Goal: Task Accomplishment & Management: Manage account settings

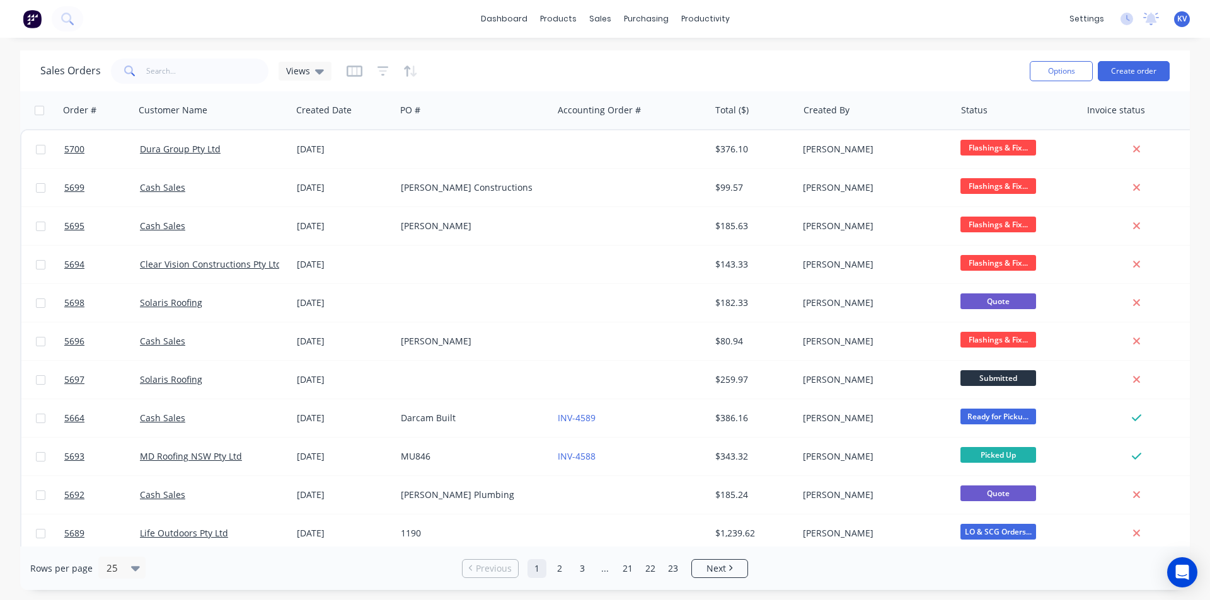
click at [1039, 12] on div "dashboard products sales purchasing productivity dashboard products Product Cat…" at bounding box center [605, 19] width 1210 height 38
click at [1127, 71] on button "Create order" at bounding box center [1134, 71] width 72 height 20
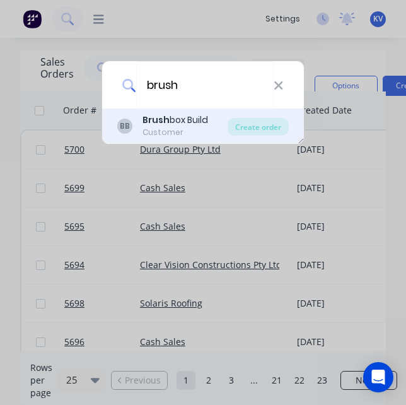
type input "brush"
click at [146, 117] on b "Brush" at bounding box center [155, 119] width 27 height 13
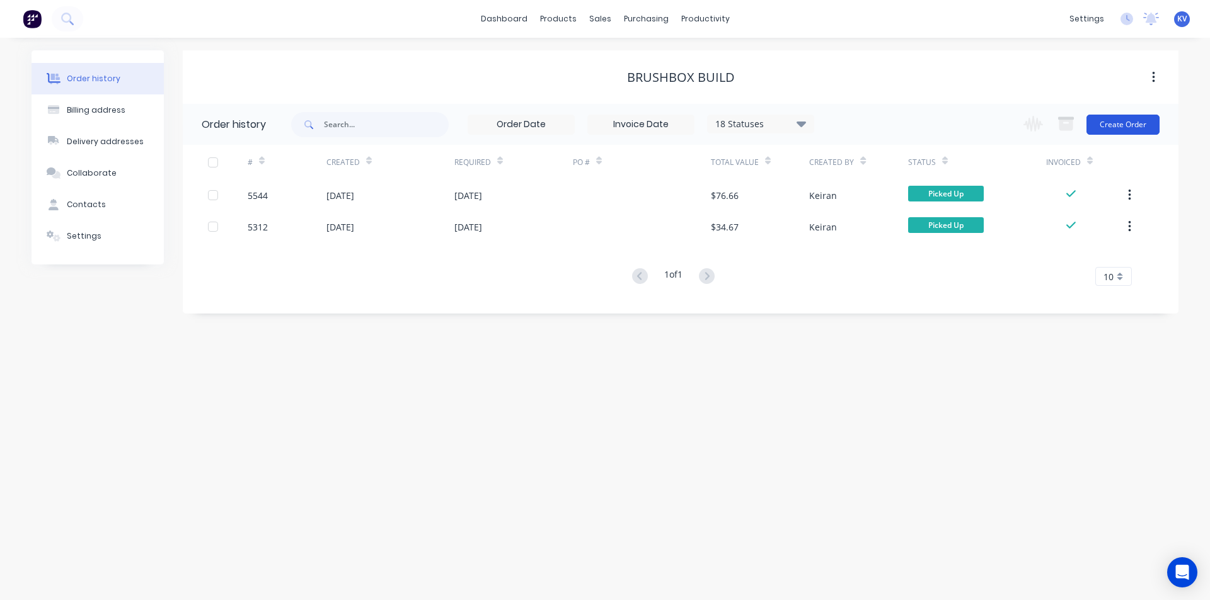
click at [1139, 129] on button "Create Order" at bounding box center [1122, 125] width 73 height 20
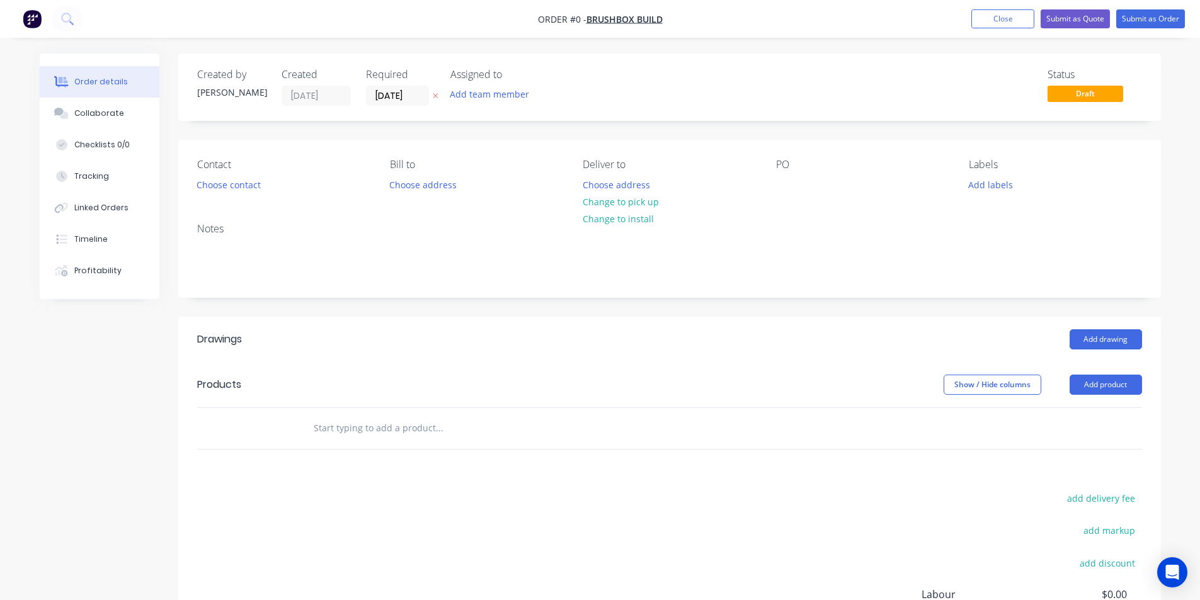
drag, startPoint x: 1088, startPoint y: 386, endPoint x: 1057, endPoint y: 379, distance: 31.0
click at [1088, 386] on button "Add product" at bounding box center [1106, 385] width 72 height 20
click at [465, 427] on input "text" at bounding box center [439, 428] width 252 height 25
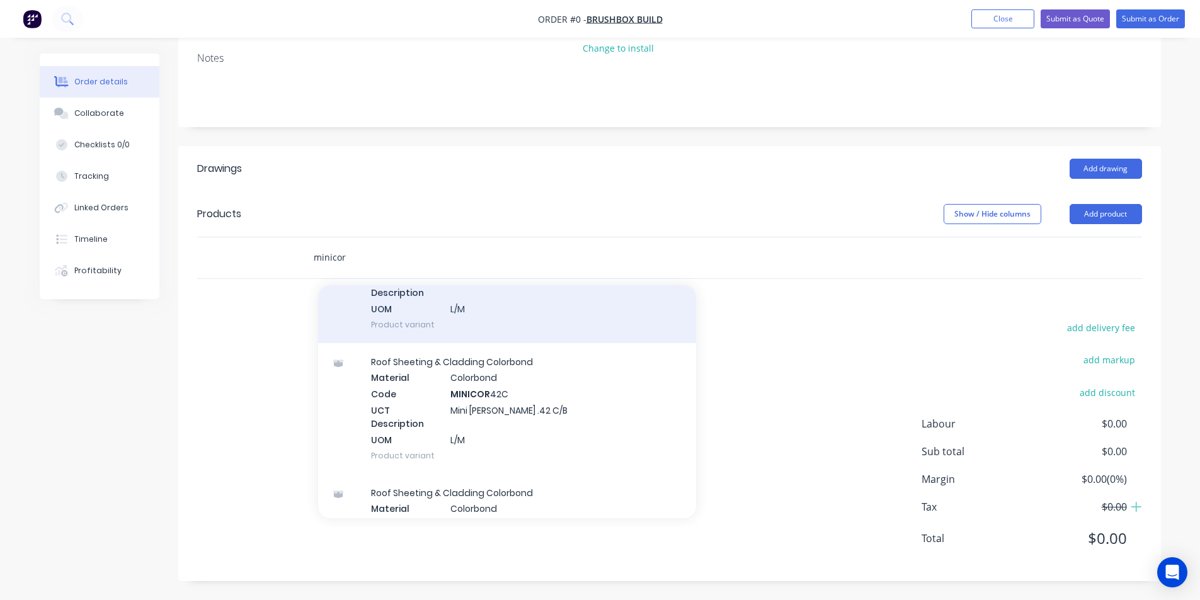
scroll to position [252, 0]
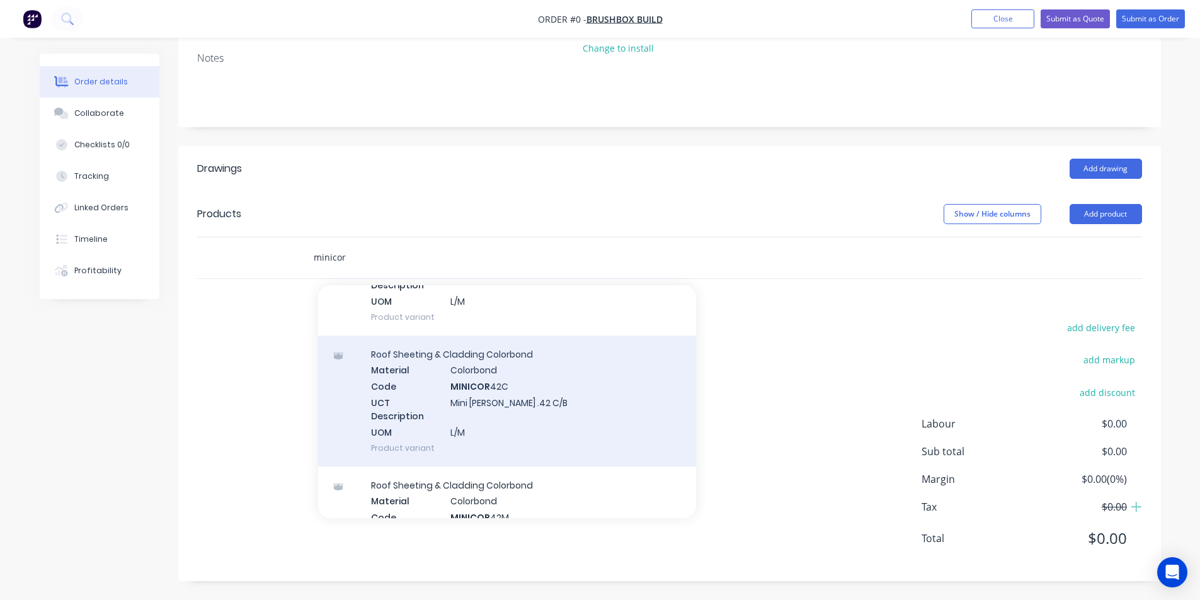
type input "minicor"
click at [507, 403] on div "Roof Sheeting & Cladding Colorbond Material Colorbond Code MINICOR 42C UCT Desc…" at bounding box center [507, 401] width 378 height 131
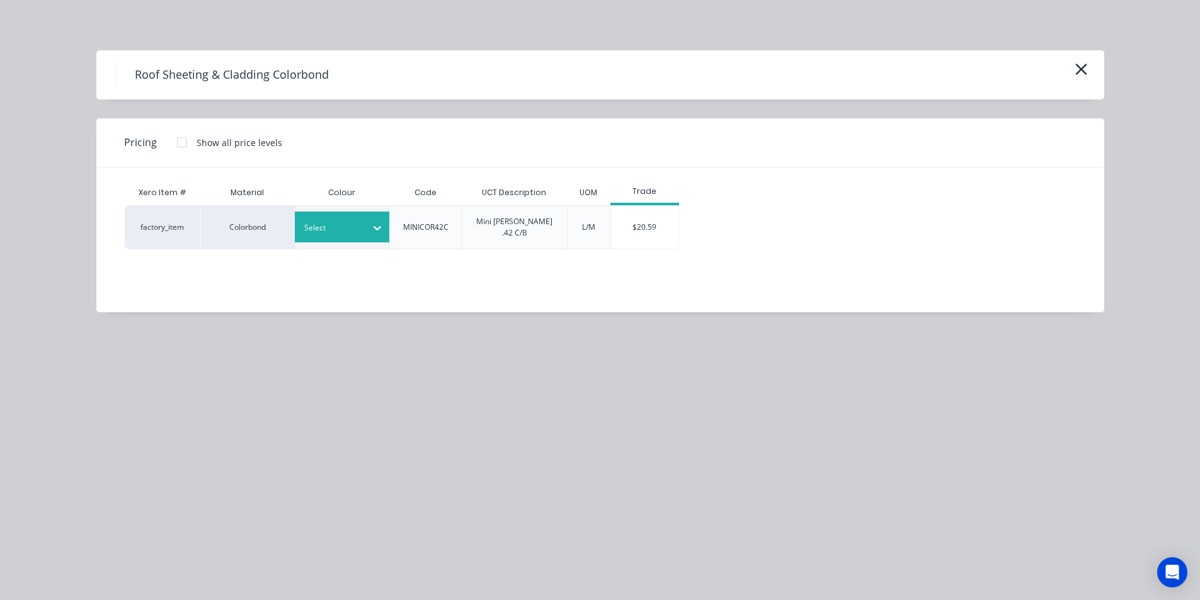
click at [353, 224] on div at bounding box center [332, 228] width 57 height 14
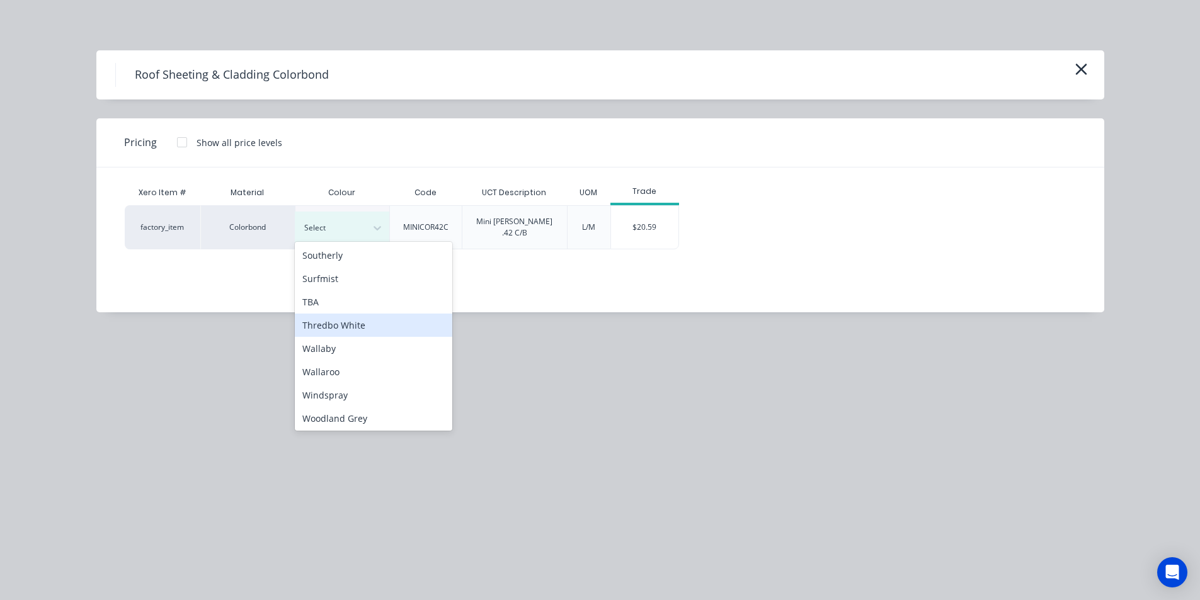
scroll to position [982, 0]
click at [362, 417] on div "Woodland Grey" at bounding box center [374, 416] width 158 height 23
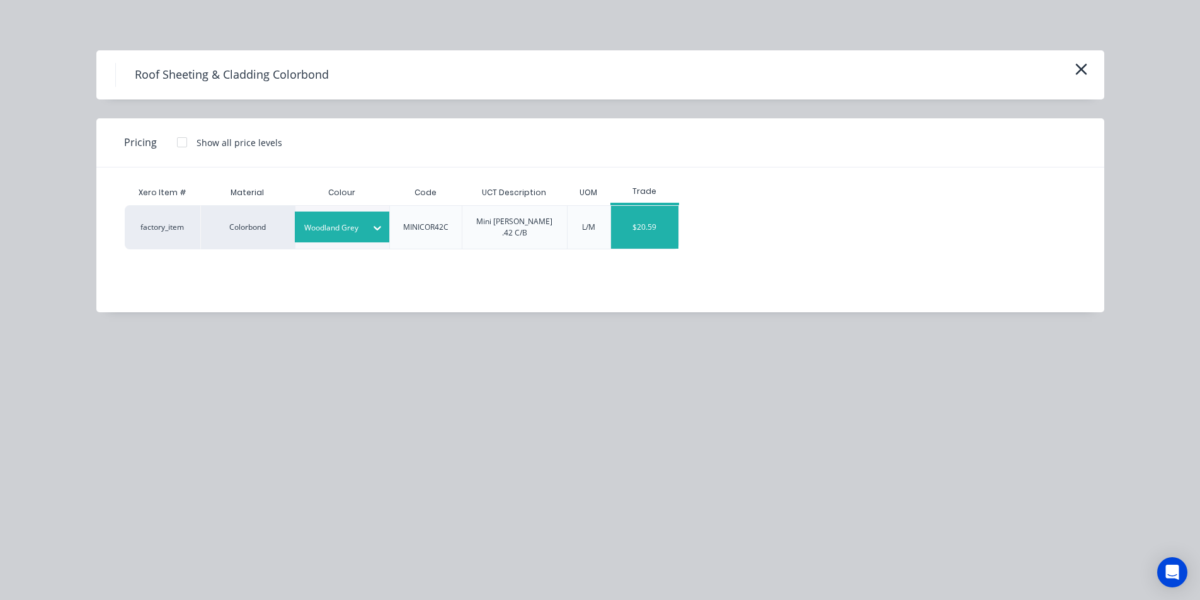
click at [645, 218] on div "$20.59" at bounding box center [644, 227] width 67 height 43
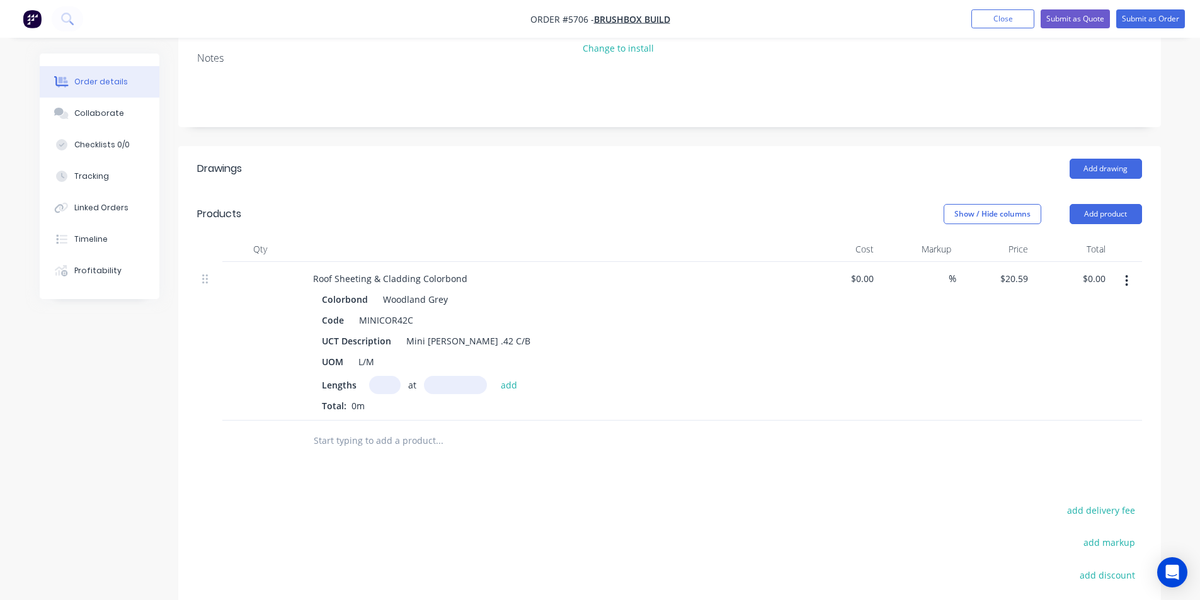
click at [386, 380] on input "text" at bounding box center [385, 385] width 32 height 18
type input "2"
type input "1965"
click at [495, 376] on button "add" at bounding box center [510, 384] width 30 height 17
type input "$80.92"
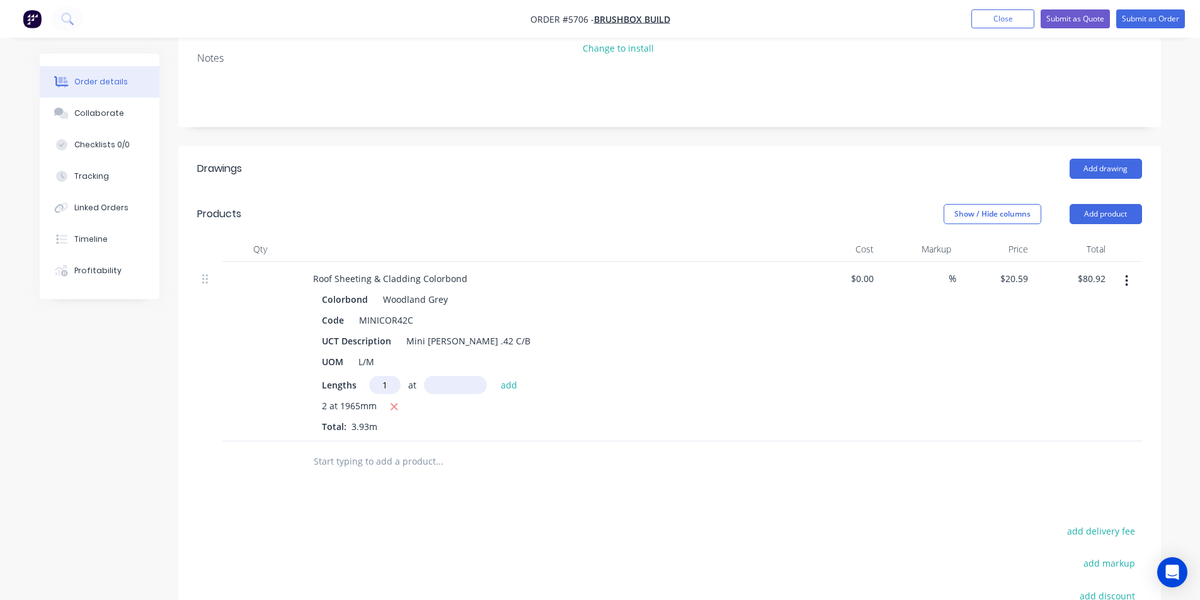
type input "1"
type input "1825"
click at [495, 376] on button "add" at bounding box center [510, 384] width 30 height 17
type input "$118.50"
click at [389, 484] on input "text" at bounding box center [439, 482] width 252 height 25
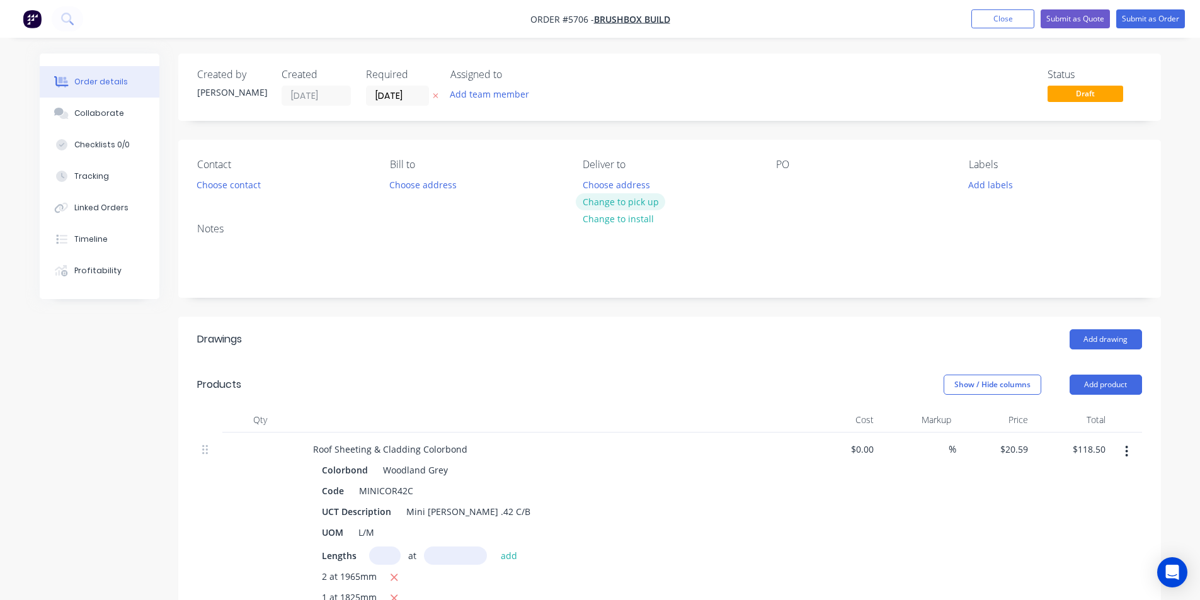
click at [636, 200] on button "Change to pick up" at bounding box center [620, 201] width 89 height 17
click at [985, 183] on button "Add labels" at bounding box center [991, 184] width 58 height 17
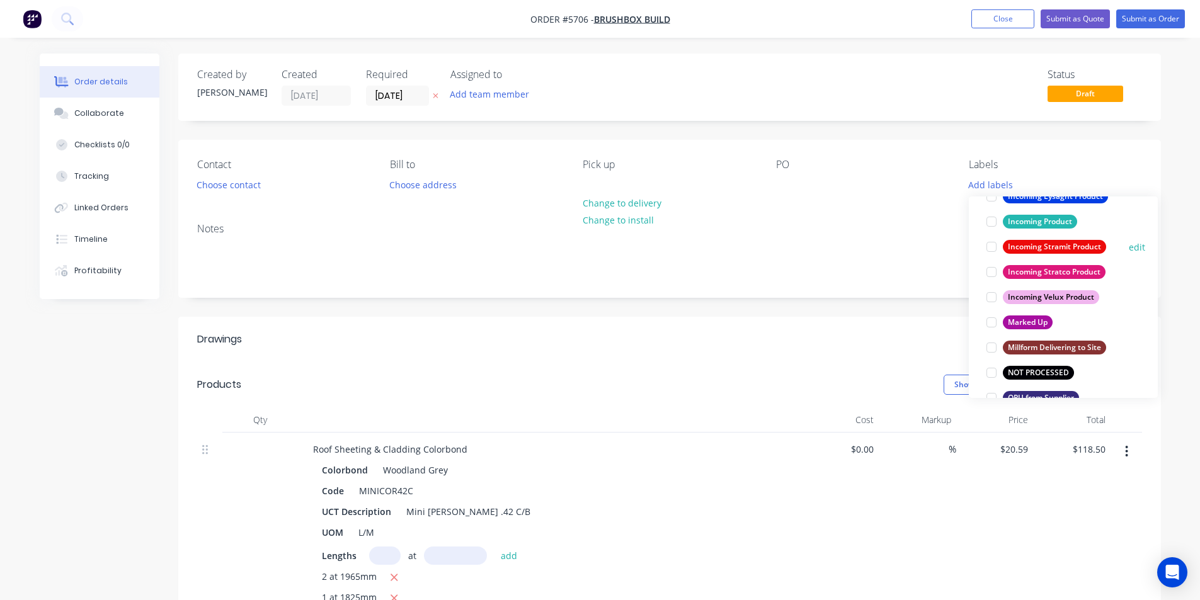
click at [988, 249] on div at bounding box center [991, 246] width 25 height 25
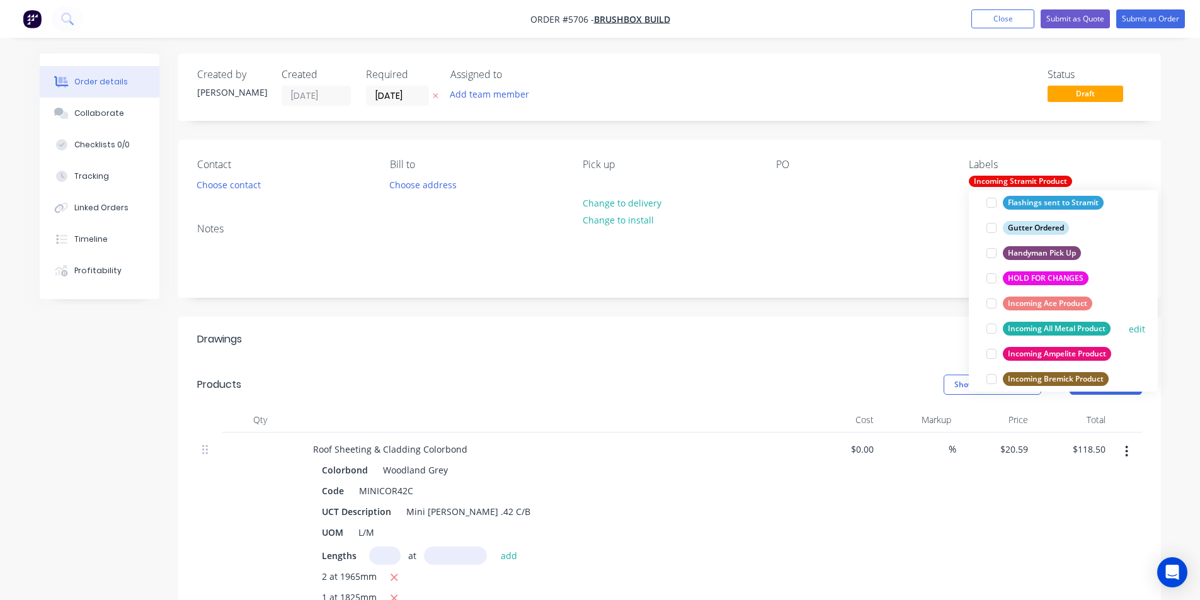
scroll to position [680, 0]
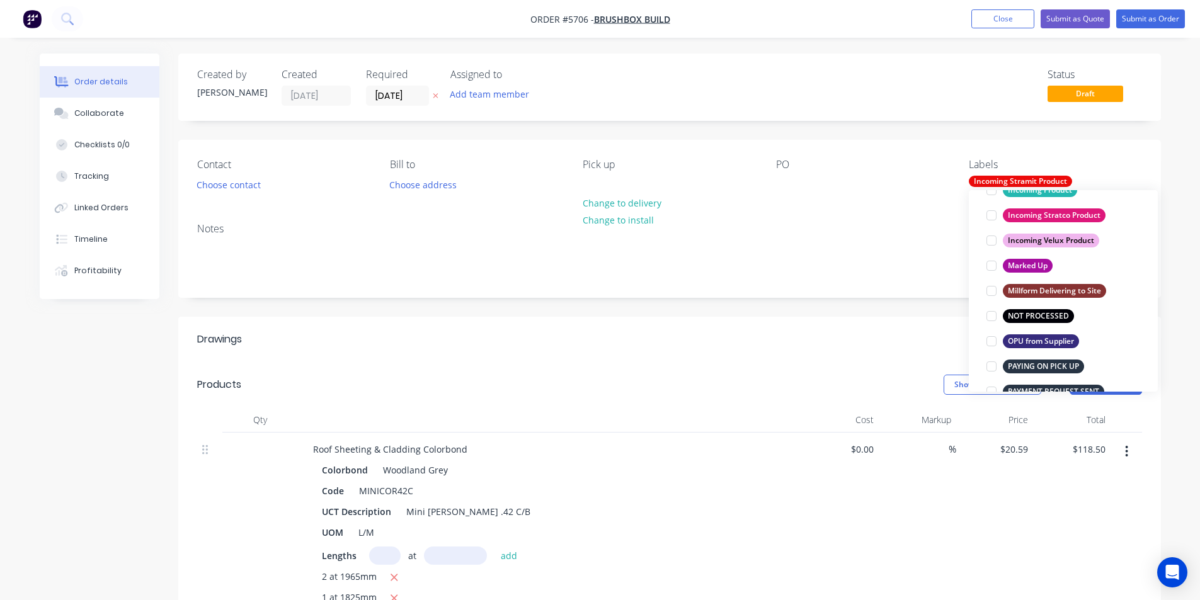
click at [895, 285] on div "Notes" at bounding box center [669, 255] width 983 height 84
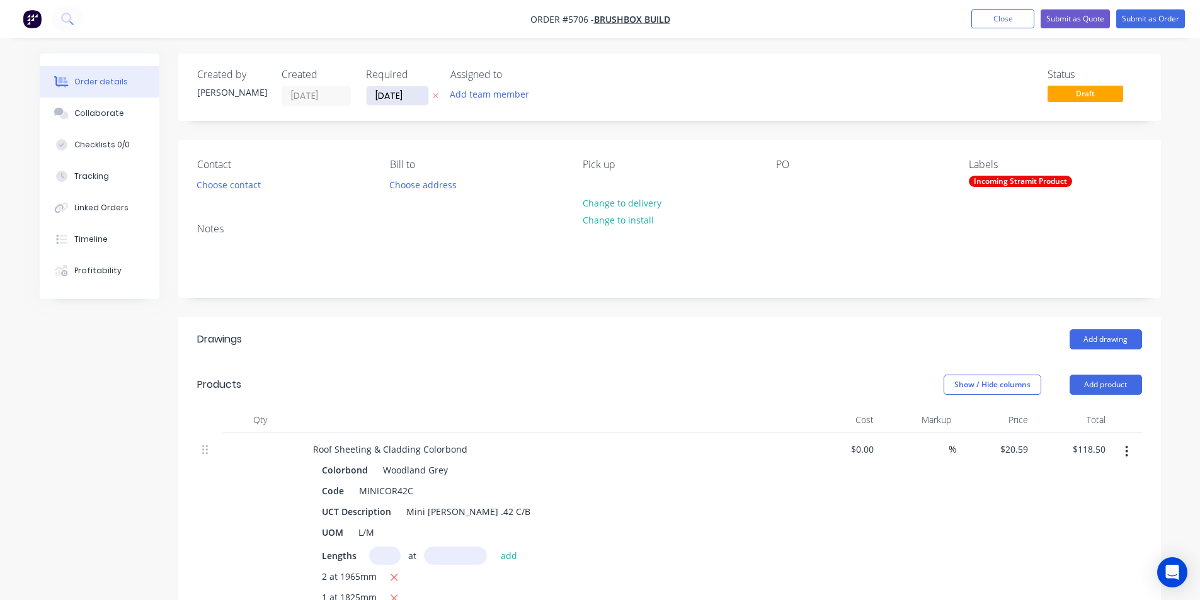
click at [385, 92] on input "[DATE]" at bounding box center [398, 95] width 62 height 19
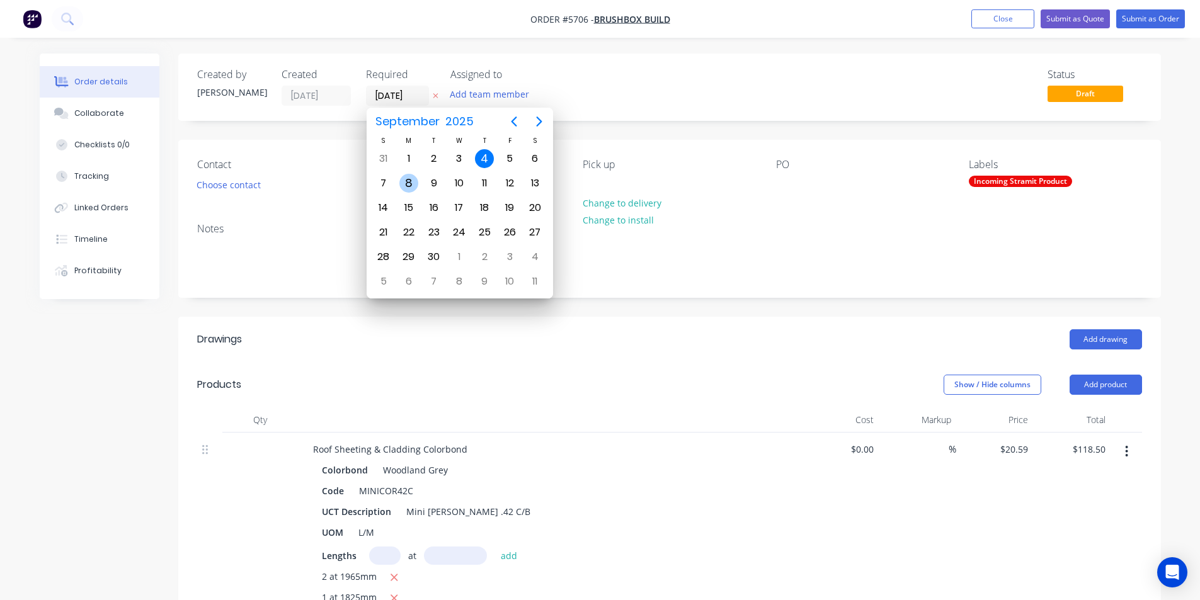
click at [407, 188] on div "8" at bounding box center [408, 183] width 19 height 19
type input "[DATE]"
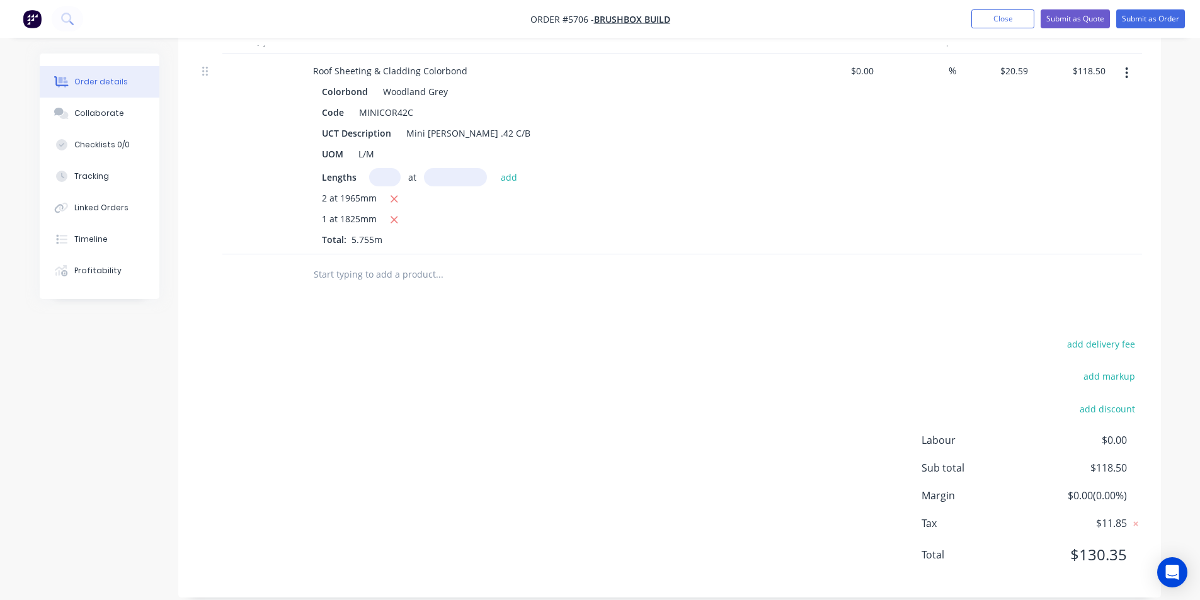
scroll to position [395, 0]
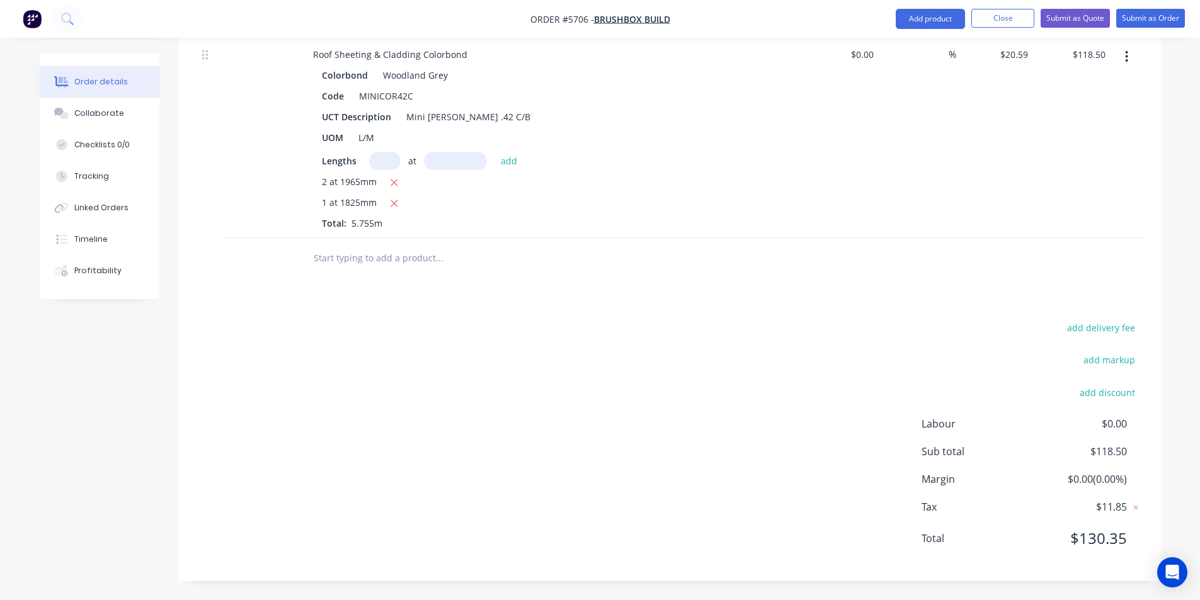
click at [416, 263] on input "text" at bounding box center [439, 258] width 252 height 25
click at [415, 255] on input "text" at bounding box center [439, 258] width 252 height 25
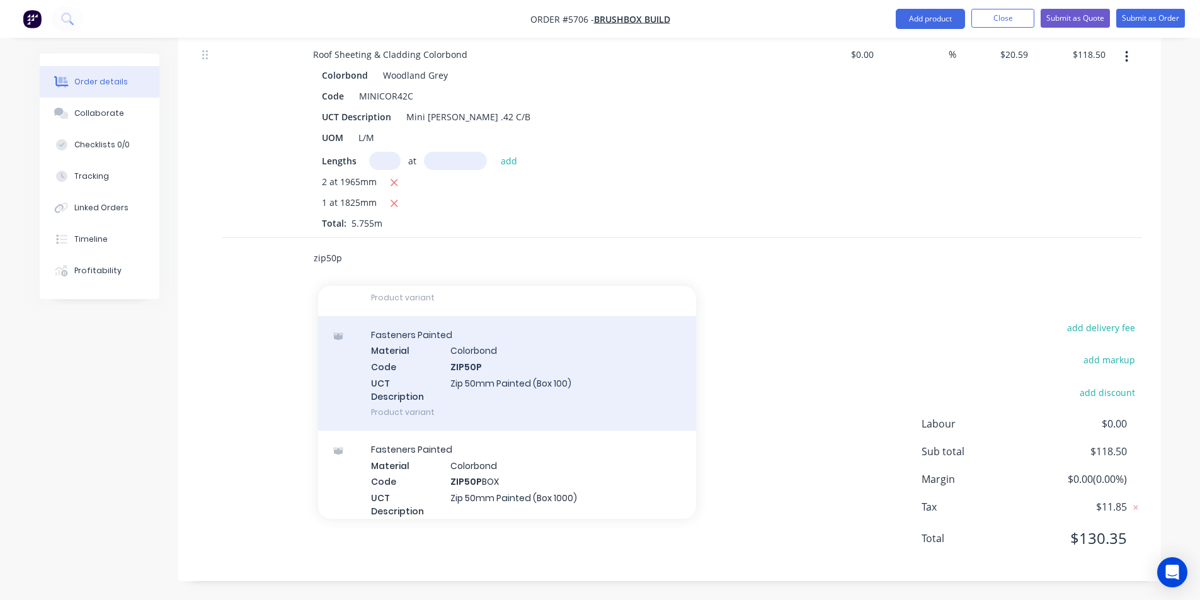
scroll to position [378, 0]
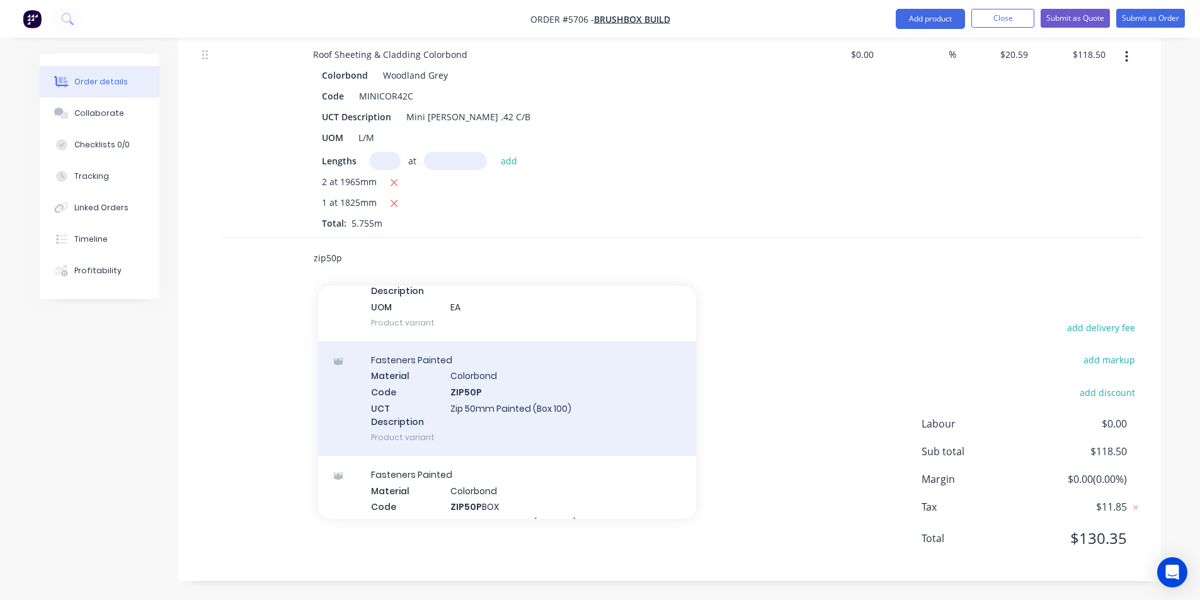
type input "zip50p"
click at [569, 420] on div "Fasteners Painted Material Colorbond Code ZIP50P UCT Description Zip 50mm Paint…" at bounding box center [507, 399] width 378 height 115
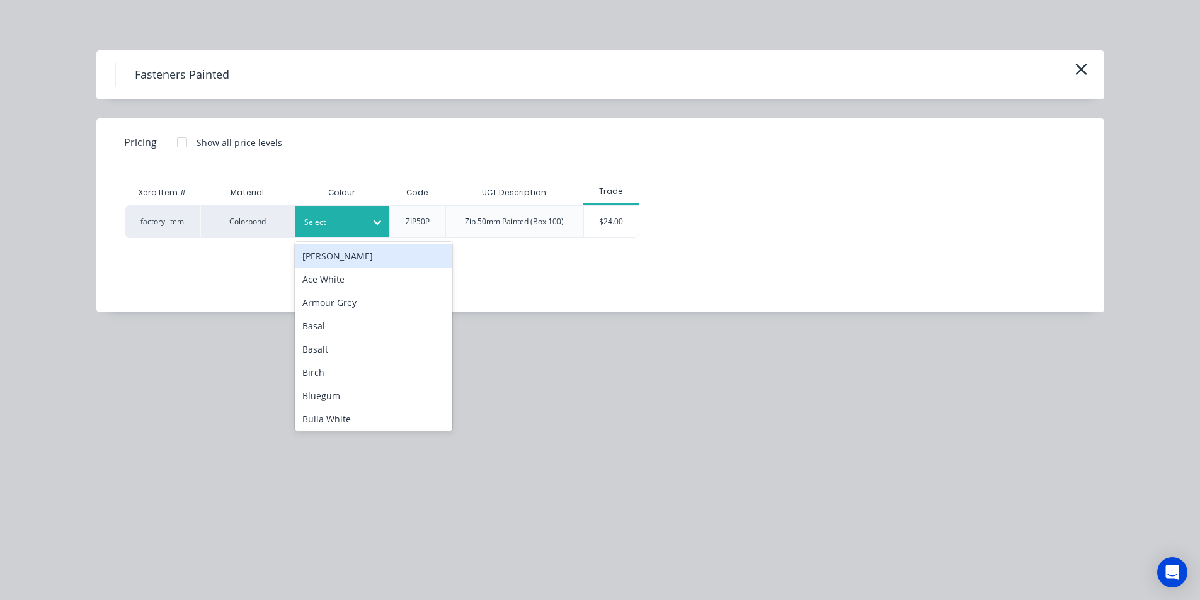
click at [336, 224] on div at bounding box center [332, 222] width 57 height 14
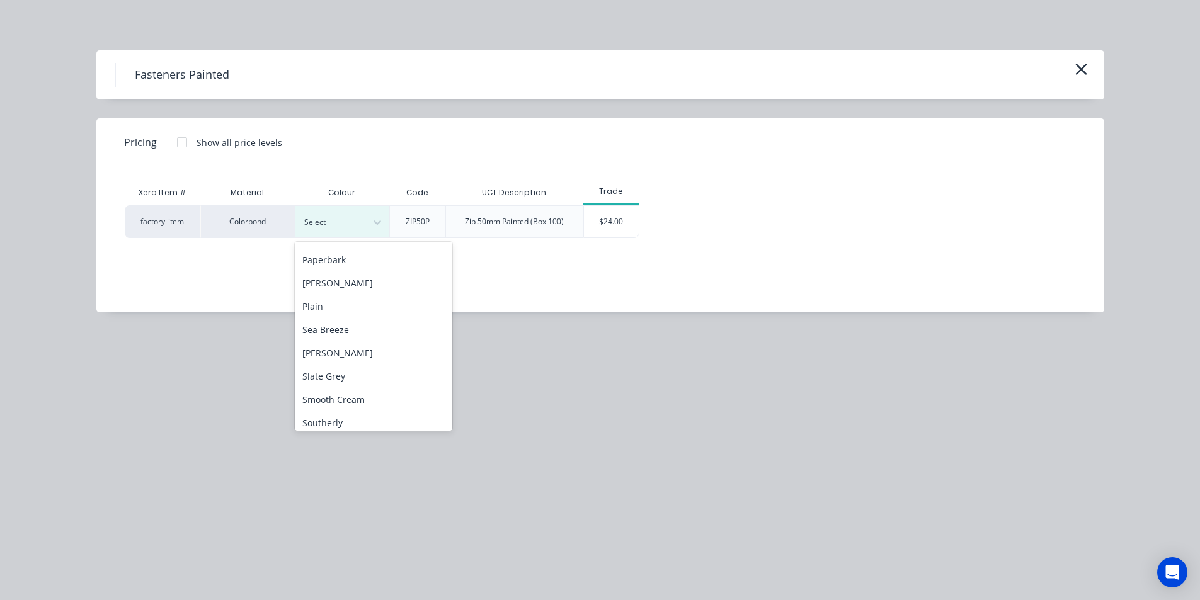
scroll to position [982, 0]
click at [350, 416] on div "Woodland Grey" at bounding box center [374, 416] width 158 height 23
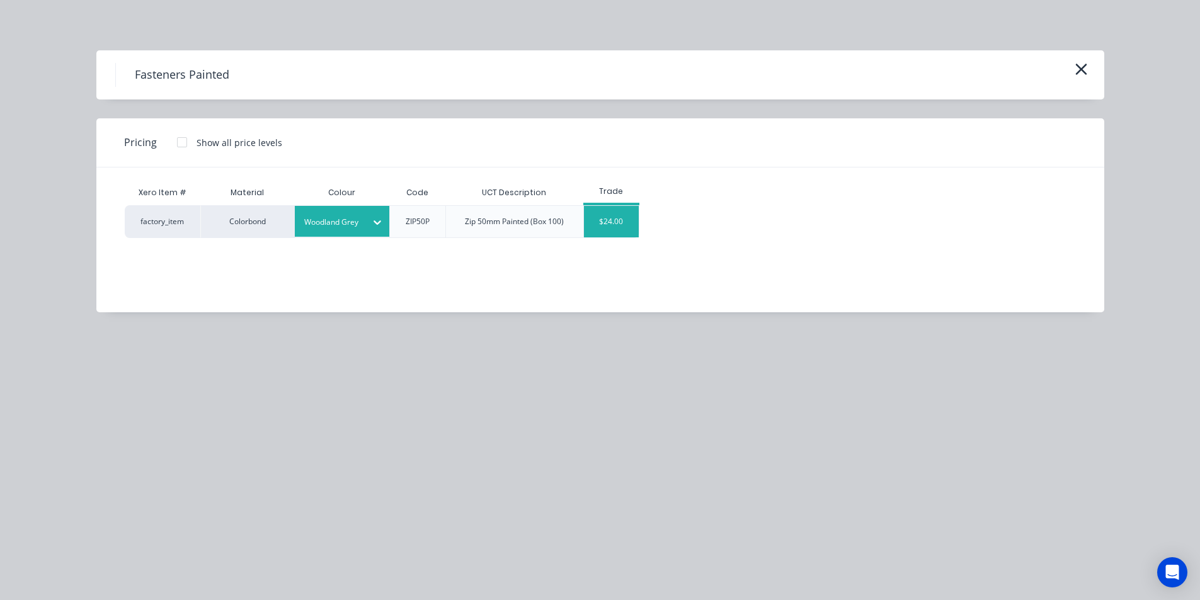
click at [623, 221] on div "$24.00" at bounding box center [611, 222] width 55 height 32
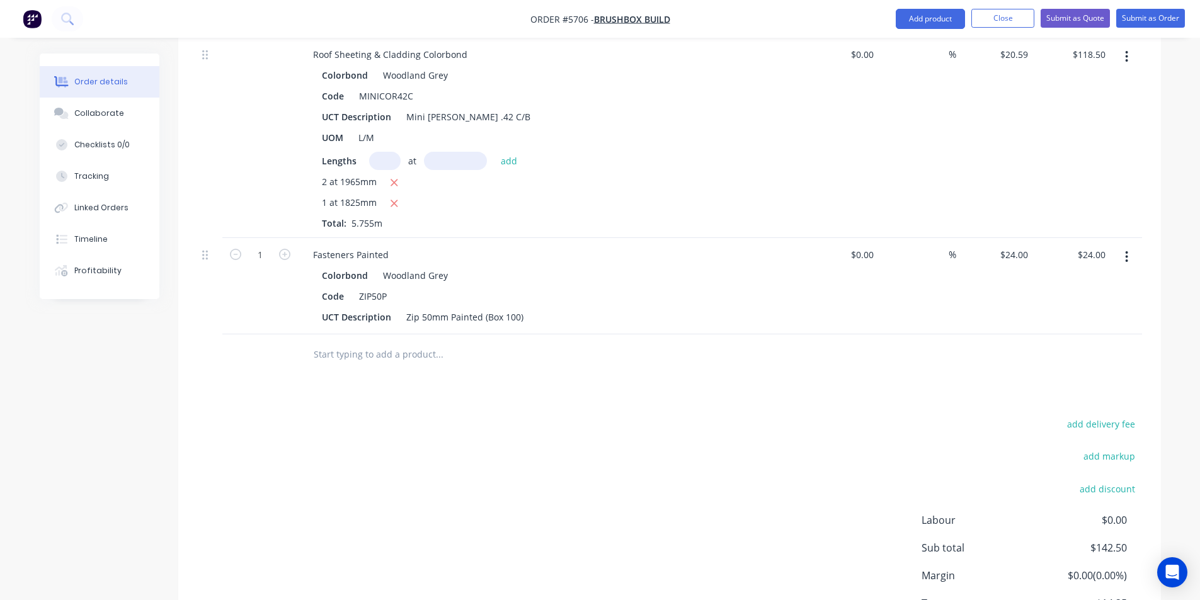
click at [481, 374] on div at bounding box center [525, 355] width 454 height 41
click at [443, 345] on input "text" at bounding box center [439, 354] width 252 height 25
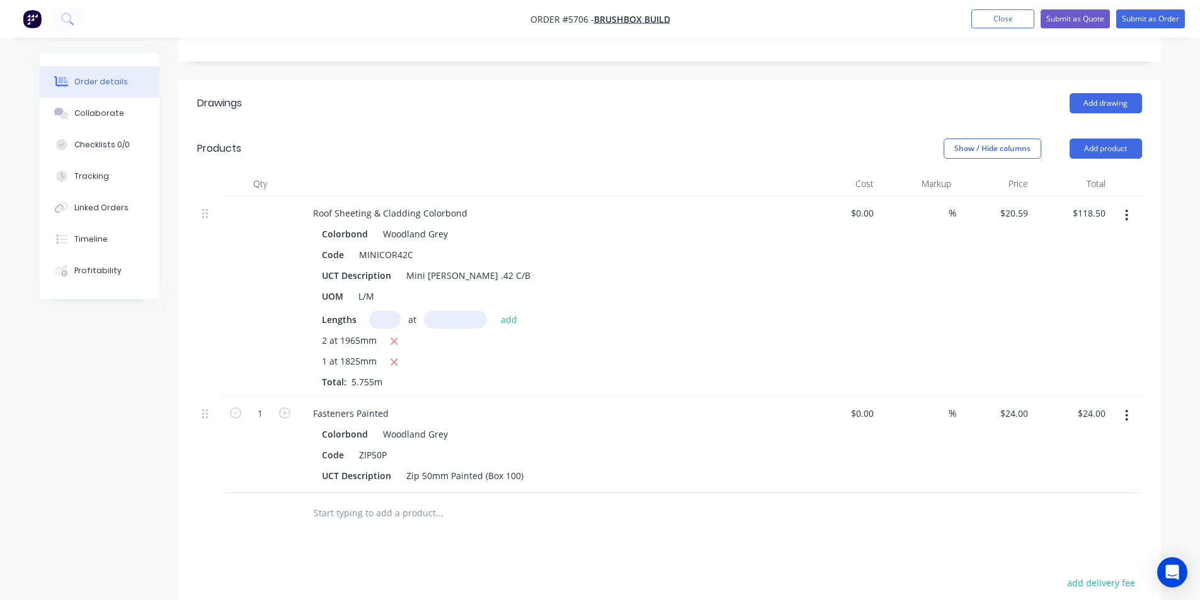
scroll to position [176, 0]
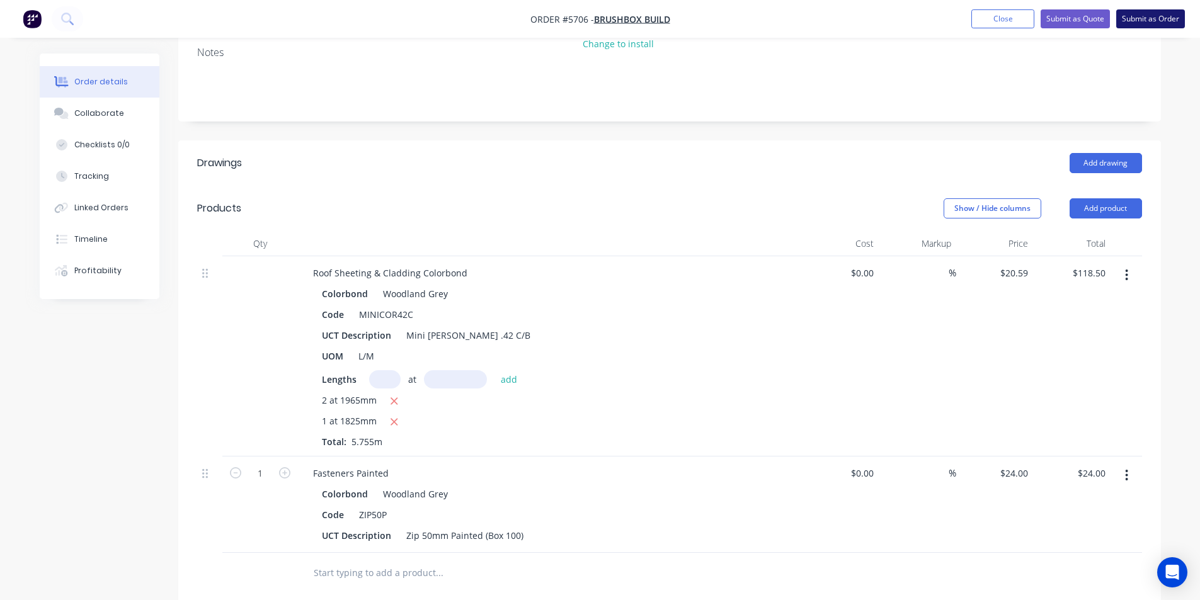
click at [1121, 16] on button "Submit as Order" at bounding box center [1151, 18] width 69 height 19
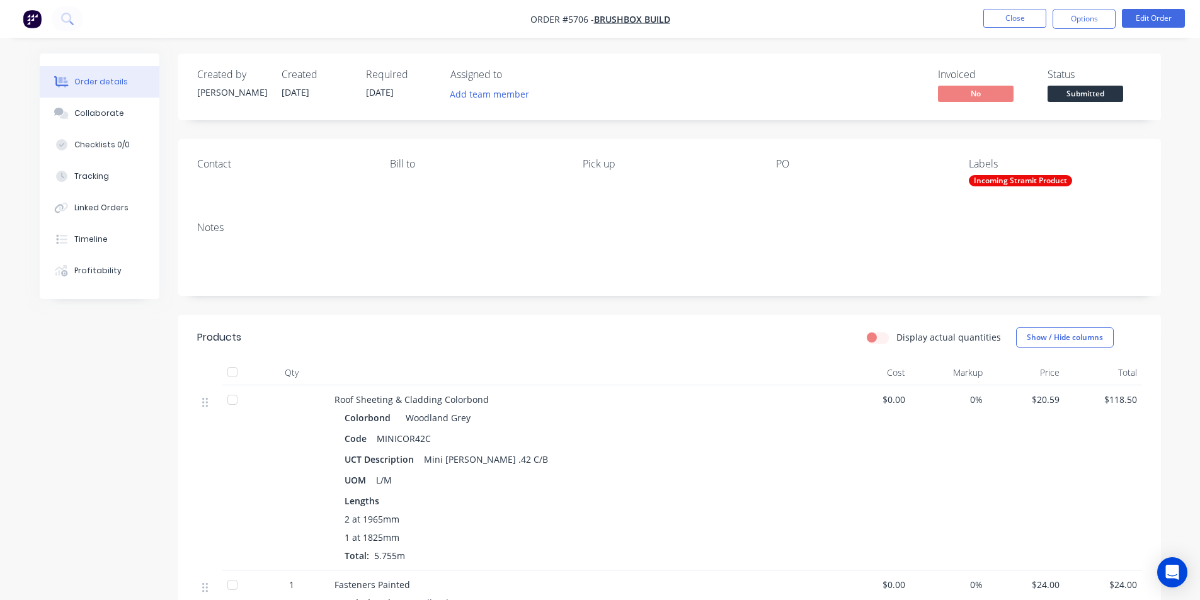
click at [1052, 12] on ul "Close Options Edit Order" at bounding box center [1084, 19] width 232 height 20
drag, startPoint x: 1065, startPoint y: 11, endPoint x: 1068, endPoint y: 21, distance: 10.4
click at [1066, 12] on button "Options" at bounding box center [1084, 19] width 63 height 20
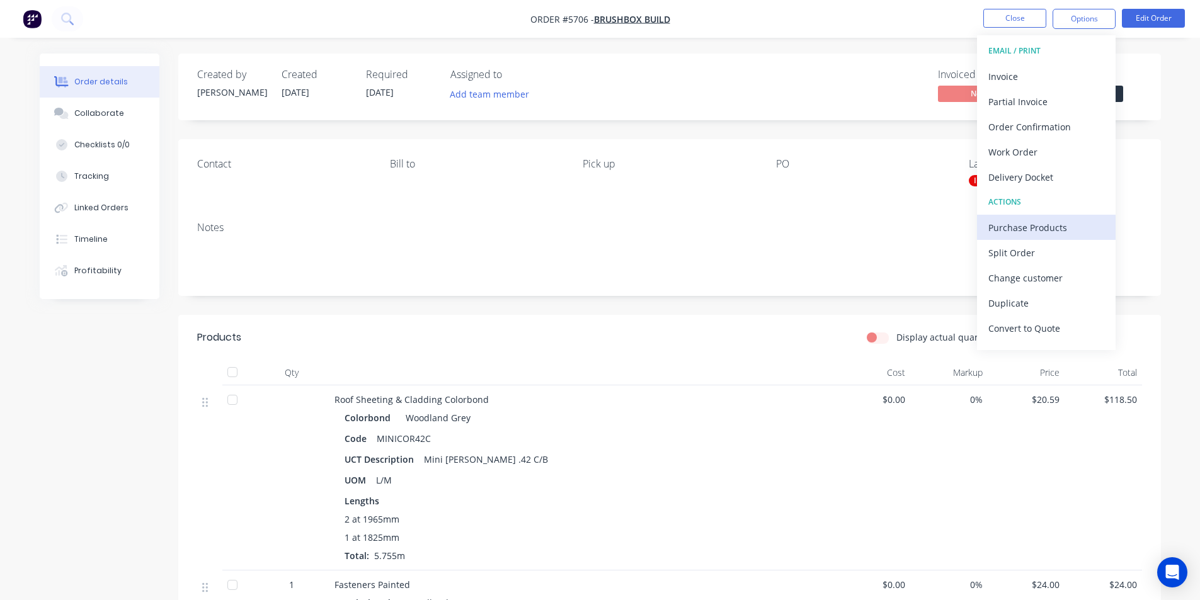
click at [1030, 222] on div "Purchase Products" at bounding box center [1047, 228] width 116 height 18
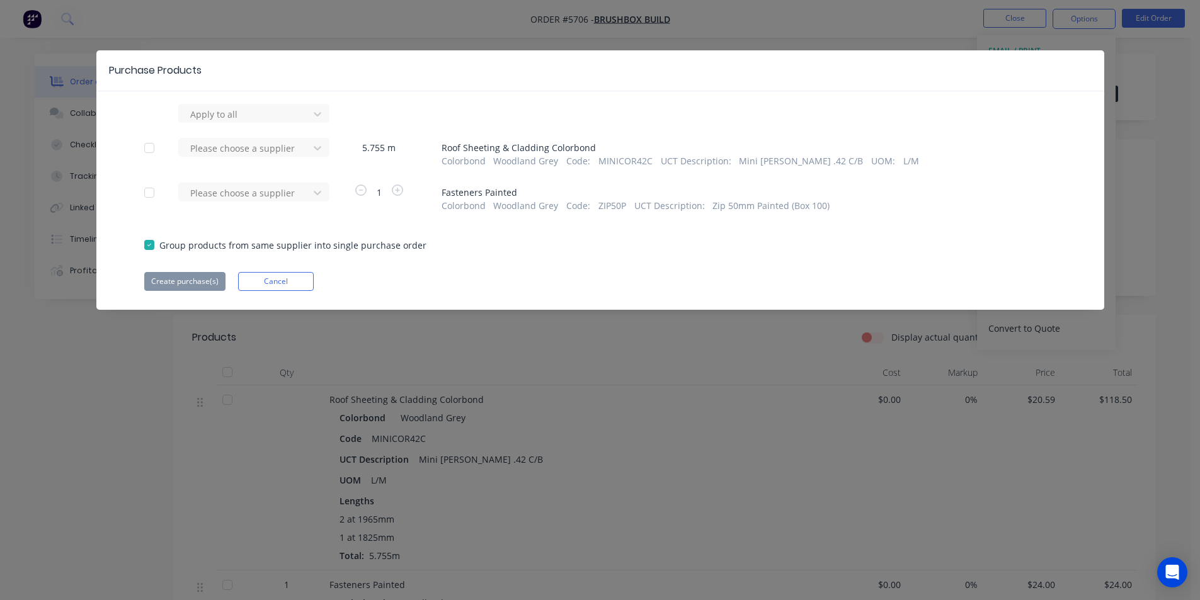
click at [157, 144] on div at bounding box center [149, 147] width 25 height 25
click at [256, 122] on div at bounding box center [245, 114] width 113 height 16
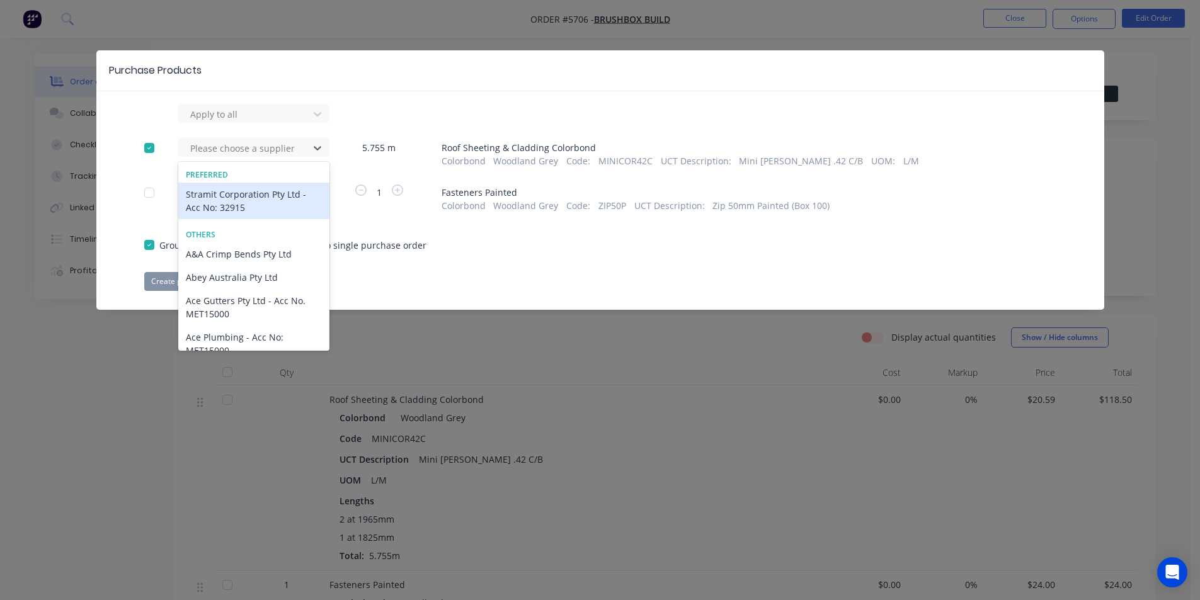
click at [256, 197] on div "Stramit Corporation Pty Ltd - Acc No: 32915" at bounding box center [253, 201] width 151 height 37
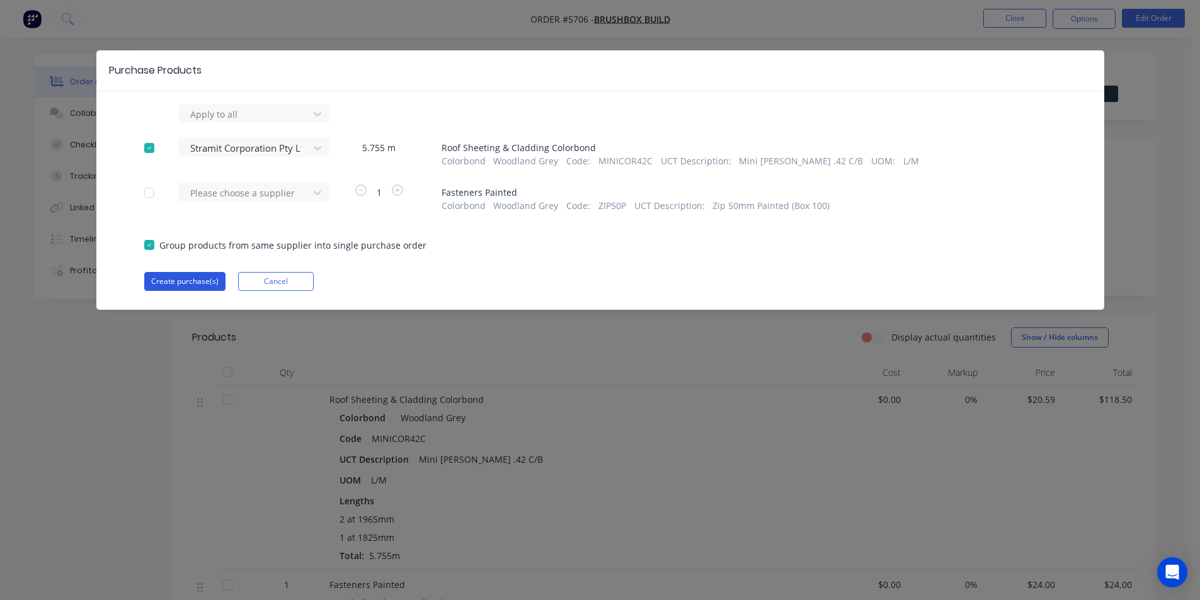
click at [194, 275] on button "Create purchase(s)" at bounding box center [184, 281] width 81 height 19
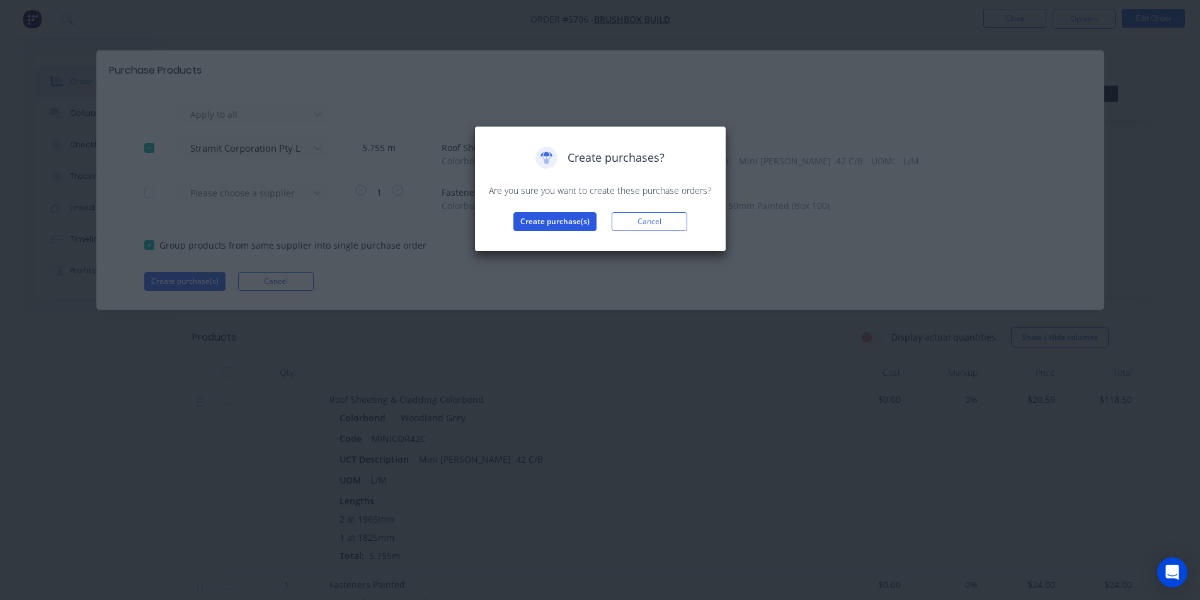
click at [529, 224] on button "Create purchase(s)" at bounding box center [555, 221] width 83 height 19
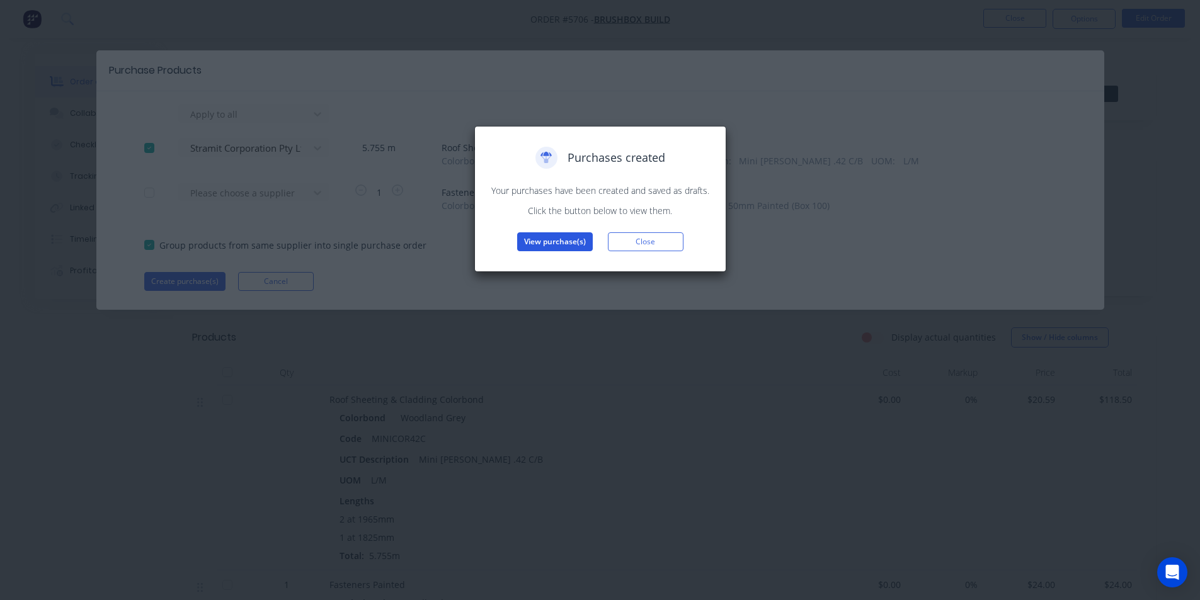
click at [570, 240] on button "View purchase(s)" at bounding box center [555, 242] width 76 height 19
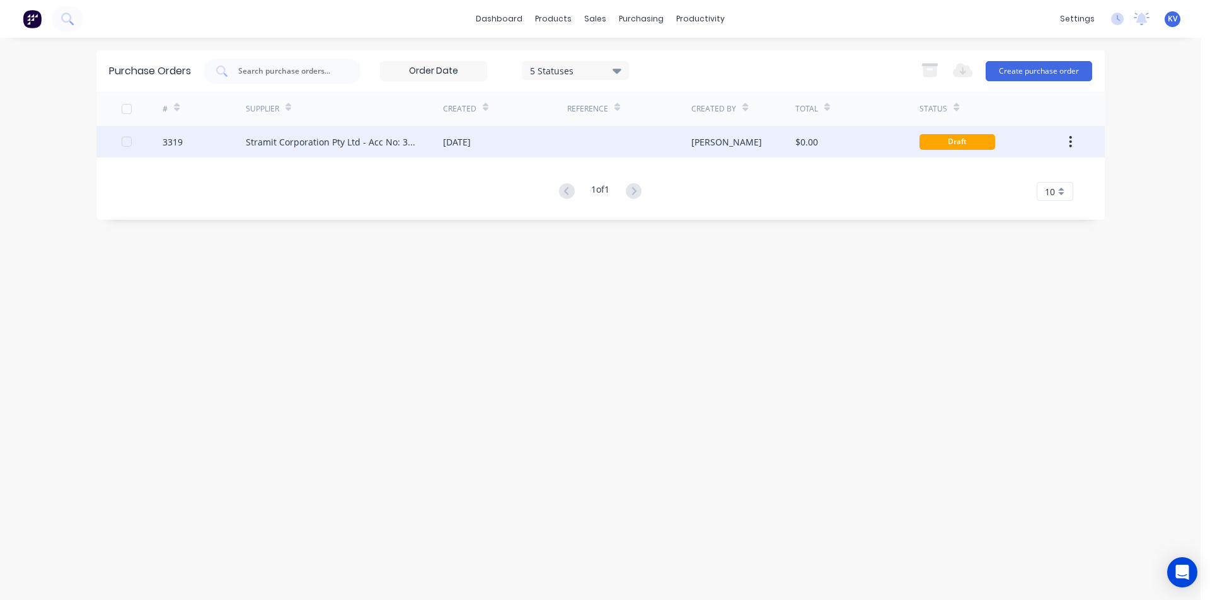
click at [730, 144] on div "[PERSON_NAME]" at bounding box center [743, 142] width 104 height 32
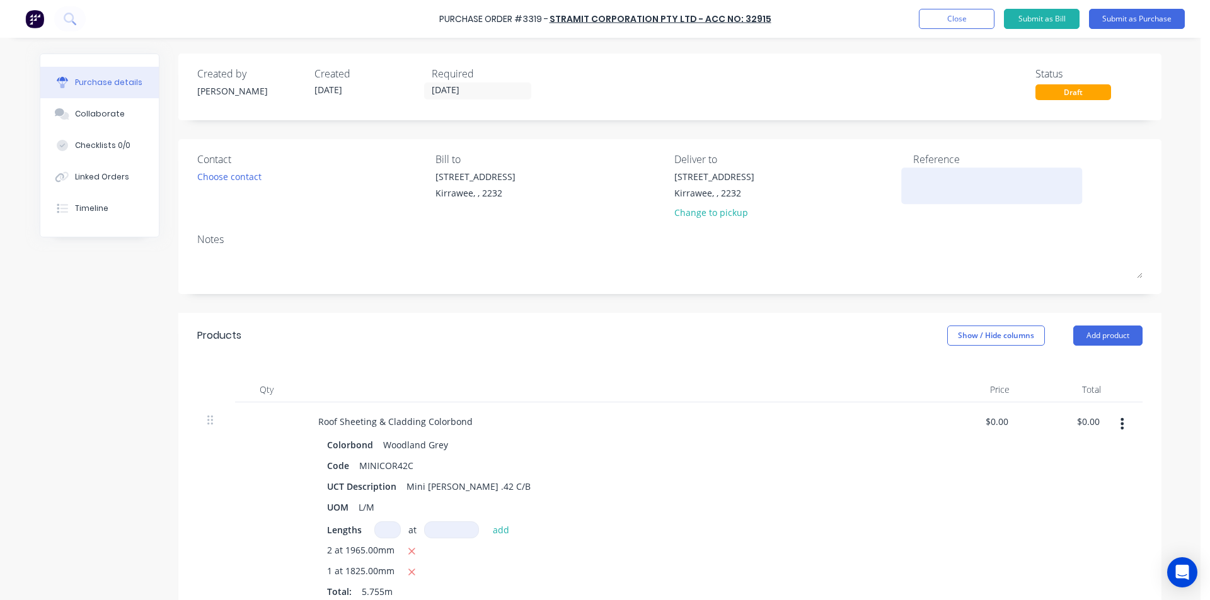
click at [943, 170] on div at bounding box center [992, 186] width 158 height 32
click at [943, 188] on textarea at bounding box center [992, 184] width 158 height 28
type textarea "Brushbox"
type textarea "x"
type textarea "Brushbox"
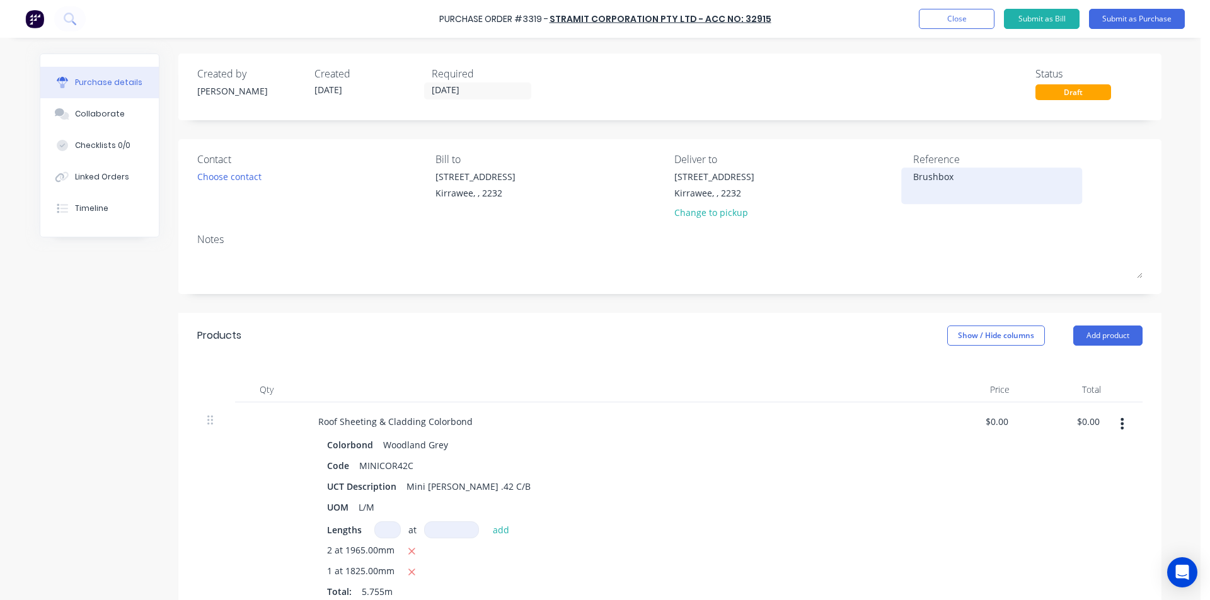
type textarea "x"
click at [951, 180] on textarea "Brushbox" at bounding box center [992, 184] width 158 height 28
type textarea "Brushbox Buil"
type textarea "x"
type textarea "Brushbox Build"
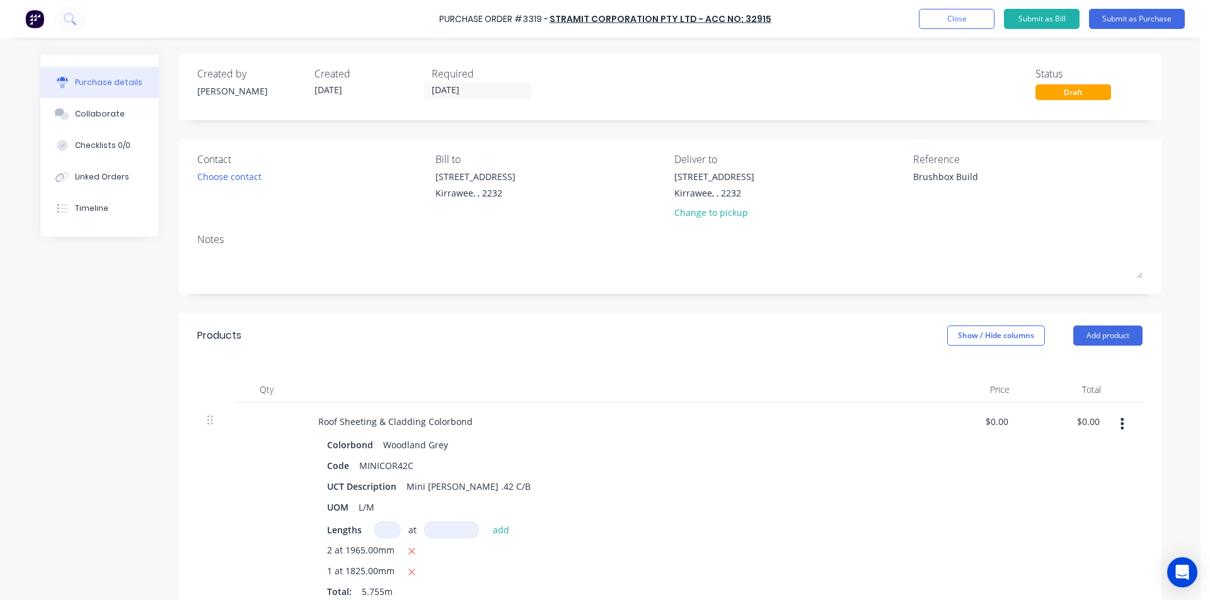
type textarea "x"
type textarea "Brushbox Build"
click at [430, 104] on div "Created by Kristy Created 04/09/25 Required 03/09/25 Status Draft" at bounding box center [669, 87] width 983 height 67
click at [435, 97] on input "[DATE]" at bounding box center [478, 91] width 106 height 16
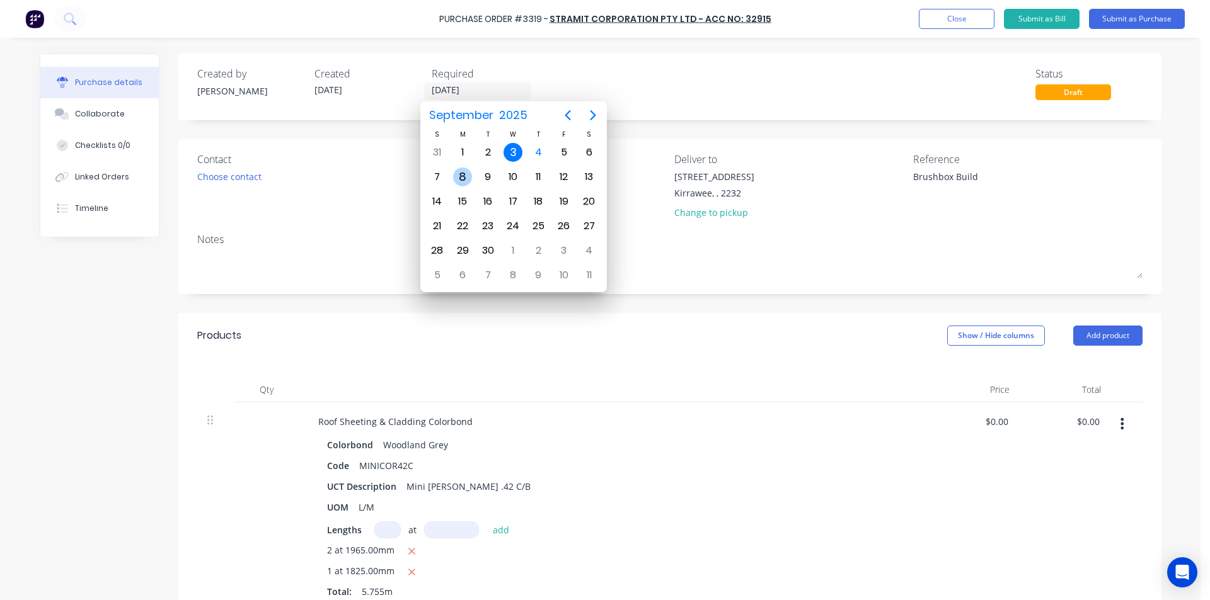
click at [463, 175] on div "8" at bounding box center [462, 177] width 19 height 19
type textarea "x"
type input "[DATE]"
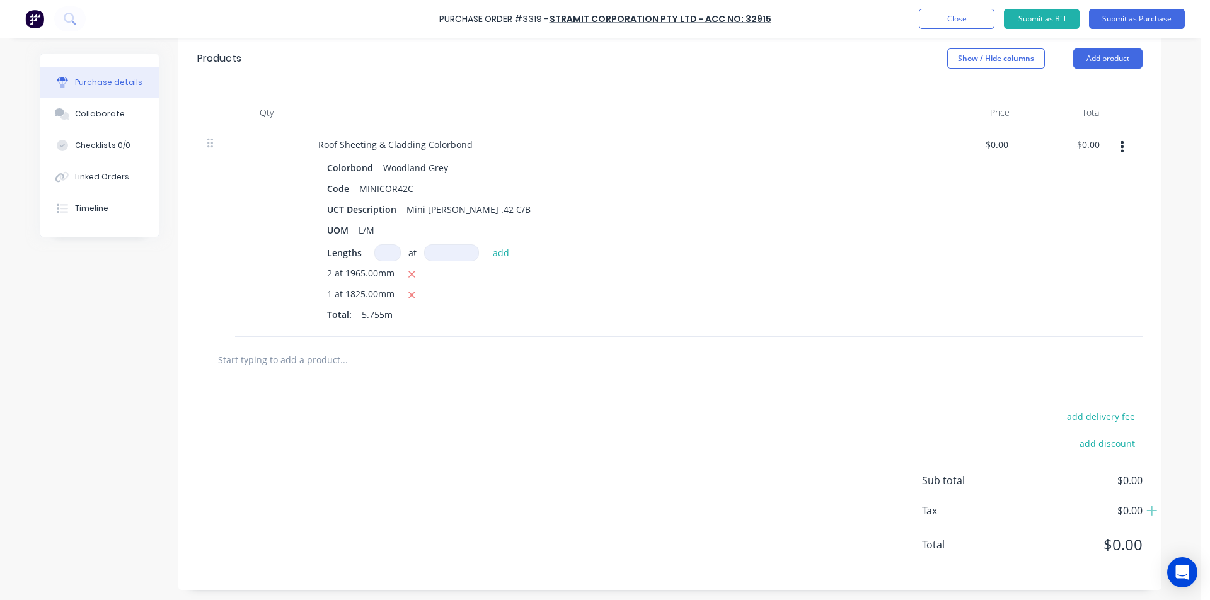
scroll to position [280, 0]
click at [1118, 18] on button "Submit as Purchase" at bounding box center [1137, 19] width 96 height 20
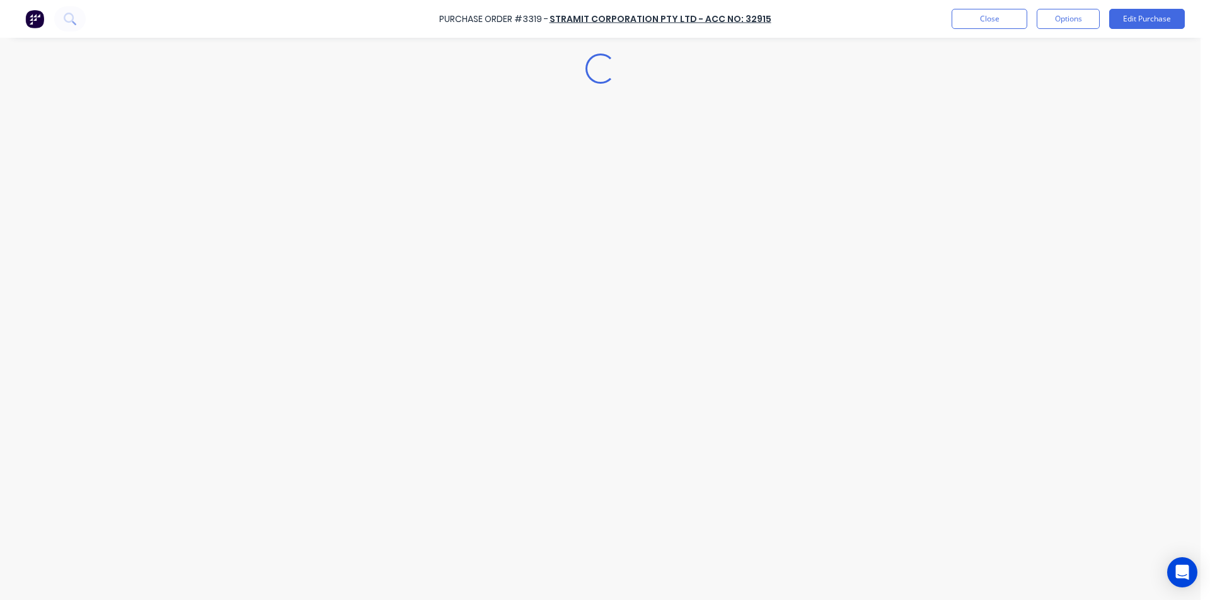
scroll to position [0, 0]
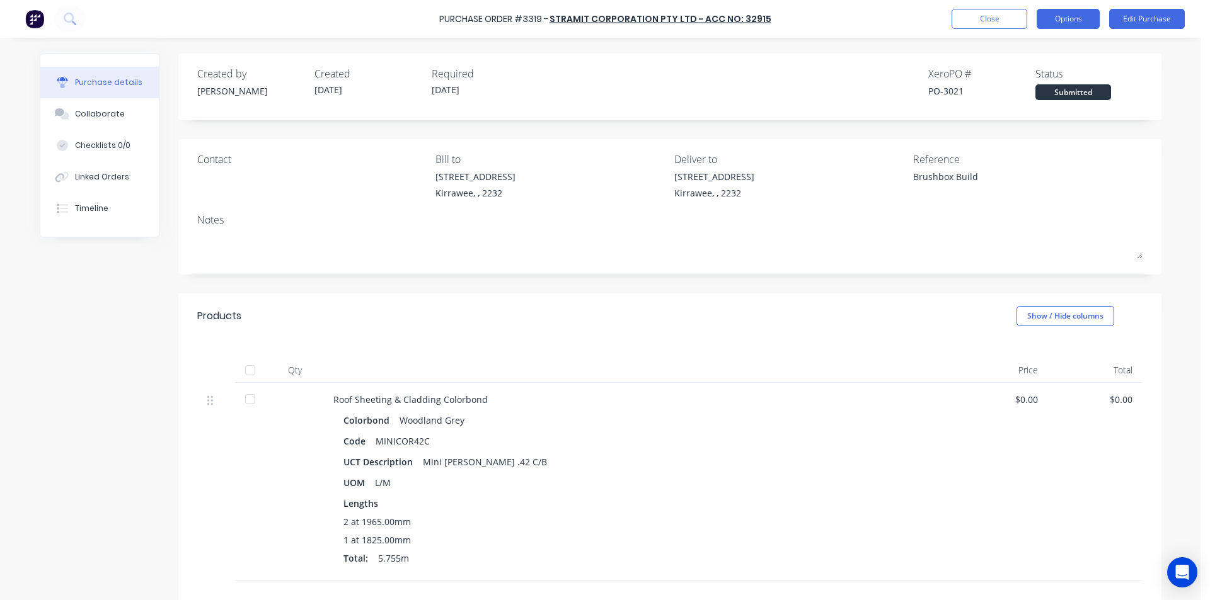
click at [1066, 17] on button "Options" at bounding box center [1067, 19] width 63 height 20
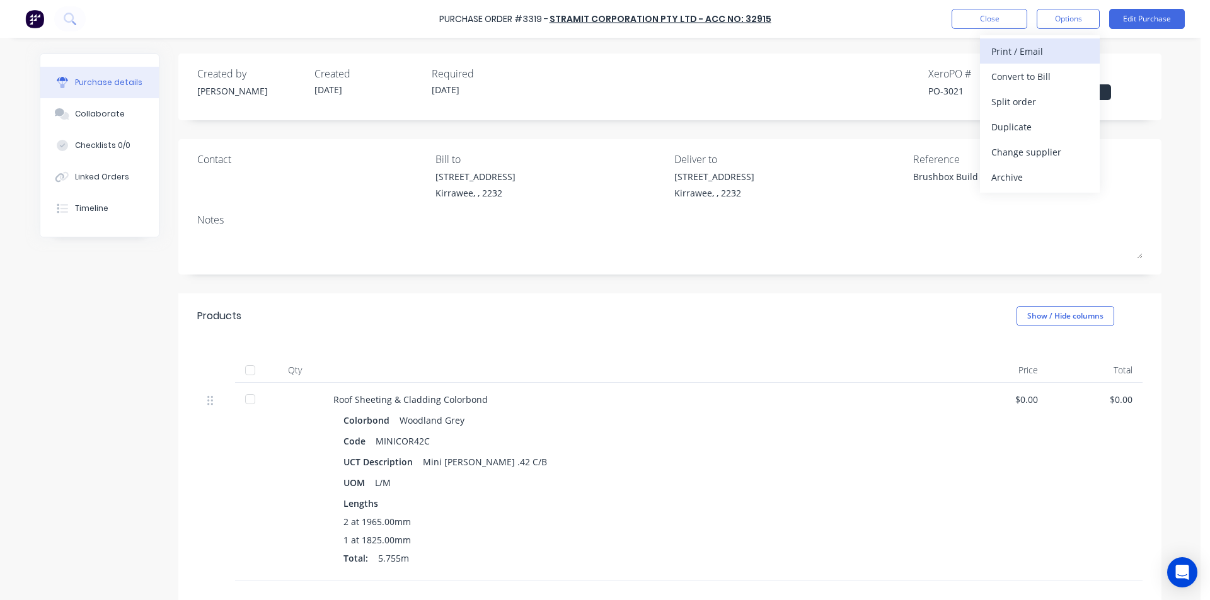
click at [1023, 52] on div "Print / Email" at bounding box center [1039, 51] width 97 height 18
click at [997, 109] on div "Without pricing" at bounding box center [1039, 102] width 97 height 18
type textarea "x"
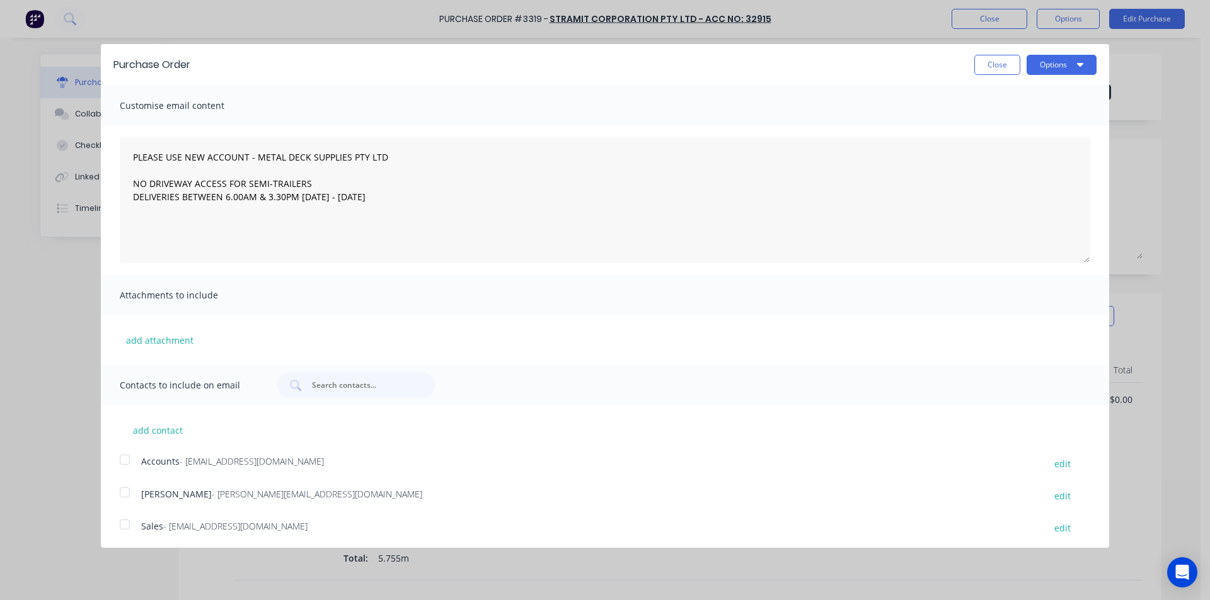
click at [123, 528] on div at bounding box center [124, 524] width 25 height 25
type textarea "PLEASE USE NEW ACCOUNT - METAL DECK SUPPLIES PTY LTD NO DRIVEWAY ACCESS FOR SEM…"
click at [1062, 58] on button "Options" at bounding box center [1061, 65] width 70 height 20
click at [1032, 130] on div "Email" at bounding box center [1036, 122] width 97 height 18
type textarea "x"
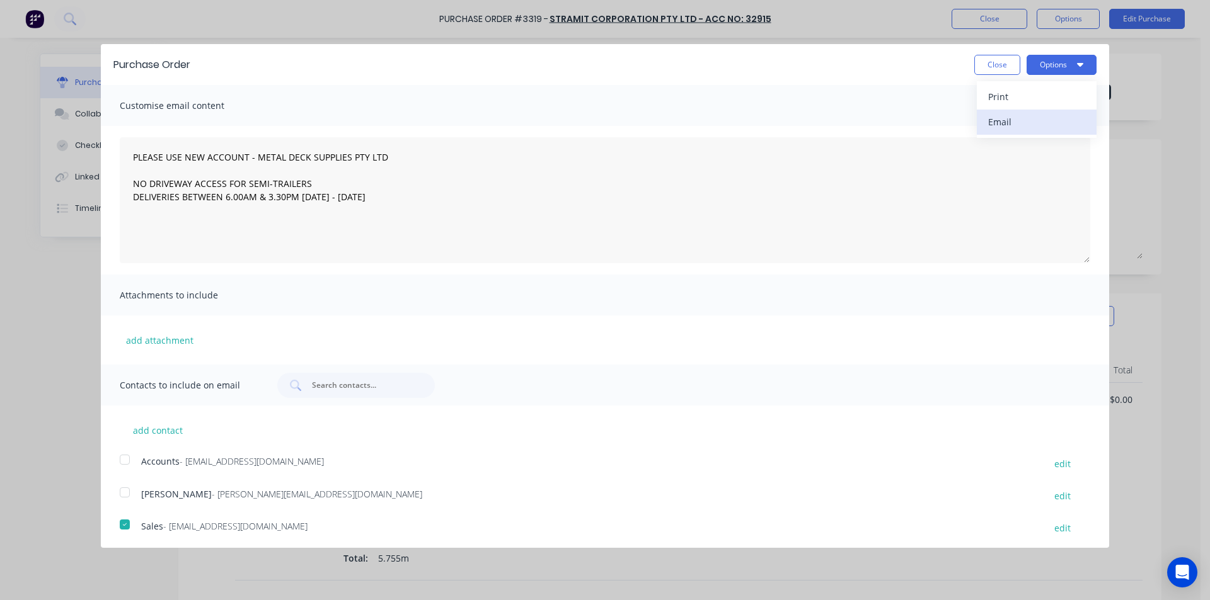
type textarea "PLEASE USE NEW ACCOUNT - METAL DECK SUPPLIES PTY LTD NO DRIVEWAY ACCESS FOR SEM…"
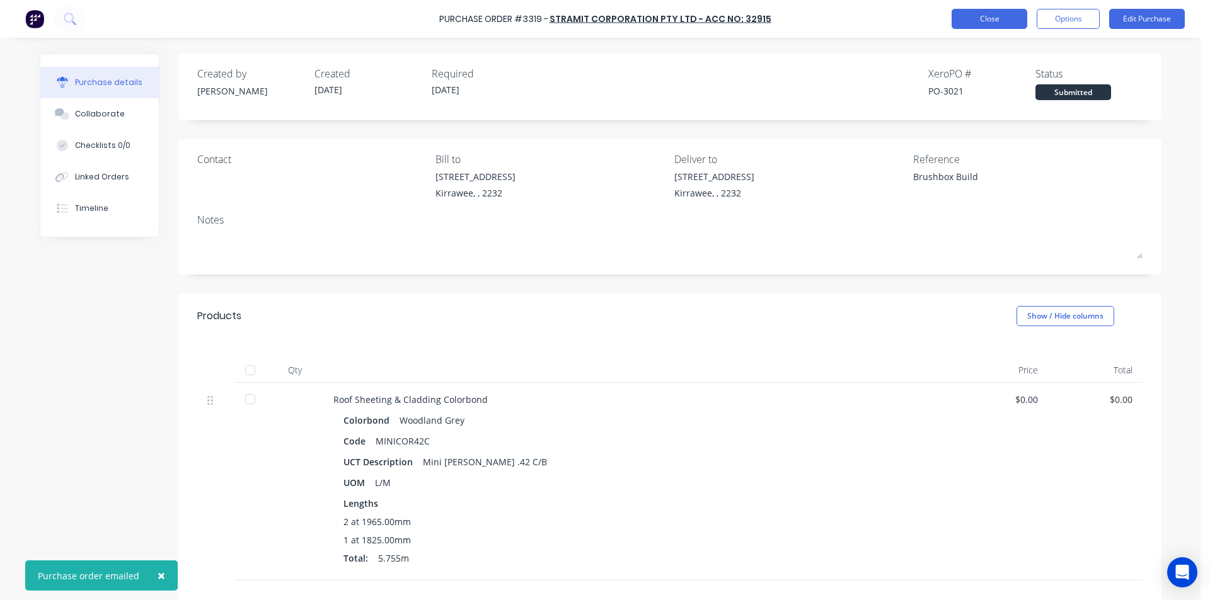
type textarea "x"
click at [985, 20] on button "Close" at bounding box center [989, 19] width 76 height 20
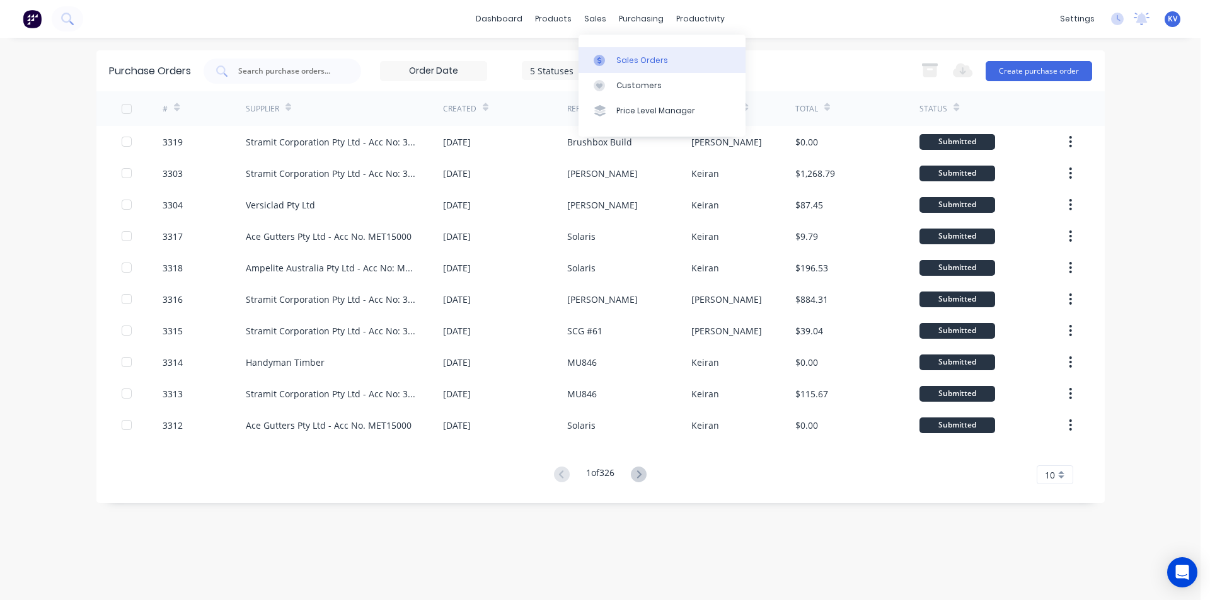
click at [606, 59] on div at bounding box center [603, 60] width 19 height 11
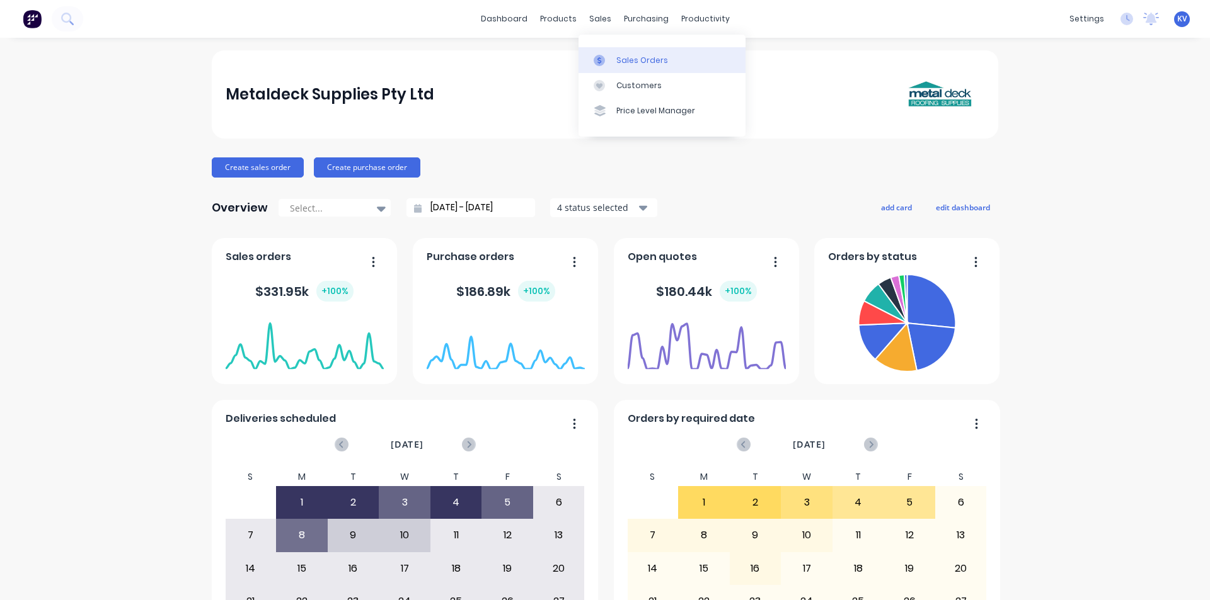
click at [601, 52] on link "Sales Orders" at bounding box center [661, 59] width 167 height 25
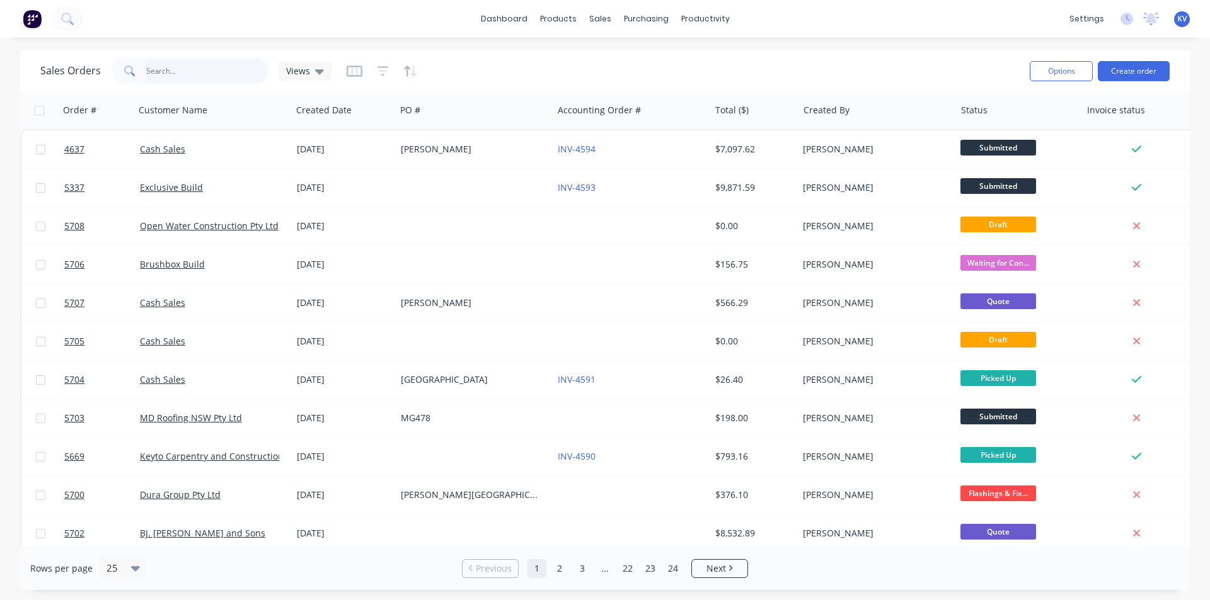
click at [224, 69] on input "text" at bounding box center [207, 71] width 123 height 25
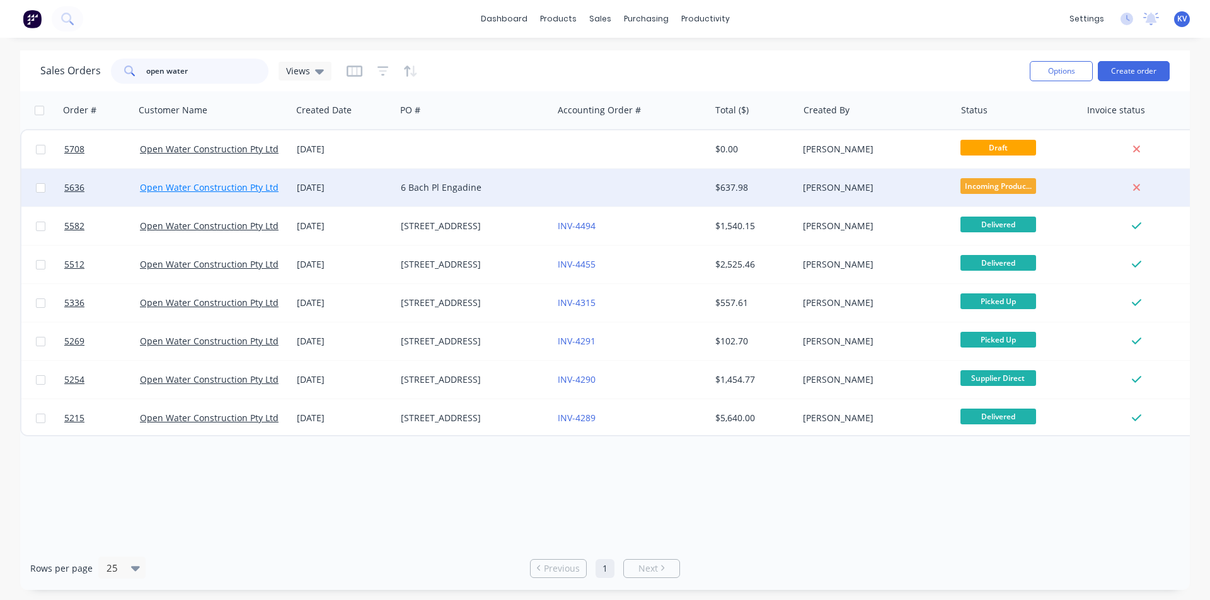
type input "open water"
click at [193, 182] on link "Open Water Construction Pty Ltd" at bounding box center [209, 187] width 139 height 12
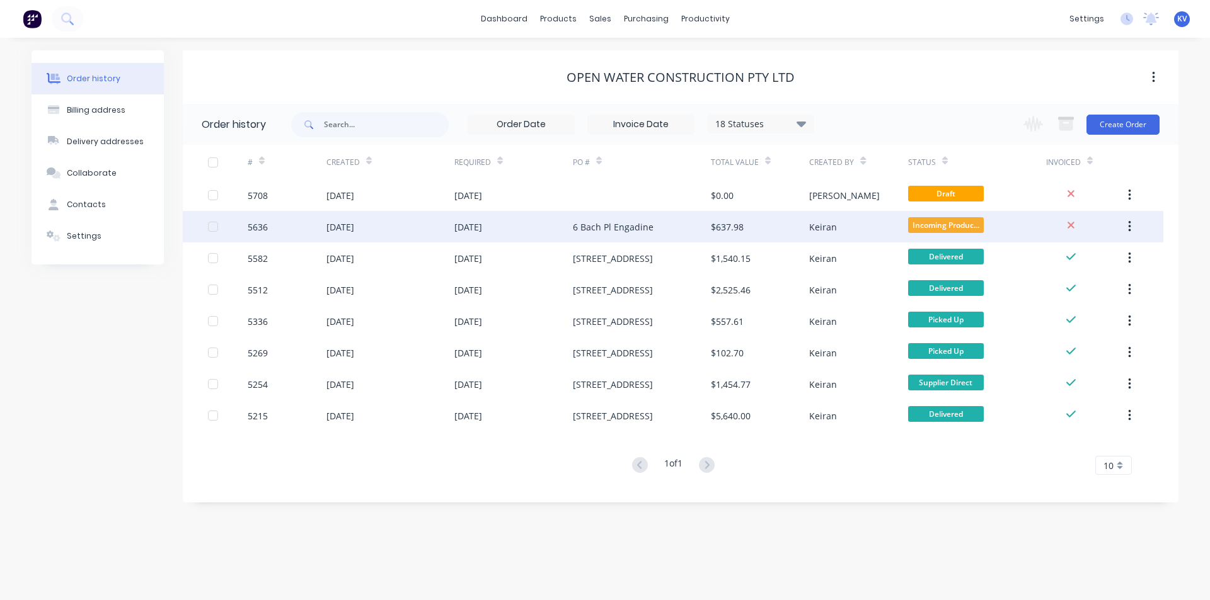
click at [482, 227] on div "[DATE]" at bounding box center [468, 227] width 28 height 13
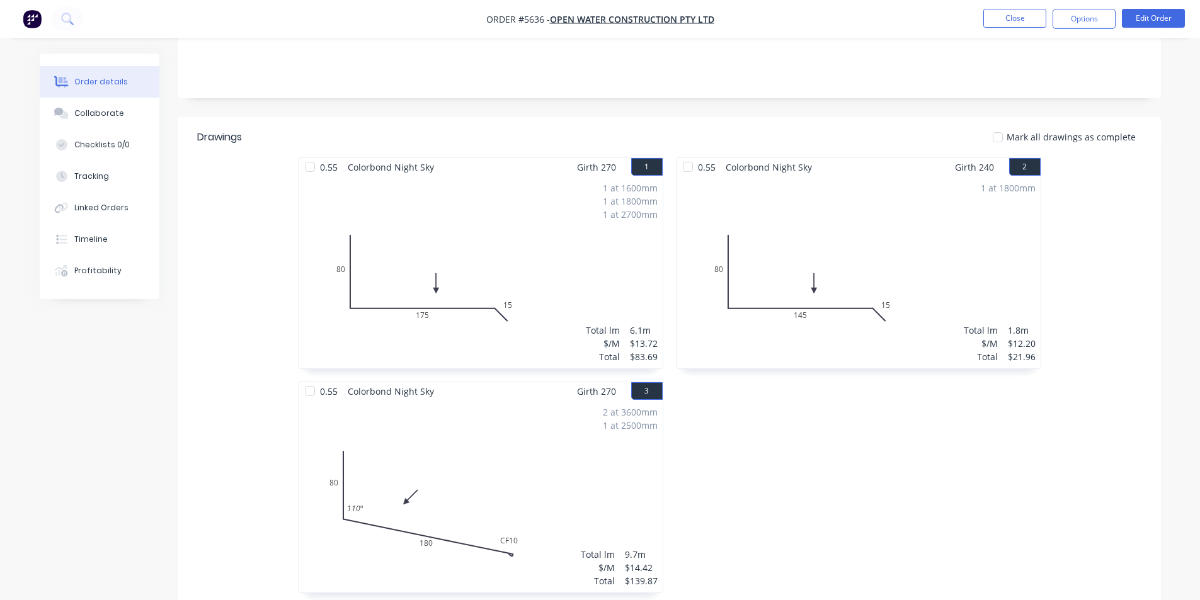
scroll to position [252, 0]
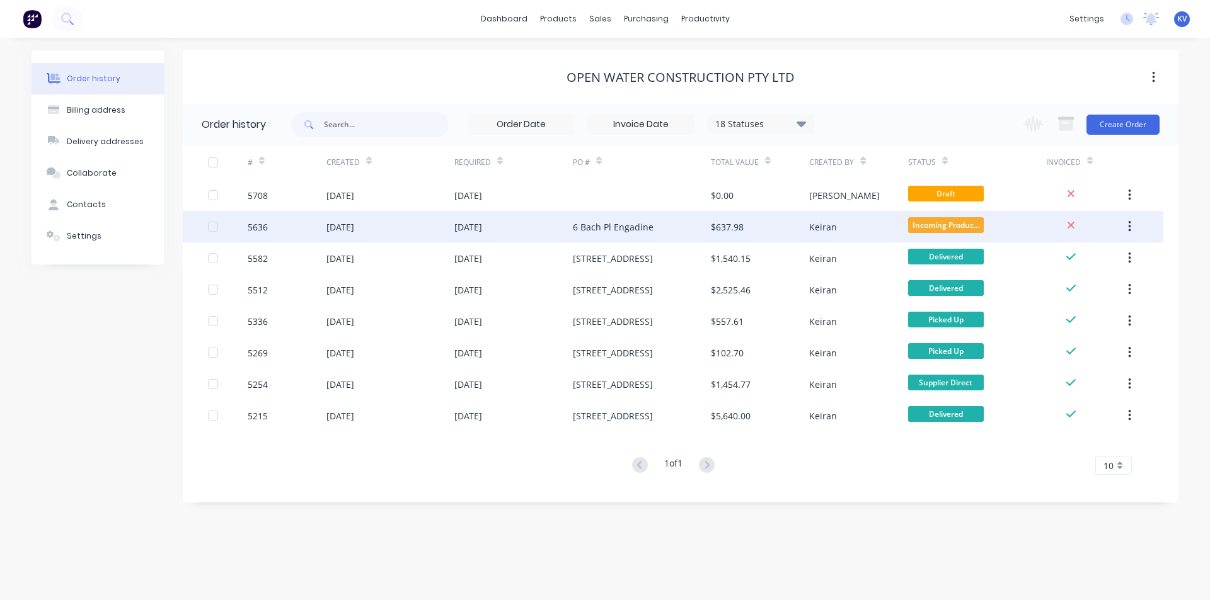
click at [583, 228] on div "6 Bach Pl Engadine" at bounding box center [613, 227] width 81 height 13
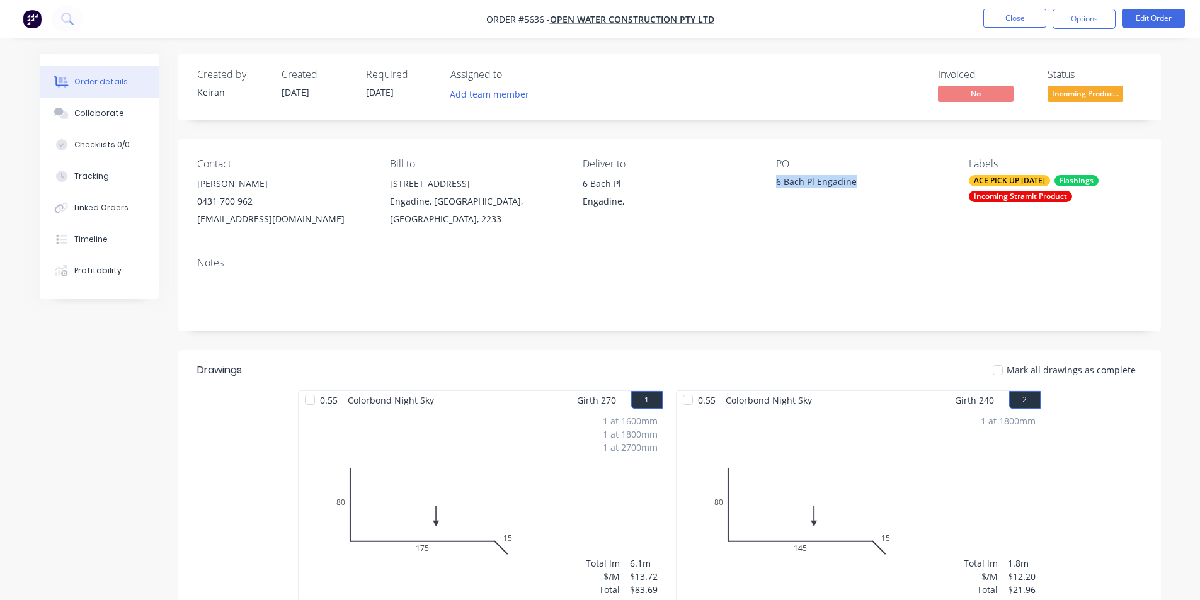
drag, startPoint x: 871, startPoint y: 188, endPoint x: 772, endPoint y: 181, distance: 98.5
click at [772, 181] on div "Contact [PERSON_NAME] [PHONE_NUMBER] [EMAIL_ADDRESS][DOMAIN_NAME] Bill to [STRE…" at bounding box center [669, 193] width 983 height 108
copy div "6 Bach Pl Engadine"
click at [994, 13] on button "Close" at bounding box center [1015, 18] width 63 height 19
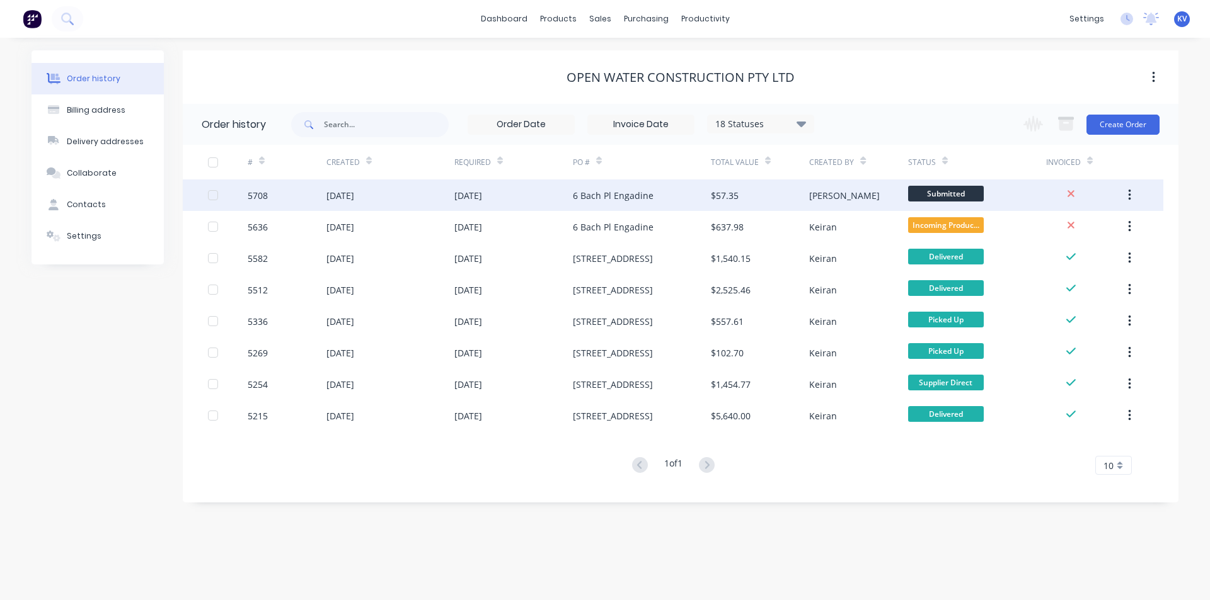
click at [833, 193] on div "[PERSON_NAME]" at bounding box center [858, 196] width 98 height 32
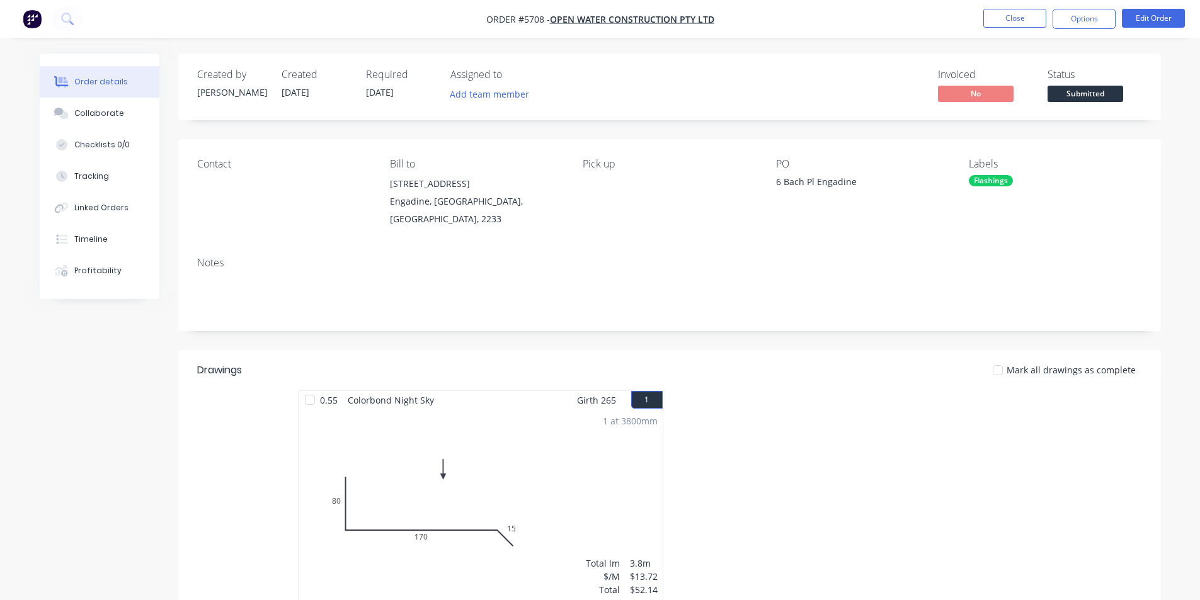
click at [1089, 89] on span "Submitted" at bounding box center [1086, 94] width 76 height 16
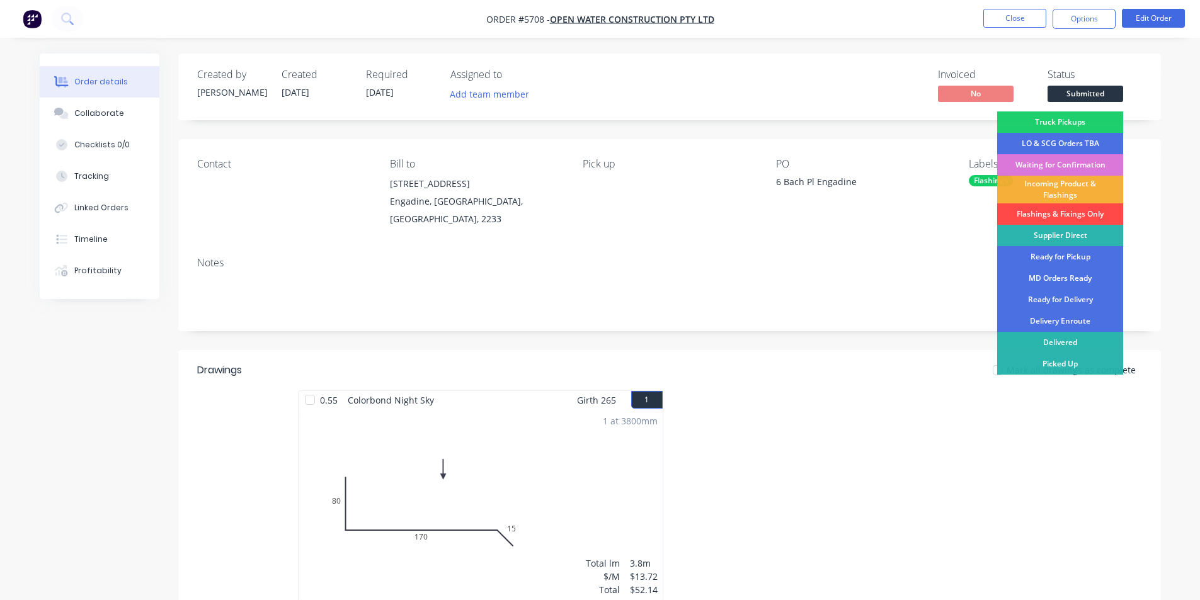
click at [1060, 215] on div "Flashings & Fixings Only" at bounding box center [1060, 214] width 126 height 21
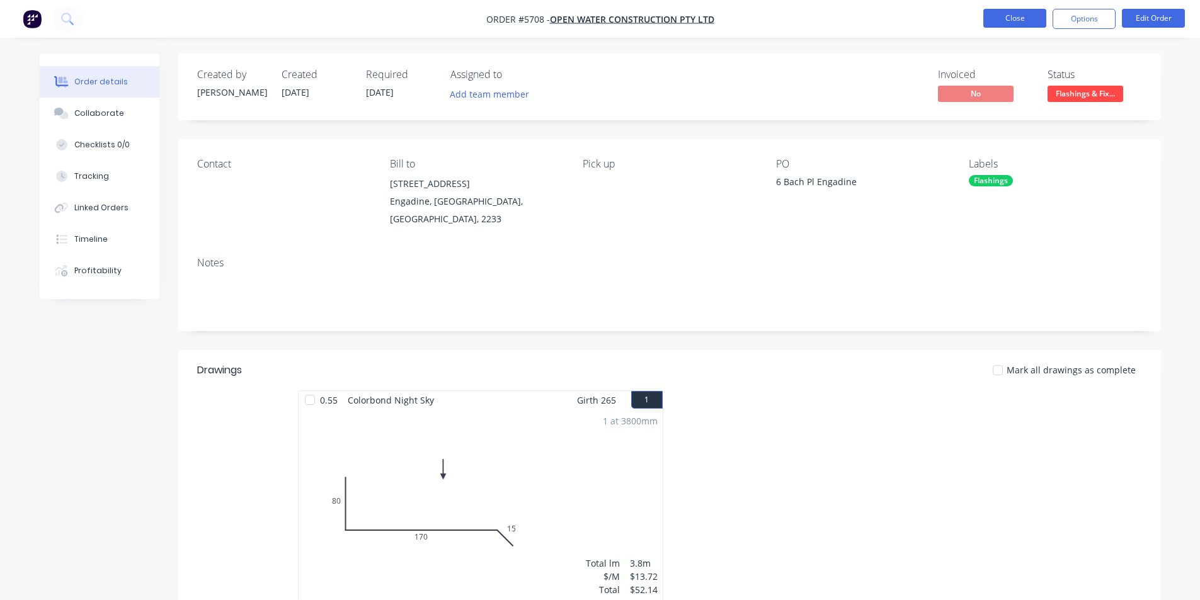
click at [1011, 15] on button "Close" at bounding box center [1015, 18] width 63 height 19
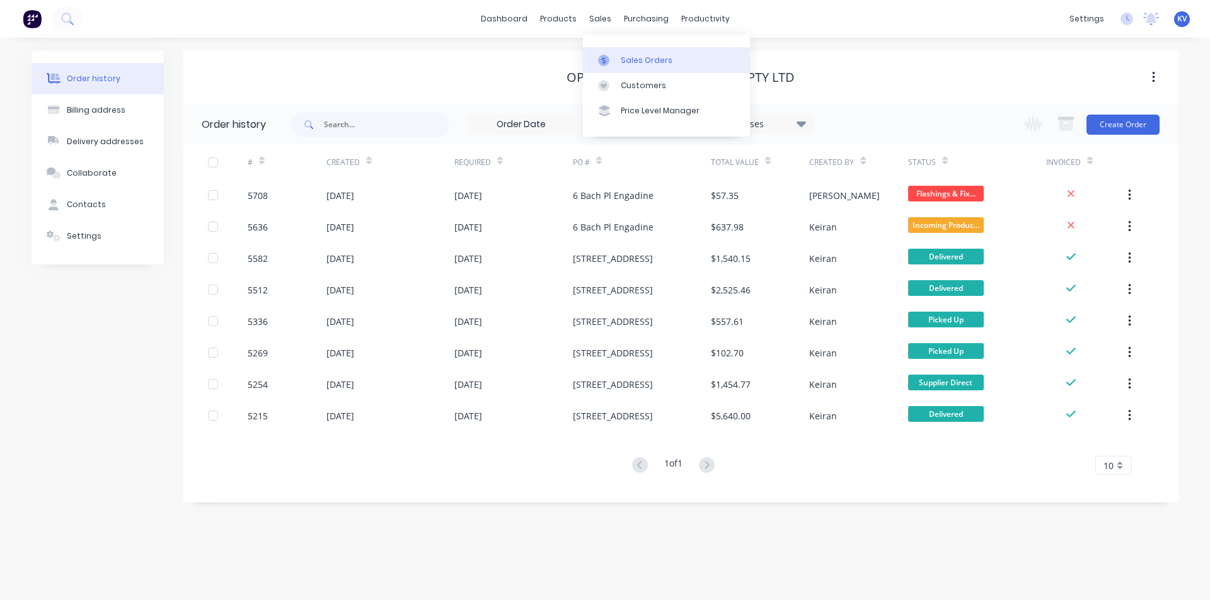
click at [628, 57] on div "Sales Orders" at bounding box center [647, 60] width 52 height 11
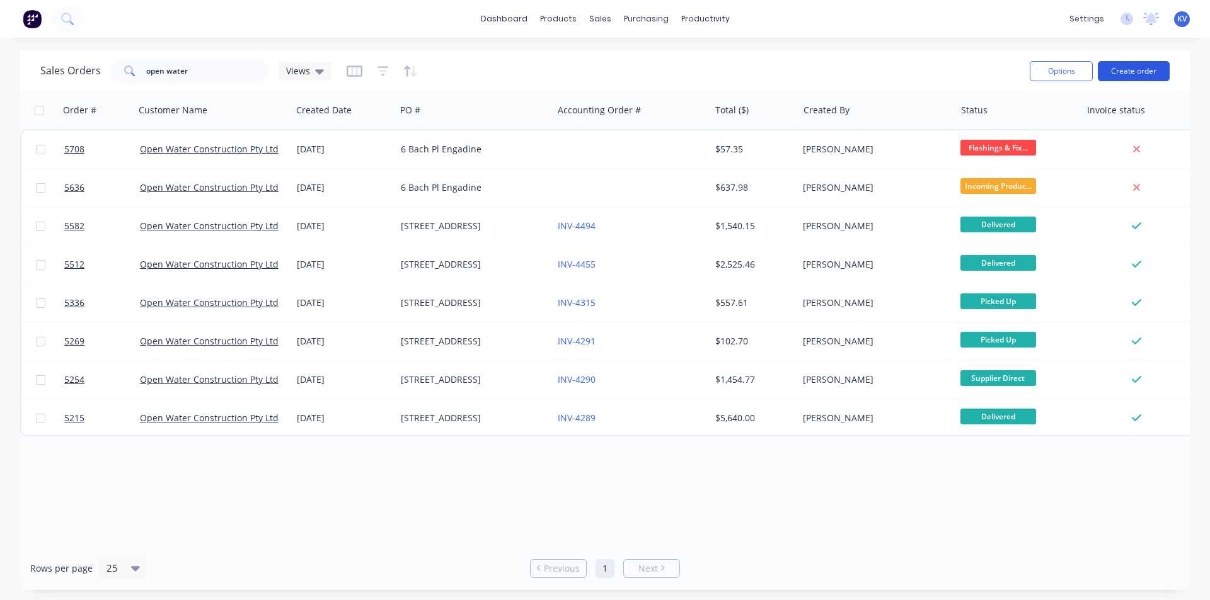
click at [1120, 64] on button "Create order" at bounding box center [1134, 71] width 72 height 20
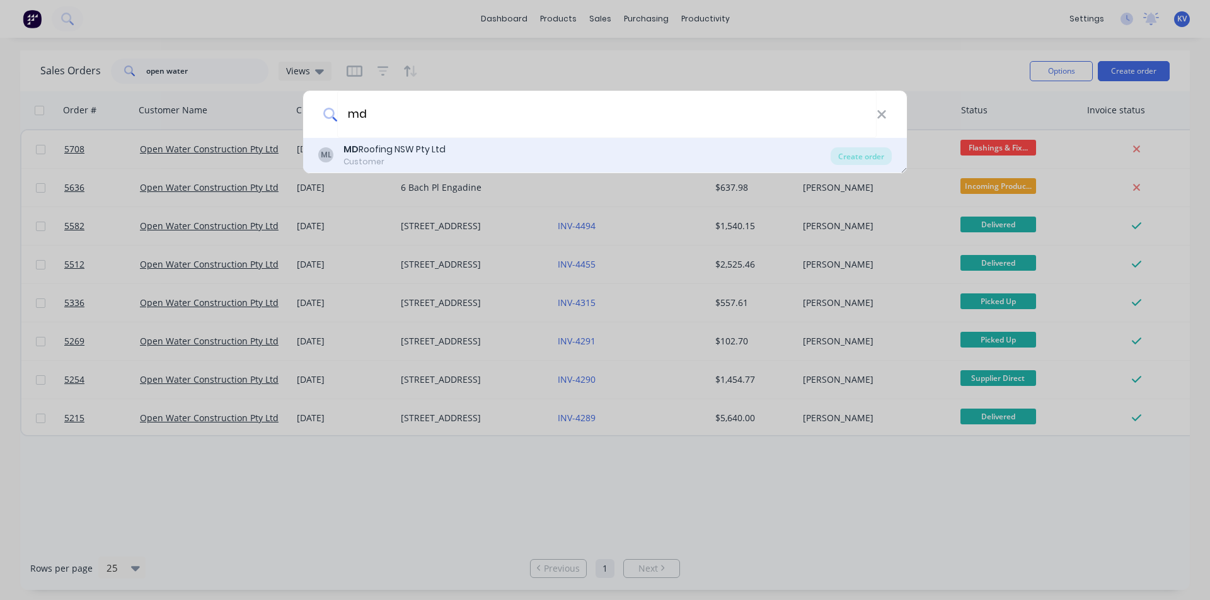
type input "md"
click at [511, 154] on div "ML MD Roofing NSW Pty Ltd Customer" at bounding box center [574, 155] width 512 height 25
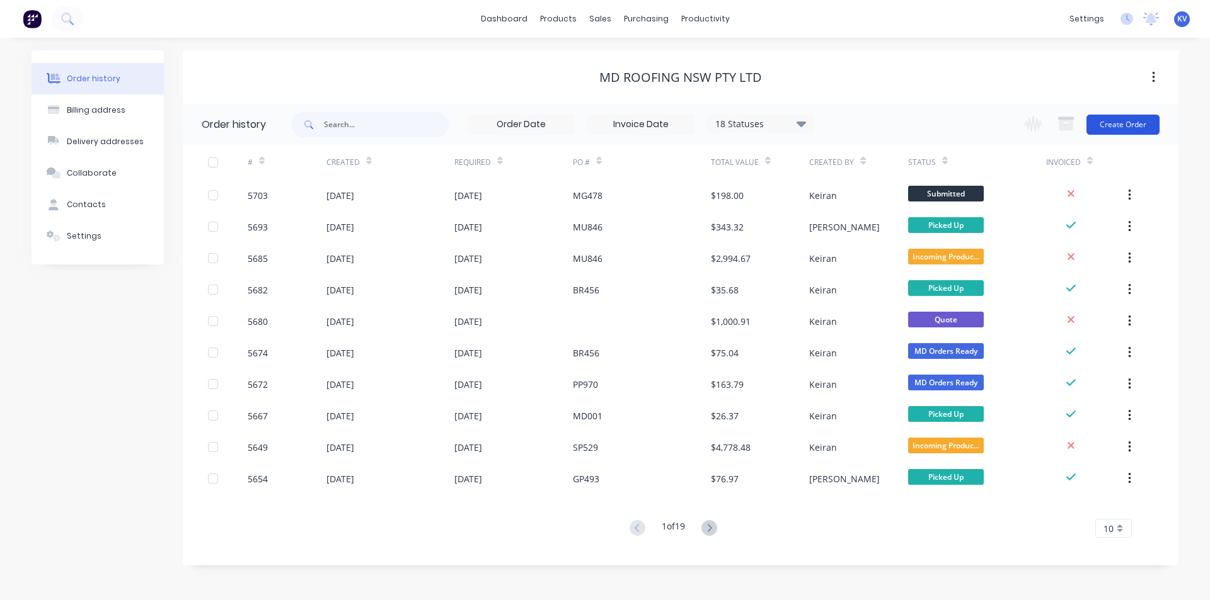
click at [1132, 123] on button "Create Order" at bounding box center [1122, 125] width 73 height 20
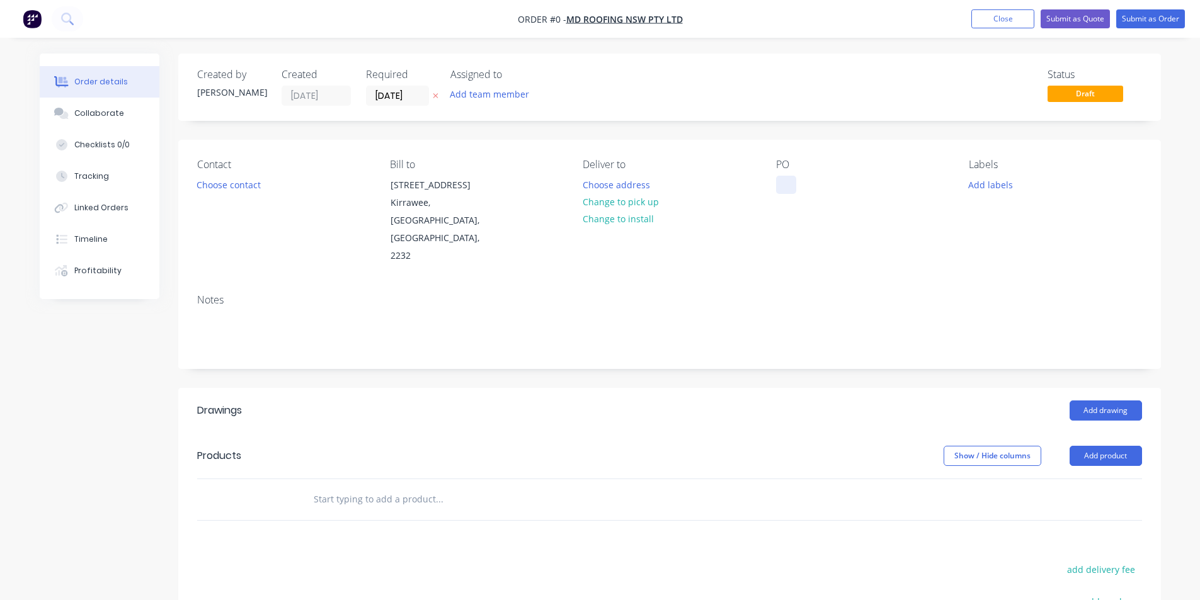
click at [786, 186] on div at bounding box center [786, 185] width 20 height 18
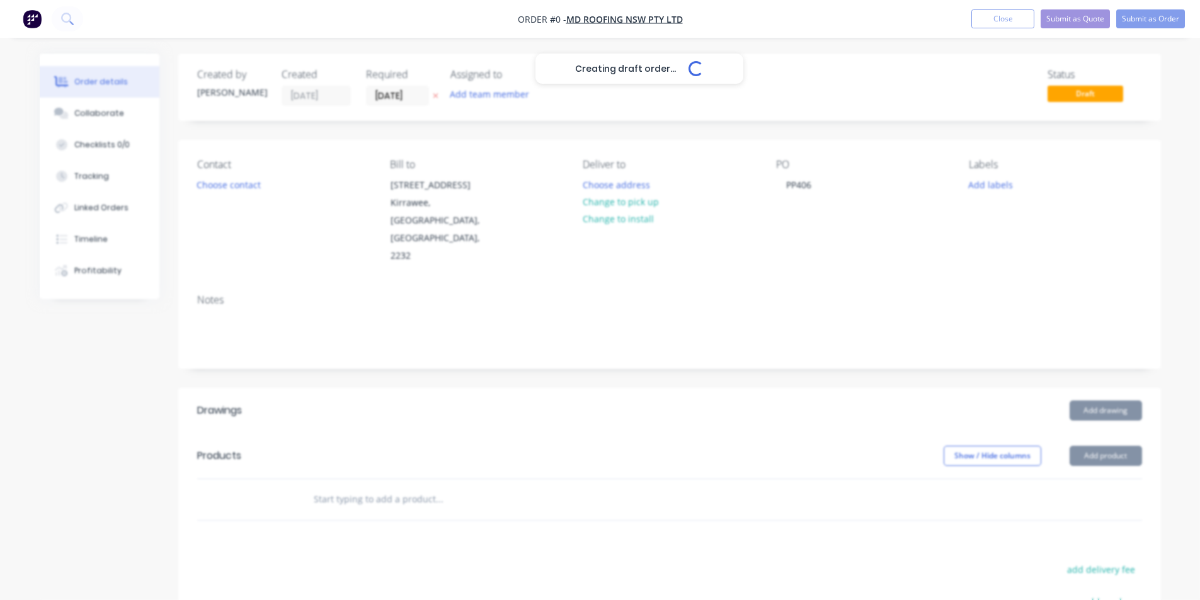
click at [747, 479] on div "Creating draft order... Loading... Order details Collaborate Checklists 0/0 Tra…" at bounding box center [600, 448] width 1147 height 789
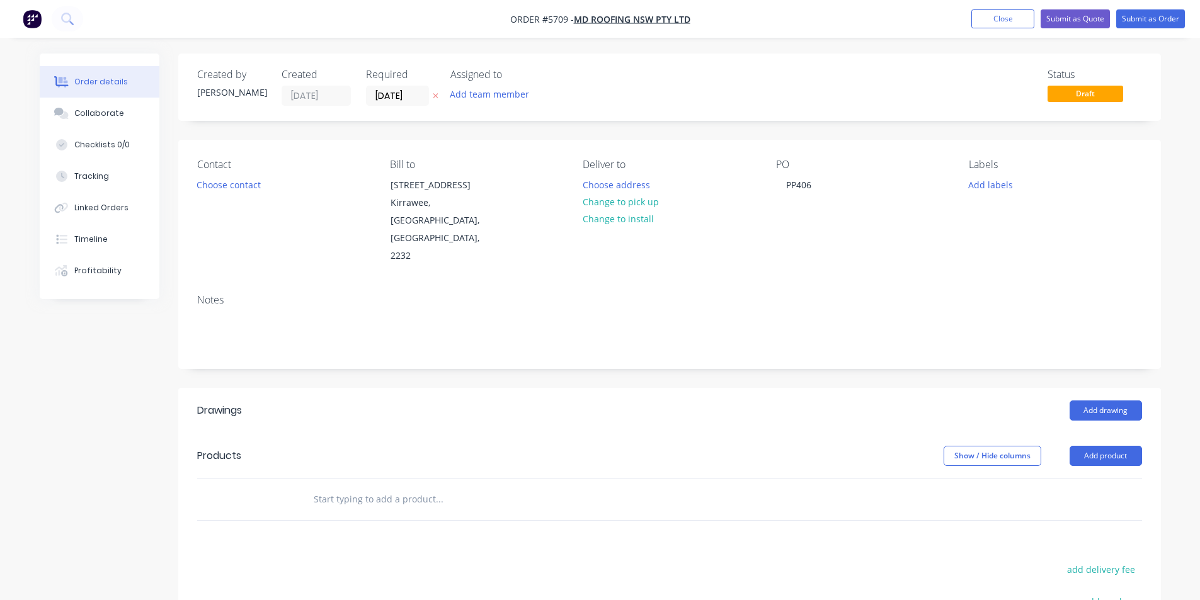
click at [508, 487] on input "text" at bounding box center [439, 499] width 252 height 25
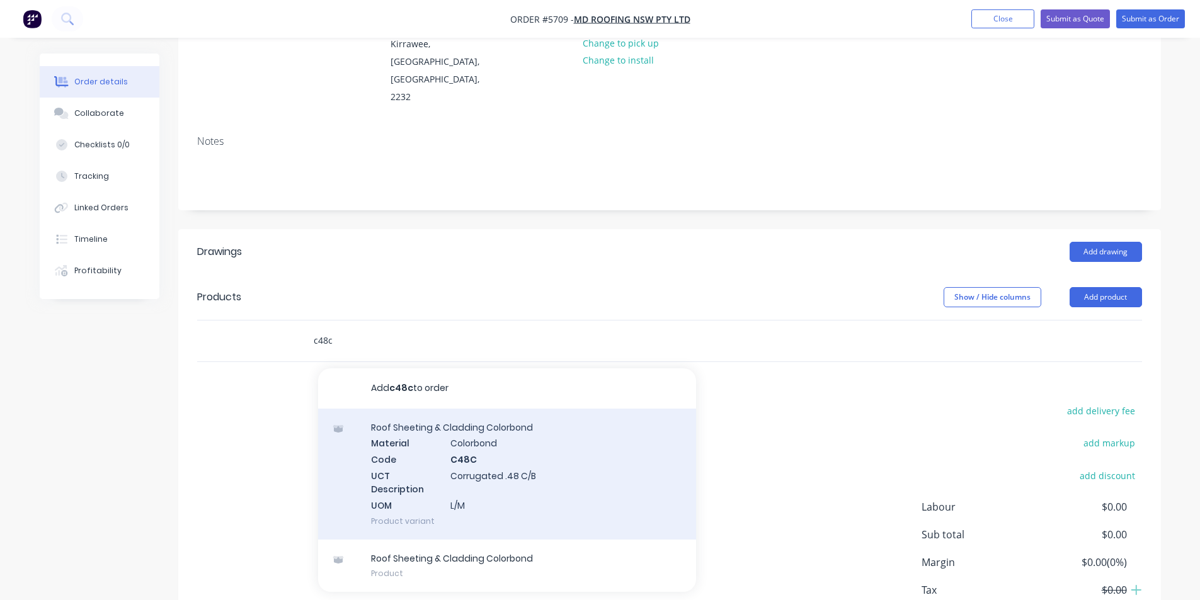
scroll to position [207, 0]
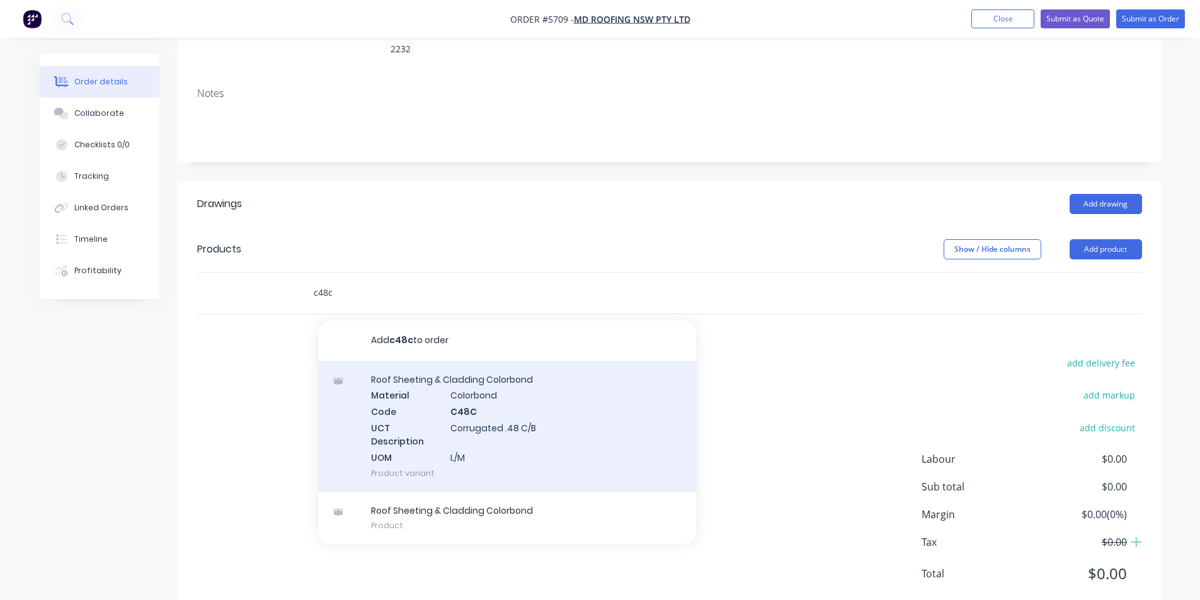
type input "c48c"
click at [519, 407] on div "Roof Sheeting & Cladding Colorbond Material Colorbond Code C48C UCT Description…" at bounding box center [507, 426] width 378 height 131
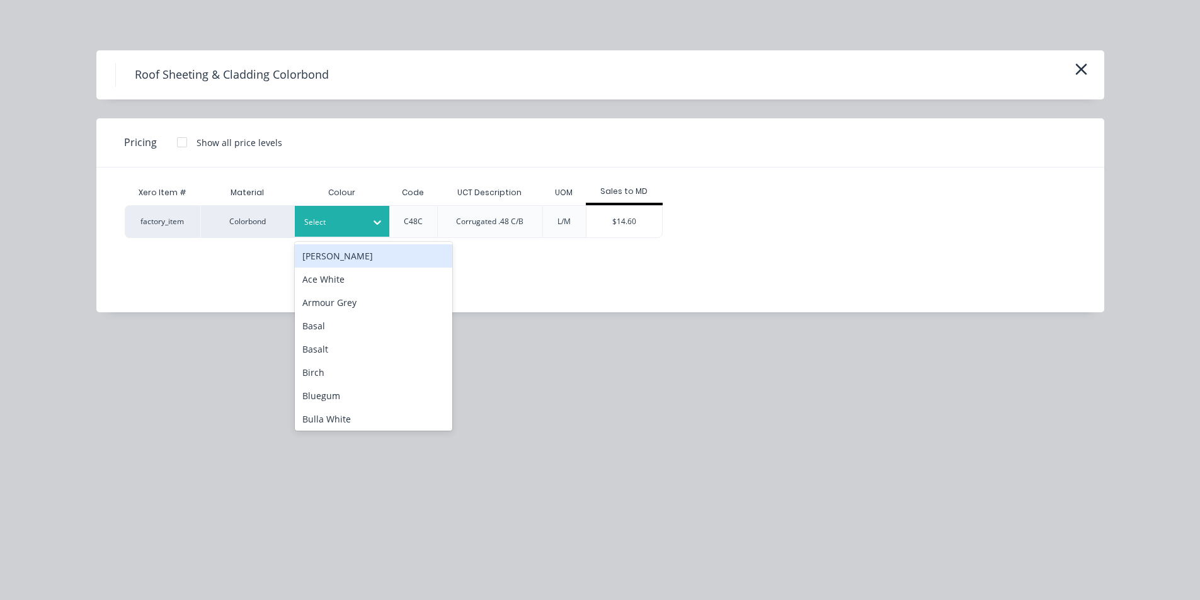
click at [323, 220] on div at bounding box center [332, 222] width 57 height 14
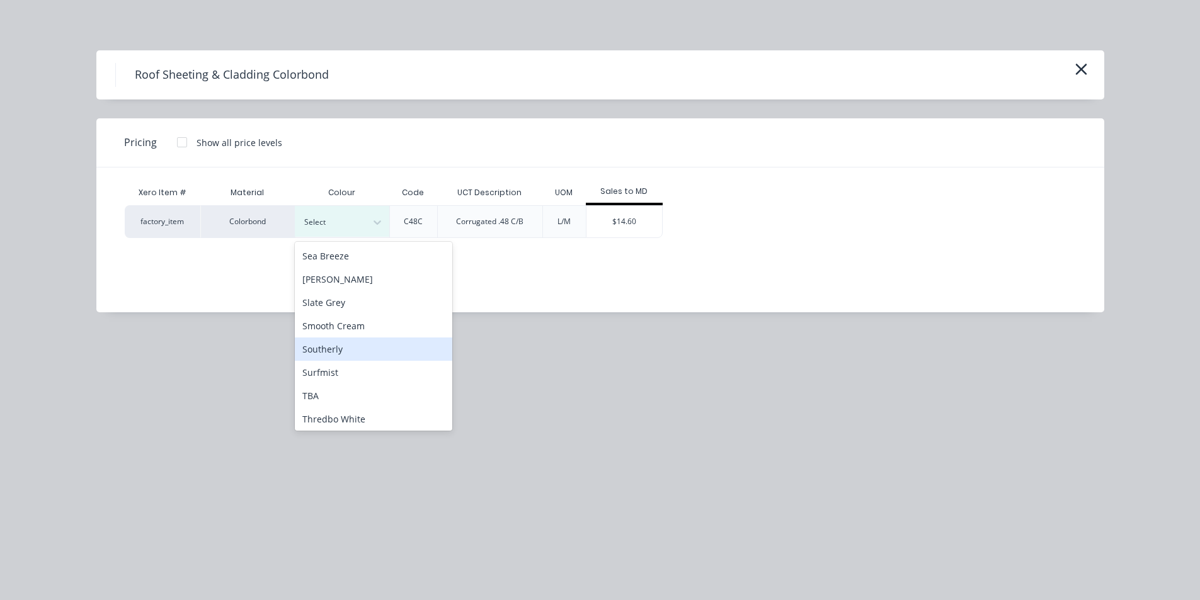
scroll to position [882, 0]
click at [357, 281] on div "[PERSON_NAME]" at bounding box center [374, 283] width 158 height 23
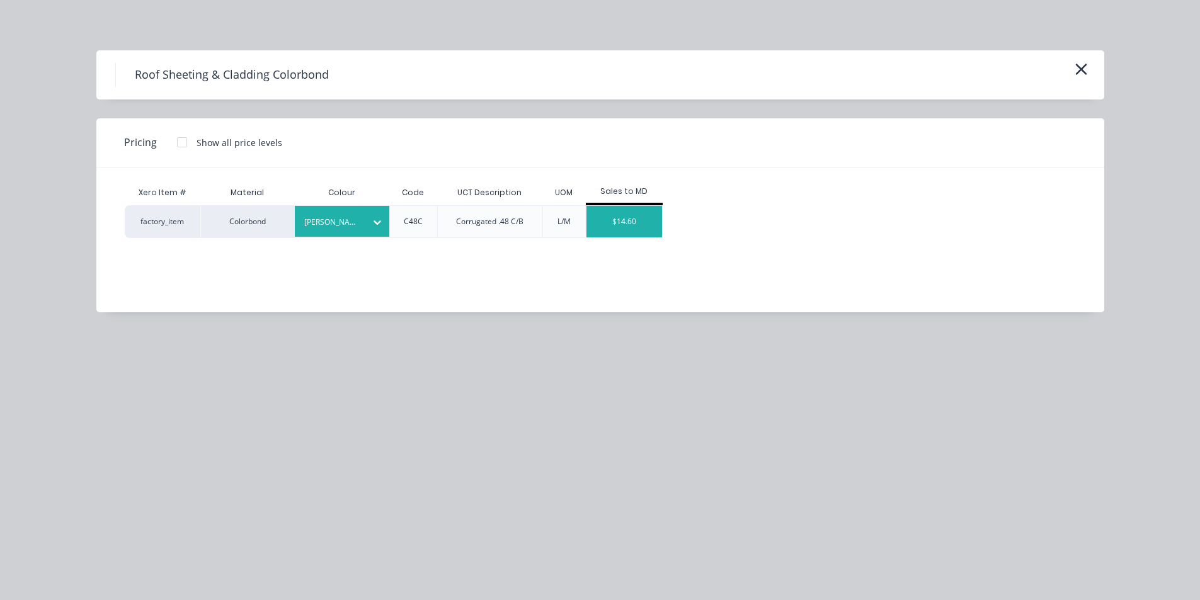
click at [629, 228] on div "$14.60" at bounding box center [625, 222] width 76 height 32
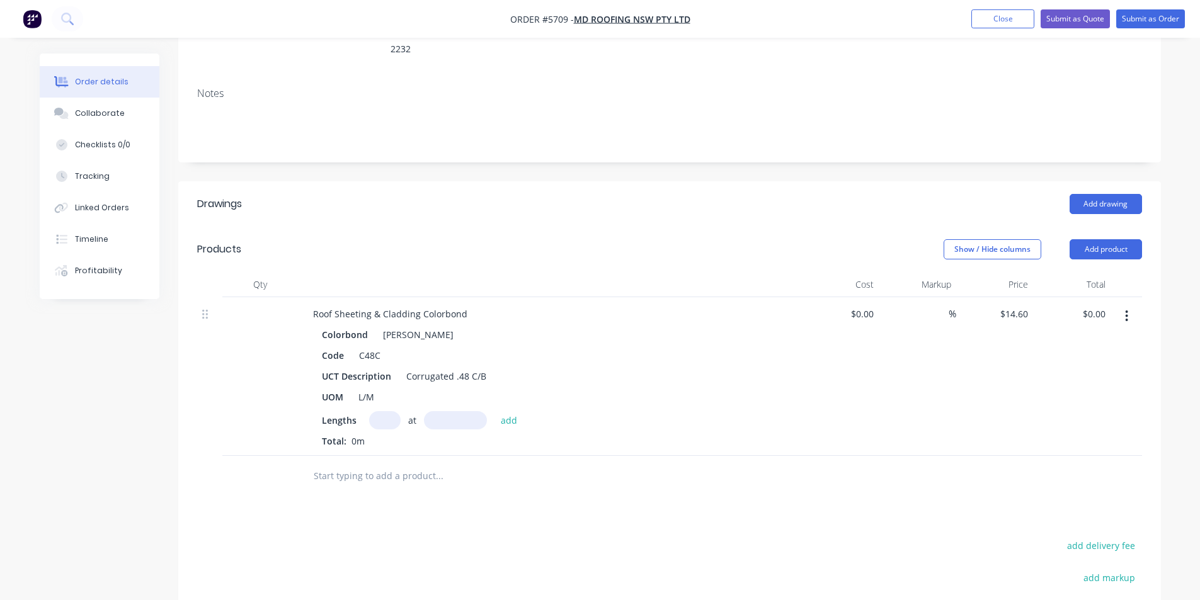
click at [382, 411] on input "text" at bounding box center [385, 420] width 32 height 18
type input "12"
type input "3170mm"
click at [495, 411] on button "add" at bounding box center [510, 419] width 30 height 17
type input "$555.38"
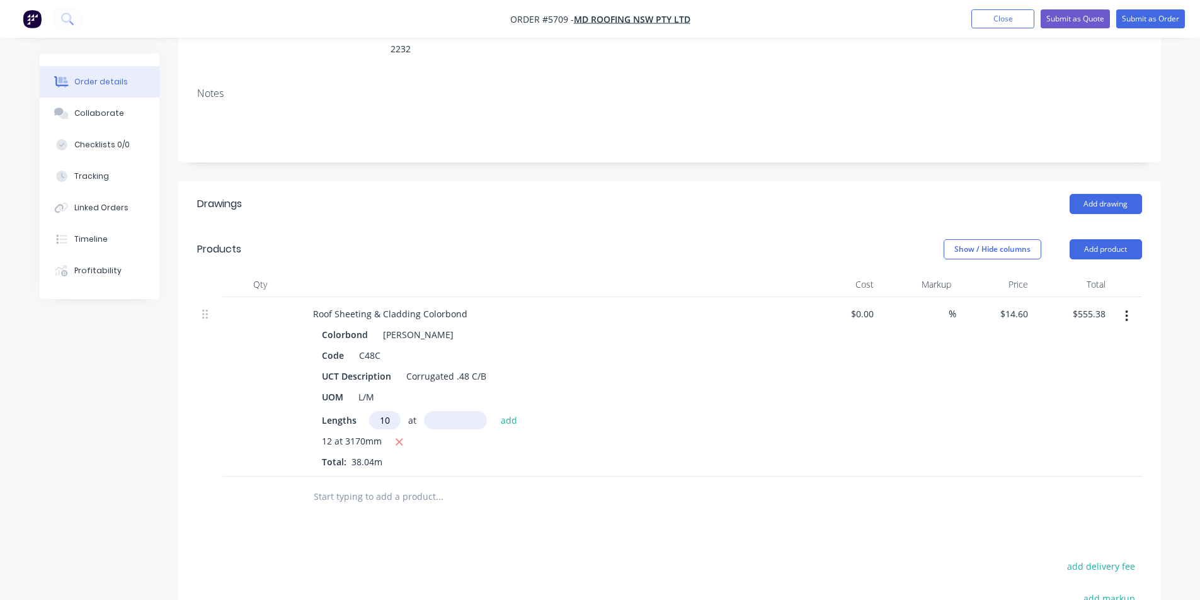
type input "10"
type input "3"
type input "2900"
click at [495, 411] on button "add" at bounding box center [510, 419] width 30 height 17
type input "$978.78"
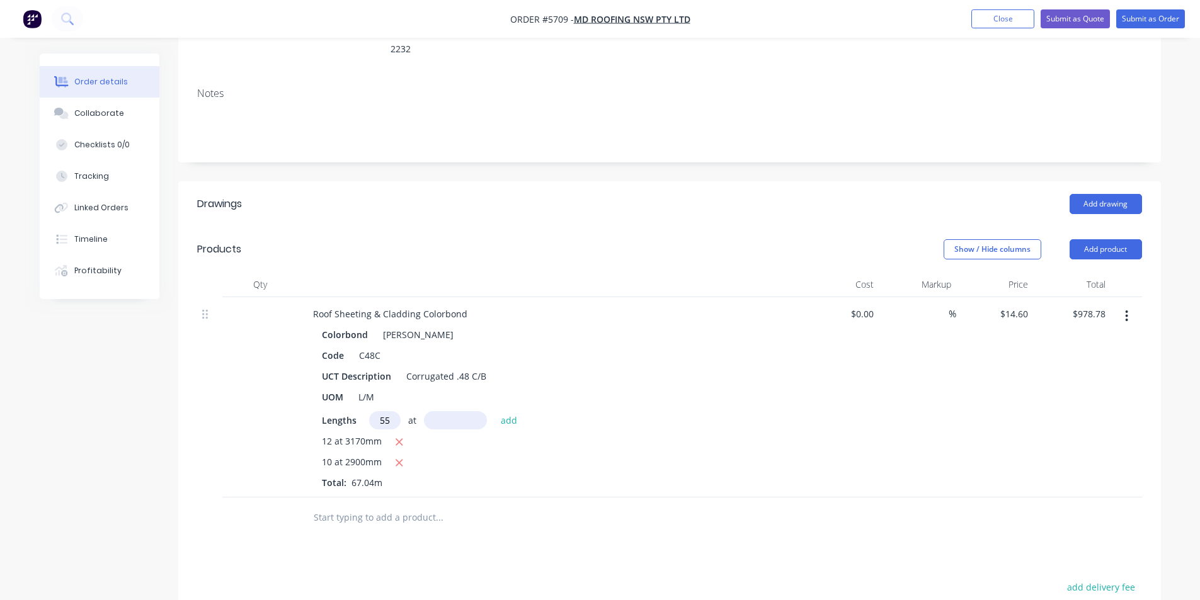
type input "5"
type input "7"
click at [390, 505] on input "text" at bounding box center [439, 517] width 252 height 25
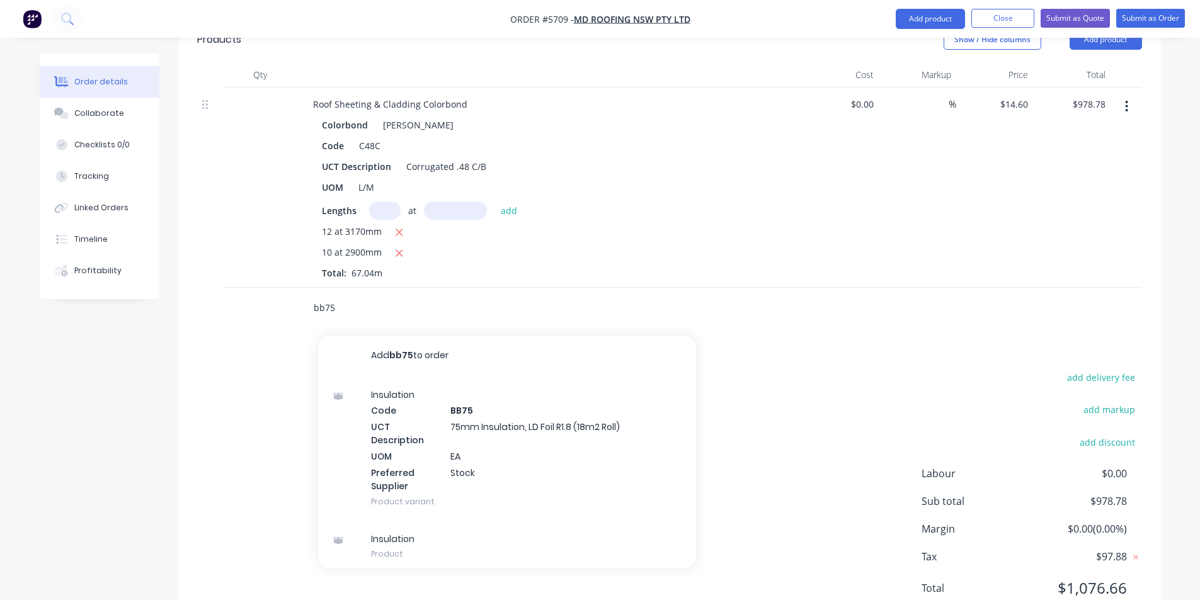
scroll to position [431, 0]
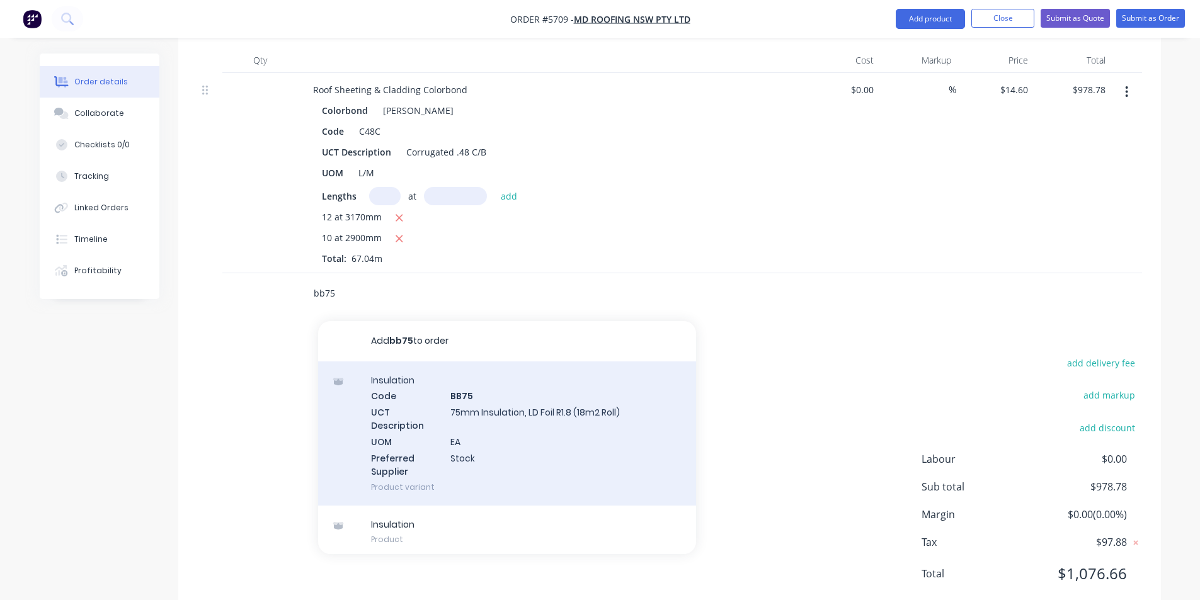
type input "bb75"
click at [550, 401] on div "Insulation Code BB75 UCT Description 75mm Insulation, LD Foil R1.8 (18m2 Roll) …" at bounding box center [507, 434] width 378 height 144
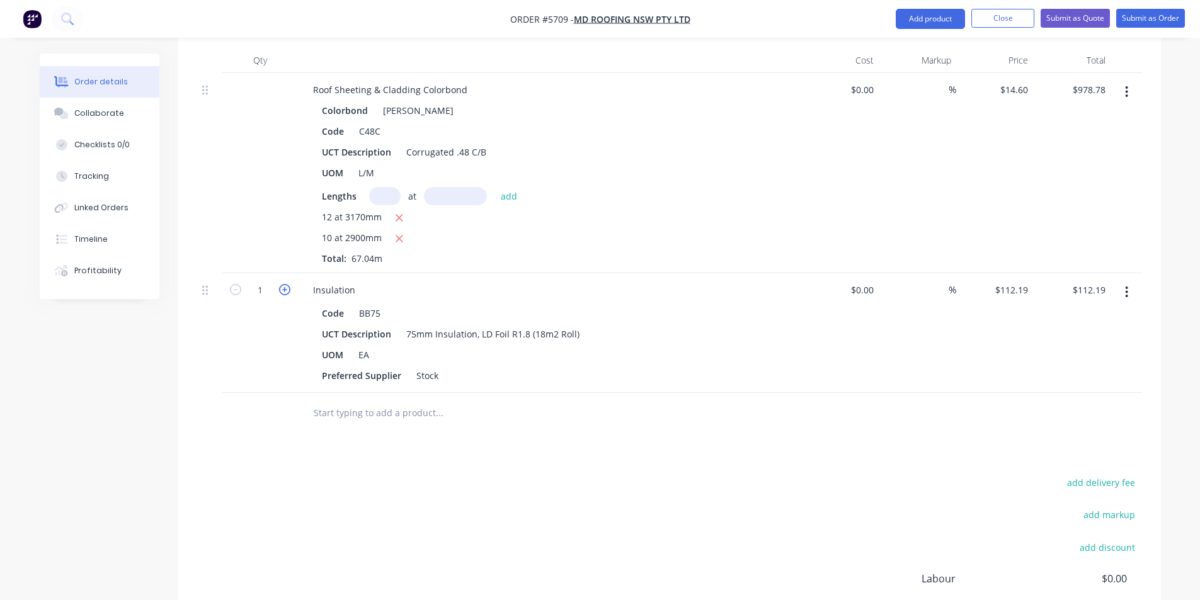
click at [284, 284] on icon "button" at bounding box center [284, 289] width 11 height 11
type input "2"
type input "$224.38"
click at [377, 401] on input "text" at bounding box center [439, 413] width 252 height 25
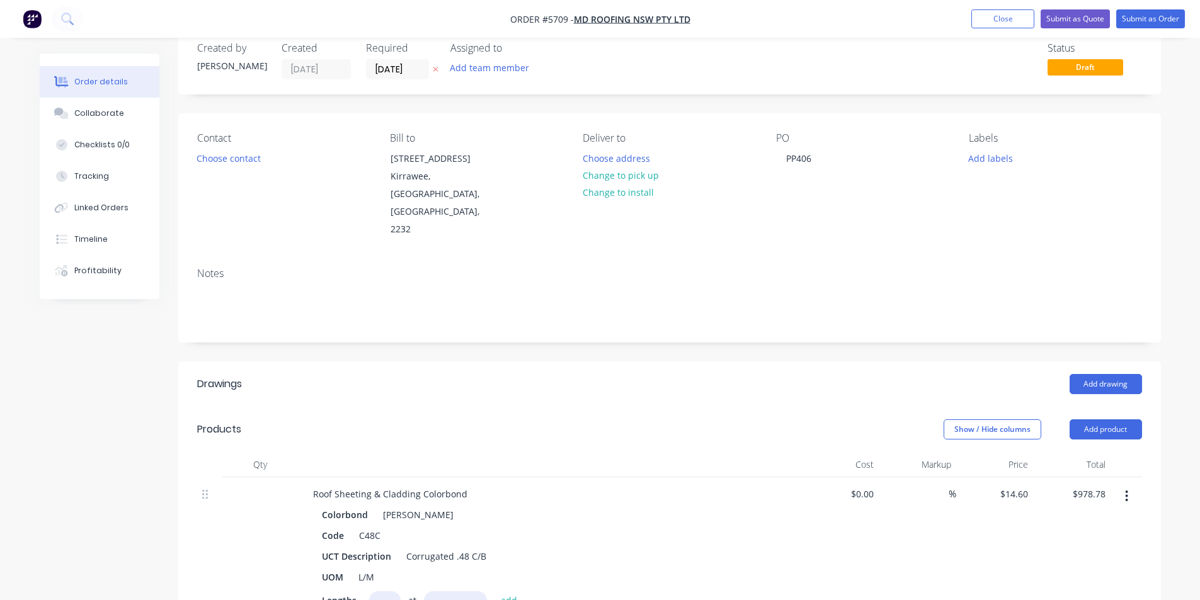
scroll to position [0, 0]
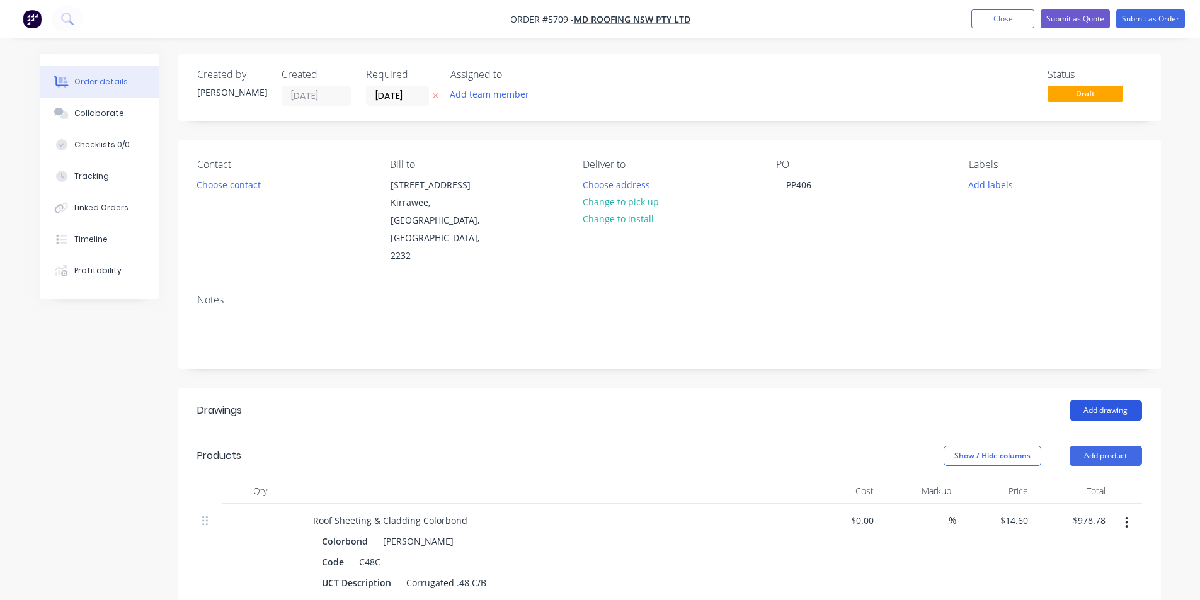
click at [1103, 401] on button "Add drawing" at bounding box center [1106, 411] width 72 height 20
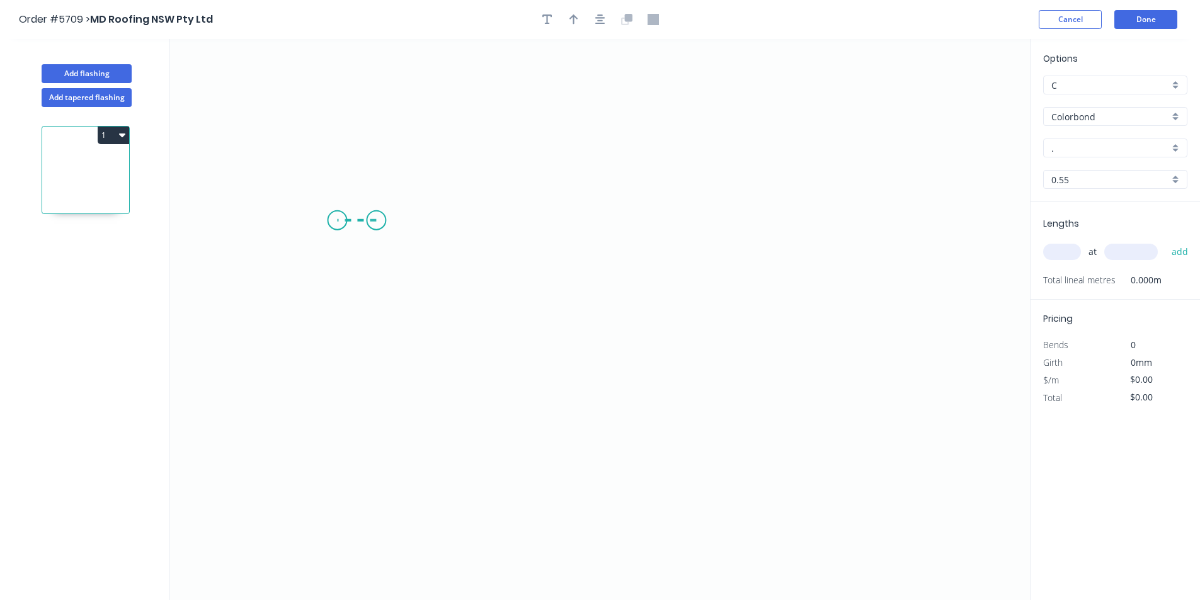
drag, startPoint x: 376, startPoint y: 221, endPoint x: 337, endPoint y: 220, distance: 39.1
click at [337, 220] on icon "0" at bounding box center [600, 319] width 860 height 561
click at [593, 375] on icon "0 ?" at bounding box center [600, 319] width 860 height 561
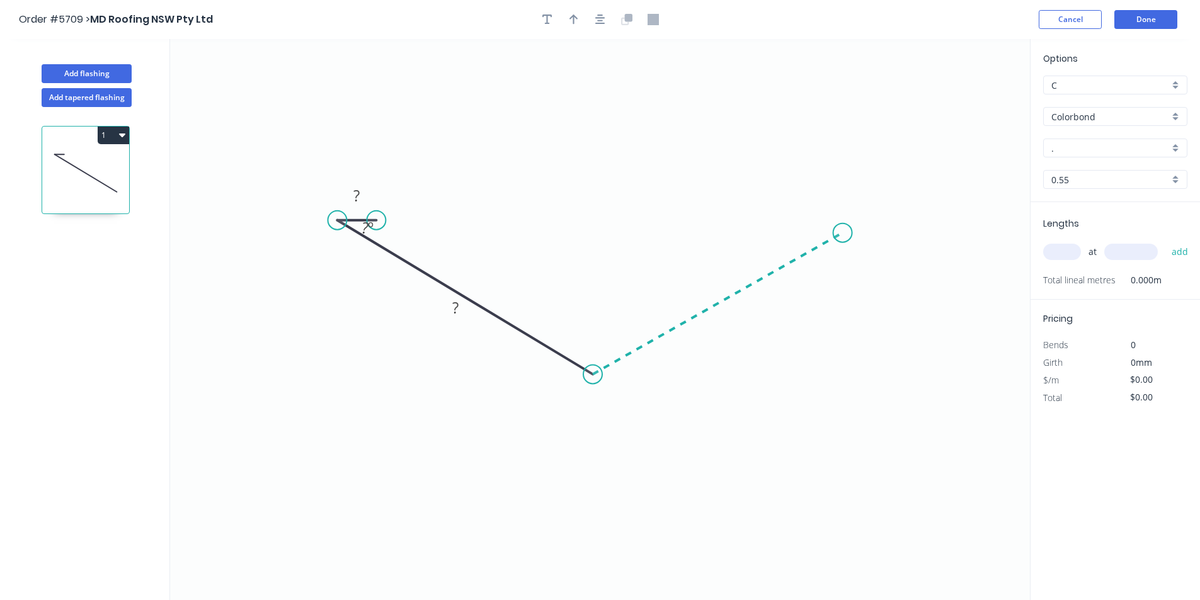
click at [843, 233] on icon "0 ? ? ? º" at bounding box center [600, 319] width 860 height 561
click at [801, 231] on icon "0 ? ? ? ? º ? º" at bounding box center [600, 319] width 860 height 561
click at [795, 232] on circle at bounding box center [801, 233] width 19 height 19
click at [797, 232] on circle at bounding box center [801, 233] width 19 height 19
drag, startPoint x: 844, startPoint y: 233, endPoint x: 796, endPoint y: 233, distance: 47.9
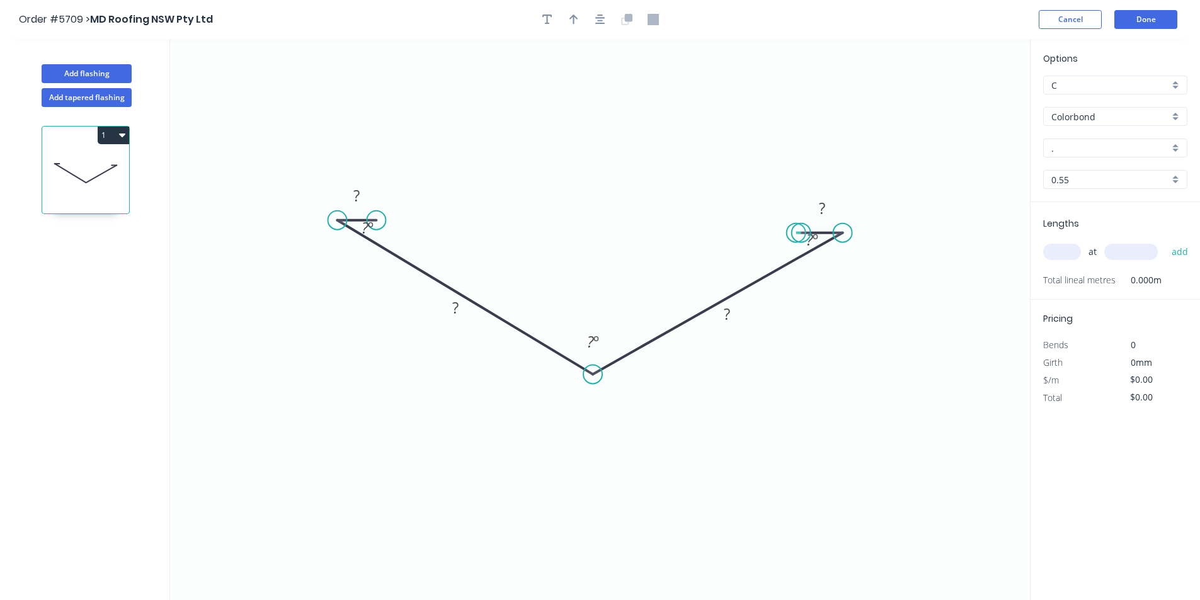
click at [796, 233] on icon "0 ? ? ? ? ? º ? º ? º" at bounding box center [600, 319] width 860 height 561
click at [796, 233] on circle at bounding box center [801, 233] width 19 height 19
drag, startPoint x: 848, startPoint y: 234, endPoint x: 845, endPoint y: 225, distance: 10.0
click at [845, 225] on circle at bounding box center [844, 224] width 19 height 19
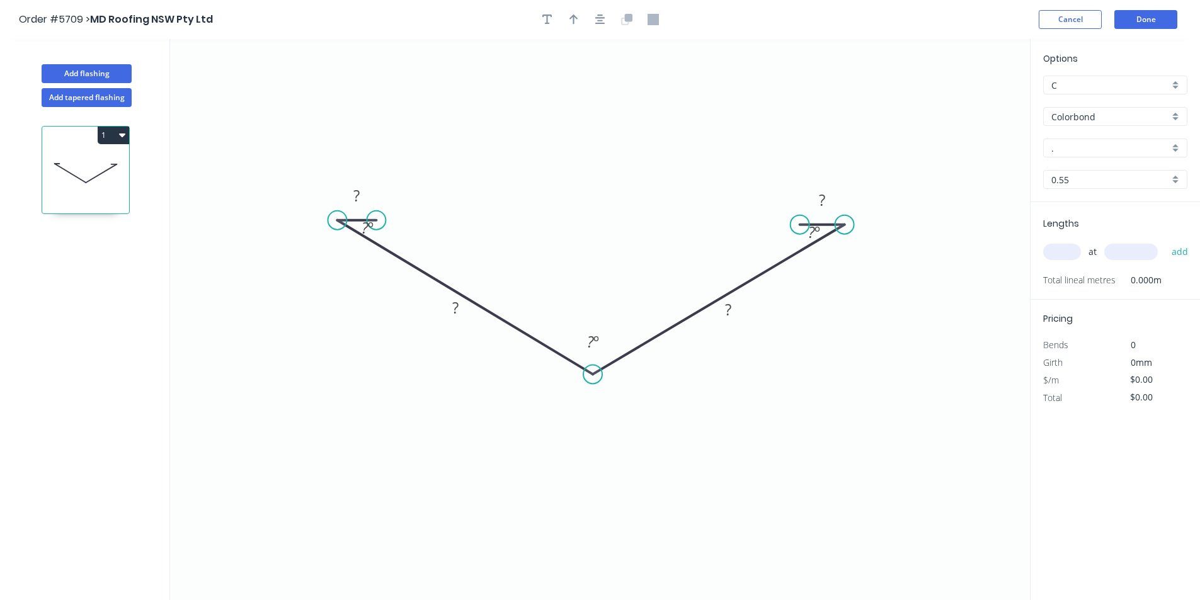
click at [800, 226] on circle at bounding box center [800, 224] width 19 height 19
click at [381, 221] on g "? º" at bounding box center [367, 228] width 41 height 26
drag, startPoint x: 377, startPoint y: 219, endPoint x: 423, endPoint y: 230, distance: 47.4
click at [425, 226] on rect at bounding box center [416, 234] width 41 height 26
click at [437, 268] on div "Hide angle" at bounding box center [476, 280] width 127 height 26
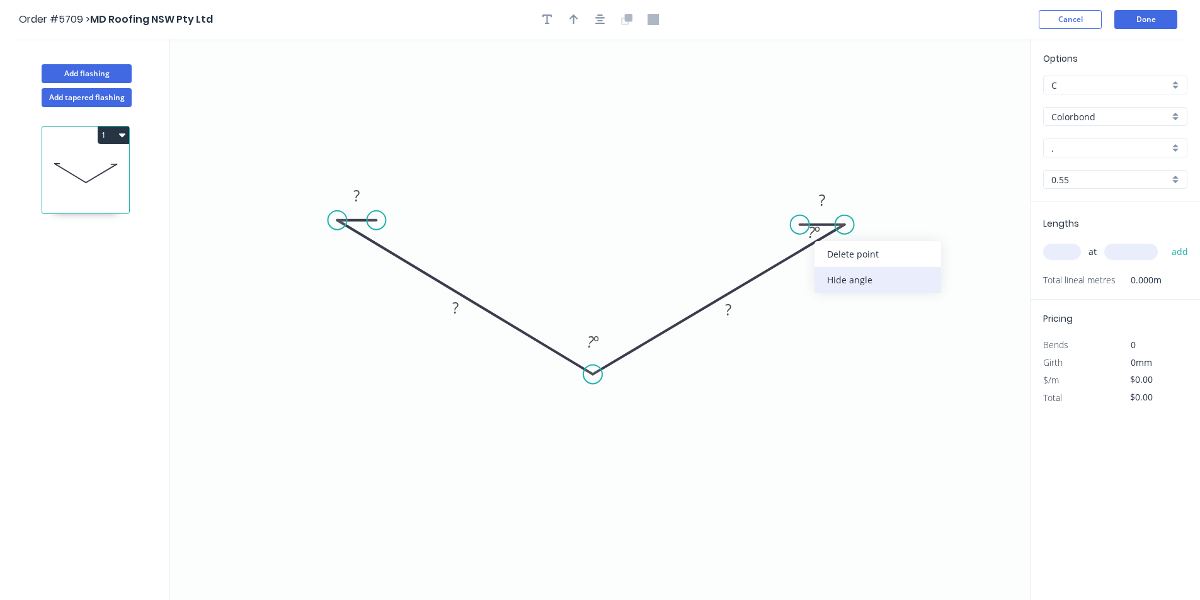
click at [825, 273] on div "Hide angle" at bounding box center [878, 280] width 127 height 26
click at [361, 198] on rect at bounding box center [356, 197] width 25 height 18
type input "$18.12"
click at [606, 347] on tspan "º" at bounding box center [605, 341] width 6 height 21
click at [860, 328] on icon "0 25 200 200 25 166 º" at bounding box center [600, 319] width 860 height 561
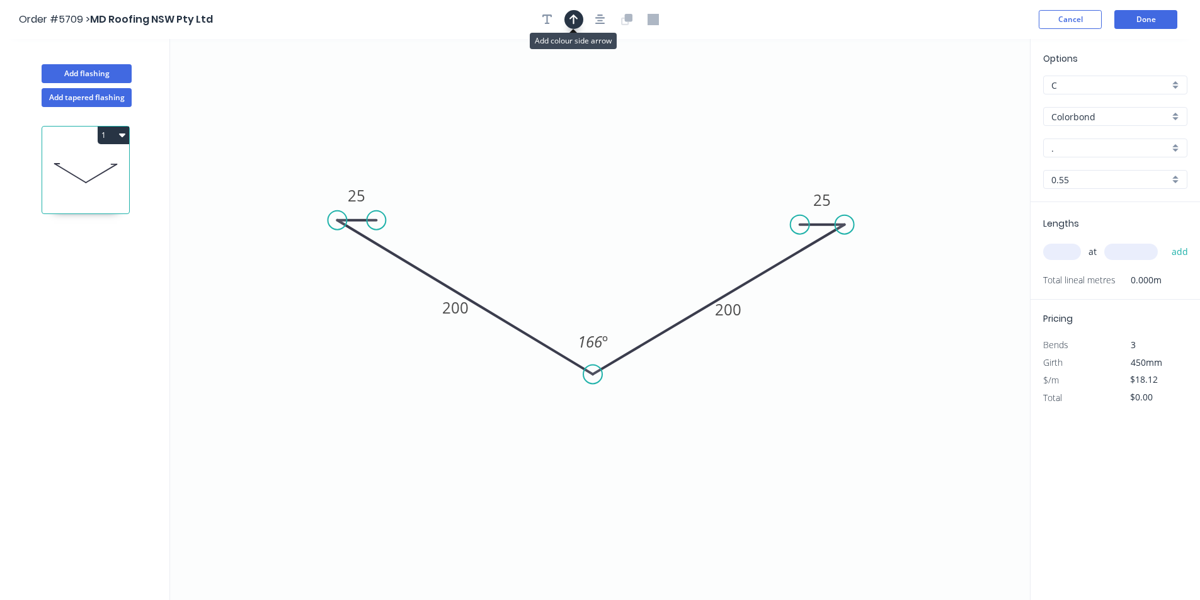
click at [570, 21] on icon "button" at bounding box center [574, 19] width 9 height 11
drag, startPoint x: 963, startPoint y: 99, endPoint x: 578, endPoint y: 204, distance: 399.1
click at [578, 204] on icon at bounding box center [577, 189] width 11 height 40
click at [1094, 149] on input "." at bounding box center [1111, 148] width 118 height 13
click at [1092, 169] on div "[PERSON_NAME]" at bounding box center [1115, 172] width 143 height 22
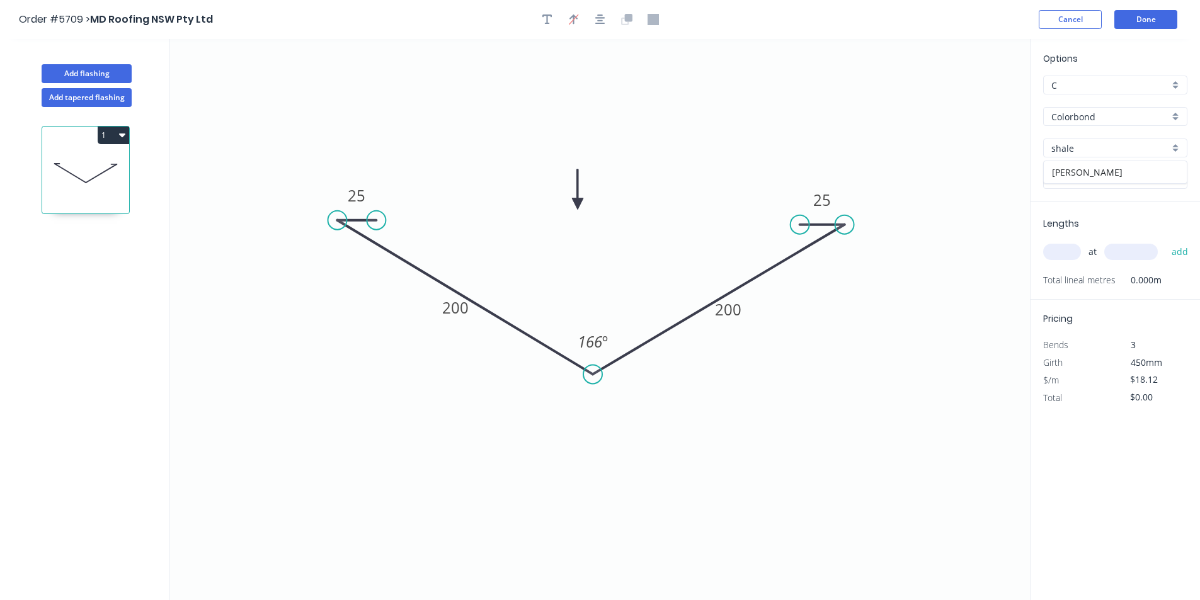
type input "[PERSON_NAME]"
click at [1060, 253] on input "text" at bounding box center [1062, 252] width 38 height 16
type input "1"
type input "5500"
click at [1183, 253] on button "add" at bounding box center [1181, 251] width 30 height 21
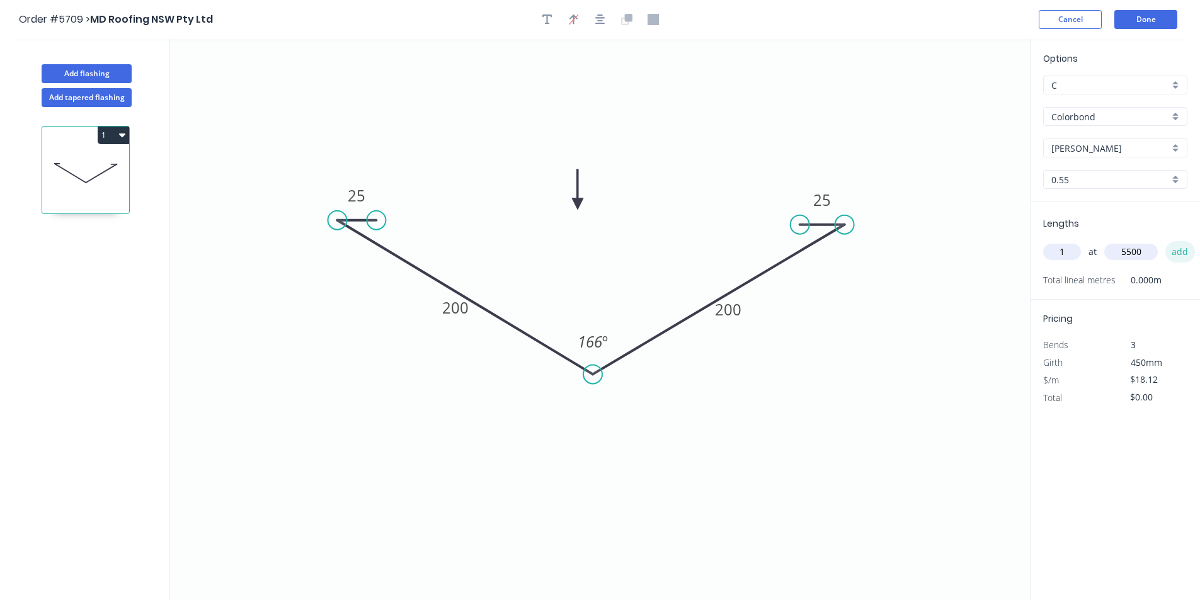
type input "$99.66"
click at [1155, 19] on button "Done" at bounding box center [1146, 19] width 63 height 19
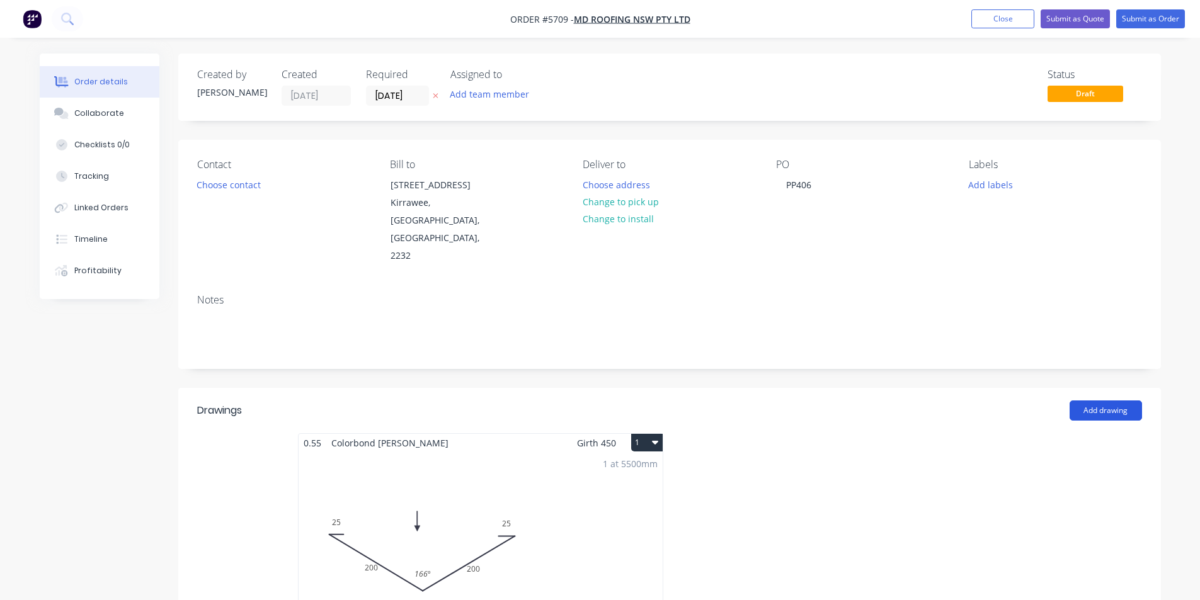
click at [1130, 401] on button "Add drawing" at bounding box center [1106, 411] width 72 height 20
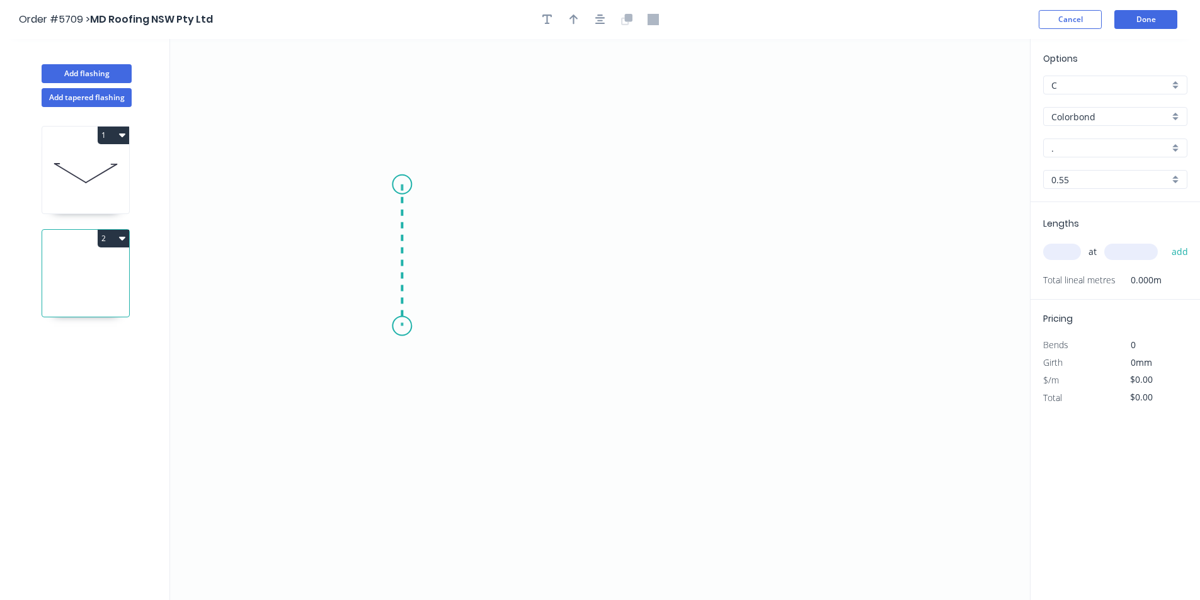
drag, startPoint x: 402, startPoint y: 185, endPoint x: 399, endPoint y: 326, distance: 141.8
click at [399, 326] on icon "0" at bounding box center [600, 319] width 860 height 561
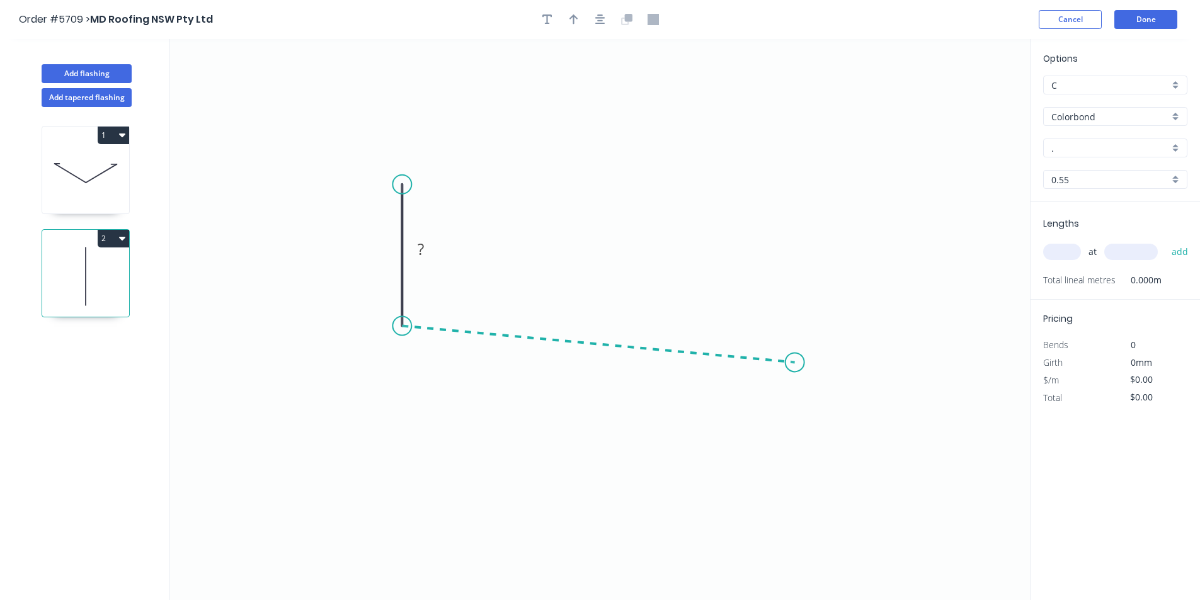
click at [795, 363] on icon "0 ?" at bounding box center [600, 319] width 860 height 561
click at [824, 411] on icon "0 ? ? ? º" at bounding box center [600, 319] width 860 height 561
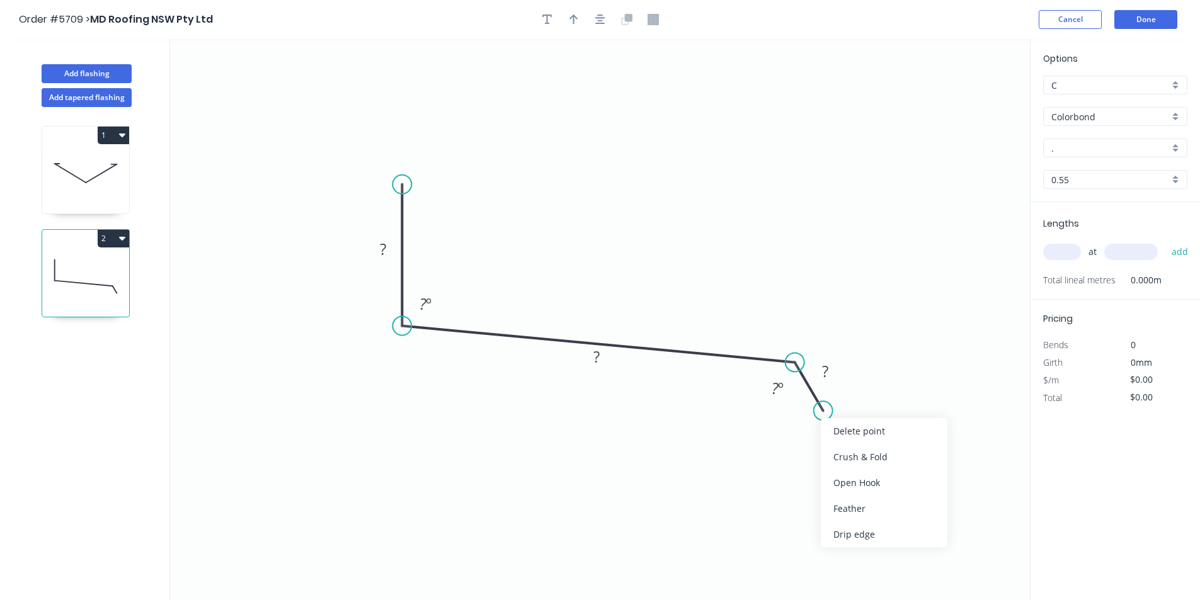
click at [835, 450] on div "Crush & Fold" at bounding box center [884, 457] width 127 height 26
click at [839, 462] on div "Flip bend" at bounding box center [885, 457] width 127 height 26
click at [384, 246] on tspan "?" at bounding box center [383, 249] width 6 height 21
type input "$13.36"
click at [853, 378] on tspan "10" at bounding box center [847, 377] width 18 height 21
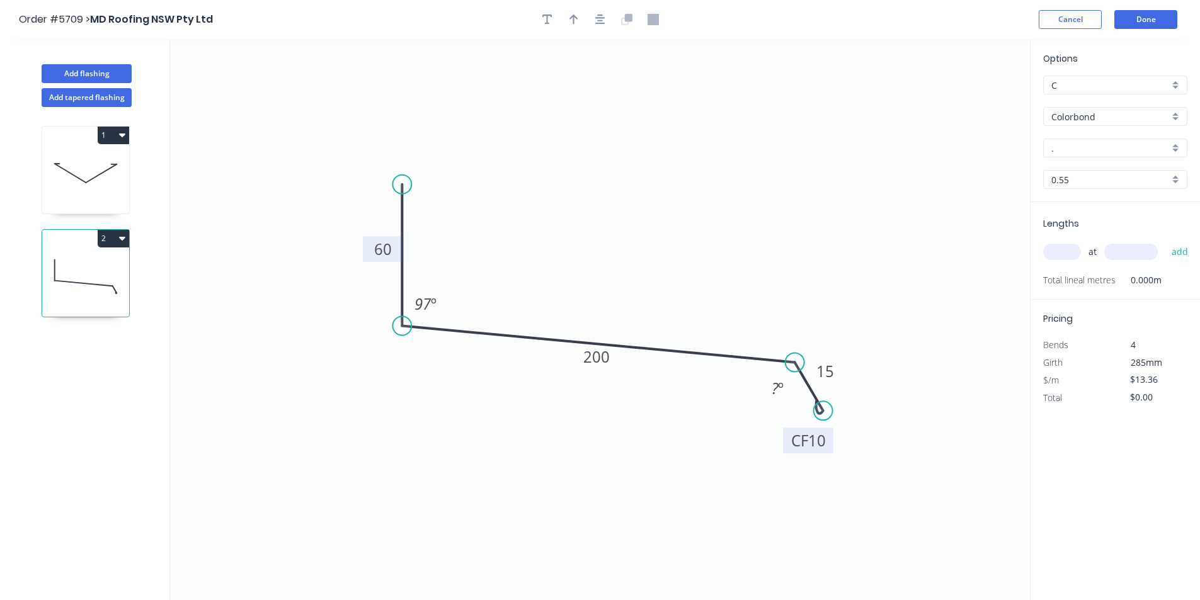
drag, startPoint x: 859, startPoint y: 387, endPoint x: 829, endPoint y: 451, distance: 70.2
click at [829, 451] on rect at bounding box center [808, 441] width 50 height 26
click at [799, 432] on div "Hide angle" at bounding box center [834, 435] width 127 height 26
drag, startPoint x: 820, startPoint y: 411, endPoint x: 813, endPoint y: 396, distance: 15.8
click at [813, 396] on circle at bounding box center [813, 395] width 19 height 19
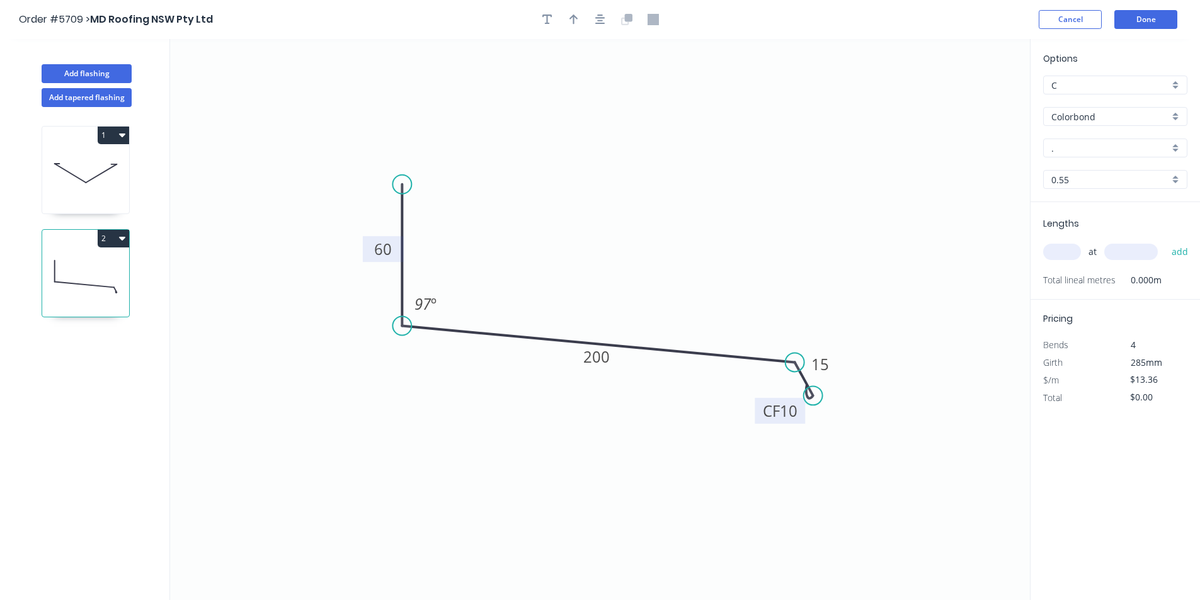
drag, startPoint x: 822, startPoint y: 435, endPoint x: 803, endPoint y: 420, distance: 24.2
click at [803, 420] on rect at bounding box center [780, 411] width 50 height 26
click at [1121, 147] on input "." at bounding box center [1111, 148] width 118 height 13
click at [1116, 175] on div "[PERSON_NAME]" at bounding box center [1115, 172] width 143 height 22
type input "[PERSON_NAME]"
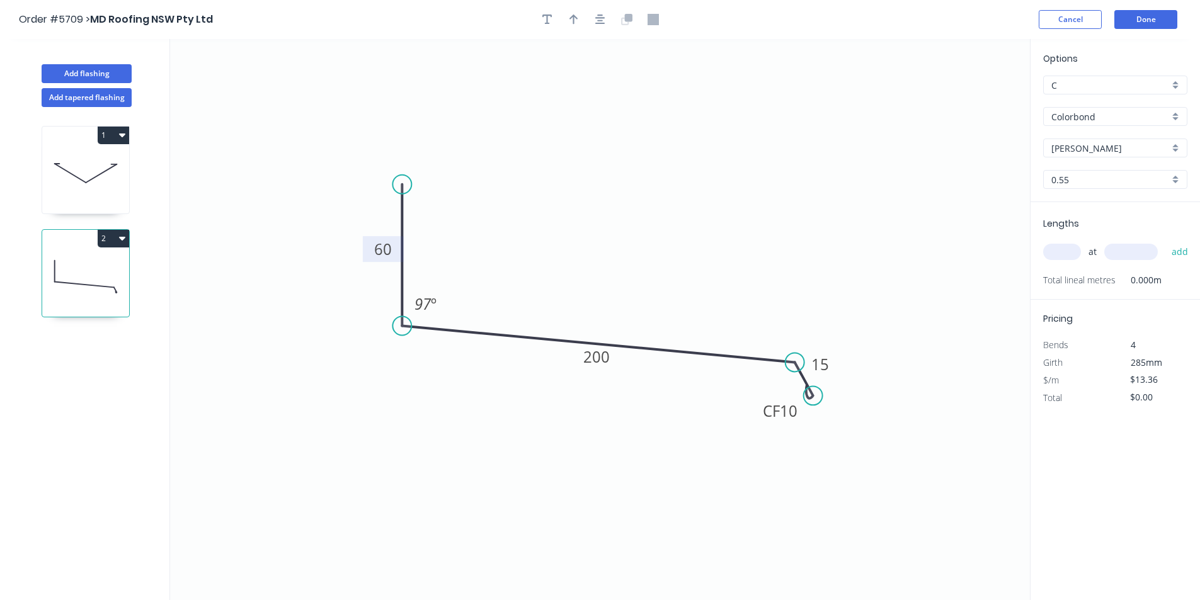
click at [1066, 250] on input "text" at bounding box center [1062, 252] width 38 height 16
type input "2"
type input "5000"
click at [1181, 255] on button "add" at bounding box center [1181, 251] width 30 height 21
type input "$133.60"
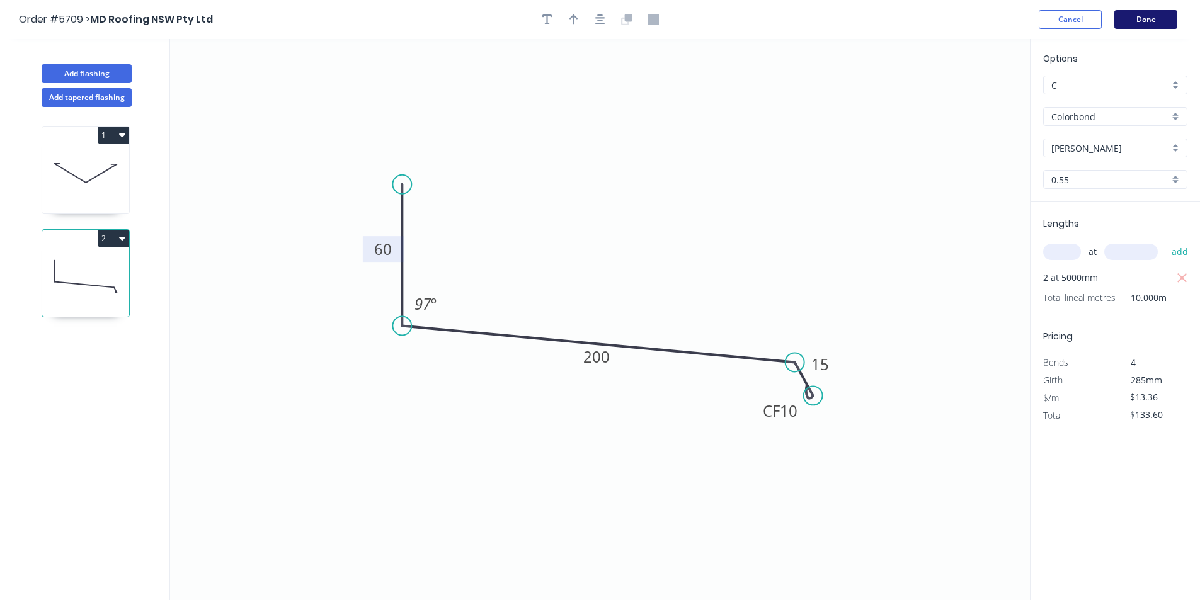
click at [1144, 18] on button "Done" at bounding box center [1146, 19] width 63 height 19
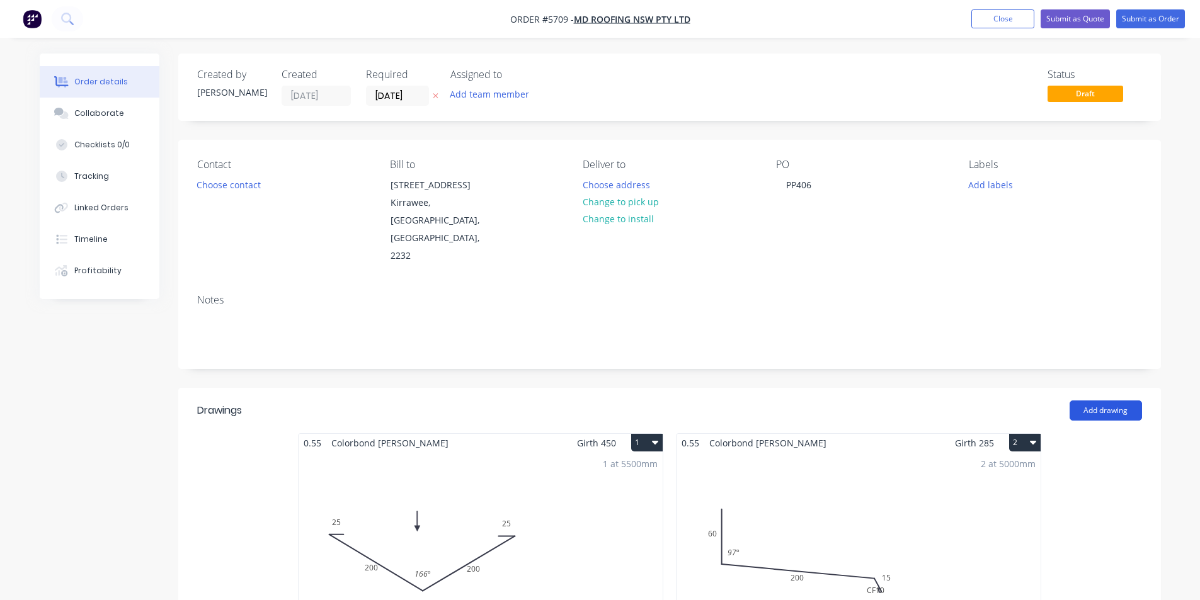
click at [1103, 401] on button "Add drawing" at bounding box center [1106, 411] width 72 height 20
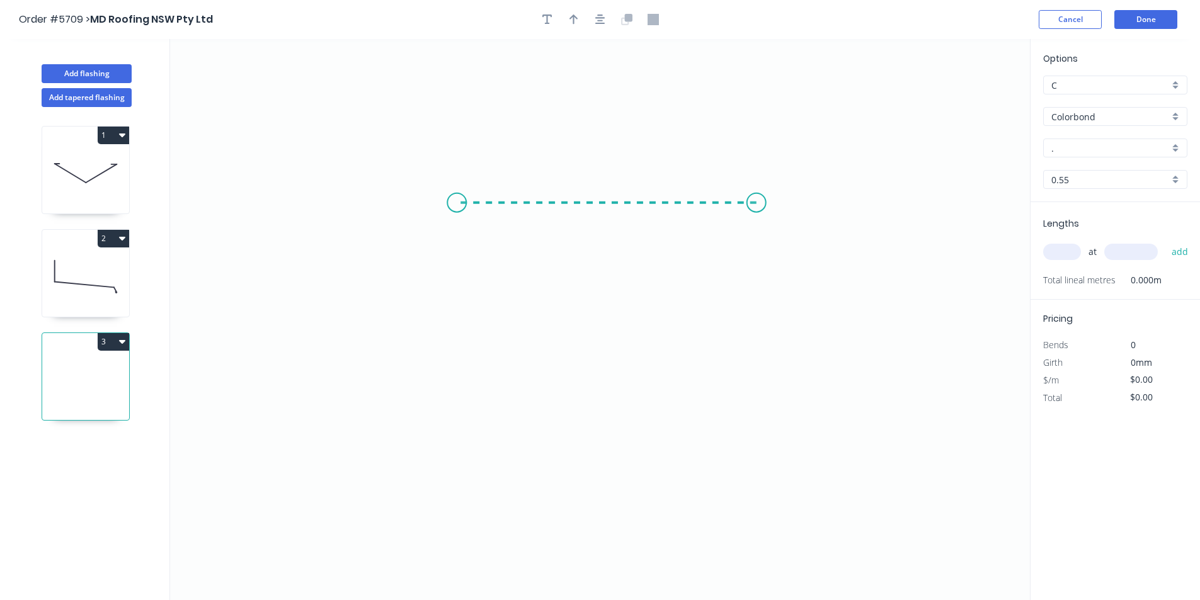
drag, startPoint x: 720, startPoint y: 196, endPoint x: 462, endPoint y: 185, distance: 257.9
click at [462, 185] on icon "0" at bounding box center [600, 319] width 860 height 561
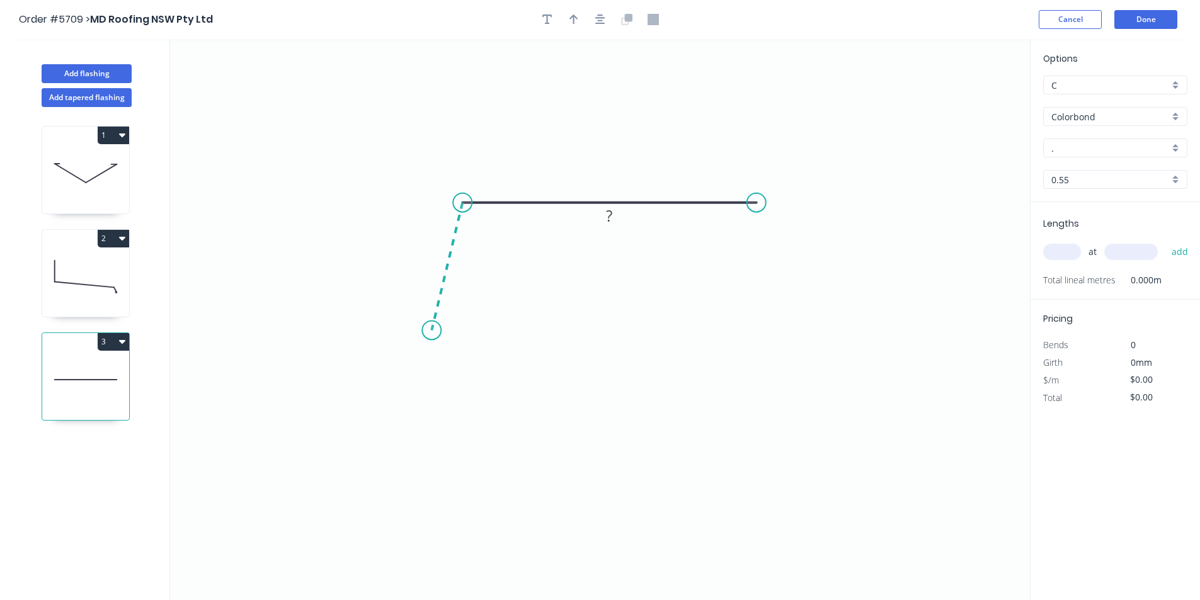
click at [432, 331] on icon "0 ?" at bounding box center [600, 319] width 860 height 561
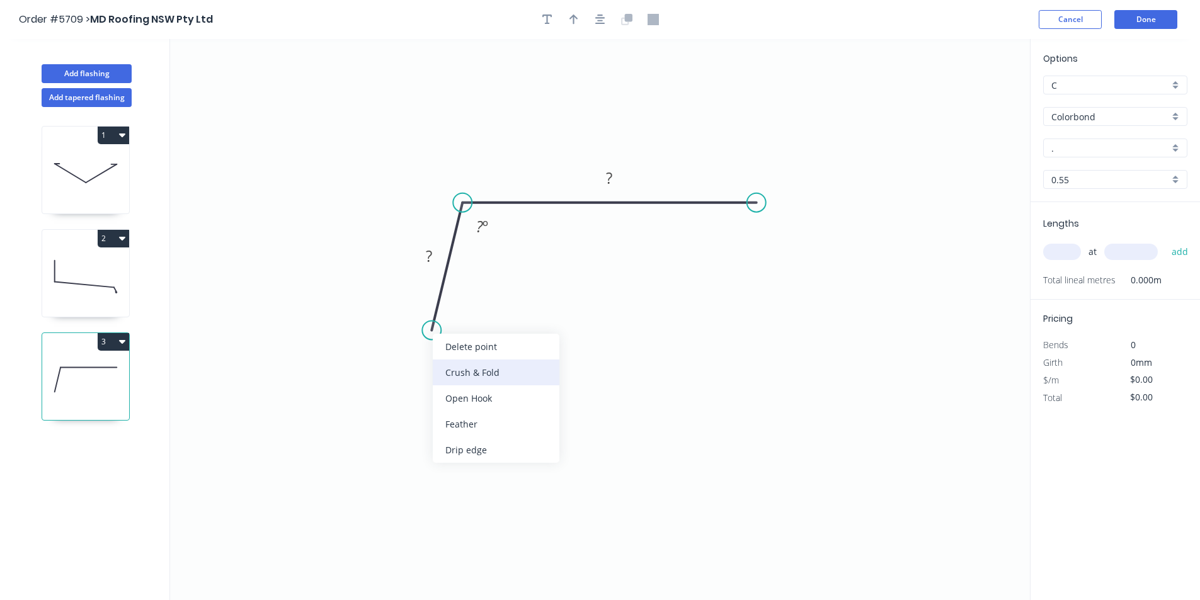
click at [456, 364] on div "Crush & Fold" at bounding box center [496, 373] width 127 height 26
click at [433, 263] on rect at bounding box center [428, 257] width 25 height 18
click at [801, 261] on icon "0 CF 10 40 100 125 º" at bounding box center [600, 319] width 860 height 561
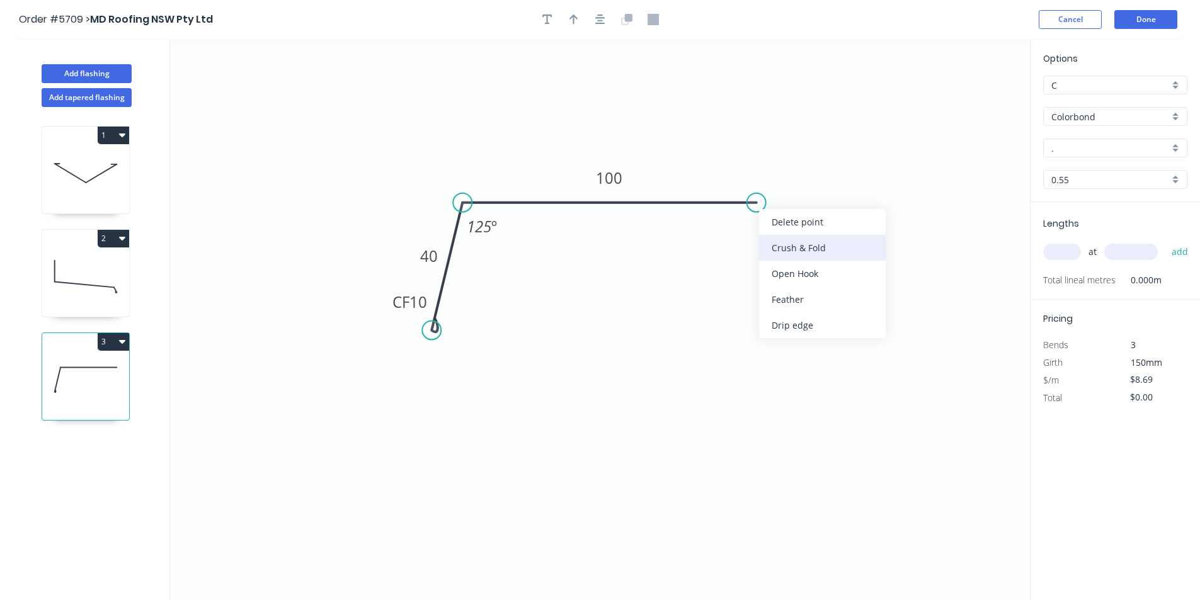
click at [789, 256] on div "Crush & Fold" at bounding box center [822, 248] width 127 height 26
type input "$11.29"
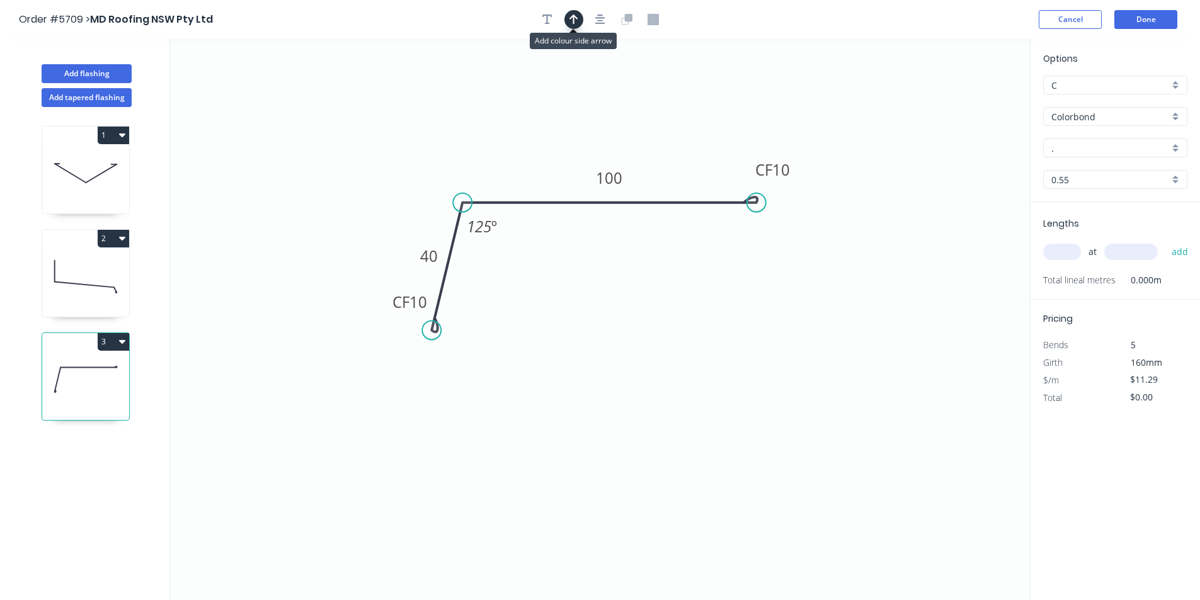
click at [575, 23] on icon "button" at bounding box center [574, 19] width 9 height 11
drag, startPoint x: 801, startPoint y: 106, endPoint x: 480, endPoint y: 139, distance: 323.0
click at [480, 139] on icon at bounding box center [479, 125] width 11 height 40
click at [1094, 149] on input "." at bounding box center [1111, 148] width 118 height 13
click at [1107, 173] on div "[PERSON_NAME]" at bounding box center [1115, 172] width 143 height 22
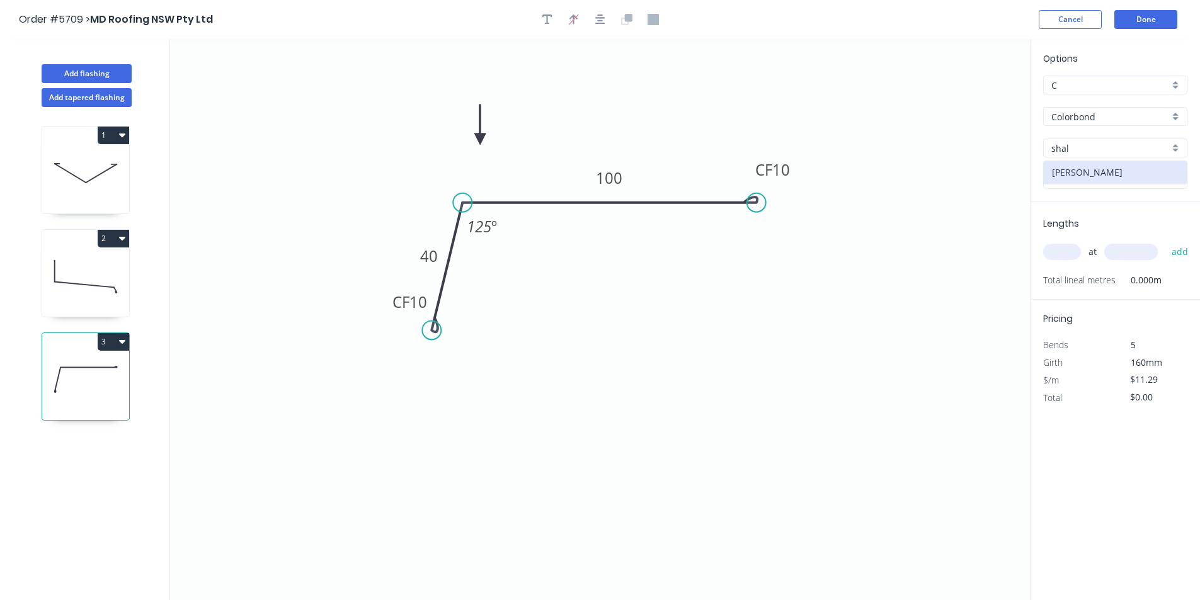
type input "[PERSON_NAME]"
click at [1071, 258] on input "text" at bounding box center [1062, 252] width 38 height 16
type input "2"
type input "5000"
click at [1185, 256] on button "add" at bounding box center [1181, 251] width 30 height 21
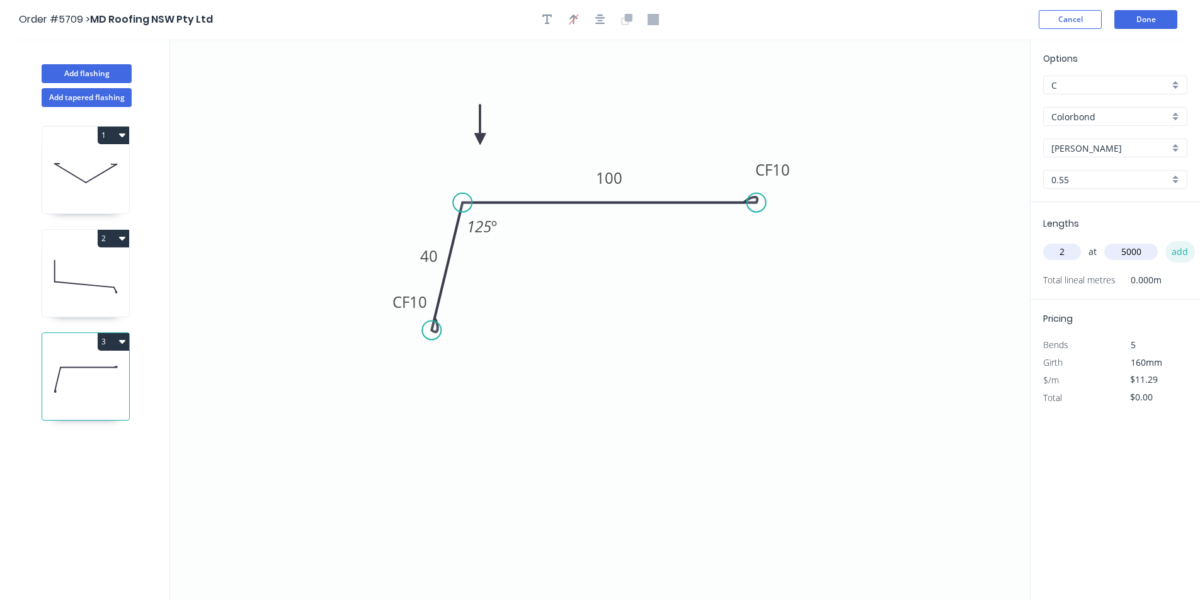
type input "$112.90"
click at [1139, 14] on button "Done" at bounding box center [1146, 19] width 63 height 19
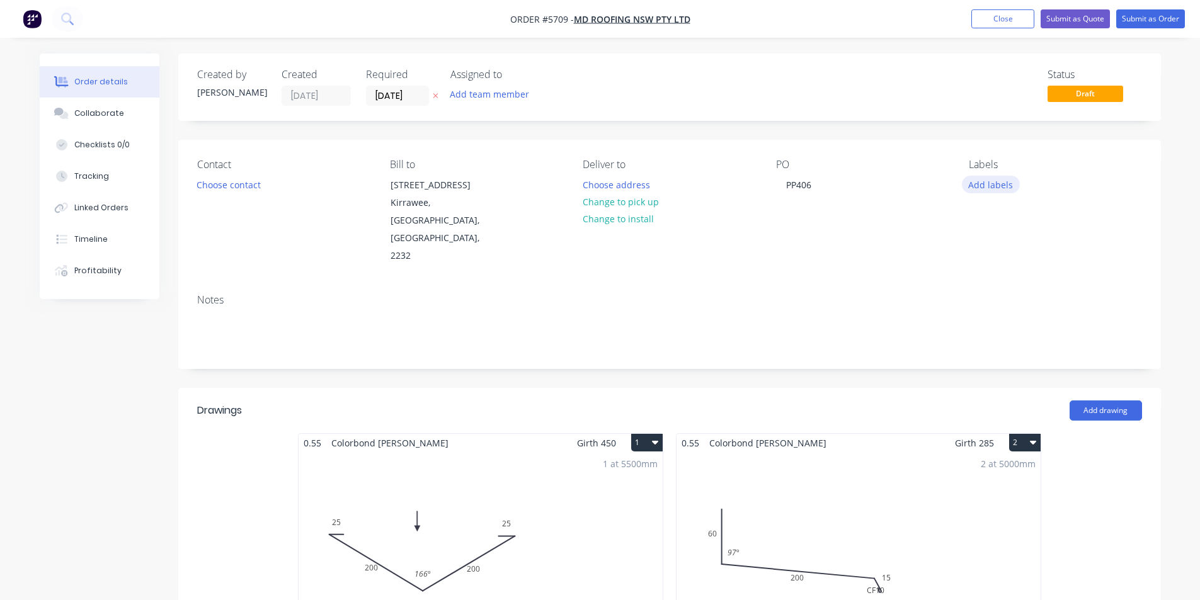
click at [999, 186] on button "Add labels" at bounding box center [991, 184] width 58 height 17
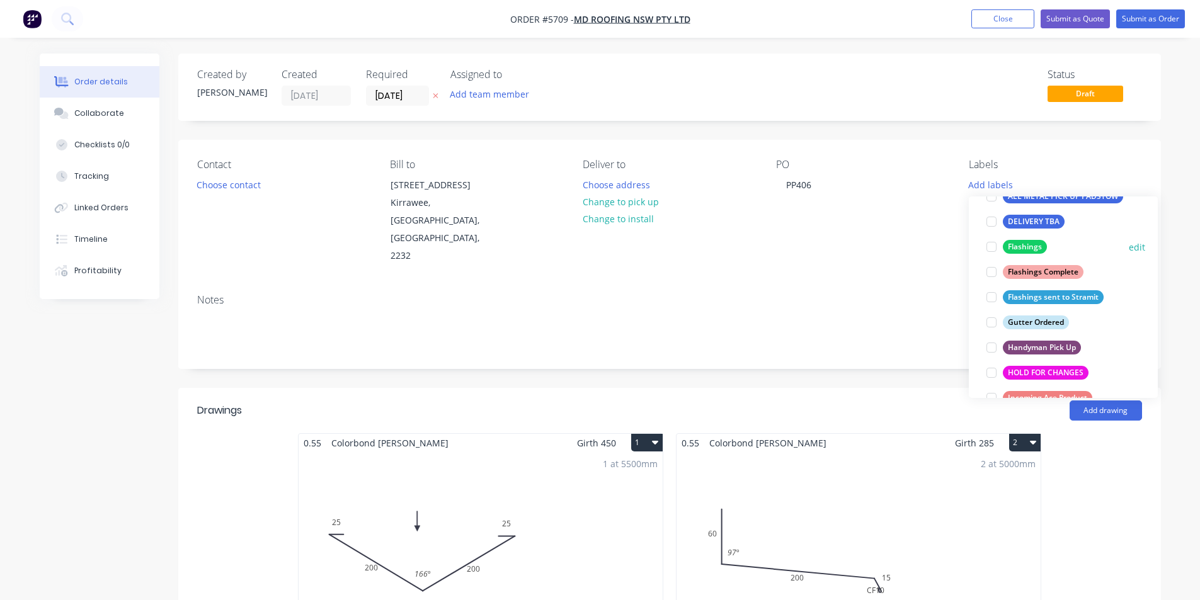
click at [989, 247] on div at bounding box center [991, 246] width 25 height 25
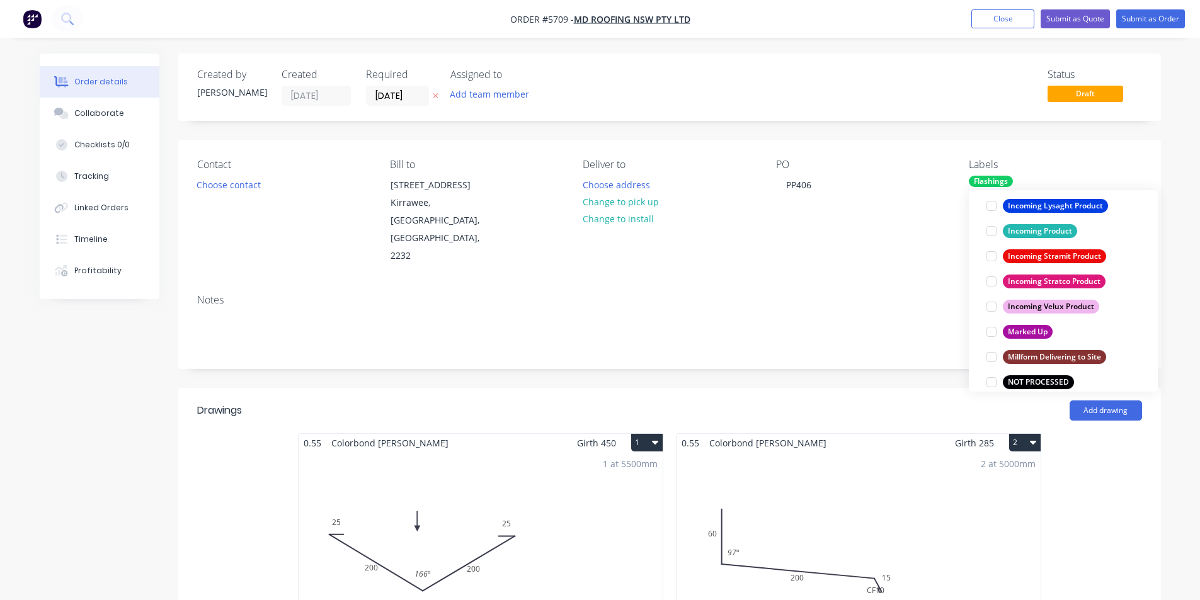
scroll to position [617, 0]
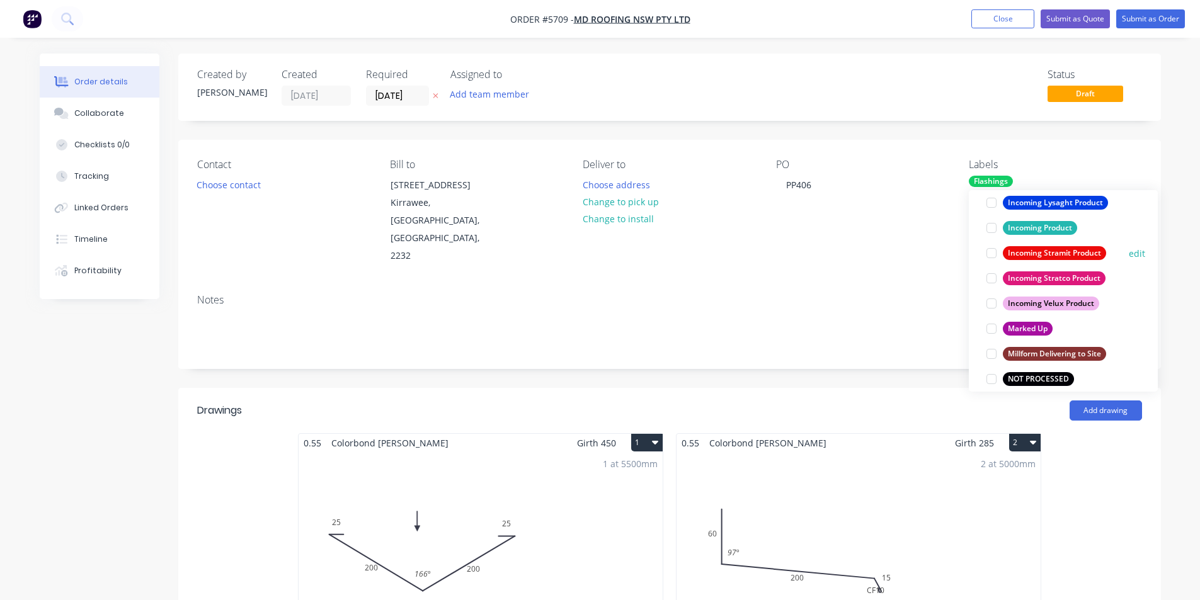
click at [990, 255] on div at bounding box center [991, 253] width 25 height 25
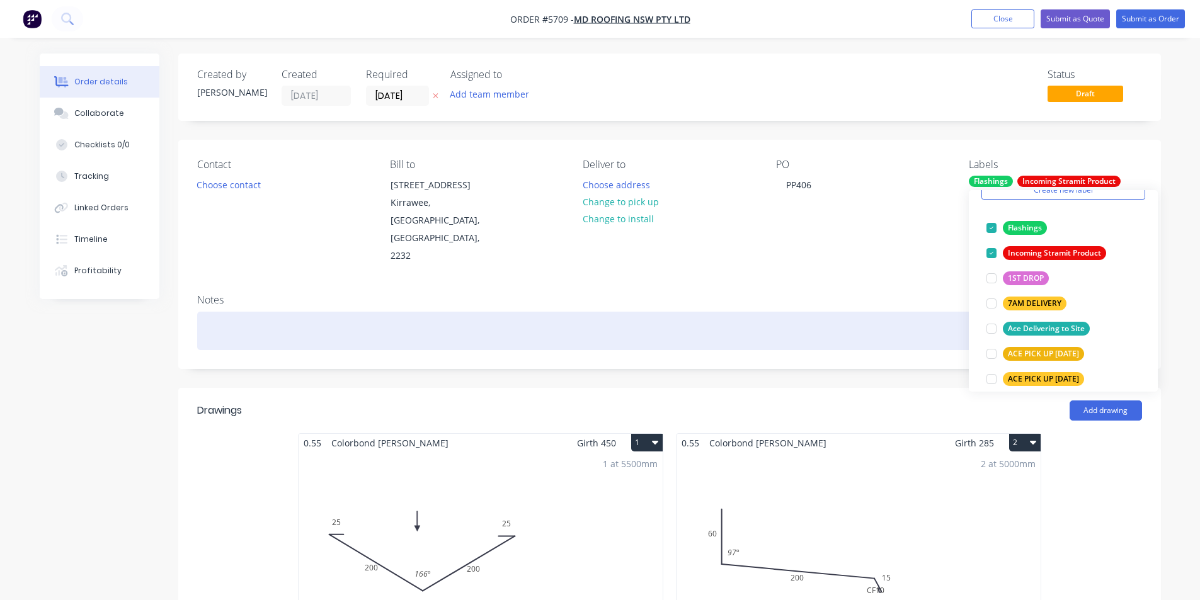
click at [918, 312] on div at bounding box center [669, 331] width 945 height 38
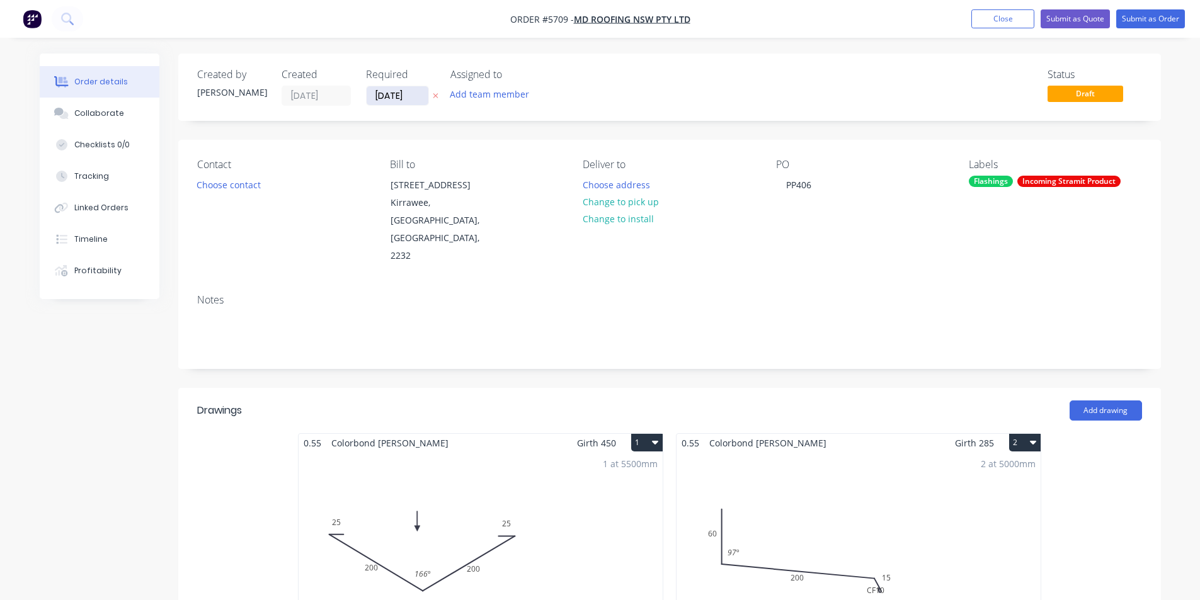
click at [410, 100] on input "[DATE]" at bounding box center [398, 95] width 62 height 19
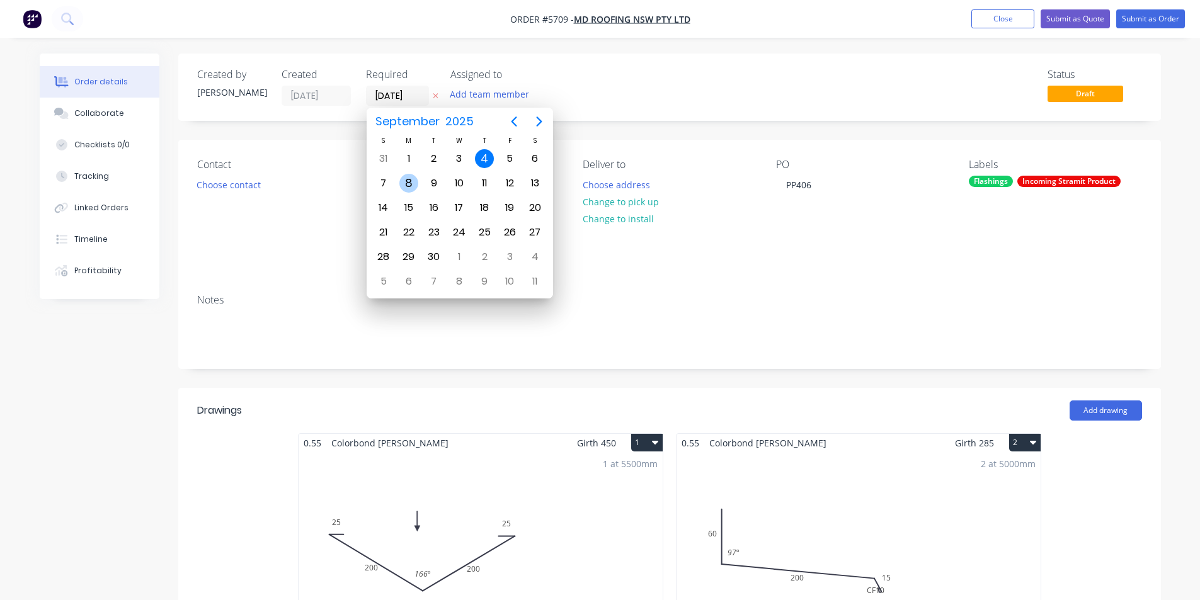
click at [407, 178] on div "8" at bounding box center [408, 183] width 19 height 19
type input "[DATE]"
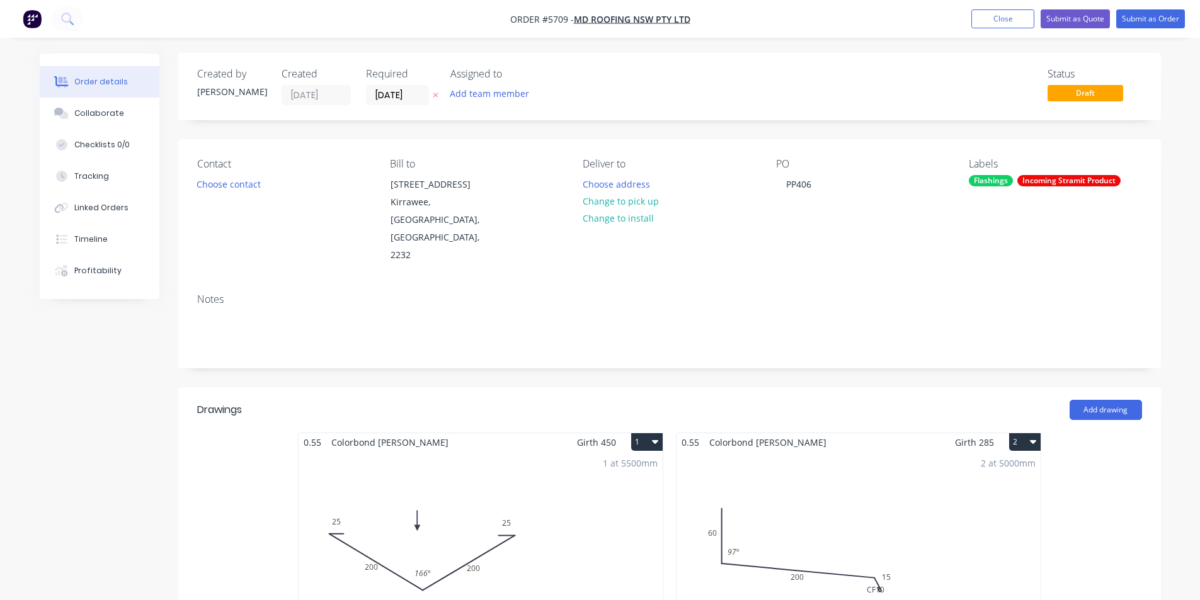
scroll to position [0, 0]
click at [1143, 16] on button "Submit as Order" at bounding box center [1151, 18] width 69 height 19
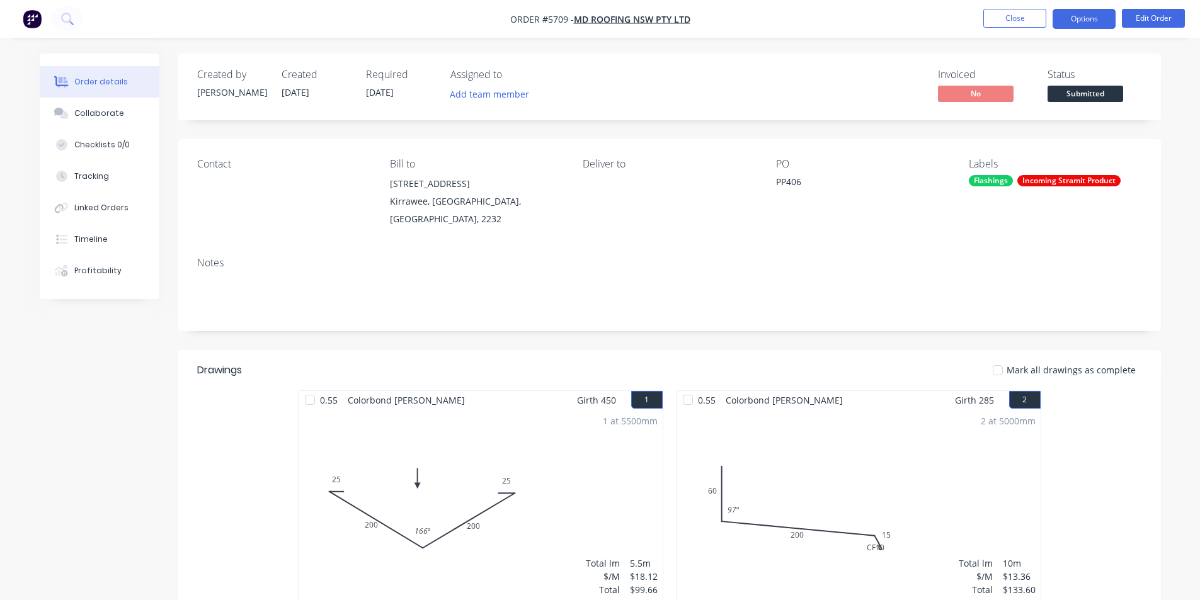
click at [1072, 18] on button "Options" at bounding box center [1084, 19] width 63 height 20
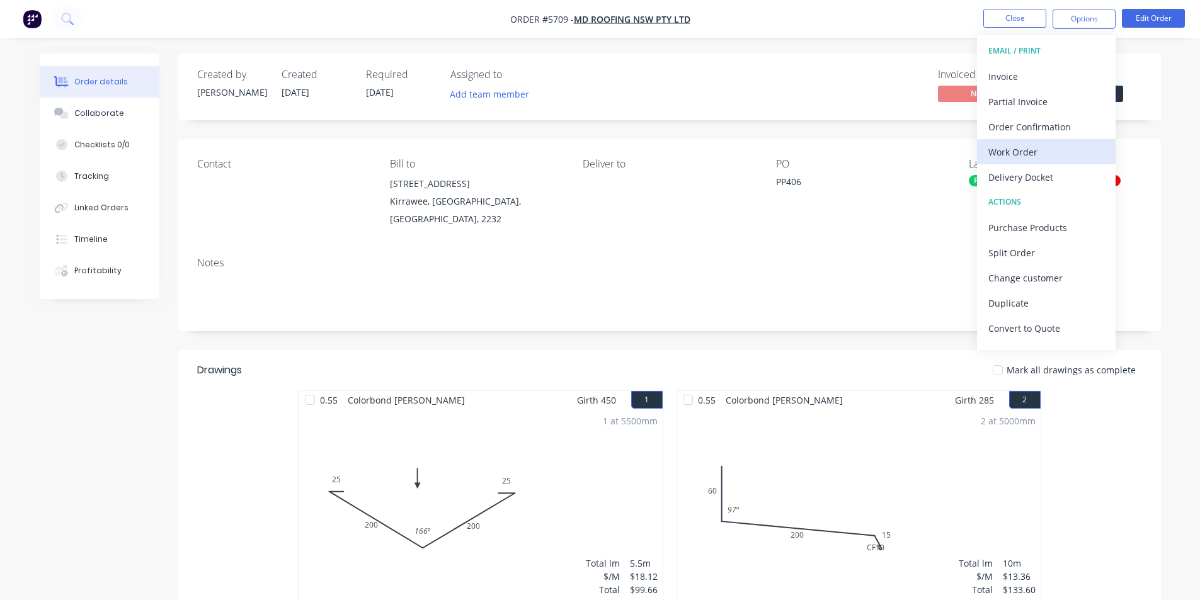
click at [1046, 155] on div "Work Order" at bounding box center [1047, 152] width 116 height 18
click at [1011, 158] on div "Custom" at bounding box center [1047, 152] width 116 height 18
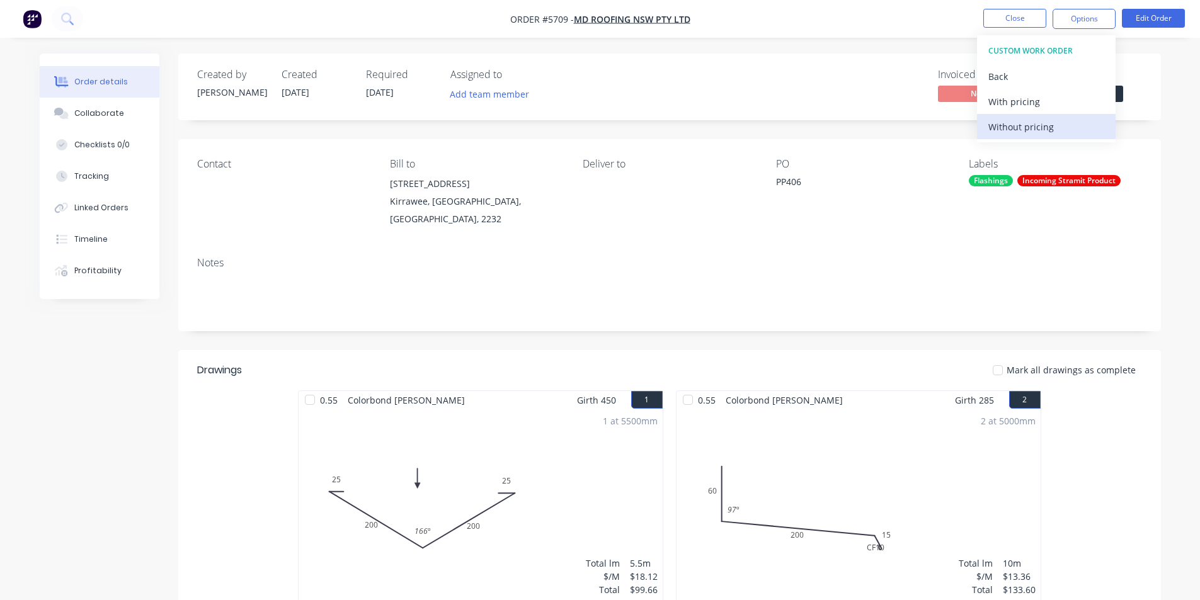
click at [1016, 130] on div "Without pricing" at bounding box center [1047, 127] width 116 height 18
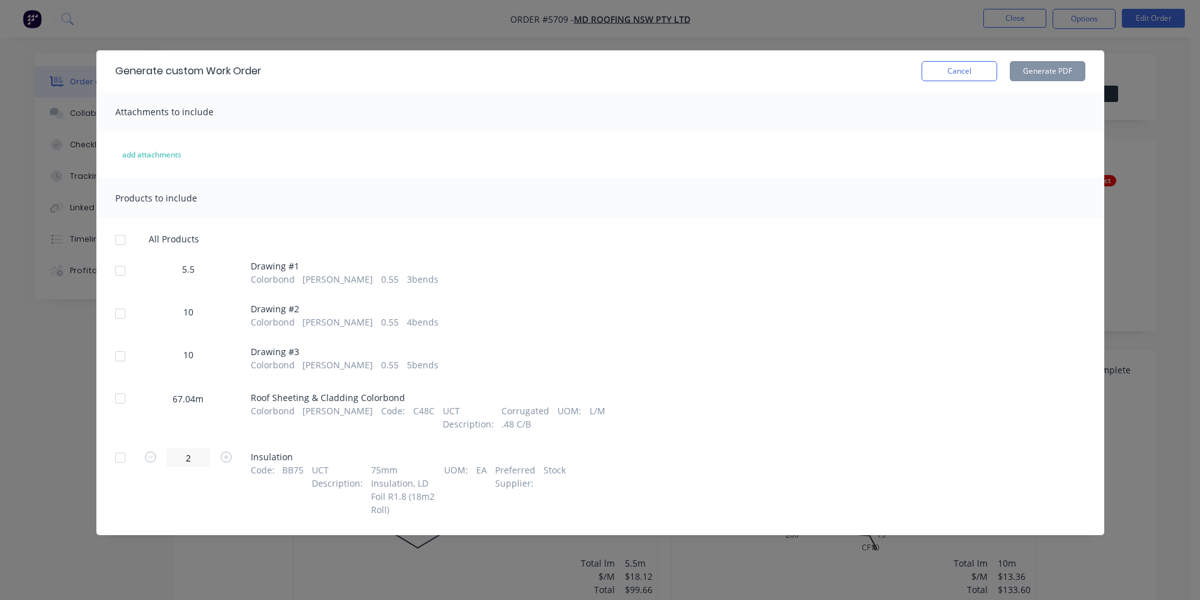
click at [117, 270] on div at bounding box center [120, 270] width 25 height 25
click at [118, 316] on div at bounding box center [120, 313] width 25 height 25
click at [117, 357] on div at bounding box center [120, 356] width 25 height 25
click at [1047, 75] on button "Generate PDF" at bounding box center [1048, 71] width 76 height 20
click at [943, 70] on button "Cancel" at bounding box center [960, 71] width 76 height 20
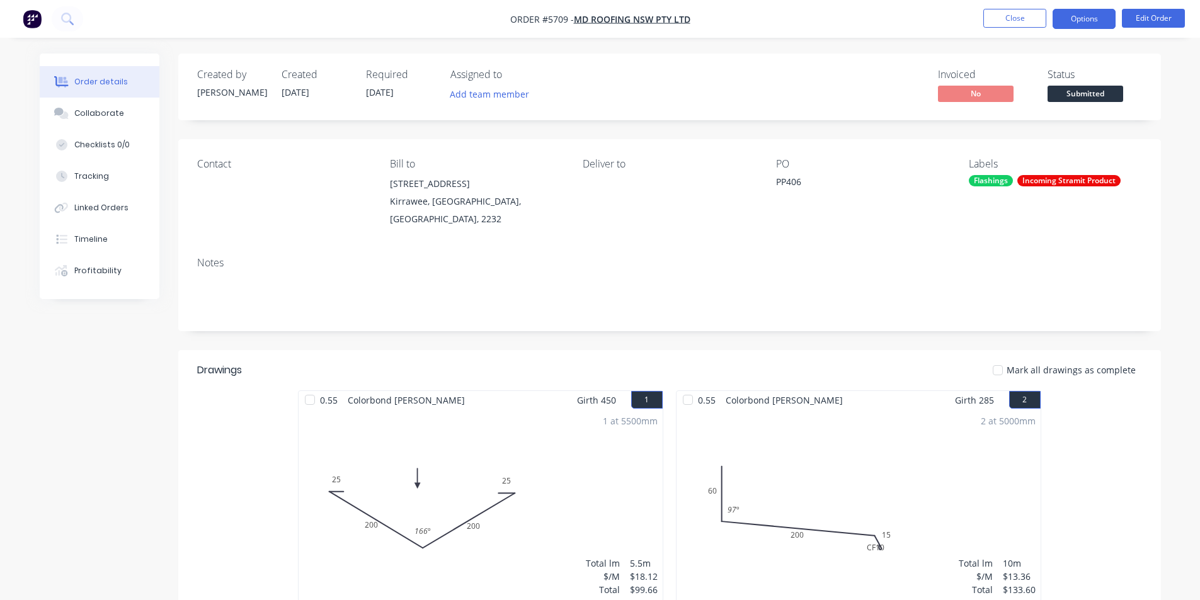
click at [1081, 20] on button "Options" at bounding box center [1084, 19] width 63 height 20
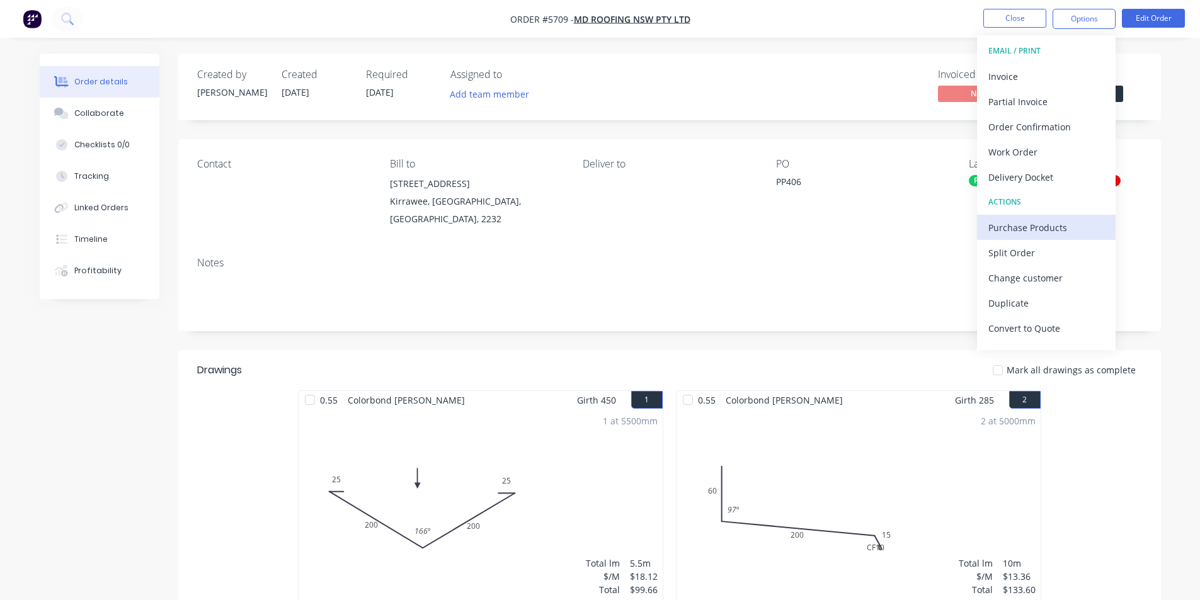
click at [1007, 229] on div "Purchase Products" at bounding box center [1047, 228] width 116 height 18
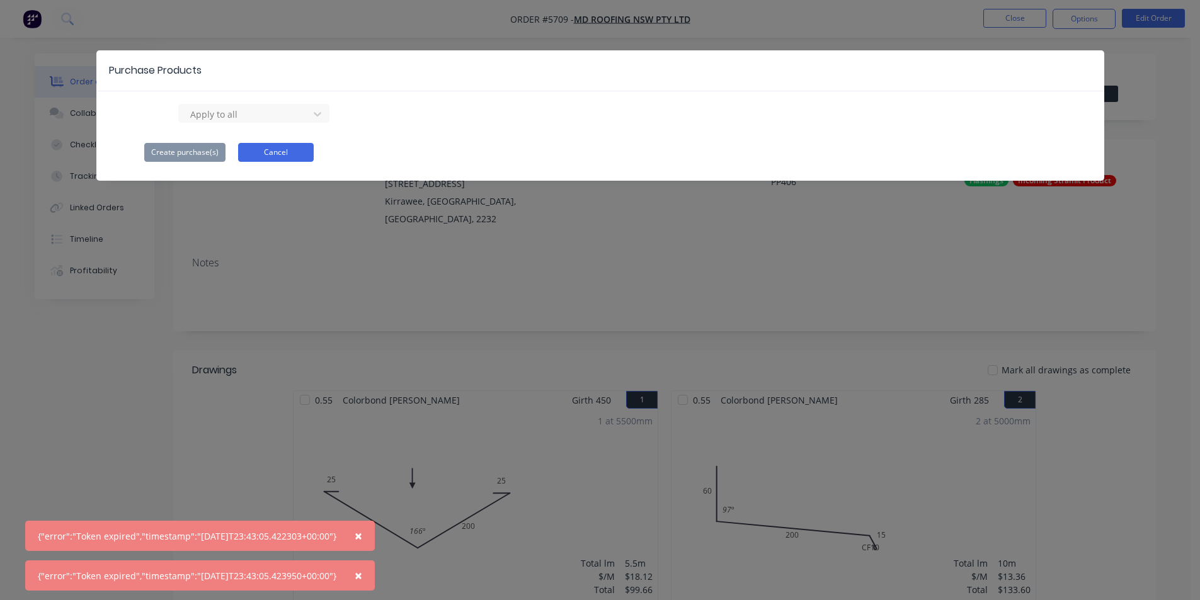
click at [278, 150] on button "Cancel" at bounding box center [276, 152] width 76 height 19
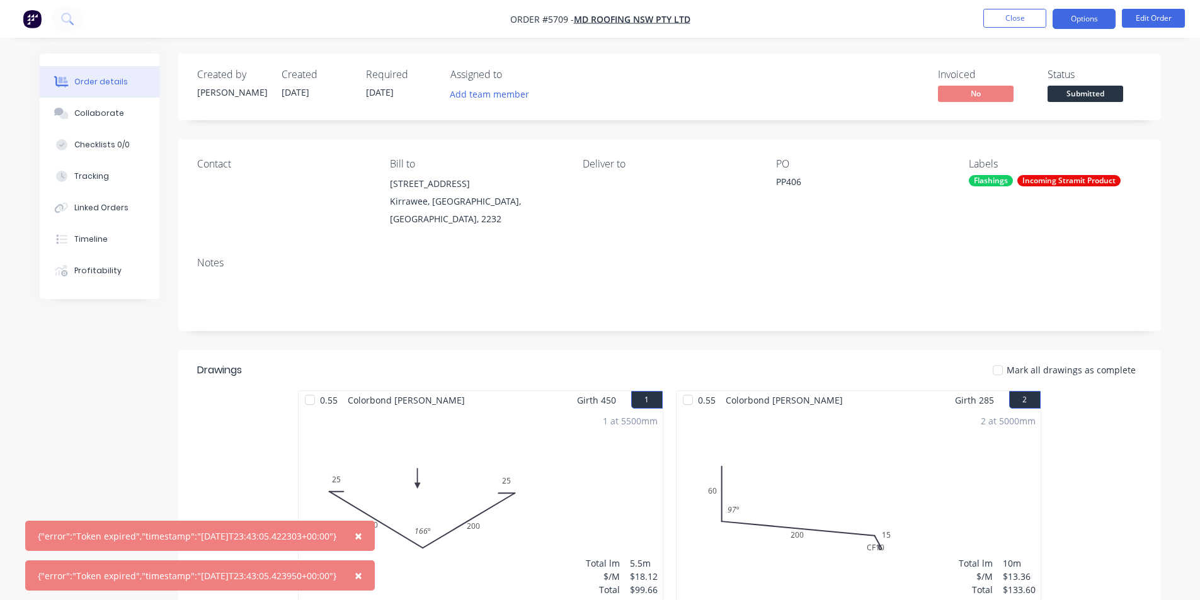
click at [1081, 9] on button "Options" at bounding box center [1084, 19] width 63 height 20
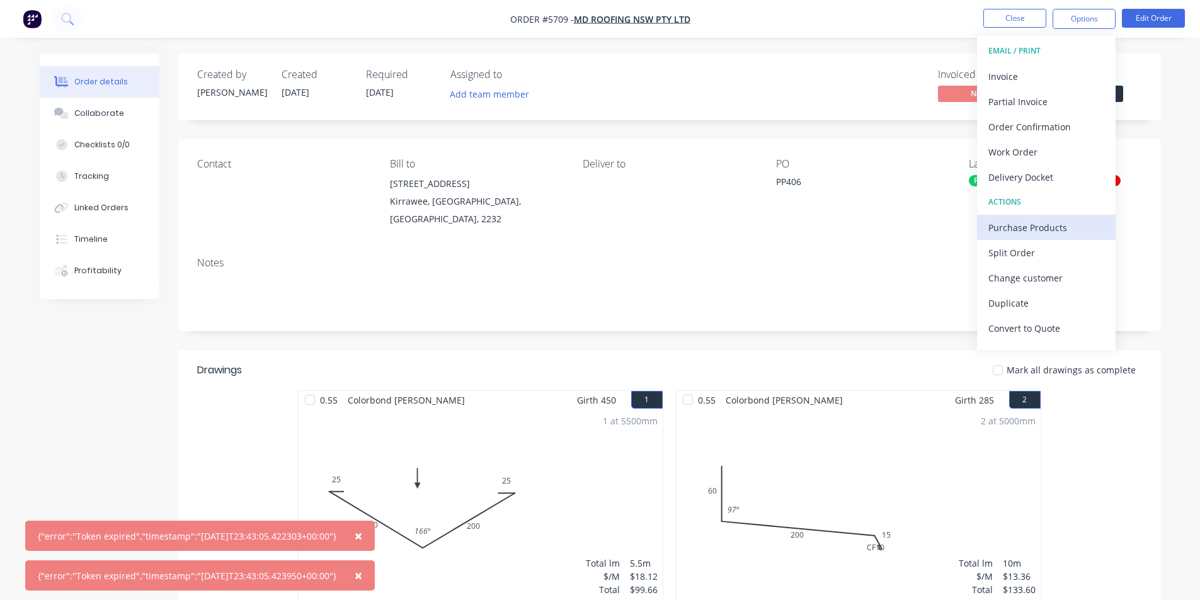
click at [1026, 234] on div "Purchase Products" at bounding box center [1047, 228] width 116 height 18
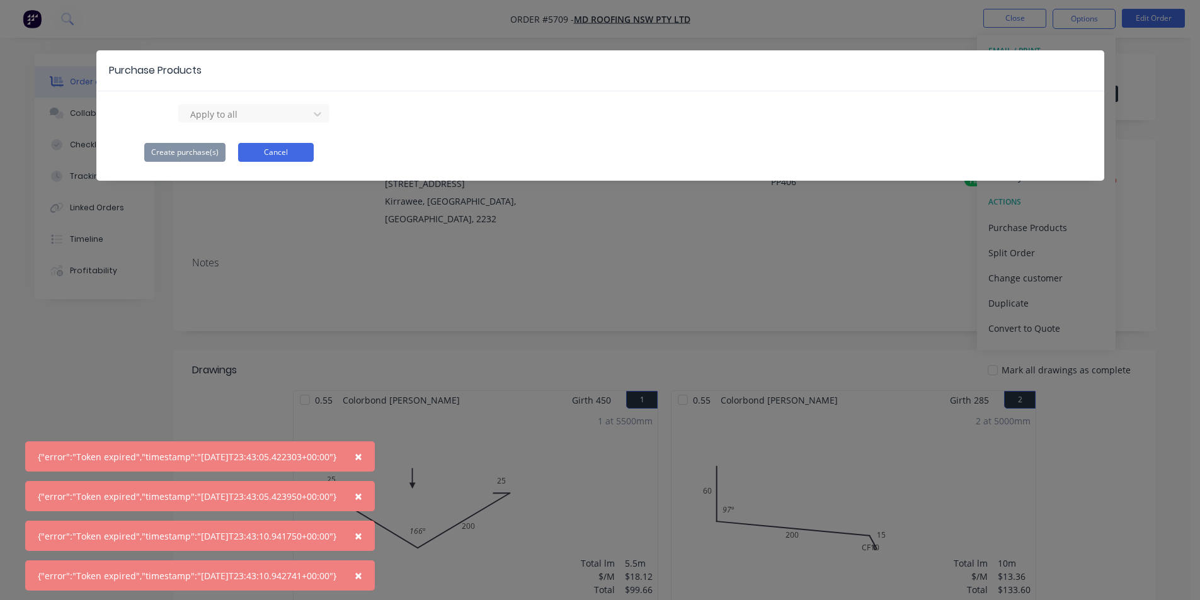
click at [254, 148] on button "Cancel" at bounding box center [276, 152] width 76 height 19
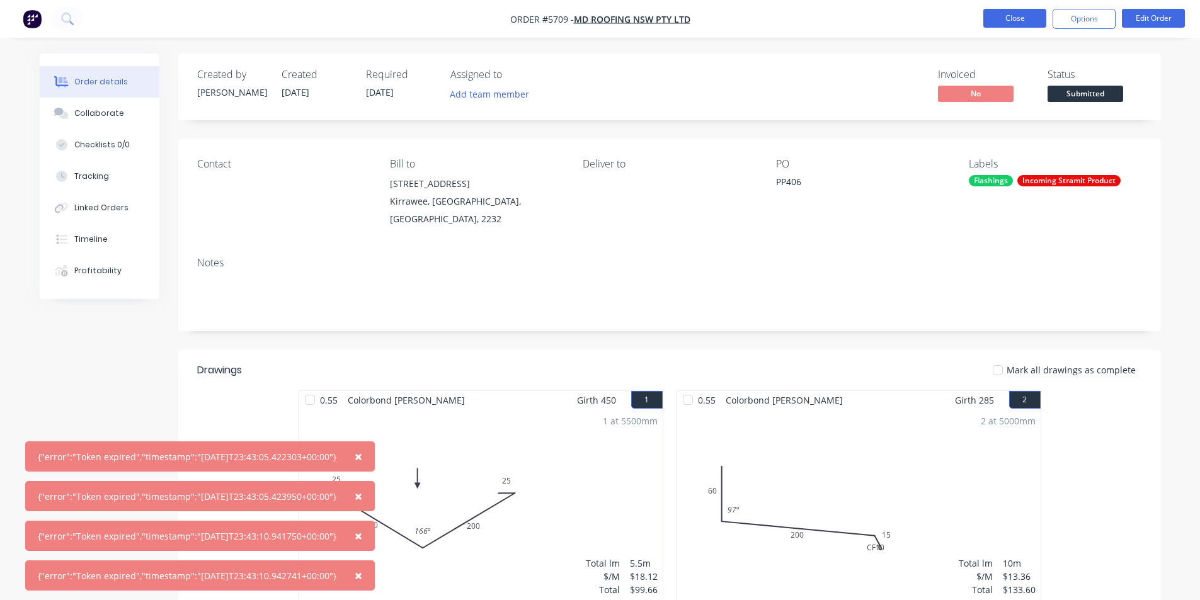
click at [997, 17] on button "Close" at bounding box center [1015, 18] width 63 height 19
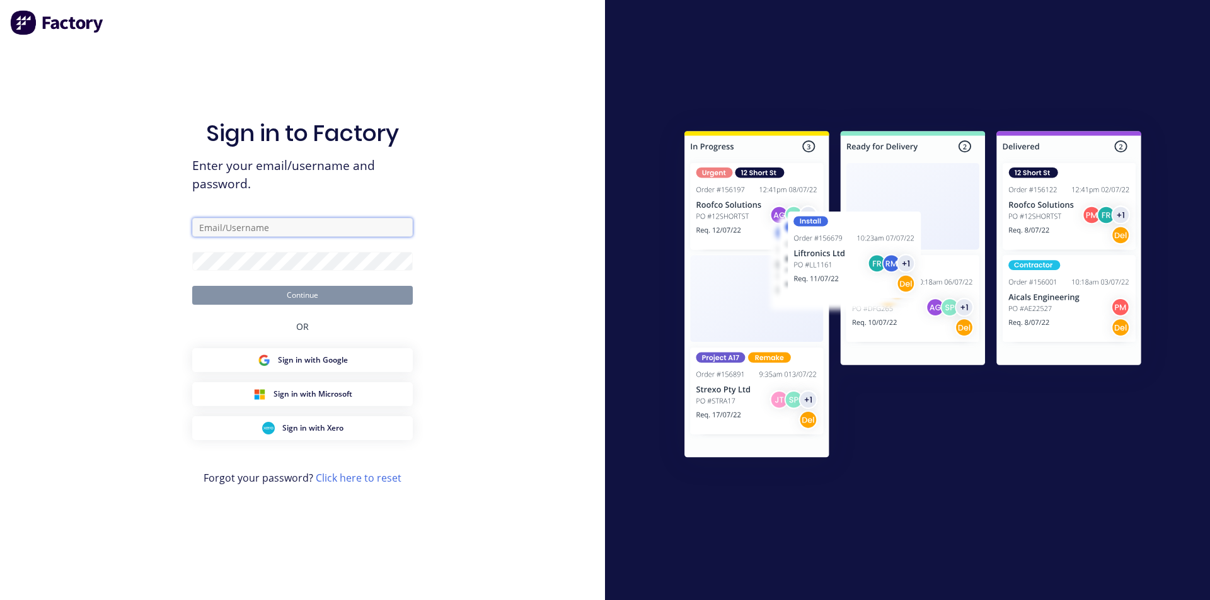
type input "kristy@metaldeck.com.au"
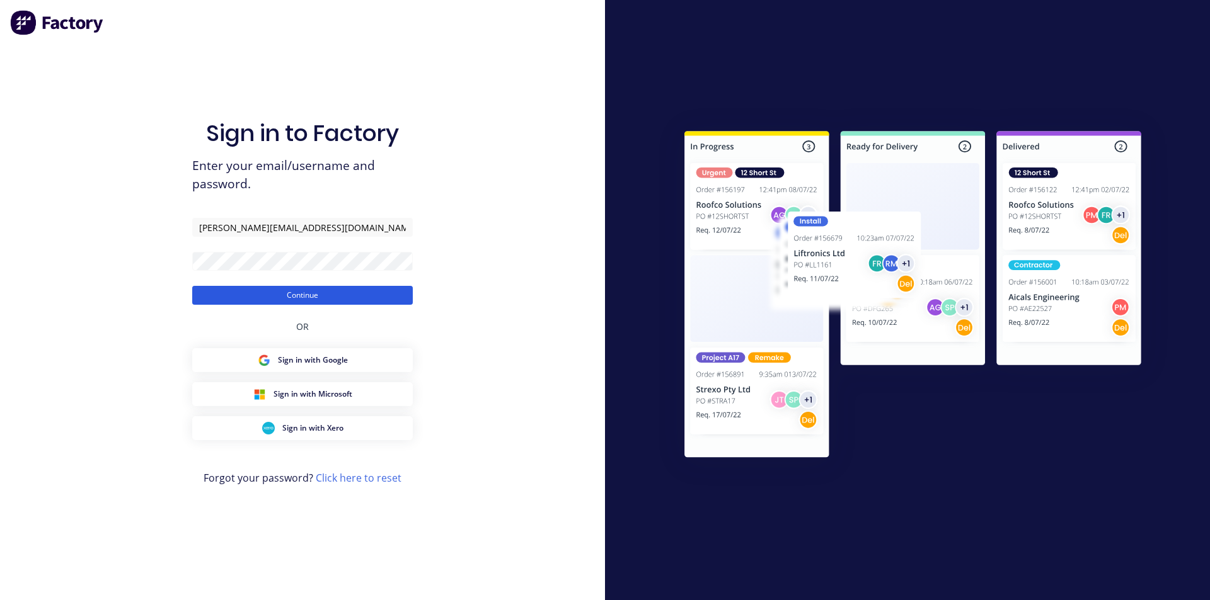
click at [315, 302] on button "Continue" at bounding box center [302, 295] width 221 height 19
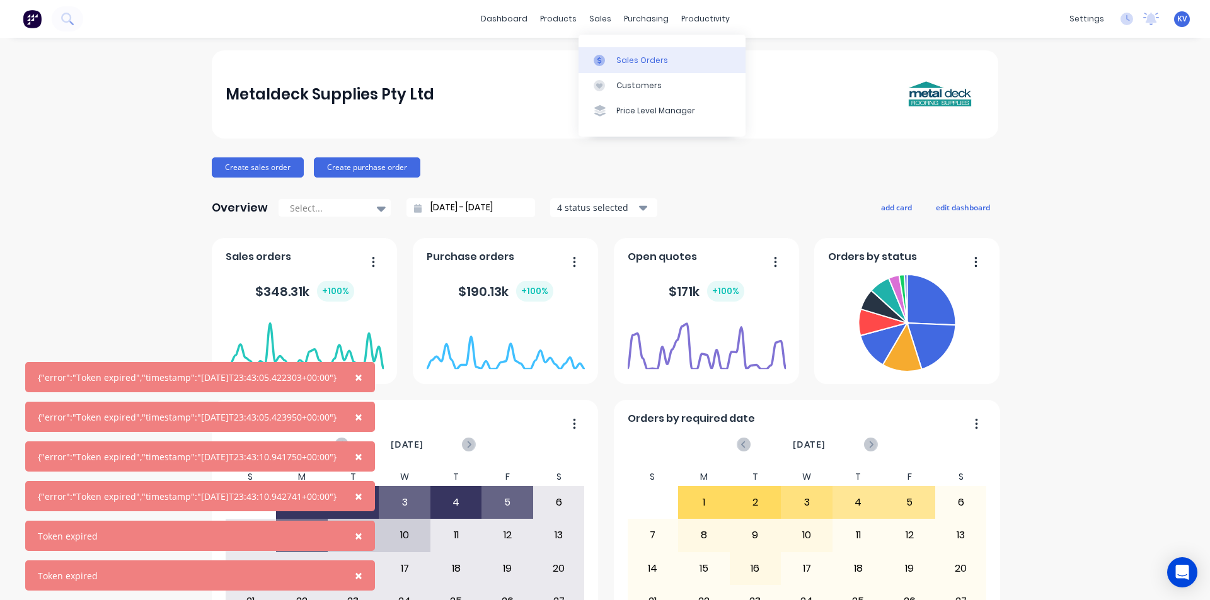
click at [614, 60] on link "Sales Orders" at bounding box center [661, 59] width 167 height 25
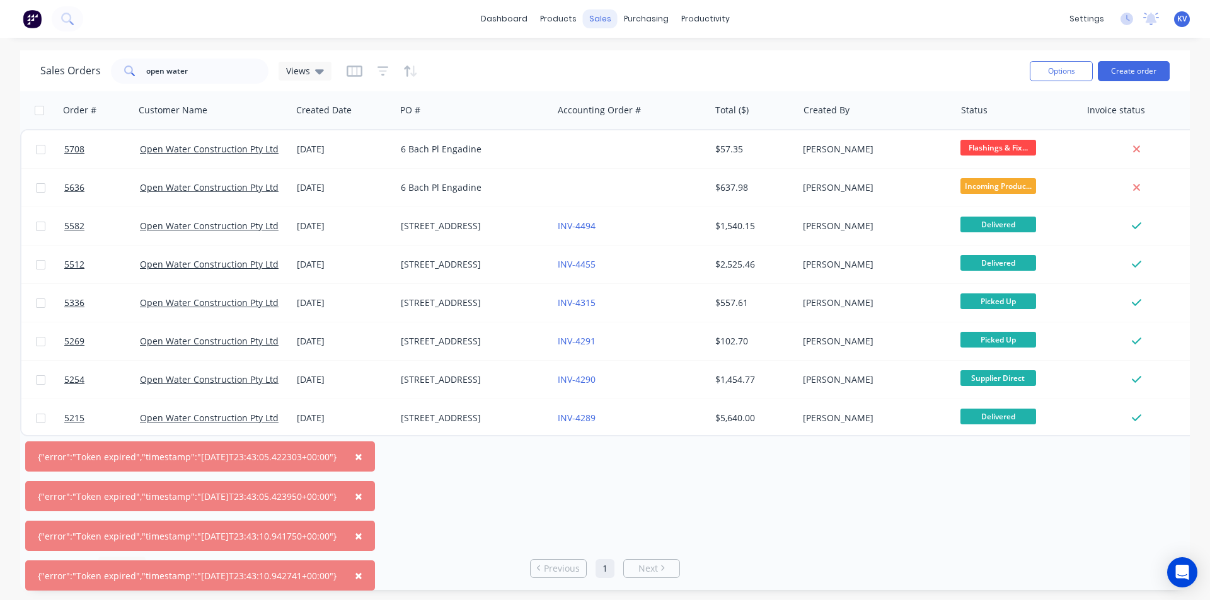
click at [591, 11] on div "sales" at bounding box center [600, 18] width 35 height 19
drag, startPoint x: 204, startPoint y: 71, endPoint x: 13, endPoint y: 20, distance: 198.1
click at [8, 20] on div "× {"error":"Token expired","timestamp":"2025-09-03T23:43:05.422303+00:00"} × {"…" at bounding box center [605, 300] width 1210 height 600
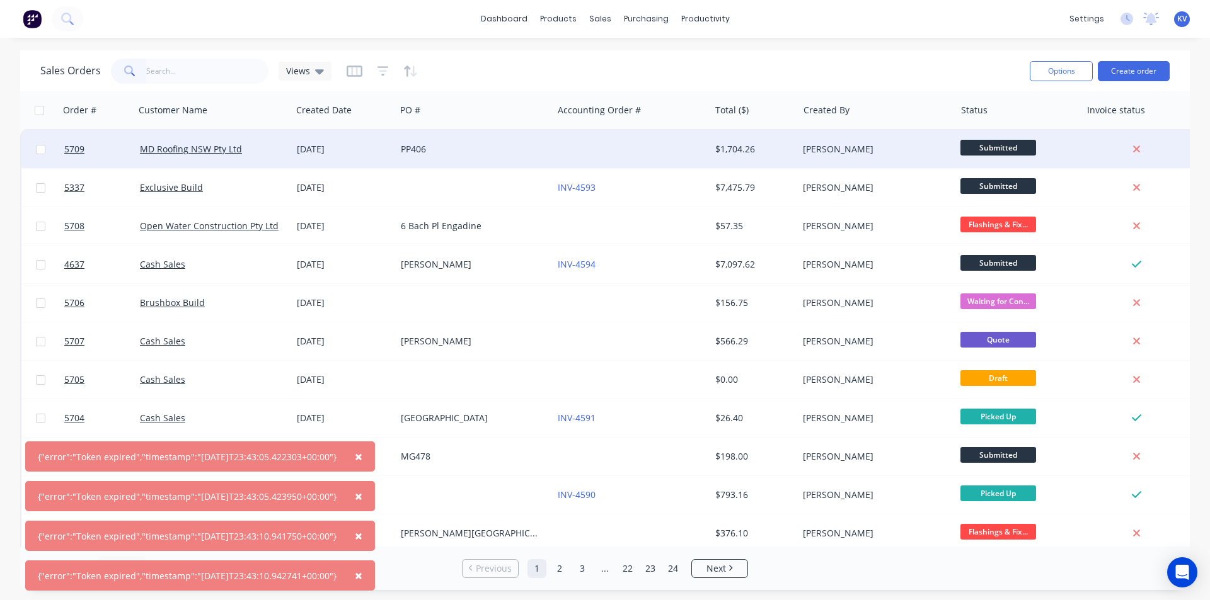
click at [591, 151] on div at bounding box center [631, 149] width 157 height 38
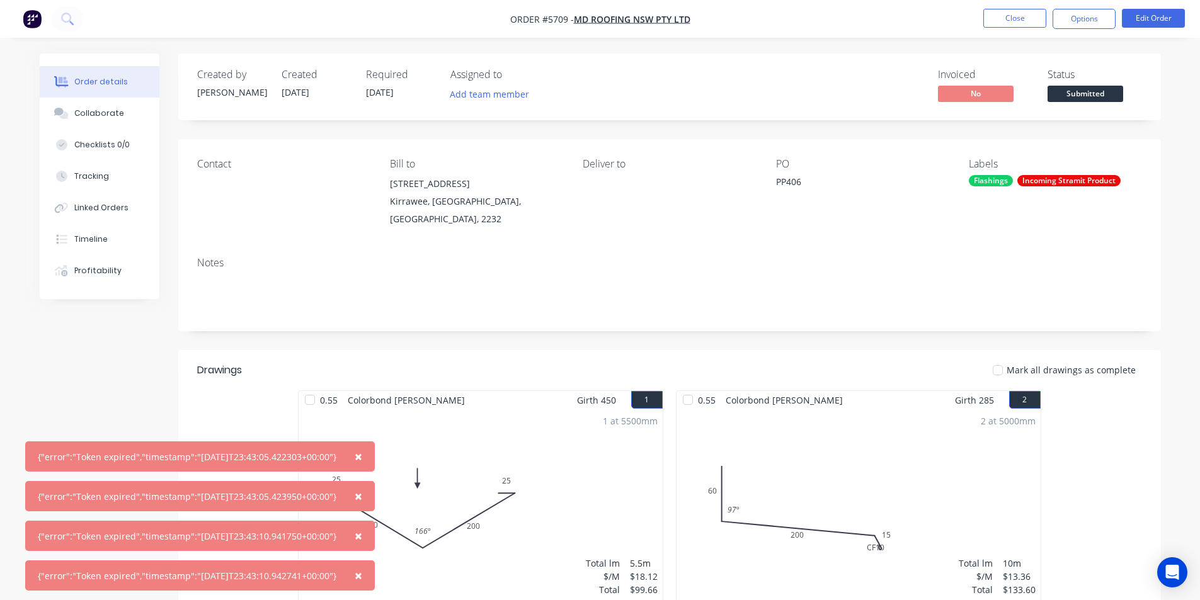
click at [362, 450] on span "×" at bounding box center [359, 457] width 8 height 18
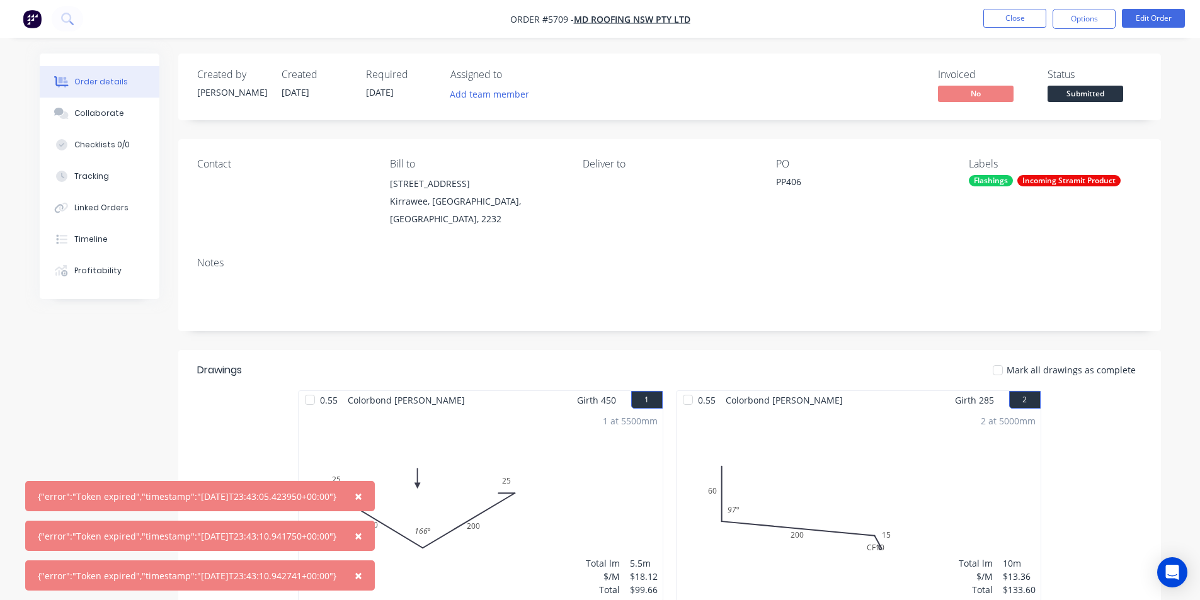
click at [362, 503] on span "×" at bounding box center [359, 497] width 8 height 18
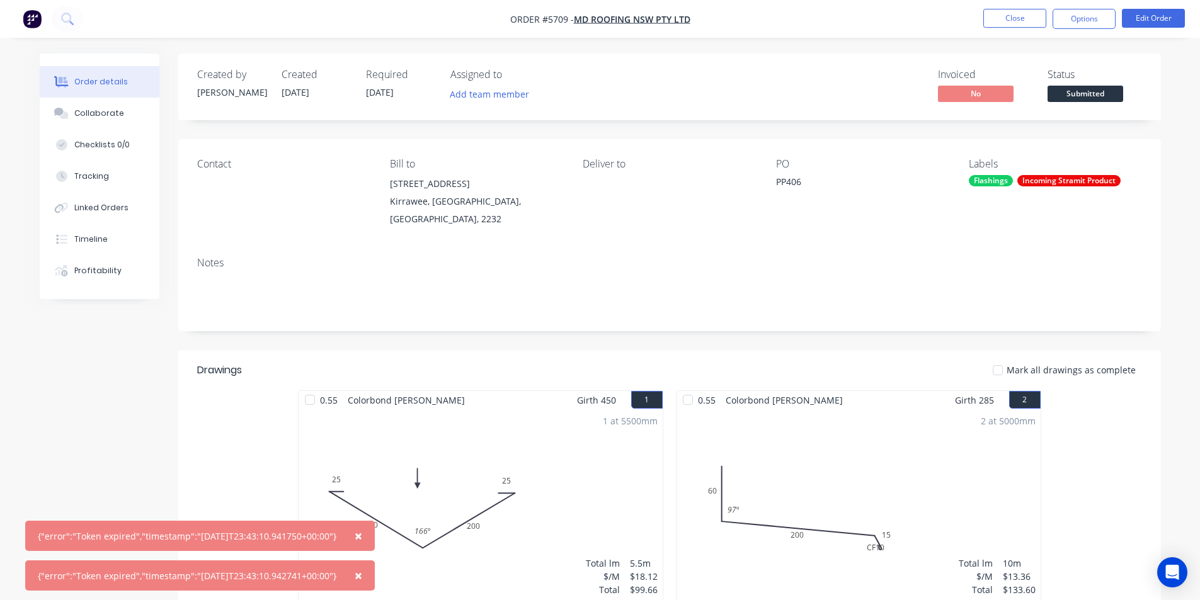
click at [362, 543] on span "×" at bounding box center [359, 536] width 8 height 18
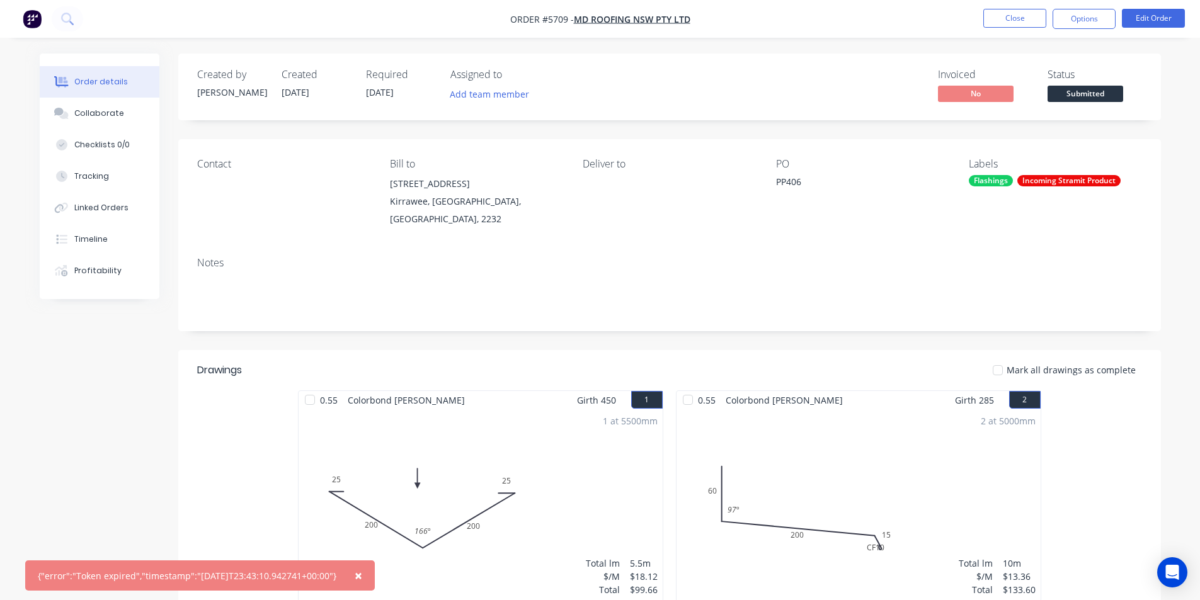
click at [362, 576] on span "×" at bounding box center [359, 576] width 8 height 18
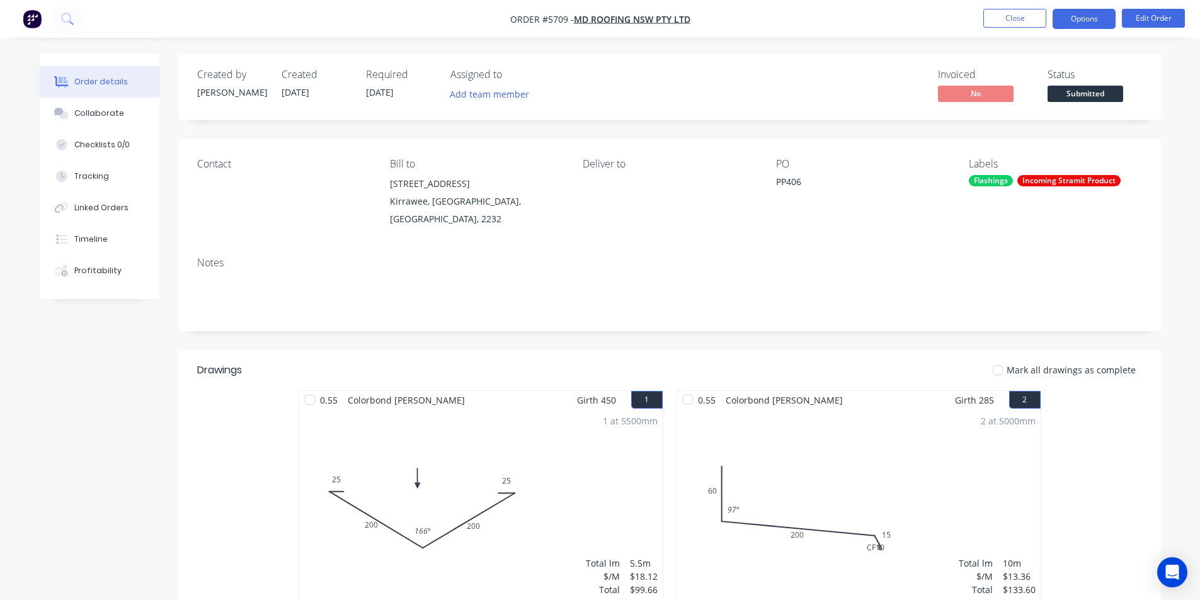
click at [1073, 16] on button "Options" at bounding box center [1084, 19] width 63 height 20
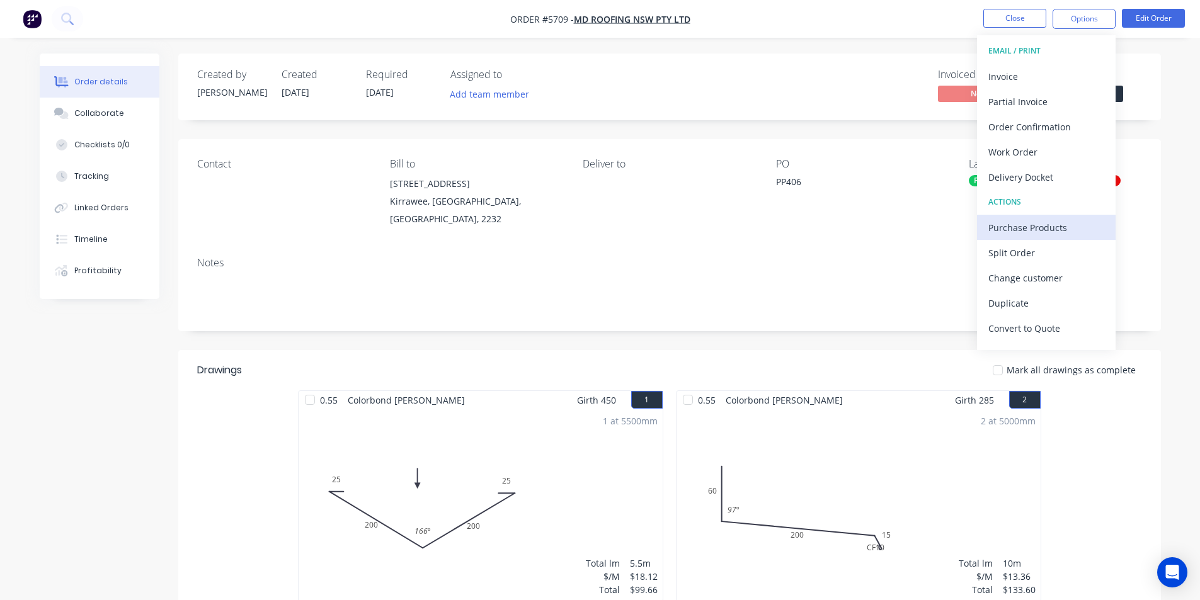
click at [1025, 226] on div "Purchase Products" at bounding box center [1047, 228] width 116 height 18
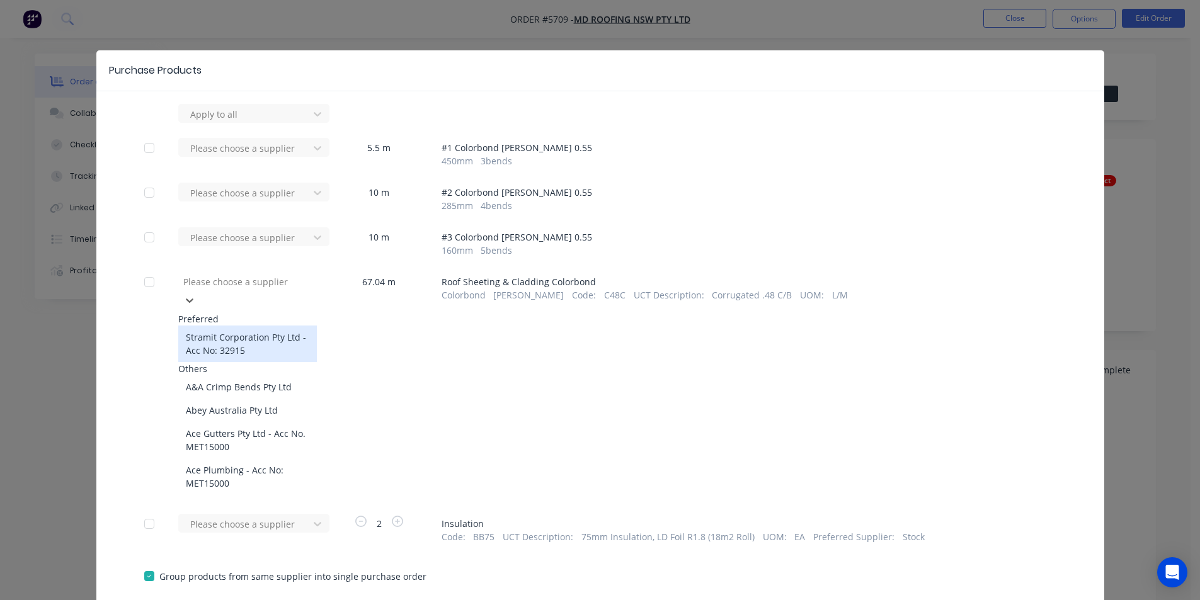
click at [275, 285] on div at bounding box center [272, 282] width 181 height 16
click at [276, 339] on div "Stramit Corporation Pty Ltd - Acc No: 32915" at bounding box center [247, 344] width 139 height 37
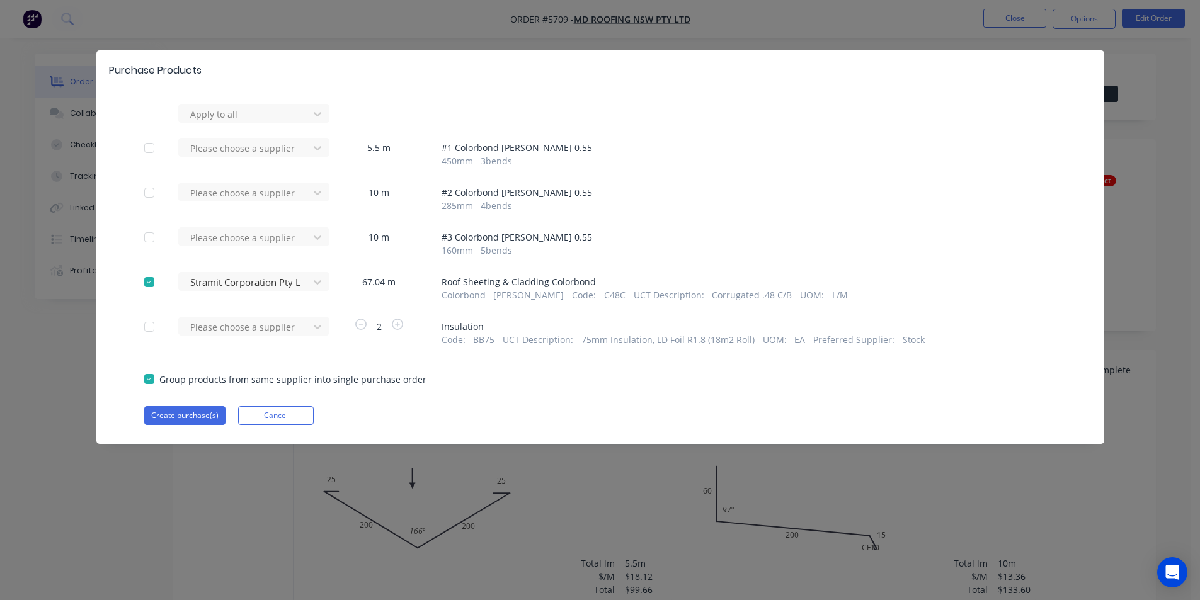
click at [264, 412] on button "Cancel" at bounding box center [276, 415] width 76 height 19
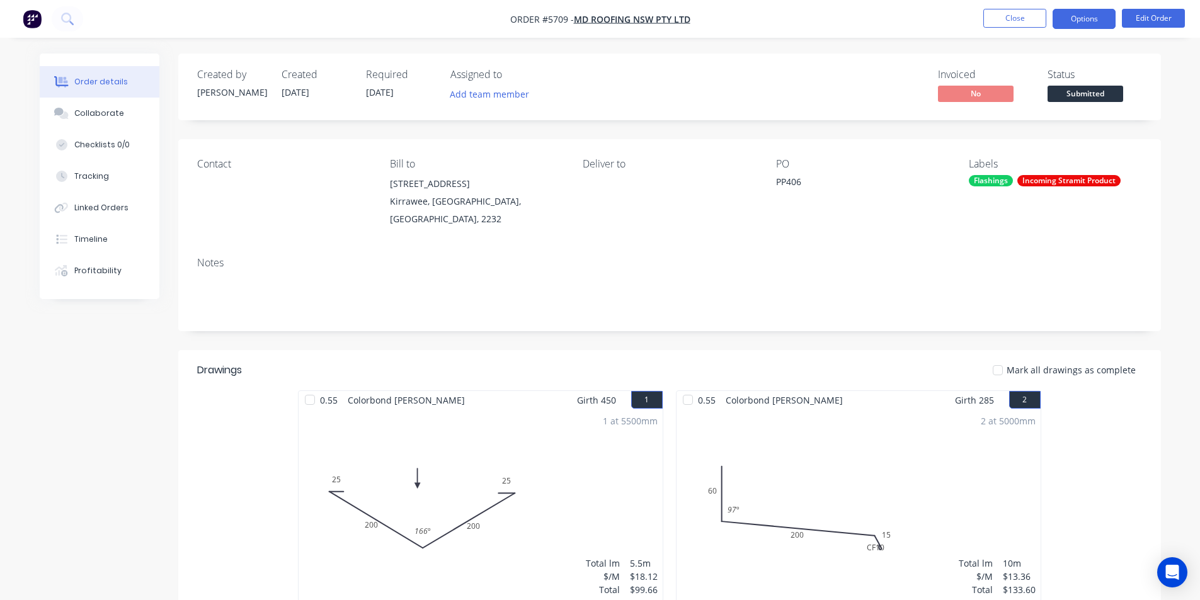
click at [1093, 16] on button "Options" at bounding box center [1084, 19] width 63 height 20
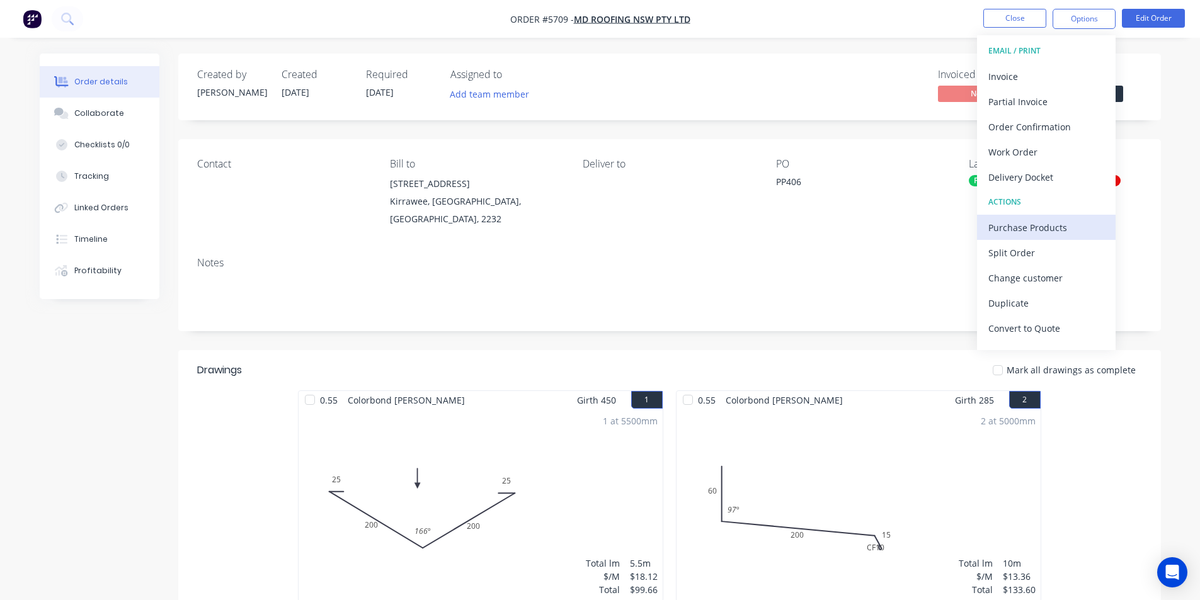
click at [1014, 226] on div "Purchase Products" at bounding box center [1047, 228] width 116 height 18
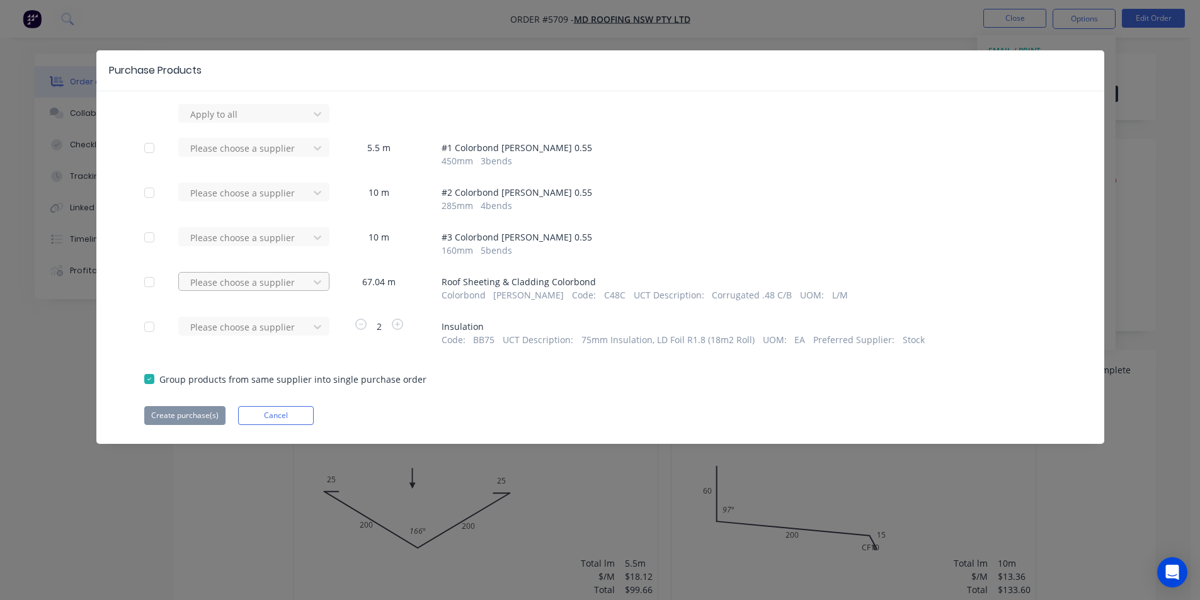
click at [242, 122] on div at bounding box center [245, 114] width 113 height 16
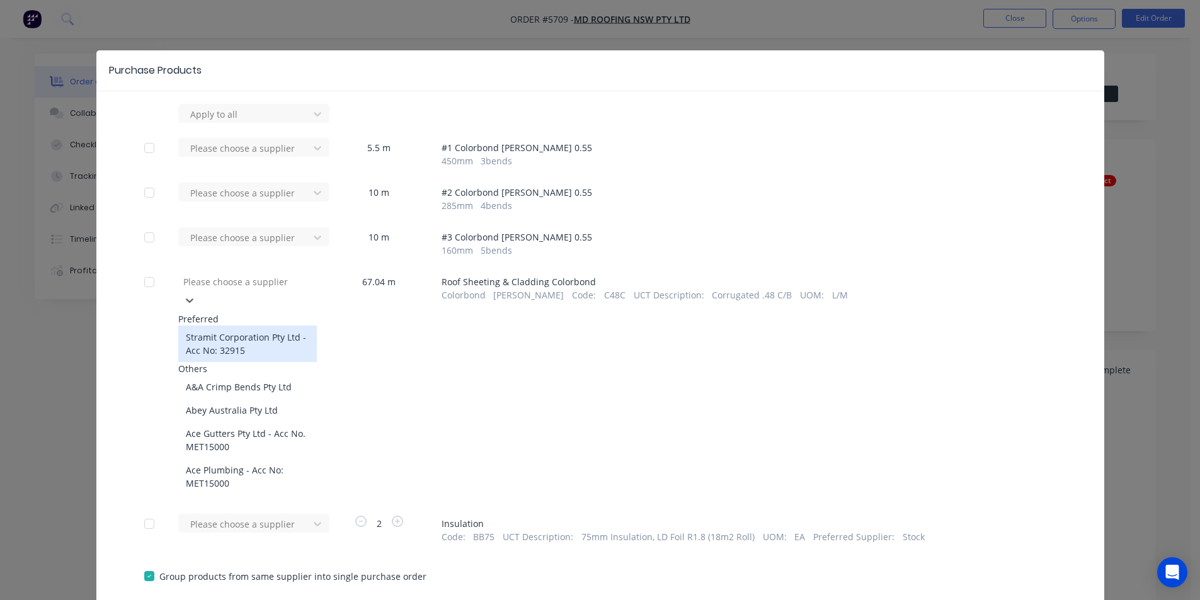
click at [244, 336] on div "Stramit Corporation Pty Ltd - Acc No: 32915" at bounding box center [247, 344] width 139 height 37
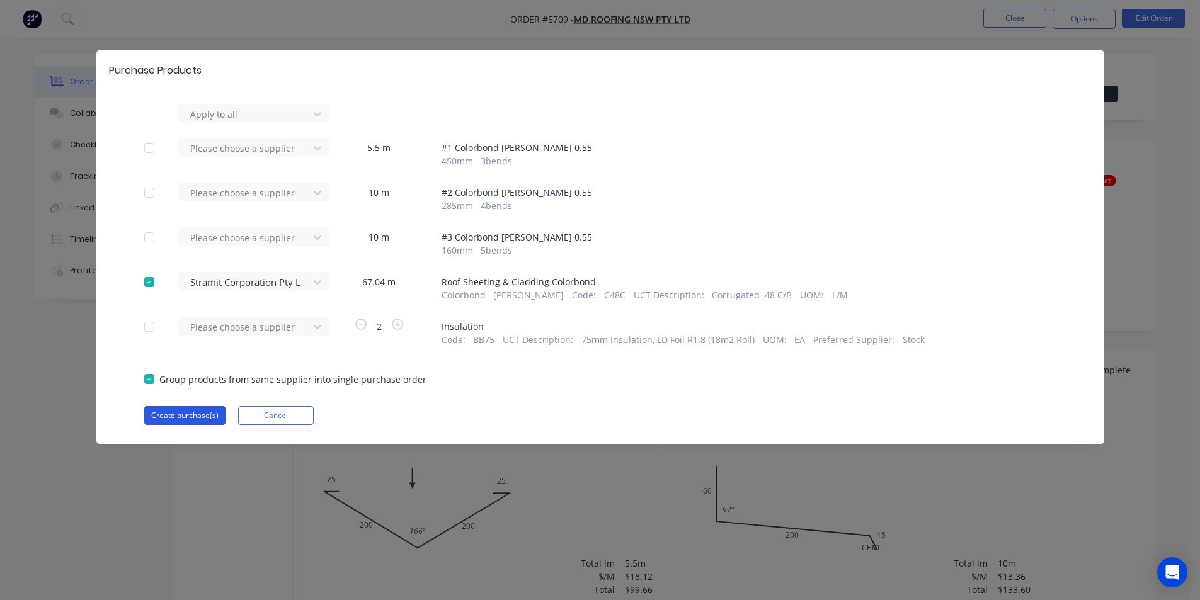
click at [178, 413] on button "Create purchase(s)" at bounding box center [184, 415] width 81 height 19
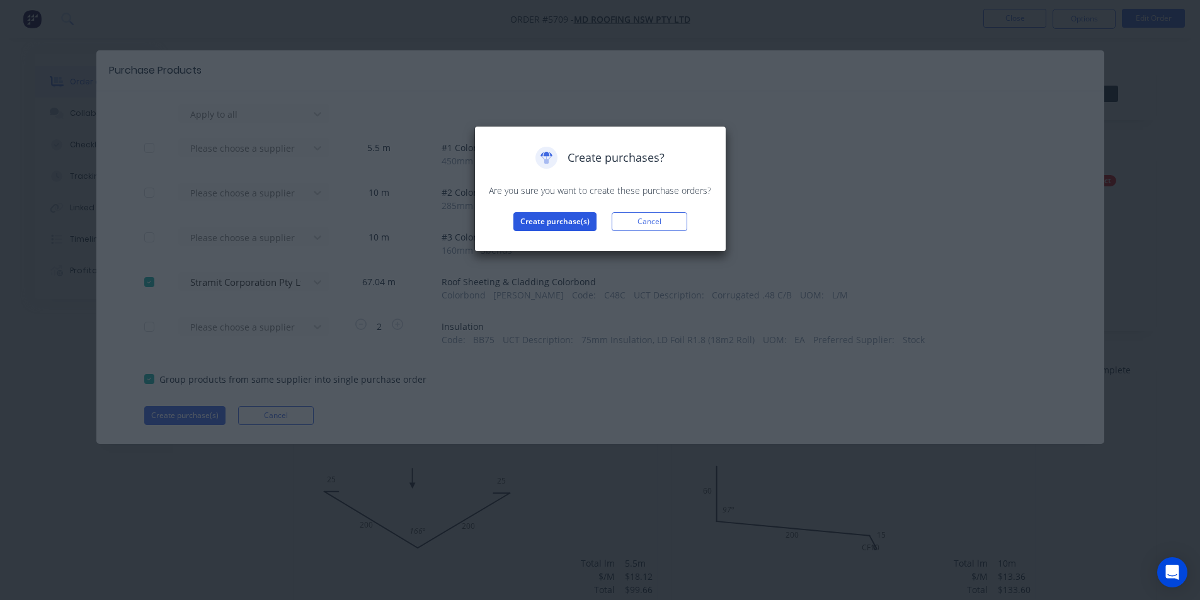
click at [555, 217] on button "Create purchase(s)" at bounding box center [555, 221] width 83 height 19
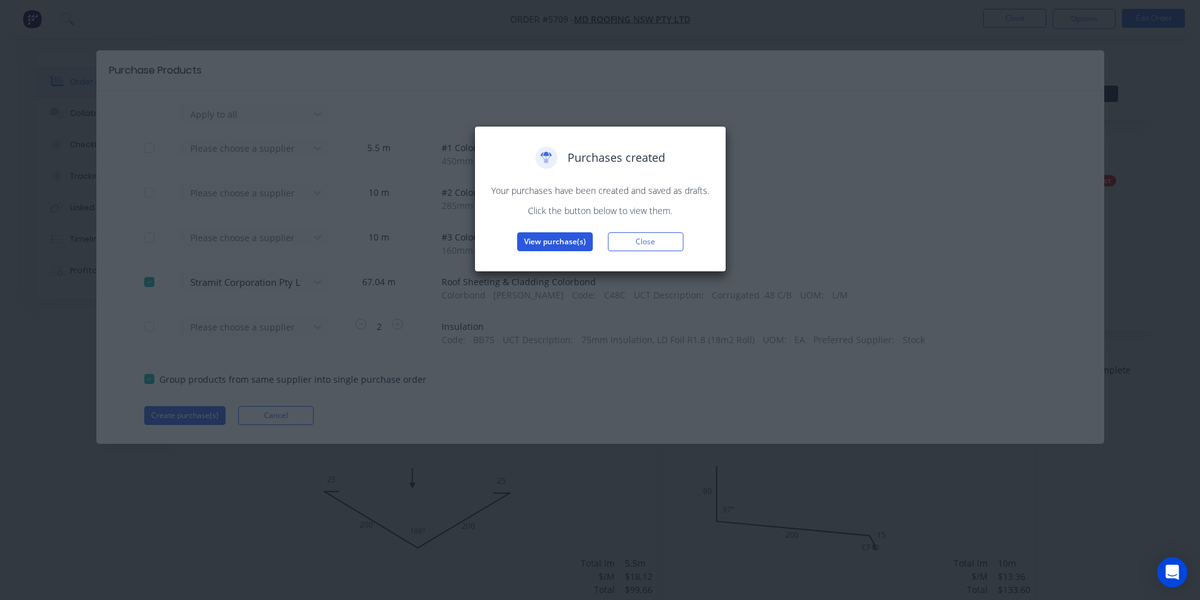
click at [556, 246] on button "View purchase(s)" at bounding box center [555, 242] width 76 height 19
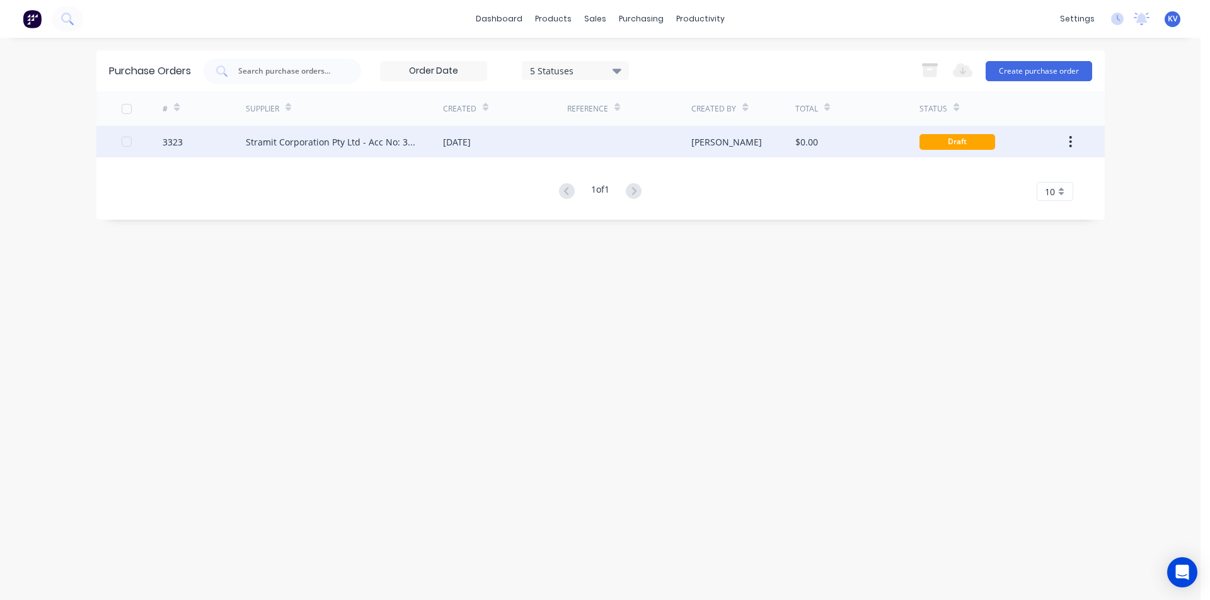
click at [687, 135] on div at bounding box center [629, 142] width 124 height 32
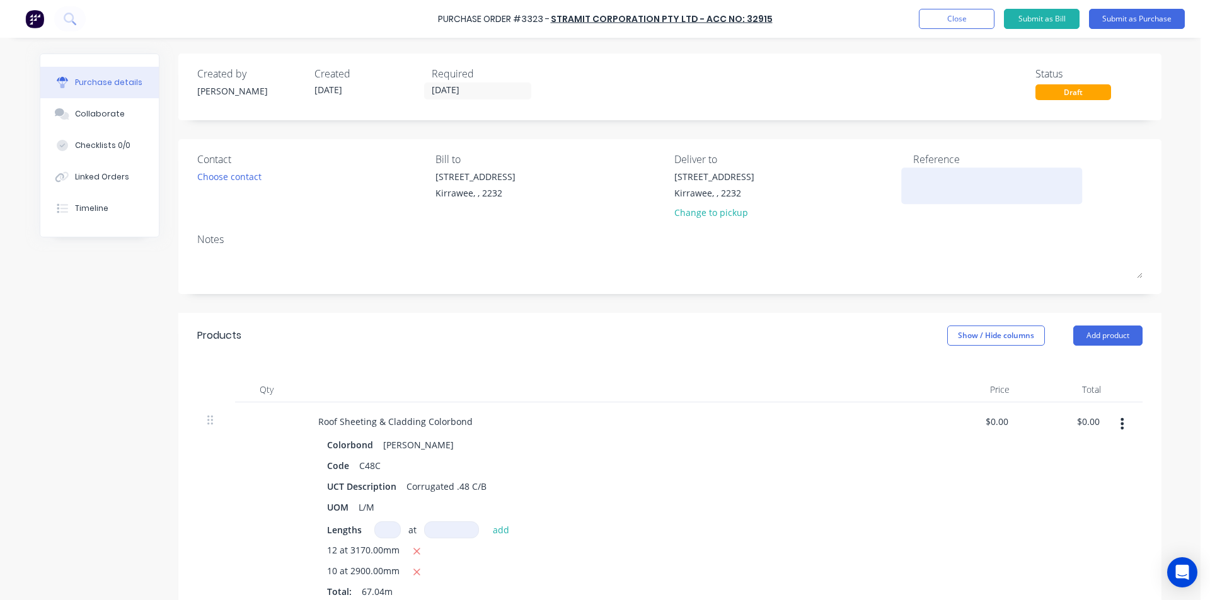
click at [947, 171] on textarea at bounding box center [992, 184] width 158 height 28
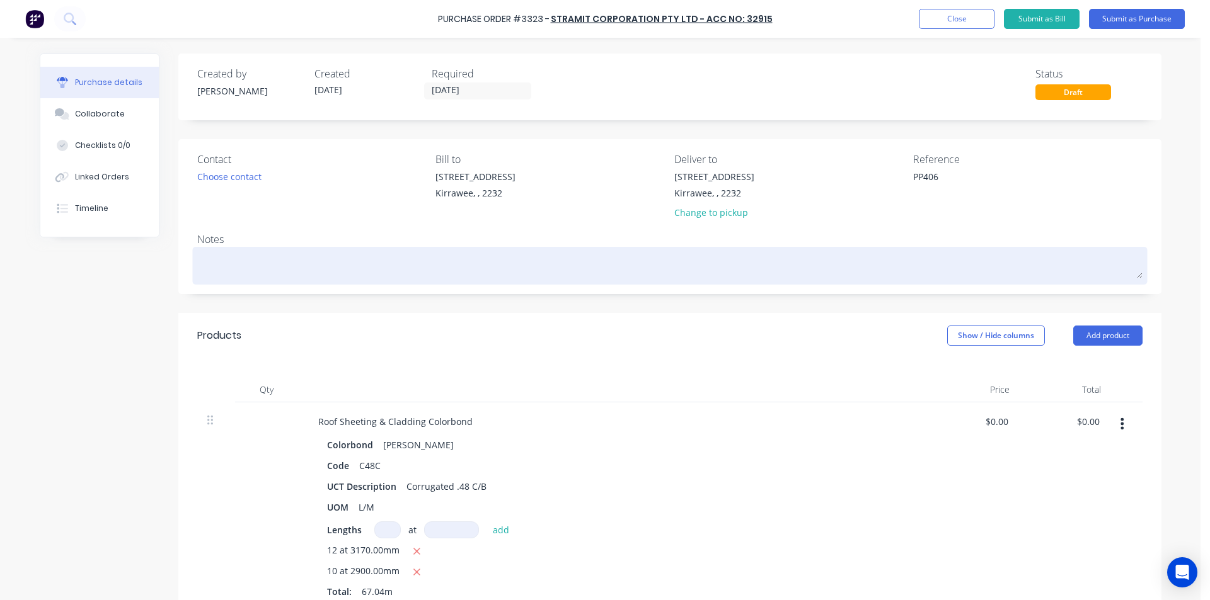
type textarea "PP406"
click at [854, 274] on textarea at bounding box center [669, 264] width 945 height 28
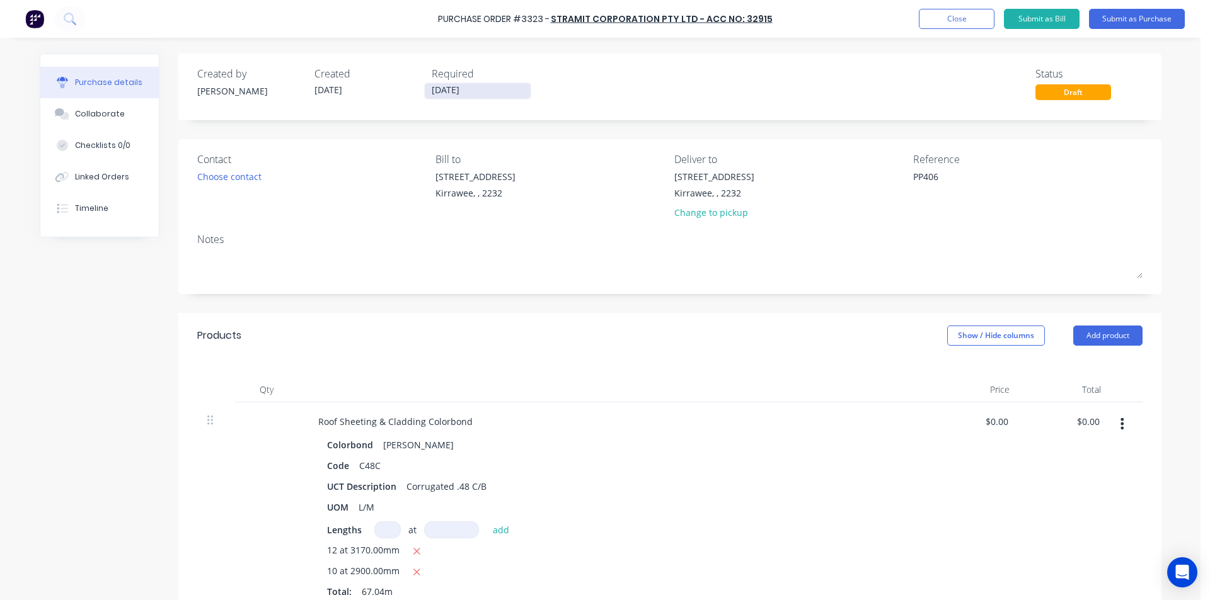
click at [456, 88] on input "[DATE]" at bounding box center [478, 91] width 106 height 16
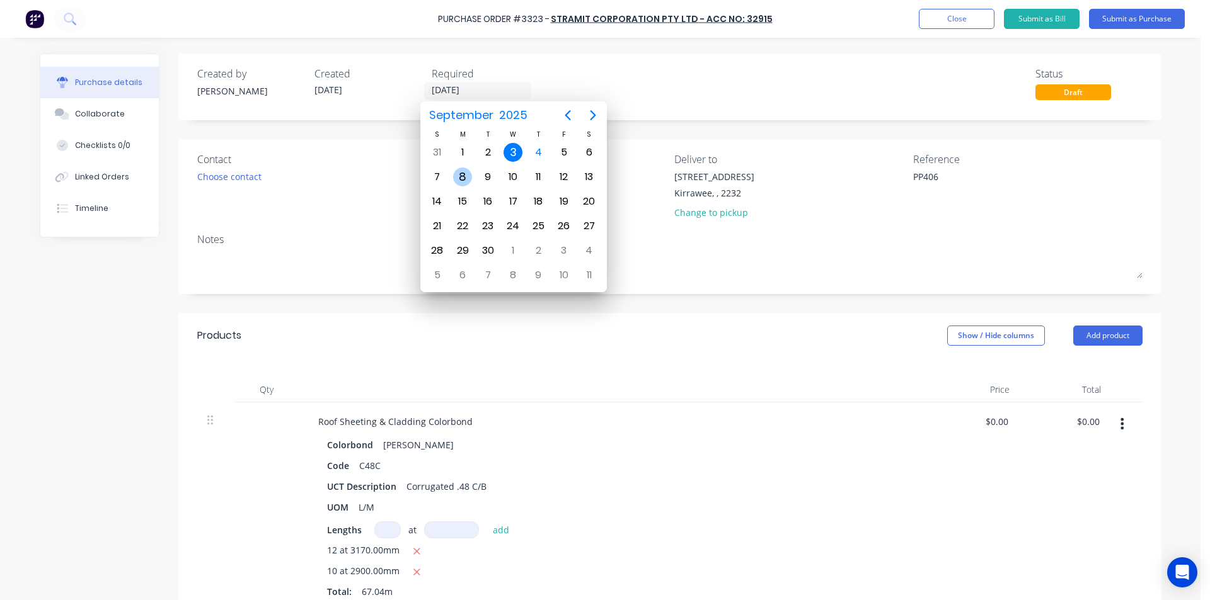
click at [462, 176] on div "8" at bounding box center [462, 177] width 19 height 19
type input "[DATE]"
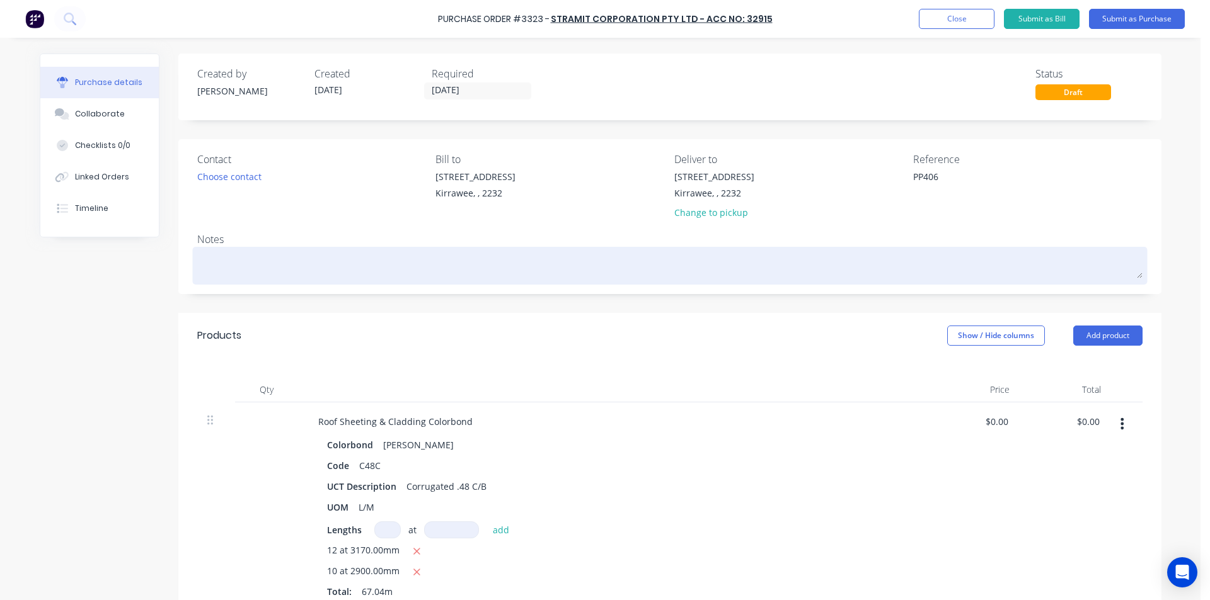
click at [546, 266] on textarea at bounding box center [669, 264] width 945 height 28
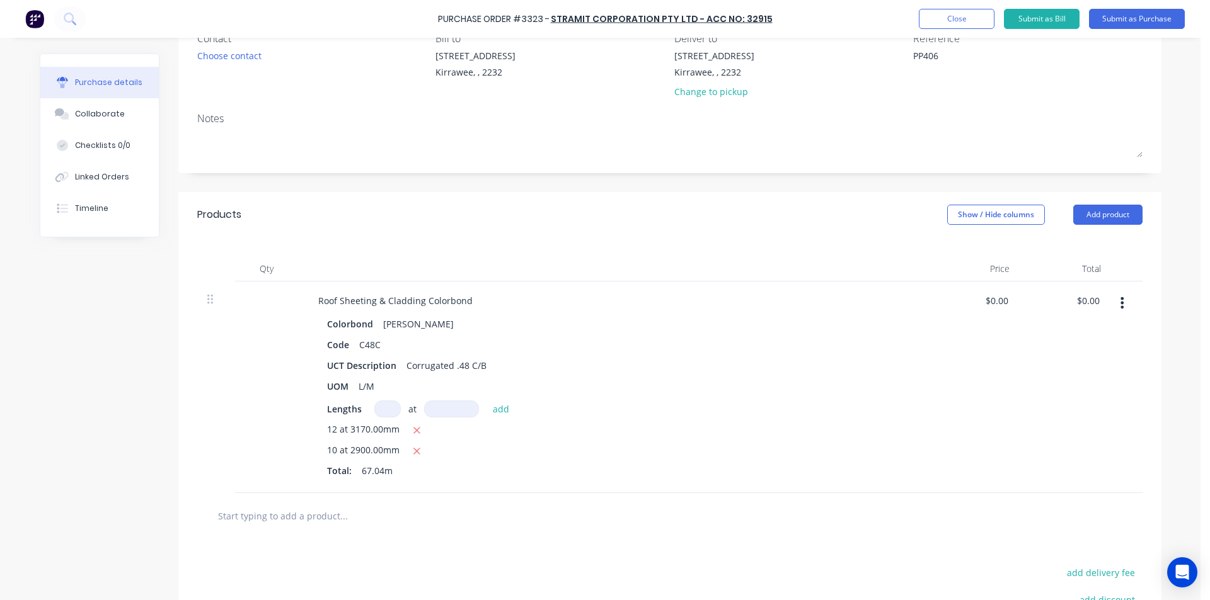
scroll to position [63, 0]
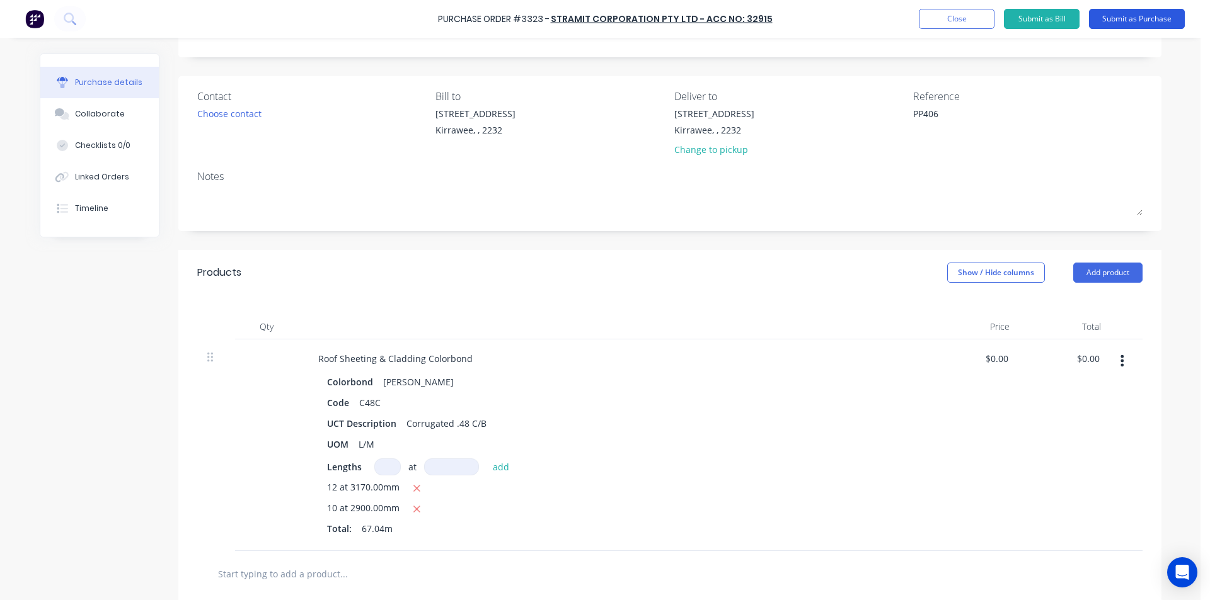
click at [1109, 22] on button "Submit as Purchase" at bounding box center [1137, 19] width 96 height 20
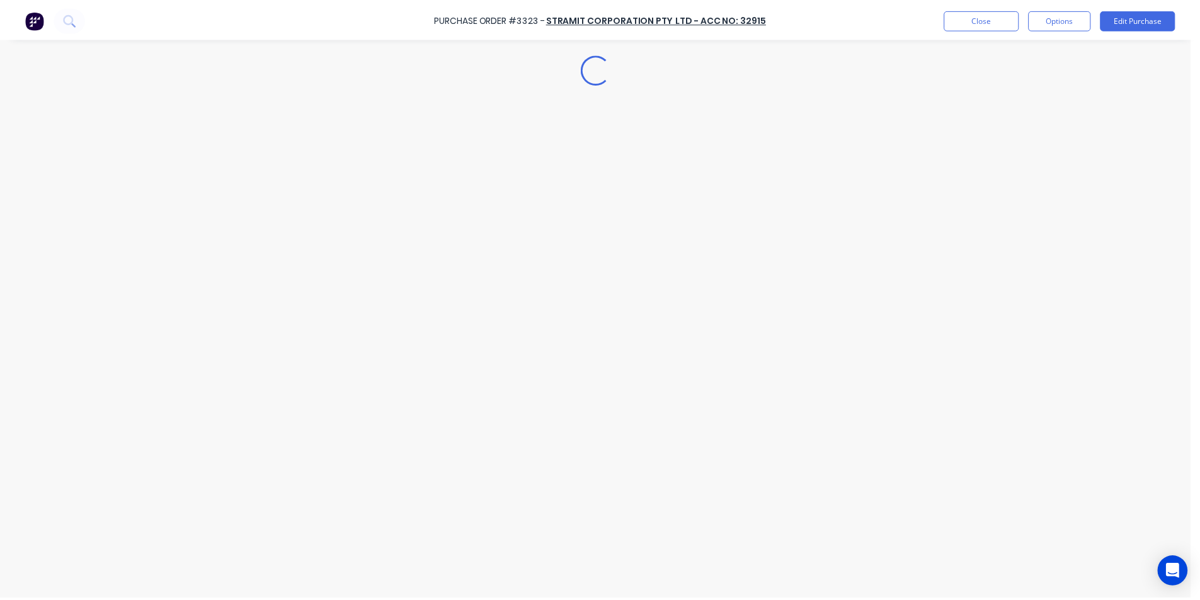
scroll to position [0, 0]
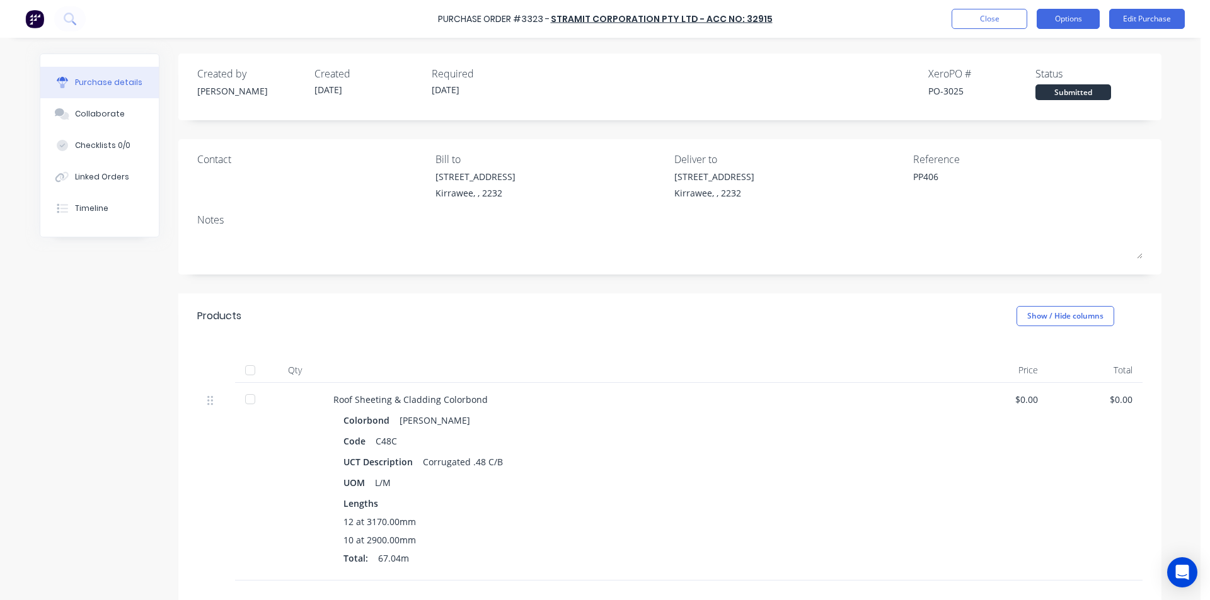
click at [1054, 18] on button "Options" at bounding box center [1067, 19] width 63 height 20
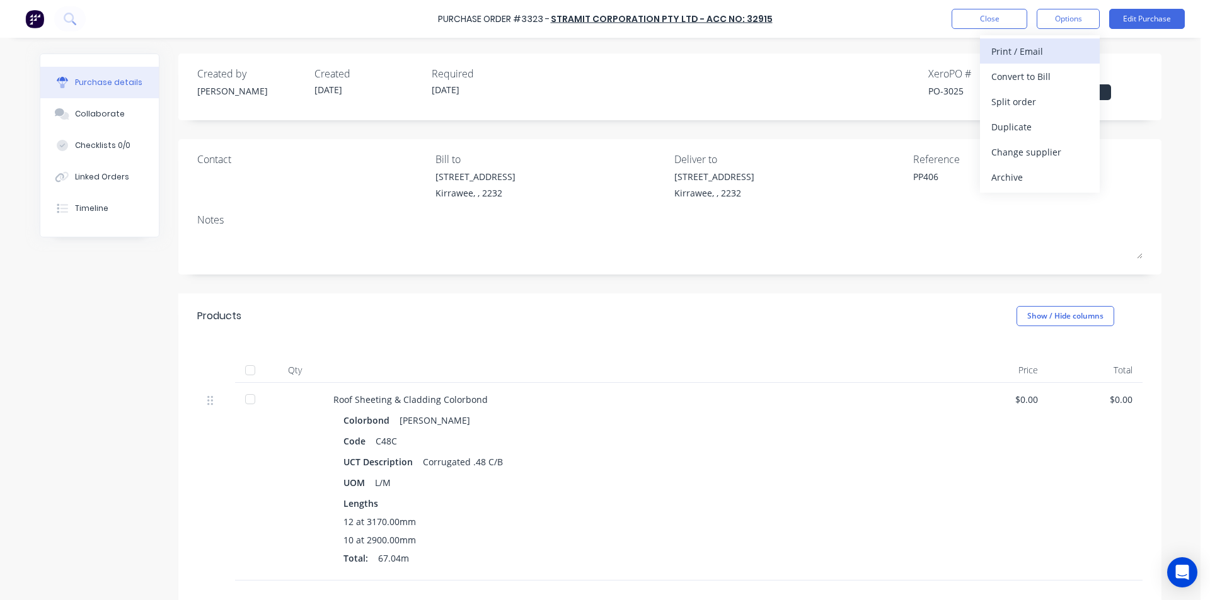
click at [1009, 47] on div "Print / Email" at bounding box center [1039, 51] width 97 height 18
click at [1006, 108] on div "Without pricing" at bounding box center [1039, 102] width 97 height 18
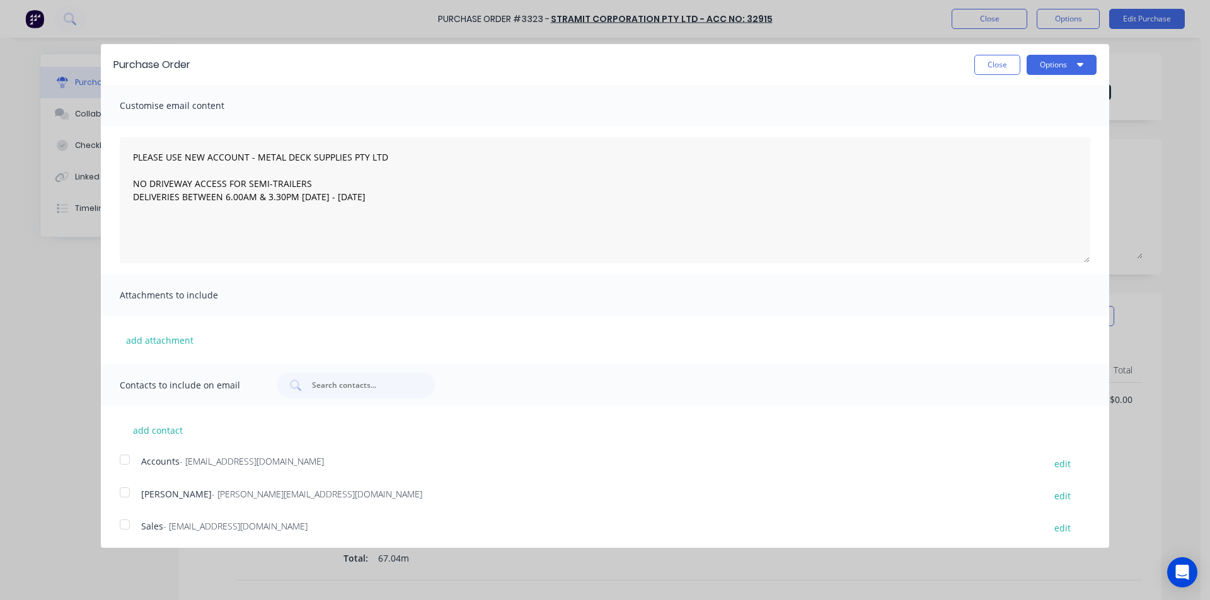
drag, startPoint x: 120, startPoint y: 522, endPoint x: 163, endPoint y: 503, distance: 47.4
click at [121, 522] on div at bounding box center [124, 524] width 25 height 25
click at [1074, 59] on div "Options" at bounding box center [1061, 65] width 70 height 20
click at [1077, 59] on icon "button" at bounding box center [1080, 64] width 6 height 10
click at [1011, 123] on div "Email" at bounding box center [1036, 122] width 97 height 18
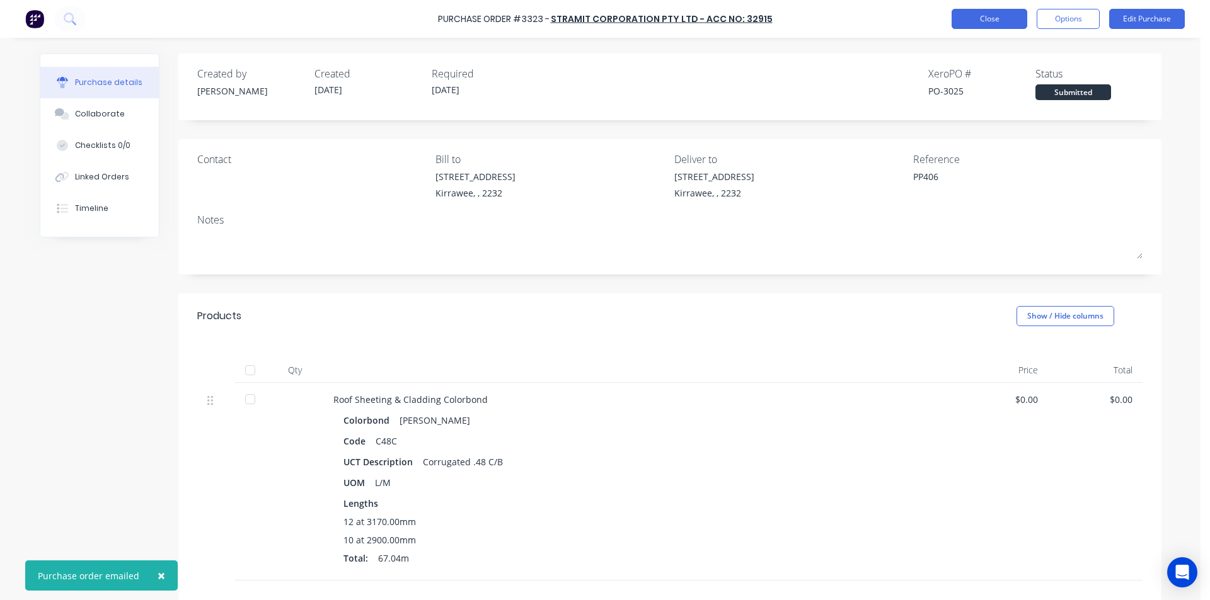
click at [999, 25] on button "Close" at bounding box center [989, 19] width 76 height 20
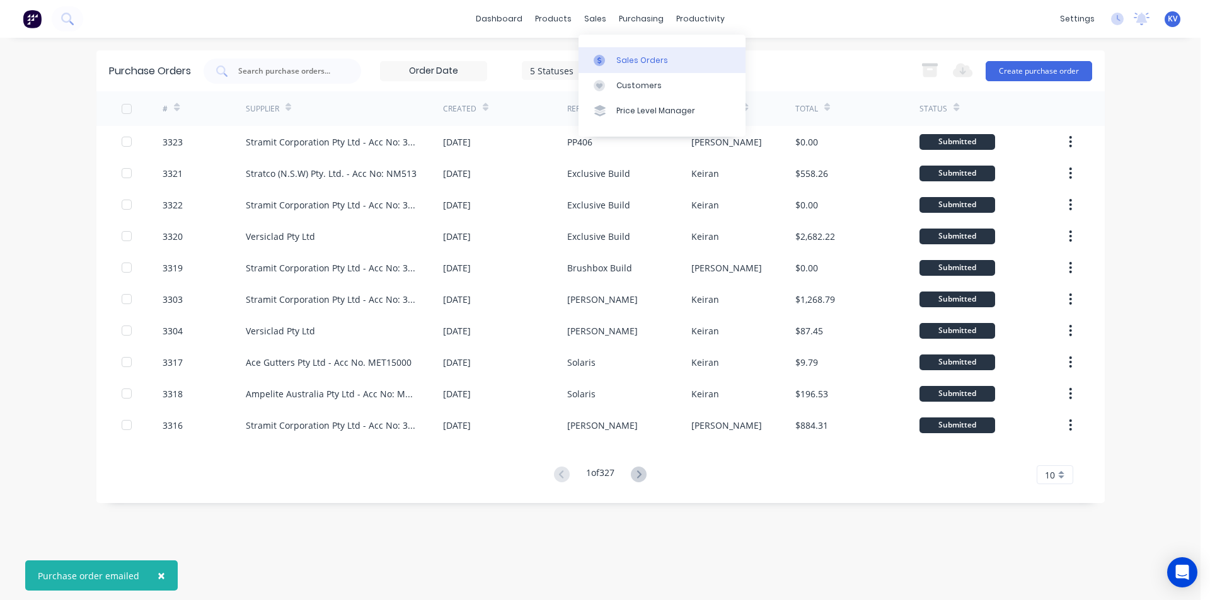
click at [607, 50] on link "Sales Orders" at bounding box center [661, 59] width 167 height 25
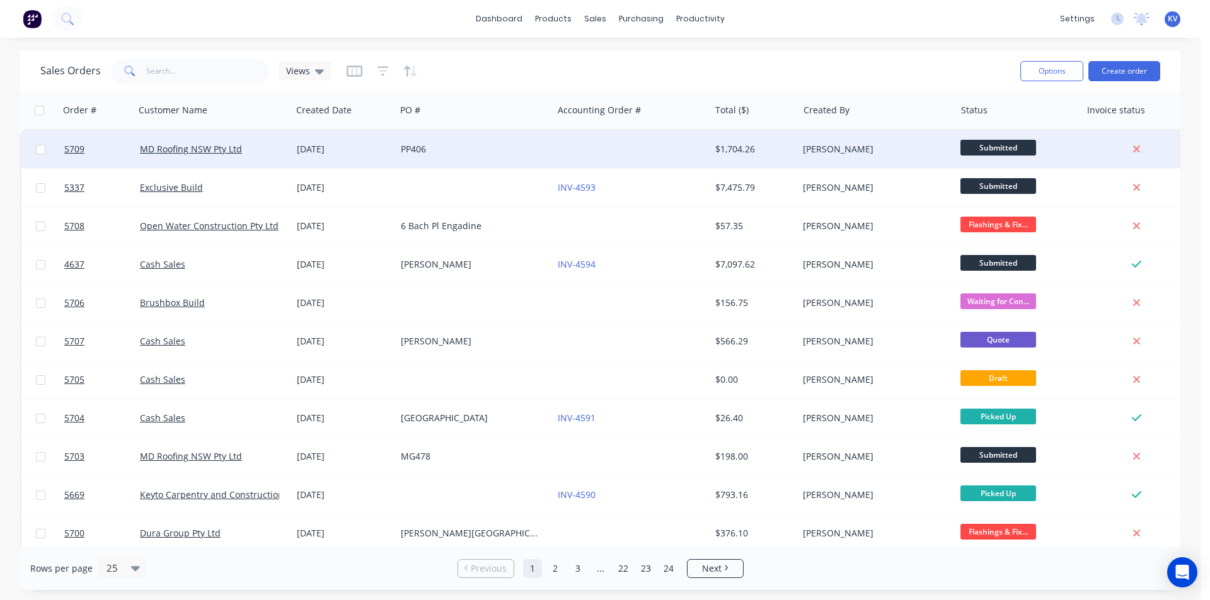
click at [981, 145] on span "Submitted" at bounding box center [998, 148] width 76 height 16
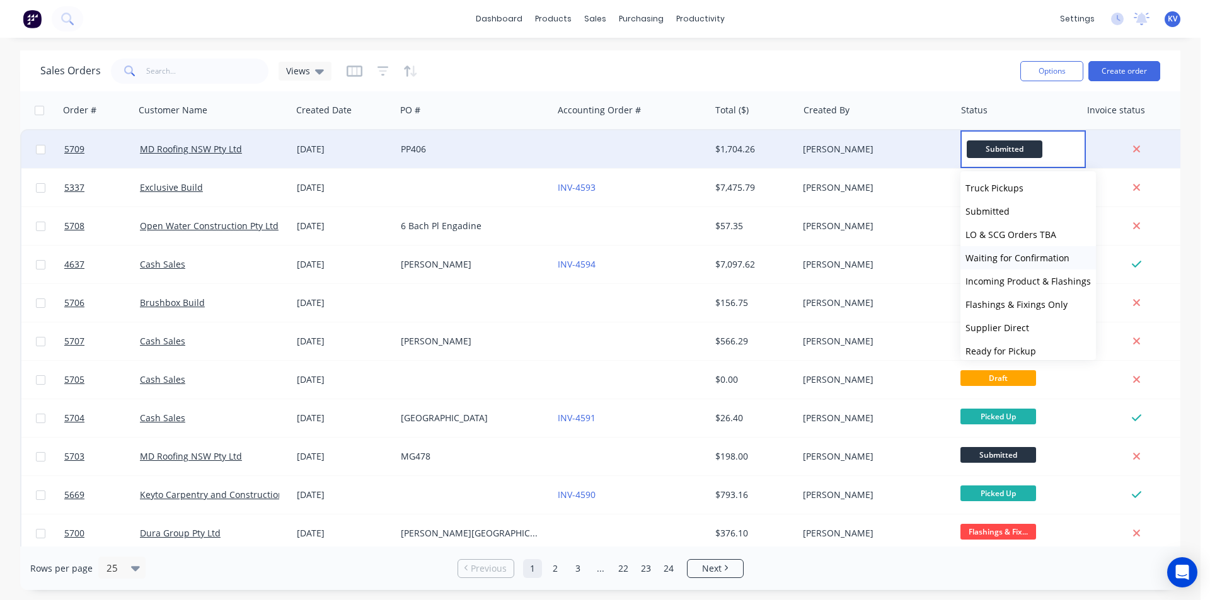
click at [986, 255] on span "Waiting for Confirmation" at bounding box center [1017, 258] width 104 height 12
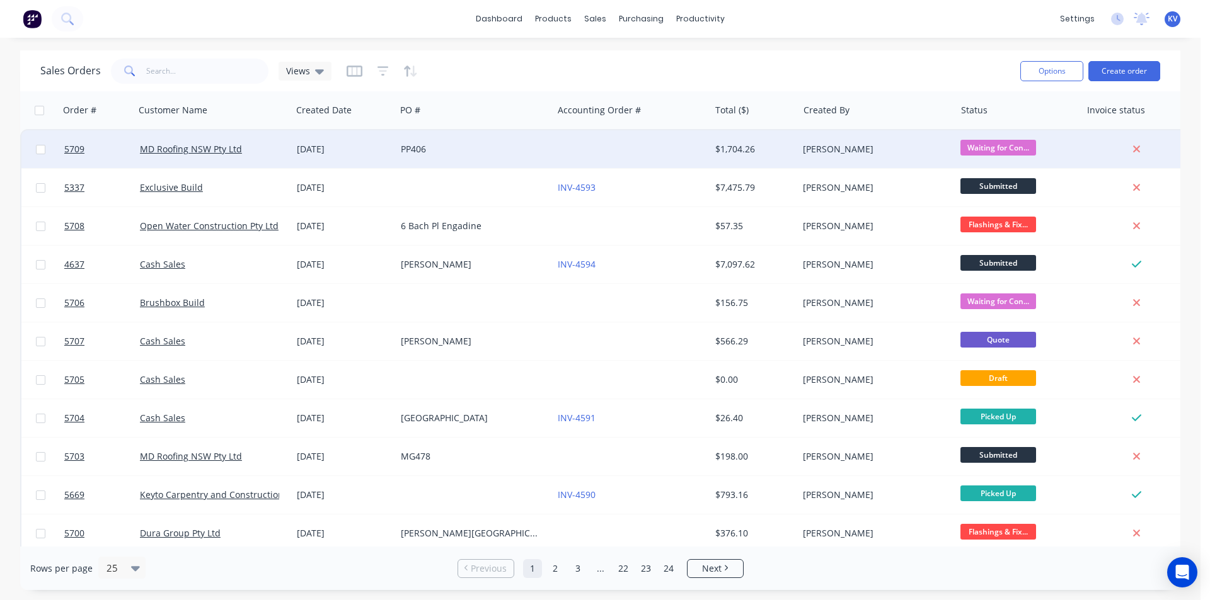
click at [376, 145] on div "[DATE]" at bounding box center [344, 149] width 94 height 13
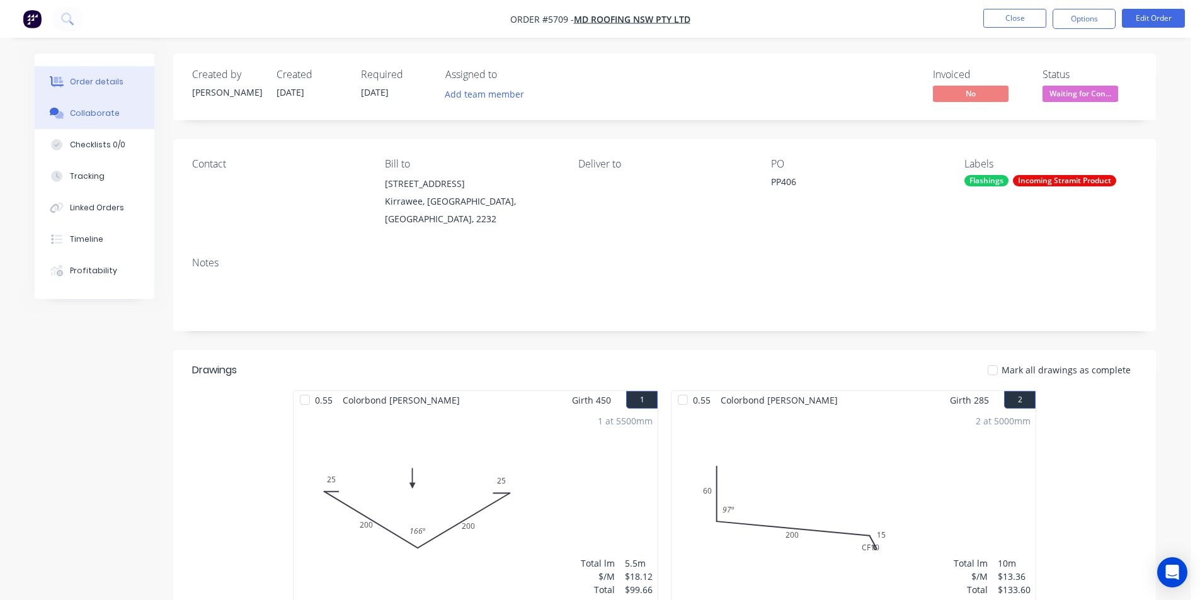
click at [78, 113] on div "Collaborate" at bounding box center [95, 113] width 50 height 11
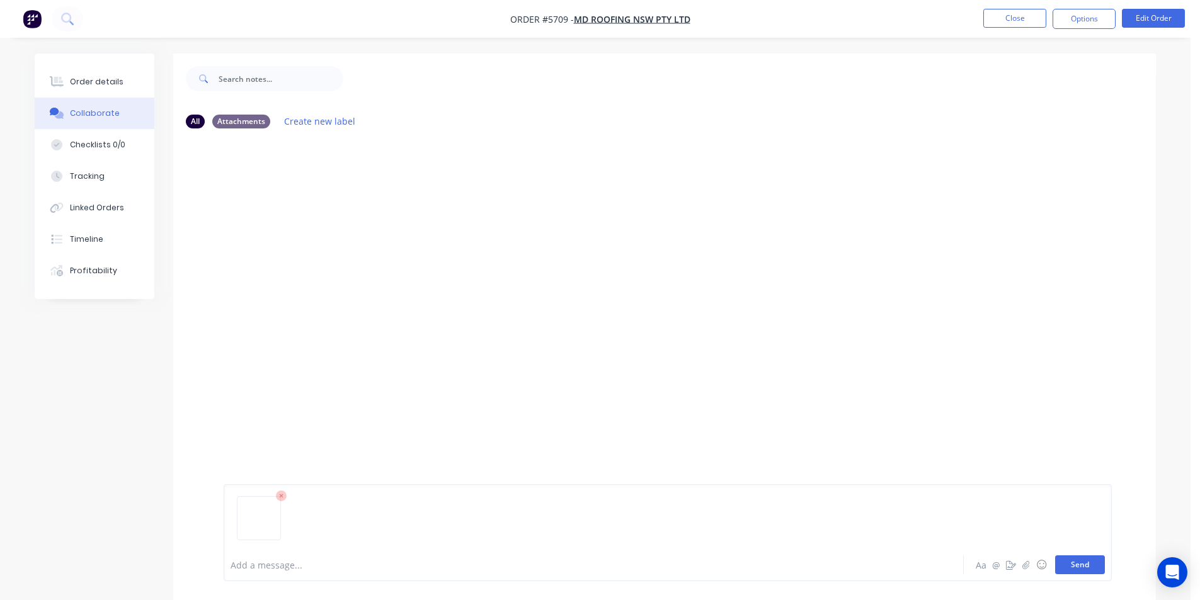
click at [1071, 564] on button "Send" at bounding box center [1080, 565] width 50 height 19
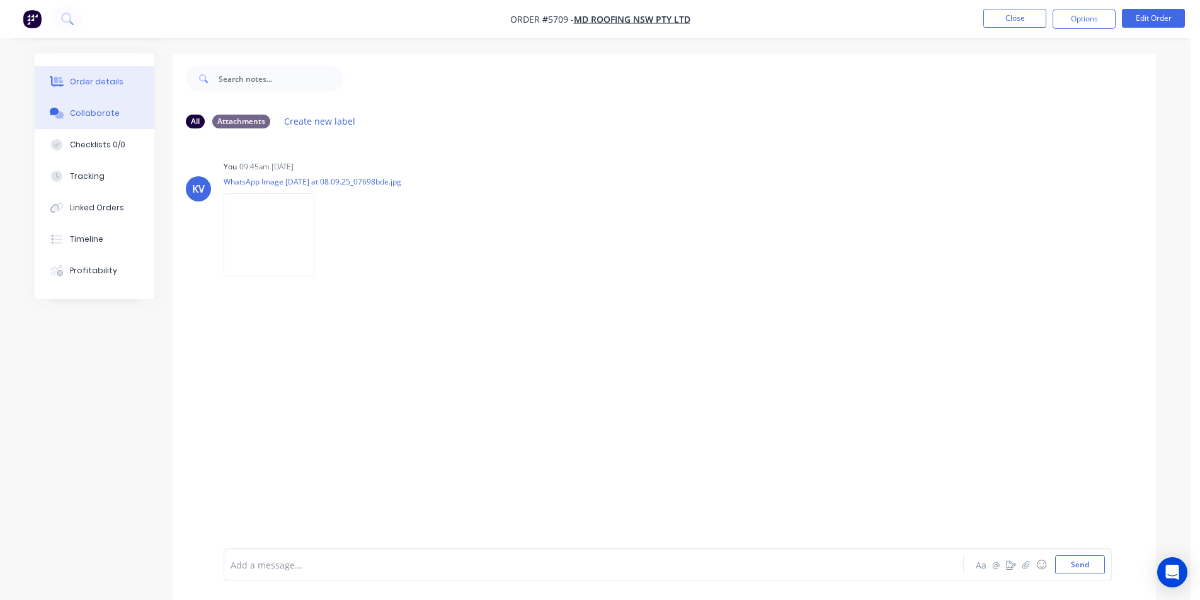
click at [86, 76] on button "Order details" at bounding box center [95, 82] width 120 height 32
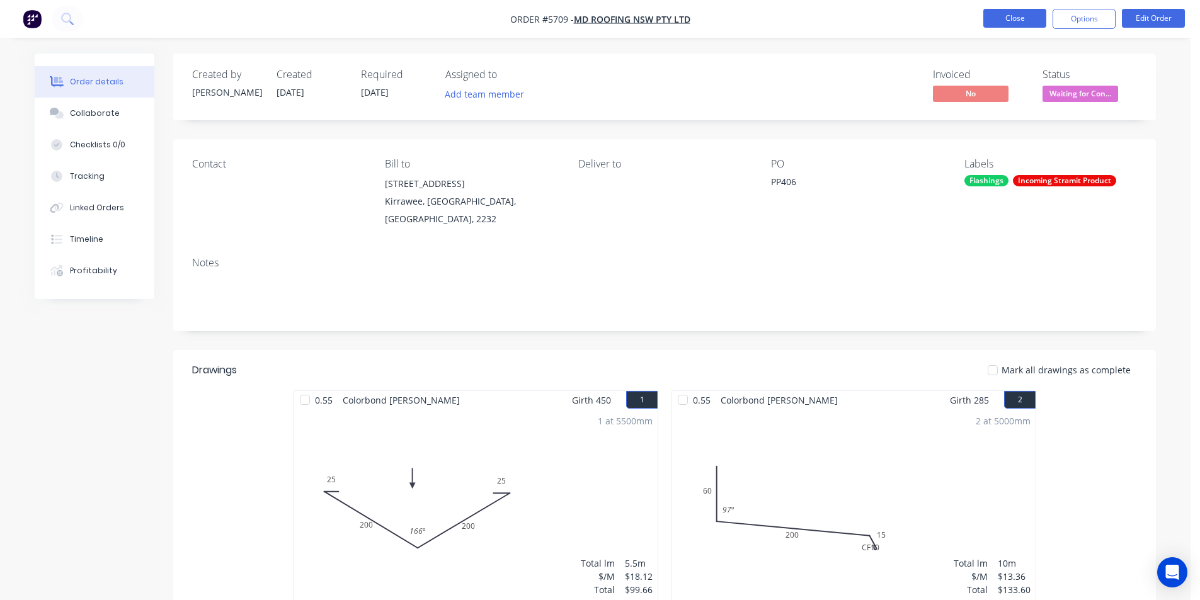
click at [1014, 24] on button "Close" at bounding box center [1015, 18] width 63 height 19
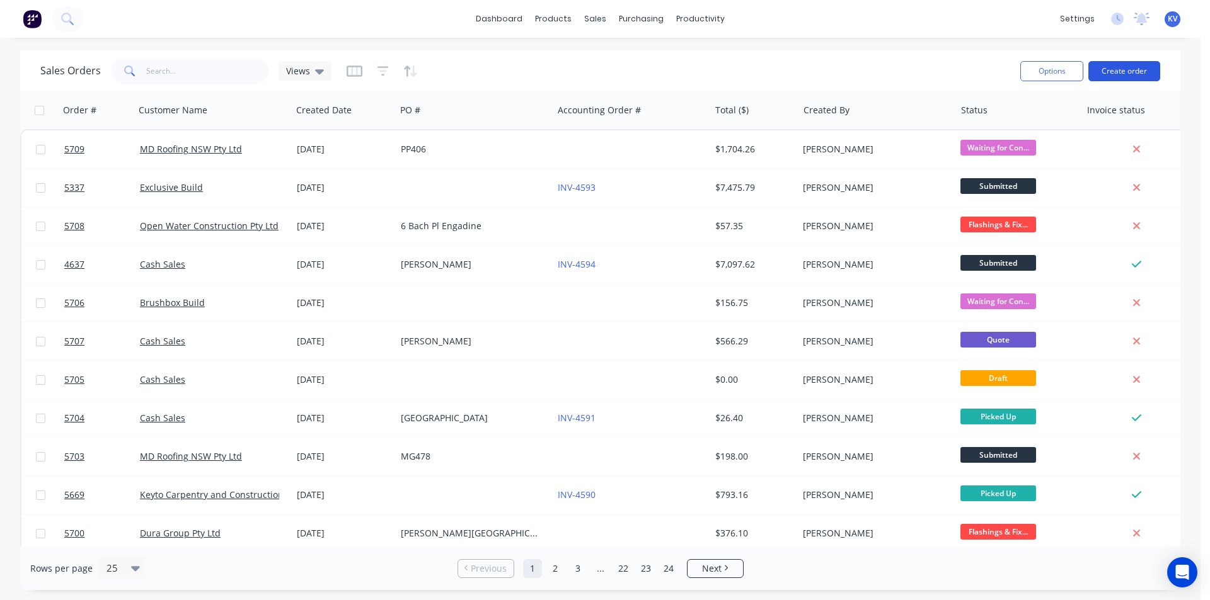
click at [1107, 72] on button "Create order" at bounding box center [1124, 71] width 72 height 20
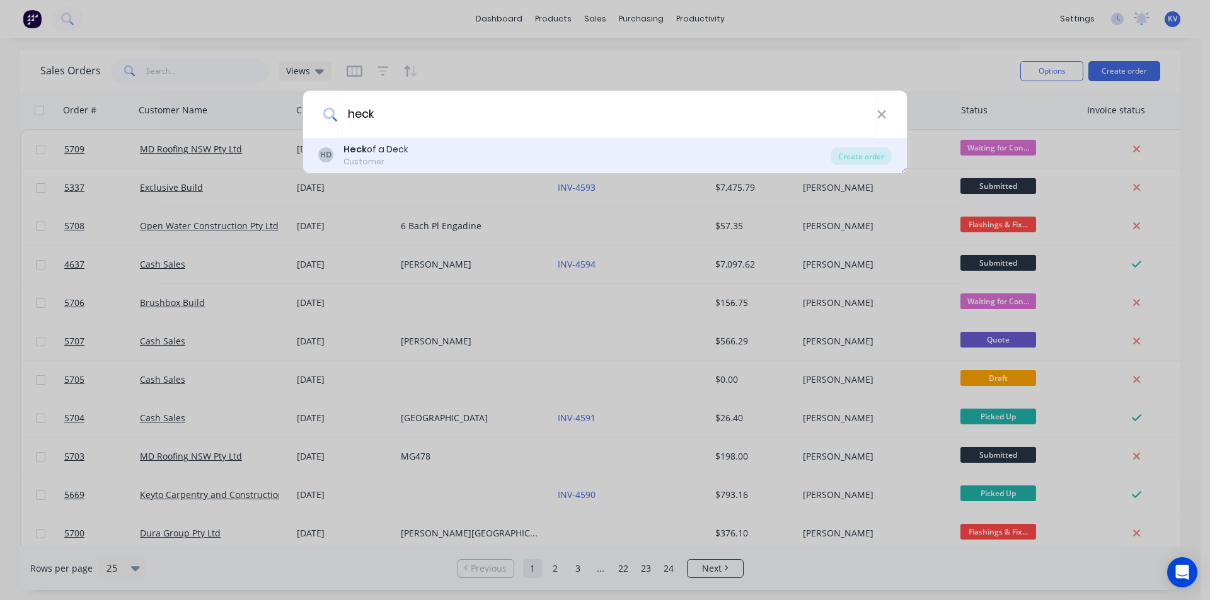
type input "heck"
click at [440, 153] on div "HD Heck of a Deck Customer" at bounding box center [574, 155] width 512 height 25
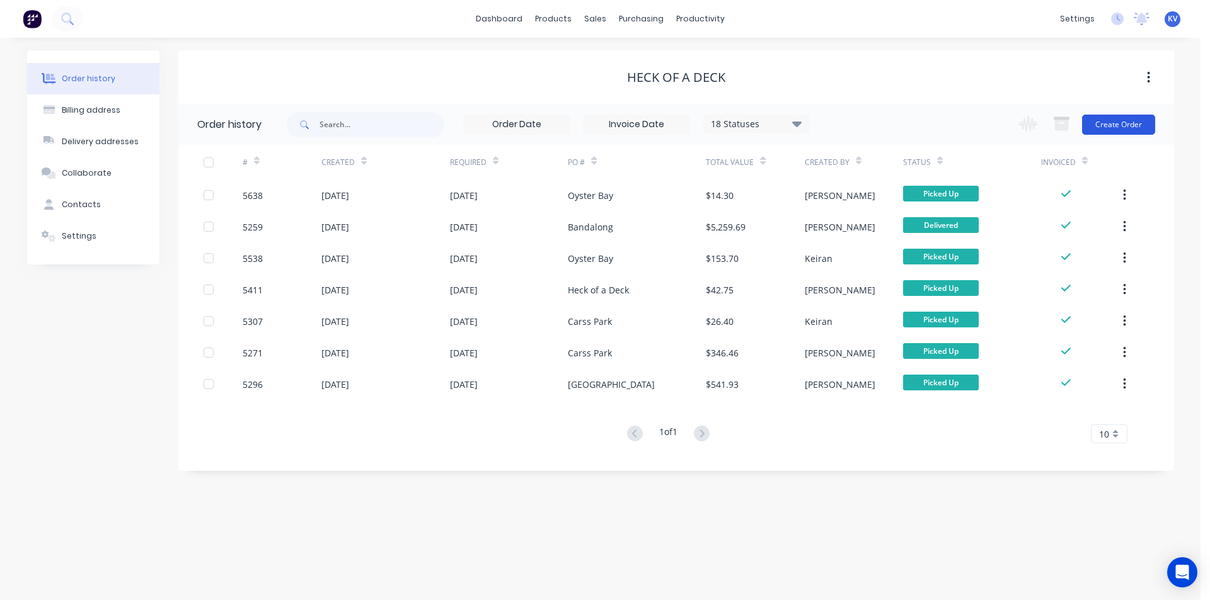
click at [1103, 120] on button "Create Order" at bounding box center [1118, 125] width 73 height 20
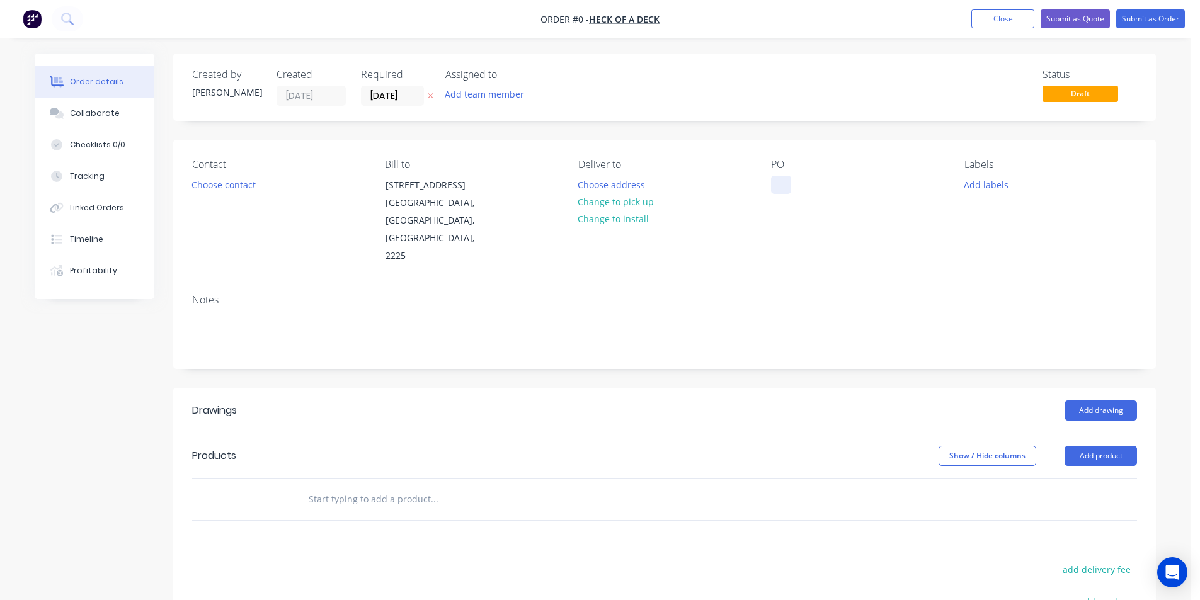
click at [781, 187] on div at bounding box center [781, 185] width 20 height 18
click at [979, 190] on div "Order details Collaborate Checklists 0/0 Tracking Linked Orders Timeline Profit…" at bounding box center [595, 448] width 1147 height 789
click at [989, 186] on button "Add labels" at bounding box center [986, 184] width 58 height 17
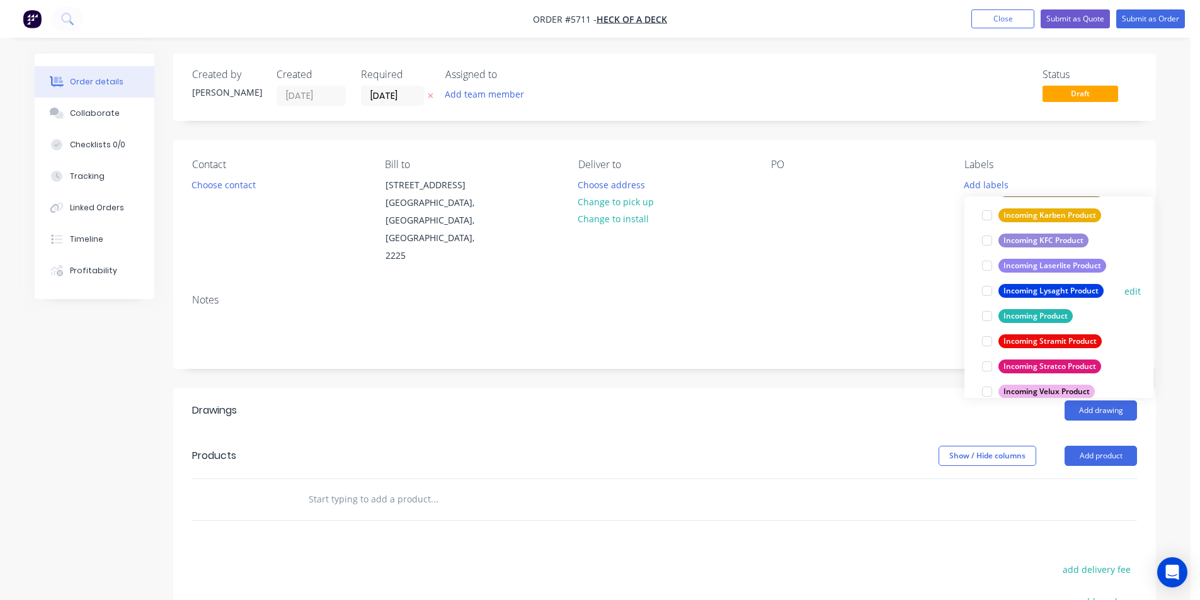
scroll to position [567, 0]
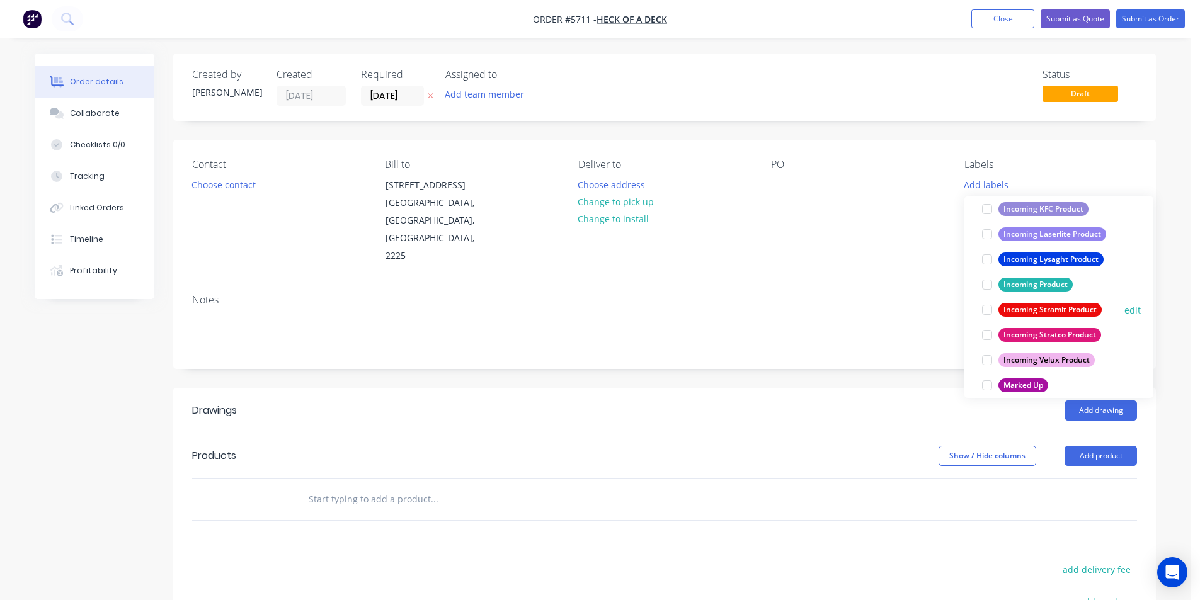
click at [984, 313] on div at bounding box center [987, 309] width 25 height 25
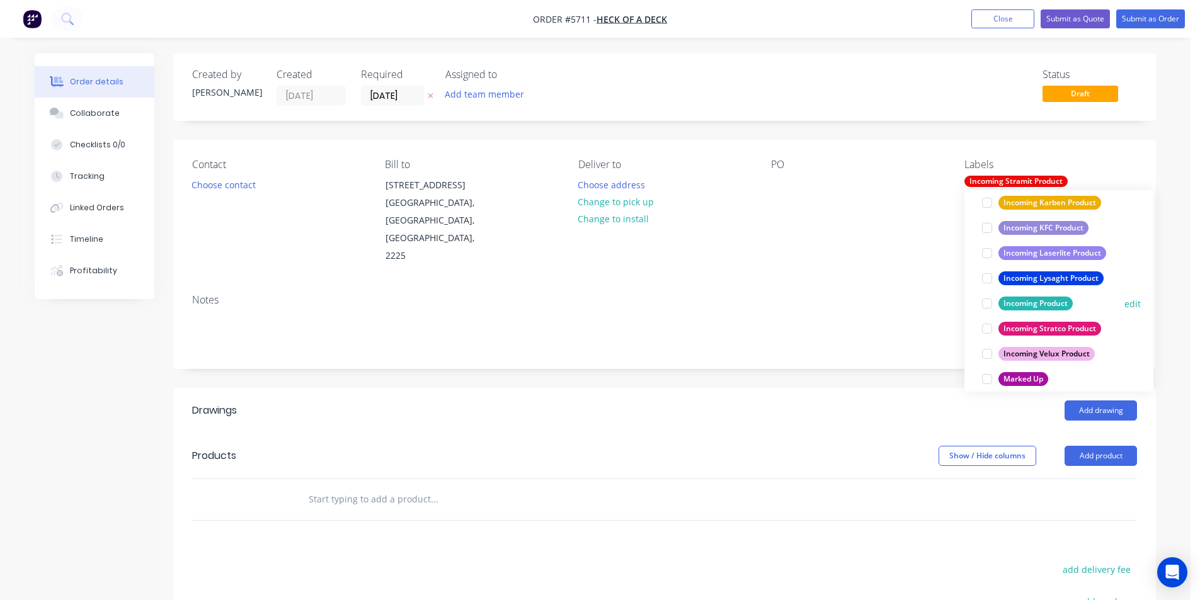
click at [988, 305] on div at bounding box center [987, 303] width 25 height 25
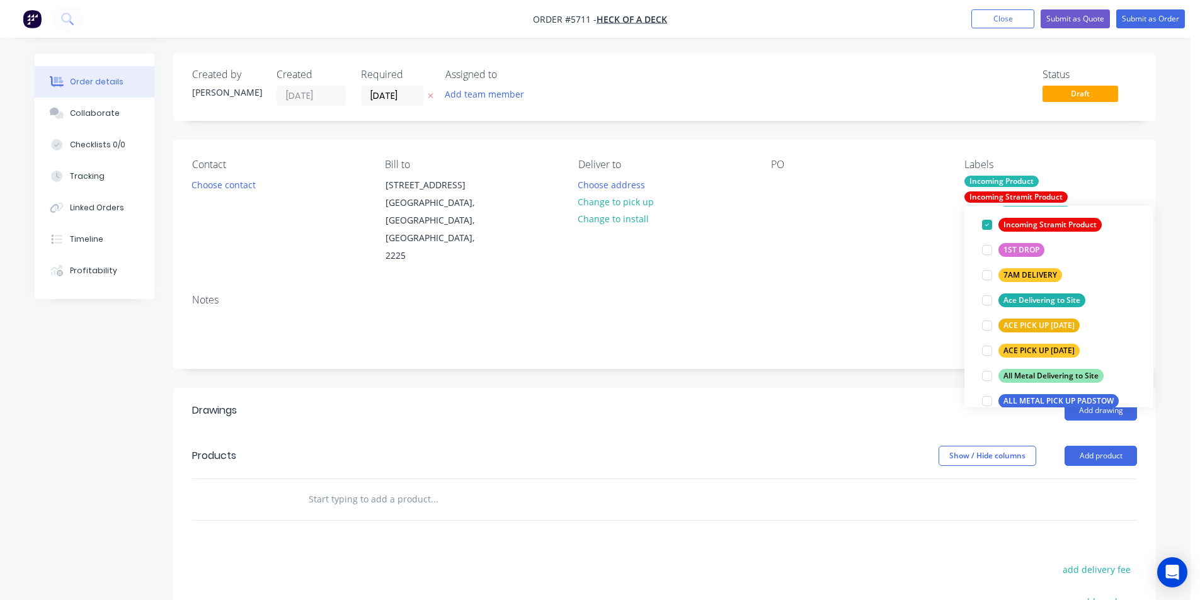
scroll to position [126, 0]
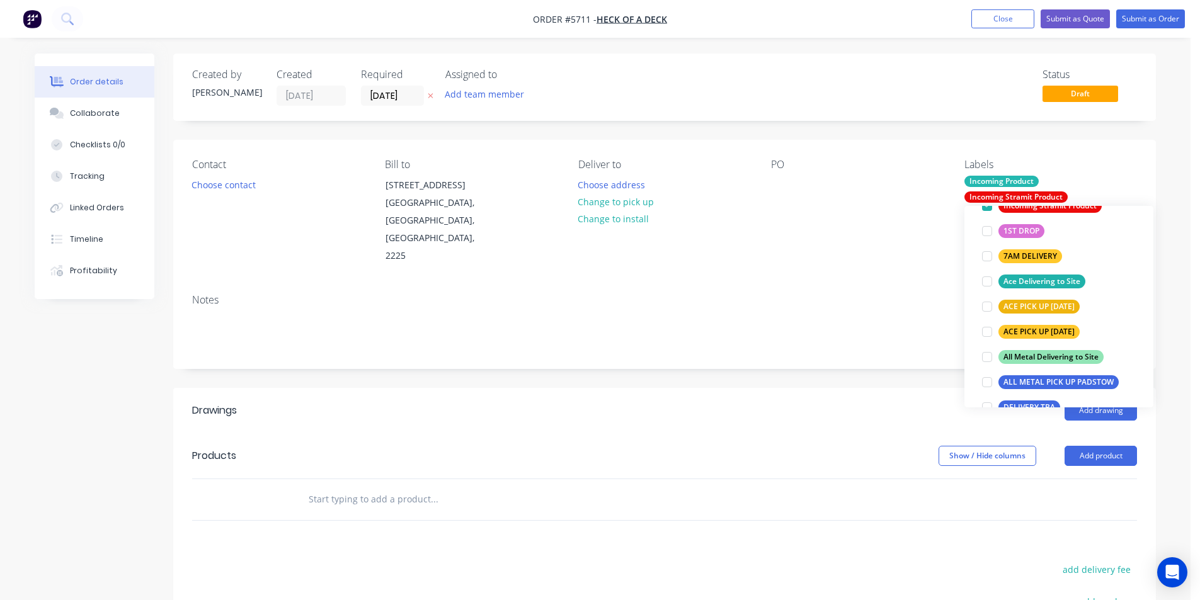
click at [704, 446] on div "Show / Hide columns Add product" at bounding box center [765, 456] width 744 height 20
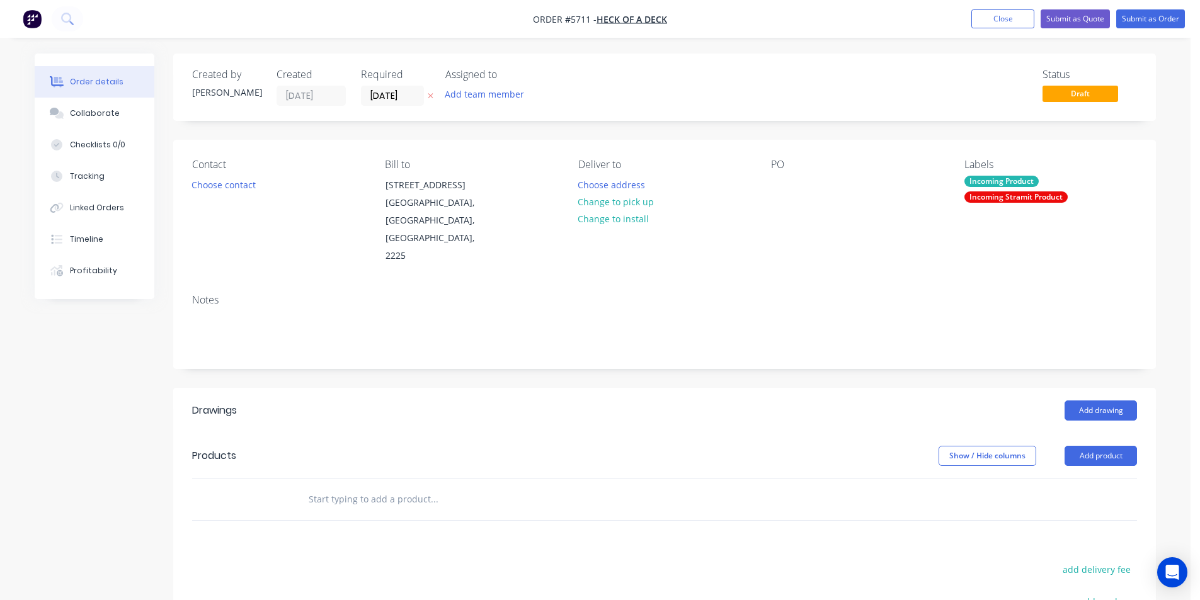
click at [777, 195] on div "PO" at bounding box center [857, 212] width 173 height 106
click at [771, 175] on div "PO" at bounding box center [857, 212] width 173 height 106
click at [774, 181] on div at bounding box center [781, 185] width 20 height 18
click at [634, 197] on button "Change to pick up" at bounding box center [615, 201] width 89 height 17
click at [367, 487] on input "text" at bounding box center [434, 499] width 252 height 25
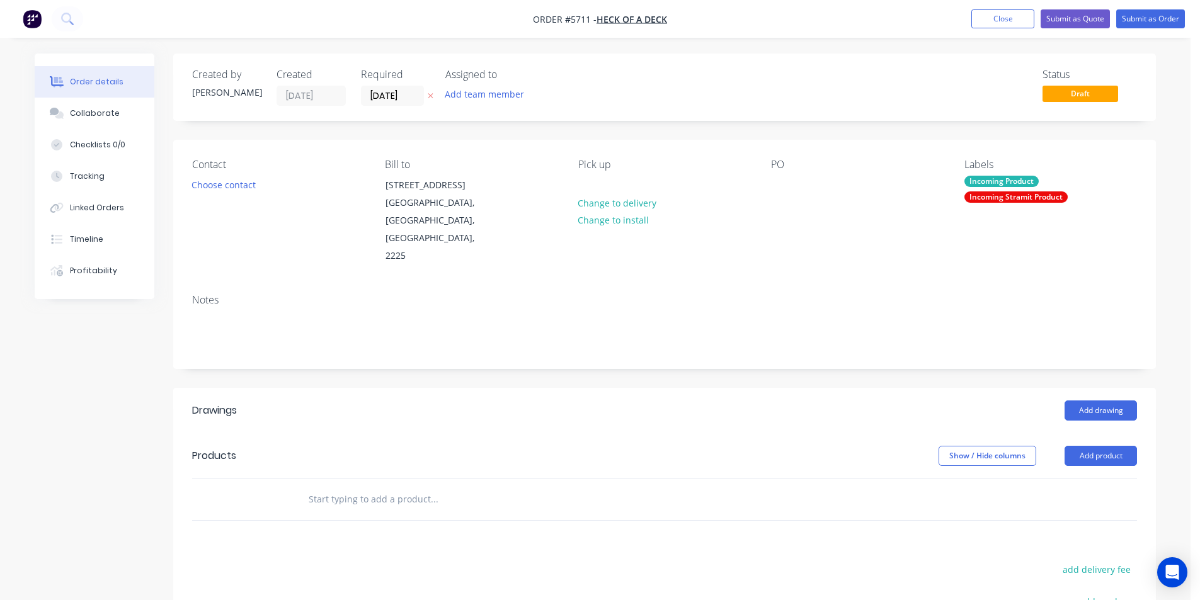
click at [431, 487] on input "text" at bounding box center [434, 499] width 252 height 25
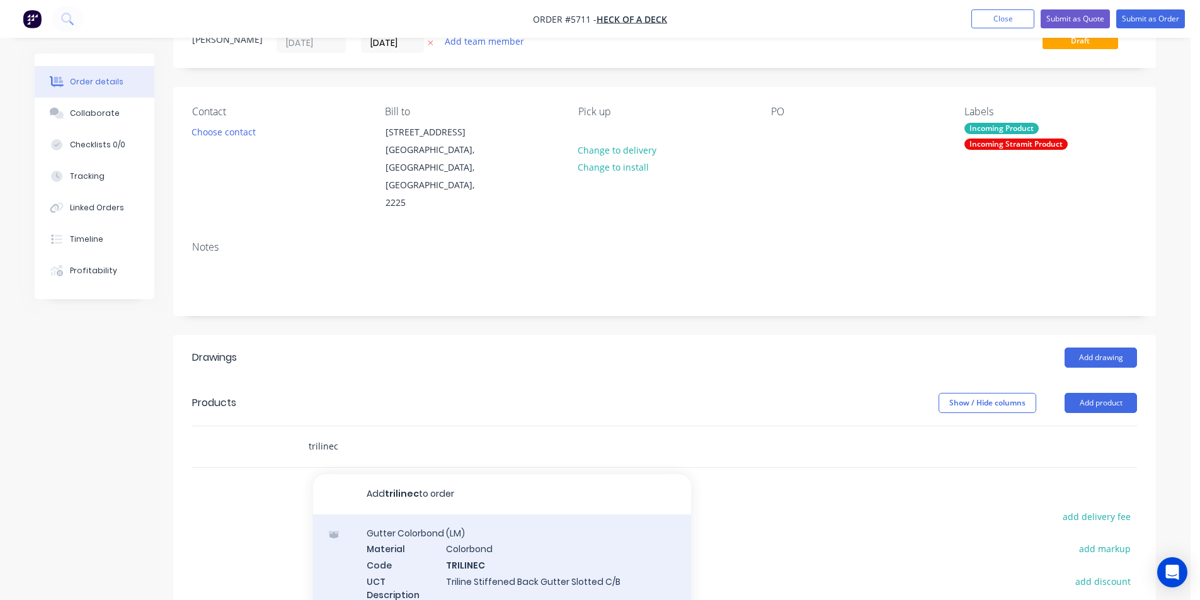
scroll to position [207, 0]
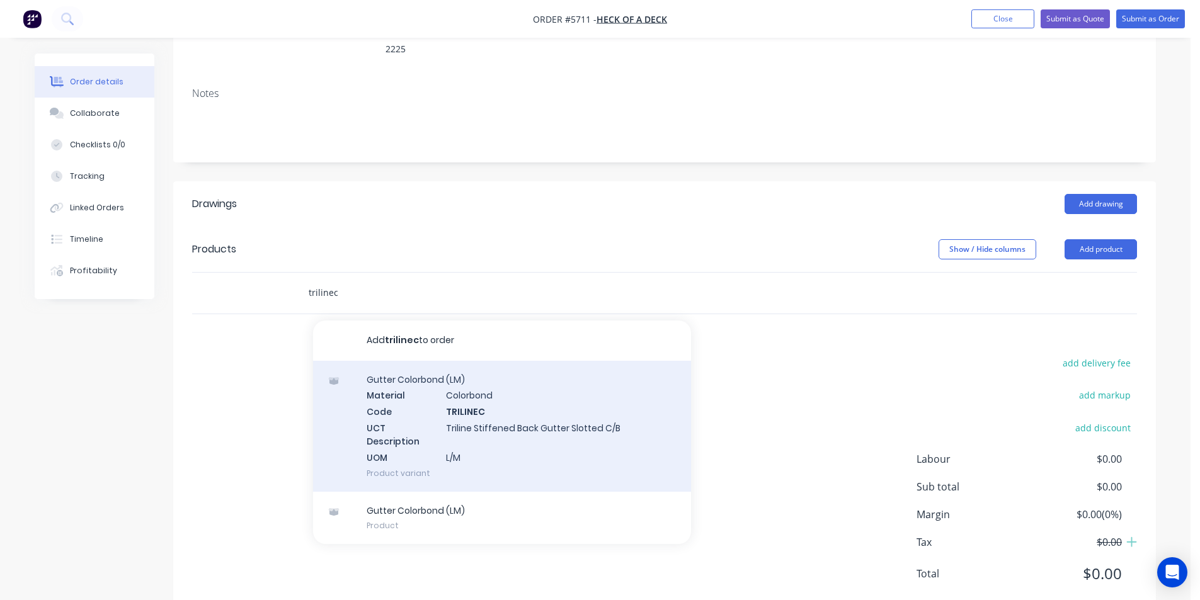
type input "trilinec"
click at [498, 379] on div "Gutter Colorbond (LM) Material Colorbond Code TRILINEC UCT Description Triline …" at bounding box center [502, 426] width 378 height 131
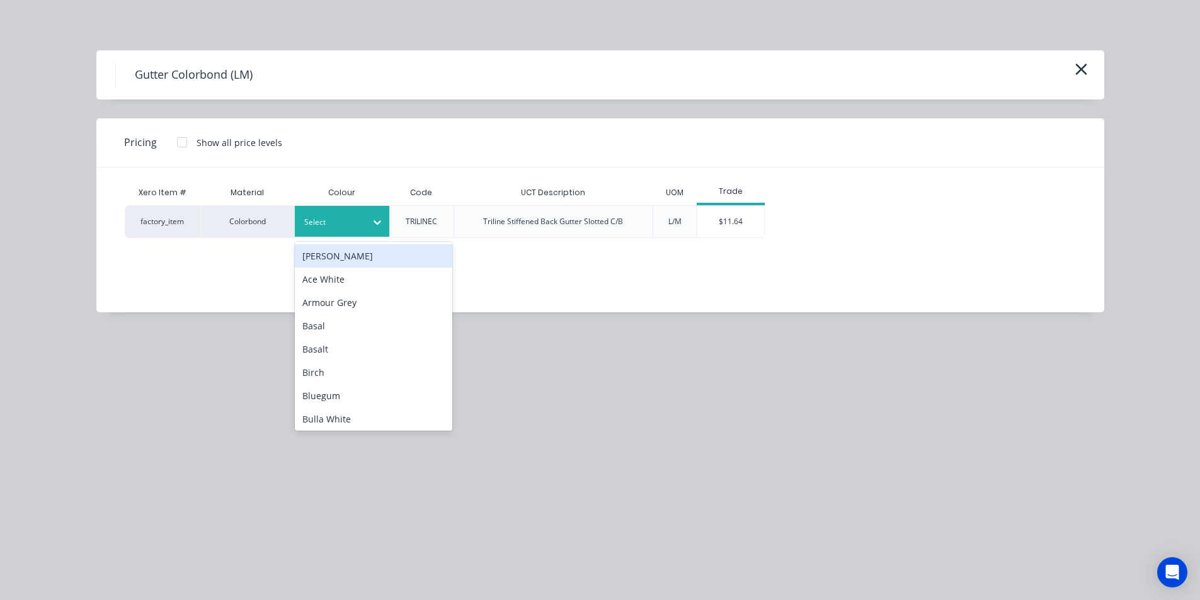
click at [342, 214] on div "Select" at bounding box center [331, 222] width 71 height 16
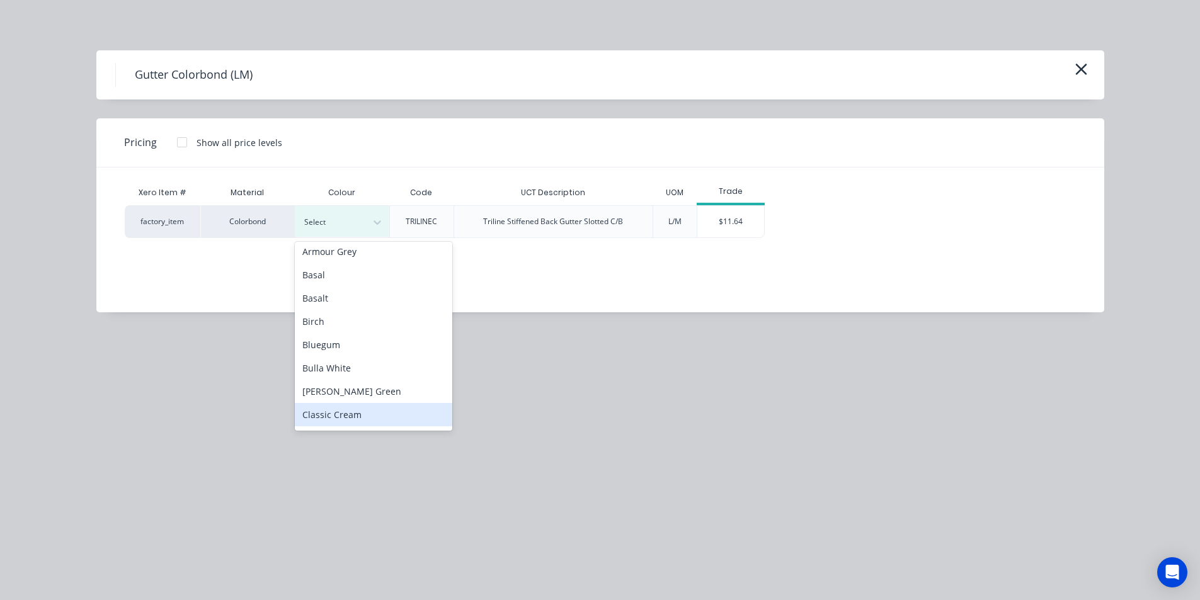
scroll to position [0, 0]
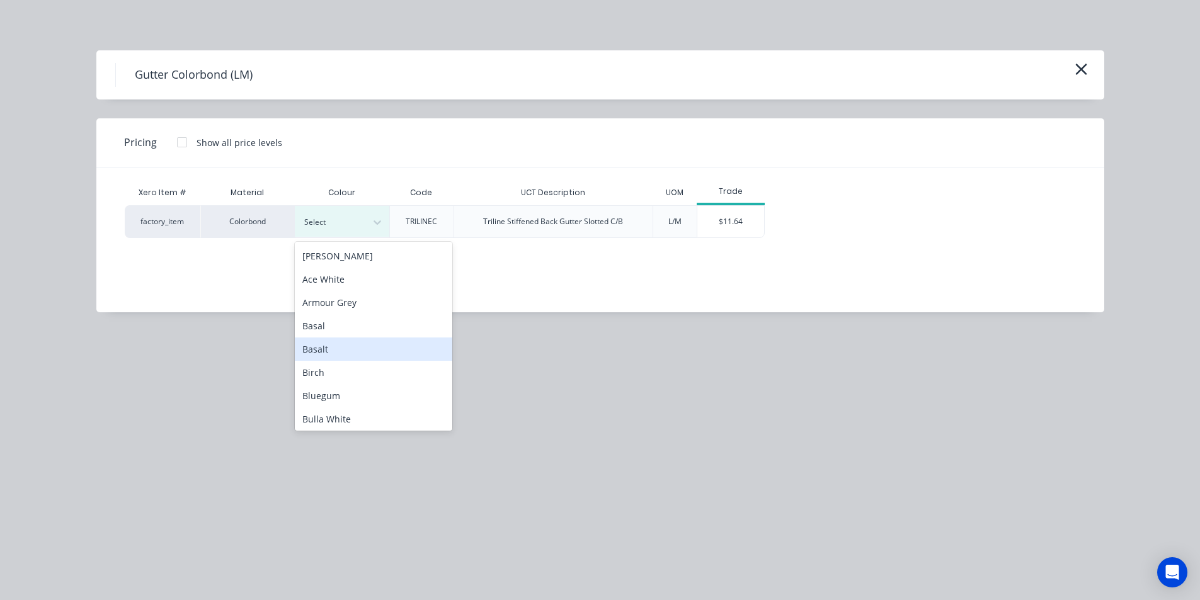
click at [338, 350] on div "Basalt" at bounding box center [374, 349] width 158 height 23
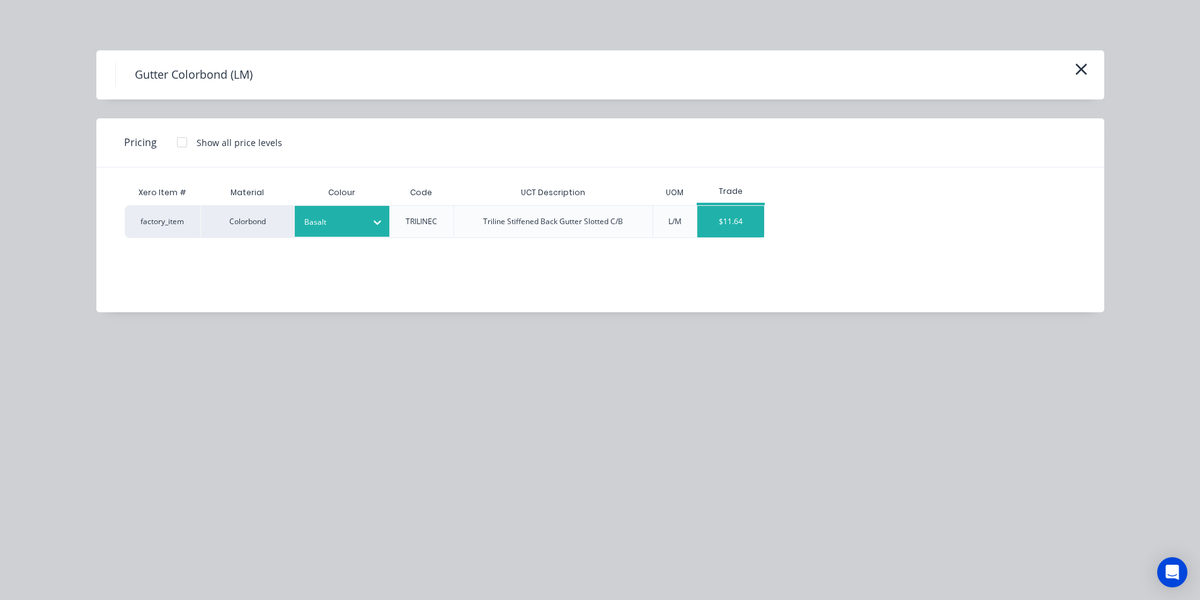
click at [723, 222] on div "$11.64" at bounding box center [731, 222] width 67 height 32
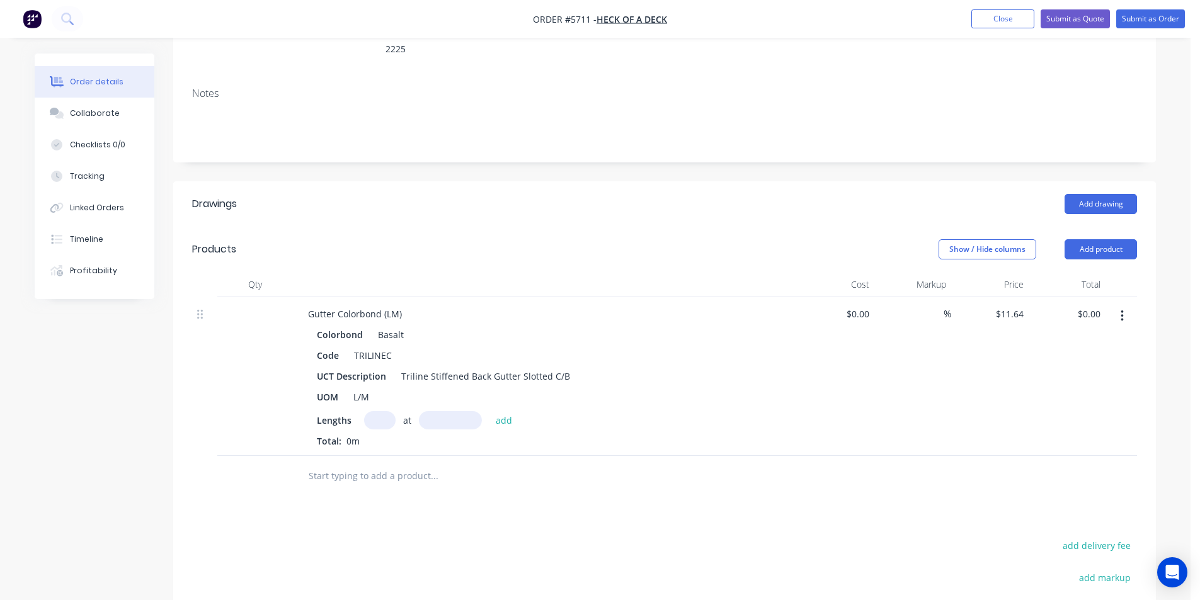
click at [374, 411] on input "text" at bounding box center [380, 420] width 32 height 18
type input "1"
type input "7600"
click at [490, 411] on button "add" at bounding box center [505, 419] width 30 height 17
type input "$88.46"
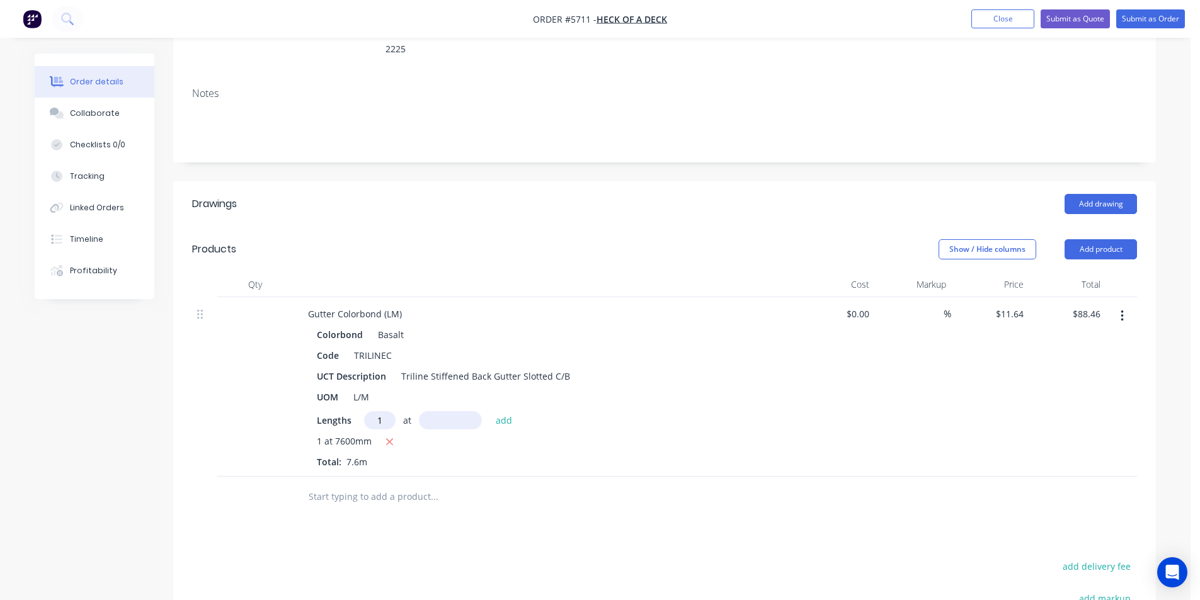
type input "1"
type input "3400"
click at [490, 411] on button "add" at bounding box center [505, 419] width 30 height 17
type input "$128.04"
type input "2"
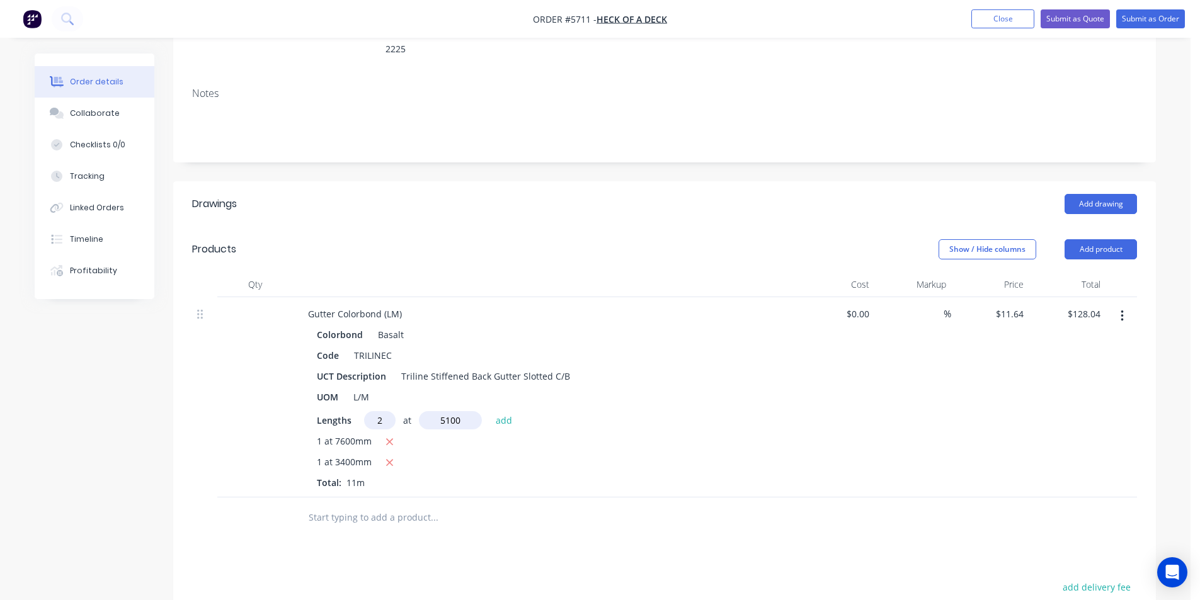
type input "5100"
click at [490, 411] on button "add" at bounding box center [505, 419] width 30 height 17
type input "$246.77"
drag, startPoint x: 349, startPoint y: 485, endPoint x: 349, endPoint y: 497, distance: 12.0
click at [349, 519] on div at bounding box center [520, 539] width 454 height 41
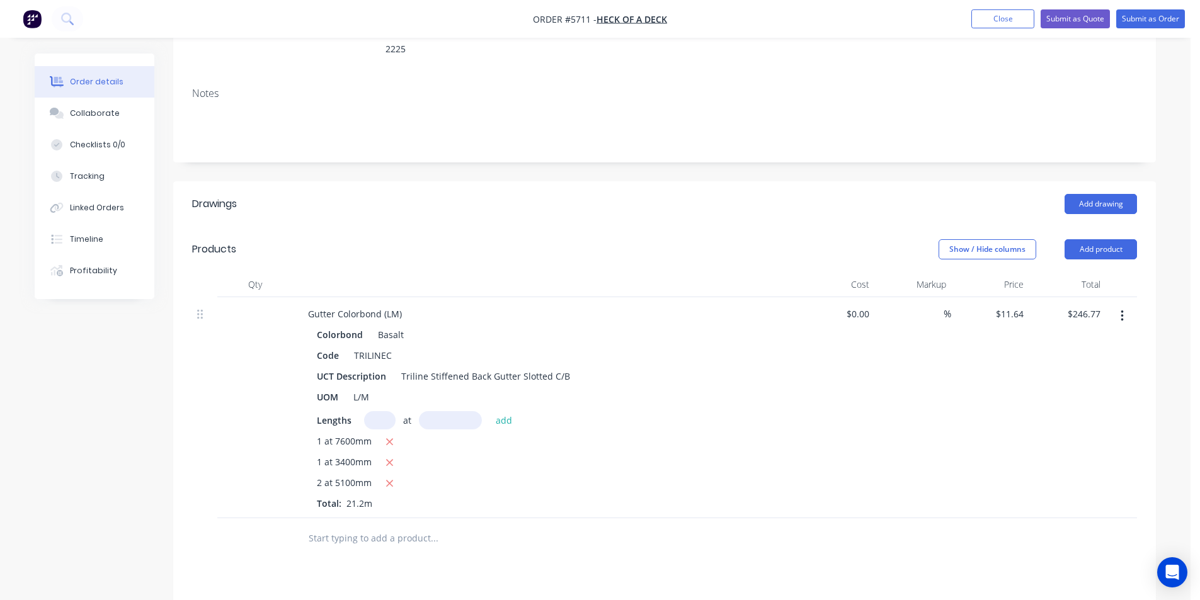
click at [349, 526] on input "text" at bounding box center [434, 538] width 252 height 25
click at [346, 526] on input "text" at bounding box center [434, 538] width 252 height 25
click at [364, 526] on input "text" at bounding box center [434, 538] width 252 height 25
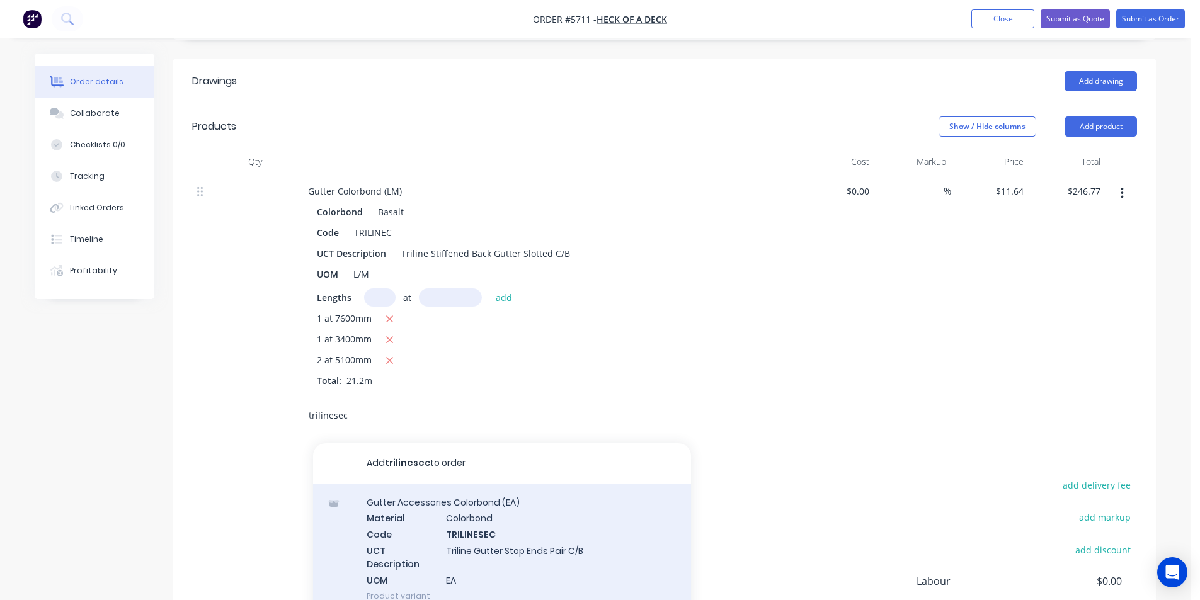
scroll to position [396, 0]
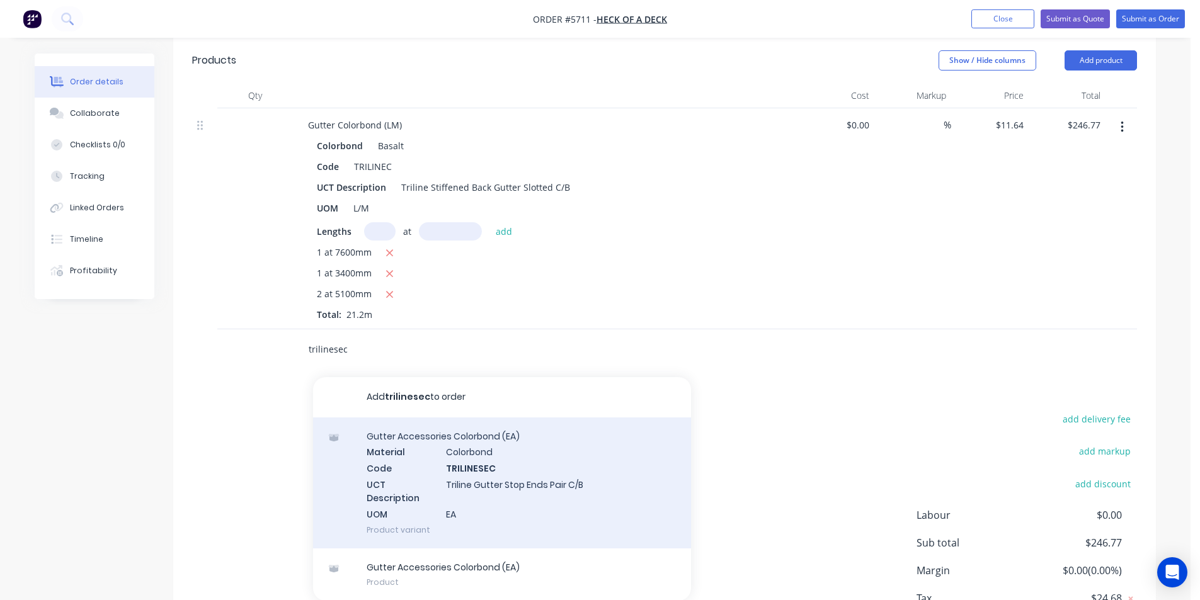
type input "trilinesec"
click at [472, 421] on div "Gutter Accessories Colorbond (EA) Material Colorbond Code TRILINESEC UCT Descri…" at bounding box center [502, 483] width 378 height 131
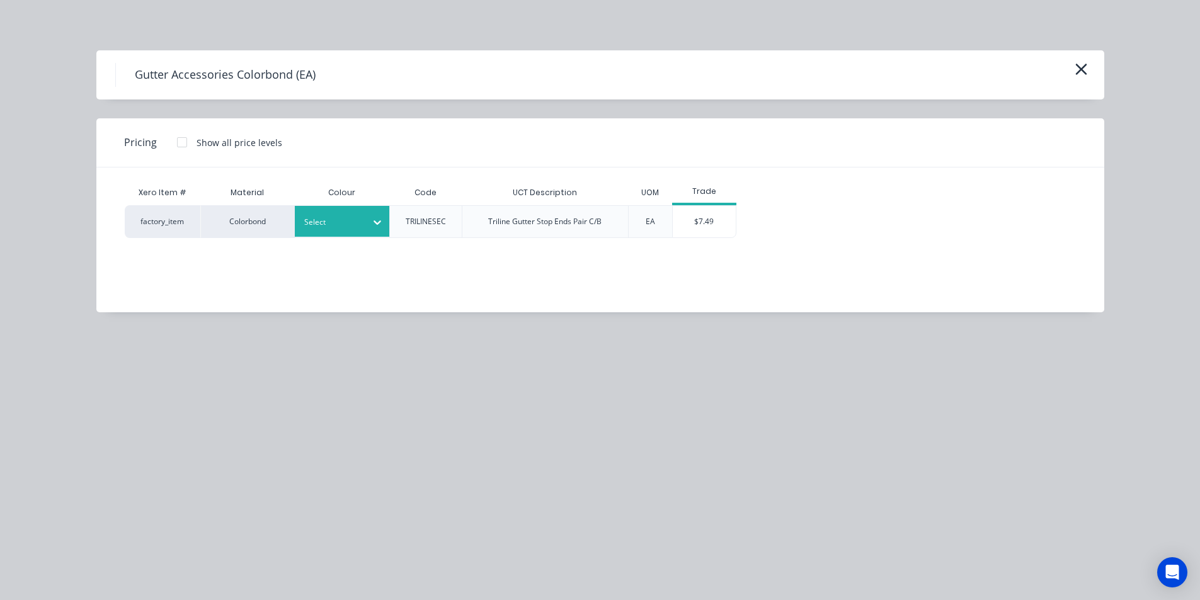
click at [328, 232] on div "Select" at bounding box center [342, 221] width 95 height 31
click at [158, 266] on div "Basalt" at bounding box center [79, 254] width 158 height 23
click at [677, 230] on div "$7.49" at bounding box center [704, 222] width 63 height 32
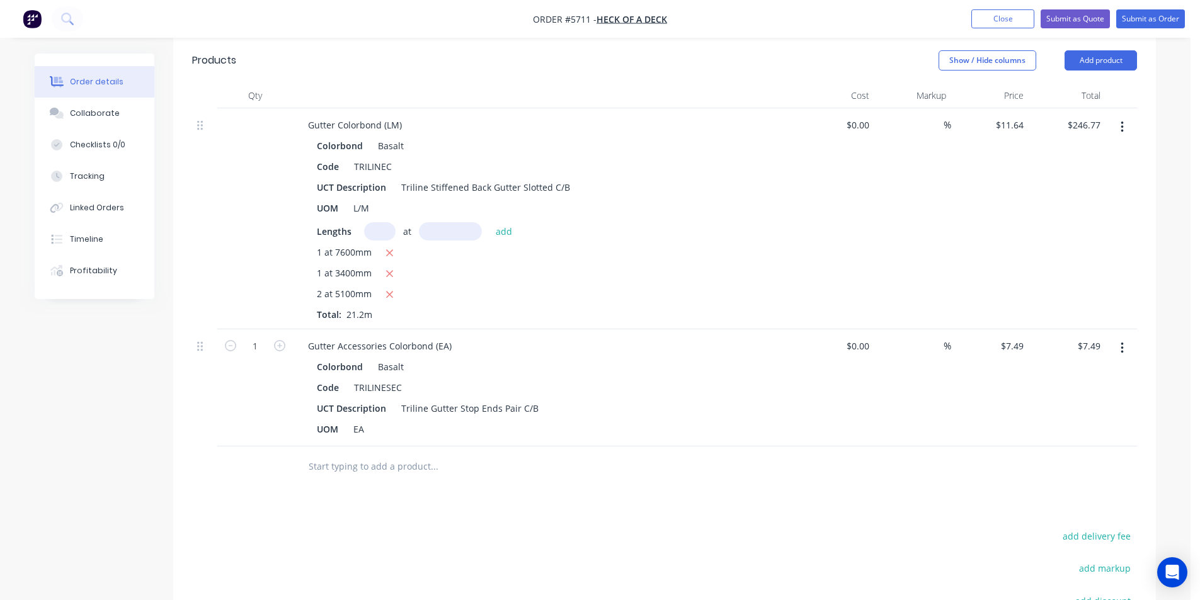
click at [357, 454] on input "text" at bounding box center [434, 466] width 252 height 25
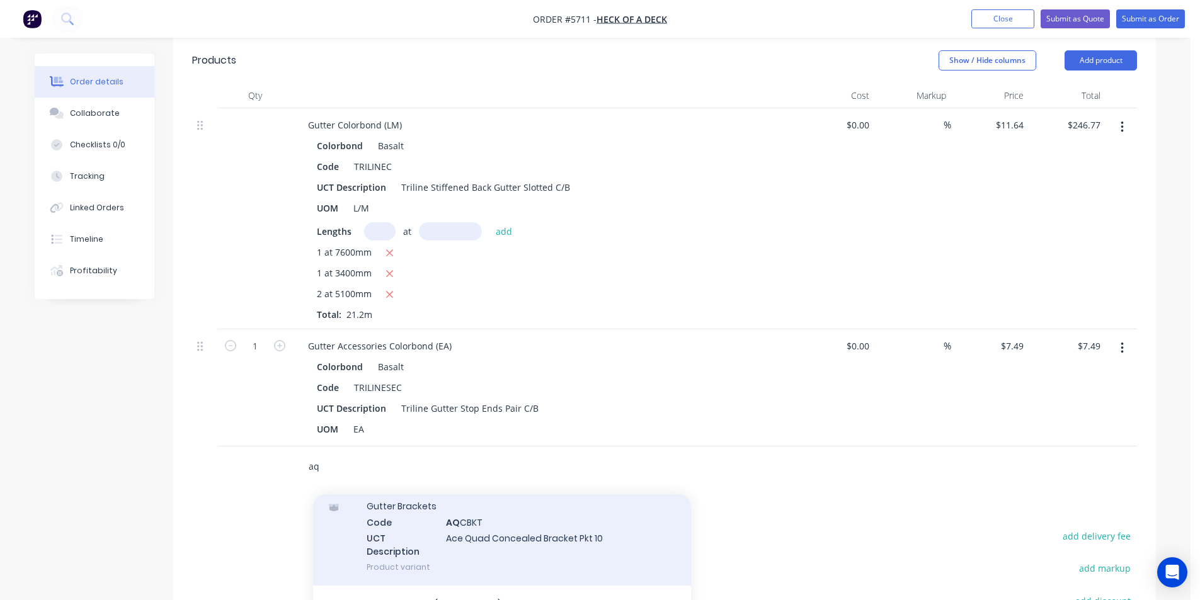
scroll to position [189, 0]
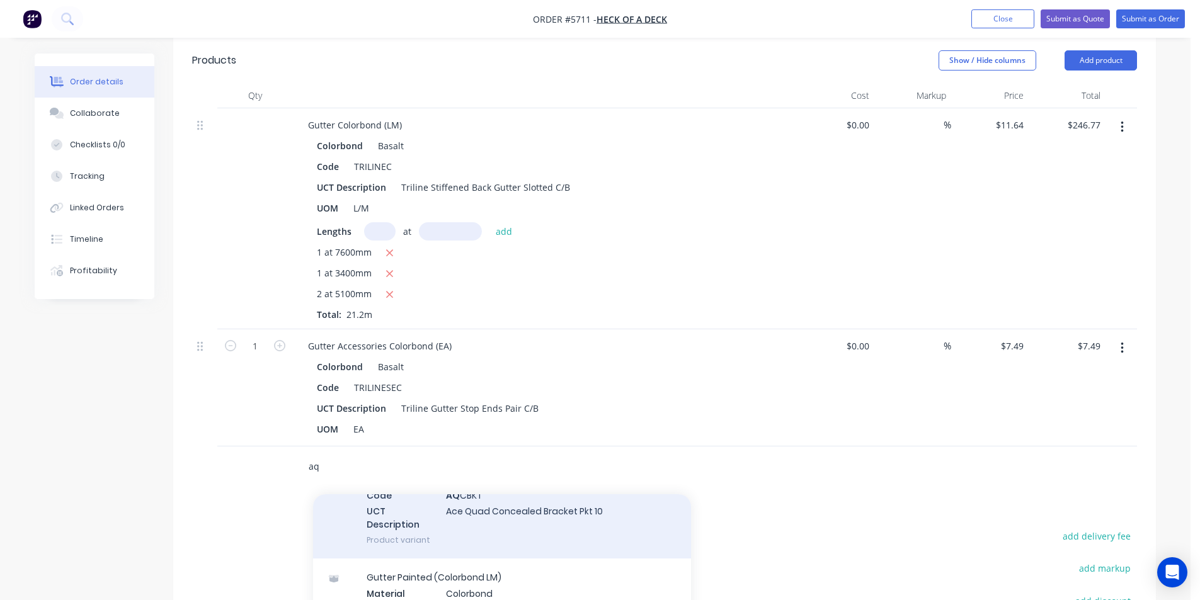
type input "aq"
click at [476, 500] on div "Gutter Brackets Code AQ CBKT UCT Description Ace Quad Concealed Bracket Pkt 10 …" at bounding box center [502, 510] width 378 height 98
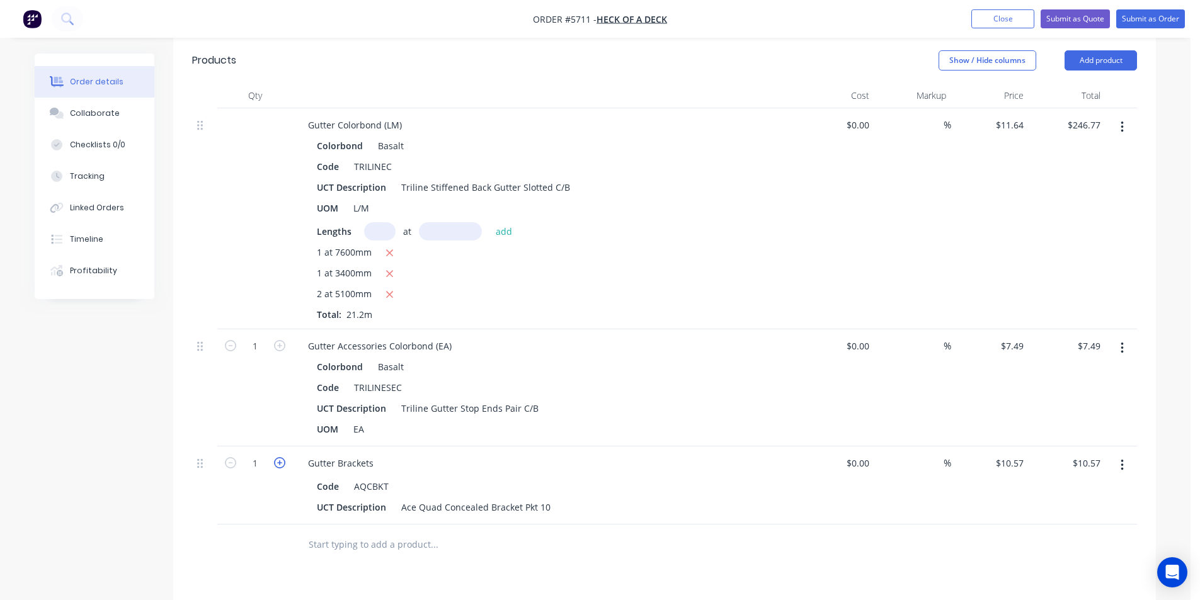
click at [284, 457] on icon "button" at bounding box center [279, 462] width 11 height 11
type input "2"
type input "$21.14"
click at [342, 532] on input "text" at bounding box center [434, 544] width 252 height 25
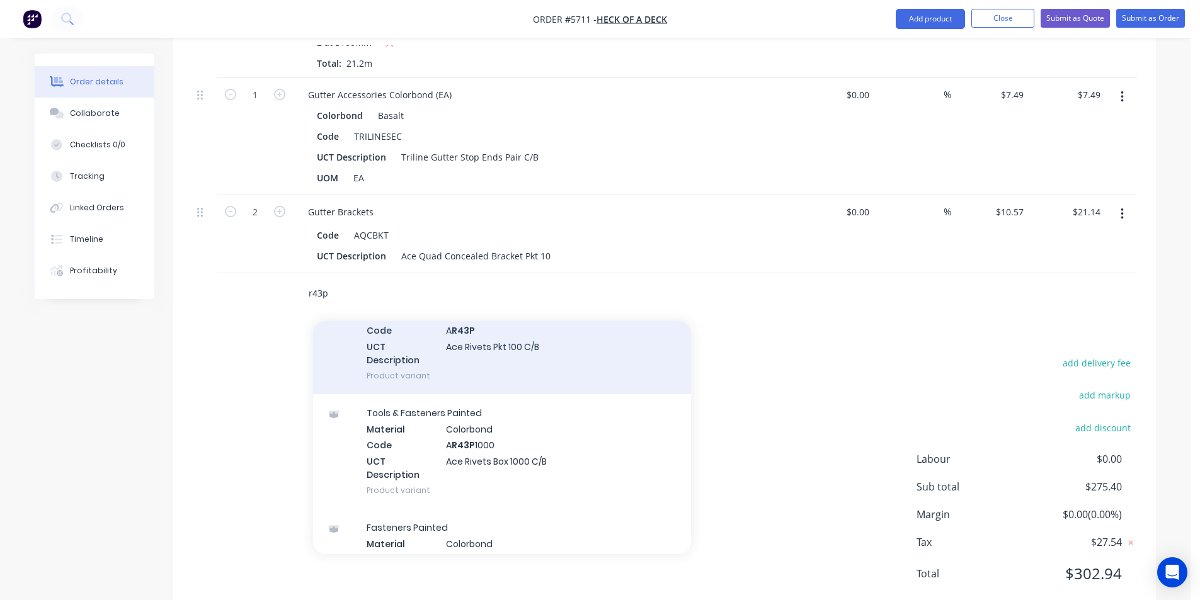
scroll to position [315, 0]
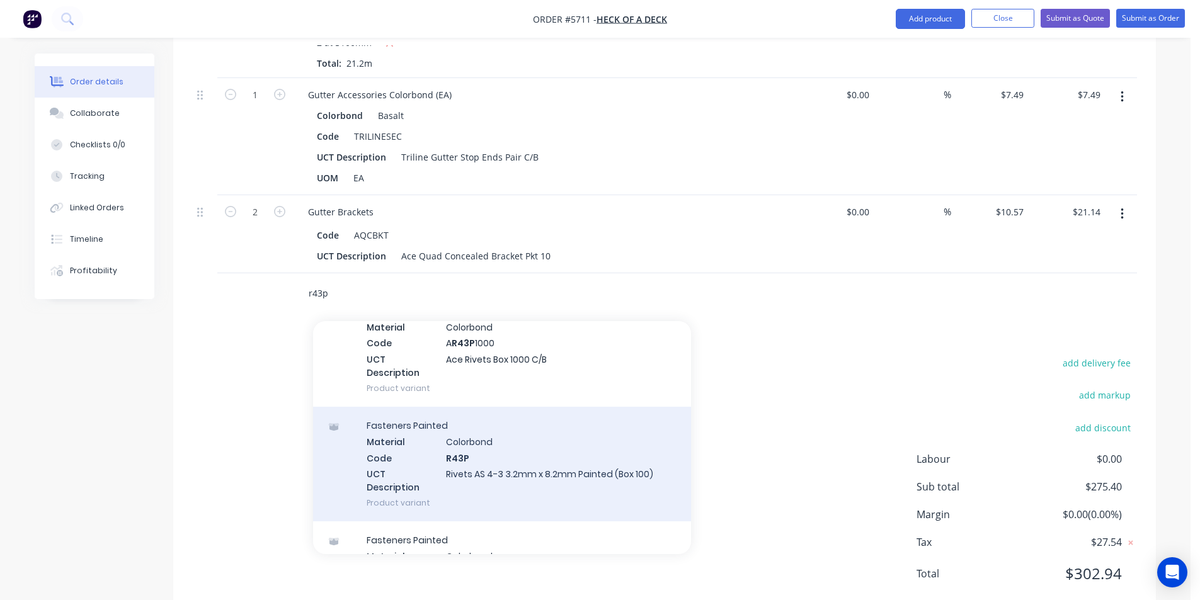
type input "r43p"
click at [514, 441] on div "Fasteners Painted Material Colorbond Code R43P UCT Description Rivets AS 4-3 3.…" at bounding box center [502, 464] width 378 height 115
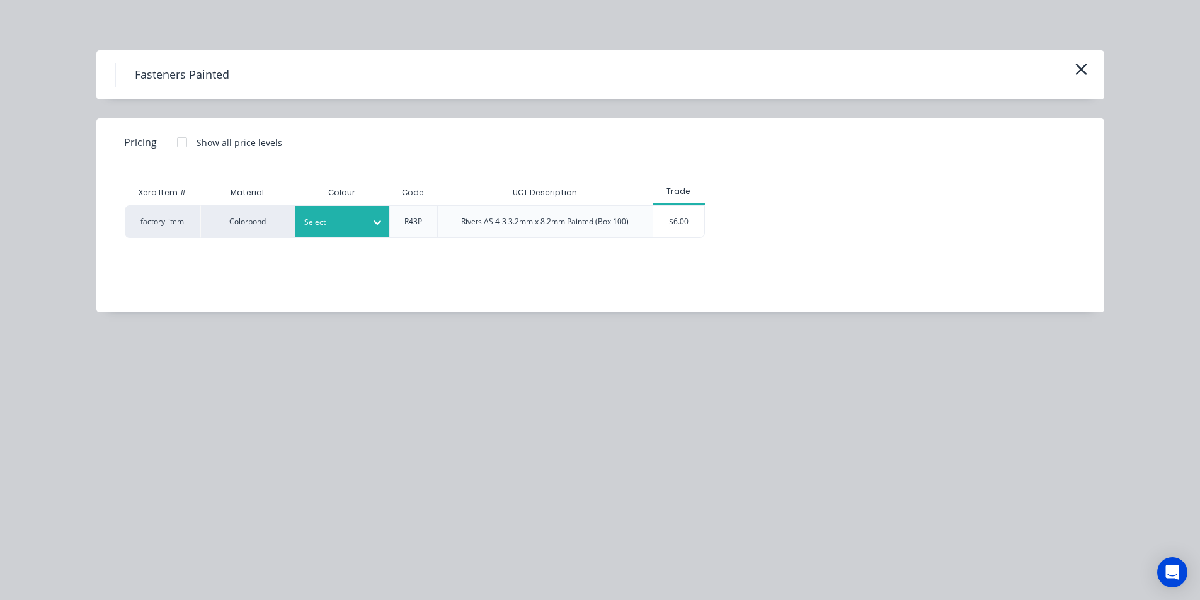
click at [345, 224] on div at bounding box center [332, 222] width 57 height 14
type input "bas"
click at [682, 224] on div "$6.00" at bounding box center [678, 222] width 51 height 32
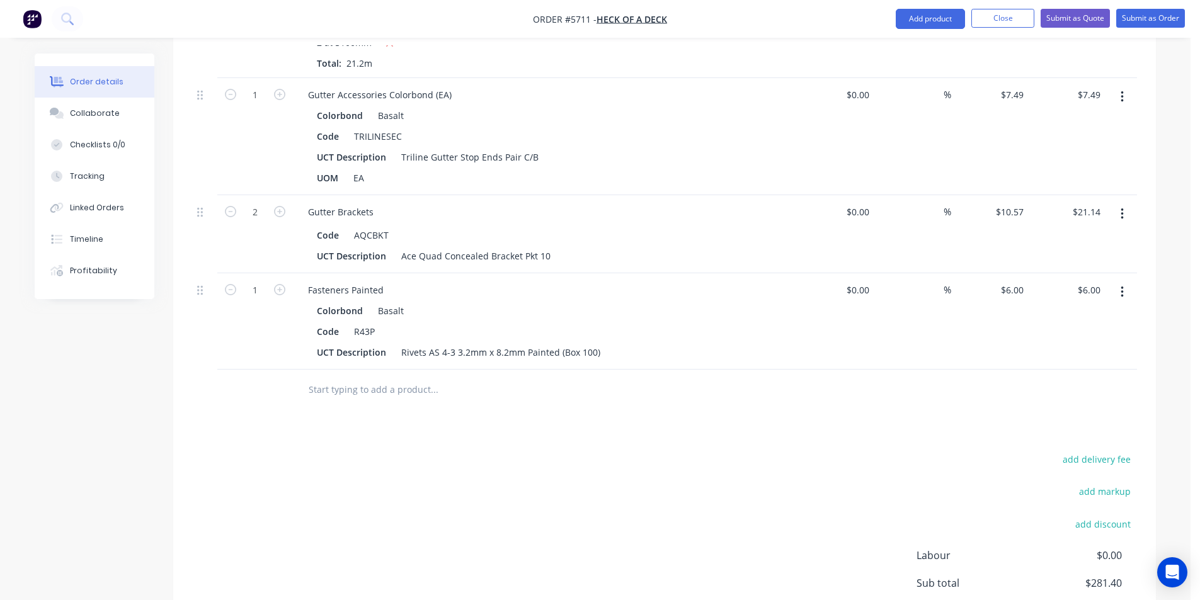
click at [353, 377] on input "text" at bounding box center [434, 389] width 252 height 25
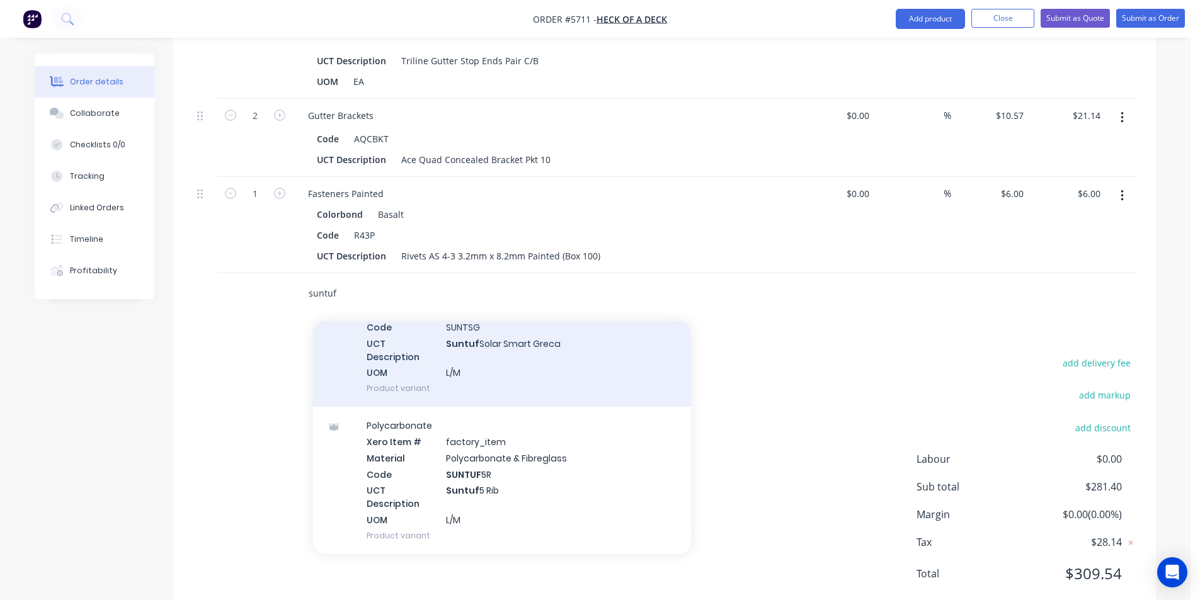
scroll to position [252, 0]
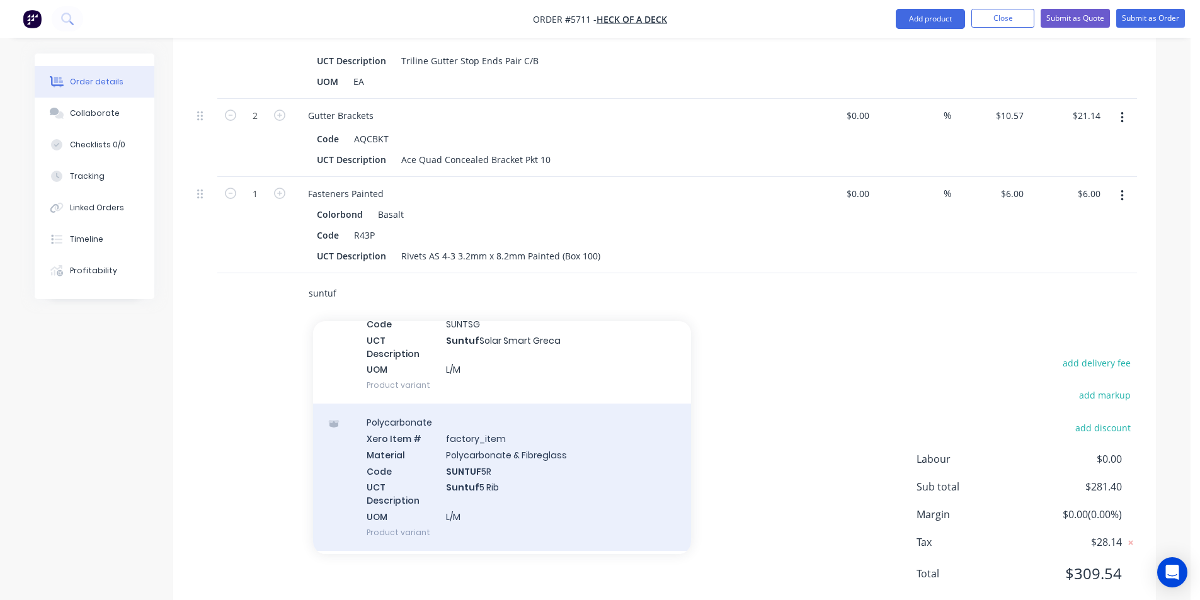
type input "suntuf"
click at [529, 466] on div "Polycarbonate Xero Item # factory_item Material Polycarbonate & Fibreglass Code…" at bounding box center [502, 477] width 378 height 147
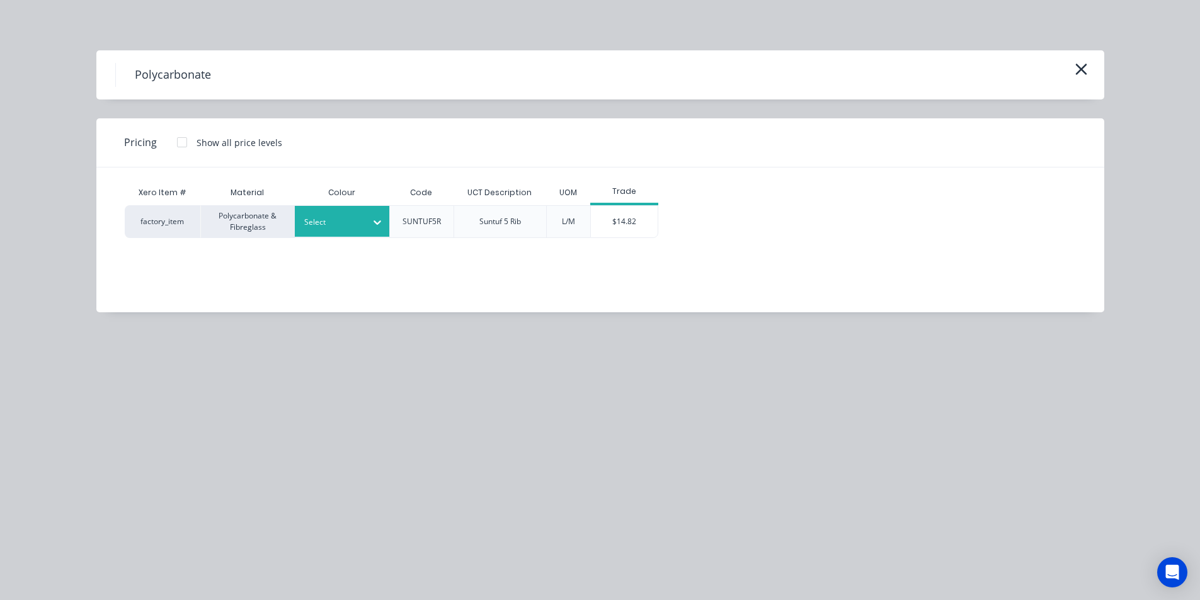
click at [355, 221] on div at bounding box center [332, 222] width 57 height 14
click at [698, 294] on div "Xero Item # Material Colour Code UCT Description UOM Trade factory_item Polycar…" at bounding box center [590, 240] width 989 height 145
click at [323, 219] on div at bounding box center [332, 222] width 57 height 14
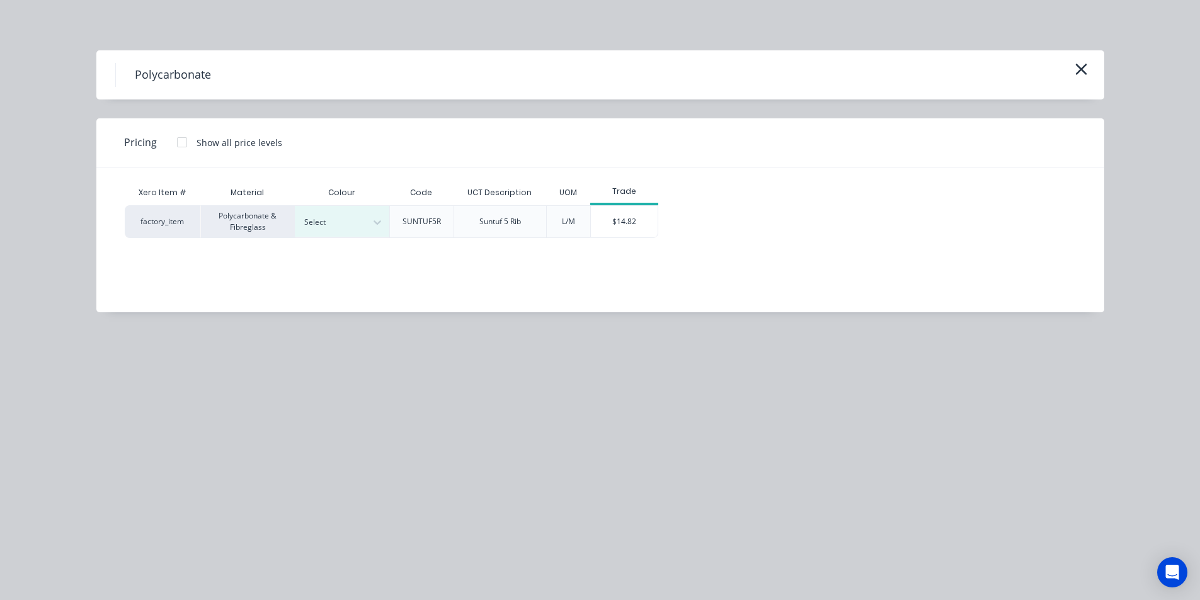
click at [583, 259] on div "Xero Item # Material Colour Code UCT Description UOM Trade factory_item Polycar…" at bounding box center [590, 231] width 989 height 126
click at [608, 217] on div "$14.82" at bounding box center [624, 222] width 67 height 32
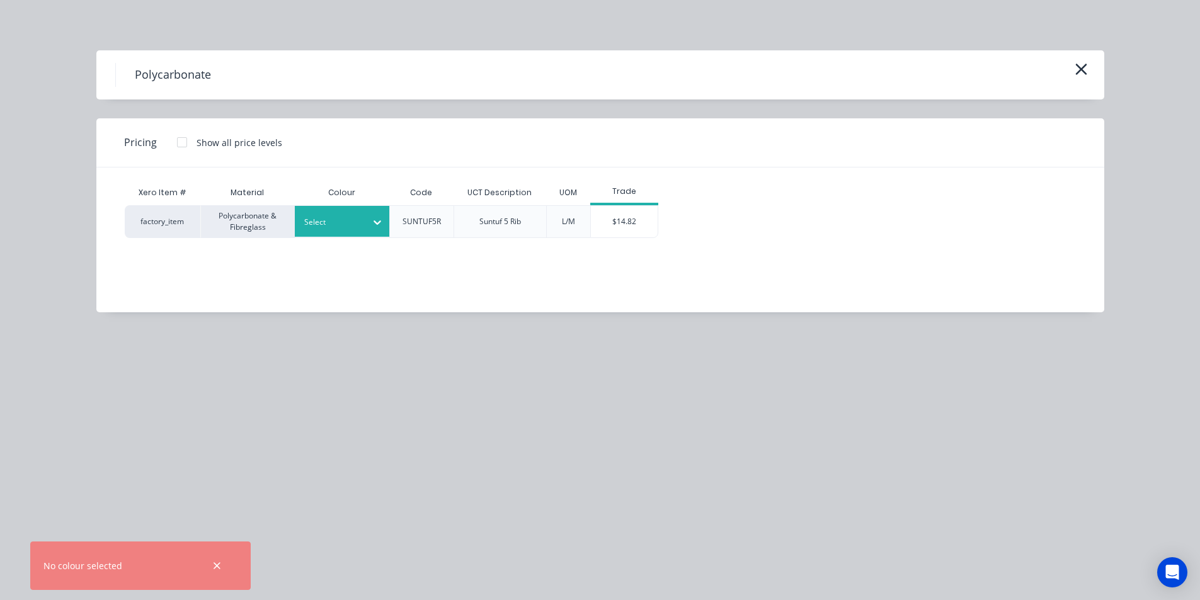
click at [349, 215] on div at bounding box center [332, 222] width 57 height 14
click at [627, 231] on div "$14.82" at bounding box center [624, 222] width 67 height 32
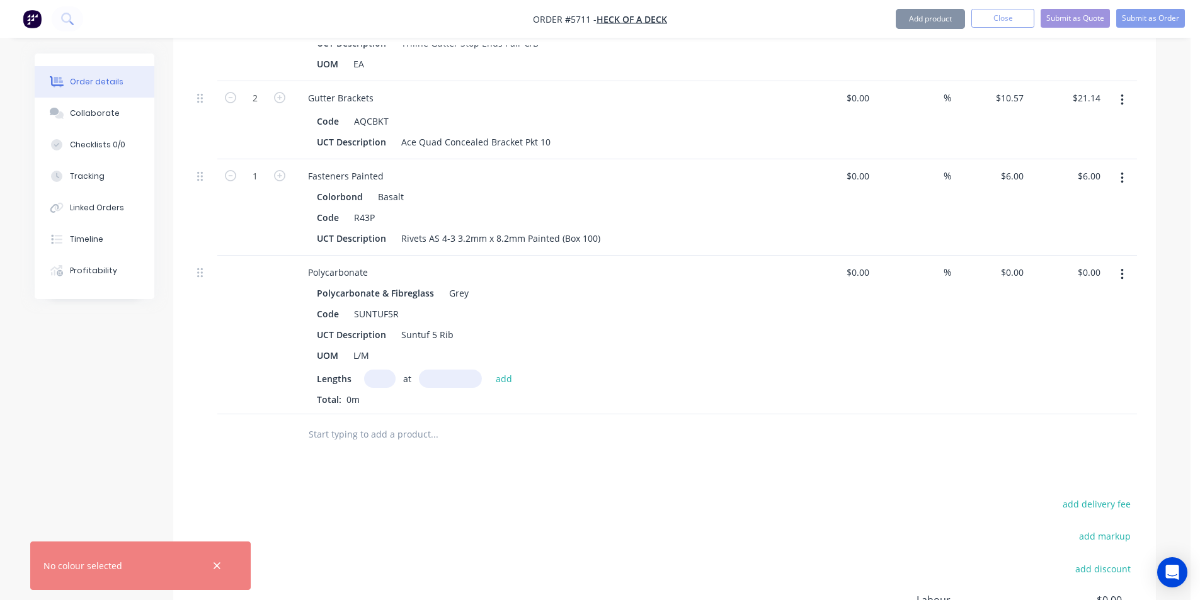
type input "$14.82"
click at [454, 326] on div "Suntuf 5 Rib" at bounding box center [427, 335] width 62 height 18
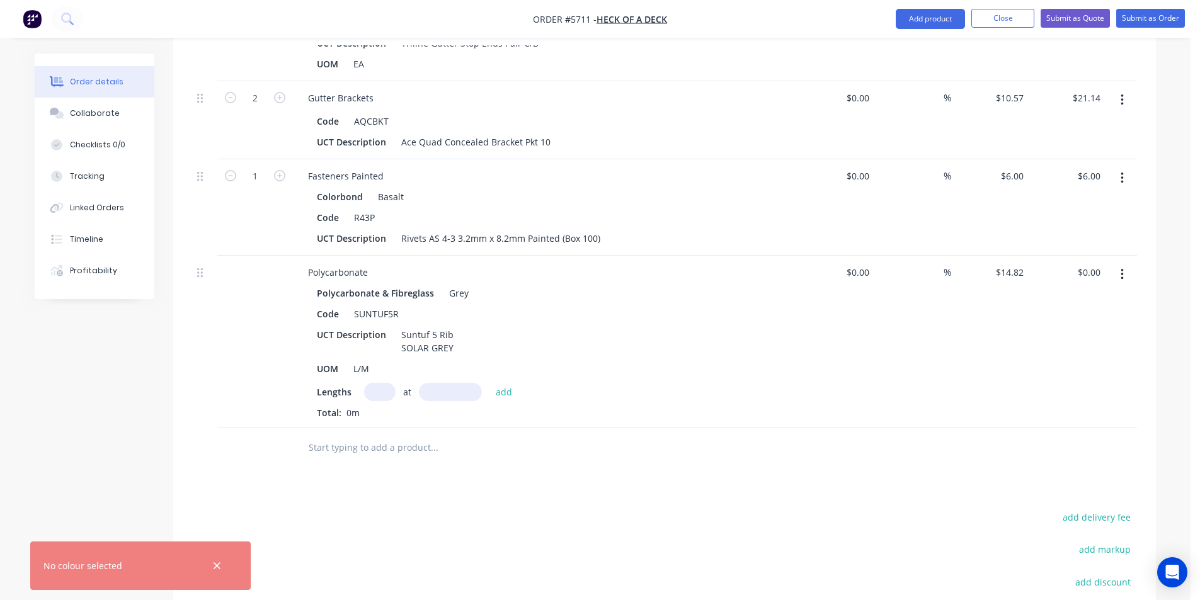
click at [505, 326] on div "UCT Description Suntuf 5 Rib SOLAR GREY" at bounding box center [542, 342] width 461 height 32
click at [372, 383] on input "text" at bounding box center [380, 392] width 32 height 18
type input "1"
type input "5400"
click at [490, 383] on button "add" at bounding box center [505, 391] width 30 height 17
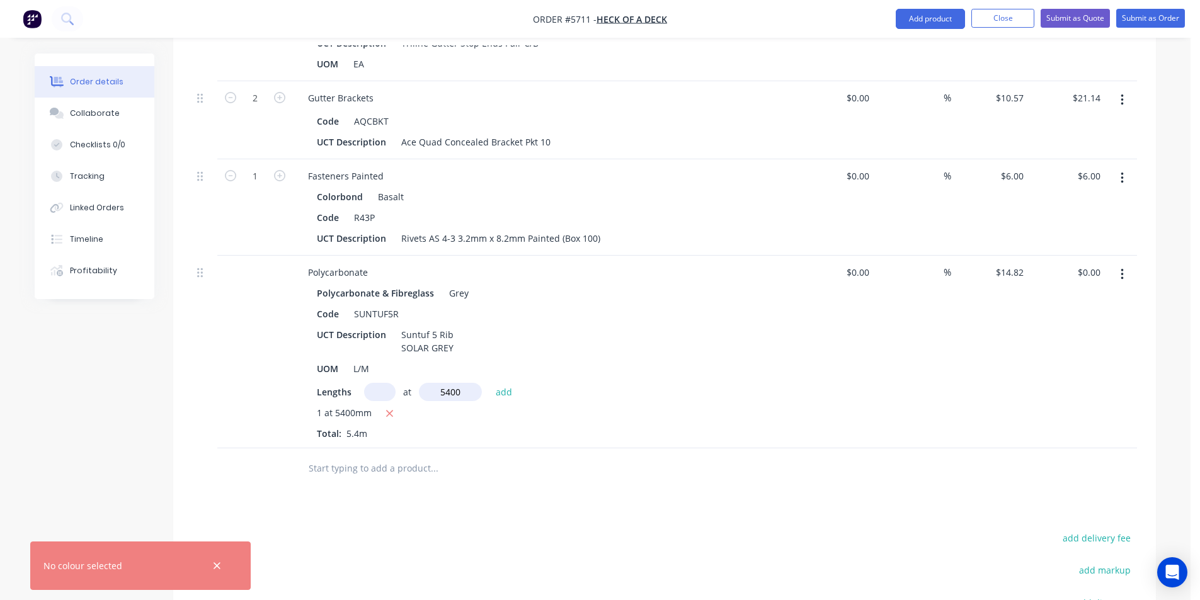
type input "$80.03"
type input "1"
type input "3600mm"
click at [503, 383] on button "add" at bounding box center [505, 391] width 30 height 17
type input "$133.38"
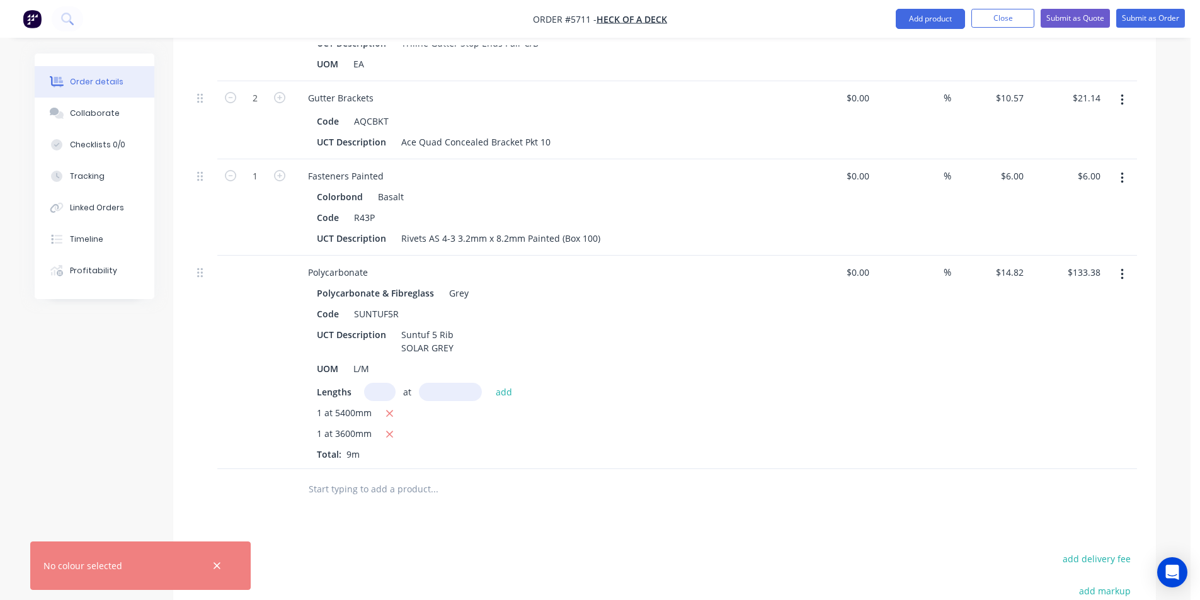
click at [398, 477] on input "text" at bounding box center [434, 489] width 252 height 25
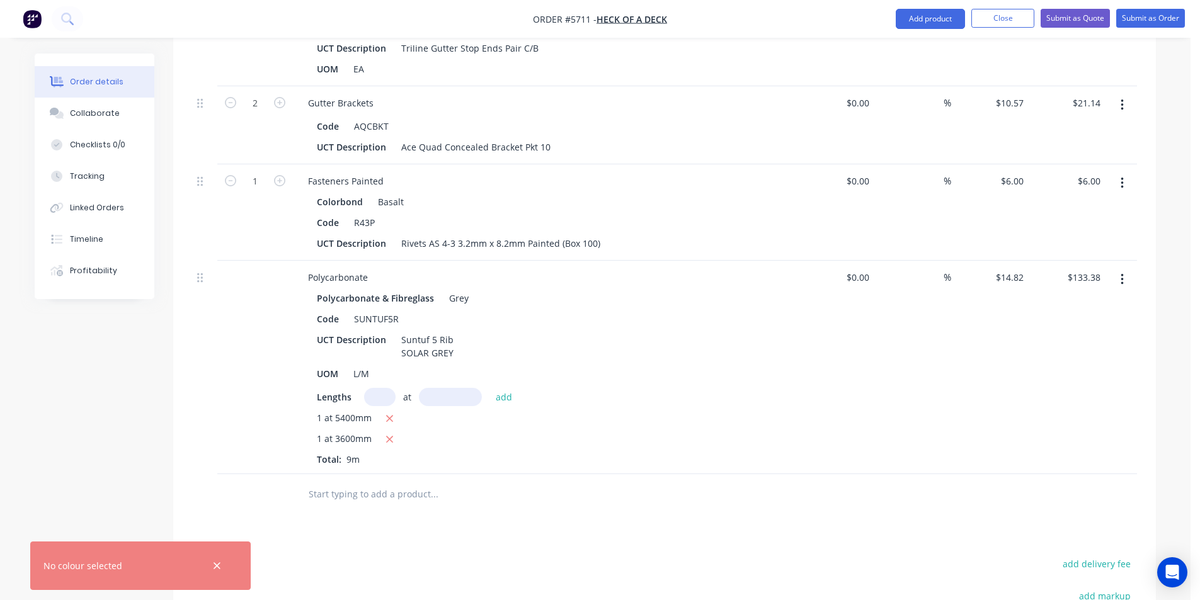
scroll to position [768, 0]
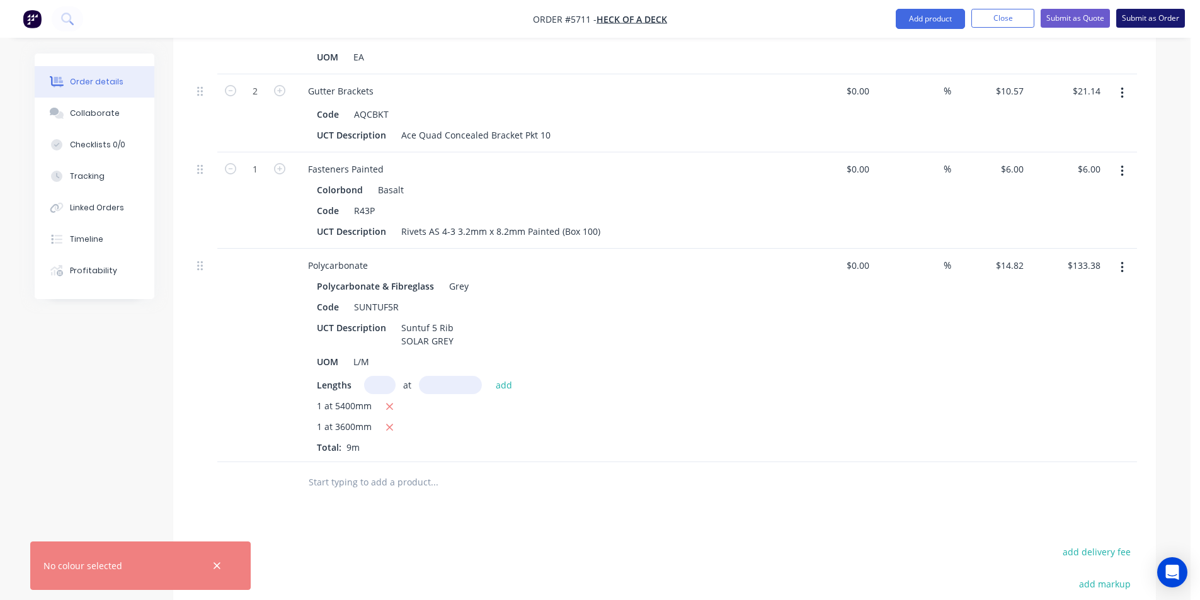
click at [1126, 16] on button "Submit as Order" at bounding box center [1151, 18] width 69 height 19
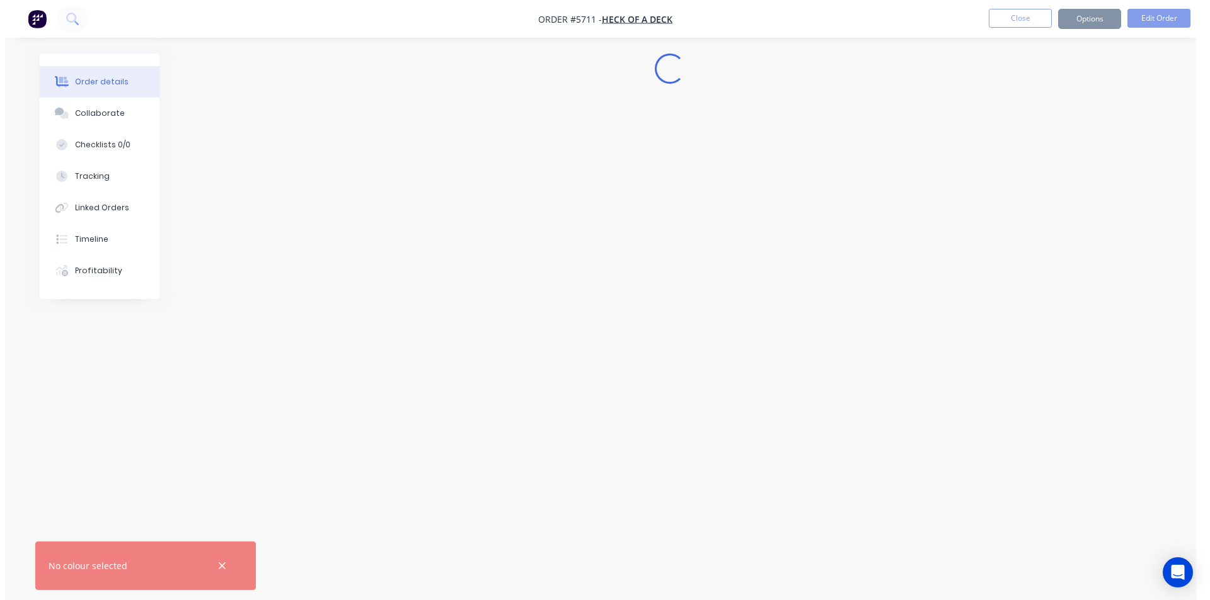
scroll to position [0, 0]
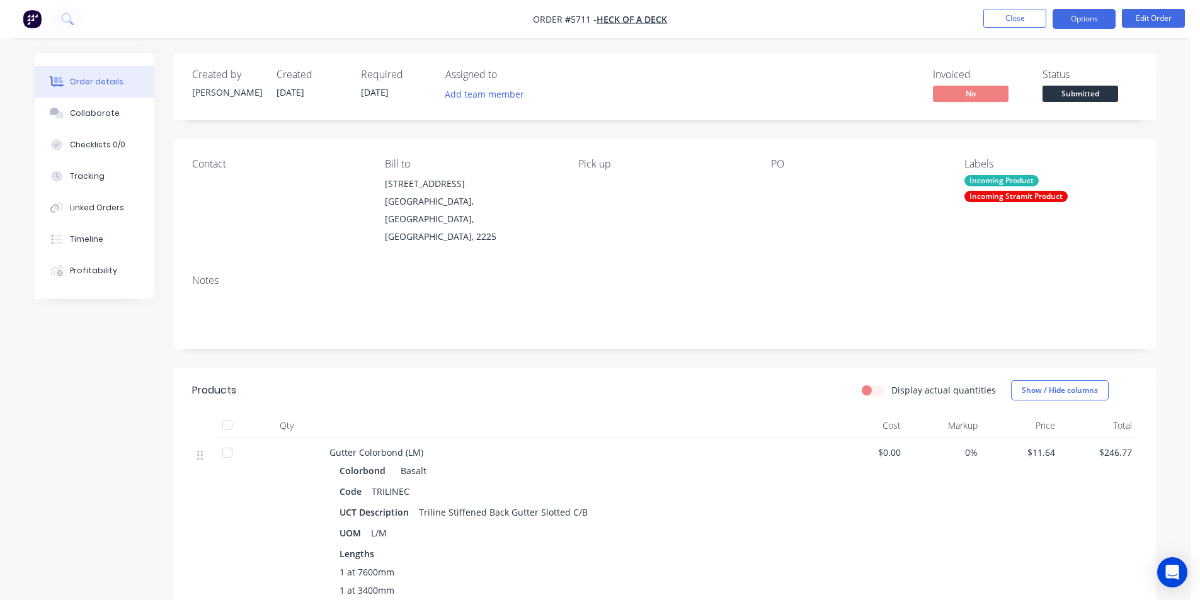
click at [1098, 20] on button "Options" at bounding box center [1084, 19] width 63 height 20
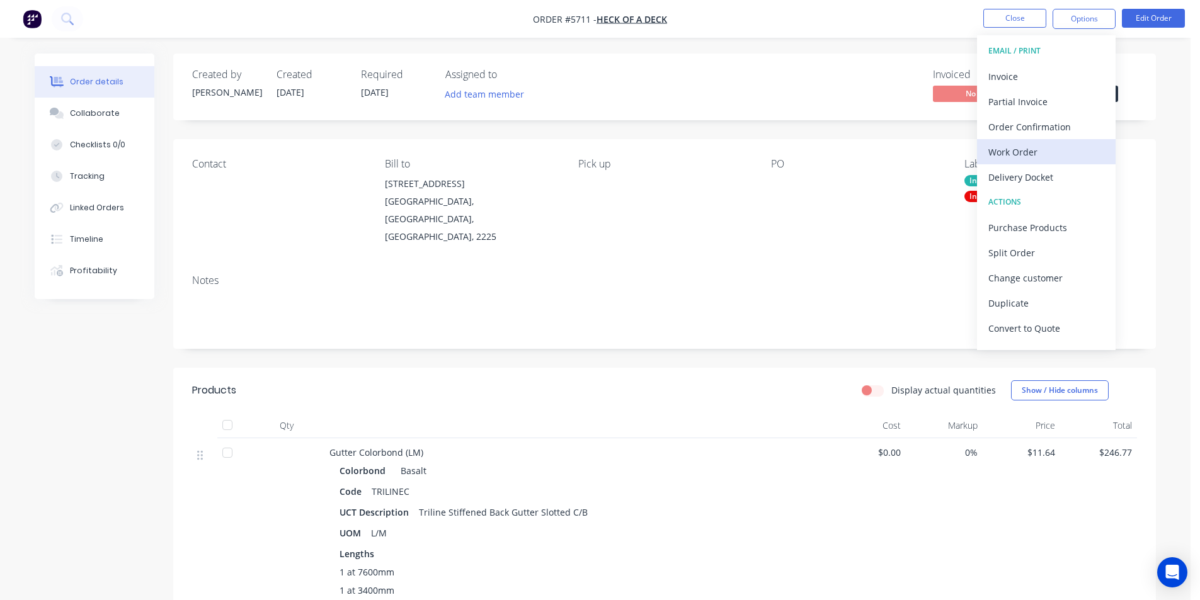
click at [1077, 144] on div "Work Order" at bounding box center [1047, 152] width 116 height 18
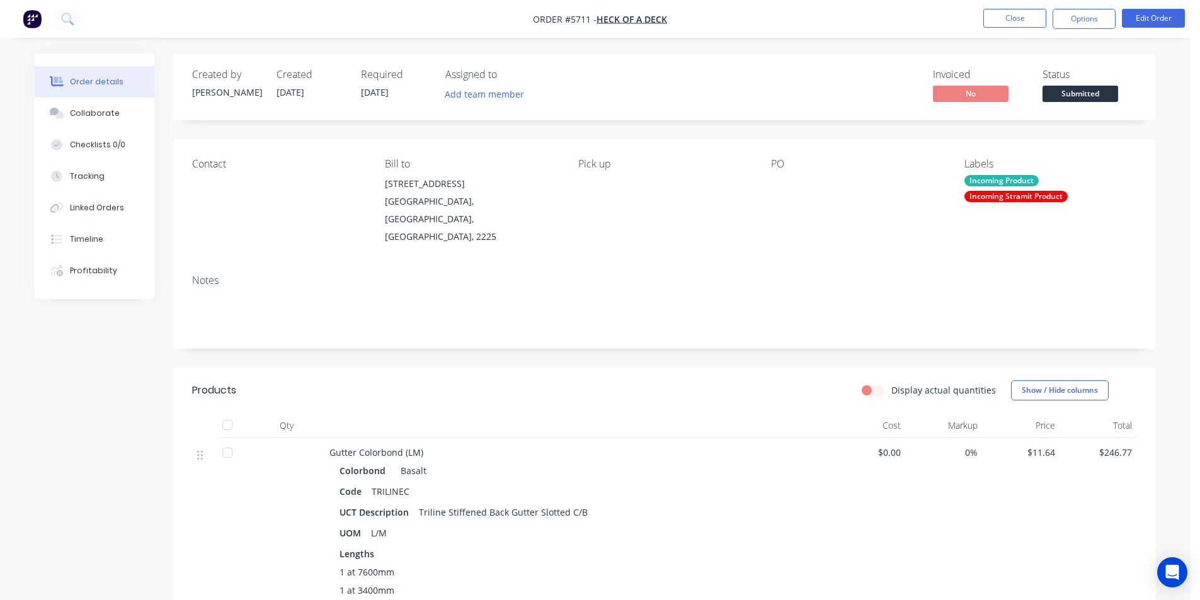
drag, startPoint x: 884, startPoint y: 223, endPoint x: 1038, endPoint y: 71, distance: 216.5
click at [893, 218] on div "PO" at bounding box center [857, 202] width 173 height 88
click at [1090, 8] on nav "Order #5711 - Heck of a Deck Close Options Edit Order" at bounding box center [600, 19] width 1200 height 38
drag, startPoint x: 1090, startPoint y: 16, endPoint x: 1086, endPoint y: 33, distance: 17.4
click at [1090, 16] on button "Options" at bounding box center [1084, 19] width 63 height 20
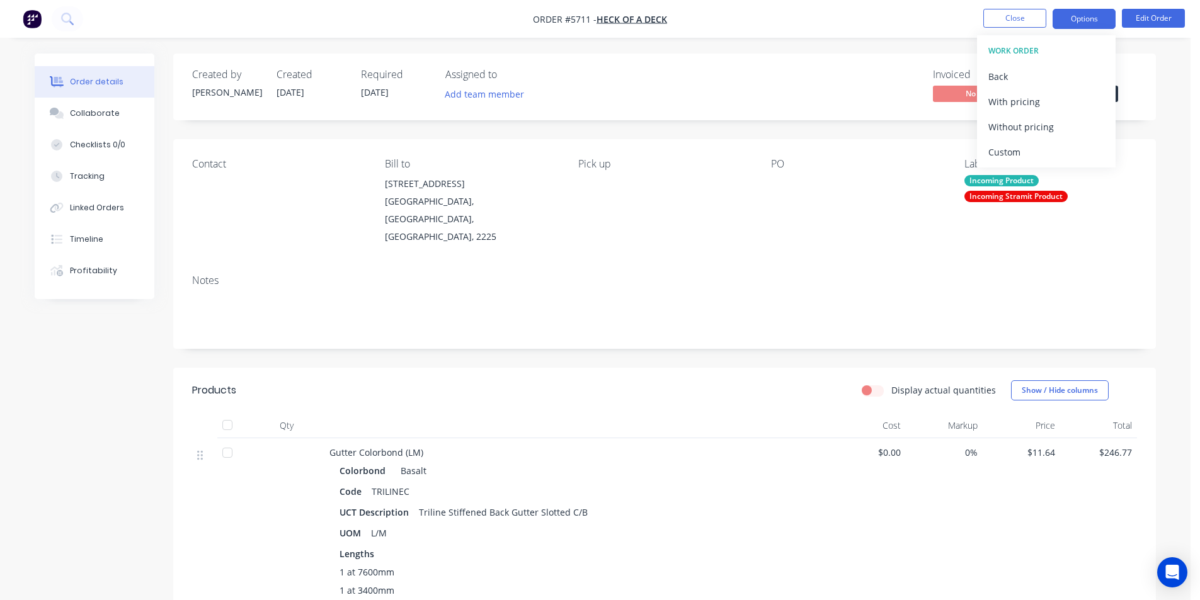
click at [1093, 16] on button "Options" at bounding box center [1084, 19] width 63 height 20
click at [1094, 16] on button "Options" at bounding box center [1084, 19] width 63 height 20
click at [1007, 72] on div "Back" at bounding box center [1047, 76] width 116 height 18
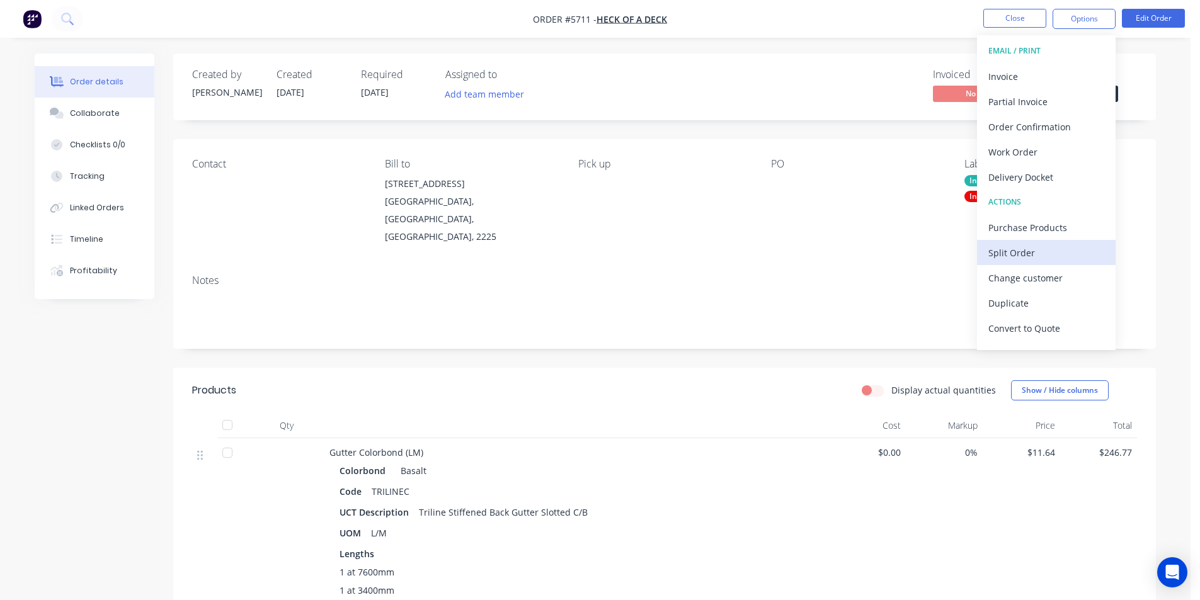
click at [1023, 242] on button "Split Order" at bounding box center [1046, 252] width 139 height 25
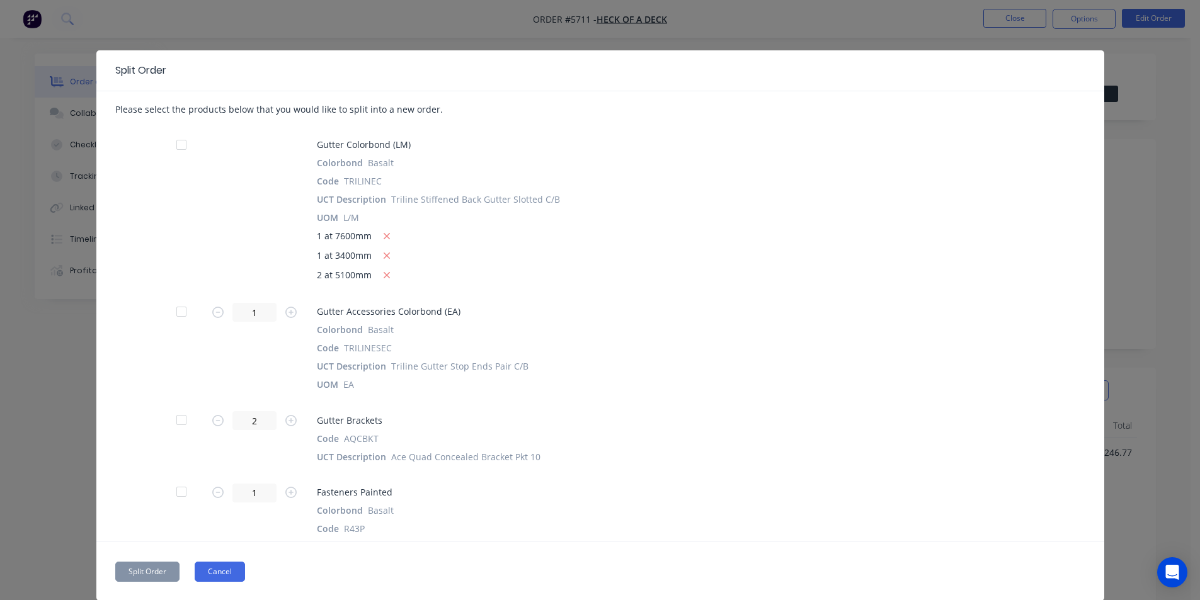
click at [224, 579] on button "Cancel" at bounding box center [220, 572] width 50 height 20
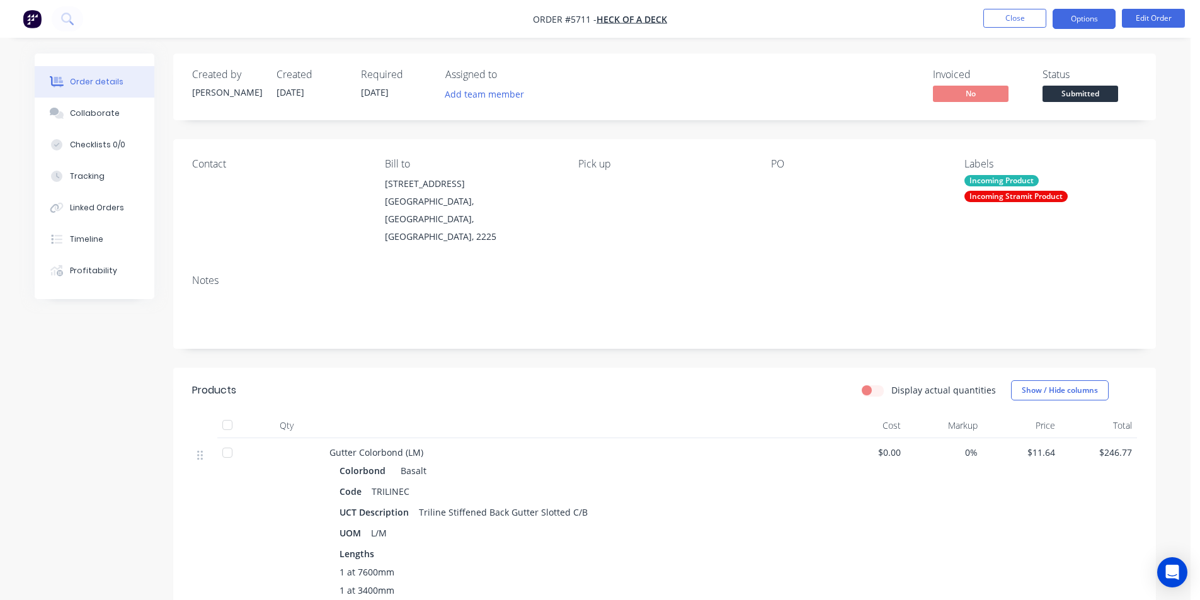
click at [1079, 17] on button "Options" at bounding box center [1084, 19] width 63 height 20
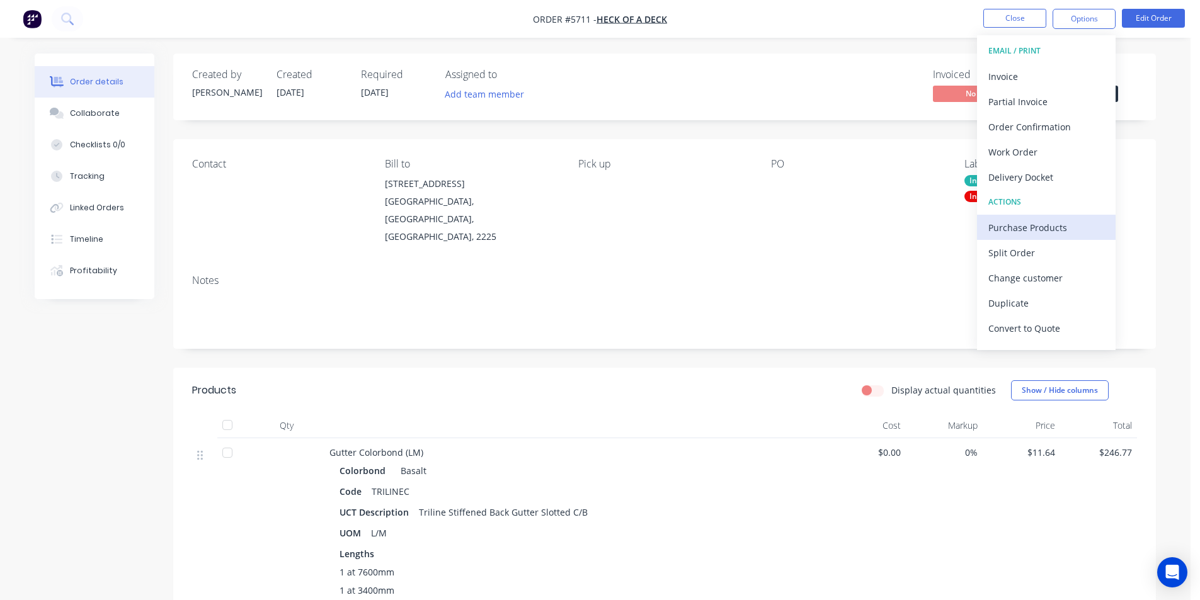
click at [1011, 227] on div "Purchase Products" at bounding box center [1047, 228] width 116 height 18
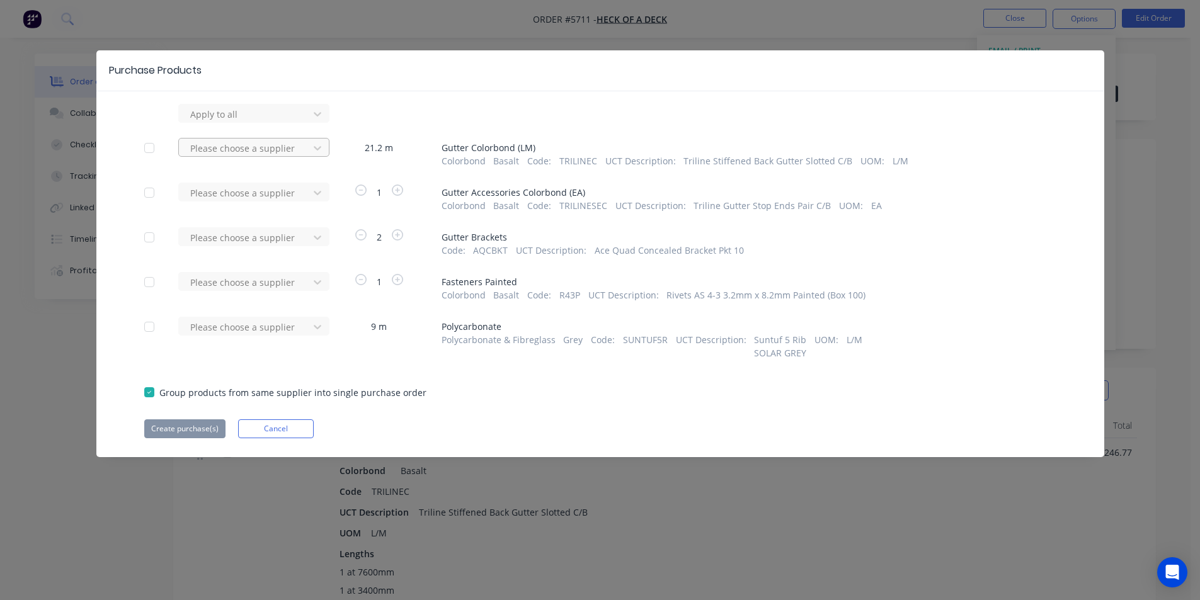
click at [278, 122] on div at bounding box center [245, 114] width 113 height 16
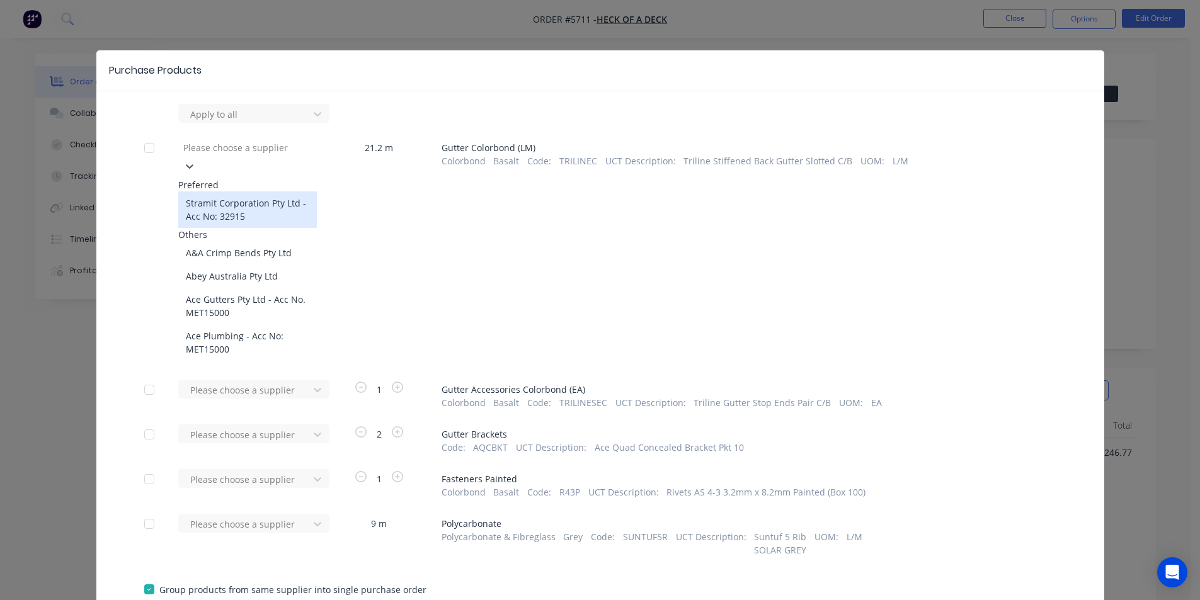
click at [293, 200] on div "Stramit Corporation Pty Ltd - Acc No: 32915" at bounding box center [247, 210] width 139 height 37
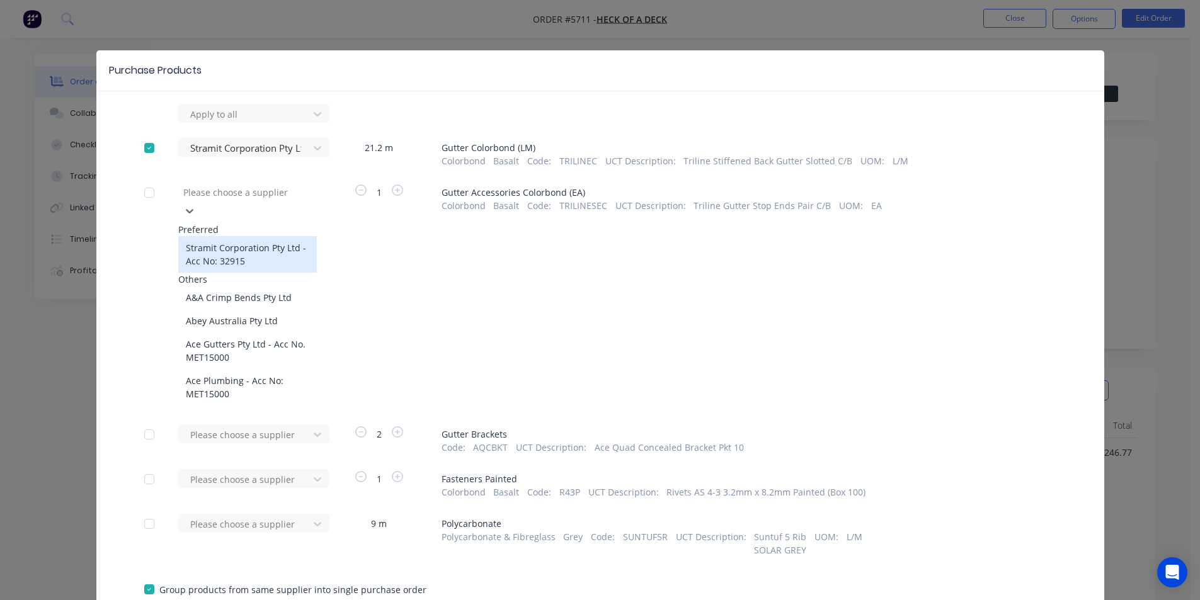
drag, startPoint x: 268, startPoint y: 187, endPoint x: 270, endPoint y: 222, distance: 36.0
click at [270, 187] on div at bounding box center [272, 193] width 181 height 16
click at [256, 243] on div "Stramit Corporation Pty Ltd - Acc No: 32915" at bounding box center [247, 254] width 139 height 37
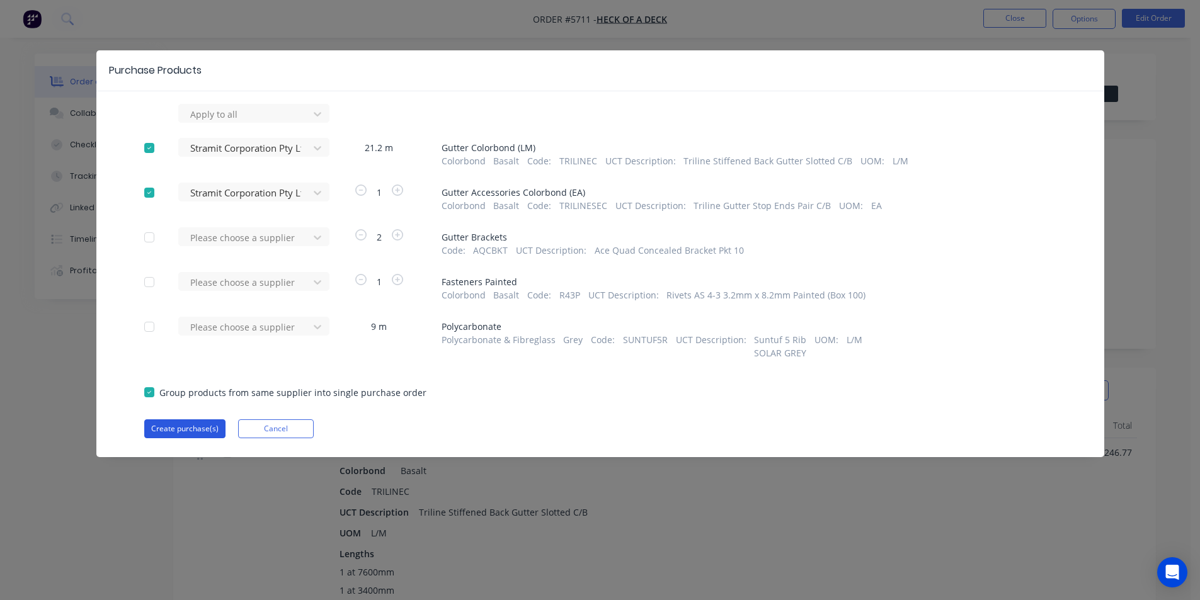
click at [172, 426] on button "Create purchase(s)" at bounding box center [184, 429] width 81 height 19
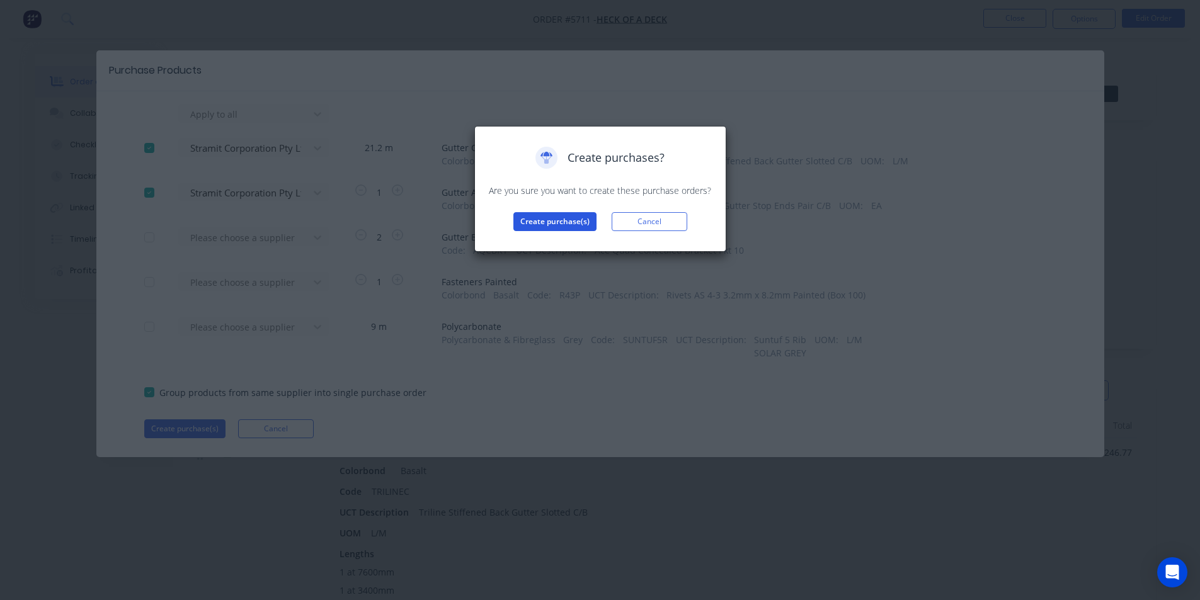
click at [580, 228] on button "Create purchase(s)" at bounding box center [555, 221] width 83 height 19
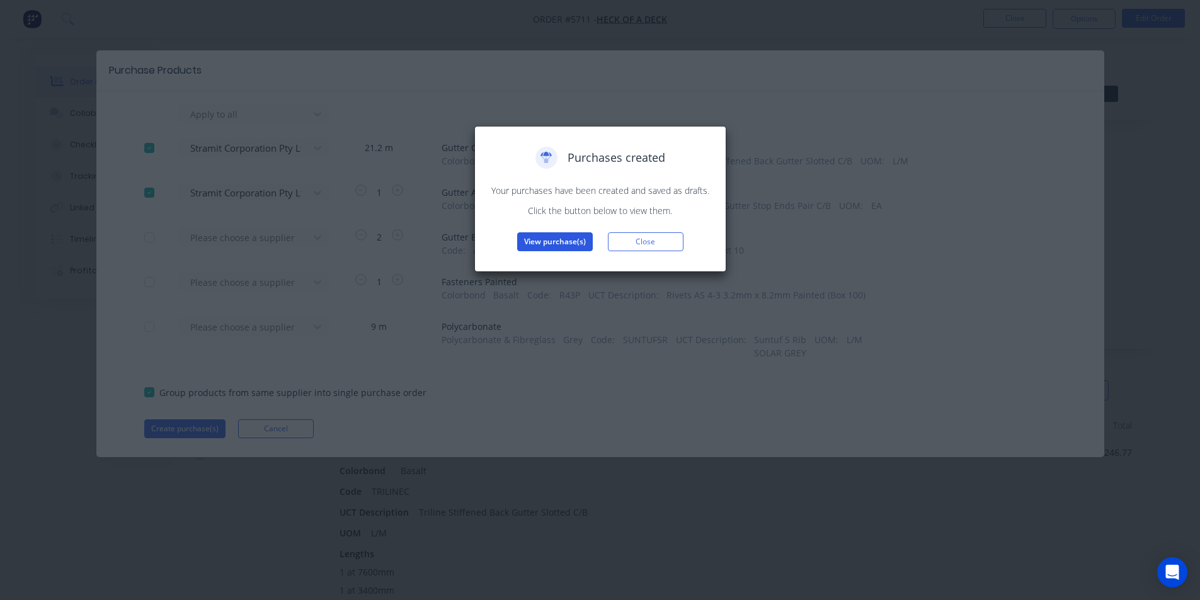
click at [567, 238] on button "View purchase(s)" at bounding box center [555, 242] width 76 height 19
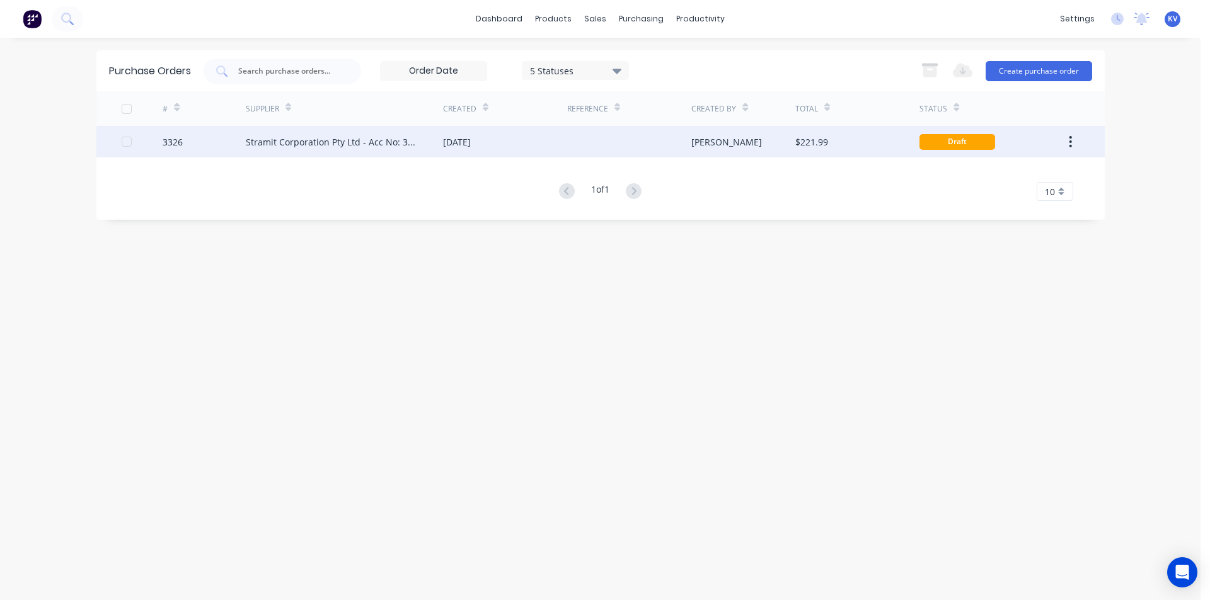
click at [452, 147] on div "[DATE]" at bounding box center [457, 141] width 28 height 13
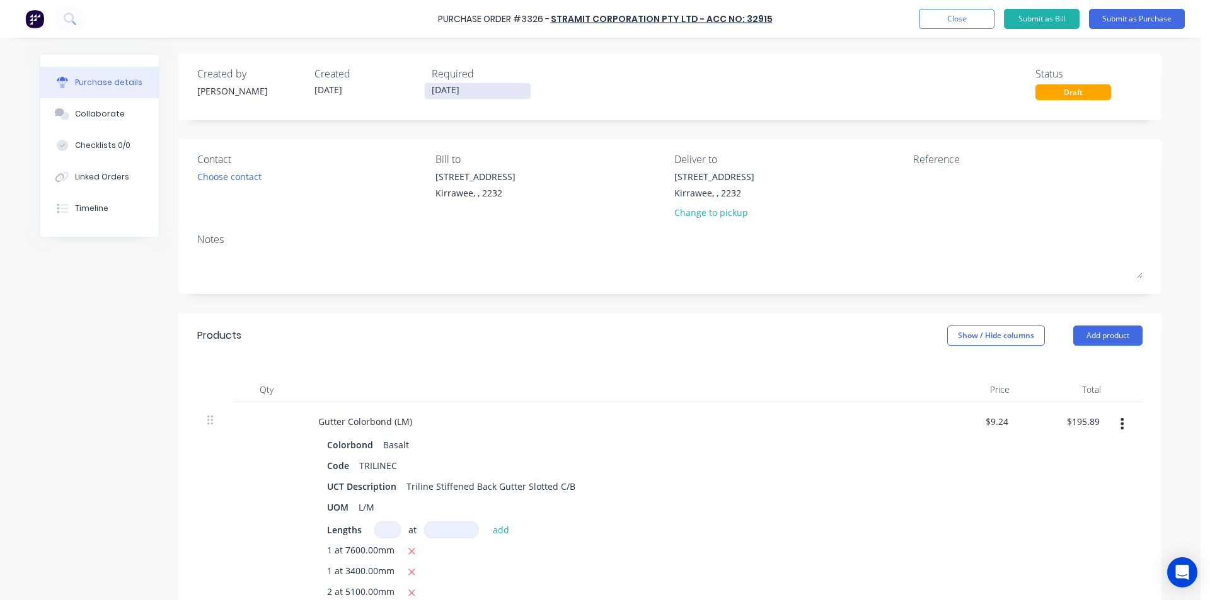
click at [433, 85] on input "[DATE]" at bounding box center [478, 91] width 106 height 16
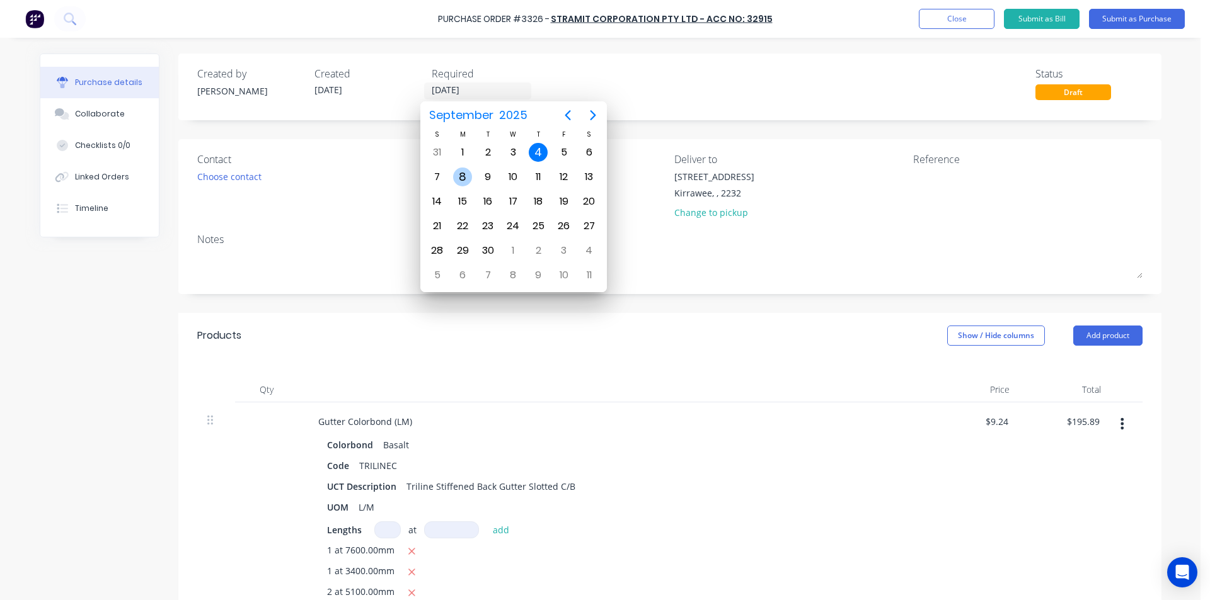
click at [466, 178] on div "8" at bounding box center [462, 177] width 19 height 19
type input "[DATE]"
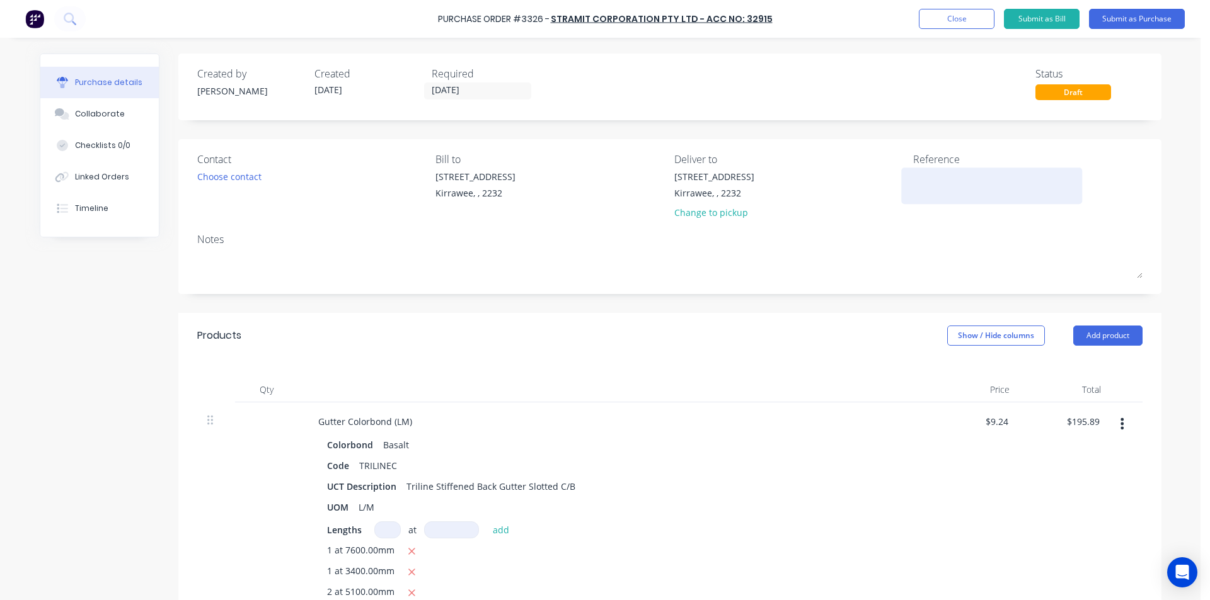
click at [915, 173] on textarea at bounding box center [992, 184] width 158 height 28
type textarea "h"
type textarea "Heck of a Deck"
click at [615, 222] on div "Bill to 86 Oak Rd Kirrawee, , 2232" at bounding box center [549, 189] width 229 height 74
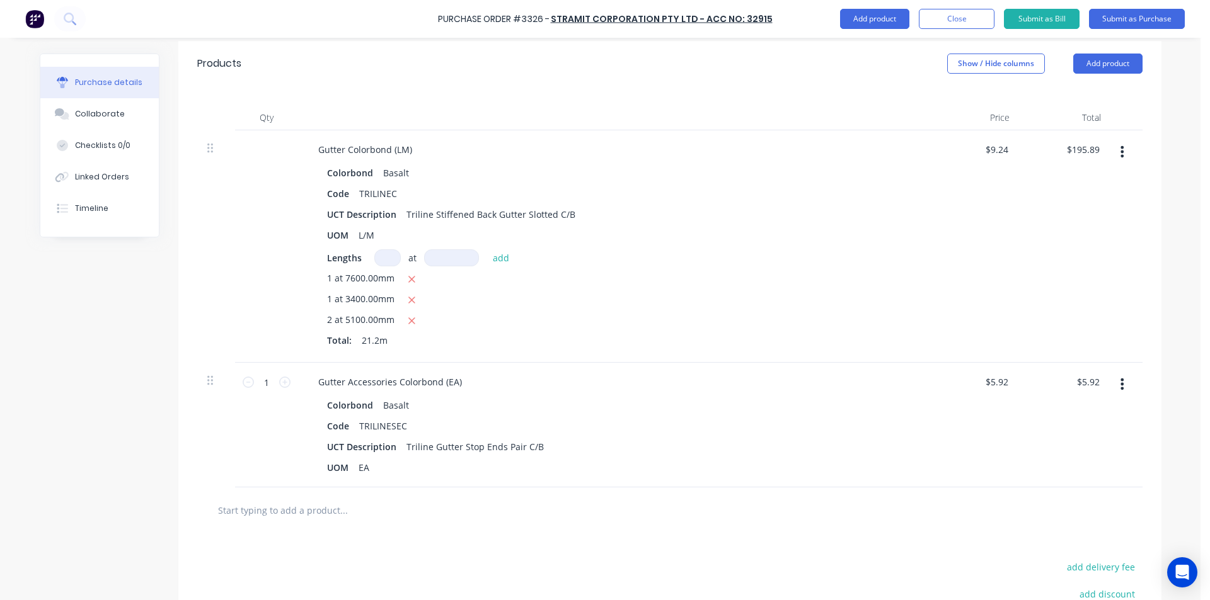
scroll to position [315, 0]
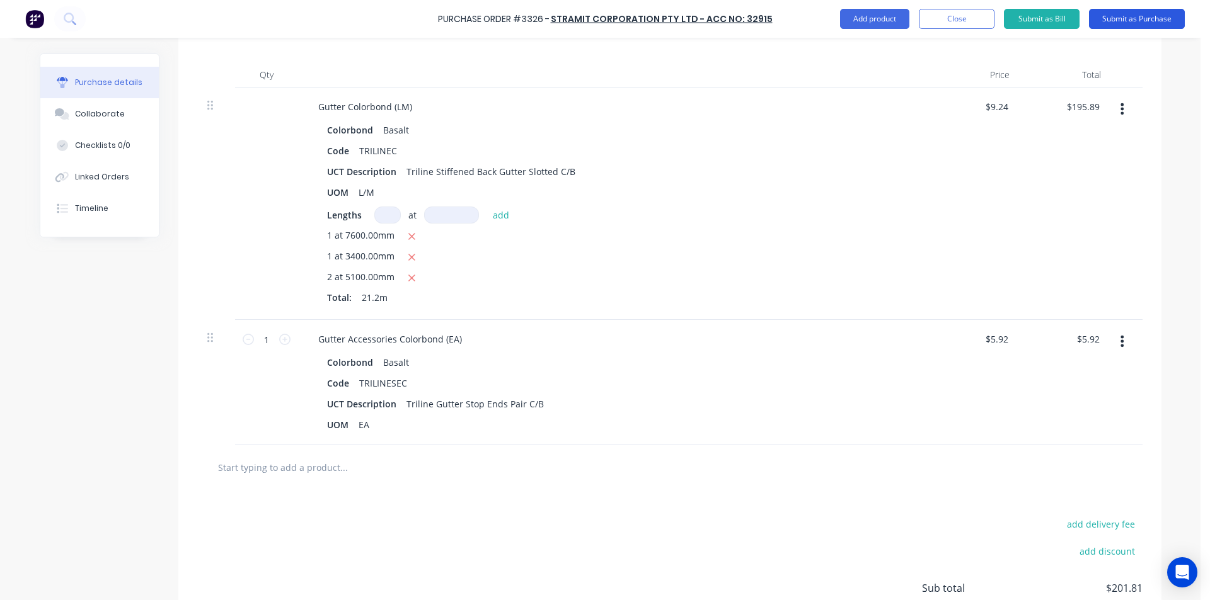
click at [1132, 15] on button "Submit as Purchase" at bounding box center [1137, 19] width 96 height 20
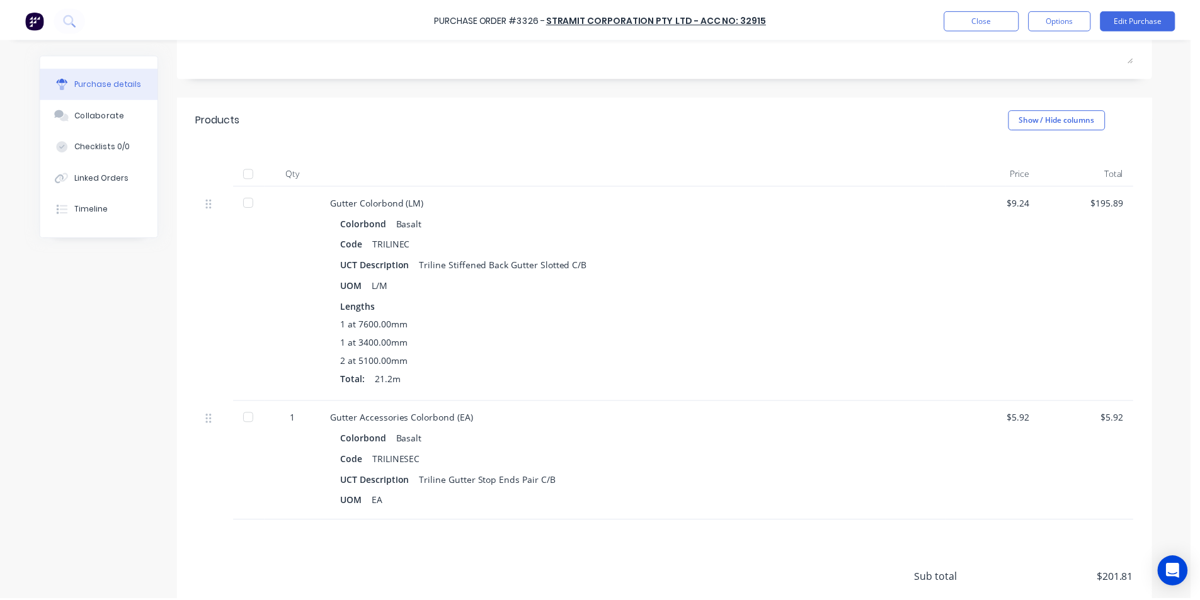
scroll to position [0, 0]
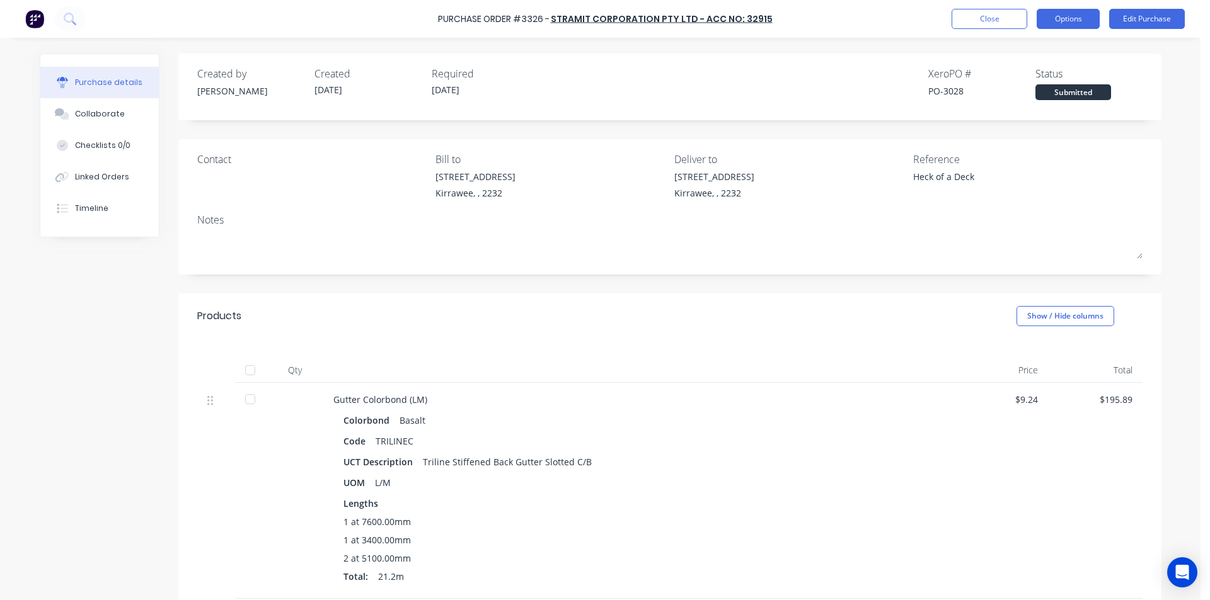
click at [1050, 20] on button "Options" at bounding box center [1067, 19] width 63 height 20
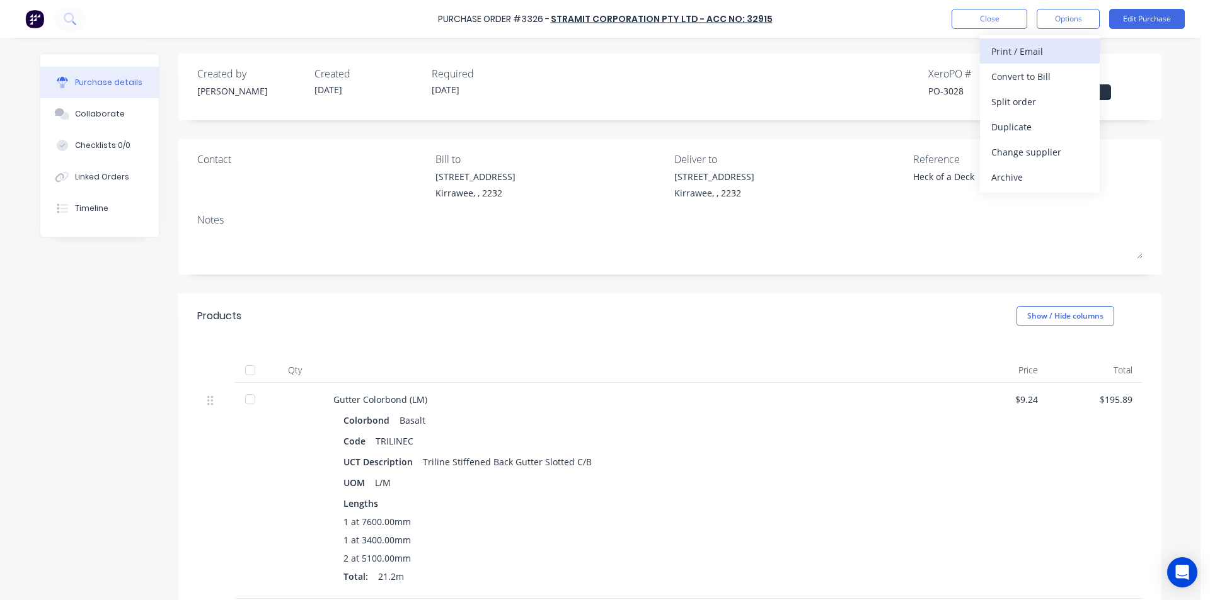
click at [1040, 53] on div "Print / Email" at bounding box center [1039, 51] width 97 height 18
click at [1008, 108] on div "Without pricing" at bounding box center [1039, 102] width 97 height 18
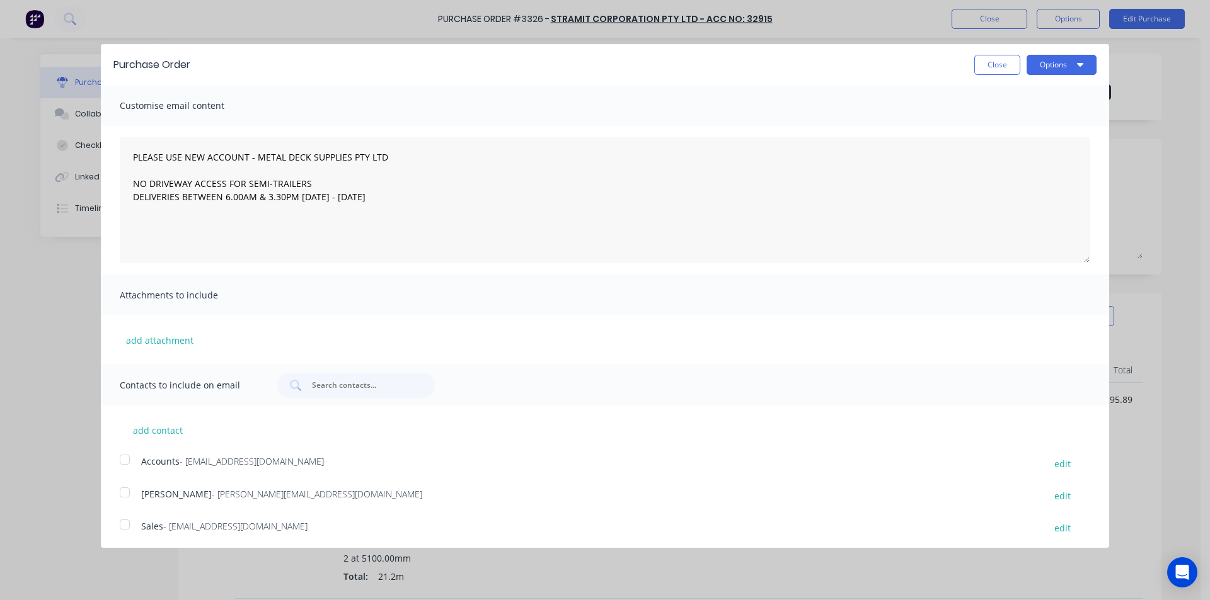
click at [134, 528] on div at bounding box center [124, 524] width 25 height 25
click at [1044, 63] on button "Options" at bounding box center [1061, 65] width 70 height 20
click at [1031, 128] on div "Email" at bounding box center [1036, 122] width 97 height 18
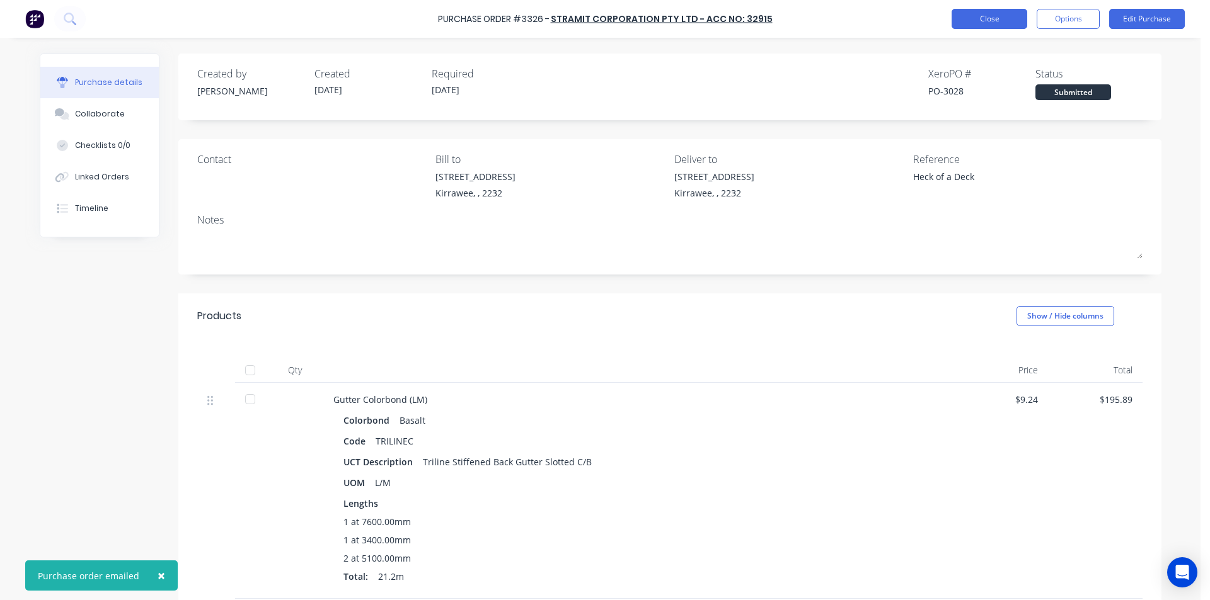
click at [988, 16] on button "Close" at bounding box center [989, 19] width 76 height 20
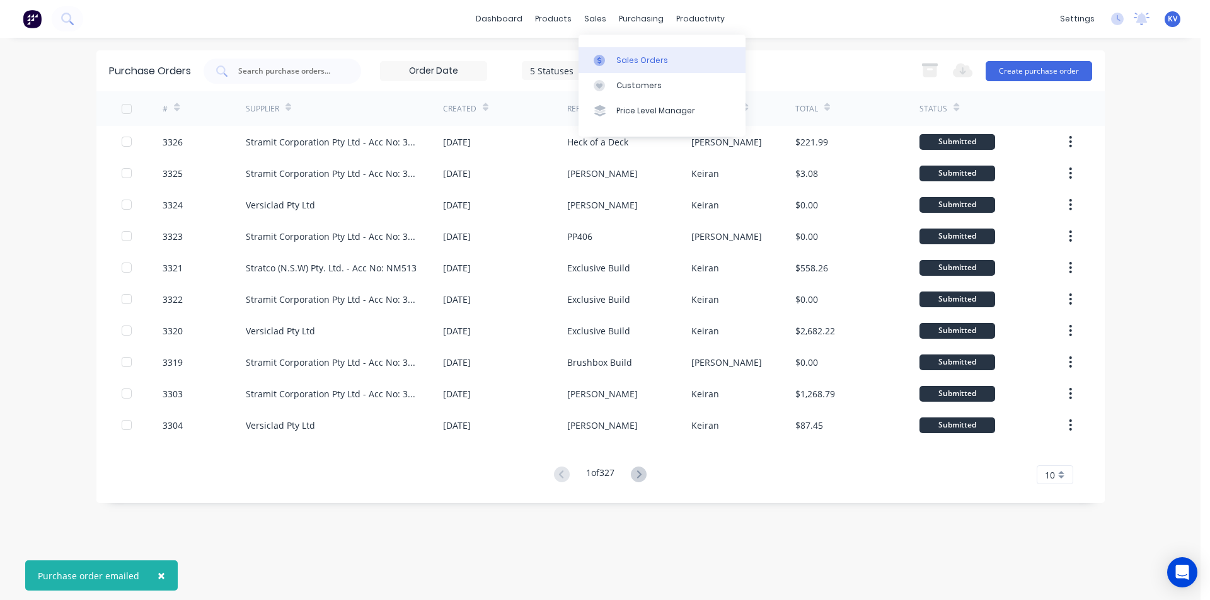
click at [604, 49] on link "Sales Orders" at bounding box center [661, 59] width 167 height 25
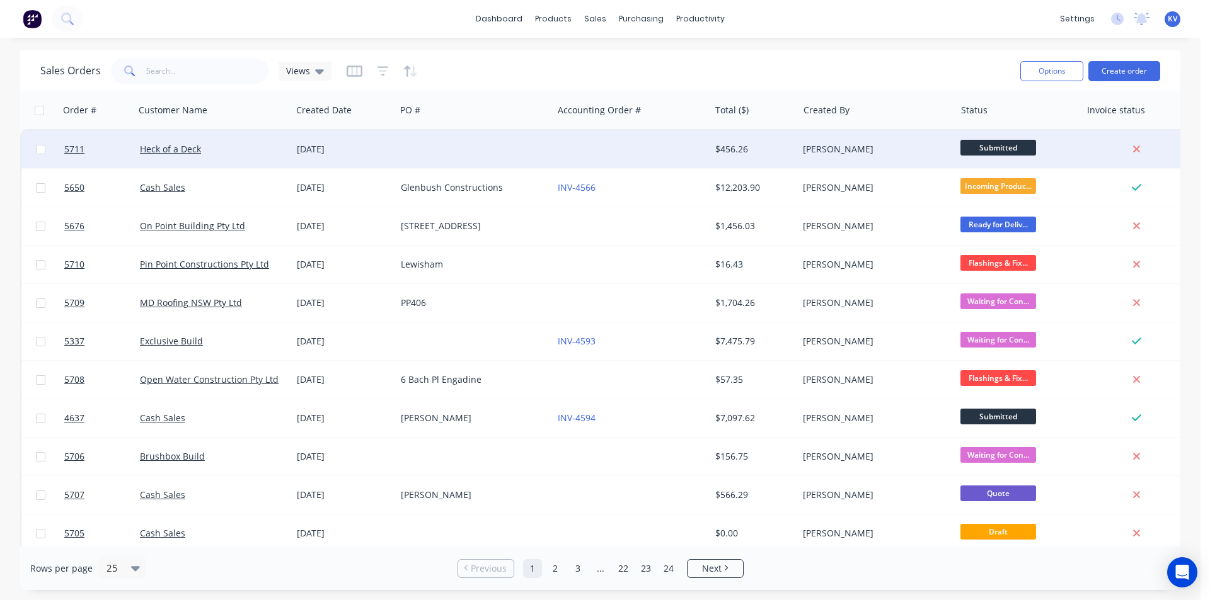
click at [554, 152] on div at bounding box center [631, 149] width 157 height 38
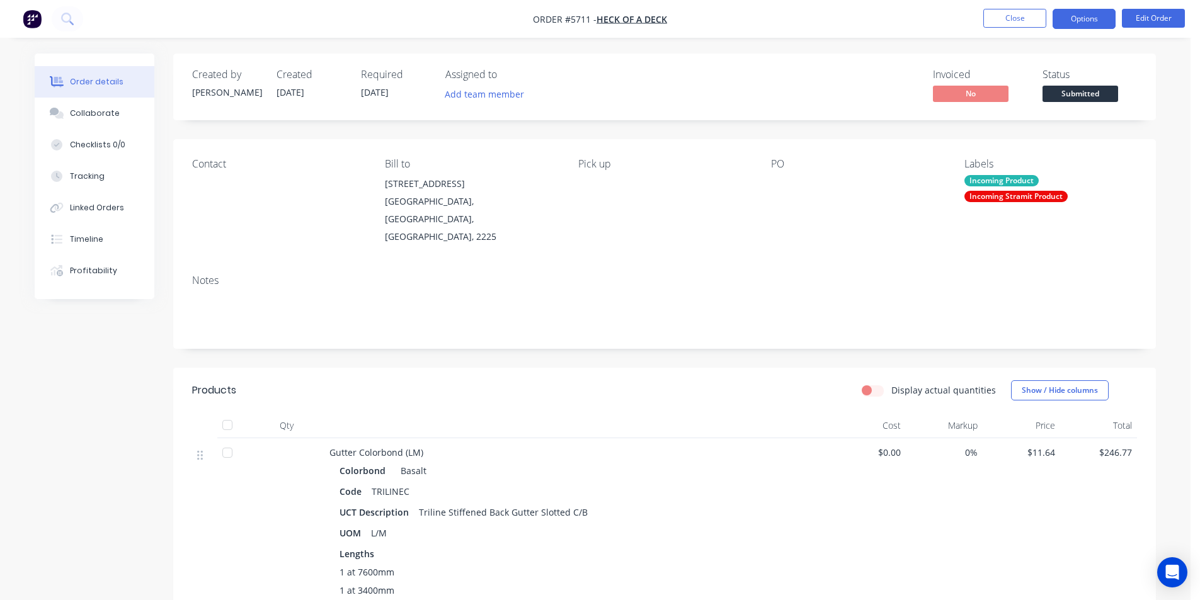
click at [1098, 13] on button "Options" at bounding box center [1084, 19] width 63 height 20
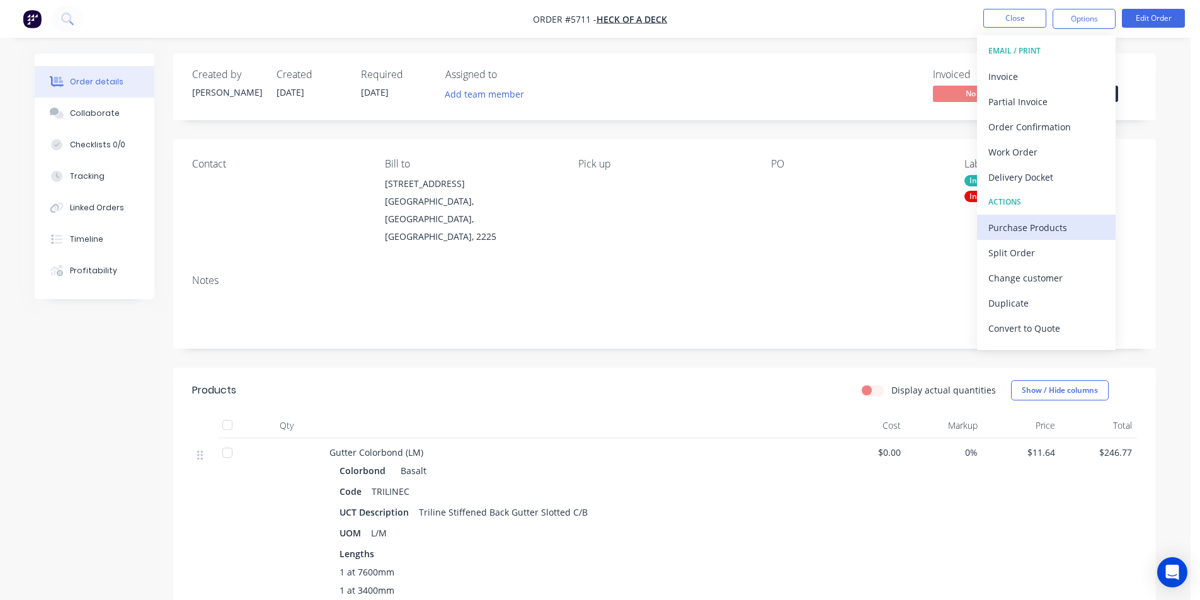
click at [1065, 225] on div "Purchase Products" at bounding box center [1047, 228] width 116 height 18
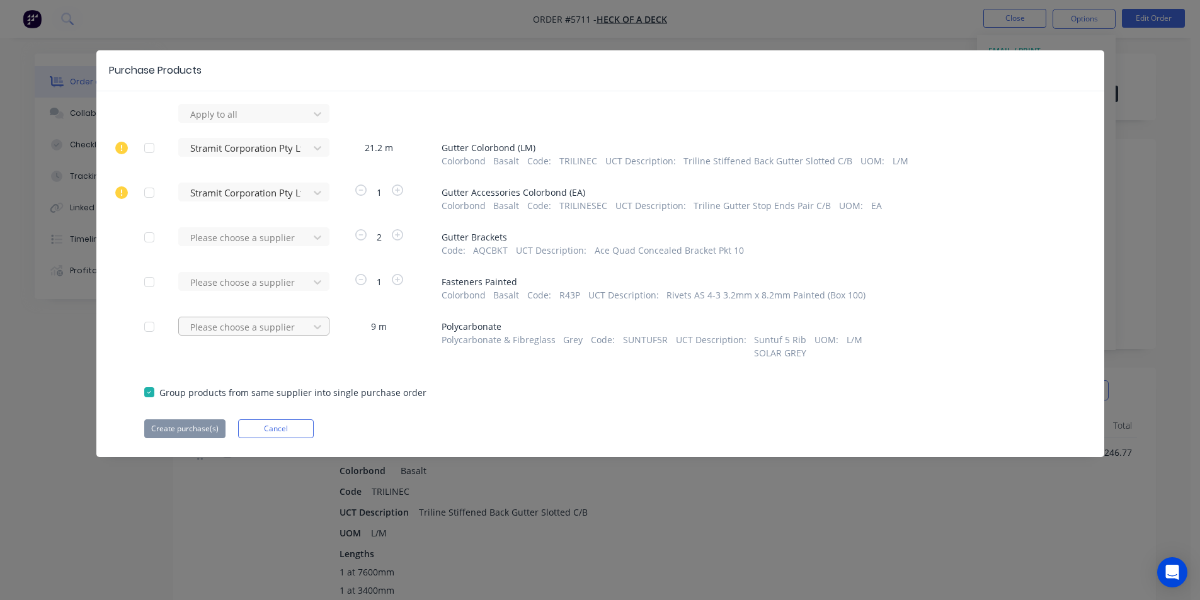
click at [277, 122] on div at bounding box center [245, 114] width 113 height 16
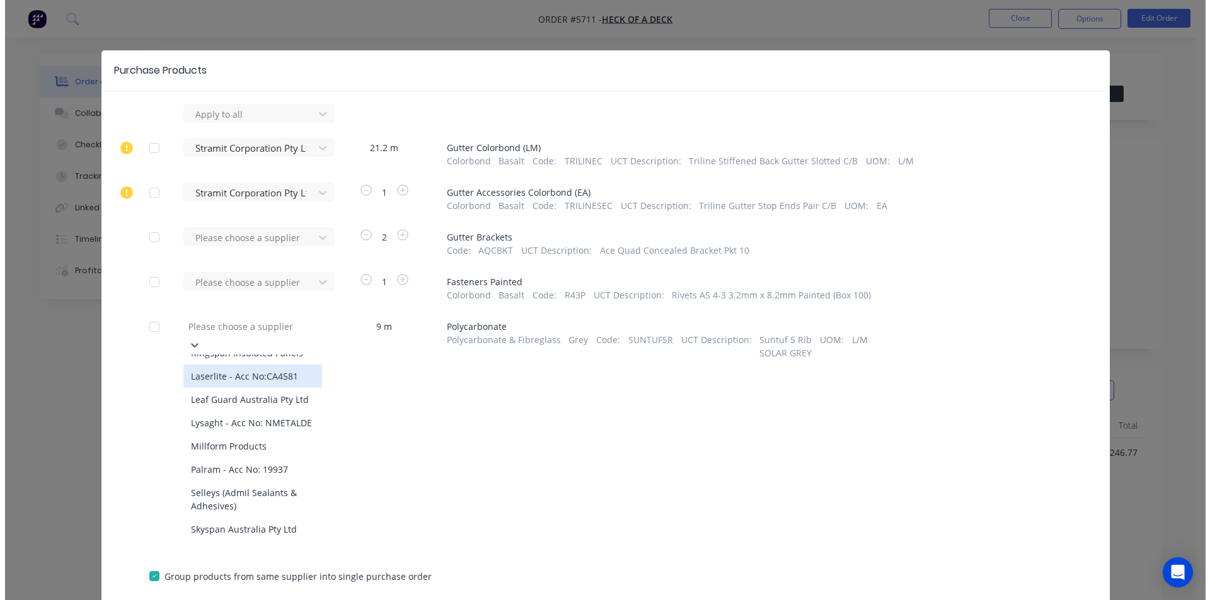
scroll to position [756, 0]
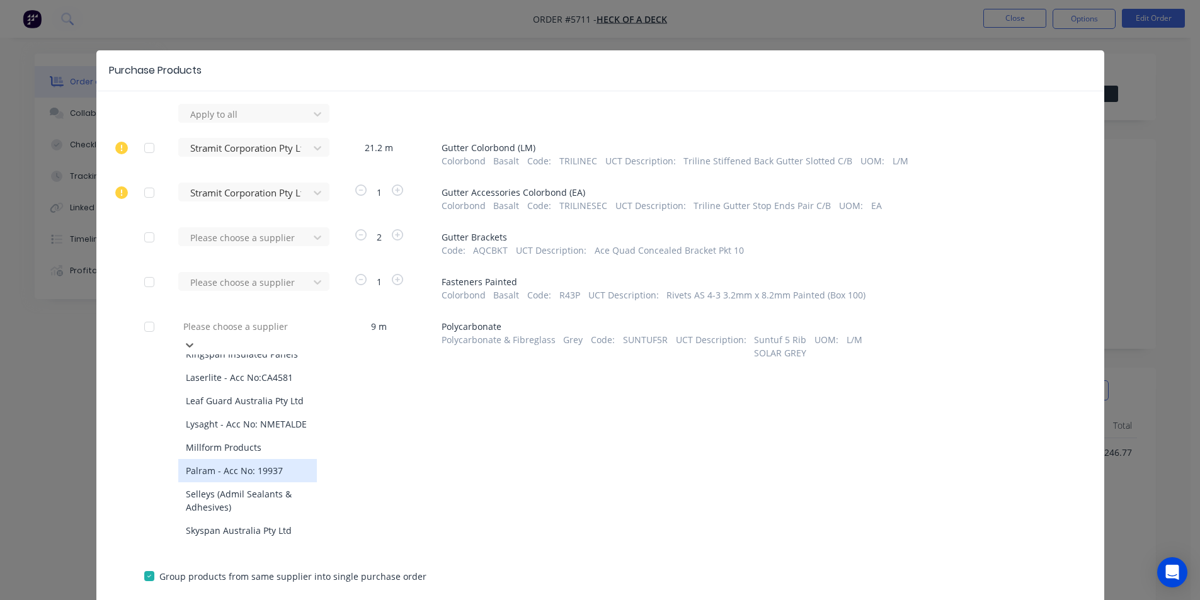
click at [258, 459] on div "Palram - Acc No: 19937" at bounding box center [247, 470] width 139 height 23
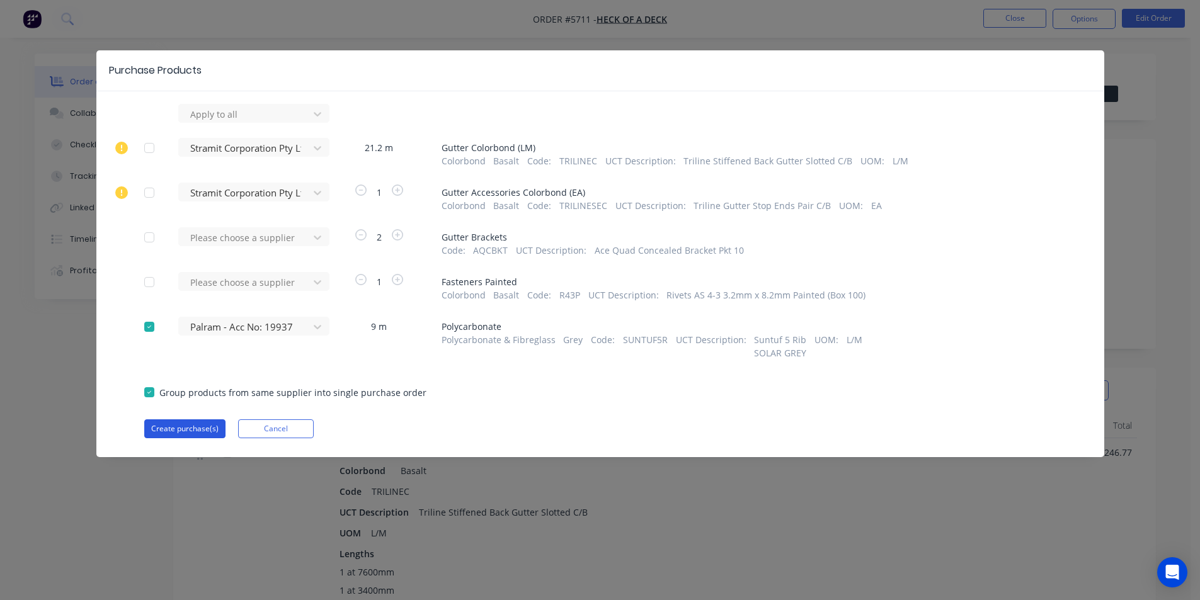
click at [204, 425] on button "Create purchase(s)" at bounding box center [184, 429] width 81 height 19
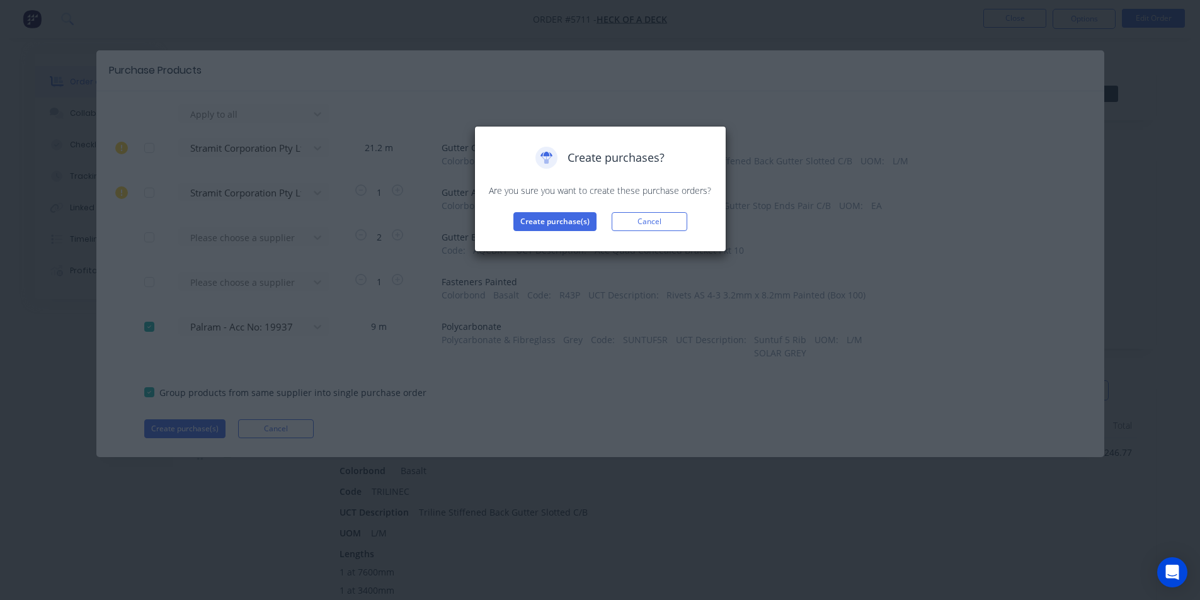
click at [532, 207] on div "Create purchases? Are you sure you want to create these purchase orders? Create…" at bounding box center [601, 189] width 226 height 84
click at [532, 222] on button "Create purchase(s)" at bounding box center [555, 221] width 83 height 19
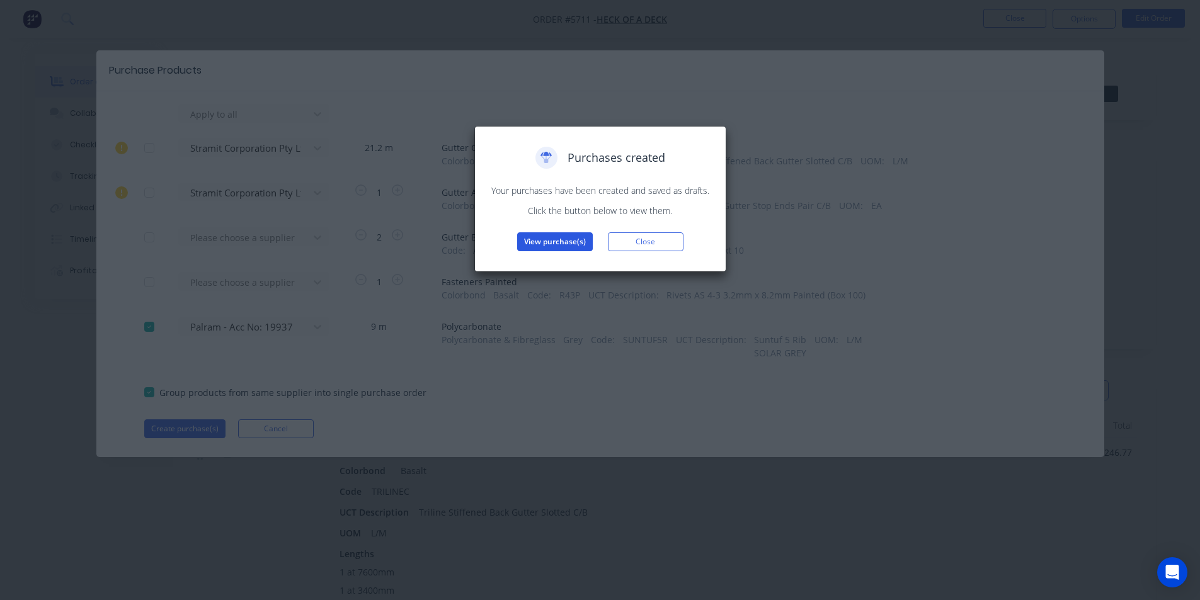
click at [566, 238] on button "View purchase(s)" at bounding box center [555, 242] width 76 height 19
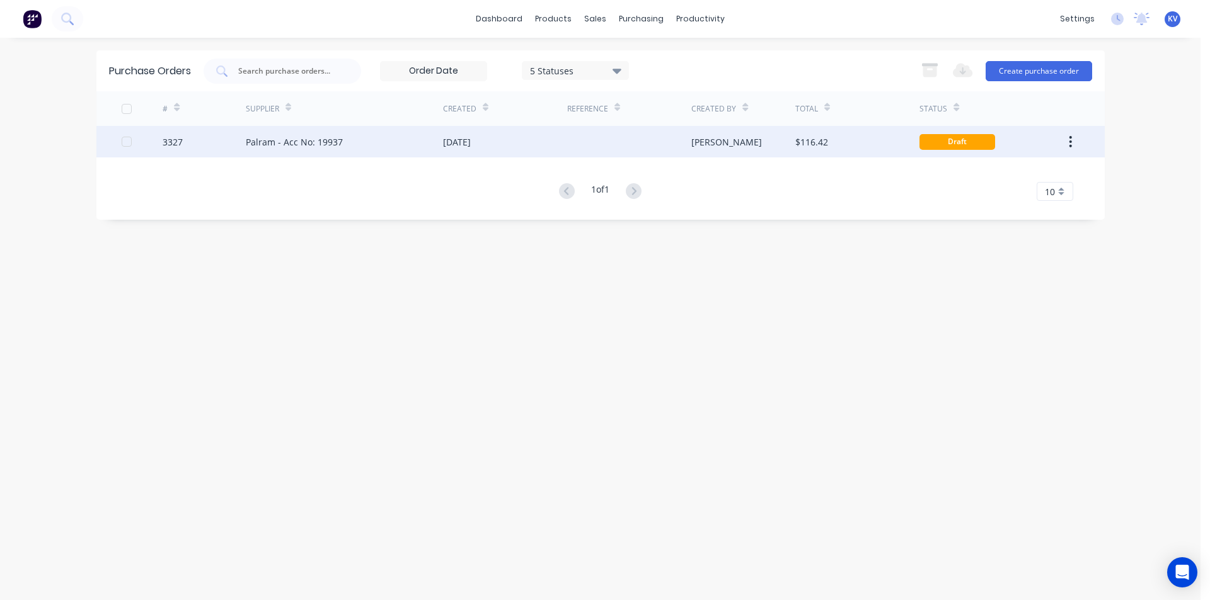
click at [557, 142] on div "[DATE]" at bounding box center [505, 142] width 124 height 32
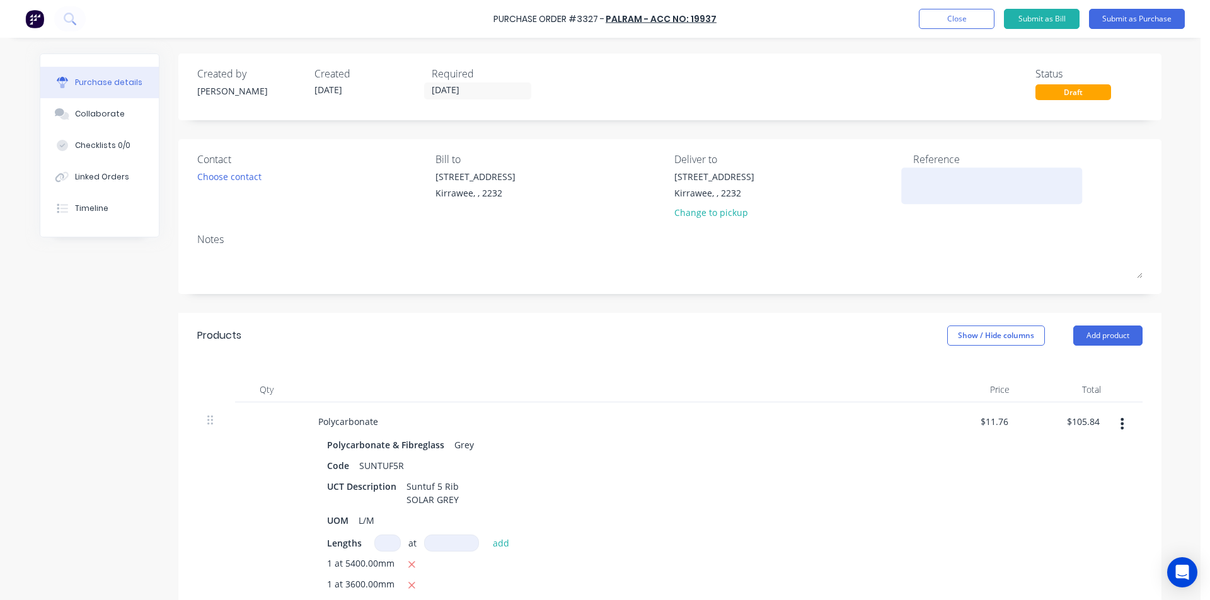
click at [959, 171] on textarea at bounding box center [992, 184] width 158 height 28
type textarea "Heck of a Deck"
click at [890, 232] on div "Notes" at bounding box center [669, 239] width 945 height 15
click at [453, 80] on div "Required" at bounding box center [485, 73] width 107 height 15
click at [451, 89] on input "[DATE]" at bounding box center [478, 91] width 106 height 16
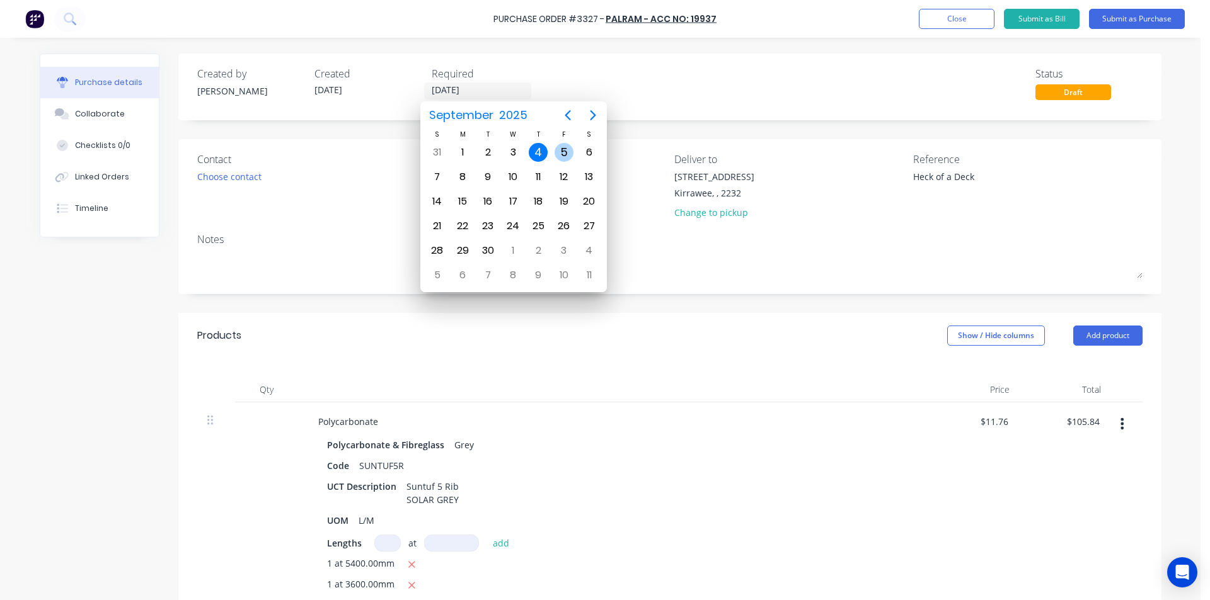
click at [561, 155] on div "5" at bounding box center [563, 152] width 19 height 19
type input "[DATE]"
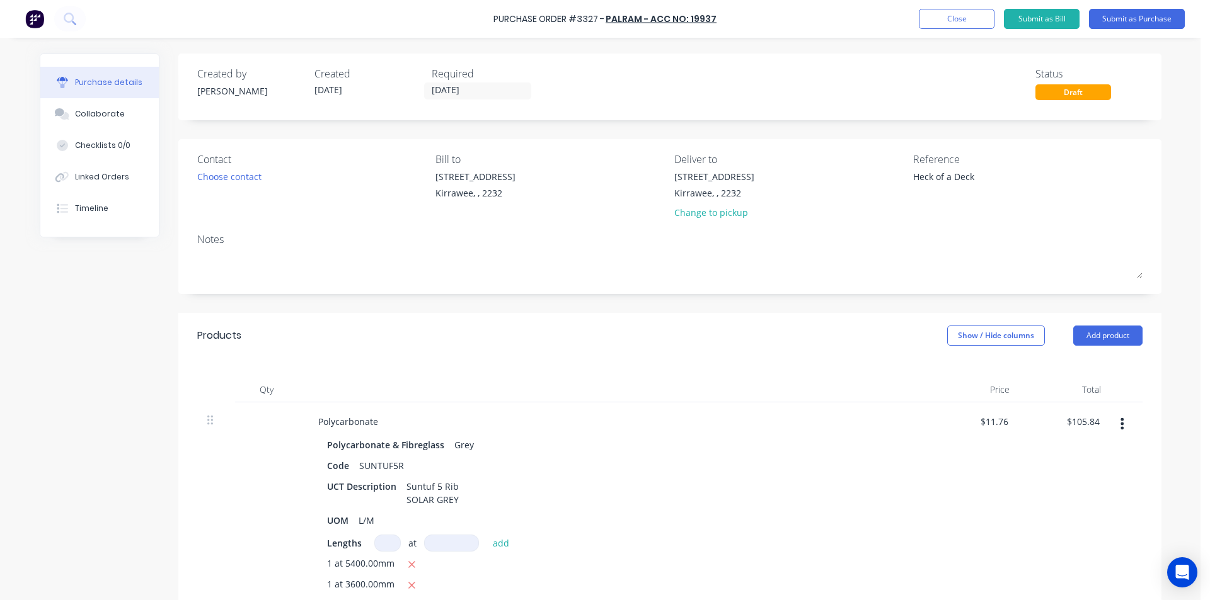
click at [759, 374] on div "Qty Price Total Polycarbonate Polycarbonate & Fibreglass Grey Code SUNTUF5R UCT…" at bounding box center [669, 493] width 983 height 269
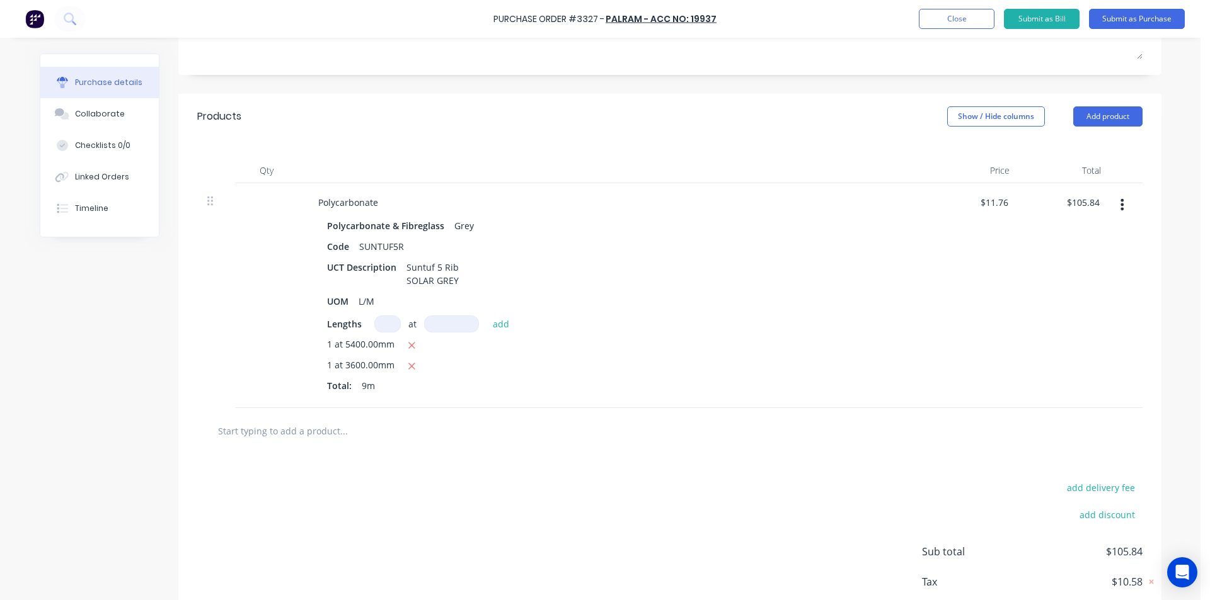
scroll to position [252, 0]
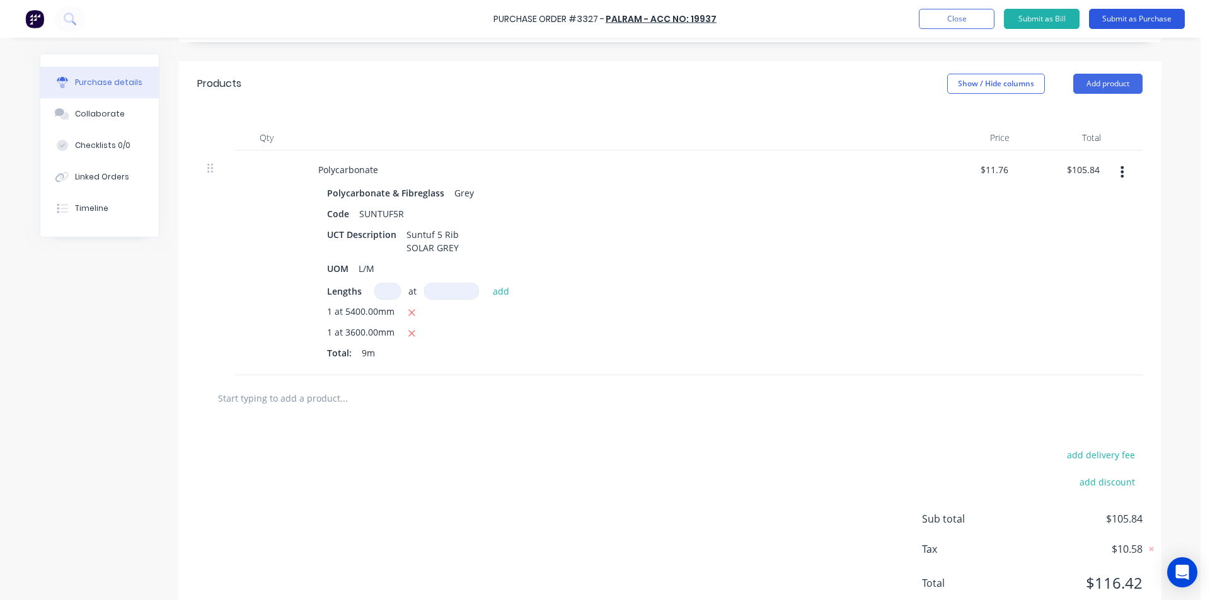
click at [1163, 18] on button "Submit as Purchase" at bounding box center [1137, 19] width 96 height 20
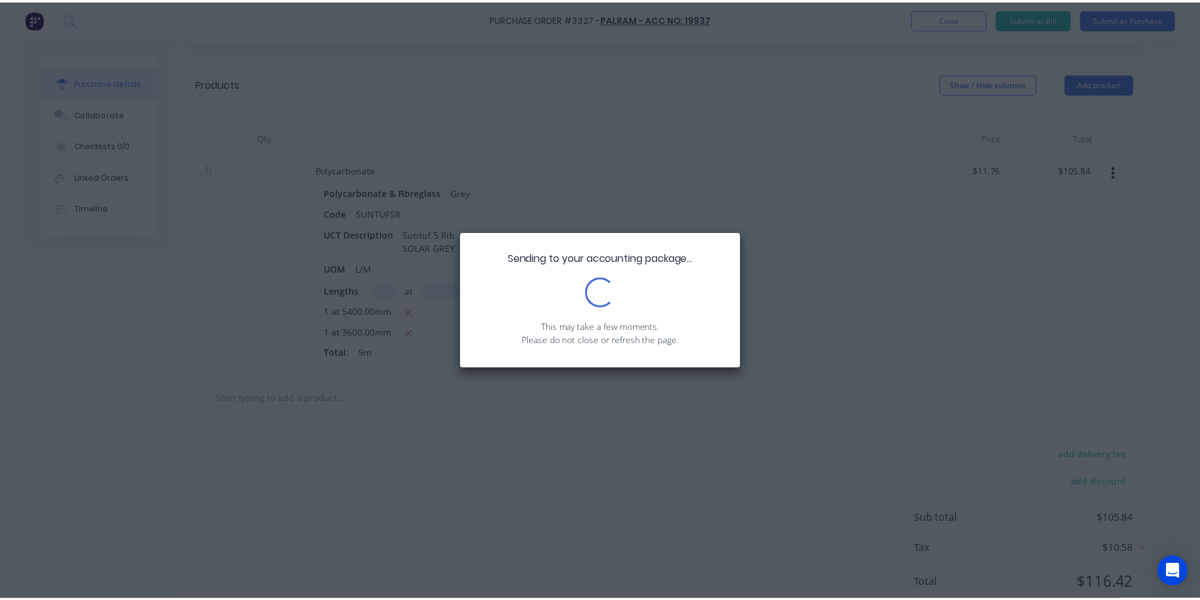
scroll to position [0, 0]
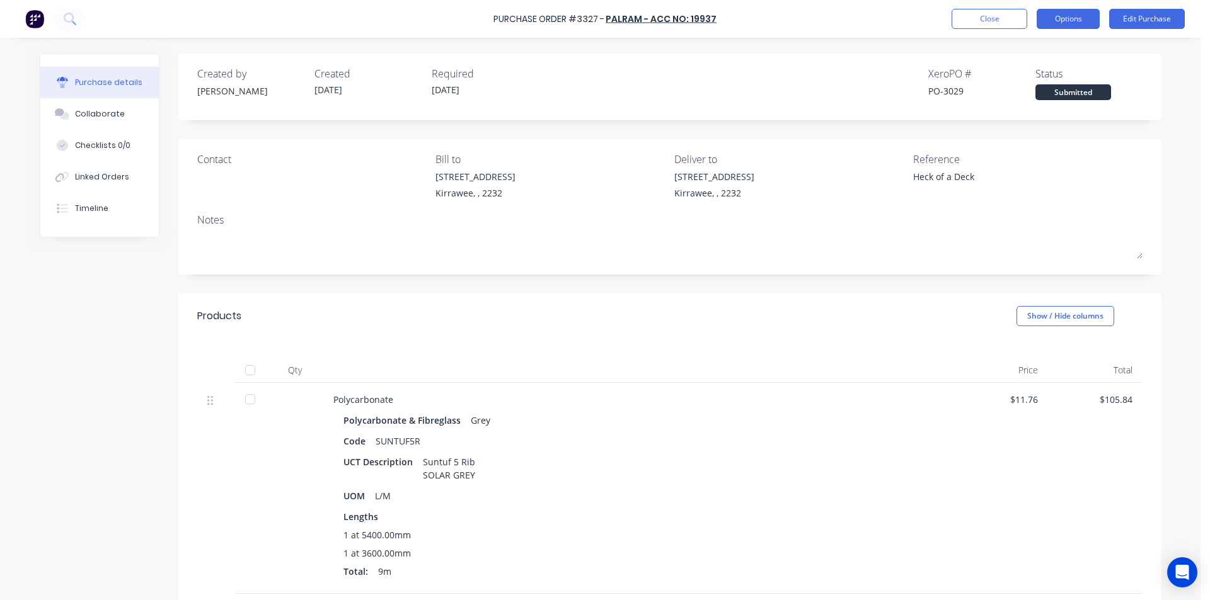
click at [1078, 13] on button "Options" at bounding box center [1067, 19] width 63 height 20
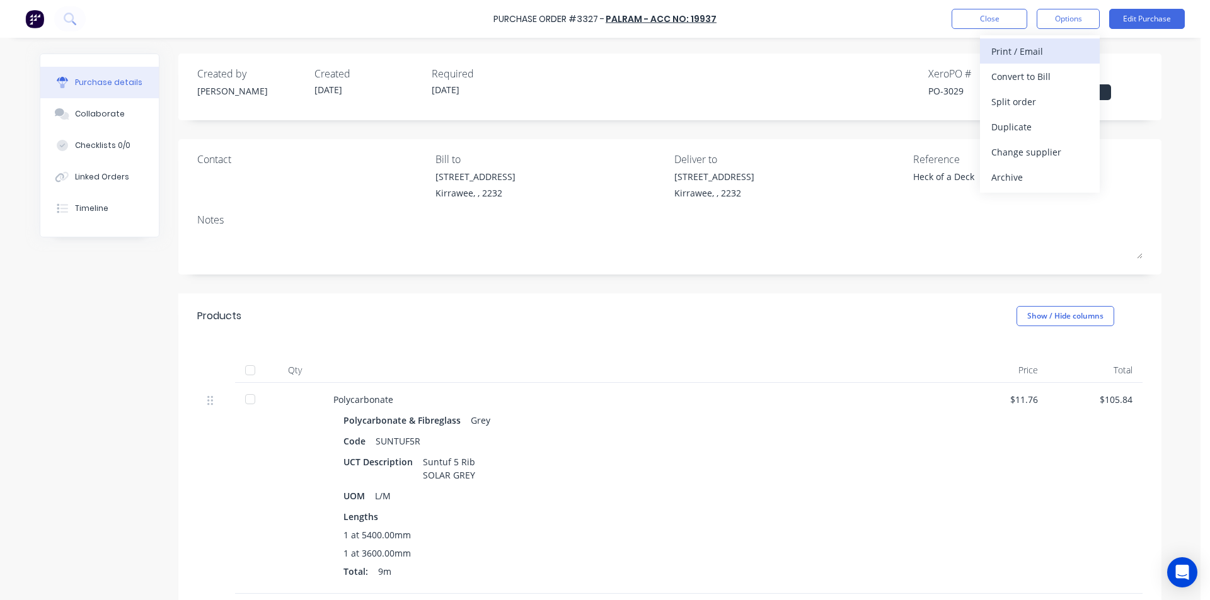
click at [1016, 57] on div "Print / Email" at bounding box center [1039, 51] width 97 height 18
click at [1045, 102] on div "Without pricing" at bounding box center [1039, 102] width 97 height 18
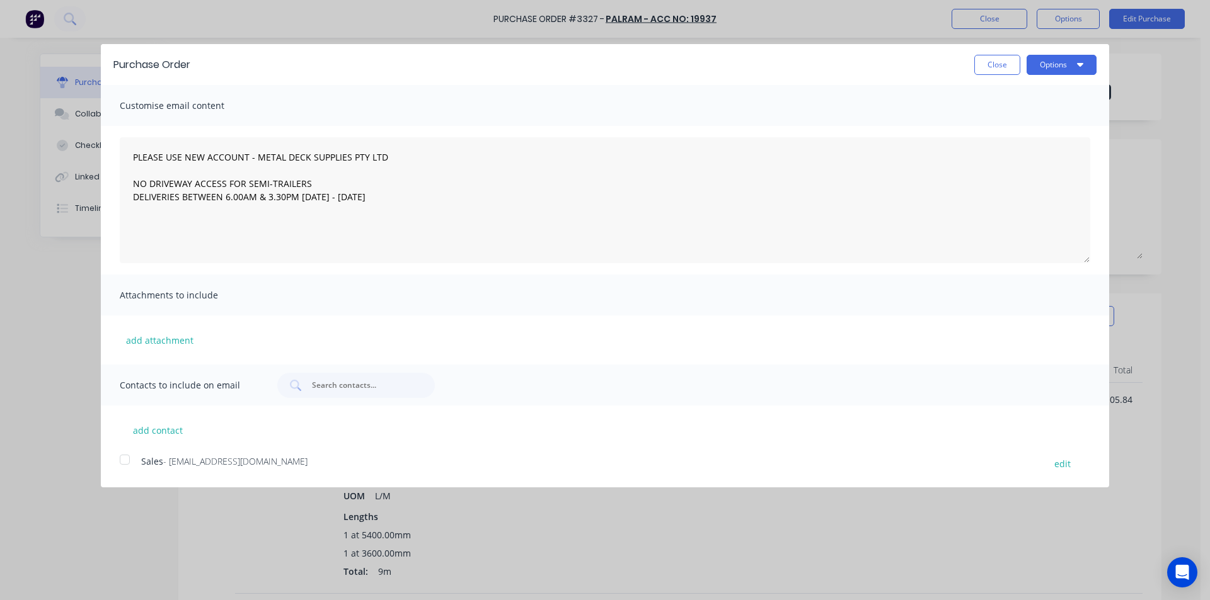
click at [141, 462] on span "Sales" at bounding box center [152, 462] width 22 height 12
click at [1060, 66] on button "Options" at bounding box center [1061, 65] width 70 height 20
click at [1021, 123] on div "Email" at bounding box center [1036, 122] width 97 height 18
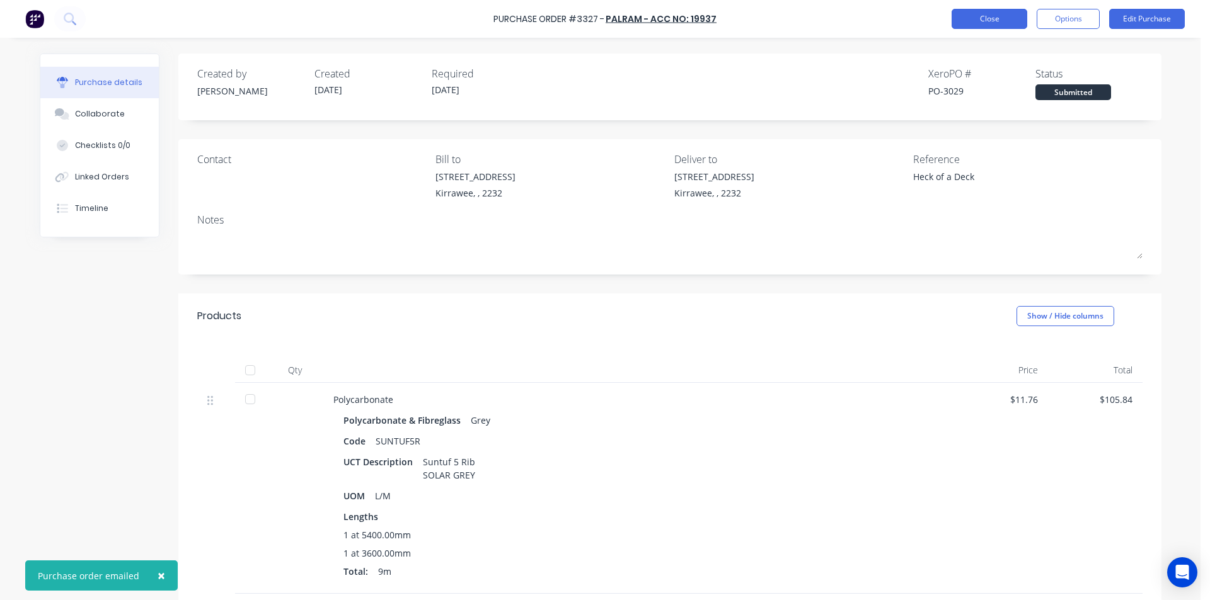
click at [1021, 13] on button "Close" at bounding box center [989, 19] width 76 height 20
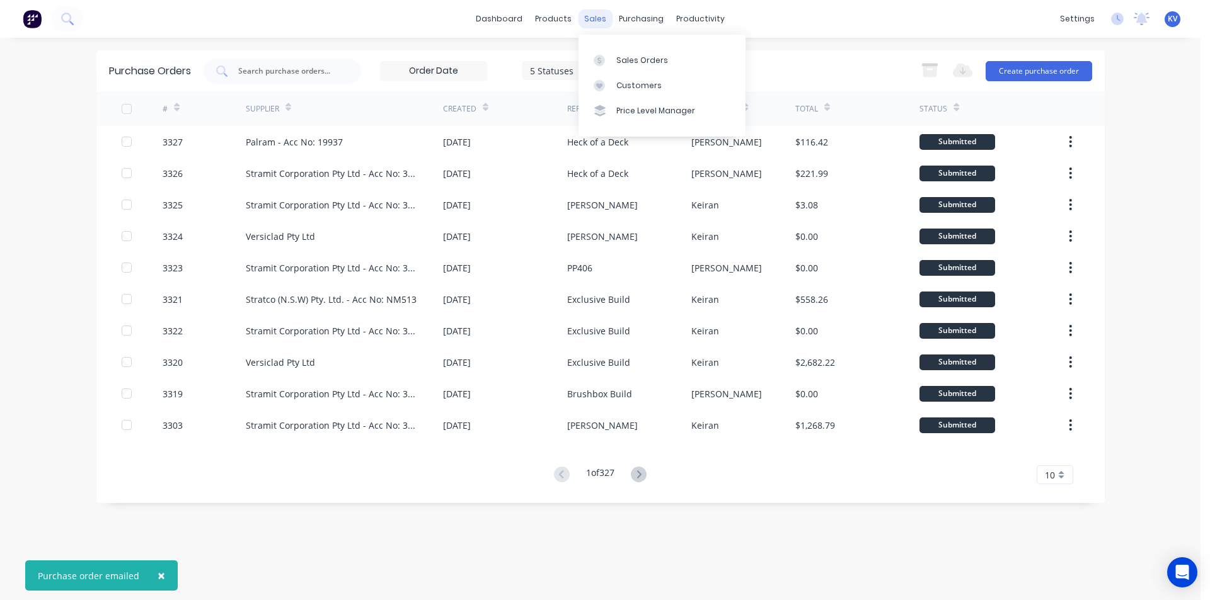
click at [602, 19] on div "sales" at bounding box center [595, 18] width 35 height 19
click at [639, 55] on div "Sales Orders" at bounding box center [642, 60] width 52 height 11
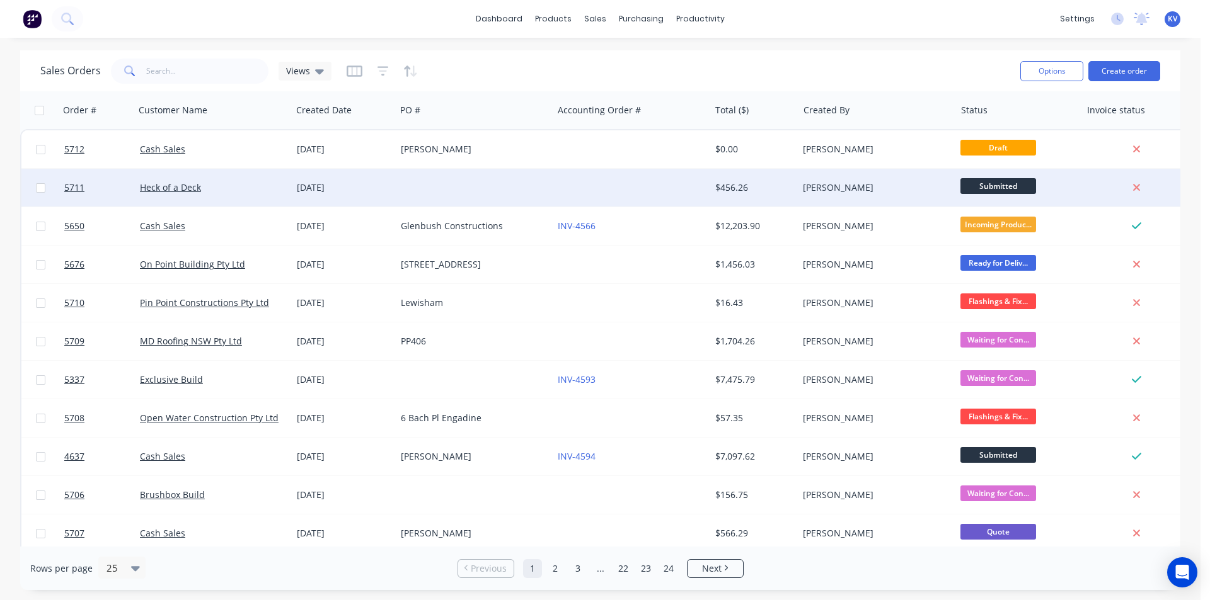
click at [260, 190] on div "Heck of a Deck" at bounding box center [210, 187] width 140 height 13
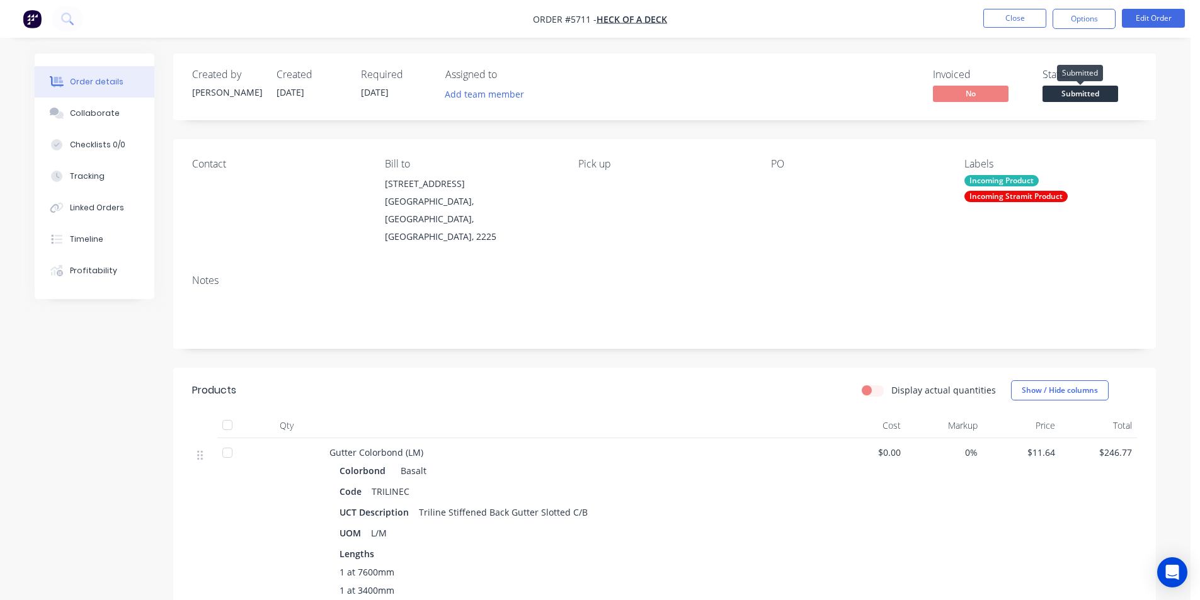
click at [1069, 95] on span "Submitted" at bounding box center [1081, 94] width 76 height 16
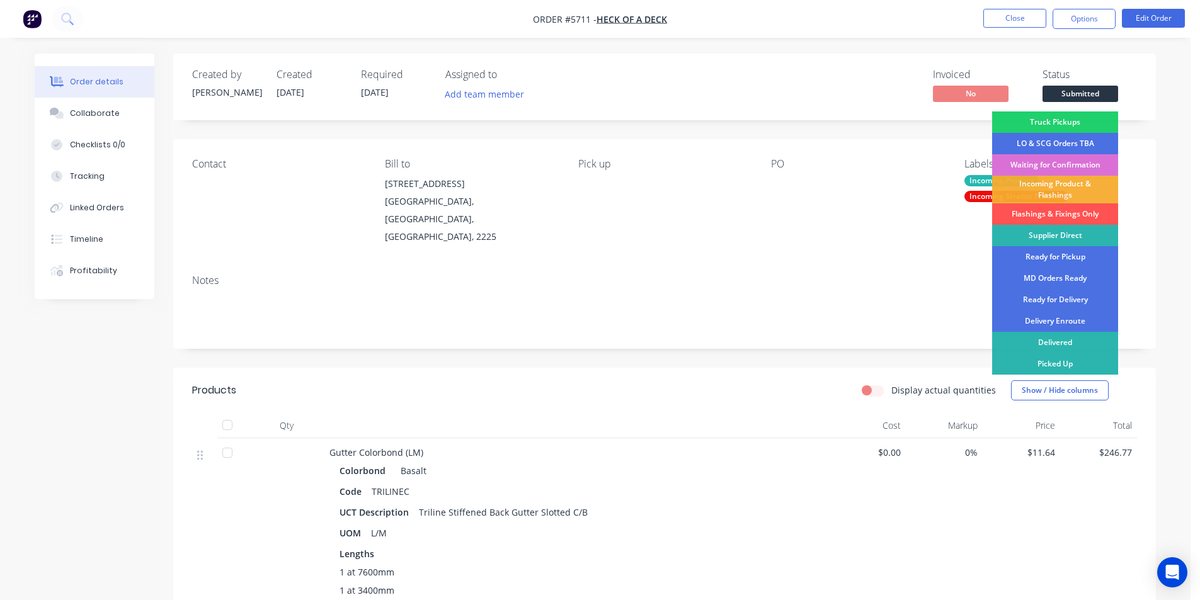
click at [1055, 157] on div "Waiting for Confirmation" at bounding box center [1055, 164] width 126 height 21
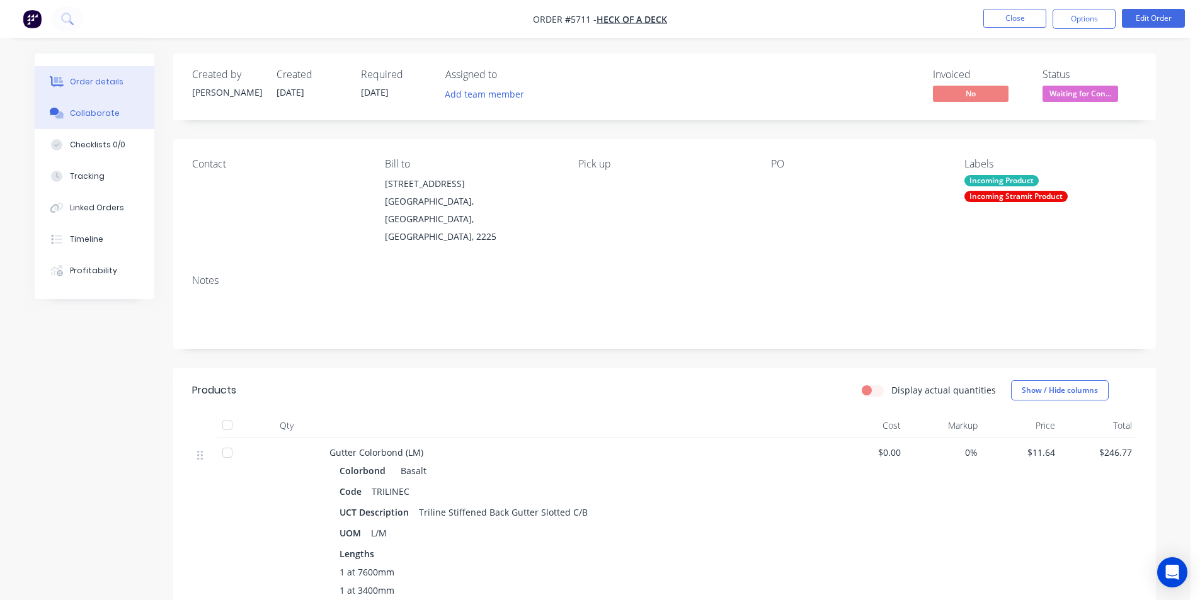
click at [84, 110] on div "Collaborate" at bounding box center [95, 113] width 50 height 11
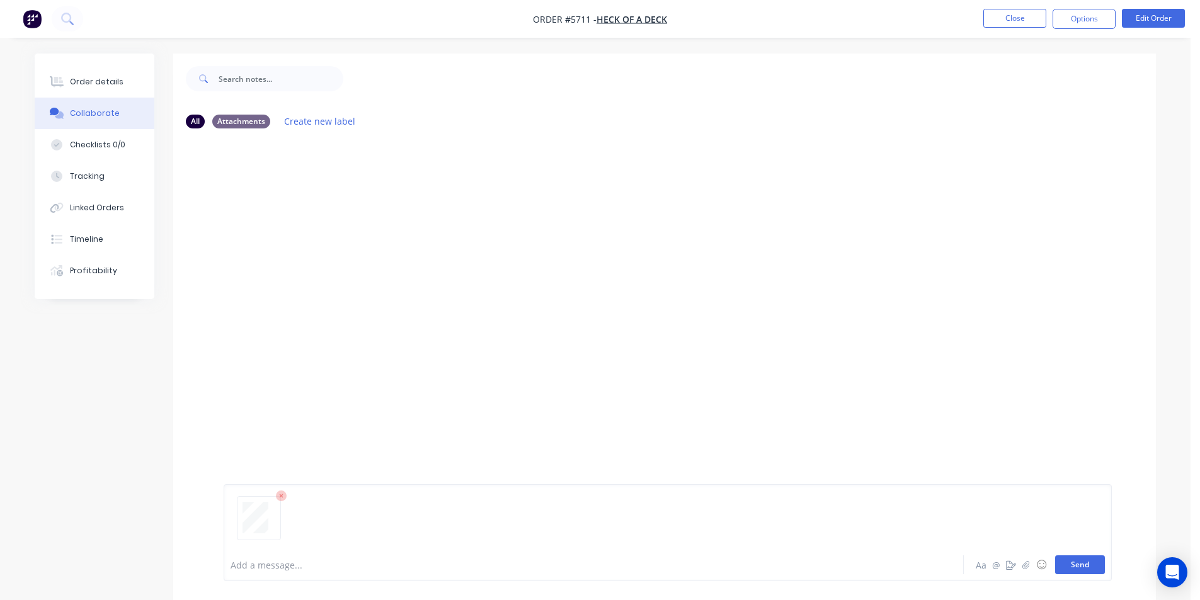
click at [1071, 563] on button "Send" at bounding box center [1080, 565] width 50 height 19
click at [1019, 16] on button "Close" at bounding box center [1015, 18] width 63 height 19
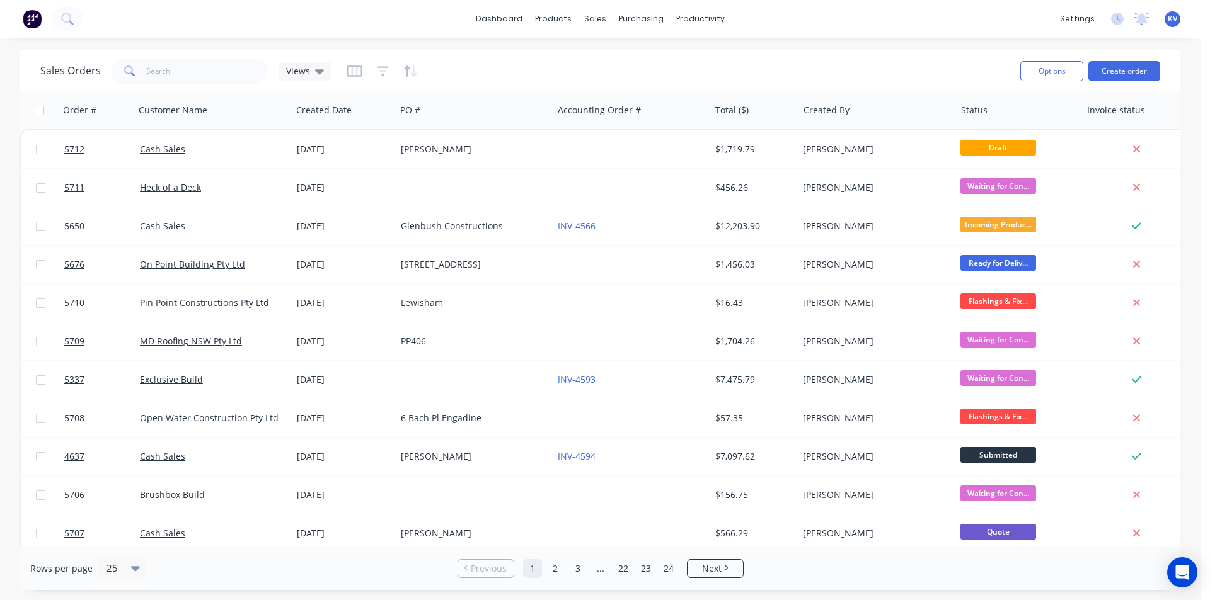
click at [851, 22] on div "dashboard products sales purchasing productivity dashboard products Product Cat…" at bounding box center [600, 19] width 1200 height 38
click at [1123, 61] on button "Create order" at bounding box center [1124, 71] width 72 height 20
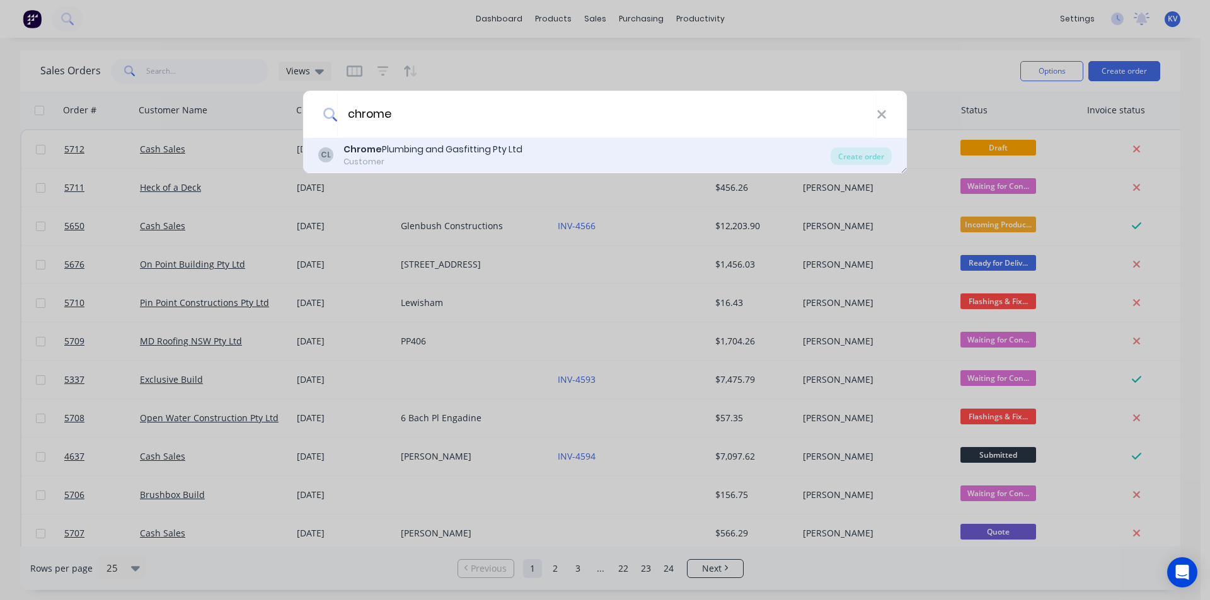
type input "chrome"
click at [519, 163] on div "CL Chrome Plumbing and Gasfitting Pty Ltd Customer" at bounding box center [574, 155] width 512 height 25
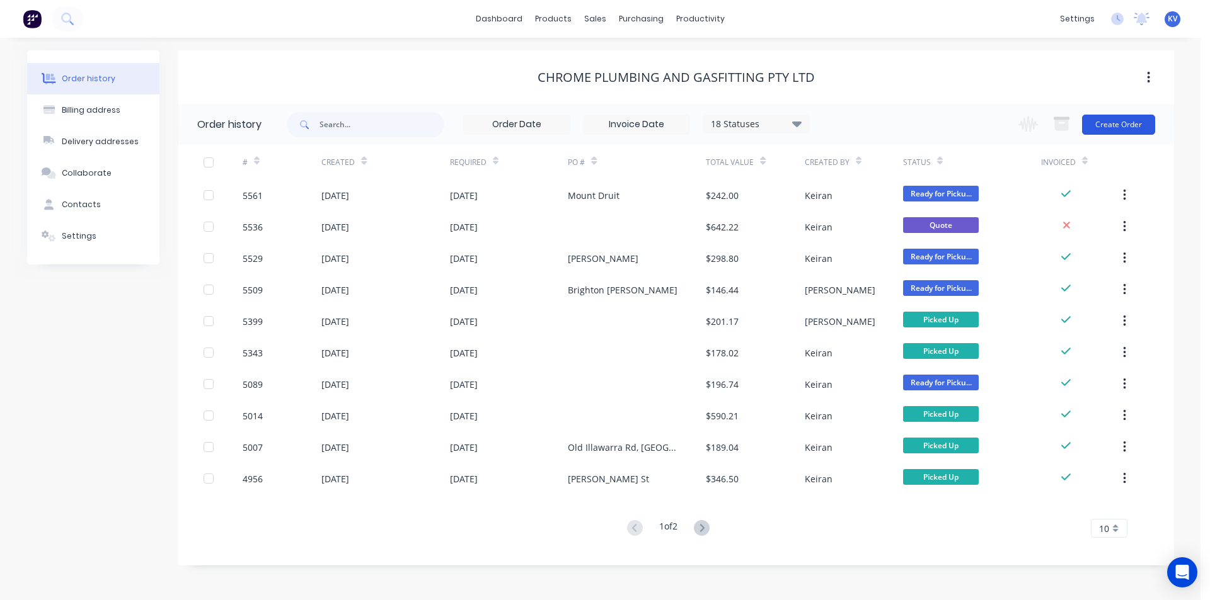
click at [1112, 125] on button "Create Order" at bounding box center [1118, 125] width 73 height 20
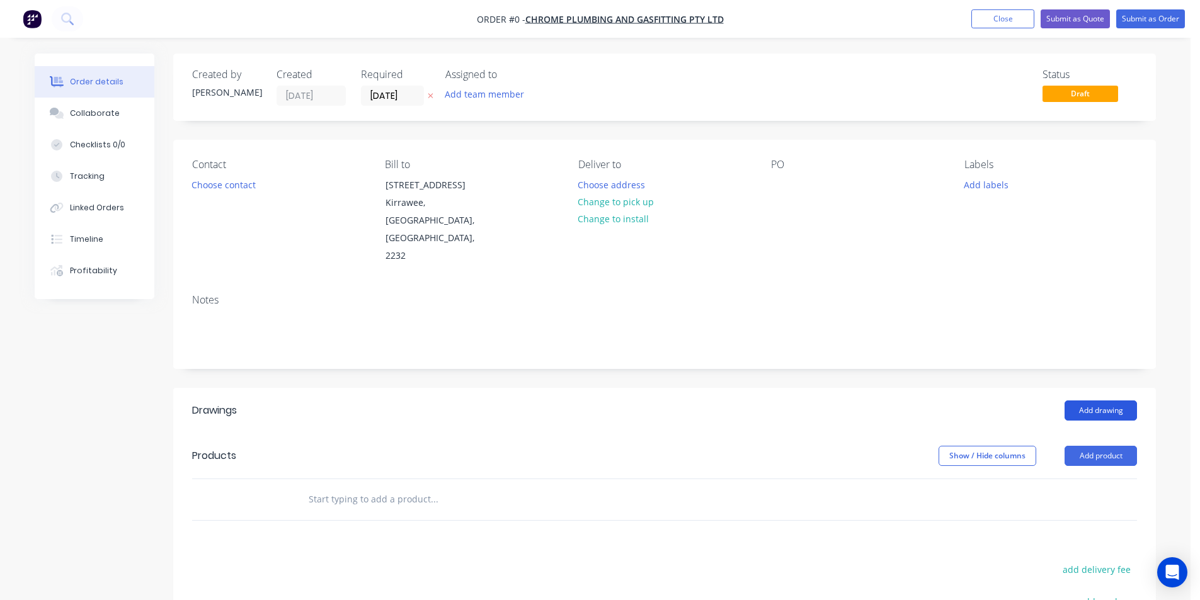
click at [1081, 401] on button "Add drawing" at bounding box center [1101, 411] width 72 height 20
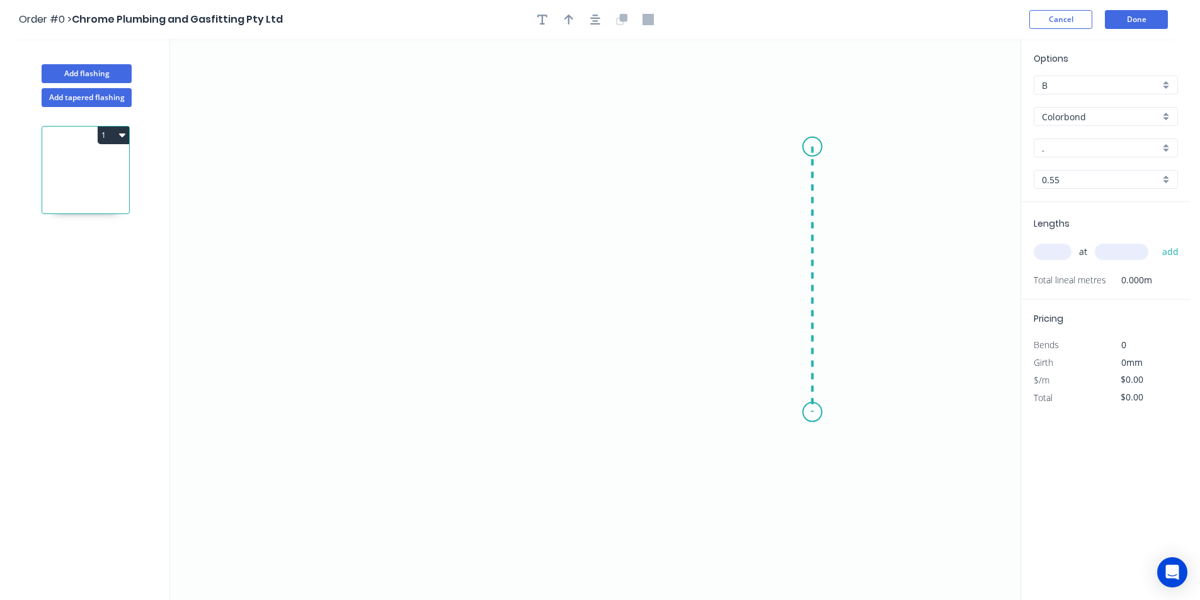
drag, startPoint x: 813, startPoint y: 147, endPoint x: 809, endPoint y: 413, distance: 265.9
click at [809, 413] on icon "0" at bounding box center [595, 319] width 851 height 561
click at [740, 409] on icon "0 ?" at bounding box center [595, 319] width 851 height 561
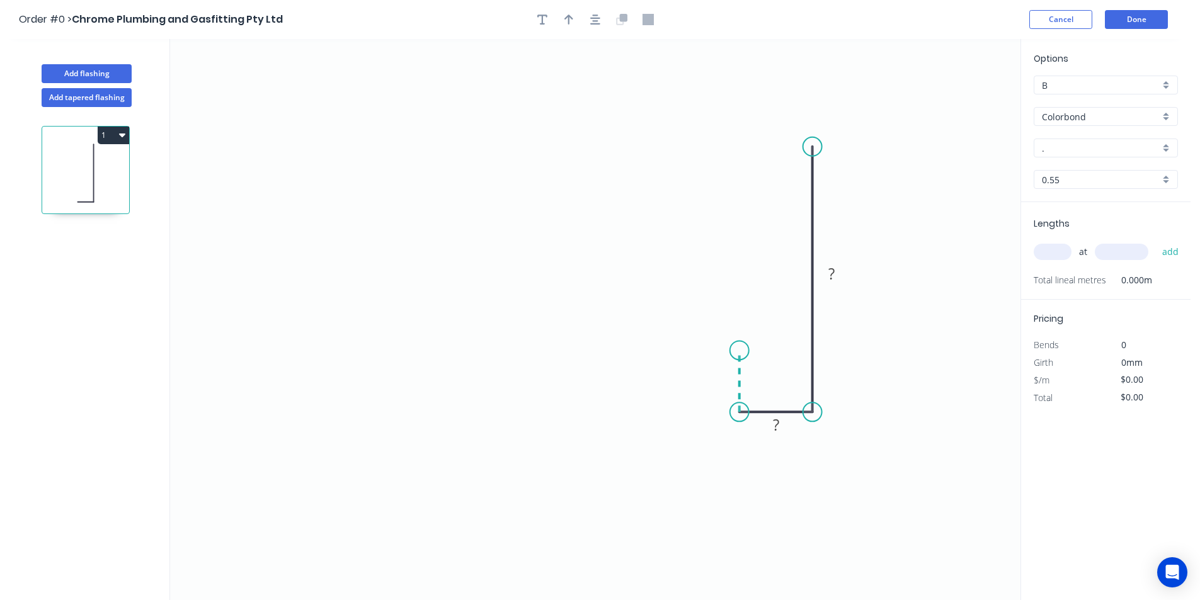
click at [740, 351] on icon "0 ? ?" at bounding box center [595, 319] width 851 height 561
click at [426, 347] on icon "0 ? ? ?" at bounding box center [595, 319] width 851 height 561
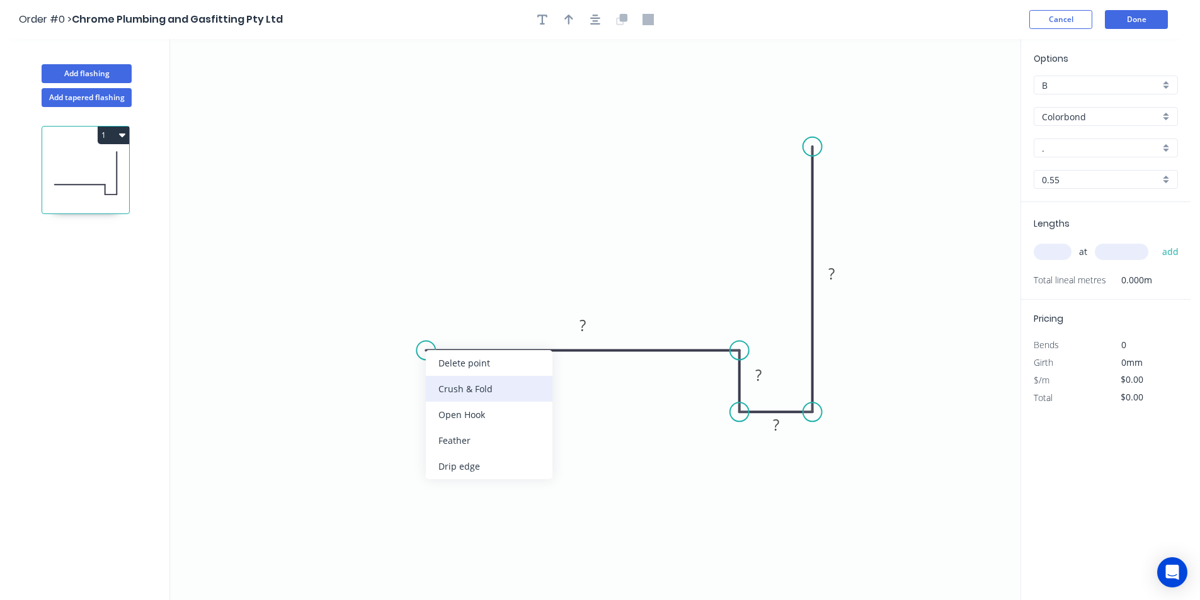
click at [455, 384] on div "Crush & Fold" at bounding box center [489, 389] width 127 height 26
click at [443, 390] on div "Flip bend" at bounding box center [493, 394] width 127 height 26
click at [831, 270] on tspan "?" at bounding box center [832, 273] width 6 height 21
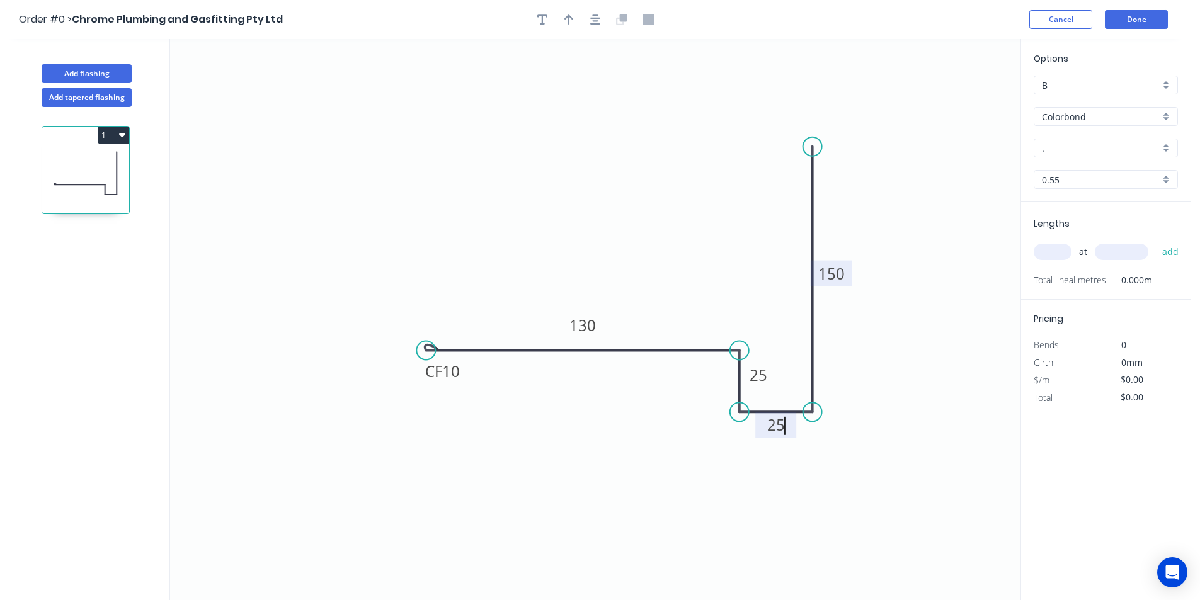
click at [619, 427] on icon "0 CF 10 130 25 25 150" at bounding box center [595, 319] width 851 height 561
type input "$17.35"
click at [1067, 140] on div "." at bounding box center [1106, 148] width 144 height 19
click at [1065, 146] on input "text" at bounding box center [1101, 148] width 118 height 13
click at [1059, 168] on div "Thredbo White" at bounding box center [1106, 172] width 143 height 22
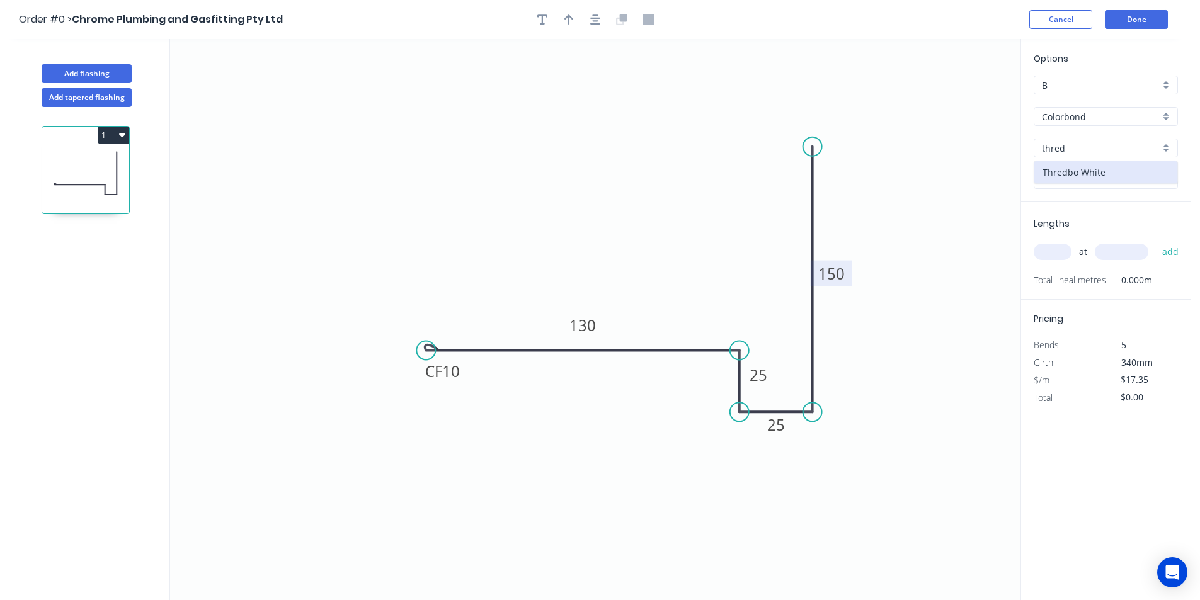
type input "Thredbo White"
click at [1057, 257] on input "text" at bounding box center [1053, 252] width 38 height 16
type input "5"
type input "5000"
click at [1181, 254] on button "add" at bounding box center [1171, 251] width 30 height 21
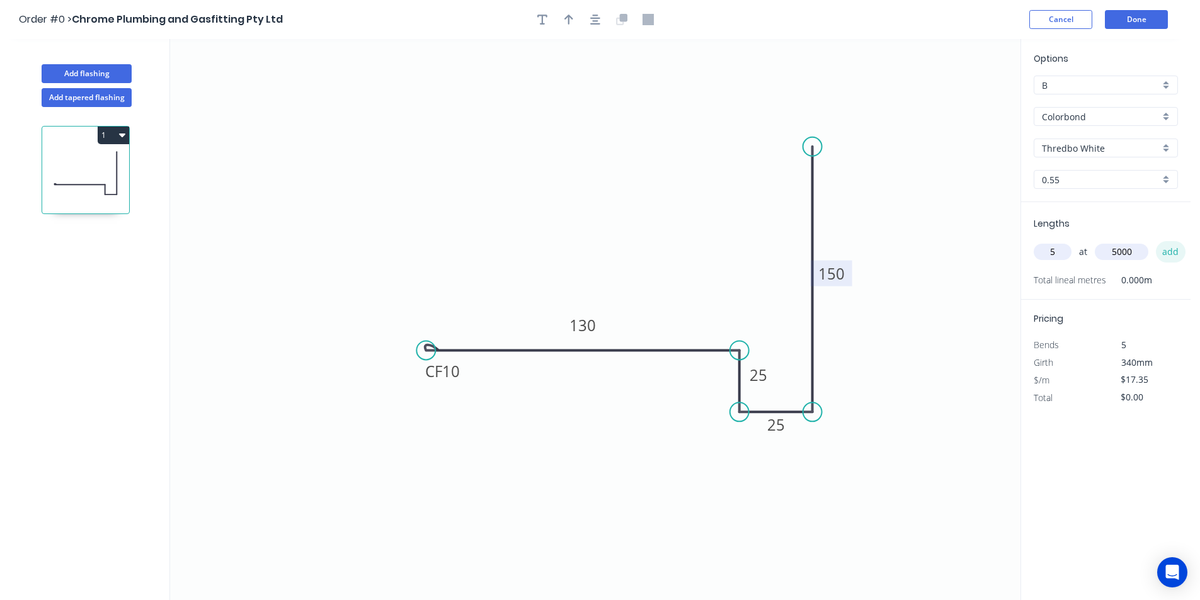
type input "$433.75"
click at [565, 17] on icon "button" at bounding box center [569, 19] width 9 height 11
drag, startPoint x: 958, startPoint y: 100, endPoint x: 623, endPoint y: 508, distance: 528.3
click at [623, 508] on icon at bounding box center [622, 493] width 11 height 40
click at [621, 508] on icon at bounding box center [622, 493] width 11 height 40
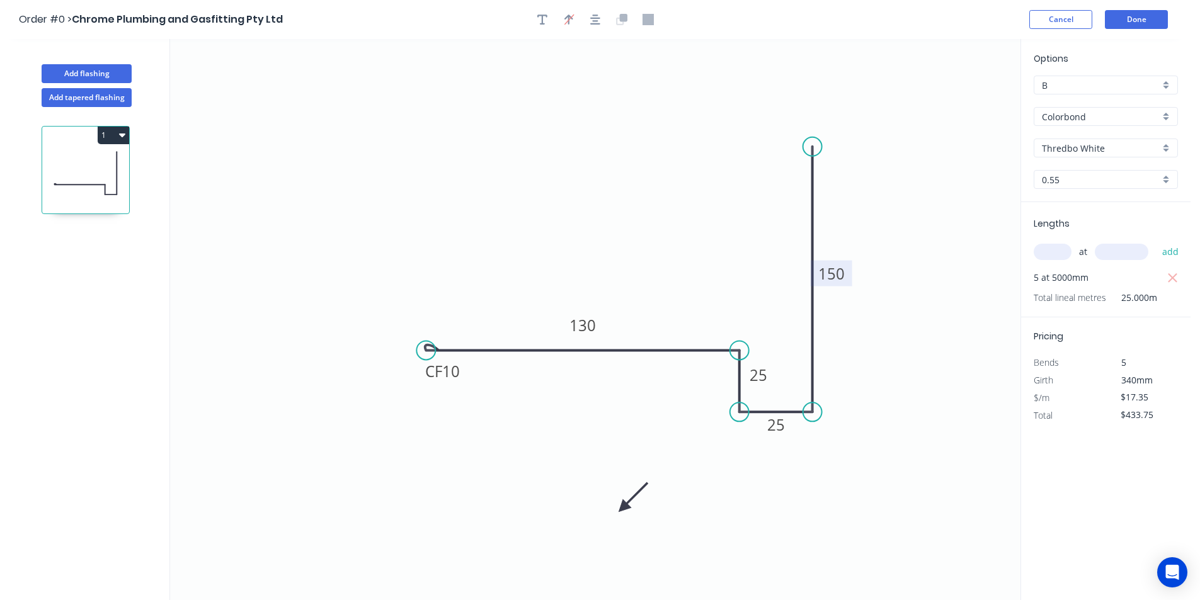
click at [621, 508] on icon at bounding box center [633, 497] width 37 height 37
click at [621, 508] on icon at bounding box center [633, 518] width 37 height 37
click at [1123, 17] on button "Done" at bounding box center [1136, 19] width 63 height 19
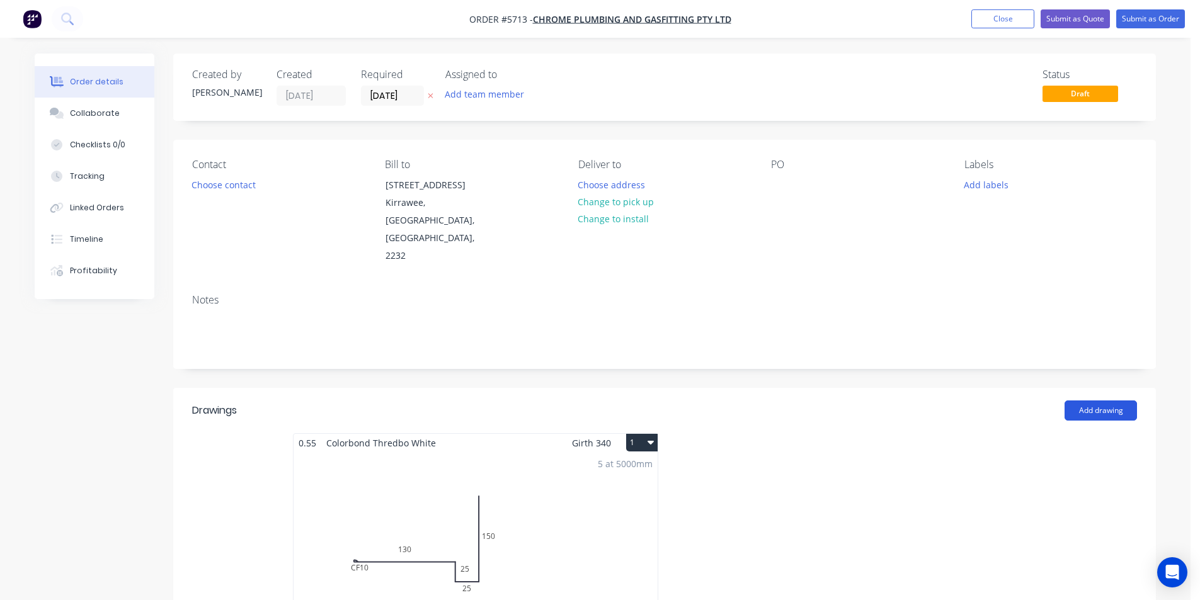
click at [1101, 401] on button "Add drawing" at bounding box center [1101, 411] width 72 height 20
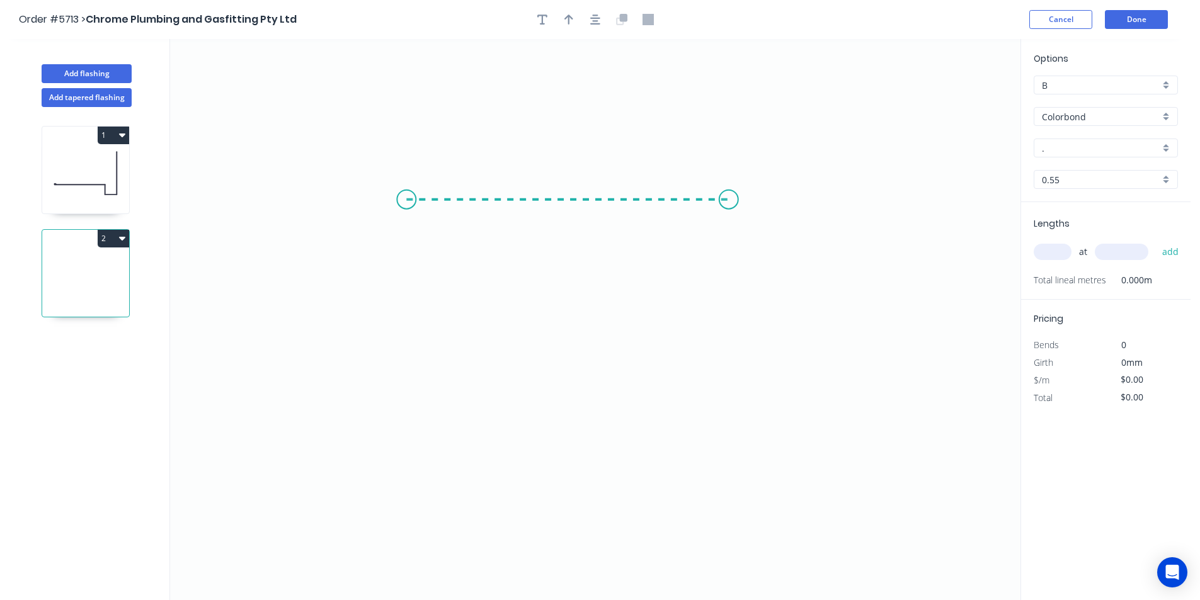
drag, startPoint x: 406, startPoint y: 200, endPoint x: 729, endPoint y: 209, distance: 322.7
click at [729, 209] on icon "0" at bounding box center [595, 319] width 851 height 561
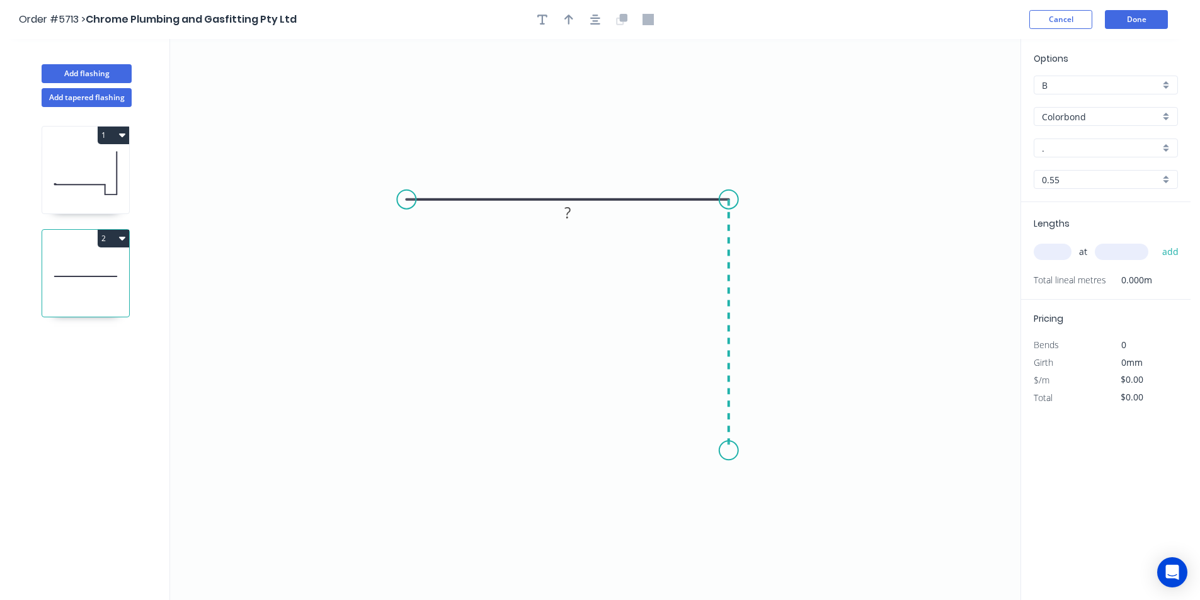
click at [718, 451] on icon "0 ?" at bounding box center [595, 319] width 851 height 561
click at [731, 447] on circle at bounding box center [729, 450] width 19 height 19
click at [577, 181] on rect at bounding box center [567, 176] width 25 height 18
click at [877, 124] on icon "0 100 100" at bounding box center [595, 319] width 851 height 561
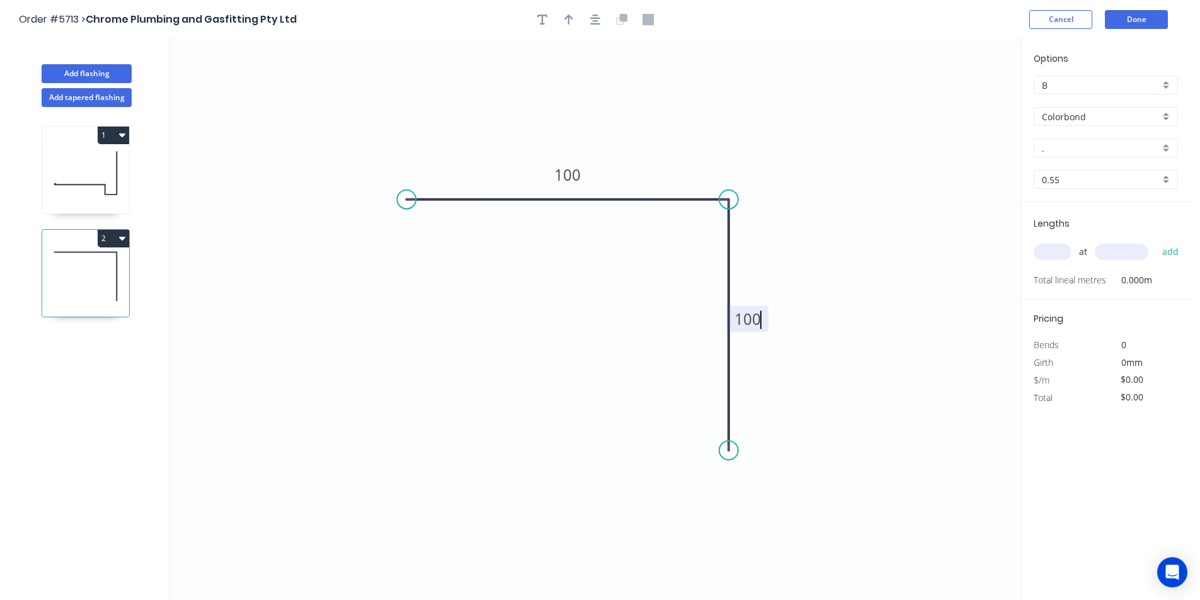
type input "$9.98"
click at [567, 21] on icon "button" at bounding box center [569, 19] width 9 height 11
drag, startPoint x: 948, startPoint y: 103, endPoint x: 680, endPoint y: 122, distance: 268.5
click at [682, 122] on icon at bounding box center [687, 108] width 11 height 40
drag, startPoint x: 1081, startPoint y: 150, endPoint x: 1074, endPoint y: 151, distance: 7.0
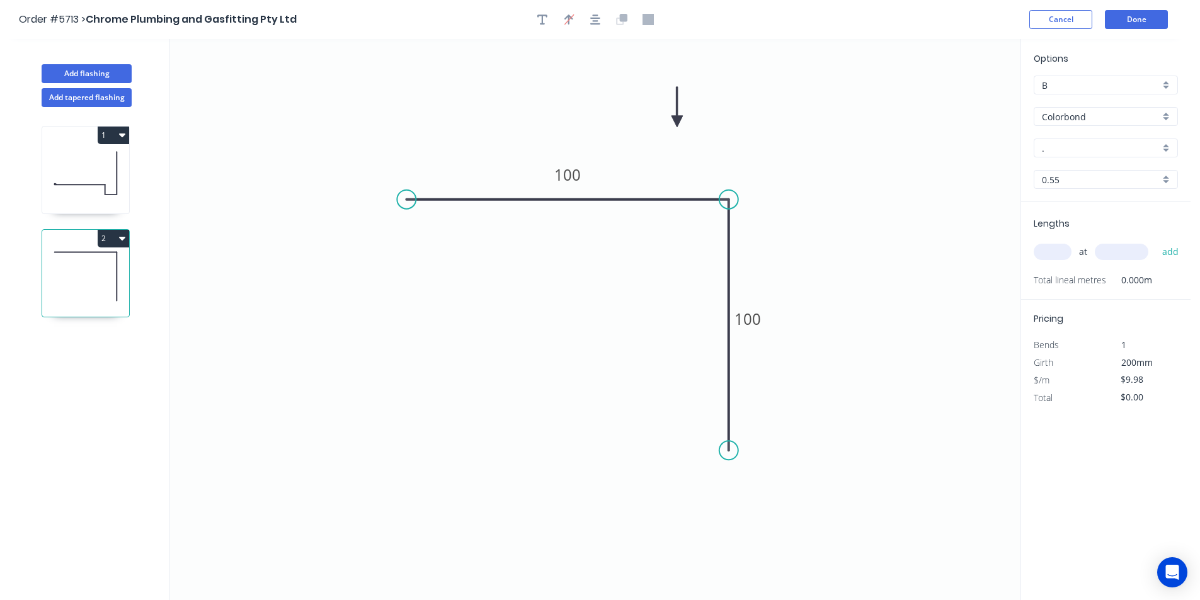
click at [1079, 150] on input "." at bounding box center [1101, 148] width 118 height 13
click at [1051, 173] on div "Thredbo White" at bounding box center [1106, 172] width 143 height 22
type input "Thredbo White"
click at [1059, 248] on input "text" at bounding box center [1053, 252] width 38 height 16
type input "5"
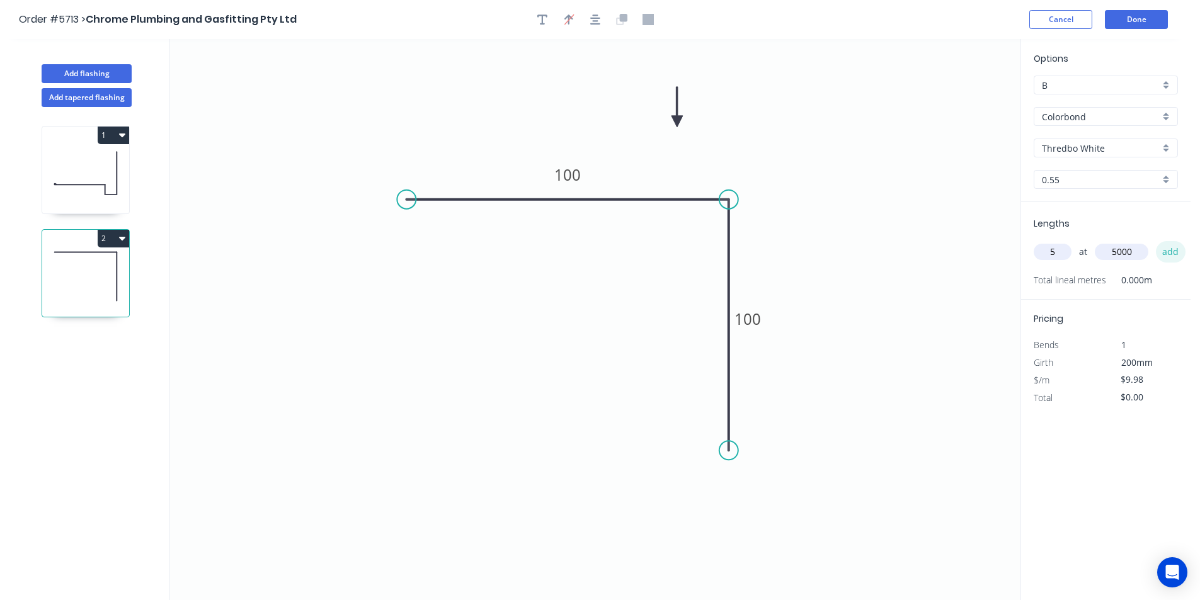
type input "5000"
click at [1169, 250] on button "add" at bounding box center [1171, 251] width 30 height 21
type input "$249.50"
click at [1130, 17] on button "Done" at bounding box center [1136, 19] width 63 height 19
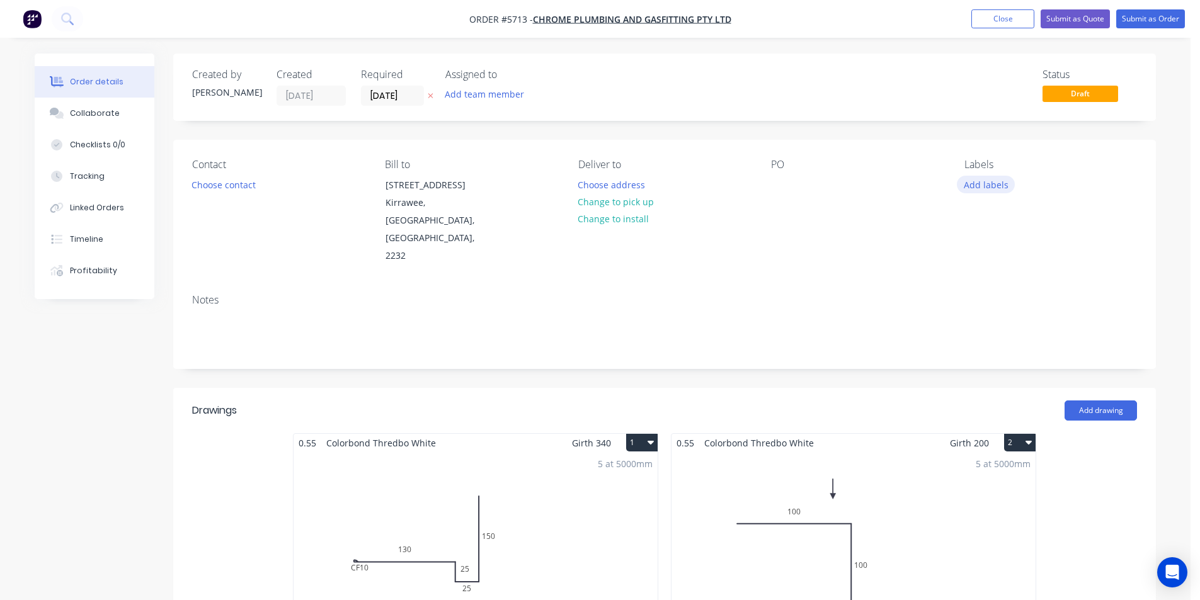
click at [979, 187] on button "Add labels" at bounding box center [986, 184] width 58 height 17
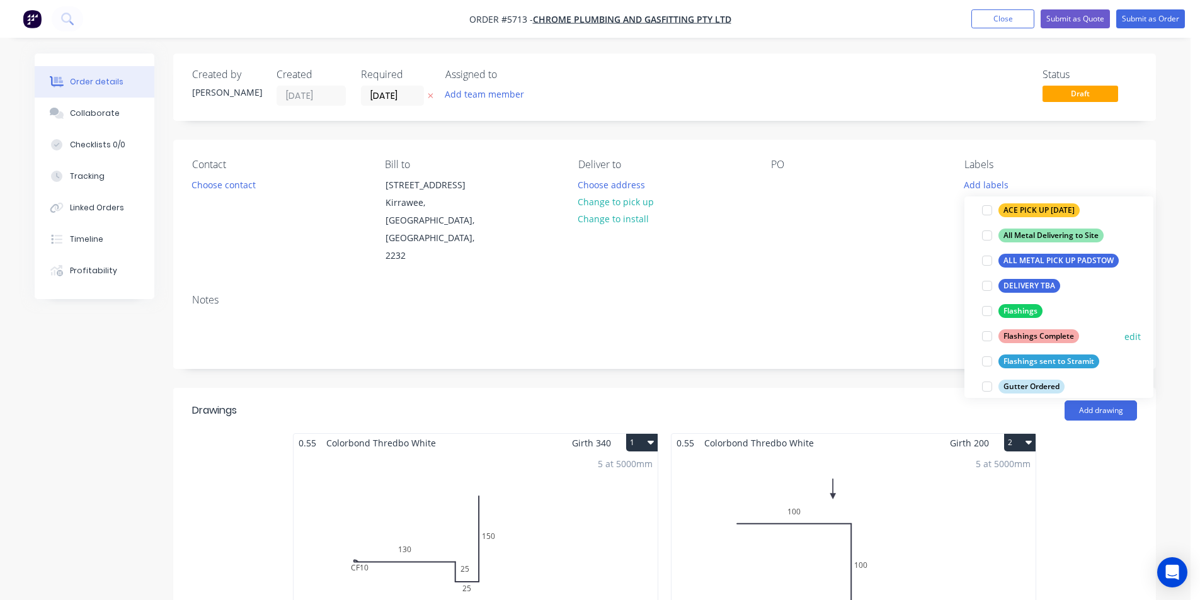
scroll to position [189, 0]
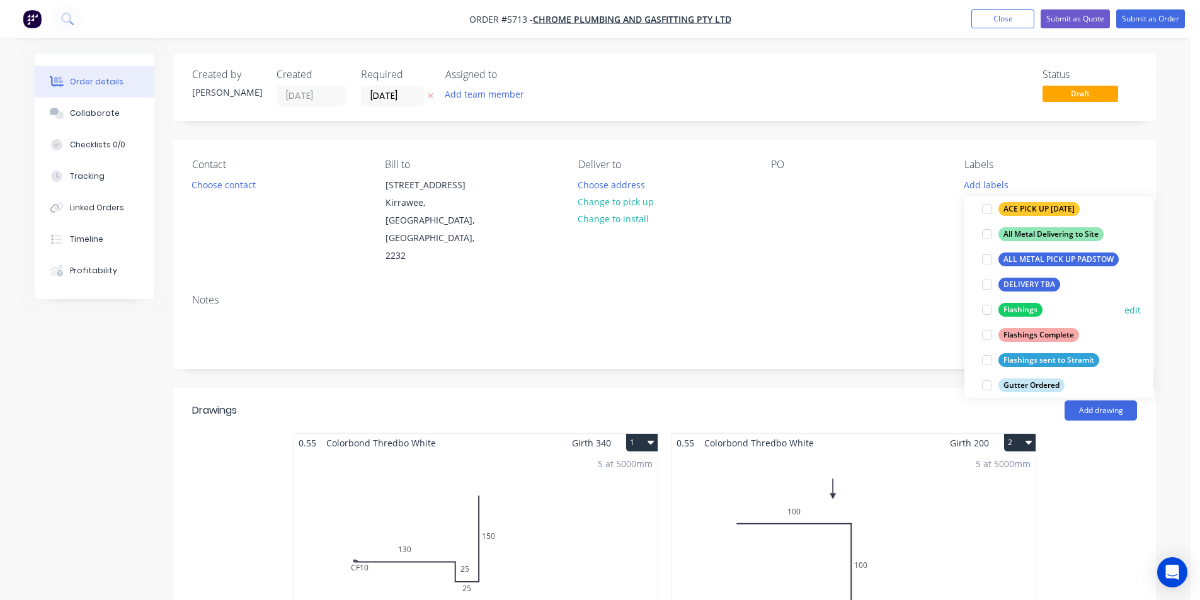
click at [987, 308] on div at bounding box center [987, 309] width 25 height 25
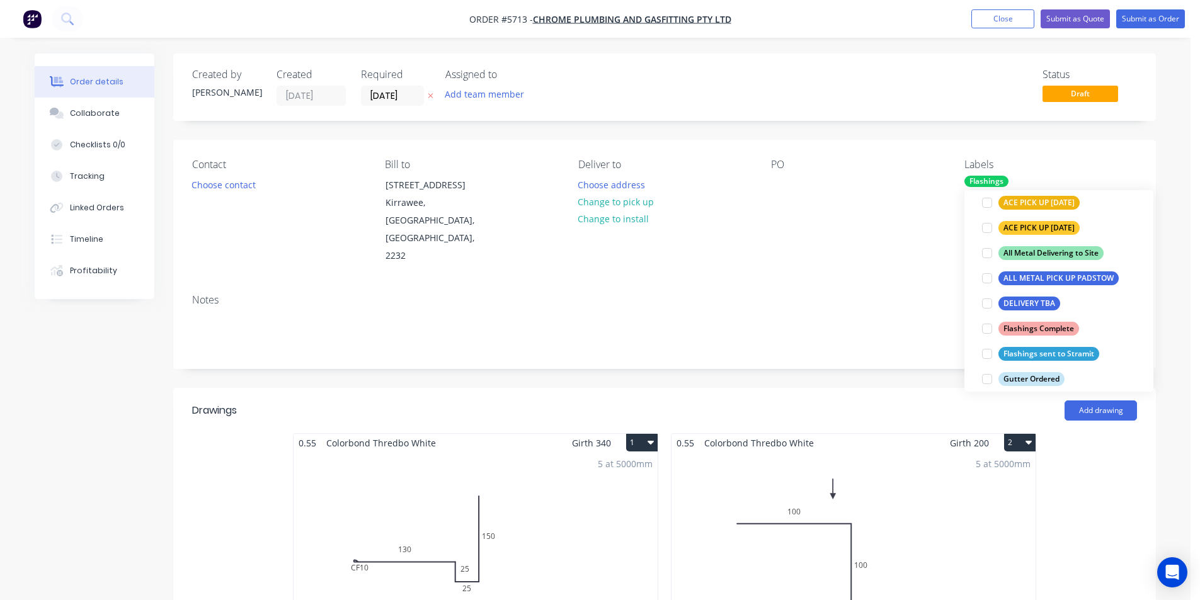
scroll to position [0, 0]
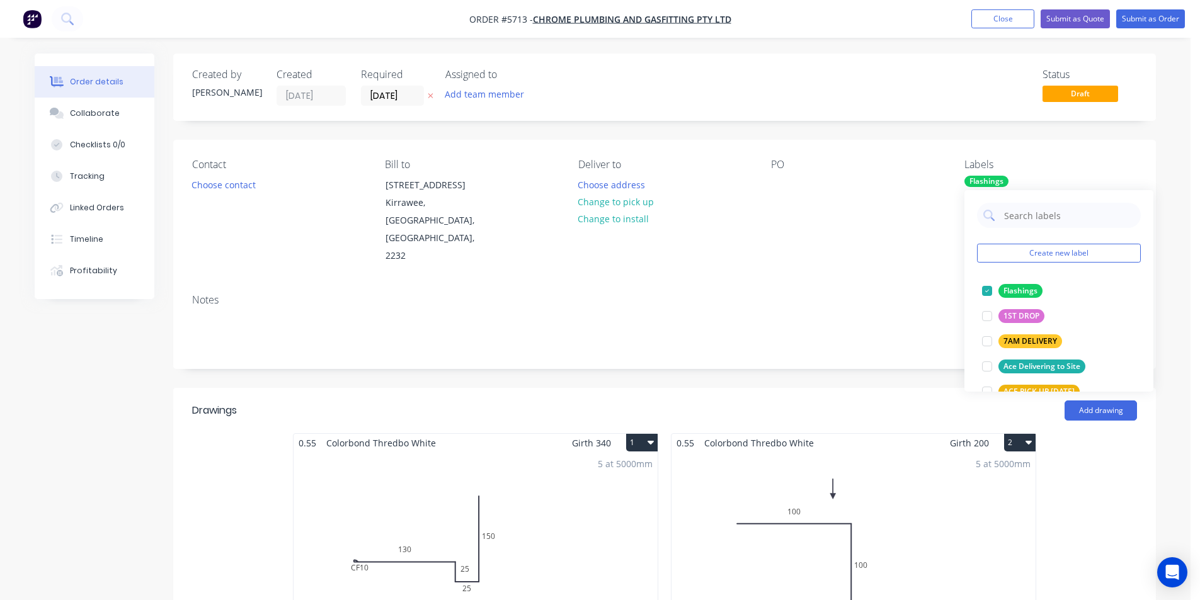
click at [791, 294] on div "Notes" at bounding box center [664, 300] width 945 height 12
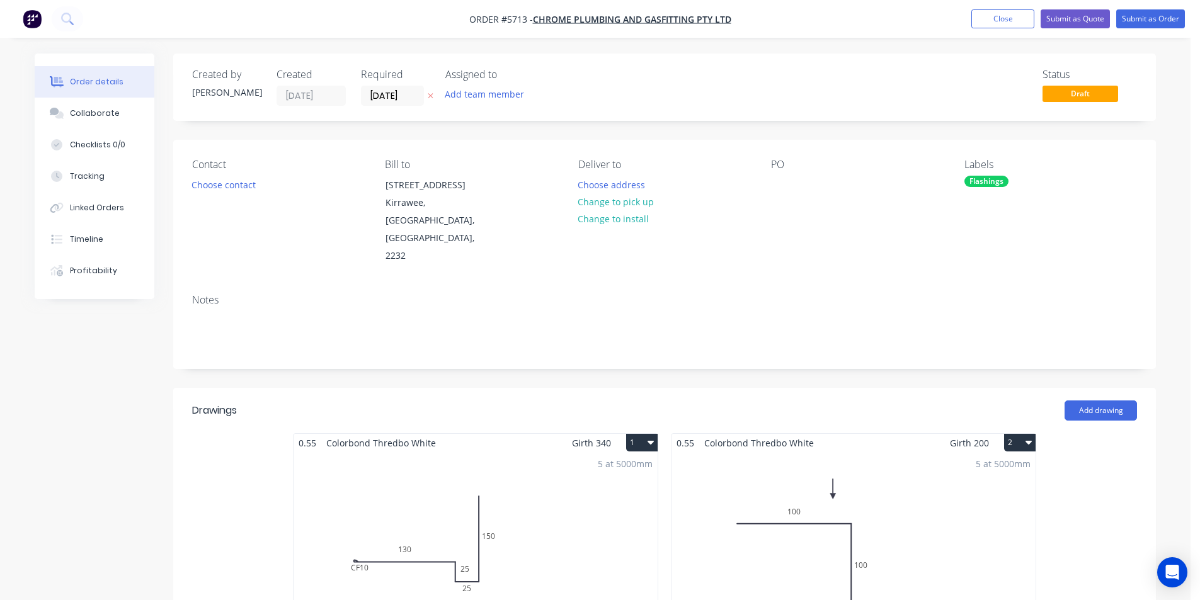
click at [794, 181] on div "PO" at bounding box center [857, 212] width 173 height 106
click at [784, 180] on div at bounding box center [781, 185] width 20 height 18
click at [794, 284] on div "Notes" at bounding box center [664, 326] width 983 height 84
click at [634, 195] on button "Change to pick up" at bounding box center [615, 201] width 89 height 17
click at [394, 98] on input "[DATE]" at bounding box center [393, 95] width 62 height 19
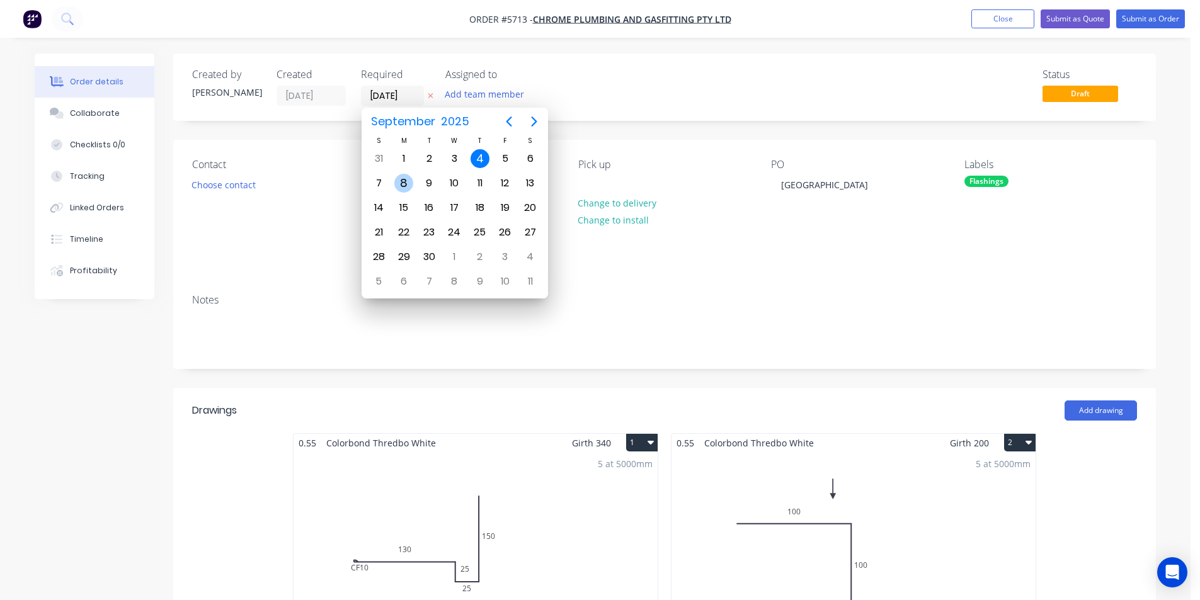
click at [399, 181] on div "8" at bounding box center [403, 183] width 19 height 19
type input "[DATE]"
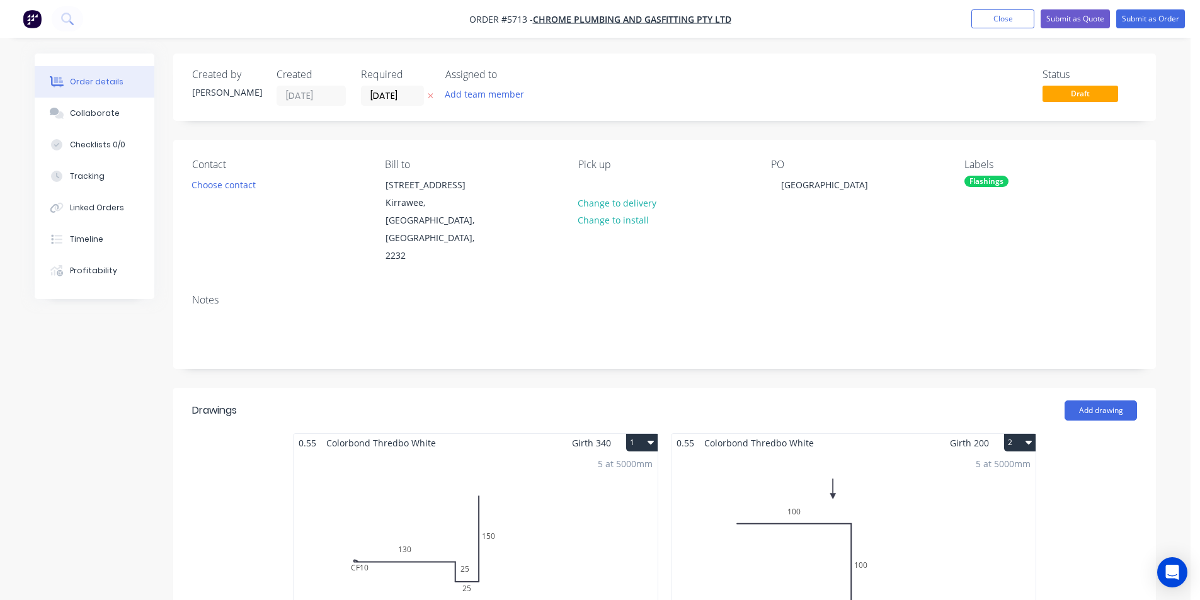
click at [832, 294] on div "Notes" at bounding box center [664, 300] width 945 height 12
click at [113, 117] on div "Collaborate" at bounding box center [95, 113] width 50 height 11
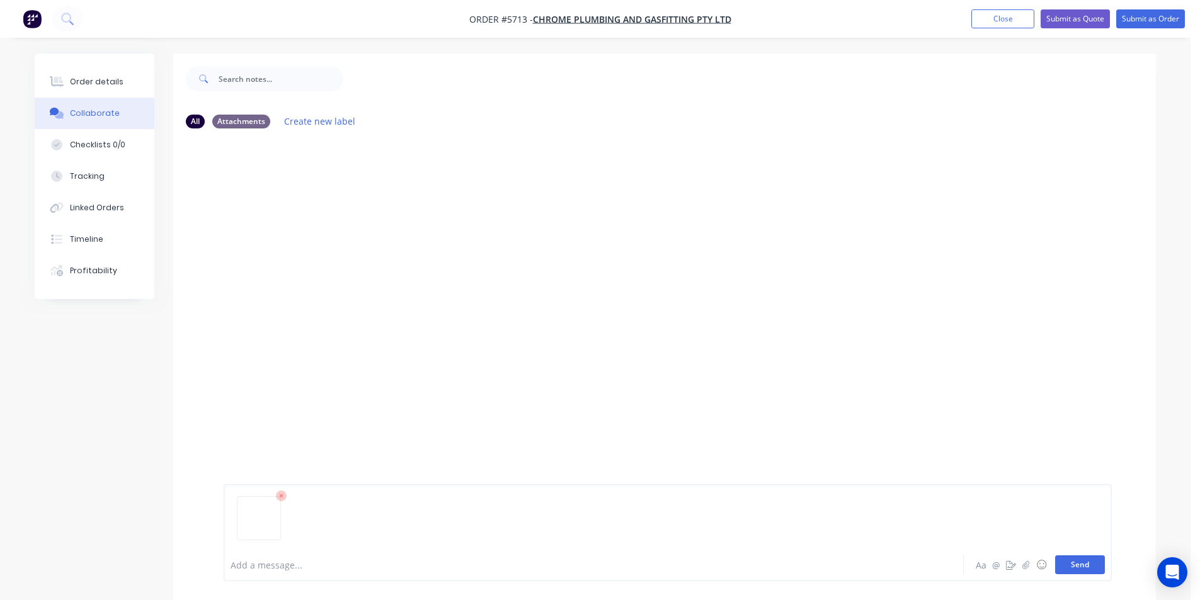
click at [1079, 571] on button "Send" at bounding box center [1080, 565] width 50 height 19
click at [90, 80] on div "Order details" at bounding box center [97, 81] width 54 height 11
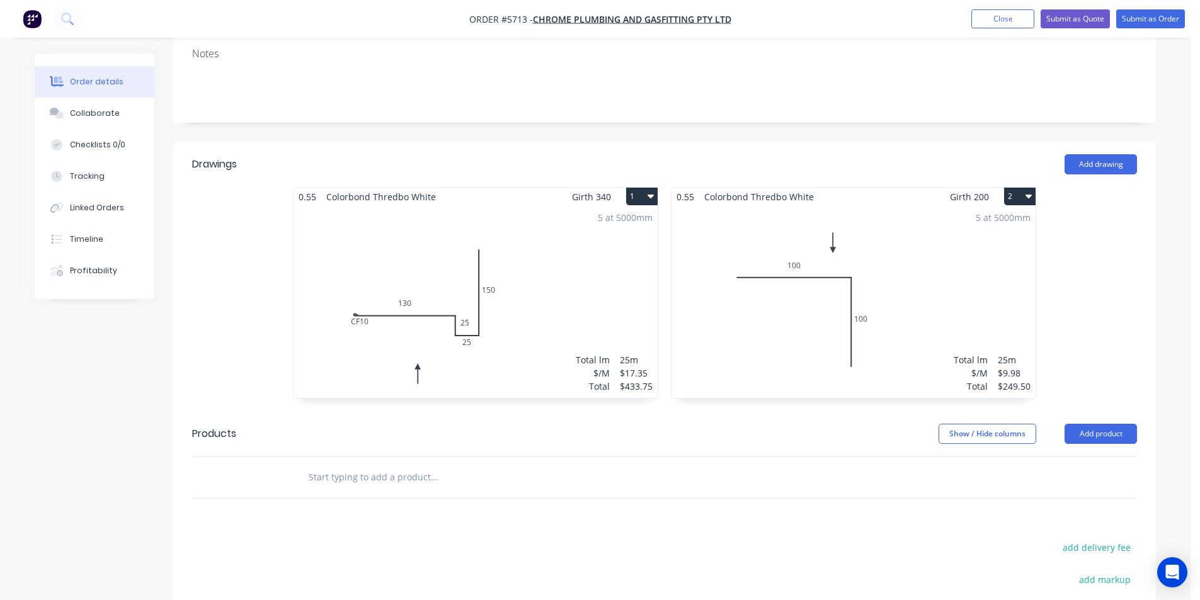
scroll to position [252, 0]
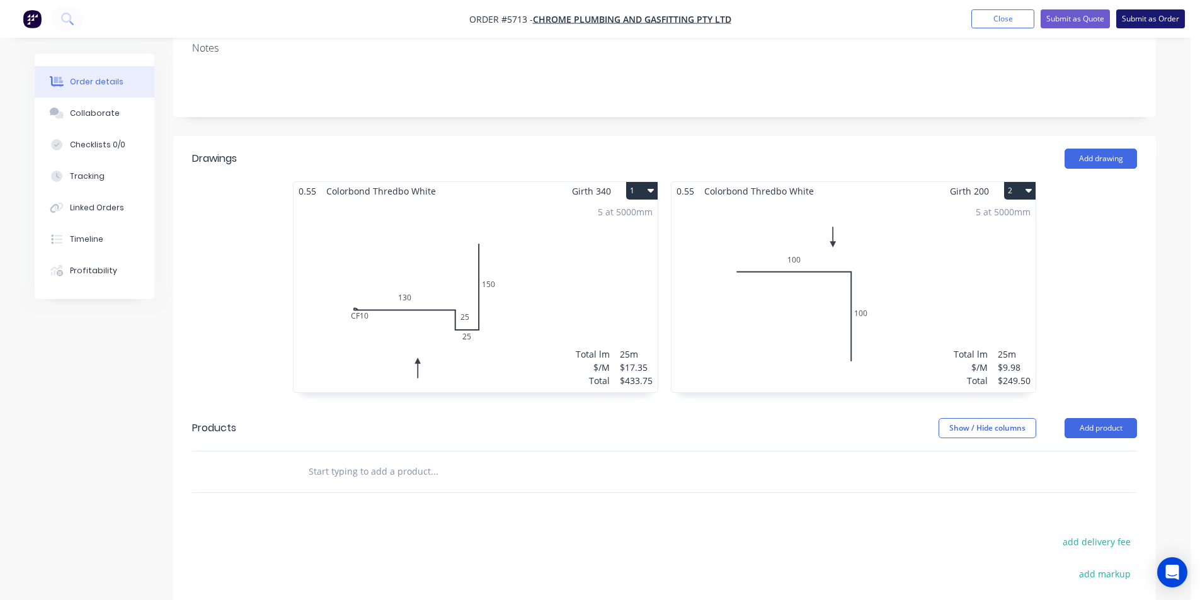
click at [1142, 24] on button "Submit as Order" at bounding box center [1151, 18] width 69 height 19
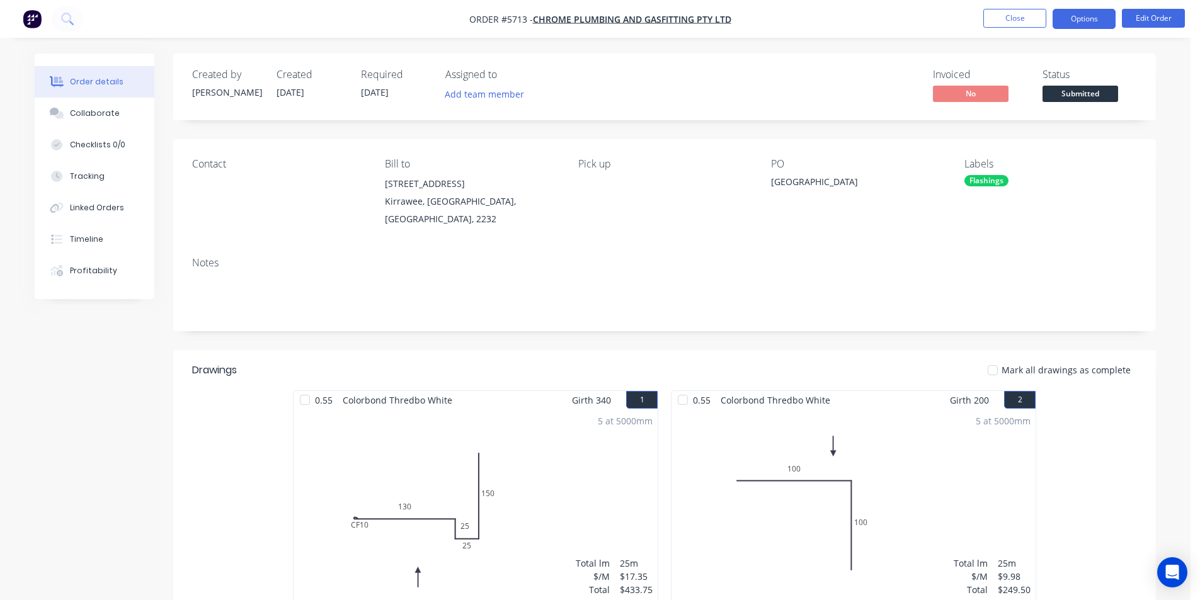
click at [1069, 22] on button "Options" at bounding box center [1084, 19] width 63 height 20
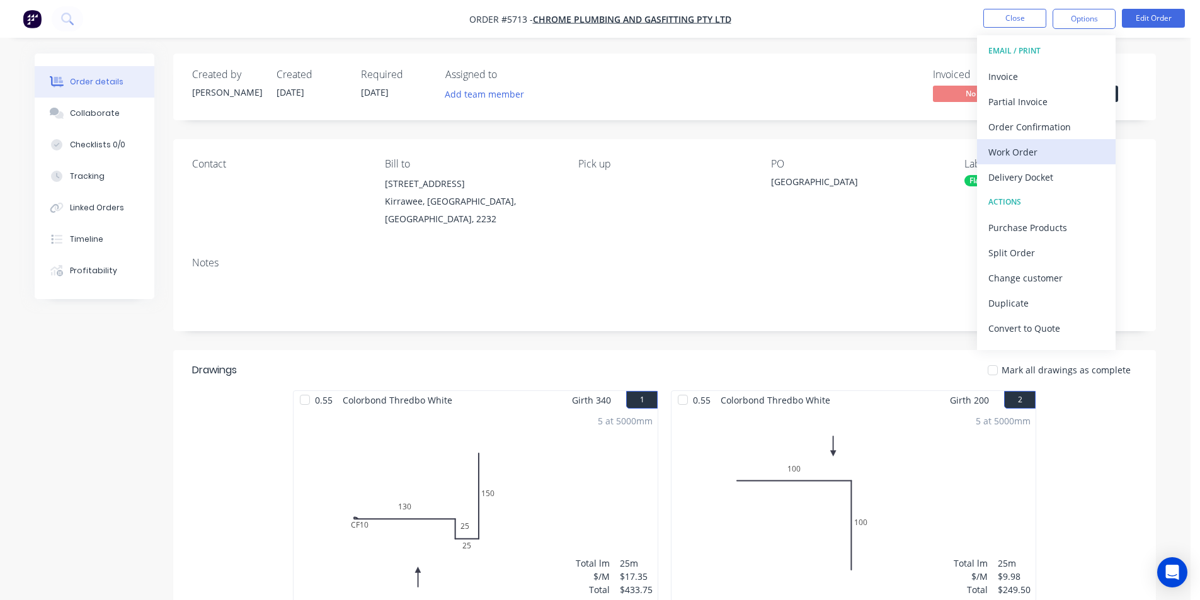
click at [1028, 156] on div "Work Order" at bounding box center [1047, 152] width 116 height 18
click at [1011, 143] on div "Custom" at bounding box center [1047, 152] width 116 height 18
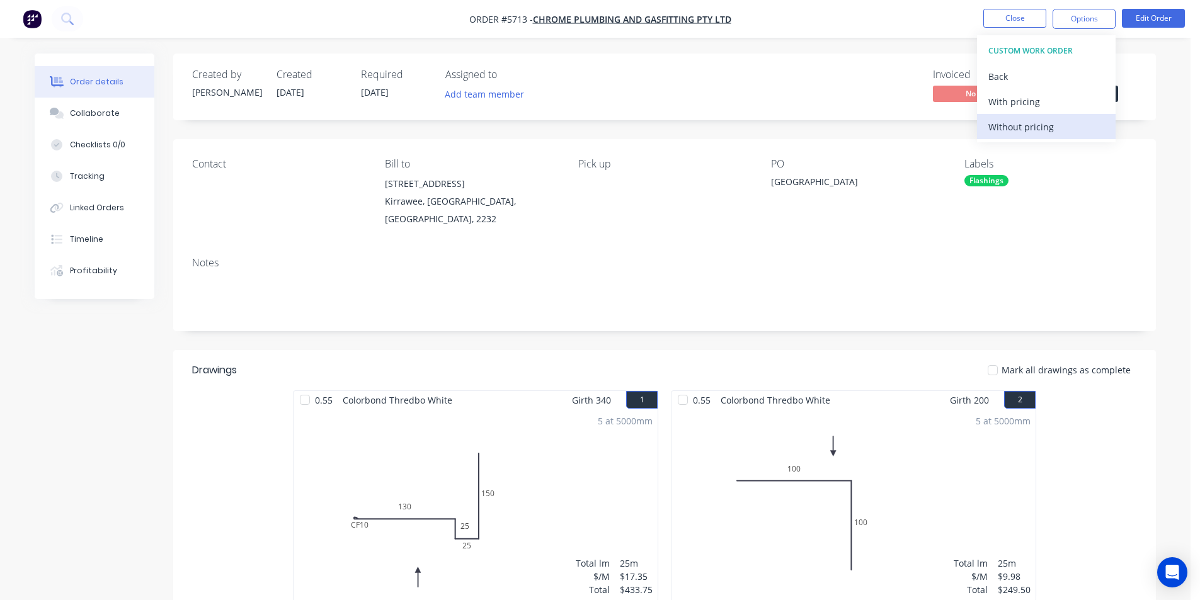
click at [1014, 127] on div "Without pricing" at bounding box center [1047, 127] width 116 height 18
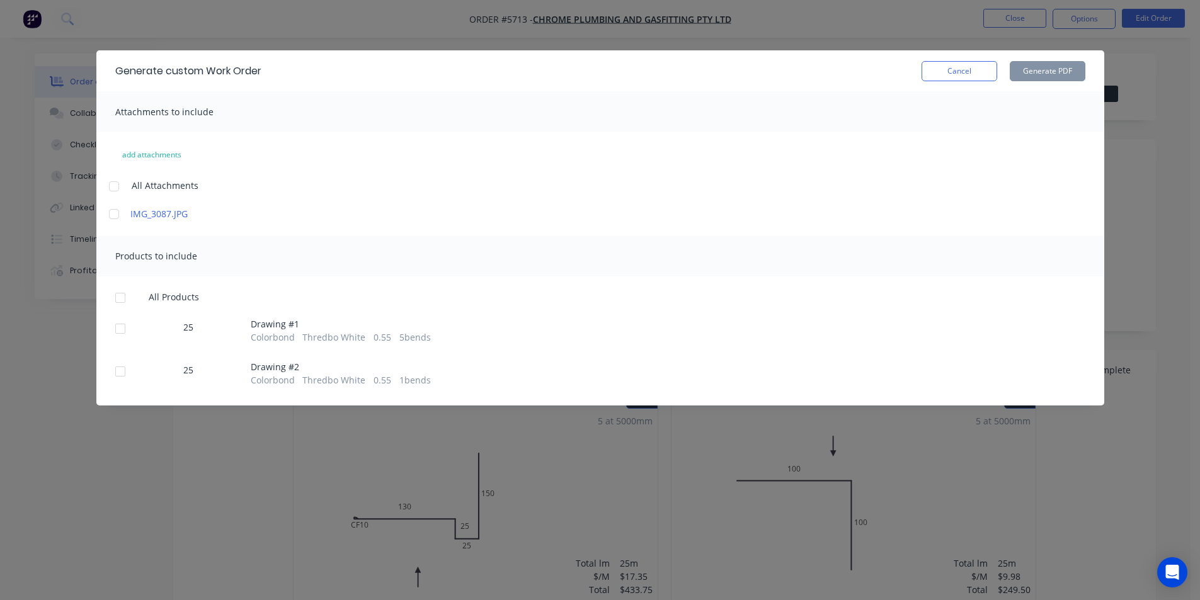
click at [120, 328] on div at bounding box center [120, 328] width 25 height 25
click at [120, 376] on div at bounding box center [120, 371] width 25 height 25
click at [1058, 67] on button "Generate PDF" at bounding box center [1048, 71] width 76 height 20
click at [951, 64] on button "Cancel" at bounding box center [960, 71] width 76 height 20
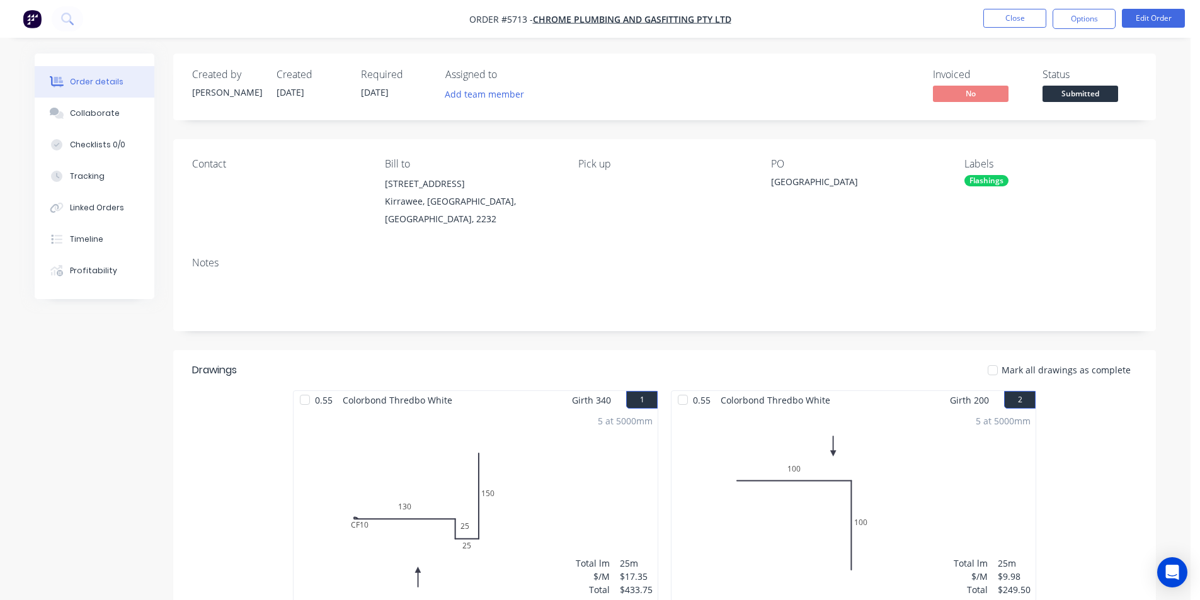
click at [1052, 89] on span "Submitted" at bounding box center [1081, 94] width 76 height 16
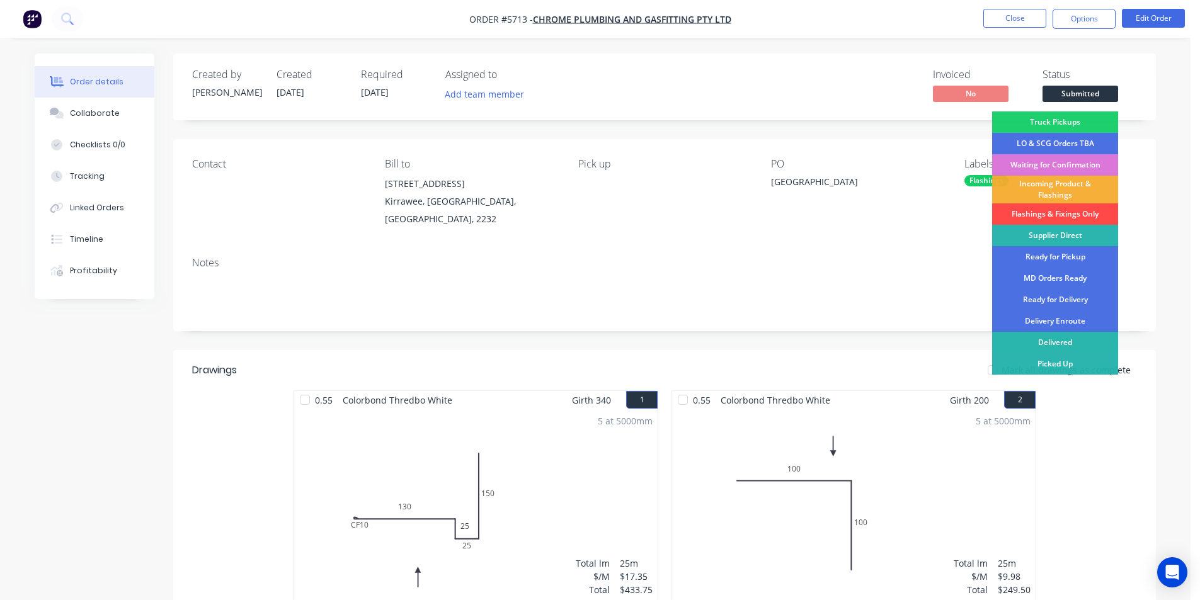
click at [1051, 212] on div "Flashings & Fixings Only" at bounding box center [1055, 214] width 126 height 21
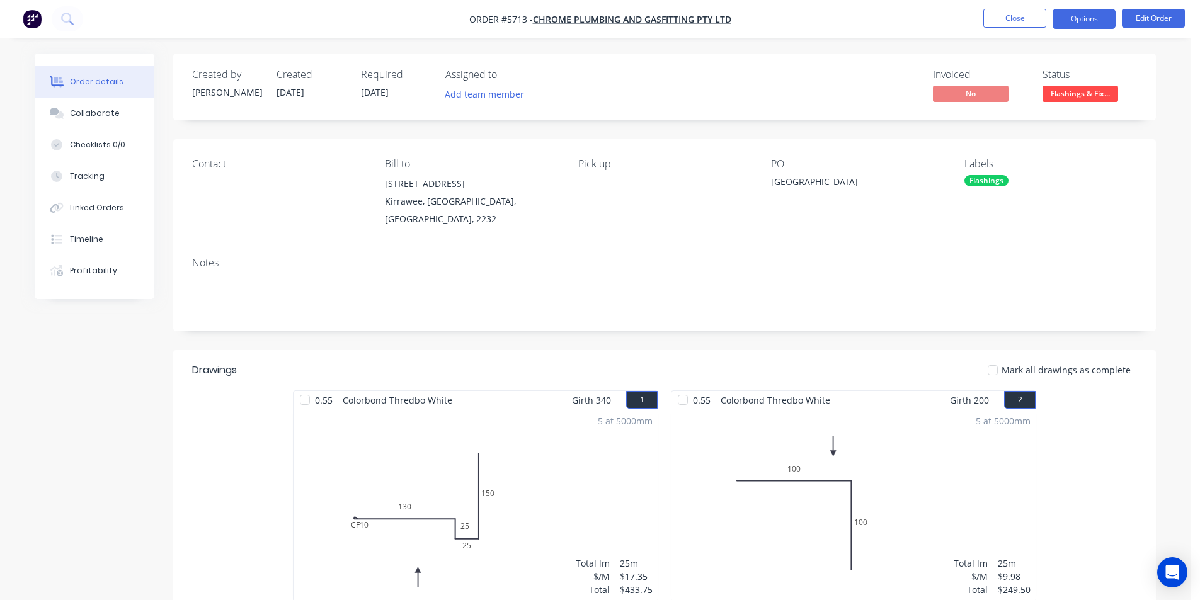
click at [1067, 20] on button "Options" at bounding box center [1084, 19] width 63 height 20
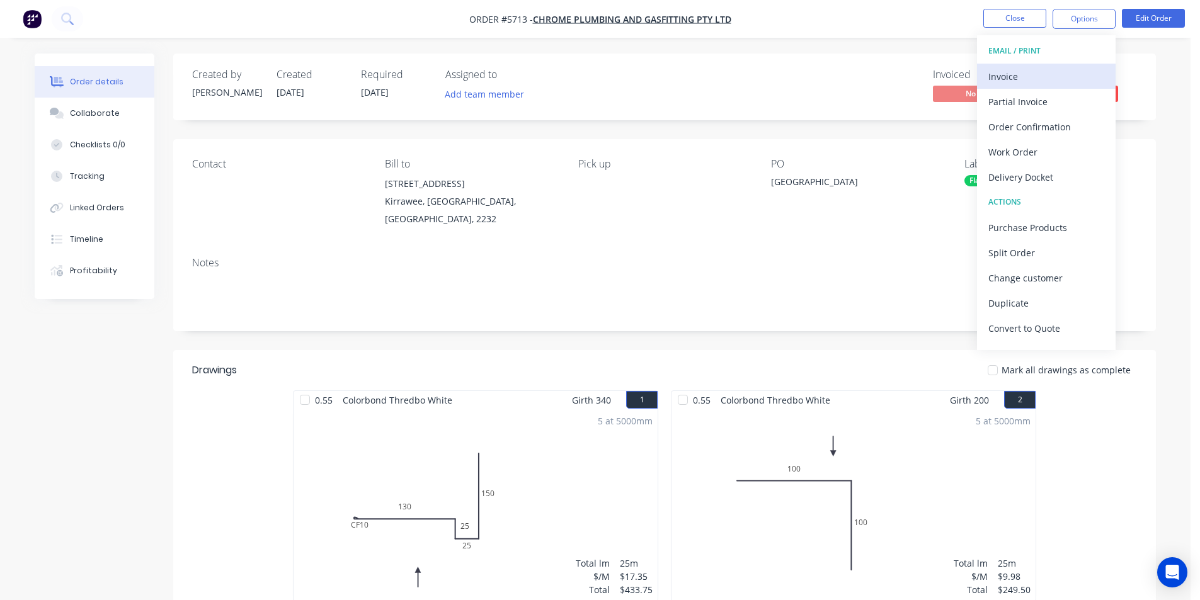
click at [1019, 88] on button "Invoice" at bounding box center [1046, 76] width 139 height 25
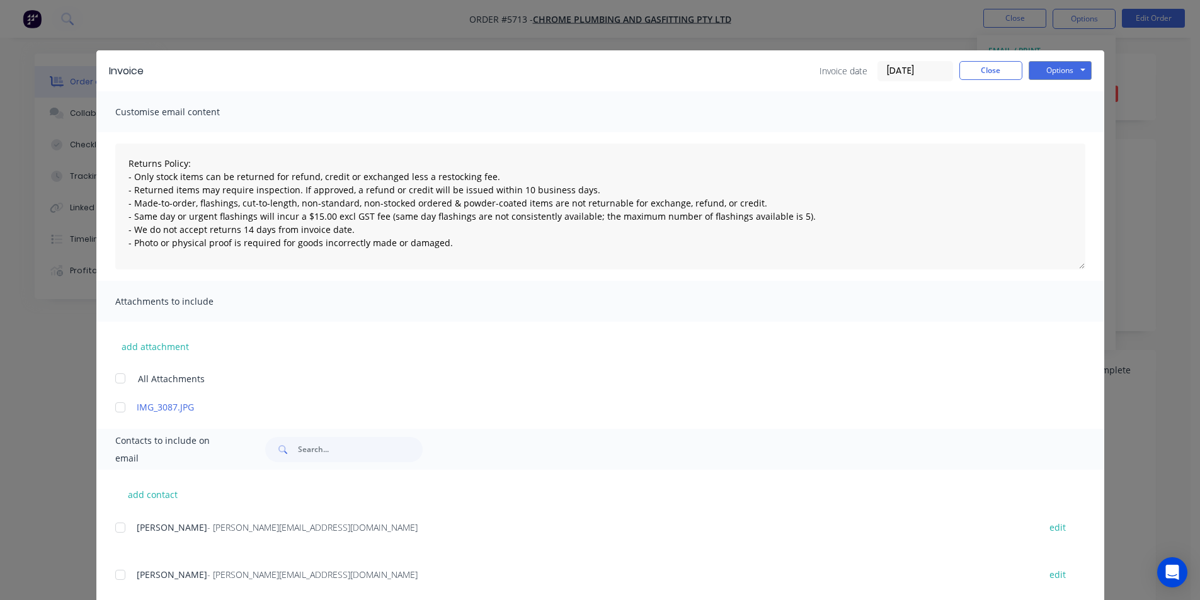
click at [112, 578] on div at bounding box center [120, 575] width 25 height 25
click at [1070, 72] on button "Options" at bounding box center [1060, 70] width 63 height 19
click at [1059, 134] on button "Email" at bounding box center [1069, 134] width 81 height 21
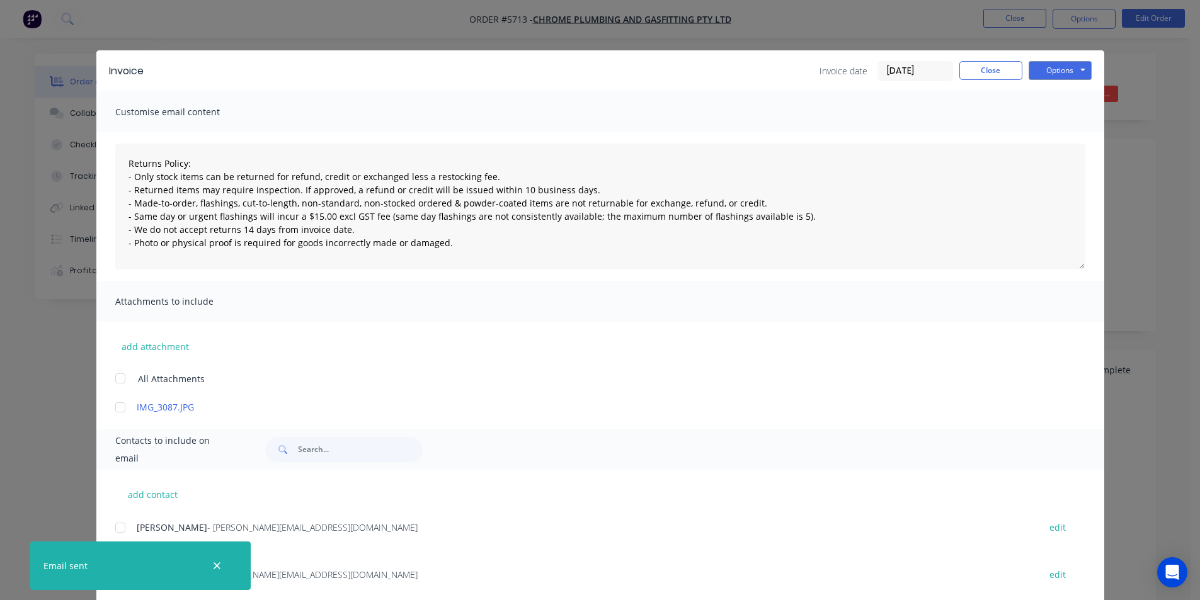
click at [968, 80] on div "Invoice date 04/09/25 Close Options Preview Print Email" at bounding box center [956, 71] width 272 height 20
click at [970, 76] on button "Close" at bounding box center [991, 70] width 63 height 19
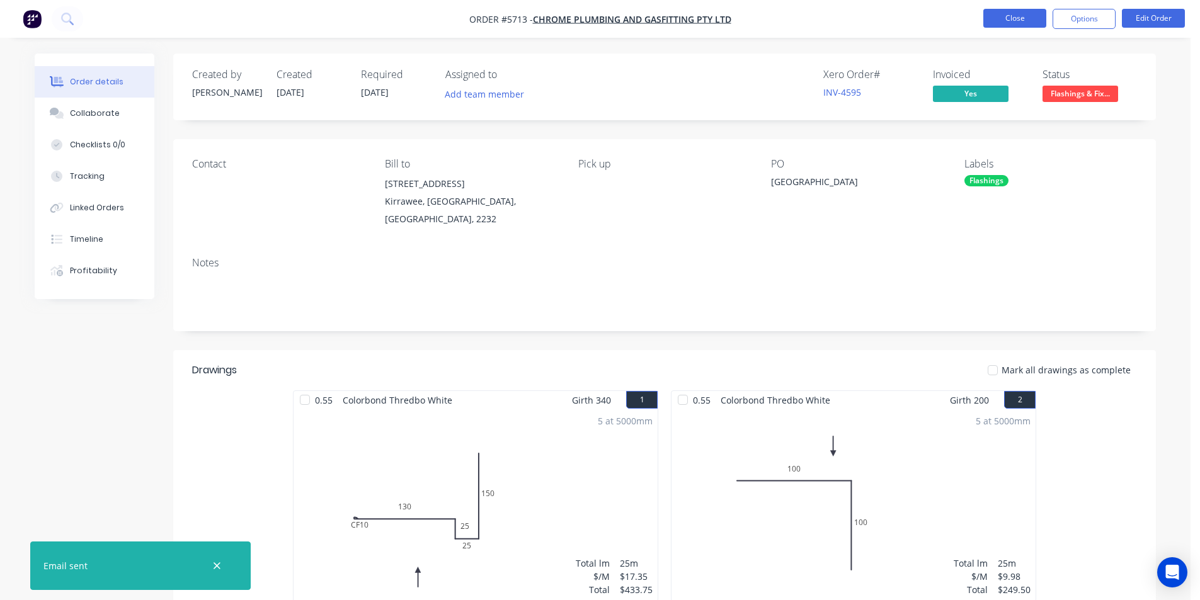
click at [996, 11] on button "Close" at bounding box center [1015, 18] width 63 height 19
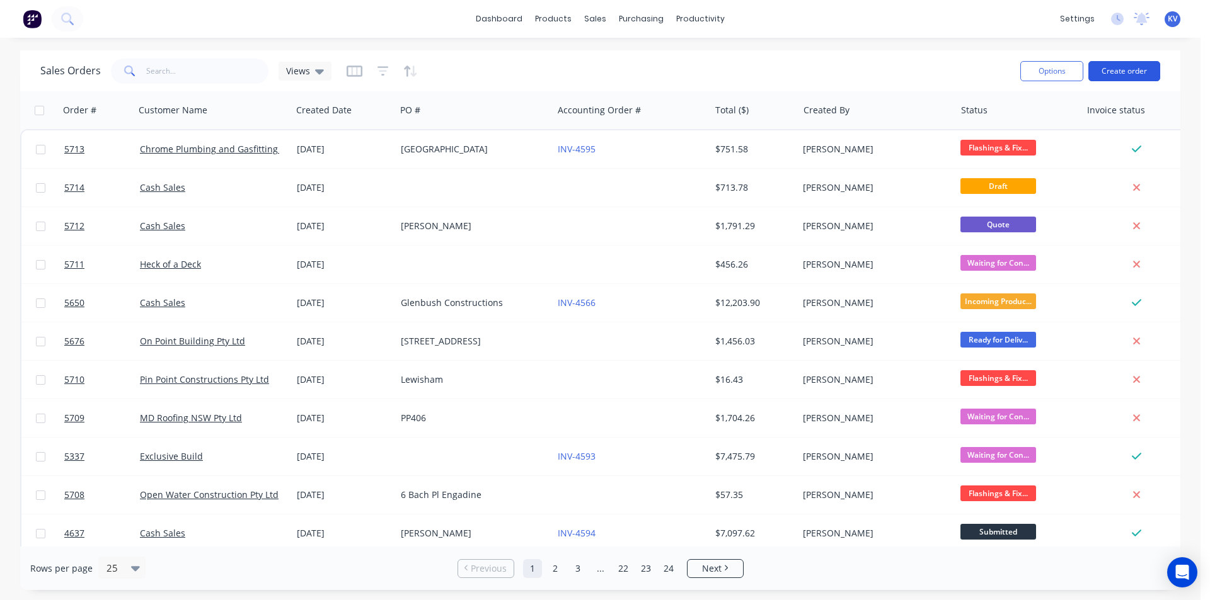
click at [1110, 74] on button "Create order" at bounding box center [1124, 71] width 72 height 20
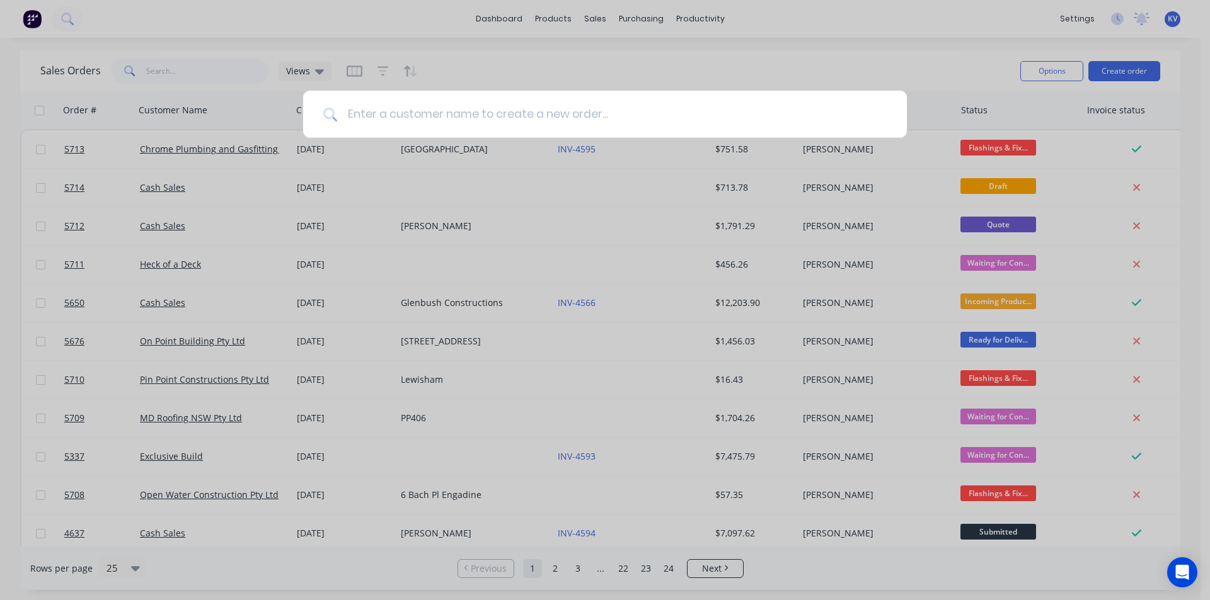
click at [580, 107] on input at bounding box center [611, 114] width 549 height 47
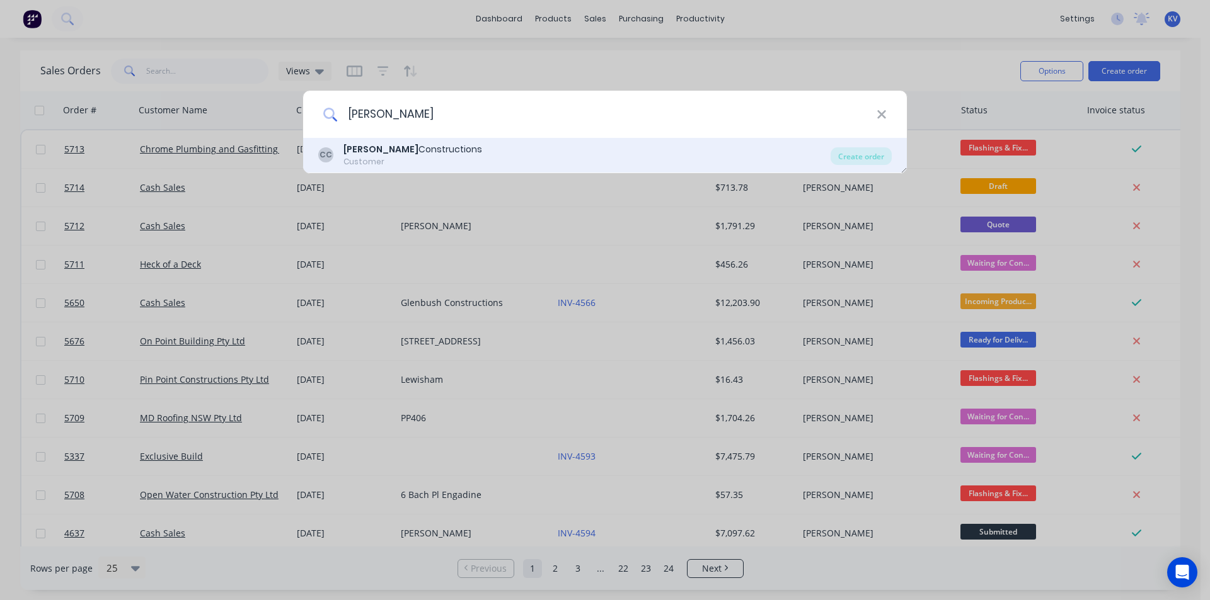
type input "cuthill"
click at [500, 155] on div "CC Cuthill Constructions Customer" at bounding box center [574, 155] width 512 height 25
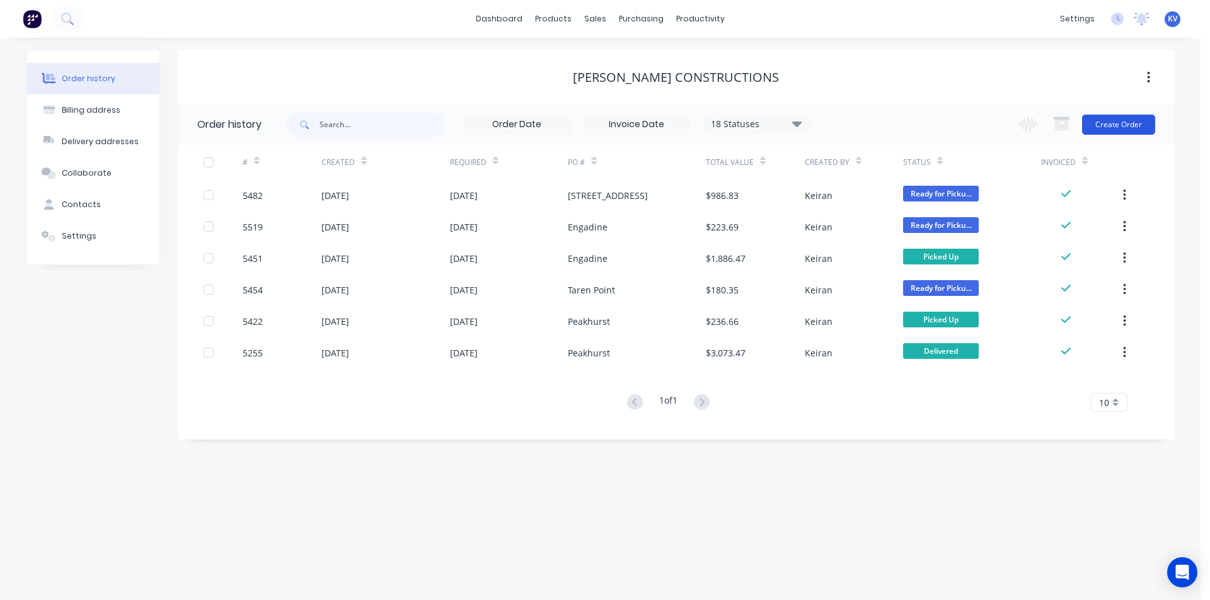
click at [1094, 122] on button "Create Order" at bounding box center [1118, 125] width 73 height 20
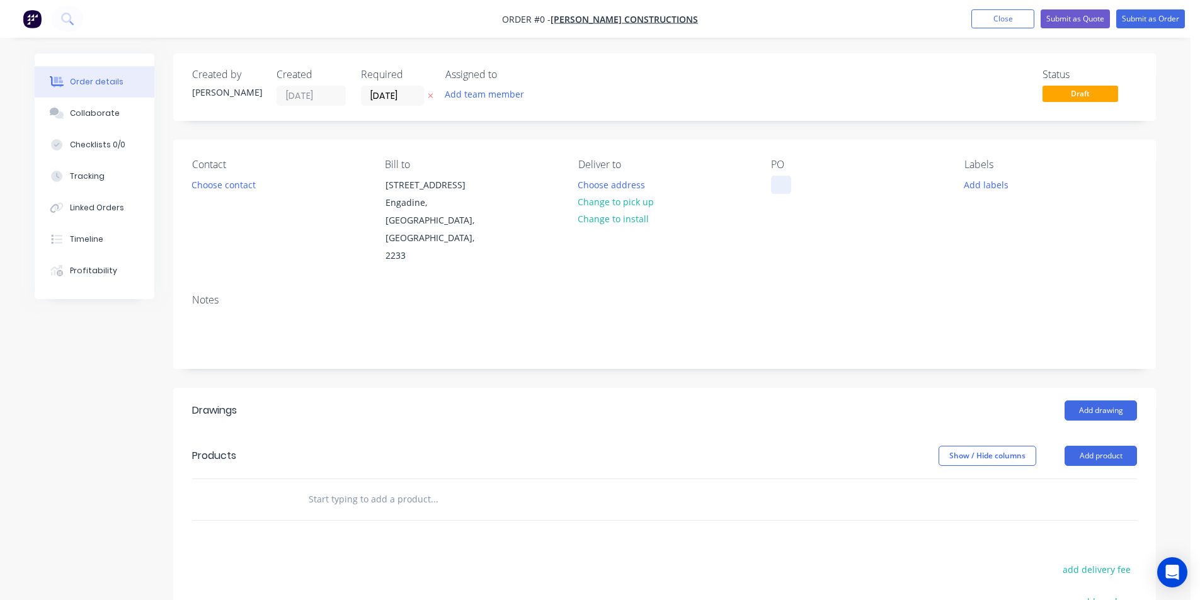
click at [778, 183] on div at bounding box center [781, 185] width 20 height 18
click at [1099, 383] on div "Order details Collaborate Checklists 0/0 Tracking Linked Orders Timeline Profit…" at bounding box center [595, 448] width 1147 height 789
click at [1085, 401] on button "Add drawing" at bounding box center [1101, 411] width 72 height 20
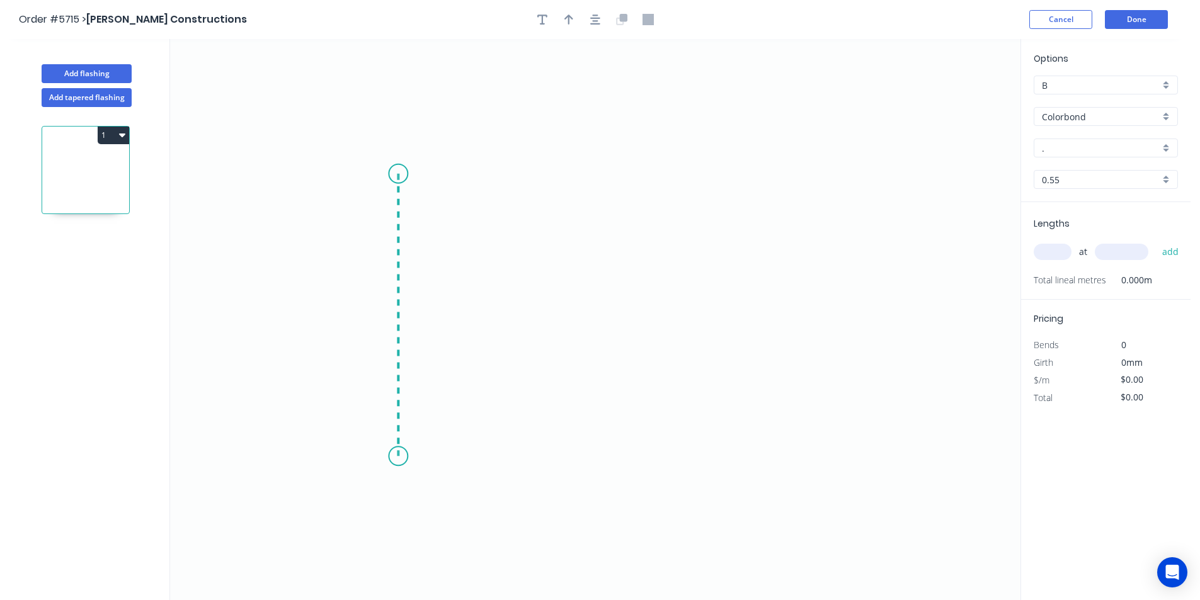
drag, startPoint x: 398, startPoint y: 174, endPoint x: 395, endPoint y: 457, distance: 282.9
click at [395, 457] on icon "0" at bounding box center [595, 319] width 851 height 561
click at [492, 458] on icon "0 ?" at bounding box center [595, 319] width 851 height 561
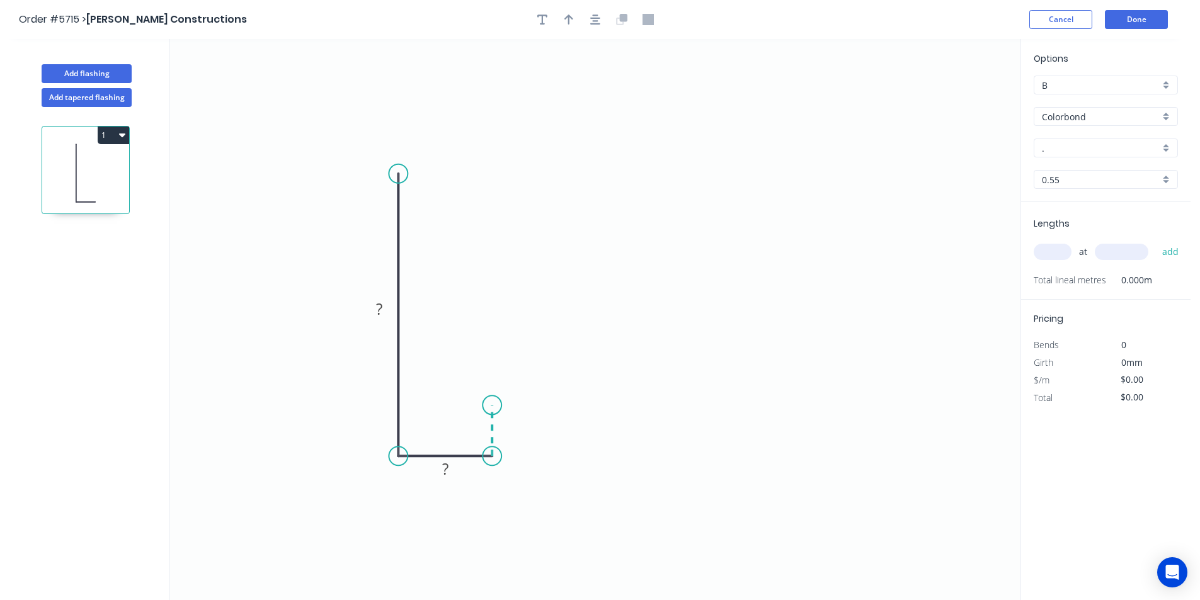
click at [492, 406] on icon at bounding box center [492, 430] width 0 height 51
click at [493, 406] on circle at bounding box center [492, 405] width 19 height 19
click at [494, 404] on circle at bounding box center [492, 405] width 19 height 19
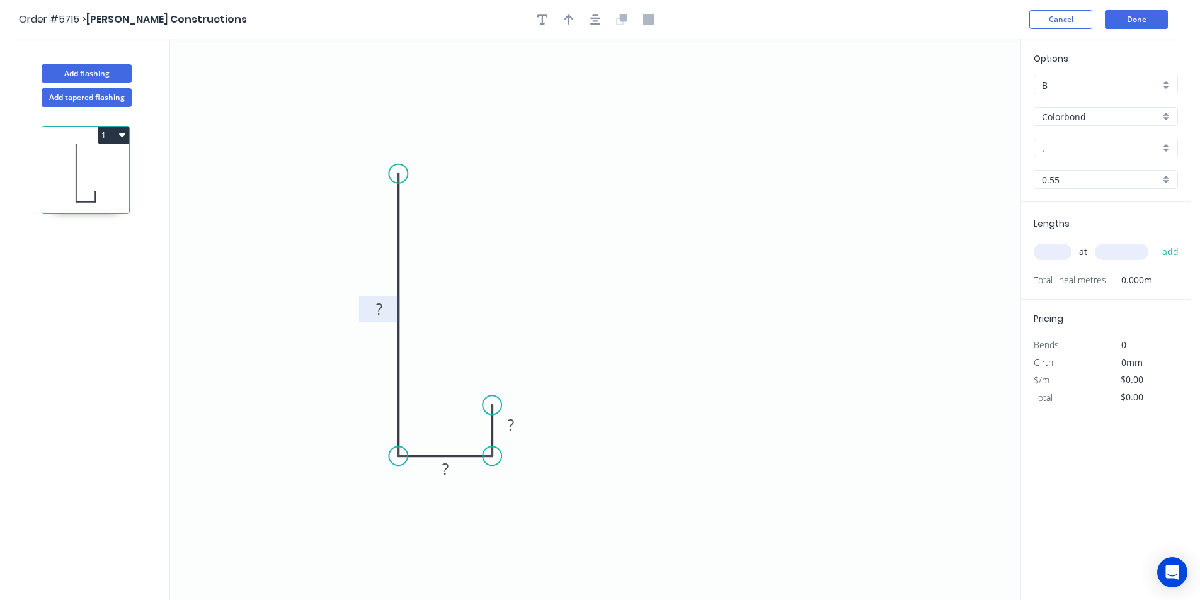
click at [372, 308] on rect at bounding box center [379, 310] width 25 height 18
click at [755, 388] on icon "0 250 30 15" at bounding box center [595, 319] width 851 height 561
type input "$13.72"
click at [1135, 151] on input "." at bounding box center [1101, 148] width 118 height 13
click at [1110, 169] on div "Dune" at bounding box center [1106, 172] width 143 height 22
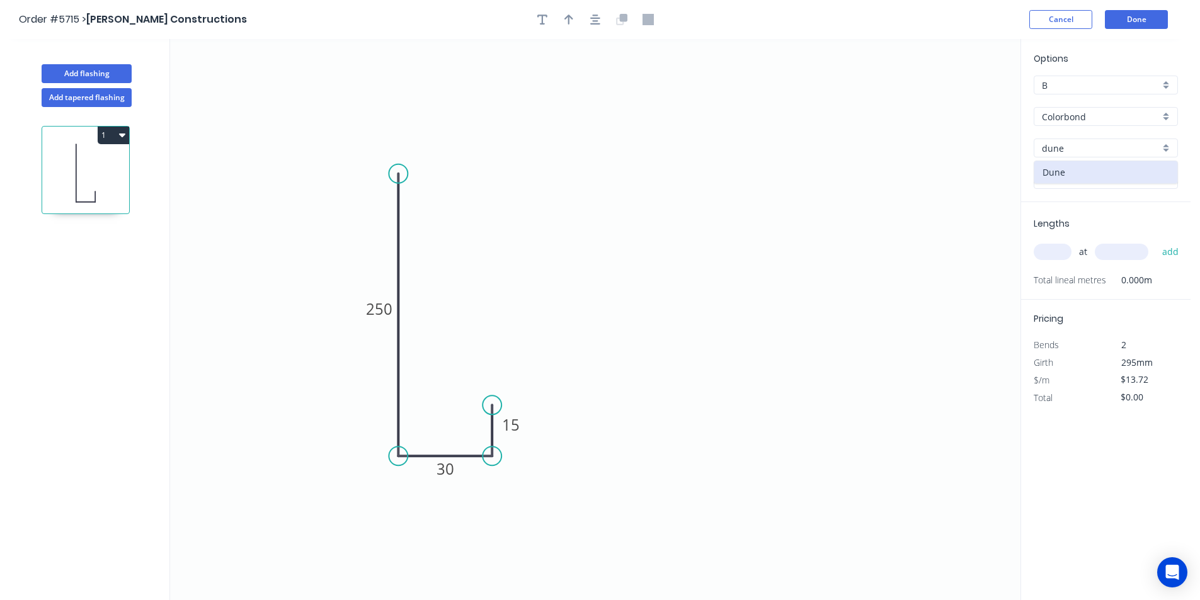
type input "Dune"
click at [1057, 249] on input "text" at bounding box center [1053, 252] width 38 height 16
type input "1"
type input "1500"
click at [1170, 252] on button "add" at bounding box center [1171, 251] width 30 height 21
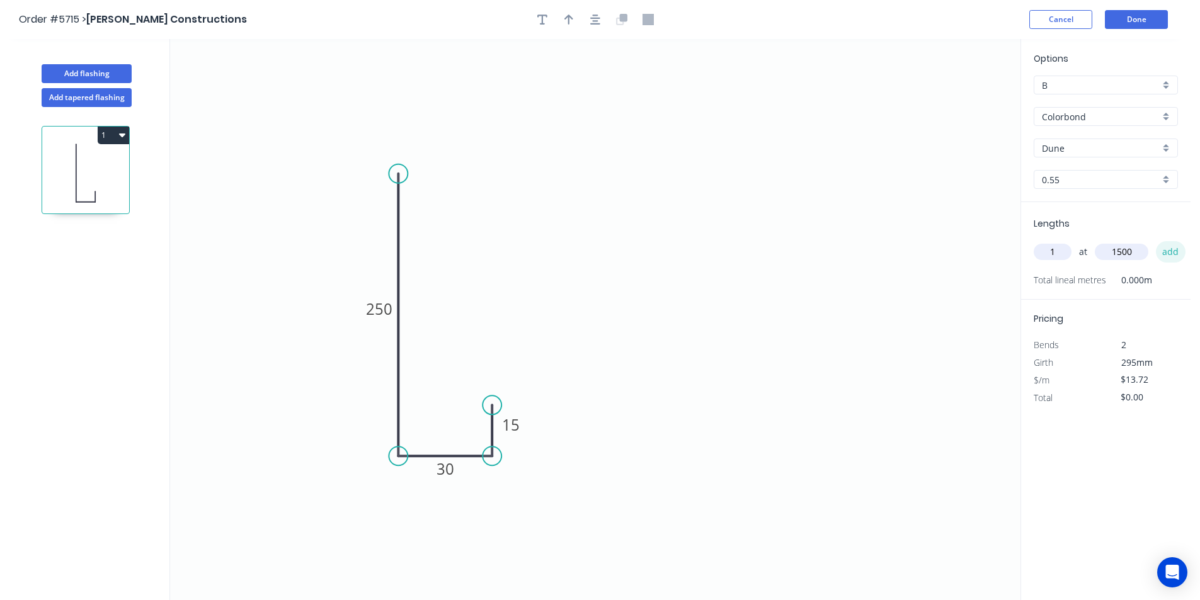
type input "$20.58"
click at [1123, 24] on button "Done" at bounding box center [1136, 19] width 63 height 19
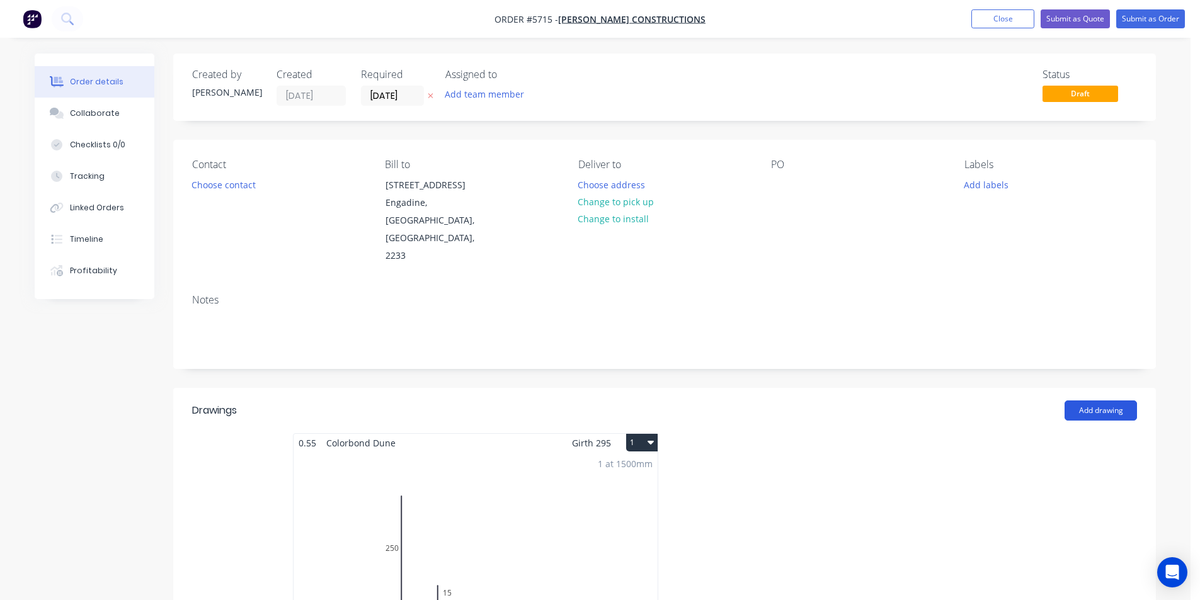
click at [1089, 401] on button "Add drawing" at bounding box center [1101, 411] width 72 height 20
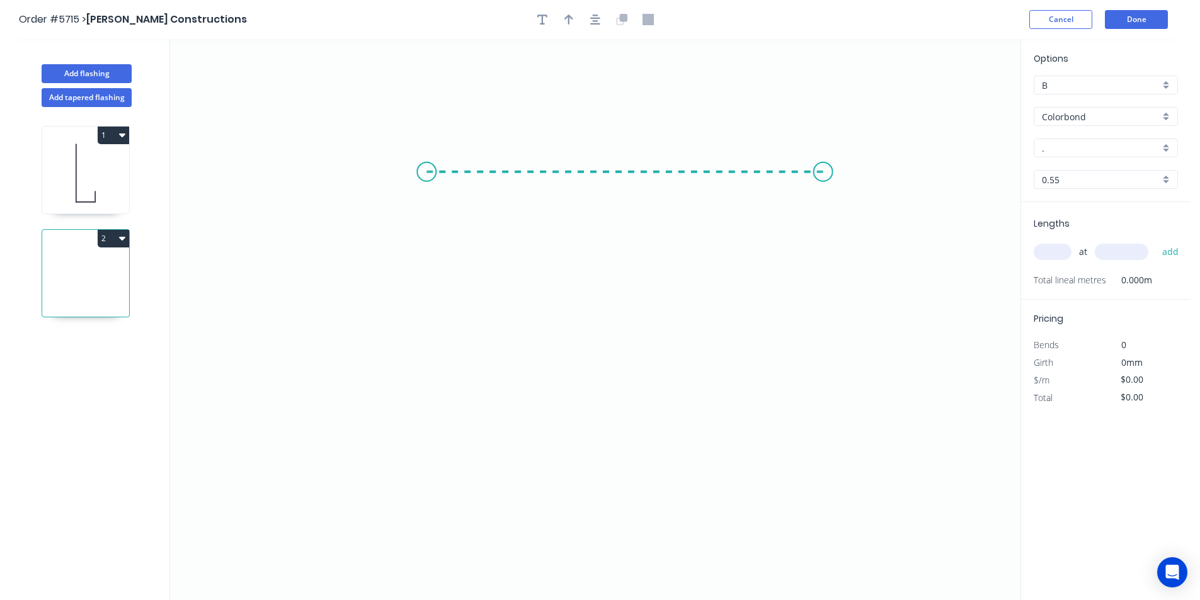
drag, startPoint x: 437, startPoint y: 170, endPoint x: 824, endPoint y: 174, distance: 386.3
click at [824, 174] on icon "0" at bounding box center [595, 319] width 851 height 561
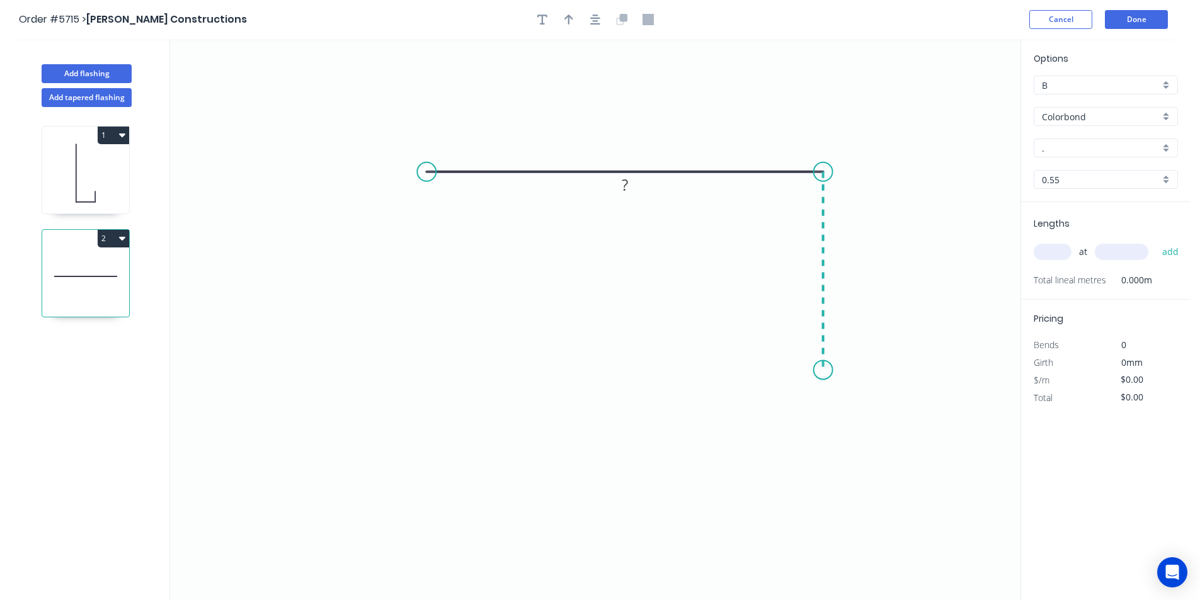
click at [825, 370] on icon "0 ?" at bounding box center [595, 319] width 851 height 561
click at [825, 370] on circle at bounding box center [823, 369] width 19 height 19
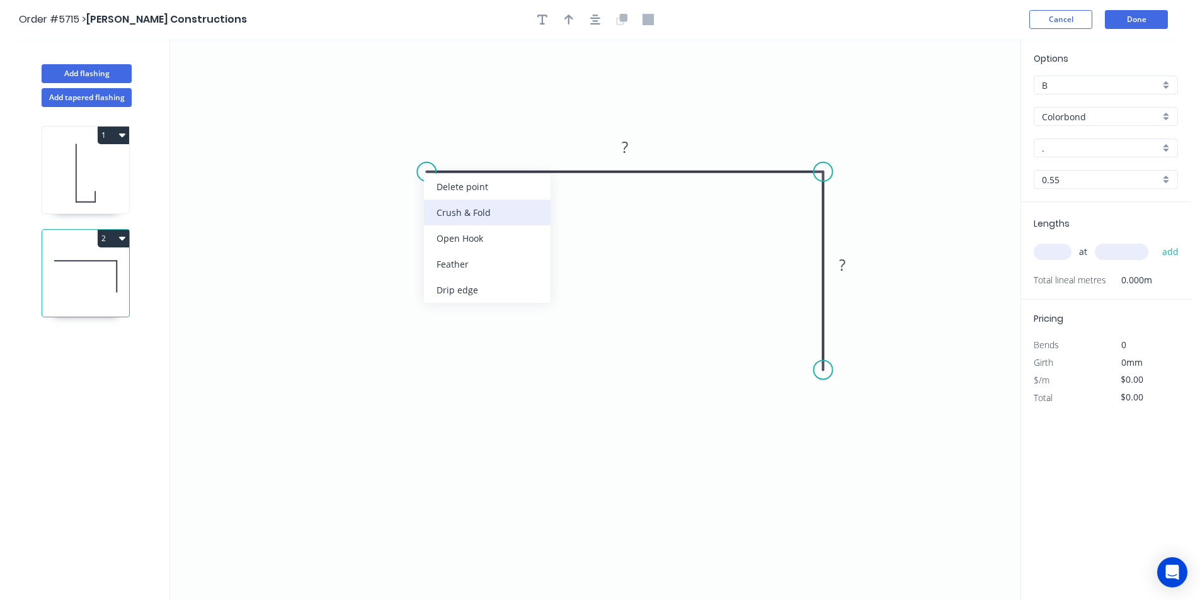
click at [456, 214] on div "Crush & Fold" at bounding box center [487, 213] width 127 height 26
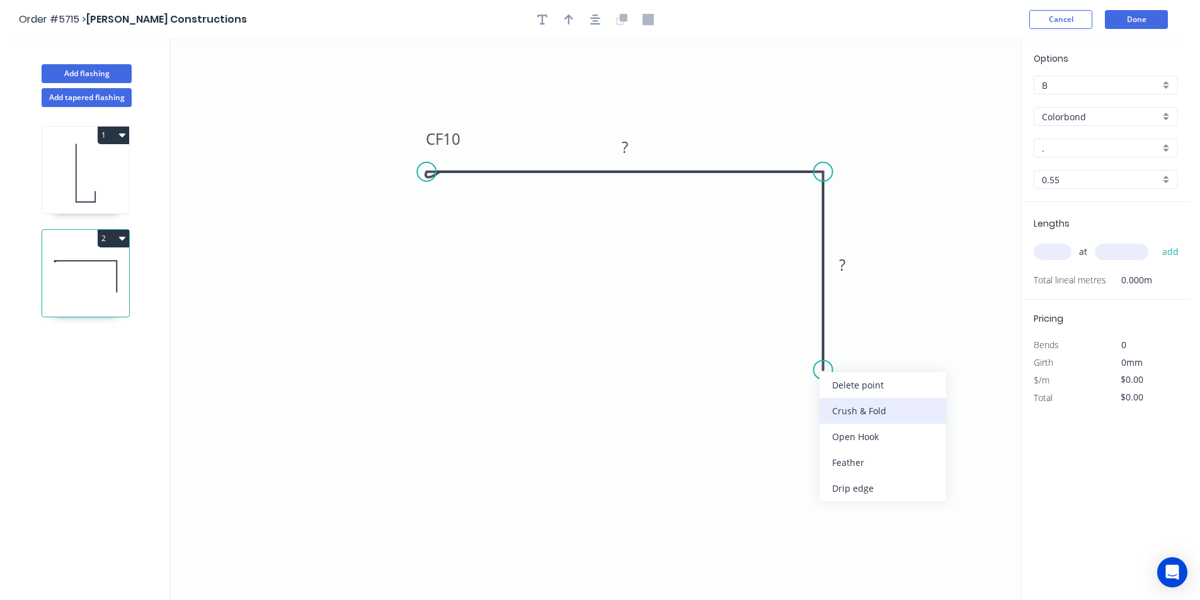
click at [834, 410] on div "Crush & Fold" at bounding box center [883, 411] width 127 height 26
click at [847, 416] on div "Flip bend" at bounding box center [885, 410] width 127 height 26
click at [569, 19] on icon "button" at bounding box center [569, 19] width 9 height 10
drag, startPoint x: 956, startPoint y: 97, endPoint x: 617, endPoint y: -55, distance: 372.0
click at [632, 145] on rect at bounding box center [624, 148] width 25 height 18
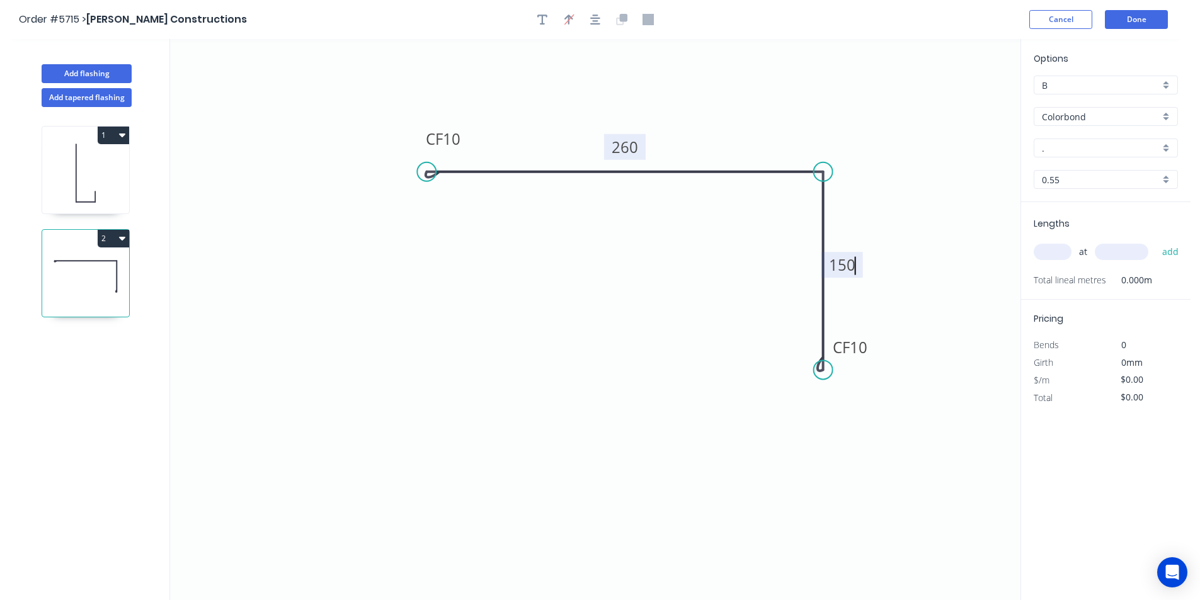
type input "$21.92"
drag, startPoint x: 1074, startPoint y: 158, endPoint x: 1031, endPoint y: 162, distance: 43.7
click at [1074, 159] on div "Options B B Colorbond Colorbond Colorbond Matt - Flat Sheet . . 0.55 0.55" at bounding box center [1105, 127] width 169 height 151
click at [917, 186] on icon "0 CF 10 260 CF 10 150" at bounding box center [595, 319] width 851 height 561
drag, startPoint x: 1073, startPoint y: 154, endPoint x: 1072, endPoint y: 143, distance: 11.4
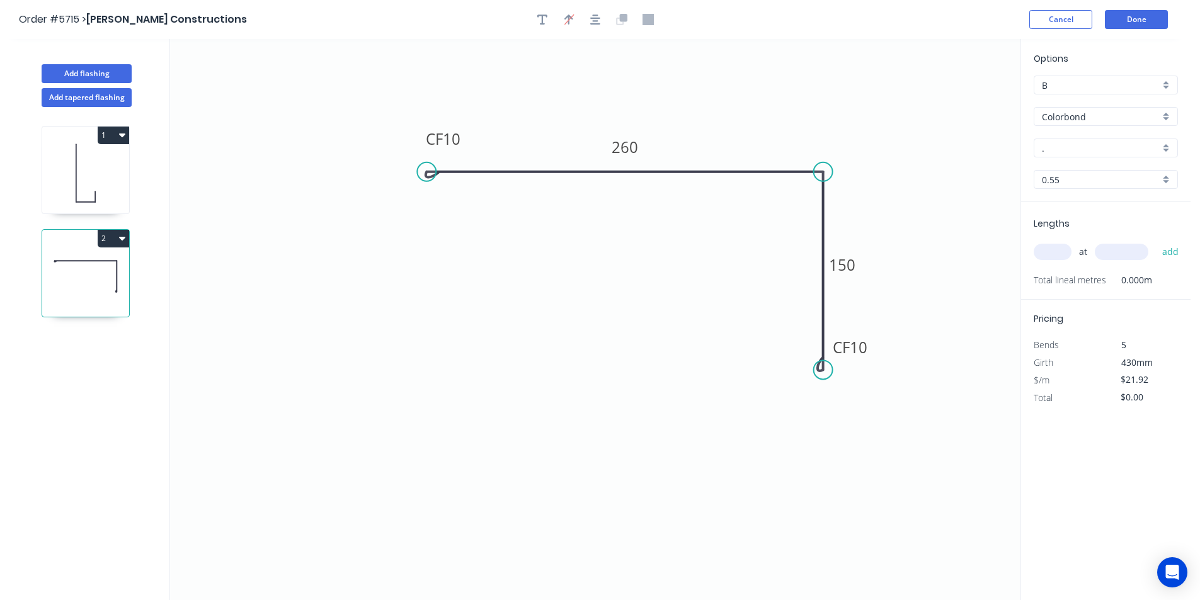
click at [1073, 149] on input "." at bounding box center [1101, 148] width 118 height 13
click at [1088, 166] on div "Woodland Grey" at bounding box center [1106, 172] width 143 height 22
type input "Woodland Grey"
click at [1048, 261] on div "at add" at bounding box center [1107, 251] width 147 height 21
click at [1049, 251] on input "text" at bounding box center [1053, 252] width 38 height 16
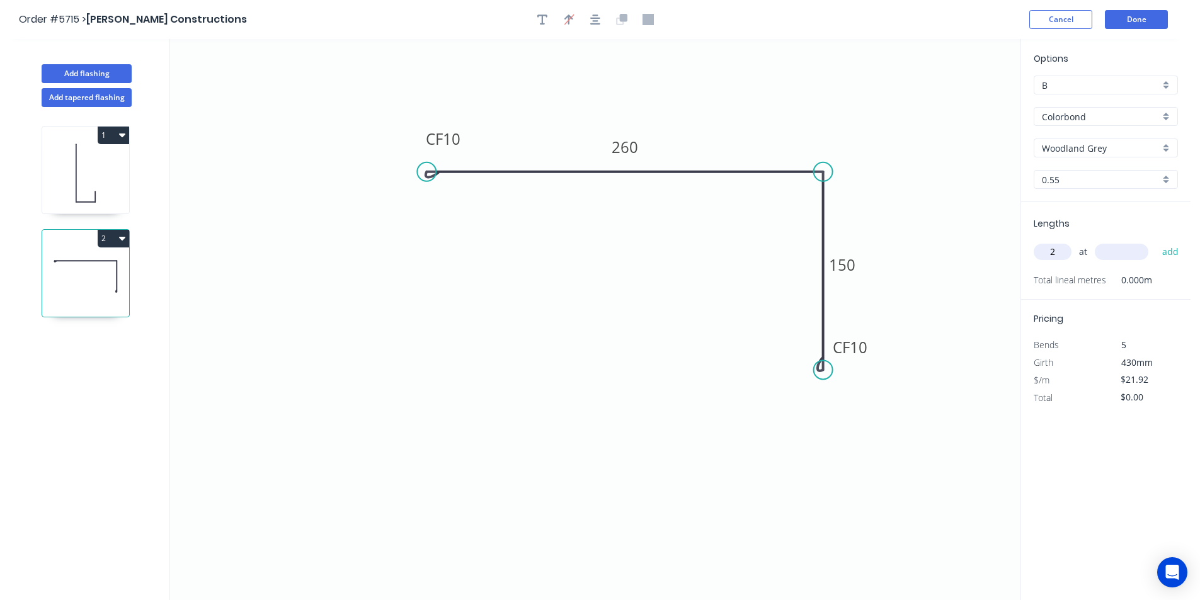
type input "2"
type input "2200"
click at [1181, 256] on button "add" at bounding box center [1171, 251] width 30 height 21
type input "$96.45"
click at [1145, 21] on button "Done" at bounding box center [1136, 19] width 63 height 19
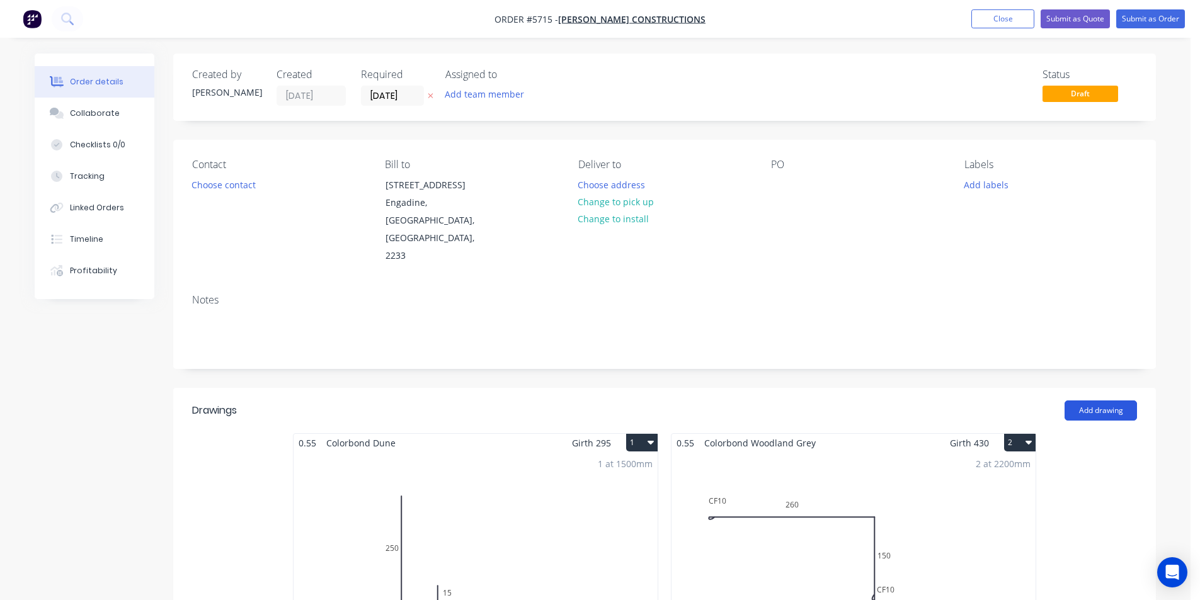
click at [1094, 401] on button "Add drawing" at bounding box center [1101, 411] width 72 height 20
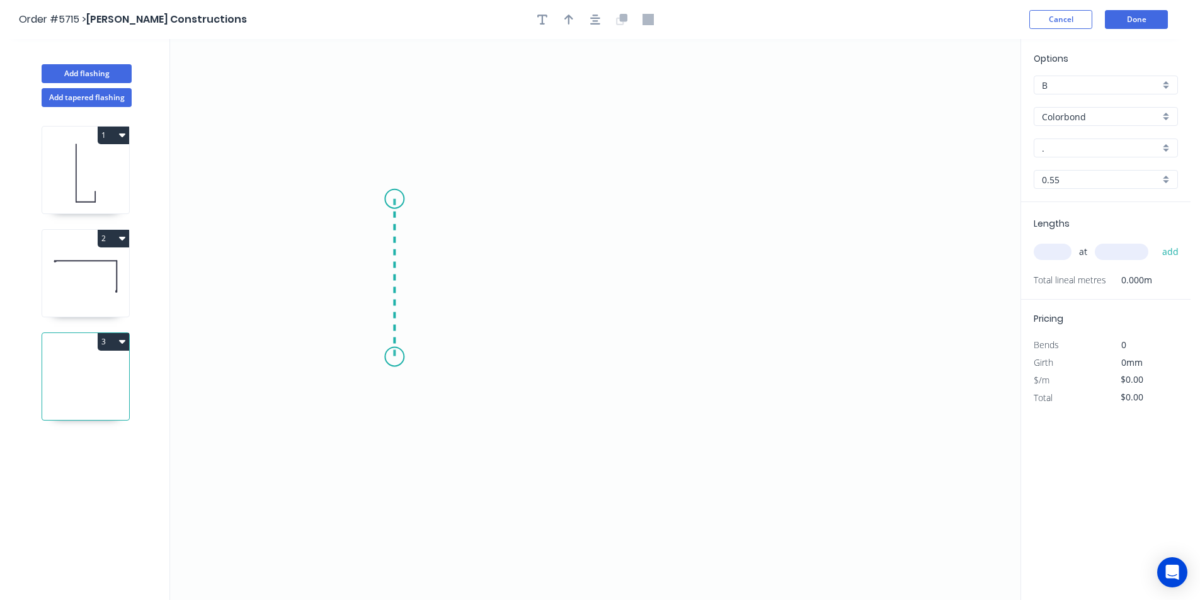
drag, startPoint x: 393, startPoint y: 210, endPoint x: 391, endPoint y: 357, distance: 147.5
click at [391, 357] on icon "0" at bounding box center [595, 319] width 851 height 561
click at [385, 352] on icon "0 ?" at bounding box center [595, 319] width 851 height 561
click at [395, 357] on circle at bounding box center [394, 356] width 19 height 19
click at [735, 418] on icon "0 ?" at bounding box center [595, 319] width 851 height 561
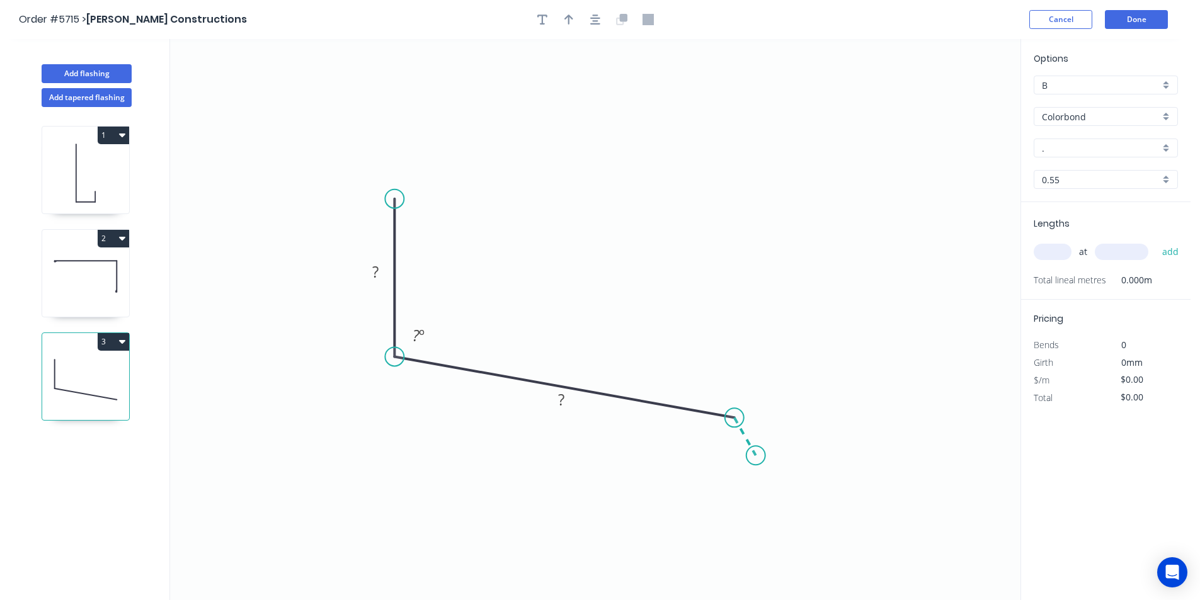
click at [756, 456] on icon "0 ? ? ? º" at bounding box center [595, 319] width 851 height 561
click at [756, 456] on circle at bounding box center [756, 455] width 19 height 19
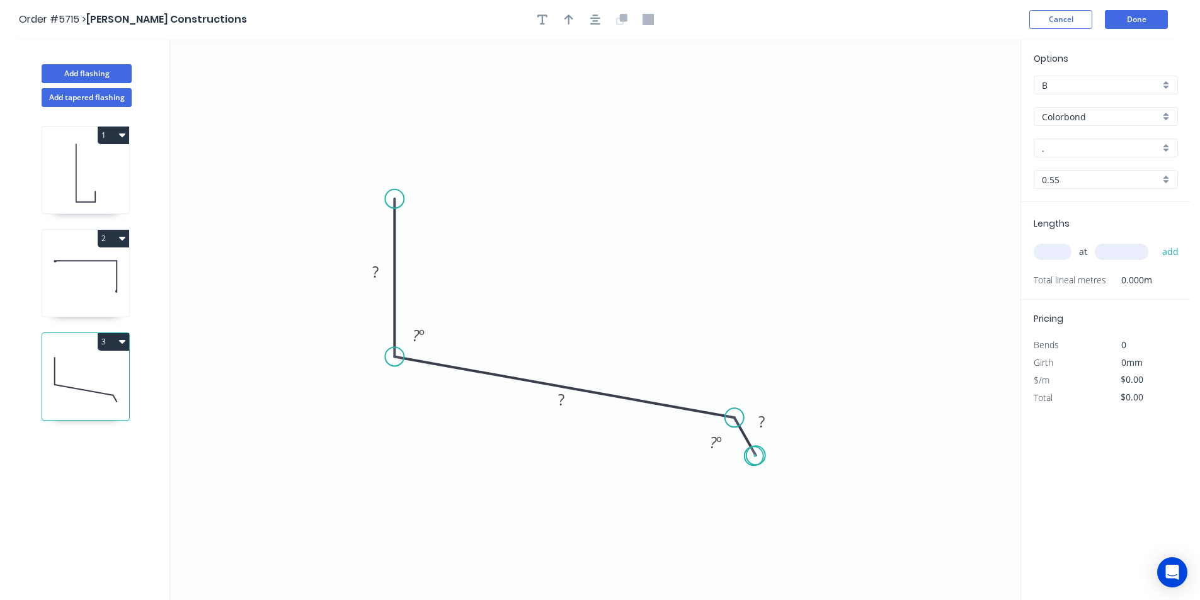
click at [754, 457] on circle at bounding box center [756, 455] width 19 height 19
click at [375, 267] on tspan "?" at bounding box center [375, 271] width 6 height 21
click at [754, 490] on div "Hide angle" at bounding box center [776, 491] width 127 height 26
click at [757, 418] on rect at bounding box center [761, 423] width 25 height 18
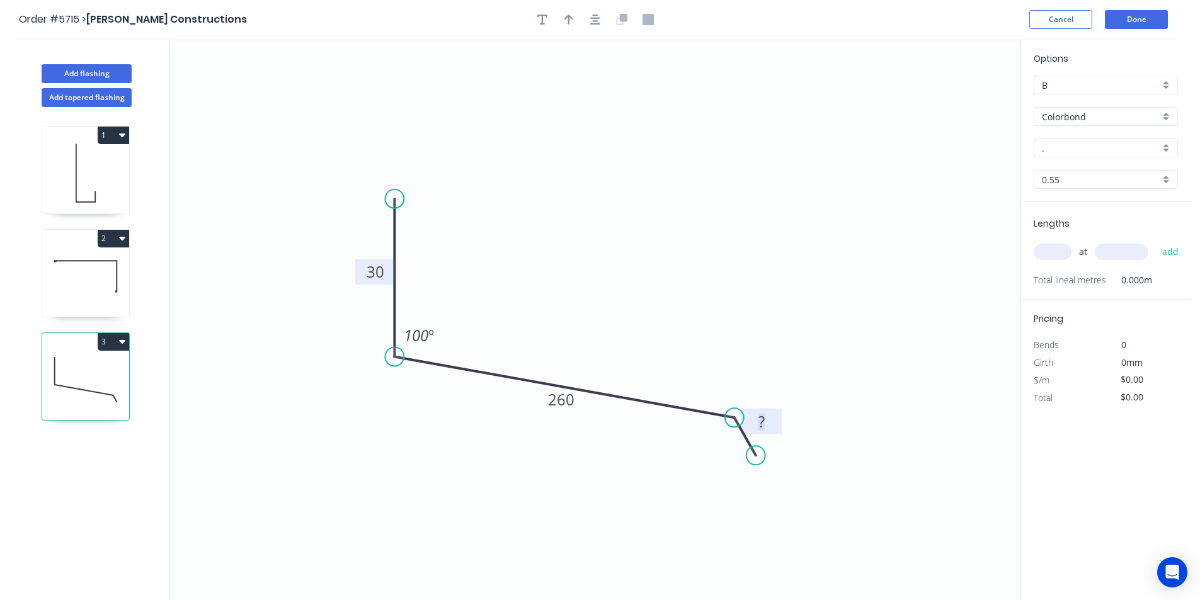
click at [759, 422] on tspan "?" at bounding box center [762, 421] width 6 height 21
type input "$15.25"
click at [1079, 137] on div "Options B B Colorbond Colorbond Colorbond Matt - Flat Sheet . . 0.55 0.55" at bounding box center [1105, 127] width 169 height 151
click at [1079, 142] on input "." at bounding box center [1101, 148] width 118 height 13
type input "e"
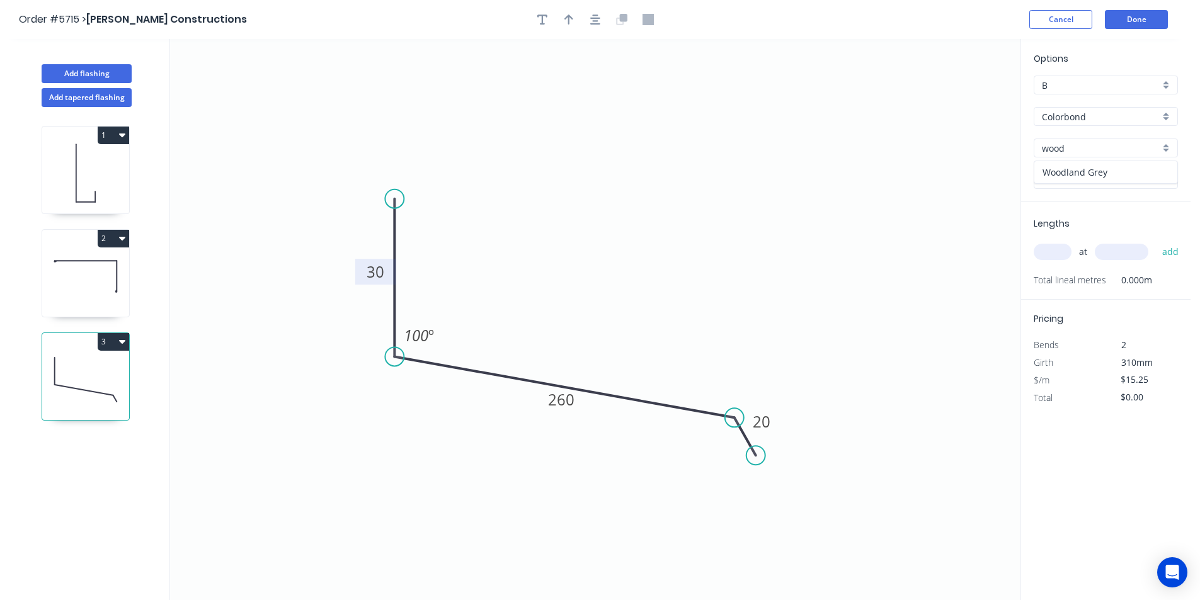
click at [1083, 170] on div "Woodland Grey" at bounding box center [1106, 172] width 143 height 22
type input "Woodland Grey"
click at [1060, 255] on input "text" at bounding box center [1053, 252] width 38 height 16
drag, startPoint x: 1060, startPoint y: 255, endPoint x: 969, endPoint y: 234, distance: 93.2
click at [969, 234] on div "Add flashing Add tapered flashing 1 2 3 0 30 260 20 100 º Options B B Colorbond…" at bounding box center [595, 331] width 1191 height 585
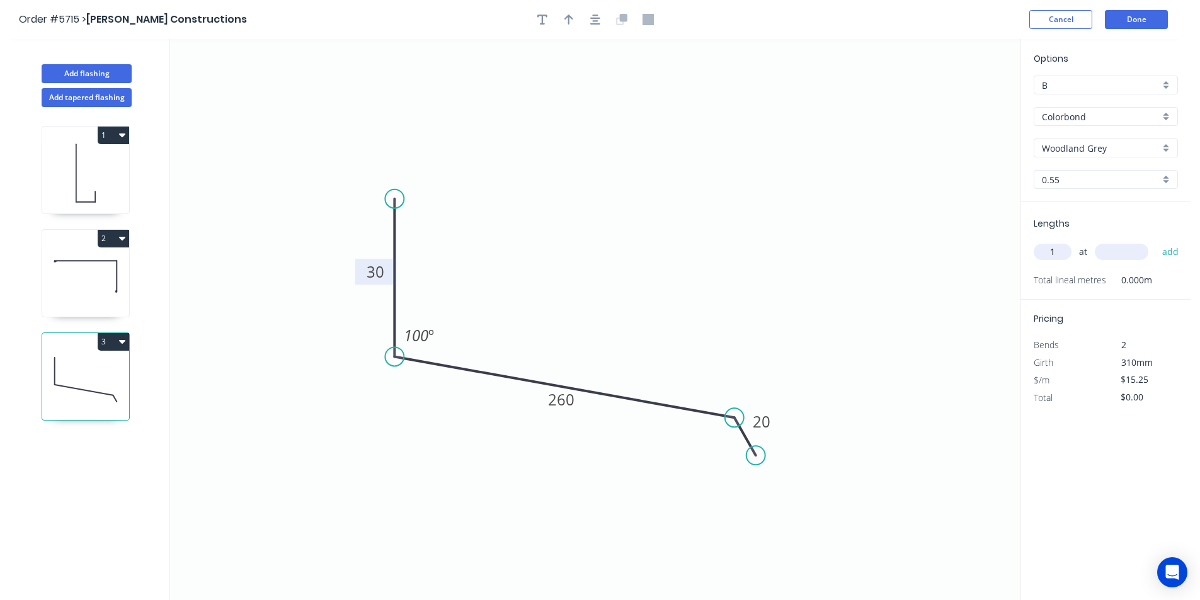
type input "1"
type input "1600"
click at [1176, 253] on button "add" at bounding box center [1171, 251] width 30 height 21
type input "$24.40"
click at [1149, 26] on button "Done" at bounding box center [1136, 19] width 63 height 19
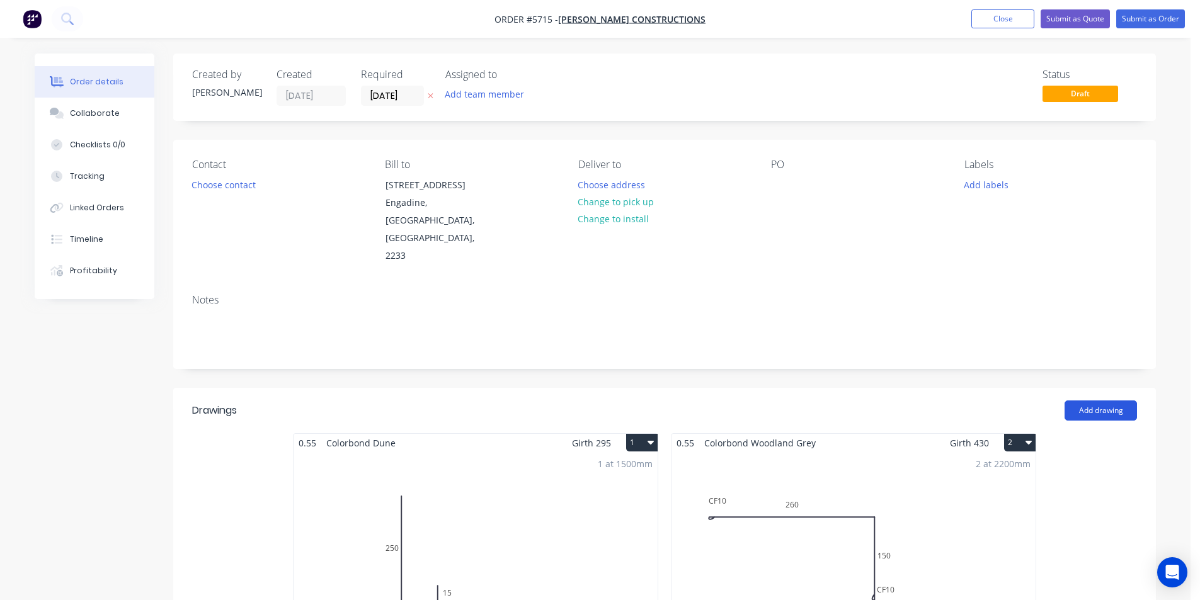
click at [1117, 401] on button "Add drawing" at bounding box center [1101, 411] width 72 height 20
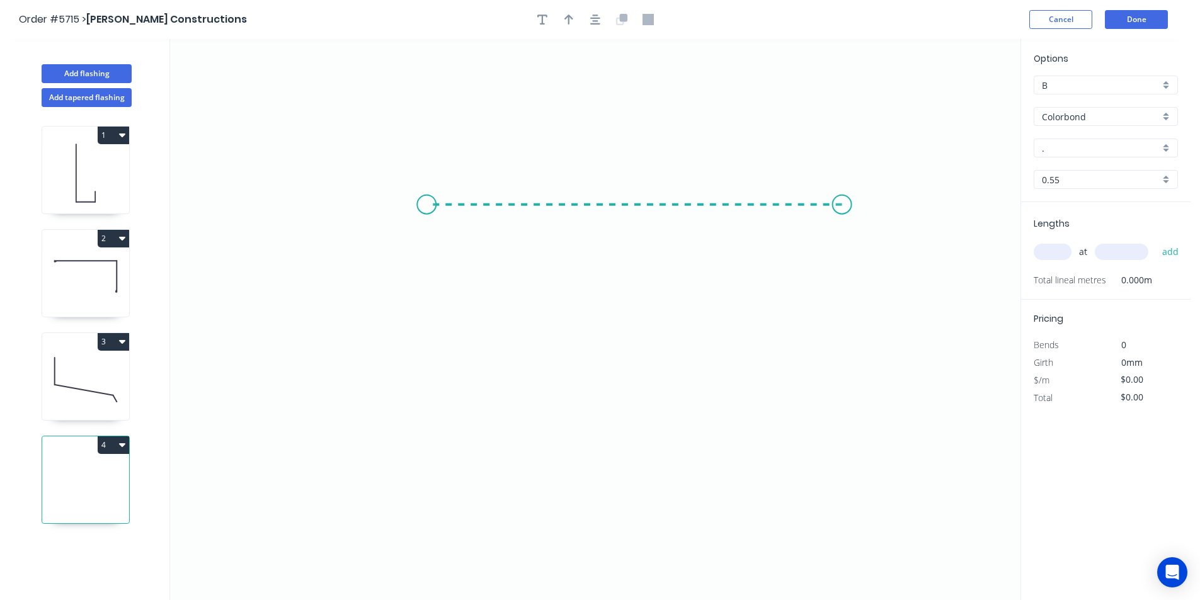
drag, startPoint x: 842, startPoint y: 205, endPoint x: 427, endPoint y: 218, distance: 416.1
click at [427, 218] on icon "0" at bounding box center [595, 319] width 851 height 561
click at [434, 462] on icon "0 ?" at bounding box center [595, 319] width 851 height 561
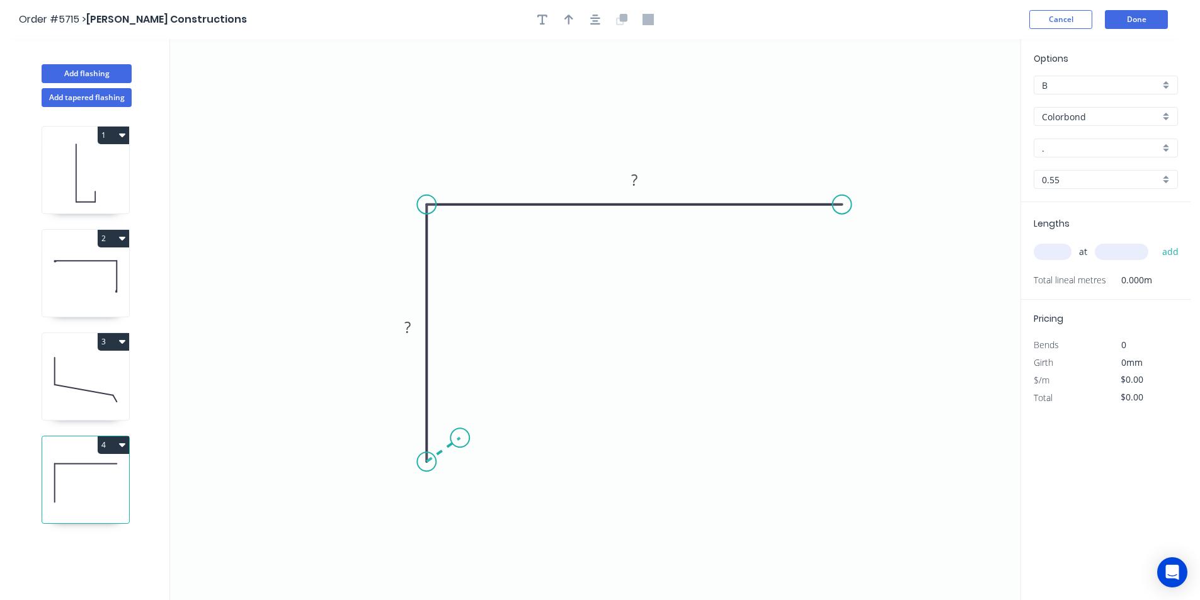
click at [460, 439] on icon at bounding box center [443, 450] width 33 height 24
click at [460, 439] on circle at bounding box center [460, 437] width 19 height 19
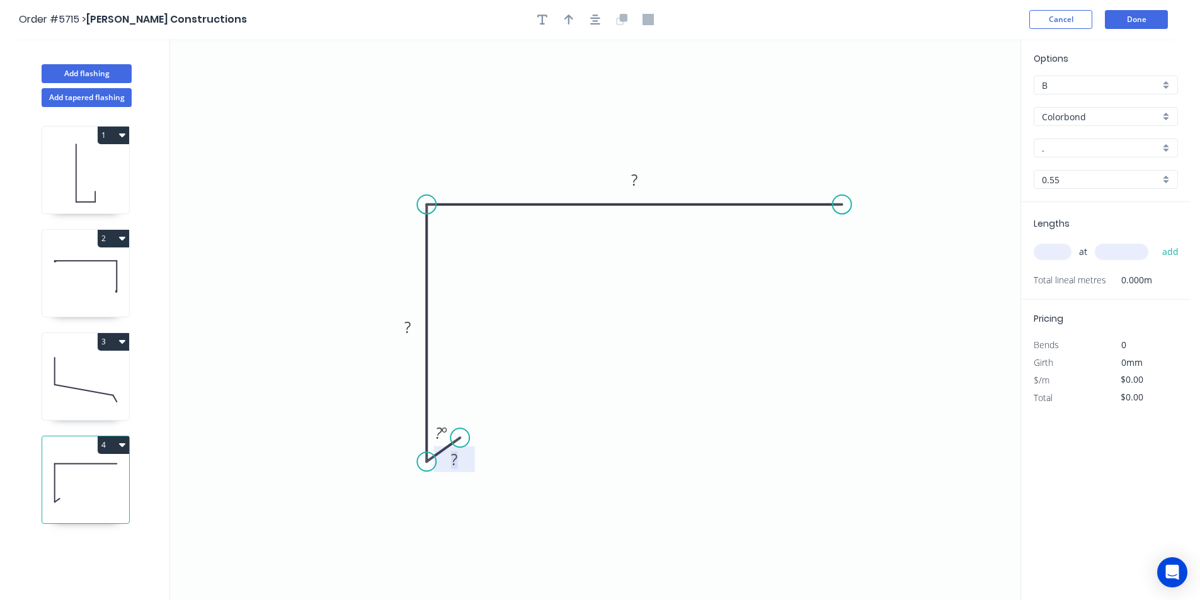
click at [456, 457] on tspan "?" at bounding box center [454, 459] width 6 height 21
click at [861, 247] on div "Crush & Fold" at bounding box center [909, 249] width 127 height 26
type input "$21.22"
click at [860, 249] on div "Flip bend" at bounding box center [906, 246] width 127 height 26
click at [462, 480] on div "Hide angle" at bounding box center [495, 482] width 127 height 26
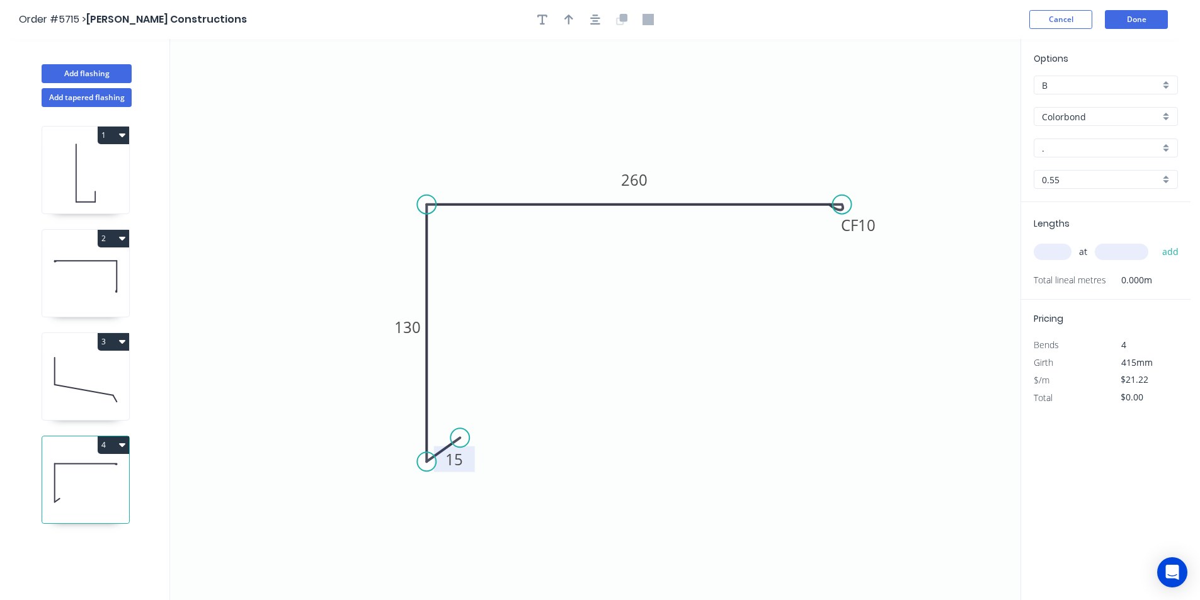
click at [1094, 134] on div "Options B B Colorbond Colorbond Colorbond Matt - Flat Sheet . . 0.55 0.55" at bounding box center [1105, 127] width 169 height 151
click at [1091, 145] on input "." at bounding box center [1101, 148] width 118 height 13
click at [1058, 175] on div "Woodland Grey" at bounding box center [1106, 172] width 143 height 22
type input "Woodland Grey"
click at [1058, 255] on input "text" at bounding box center [1053, 252] width 38 height 16
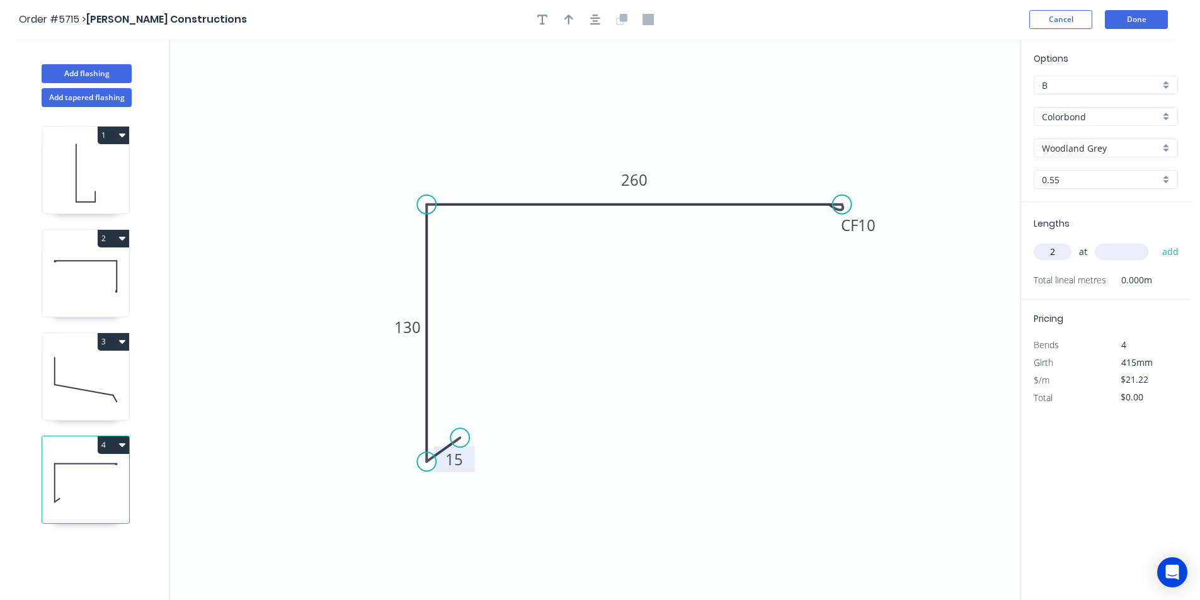
type input "2"
type input "2500"
click at [1168, 254] on button "add" at bounding box center [1171, 251] width 30 height 21
type input "$106.10"
click at [1132, 25] on button "Done" at bounding box center [1136, 19] width 63 height 19
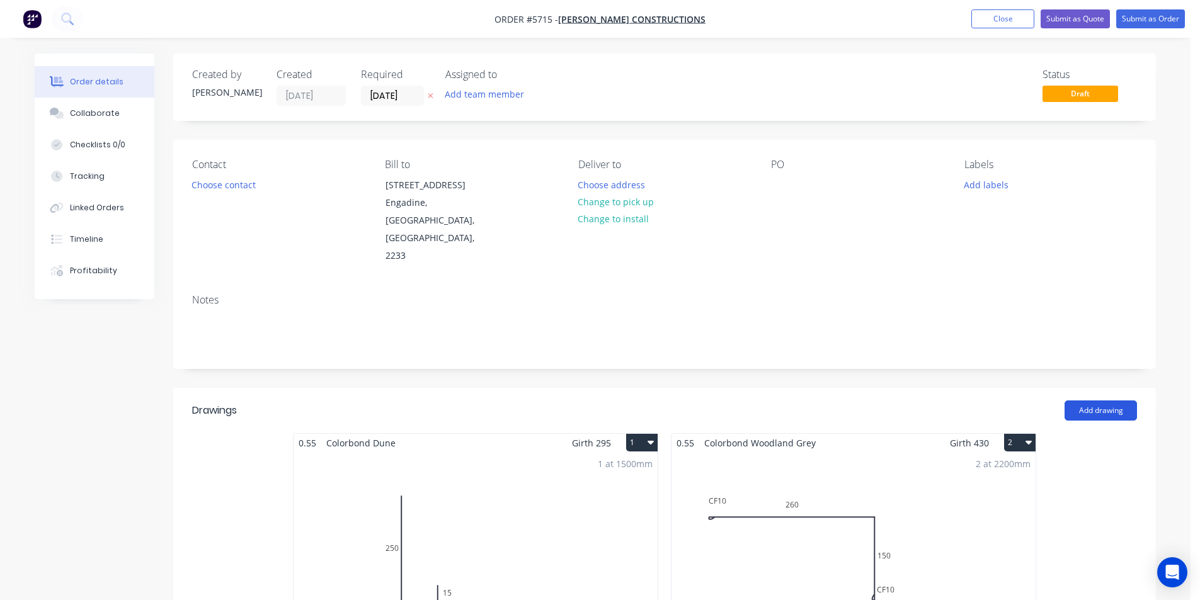
click at [1098, 401] on button "Add drawing" at bounding box center [1101, 411] width 72 height 20
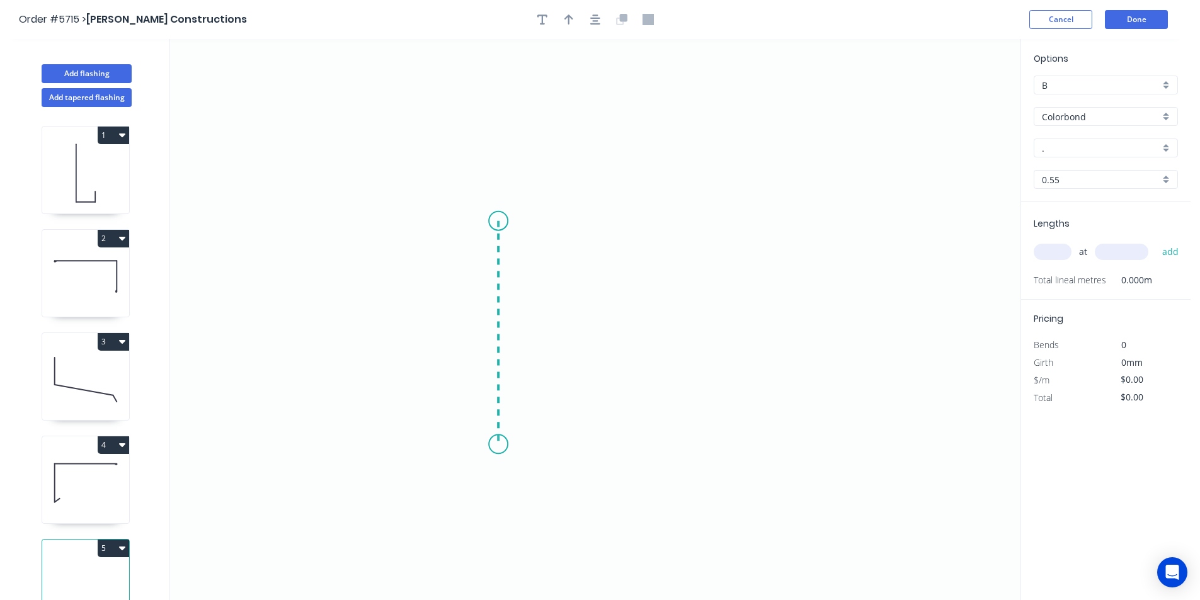
drag, startPoint x: 498, startPoint y: 222, endPoint x: 501, endPoint y: 445, distance: 223.1
click at [501, 445] on icon "0" at bounding box center [595, 319] width 851 height 561
click at [623, 439] on icon "0 ?" at bounding box center [595, 319] width 851 height 561
click at [619, 362] on icon "0 ? ?" at bounding box center [595, 319] width 851 height 561
click at [619, 362] on circle at bounding box center [622, 361] width 19 height 19
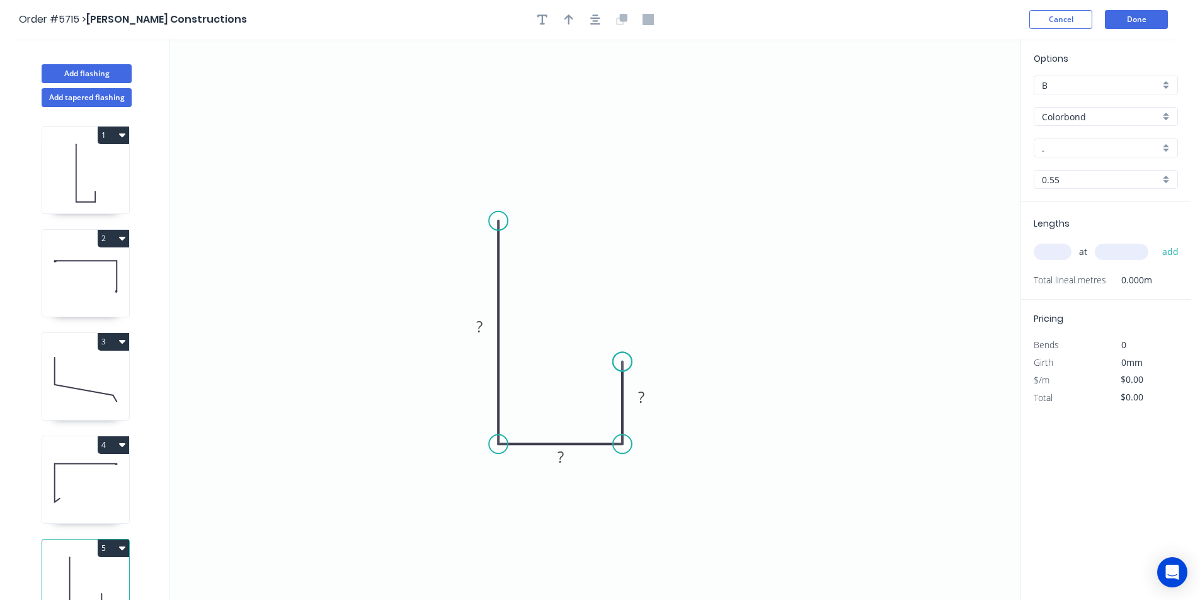
click at [619, 362] on circle at bounding box center [622, 361] width 19 height 19
click at [489, 335] on rect at bounding box center [479, 328] width 25 height 18
click at [560, 460] on tspan "?" at bounding box center [561, 457] width 6 height 21
click at [491, 211] on icon "0 150 20 15" at bounding box center [595, 319] width 851 height 561
type input "$10.67"
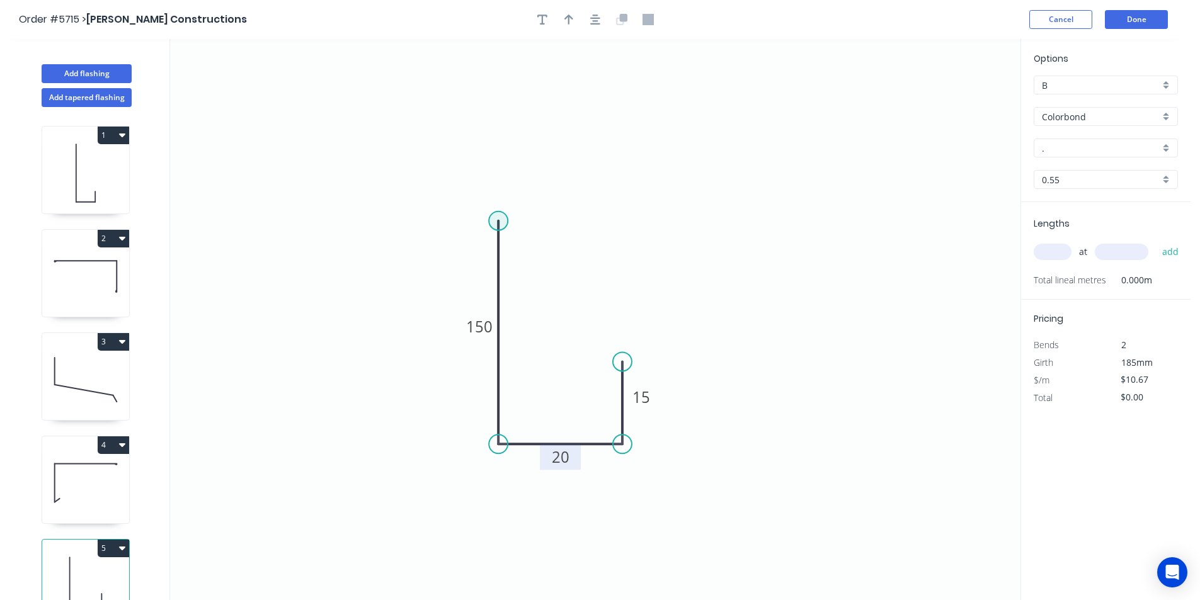
click at [497, 225] on circle at bounding box center [498, 221] width 19 height 19
click at [496, 226] on circle at bounding box center [498, 221] width 19 height 19
click at [497, 226] on circle at bounding box center [498, 221] width 19 height 19
click at [498, 224] on circle at bounding box center [498, 221] width 19 height 19
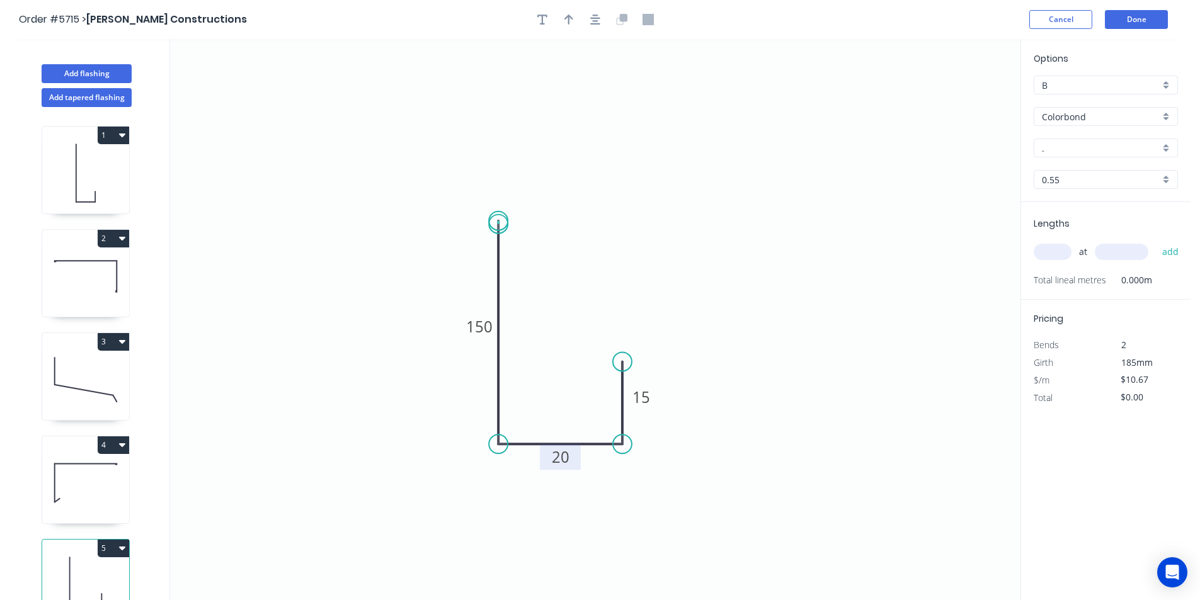
click at [498, 224] on circle at bounding box center [498, 221] width 19 height 19
drag, startPoint x: 502, startPoint y: 197, endPoint x: 508, endPoint y: 185, distance: 13.8
click at [500, 135] on circle at bounding box center [498, 135] width 19 height 19
drag, startPoint x: 623, startPoint y: 363, endPoint x: 621, endPoint y: 390, distance: 27.2
click at [622, 389] on circle at bounding box center [622, 386] width 19 height 19
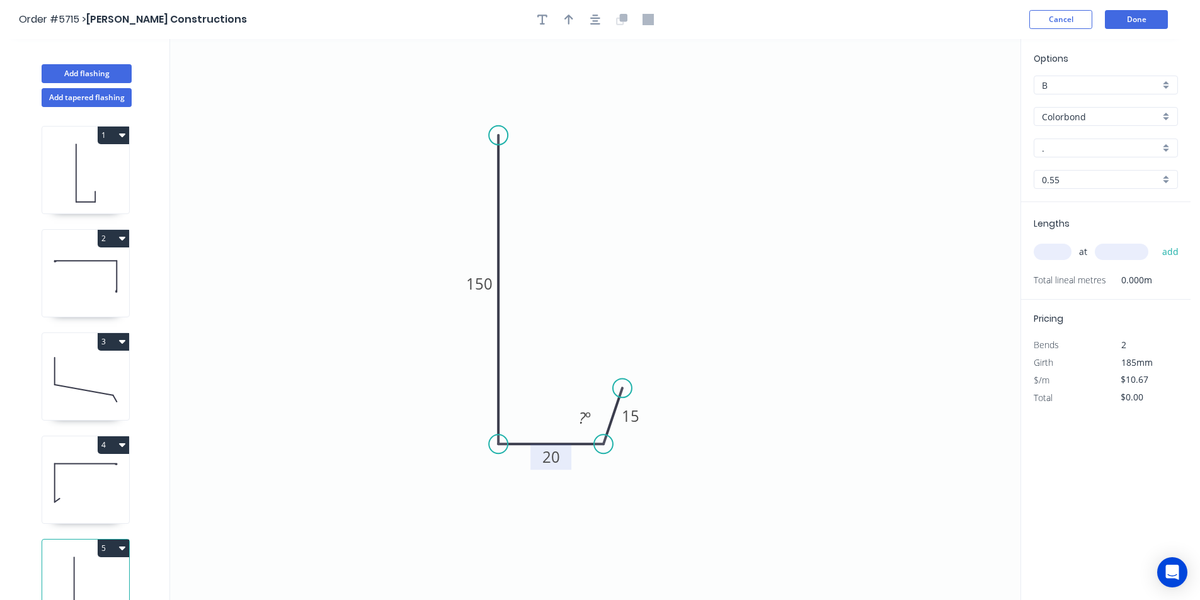
click at [604, 448] on circle at bounding box center [603, 444] width 19 height 19
drag, startPoint x: 624, startPoint y: 395, endPoint x: 605, endPoint y: 403, distance: 21.2
click at [605, 403] on circle at bounding box center [603, 402] width 19 height 19
click at [1061, 151] on input "." at bounding box center [1101, 148] width 118 height 13
click at [1078, 168] on div "Woodland Grey" at bounding box center [1106, 172] width 143 height 22
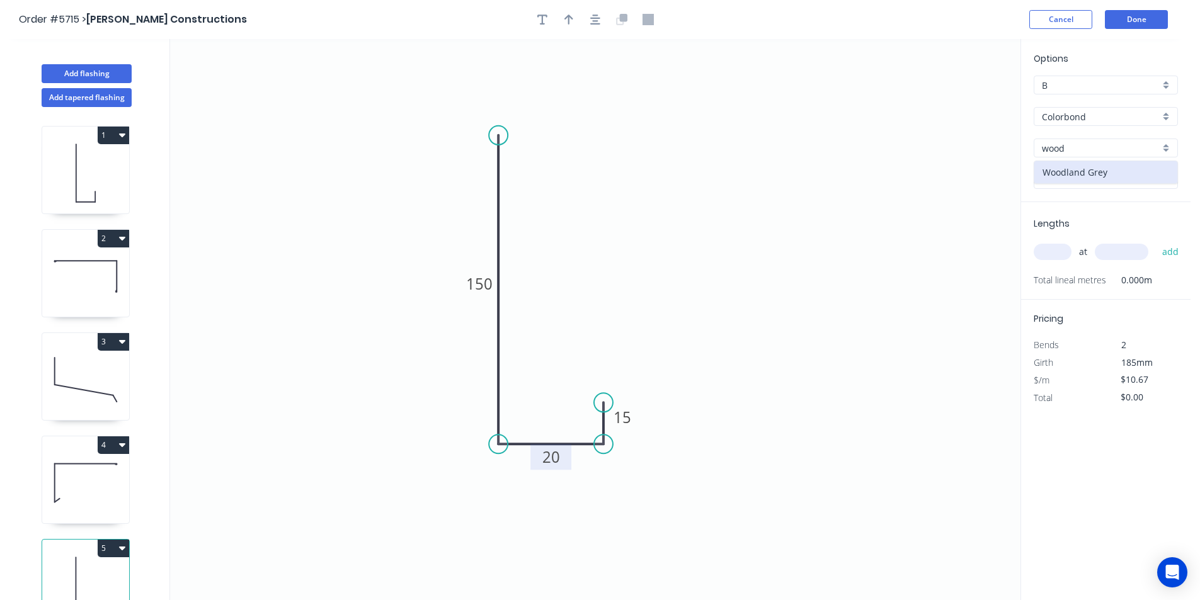
type input "Woodland Grey"
click at [1046, 250] on input "text" at bounding box center [1053, 252] width 38 height 16
type input "2"
type input "2500"
click at [1175, 255] on button "add" at bounding box center [1171, 251] width 30 height 21
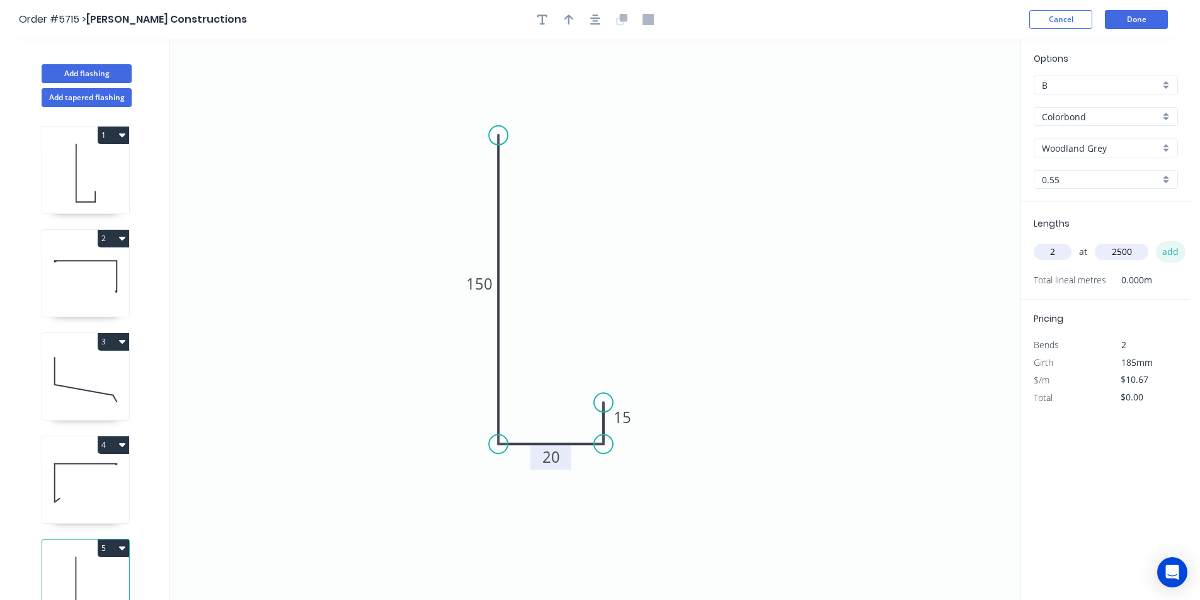
type input "$53.35"
click at [1132, 12] on button "Done" at bounding box center [1136, 19] width 63 height 19
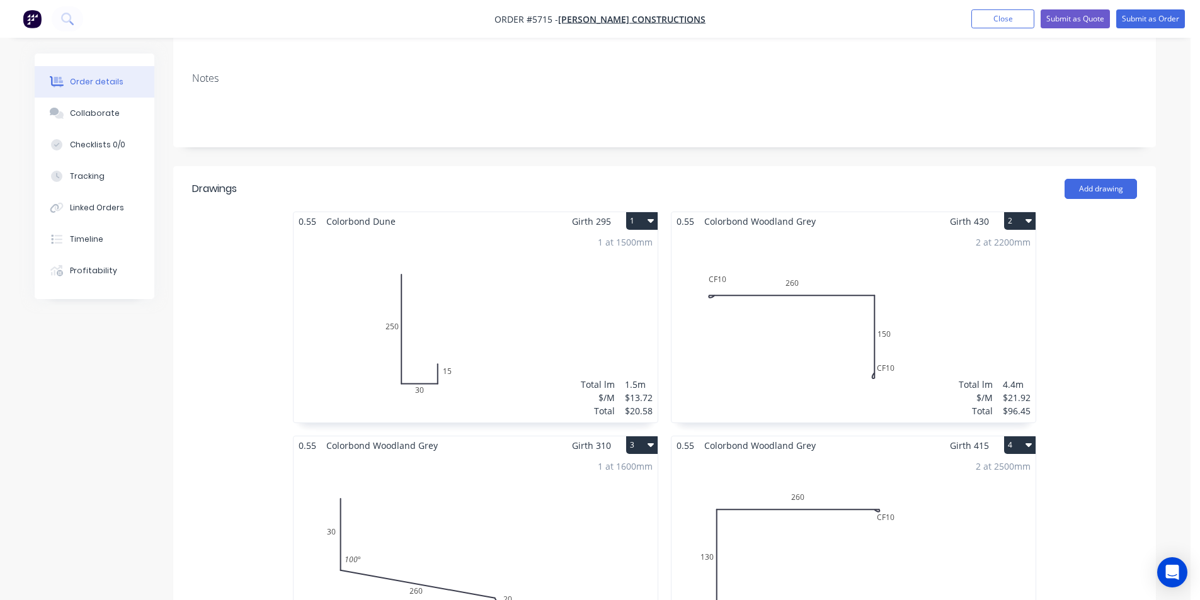
scroll to position [315, 0]
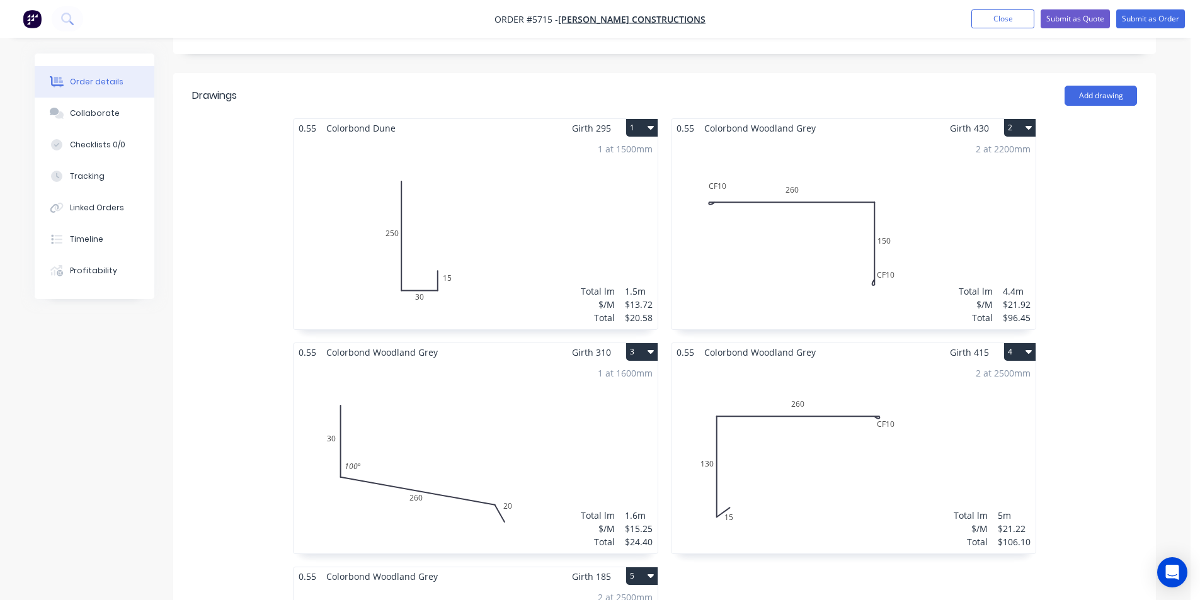
click at [526, 428] on div "1 at 1600mm Total lm $/M Total 1.6m $15.25 $24.40" at bounding box center [476, 458] width 364 height 192
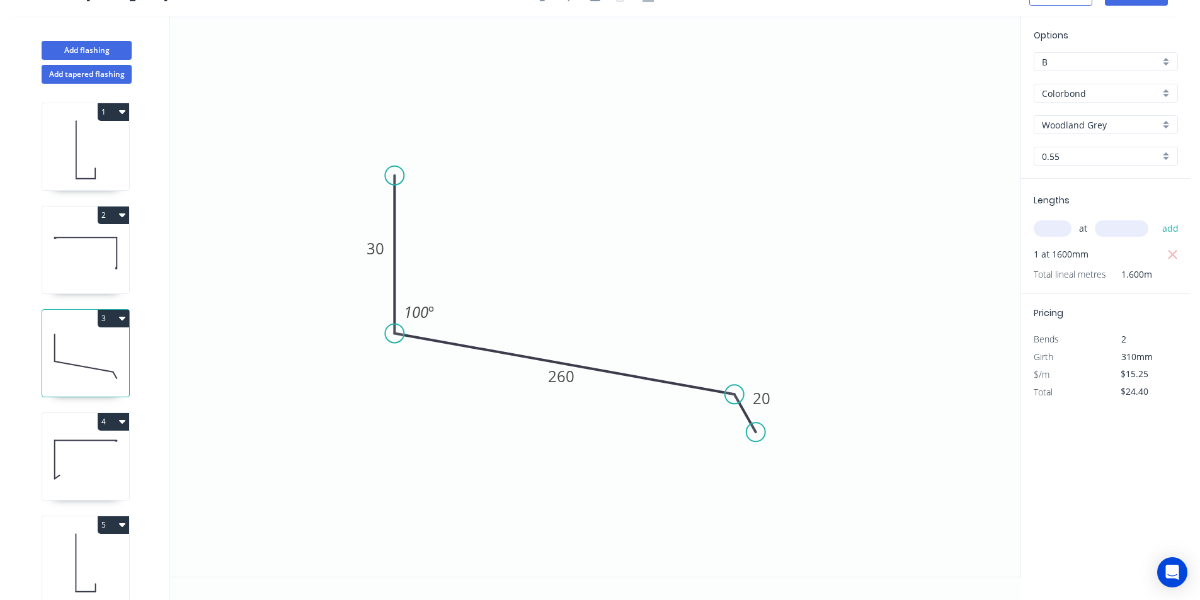
scroll to position [23, 0]
click at [767, 396] on tspan "20" at bounding box center [762, 398] width 18 height 21
click at [849, 296] on icon "0 30 260 15 100 º" at bounding box center [595, 296] width 851 height 561
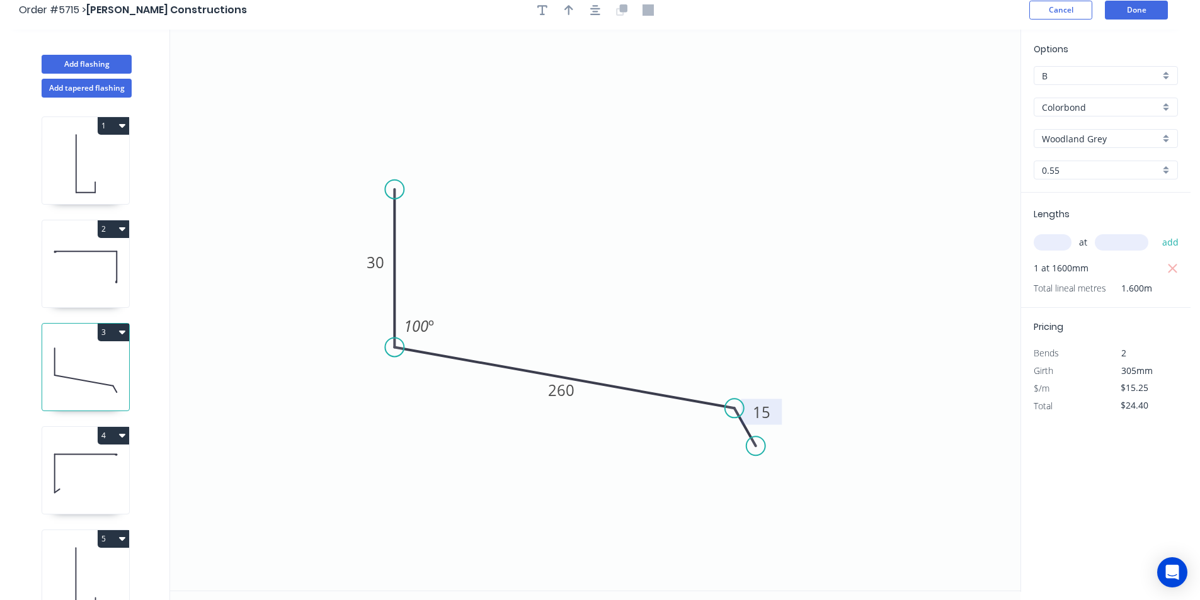
scroll to position [0, 0]
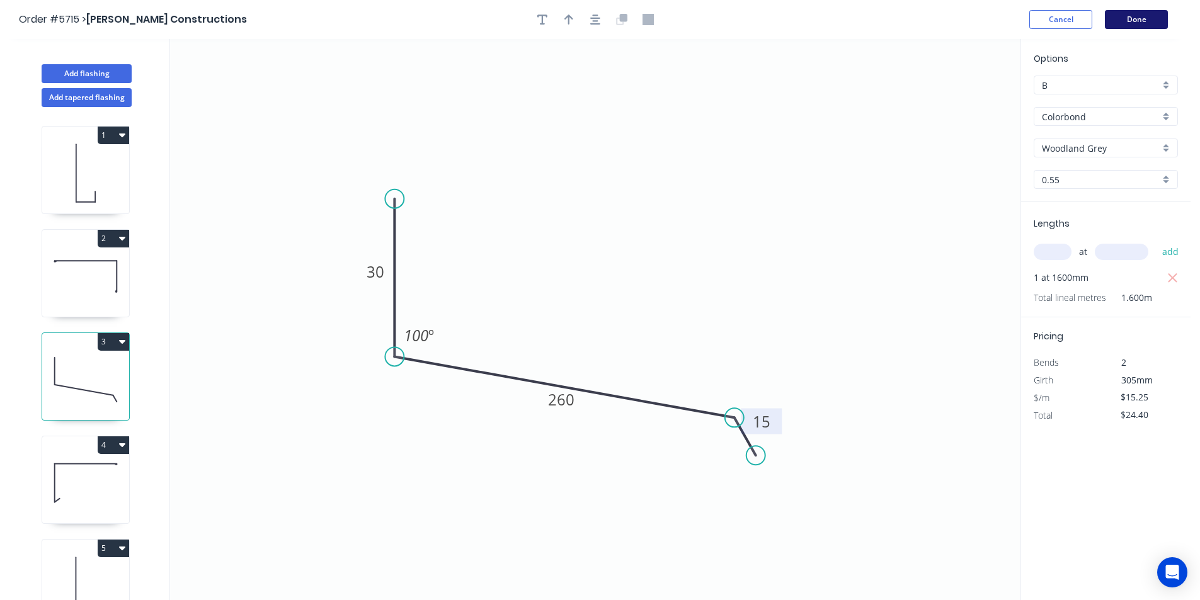
click at [1124, 23] on button "Done" at bounding box center [1136, 19] width 63 height 19
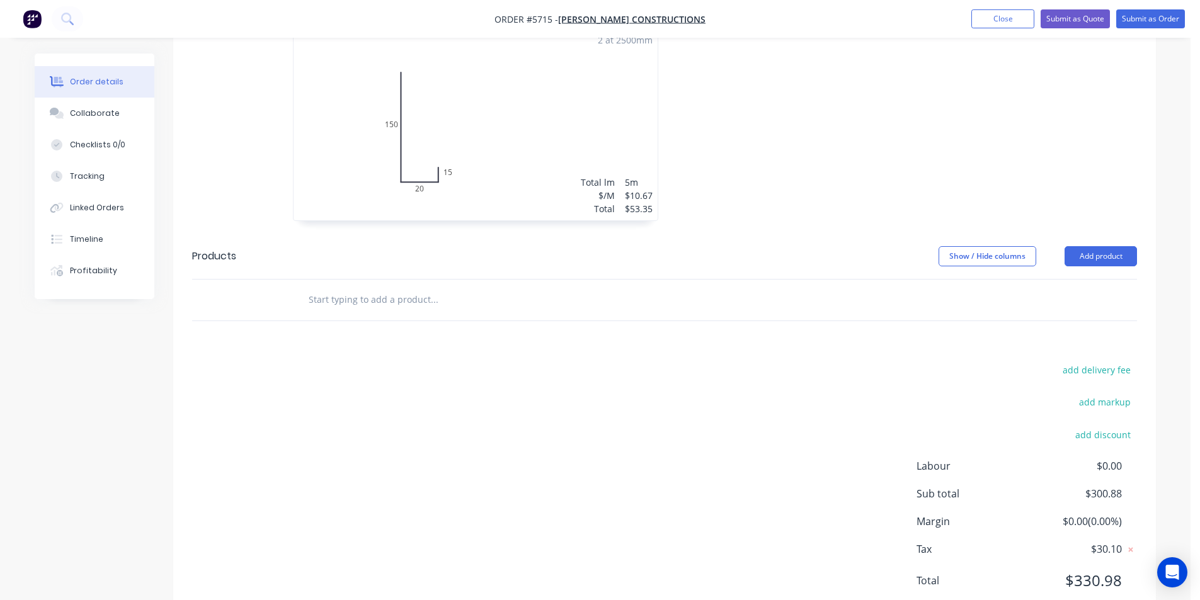
scroll to position [880, 0]
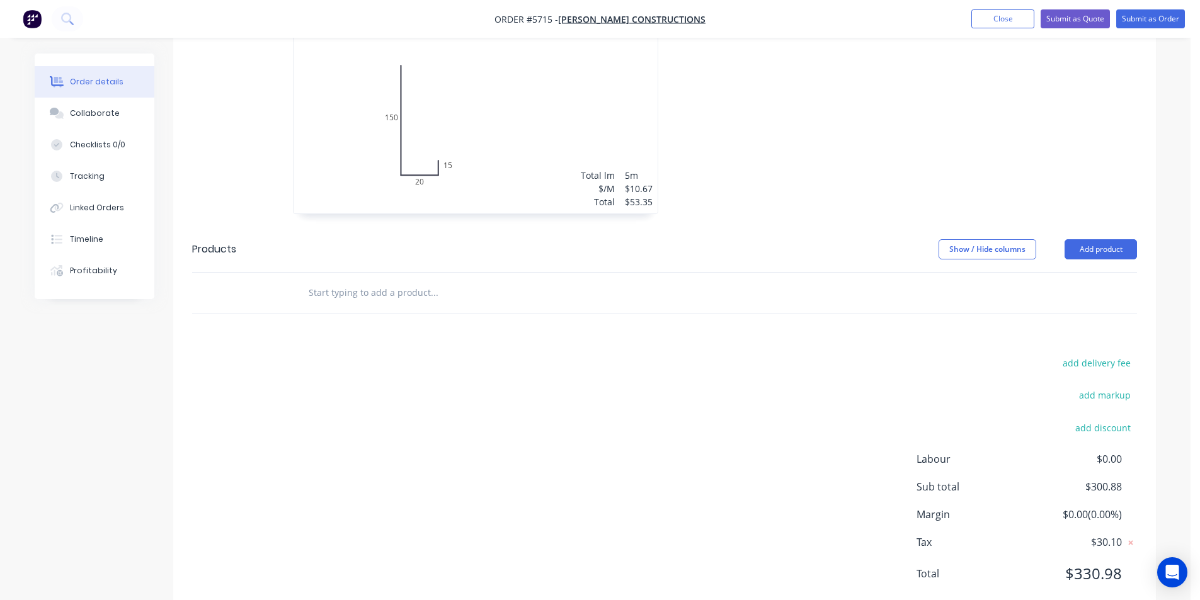
click at [427, 280] on input "text" at bounding box center [434, 292] width 252 height 25
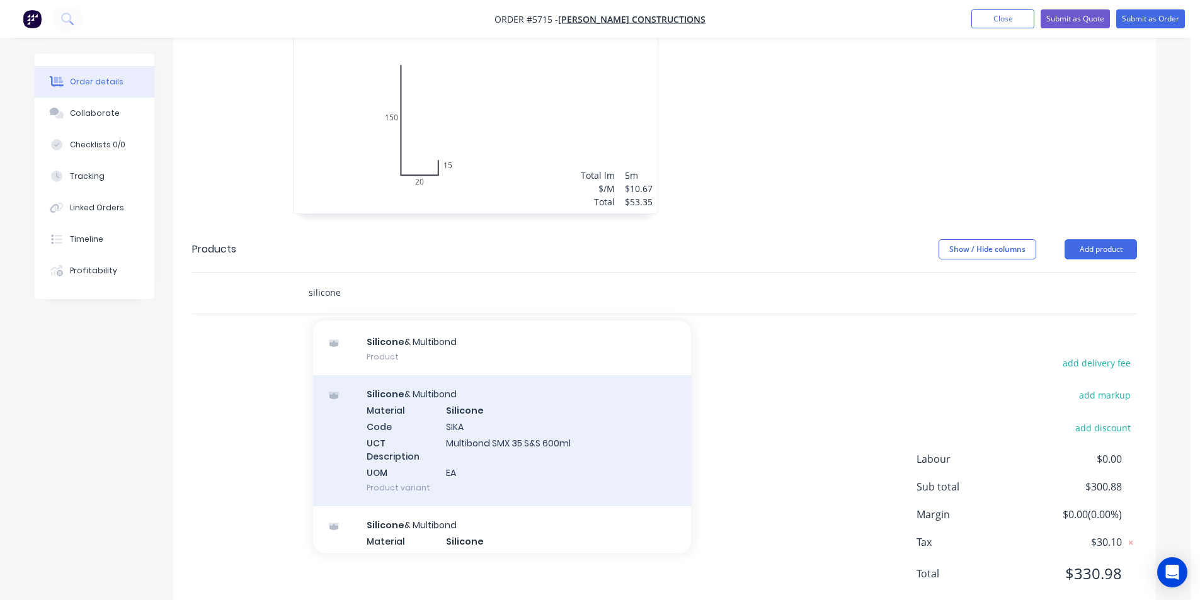
scroll to position [252, 0]
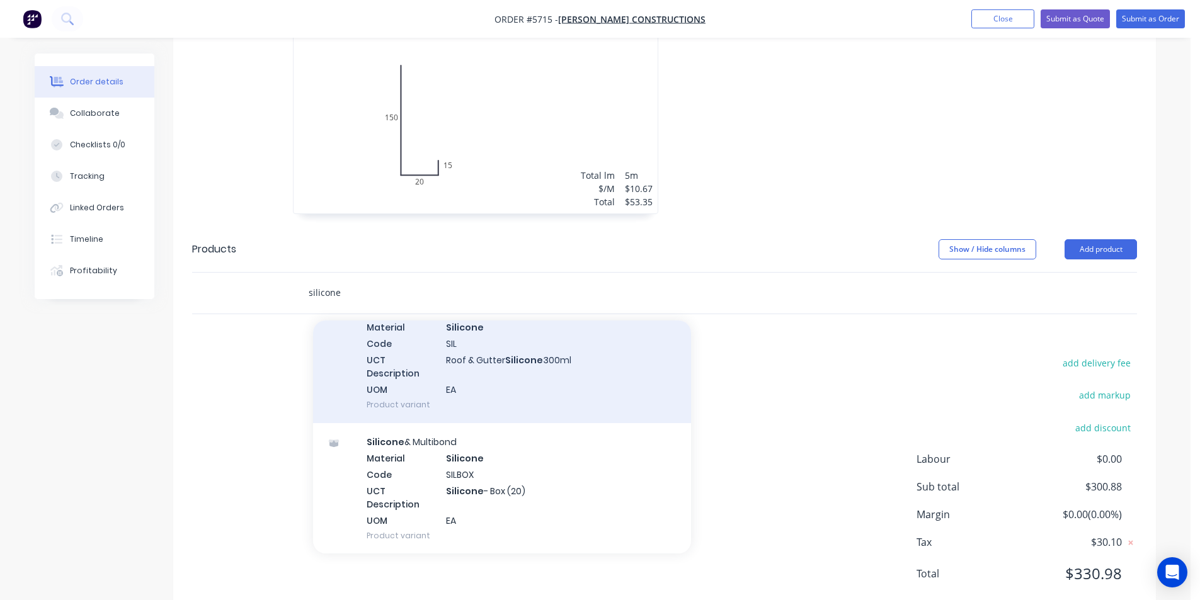
type input "silicone"
click at [498, 334] on div "Silicone & Multibond Material Silicone Code SIL UCT Description Roof & Gutter S…" at bounding box center [502, 357] width 378 height 131
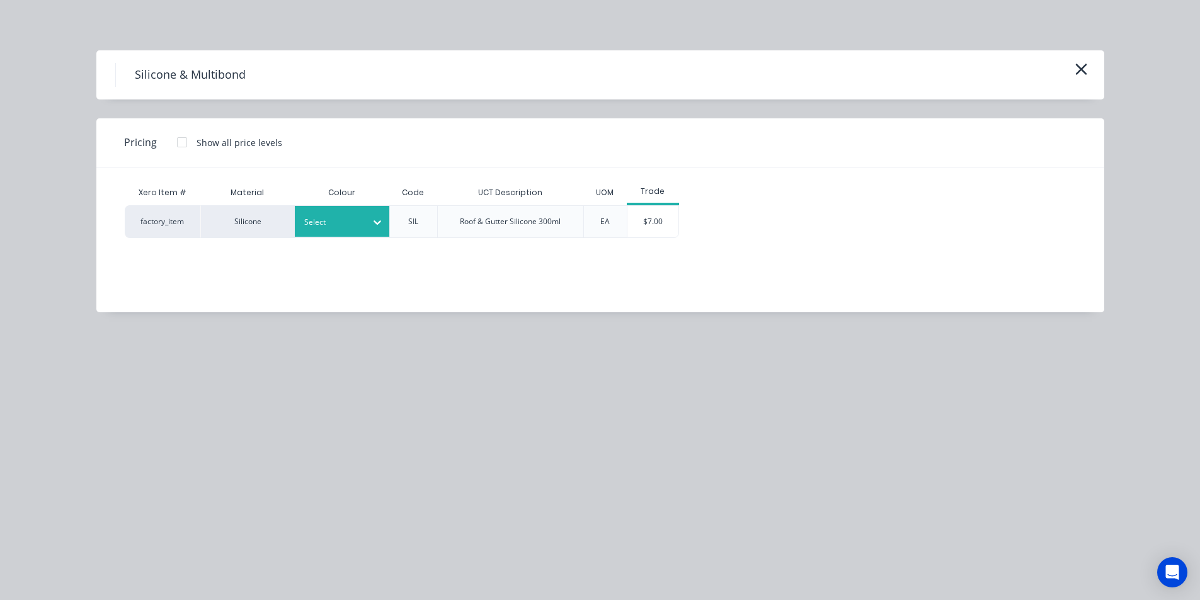
click at [347, 216] on div at bounding box center [332, 222] width 57 height 14
click at [665, 217] on div "$7.00" at bounding box center [653, 222] width 51 height 32
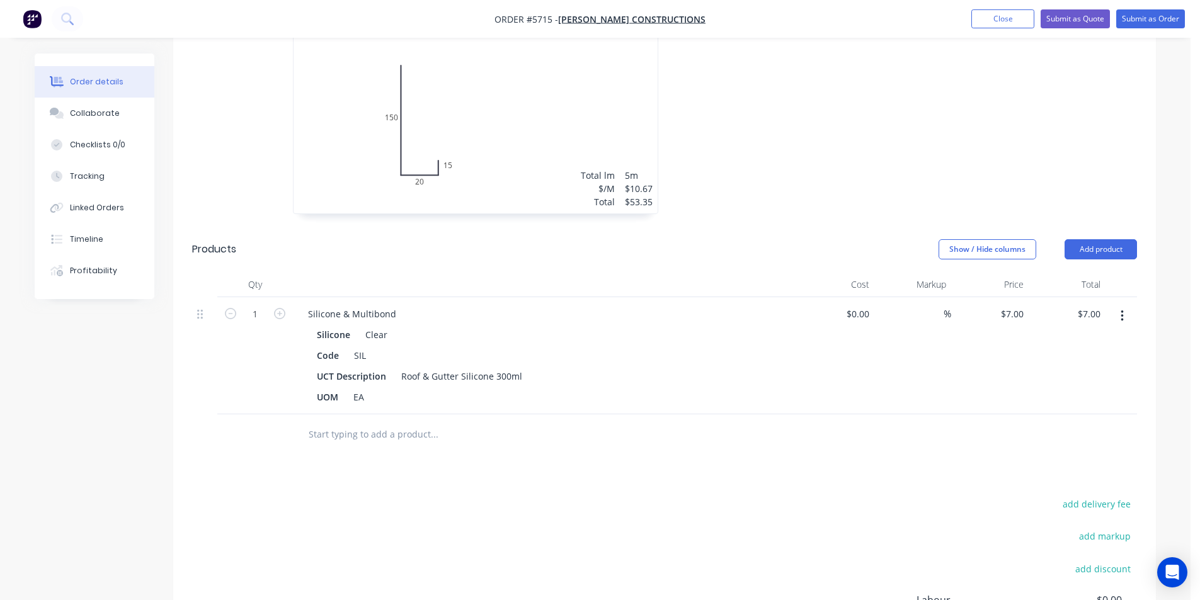
click at [374, 422] on input "text" at bounding box center [434, 434] width 252 height 25
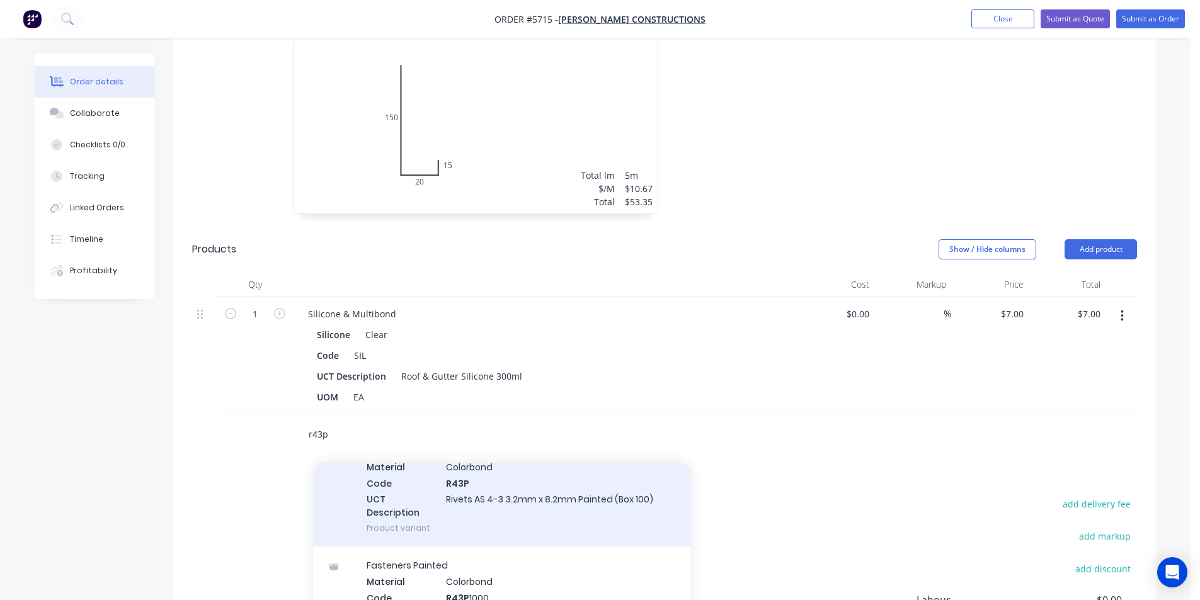
scroll to position [441, 0]
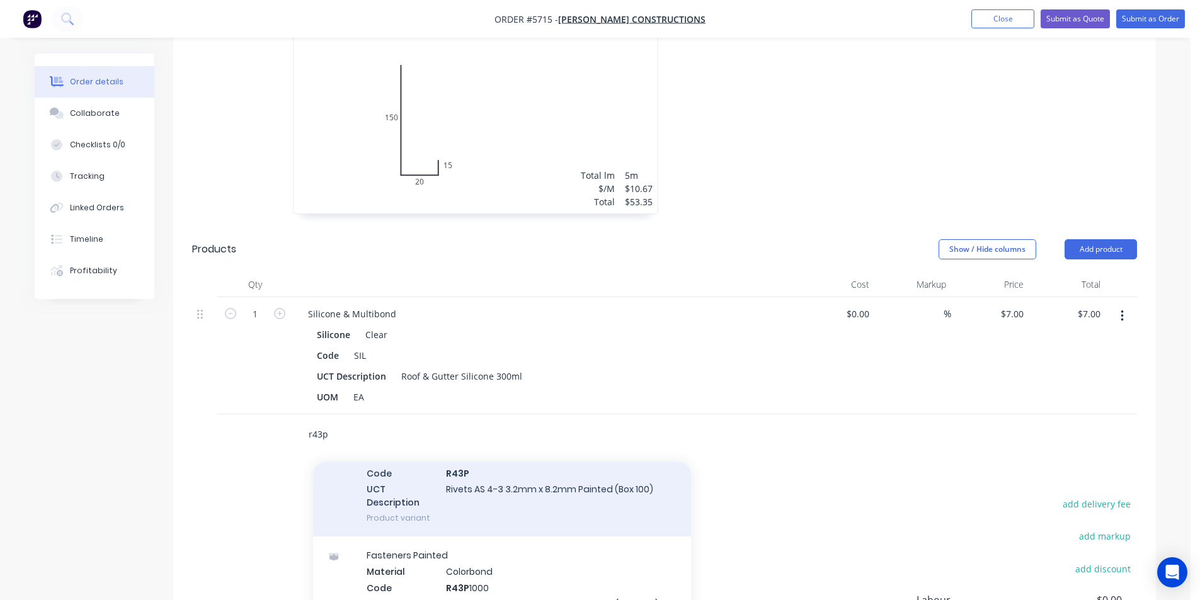
type input "r43p"
click at [495, 466] on div "Fasteners Painted Material Colorbond Code R43P UCT Description Rivets AS 4-3 3.…" at bounding box center [502, 479] width 378 height 115
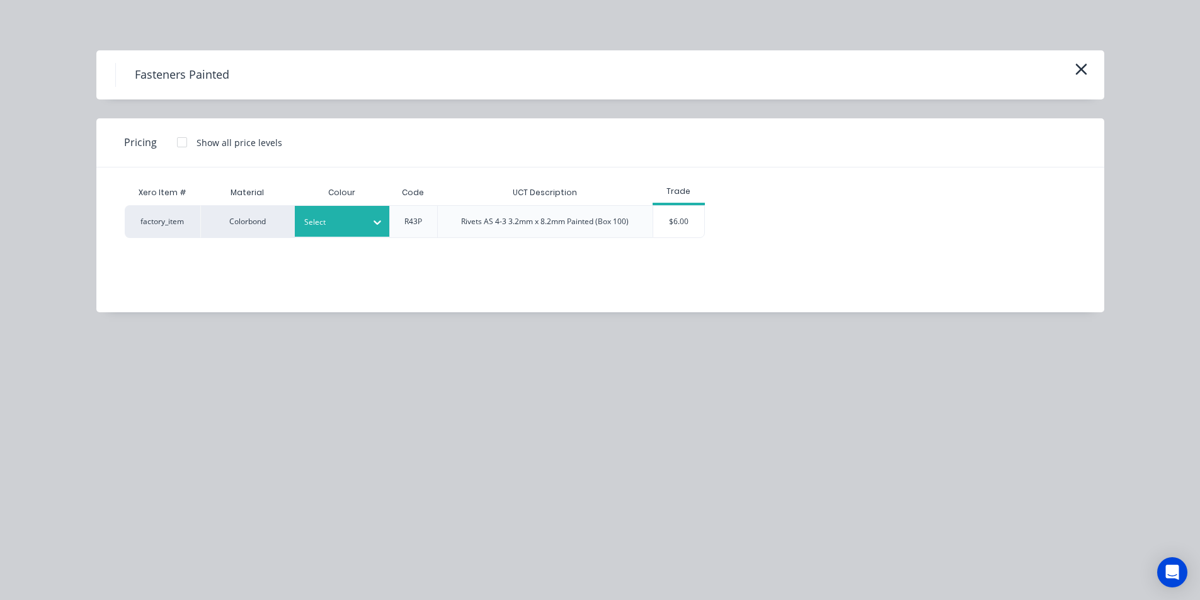
click at [369, 223] on div at bounding box center [377, 222] width 23 height 20
click at [665, 214] on div "$6.00" at bounding box center [678, 222] width 51 height 32
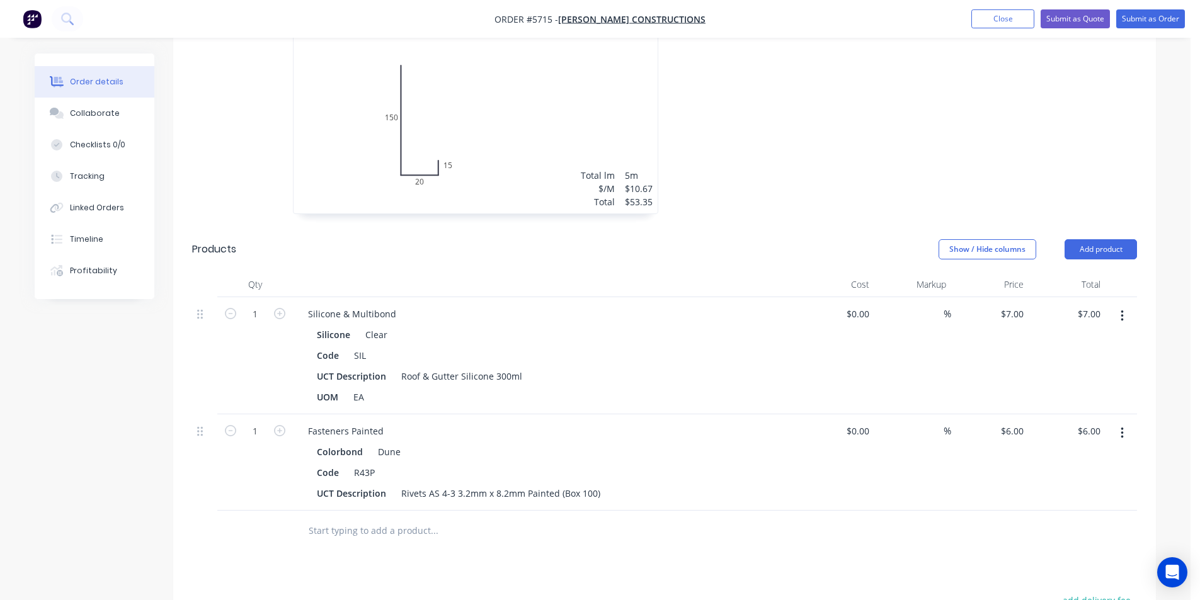
click at [379, 519] on input "text" at bounding box center [434, 531] width 252 height 25
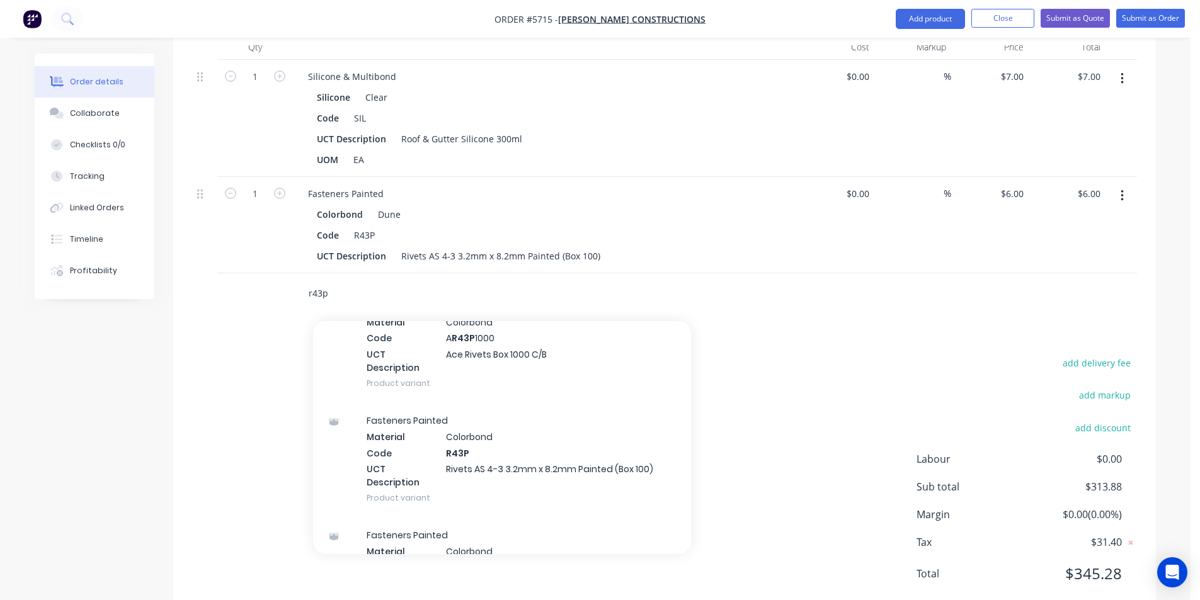
scroll to position [315, 0]
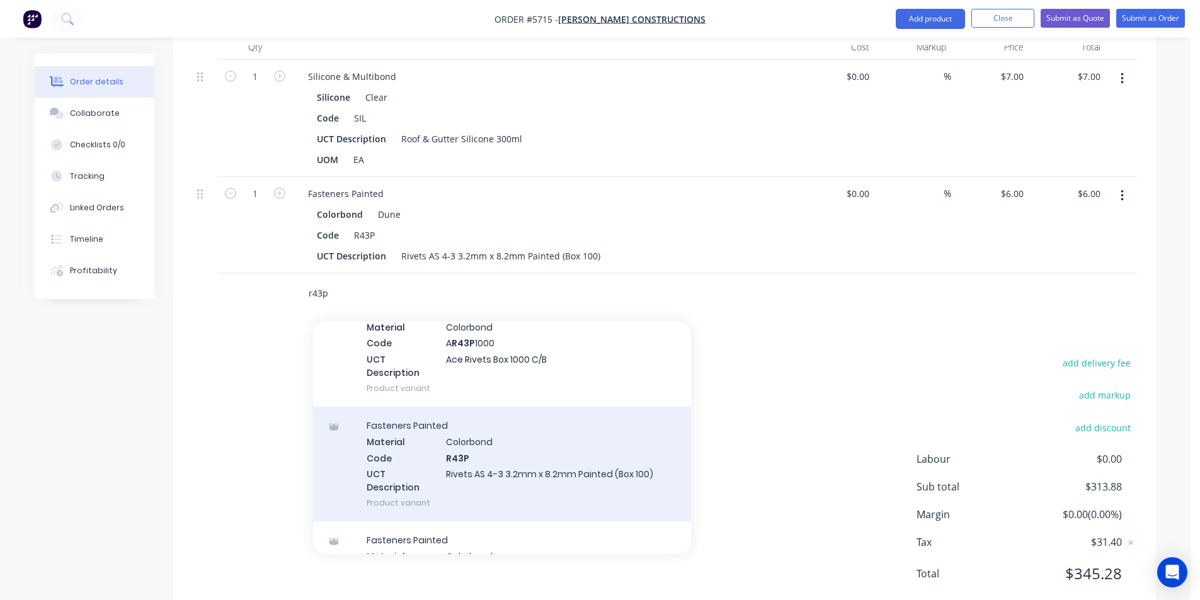
type input "r43p"
click at [478, 407] on div "Fasteners Painted Material Colorbond Code R43P UCT Description Rivets AS 4-3 3.…" at bounding box center [502, 464] width 378 height 115
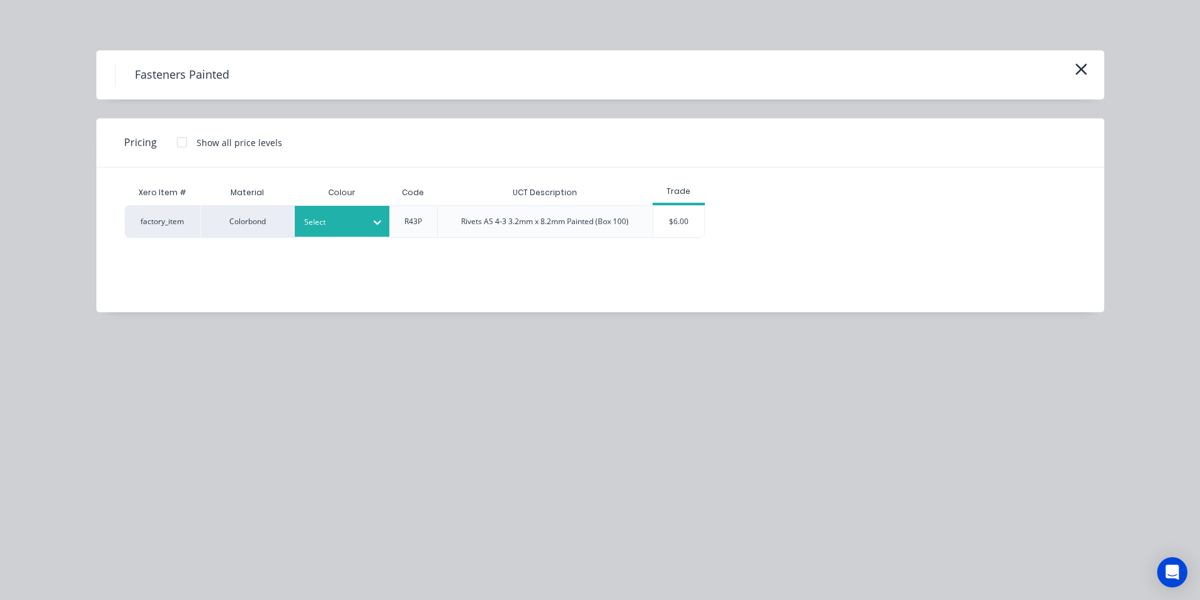
click at [346, 227] on div at bounding box center [332, 222] width 57 height 14
type input "wood"
drag, startPoint x: 339, startPoint y: 253, endPoint x: 534, endPoint y: 244, distance: 195.6
click at [682, 221] on div "$6.00" at bounding box center [678, 222] width 51 height 32
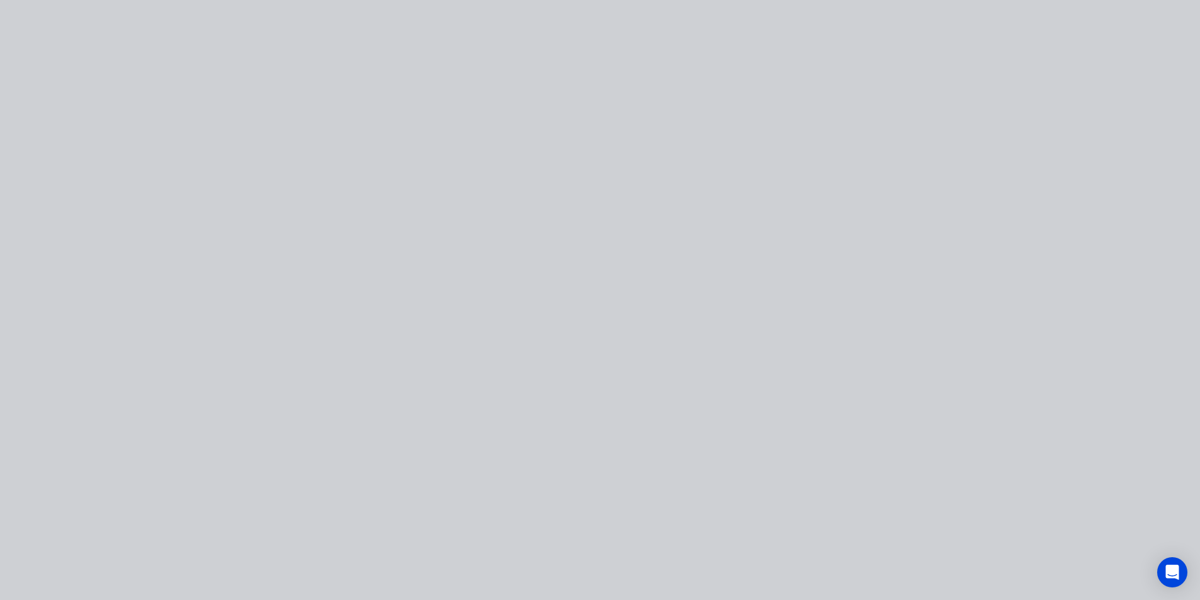
type input "$6.00"
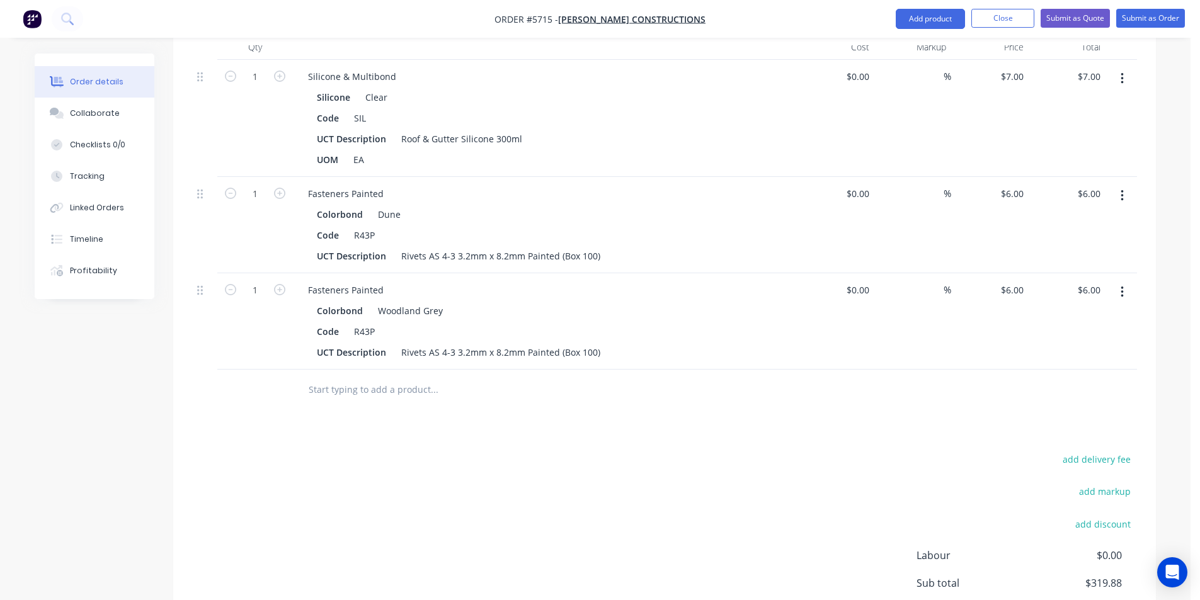
click at [420, 377] on input "text" at bounding box center [434, 389] width 252 height 25
type input "d"
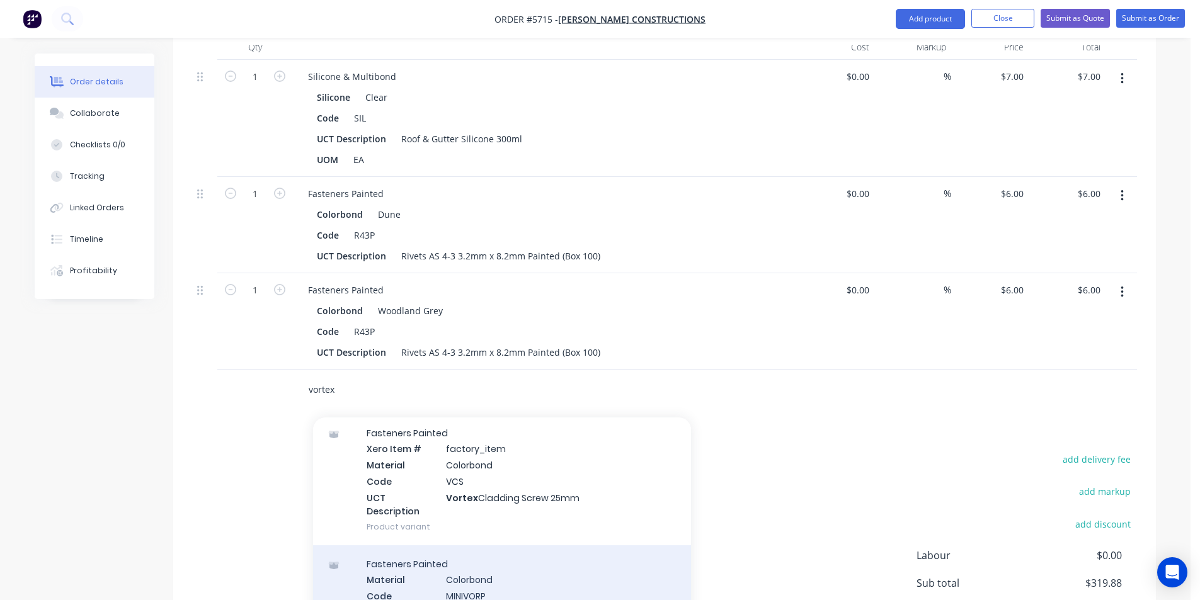
scroll to position [43, 0]
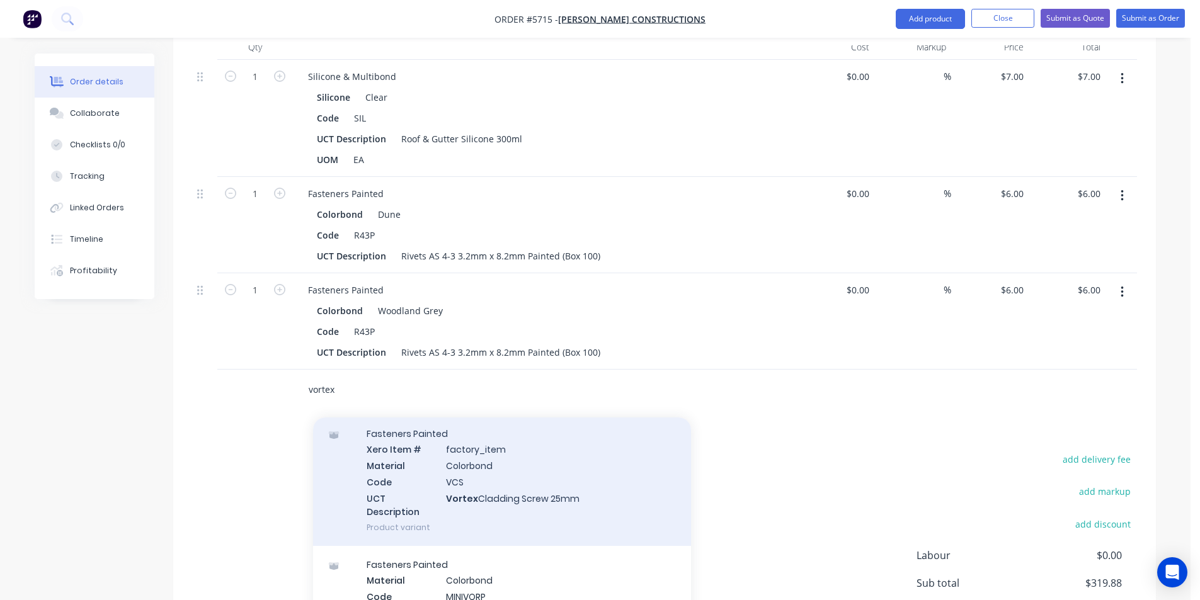
type input "vortex"
click at [485, 468] on div "Fasteners Painted Xero Item # factory_item Material Colorbond Code VCS UCT Desc…" at bounding box center [502, 480] width 378 height 131
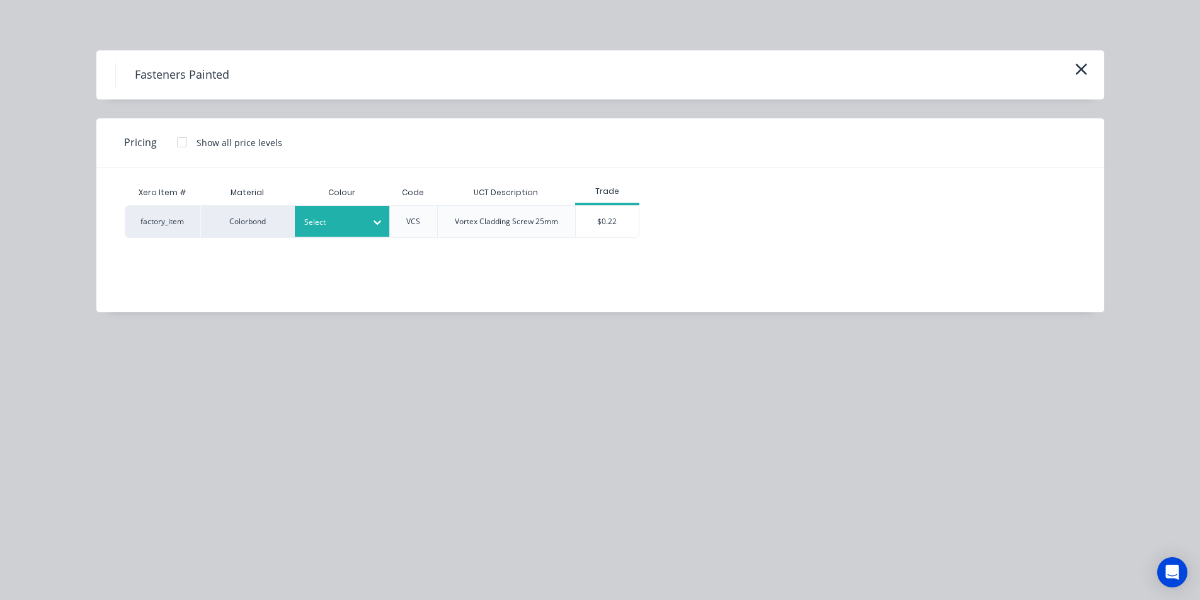
click at [356, 231] on div "Select" at bounding box center [342, 221] width 95 height 31
click at [599, 211] on div "$0.22" at bounding box center [607, 222] width 63 height 32
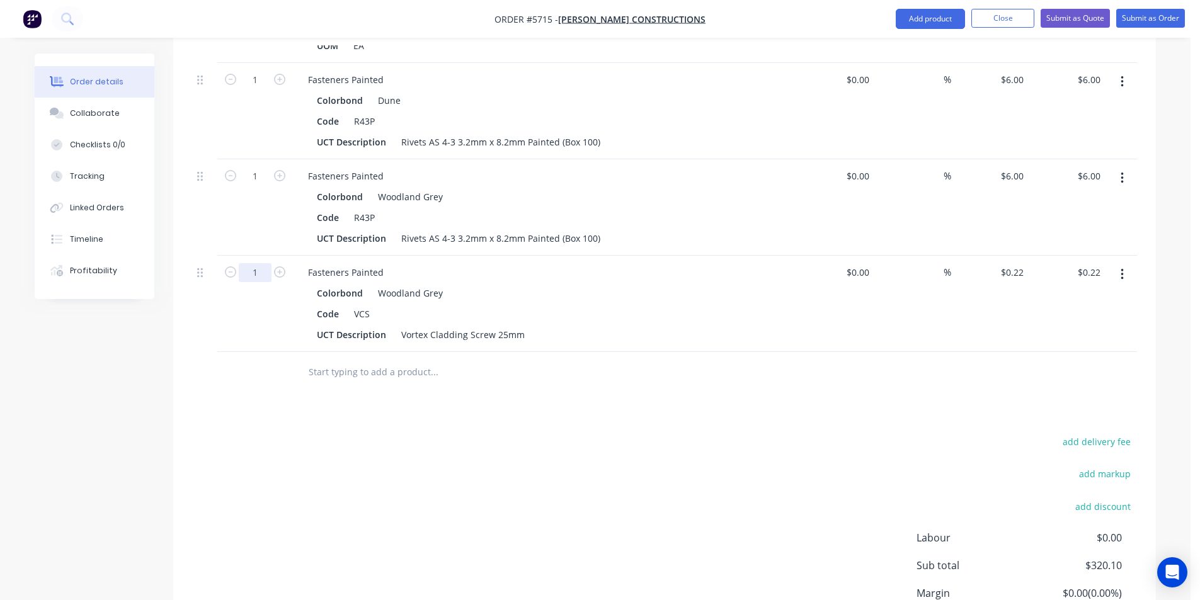
type input "100"
type input "$22.00"
click at [345, 360] on input "text" at bounding box center [434, 372] width 252 height 25
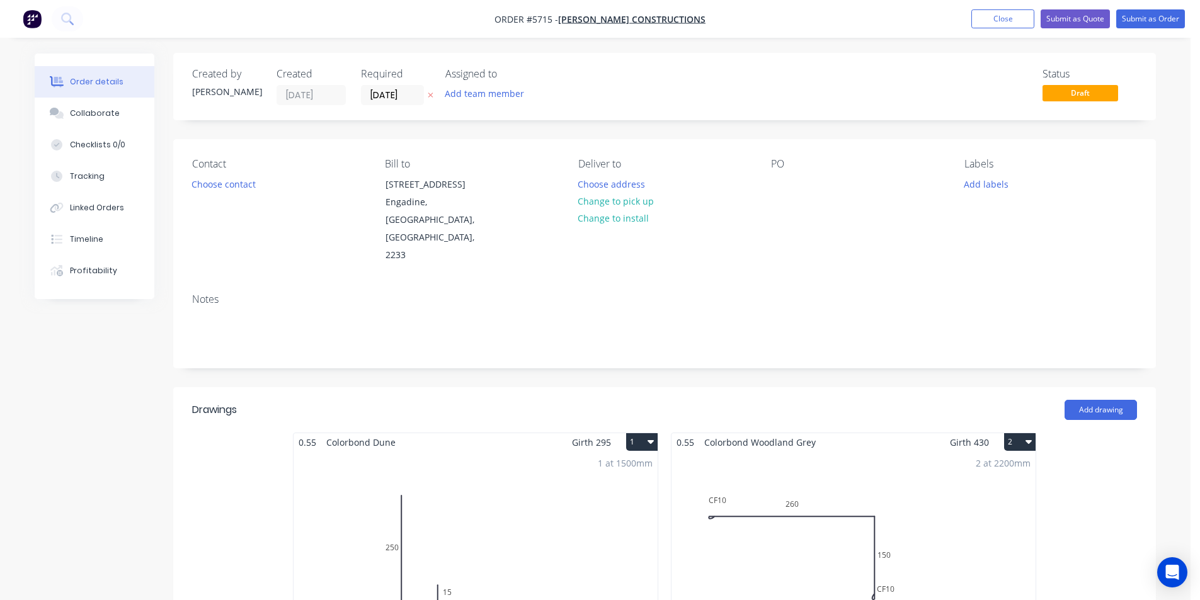
scroll to position [0, 0]
click at [643, 203] on button "Change to pick up" at bounding box center [615, 201] width 89 height 17
click at [786, 186] on div at bounding box center [781, 185] width 20 height 18
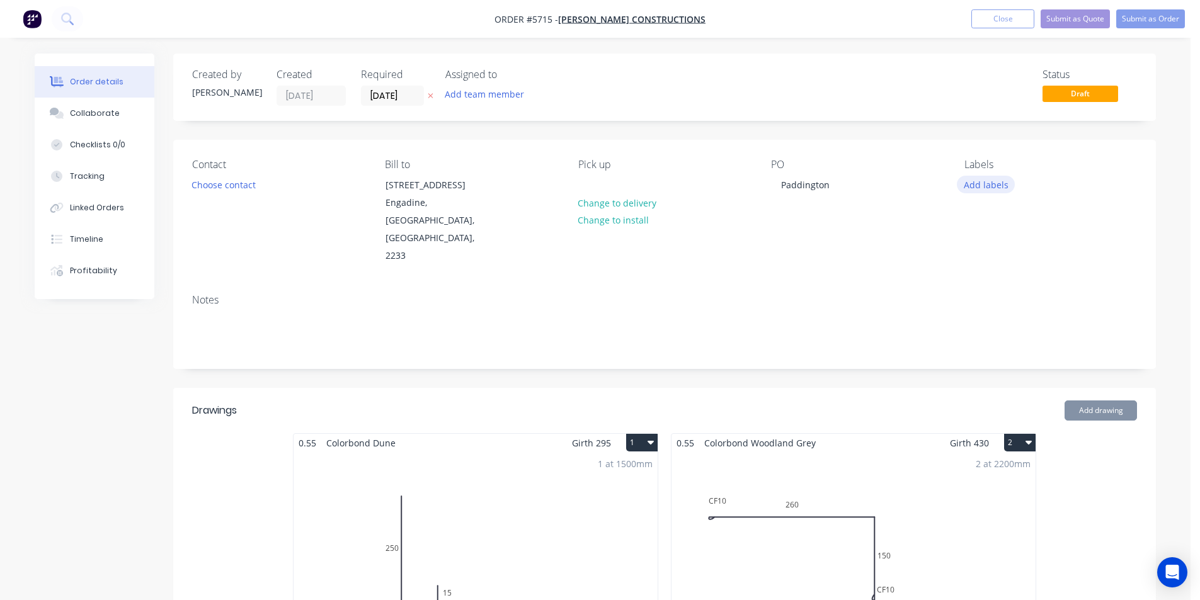
click at [972, 185] on button "Add labels" at bounding box center [986, 184] width 58 height 17
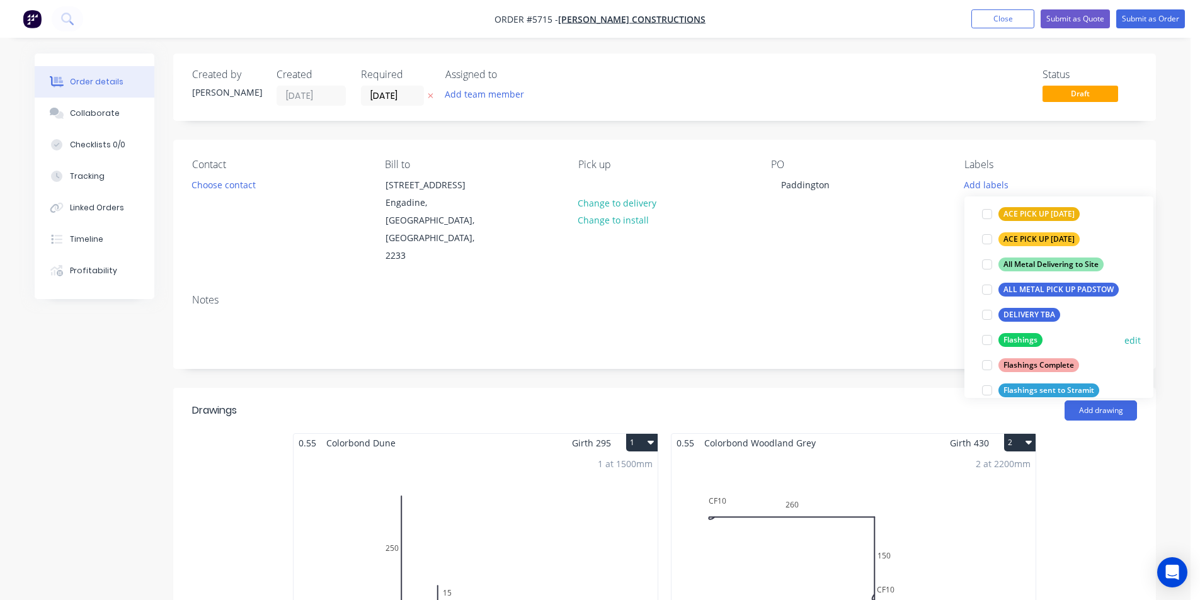
scroll to position [189, 0]
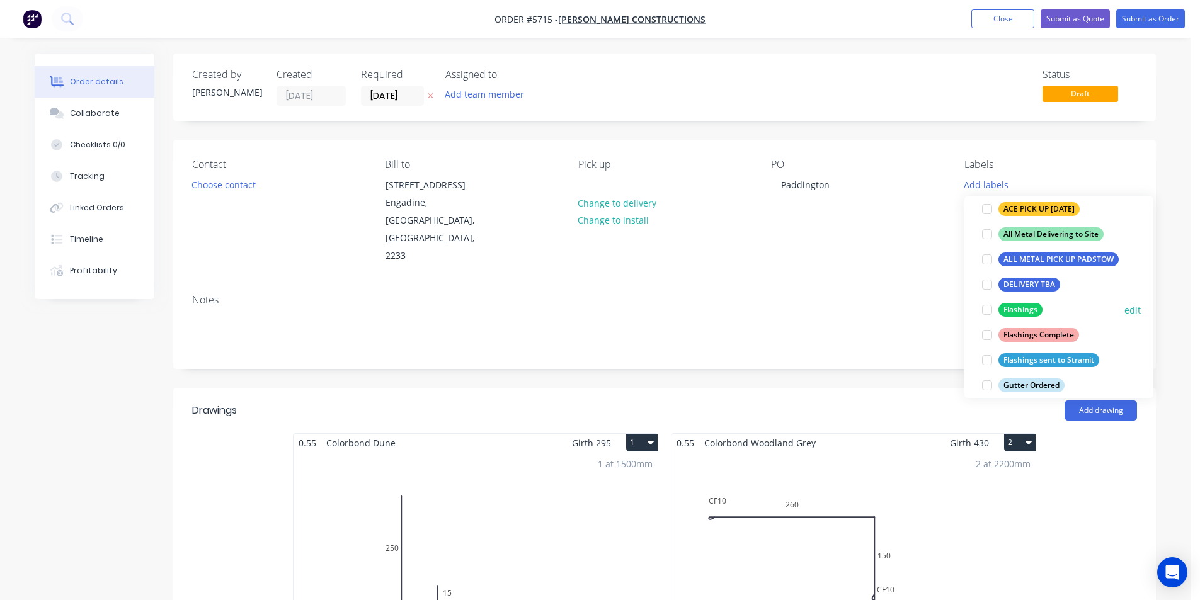
click at [984, 312] on div at bounding box center [987, 309] width 25 height 25
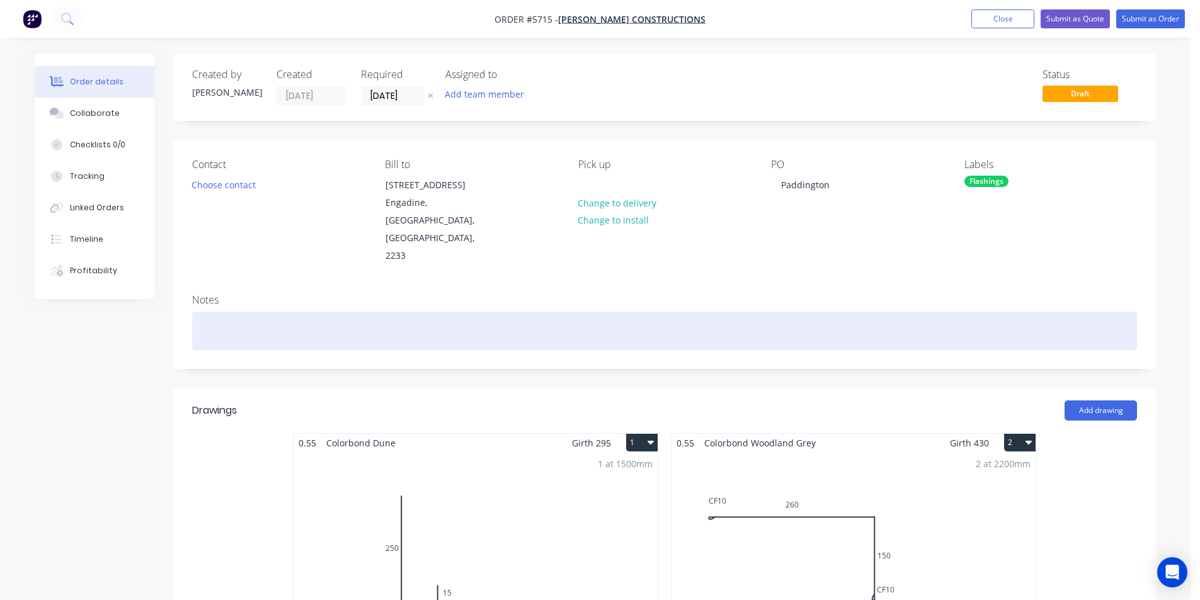
click at [896, 312] on div at bounding box center [664, 331] width 945 height 38
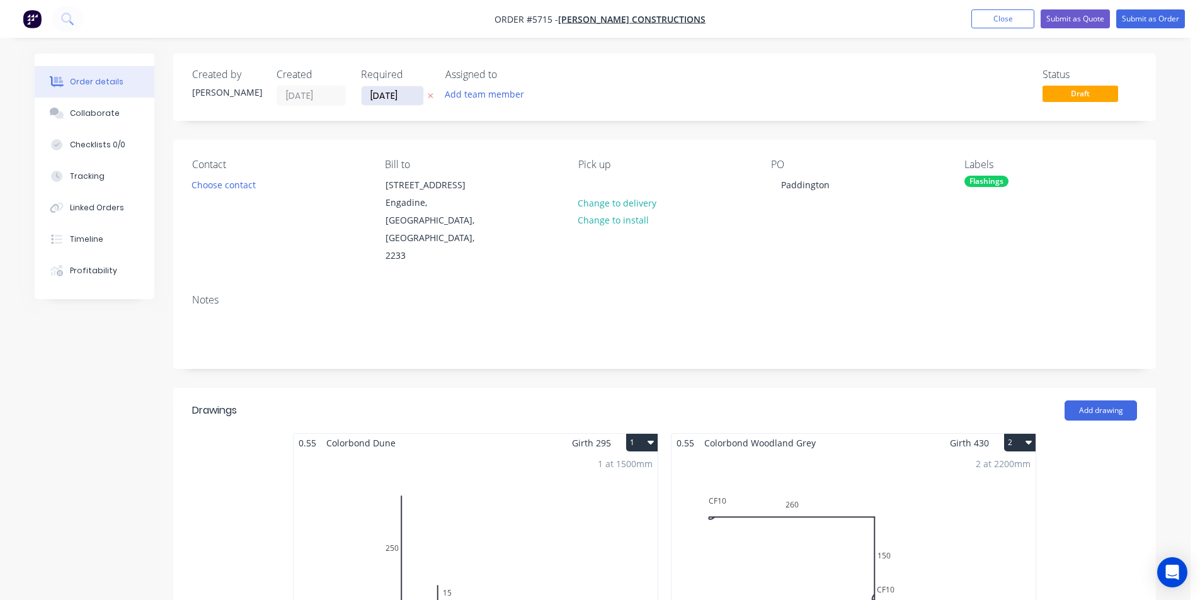
click at [385, 89] on input "[DATE]" at bounding box center [393, 95] width 62 height 19
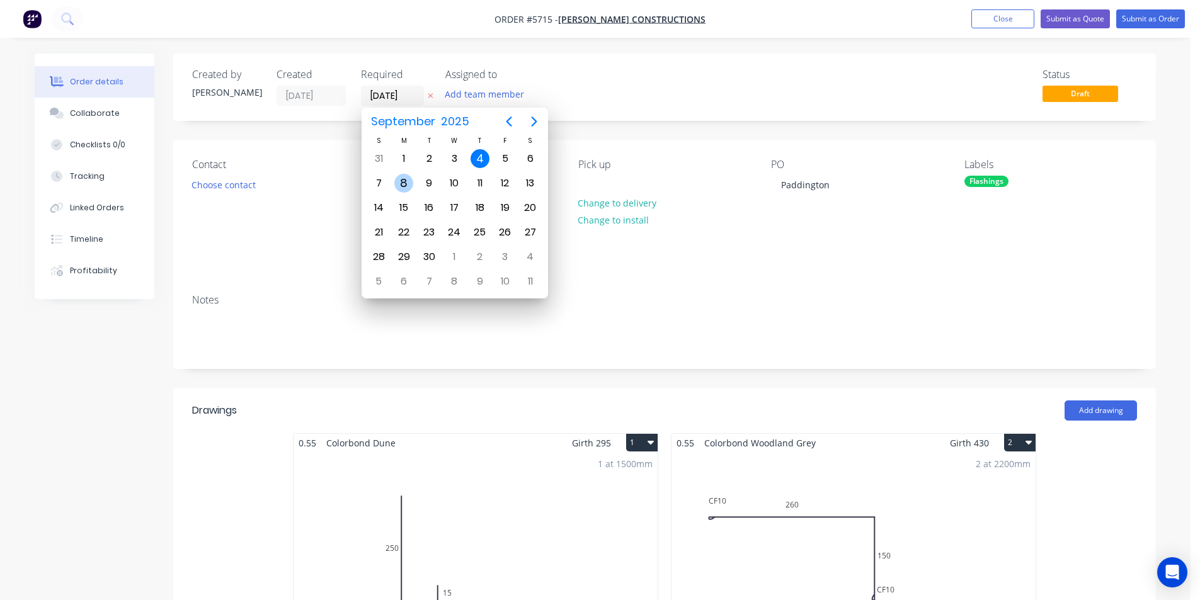
click at [404, 181] on div "8" at bounding box center [403, 183] width 19 height 19
type input "[DATE]"
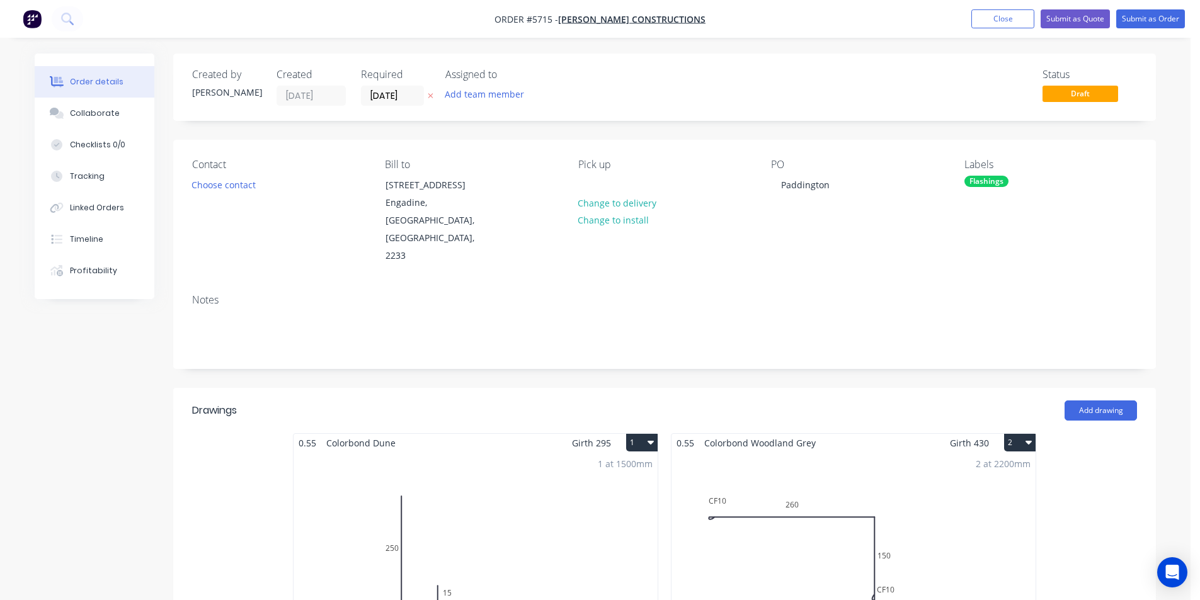
click at [719, 315] on div "Notes" at bounding box center [664, 326] width 983 height 84
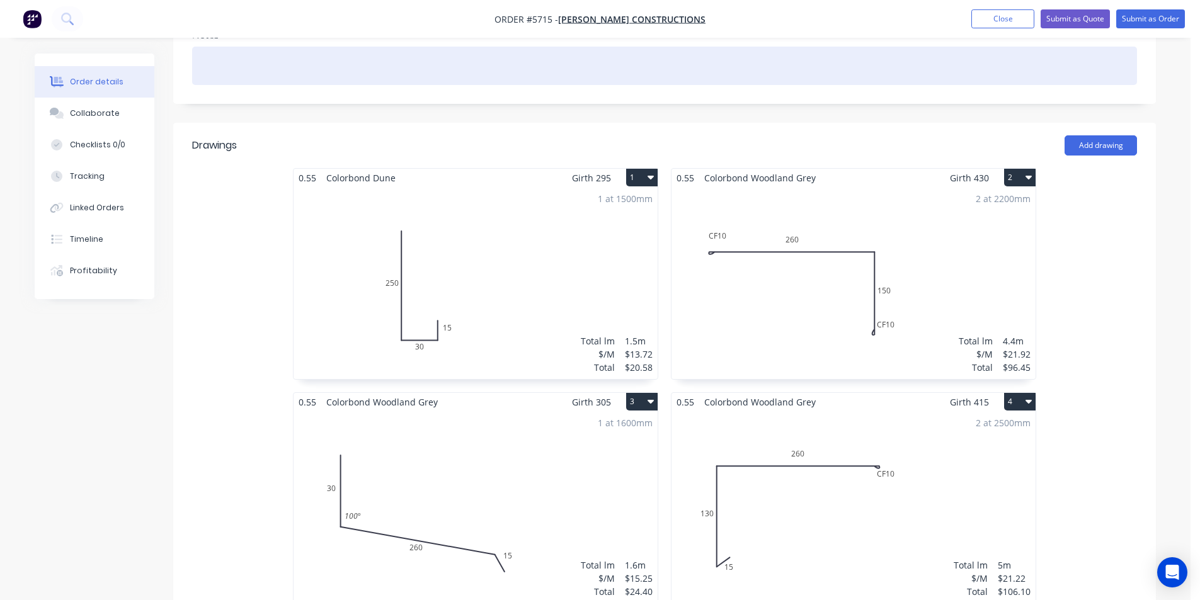
scroll to position [315, 0]
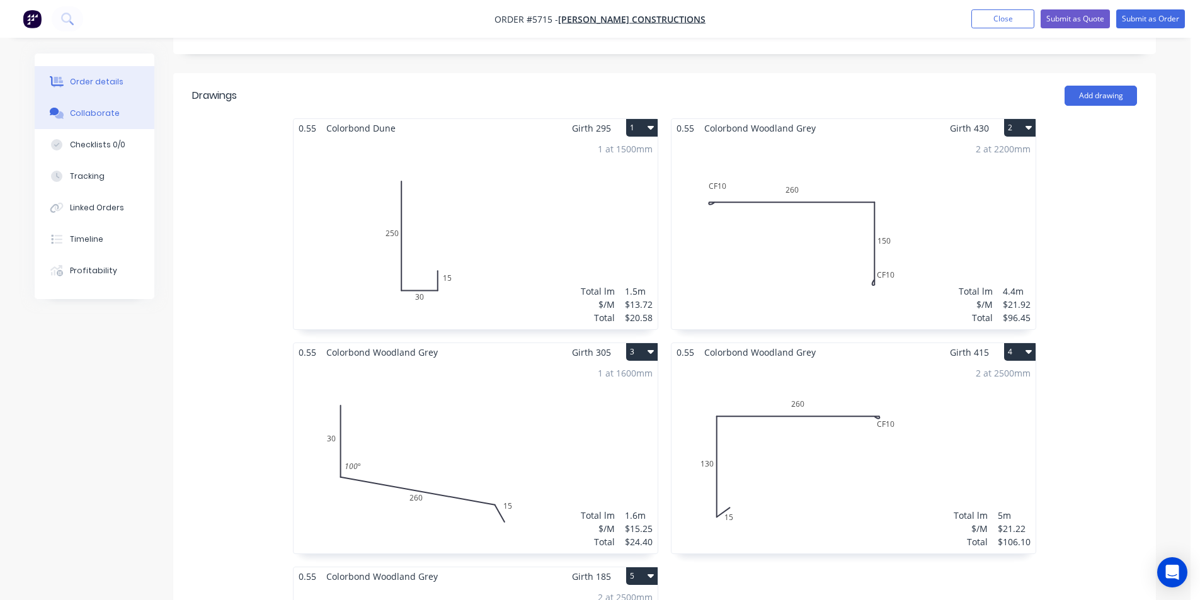
click at [125, 107] on button "Collaborate" at bounding box center [95, 114] width 120 height 32
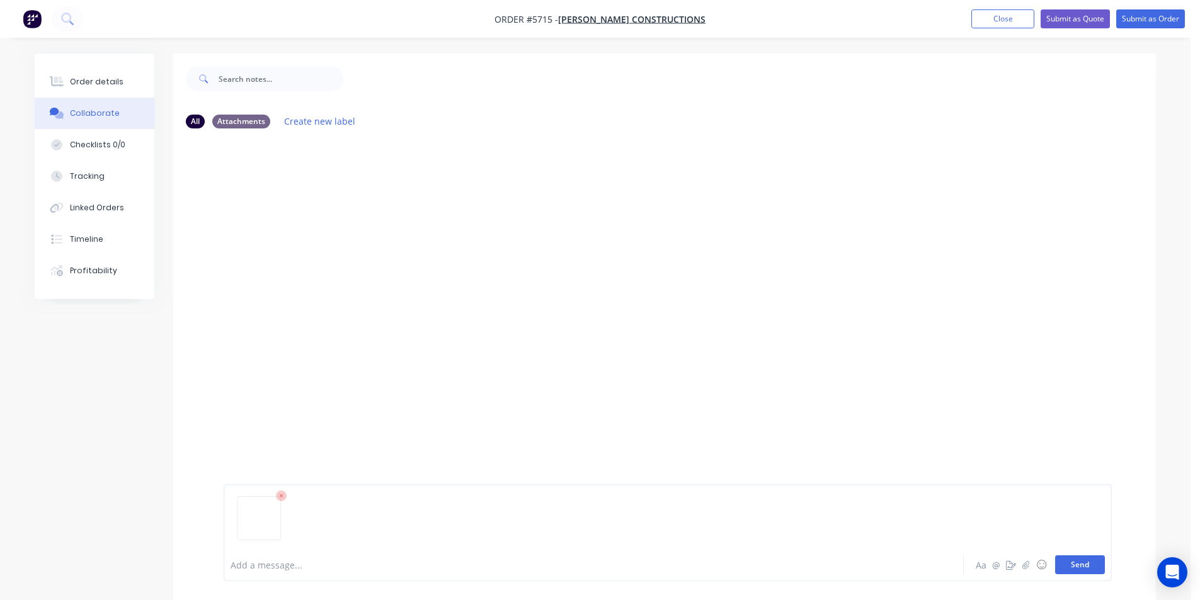
click at [1067, 570] on button "Send" at bounding box center [1080, 565] width 50 height 19
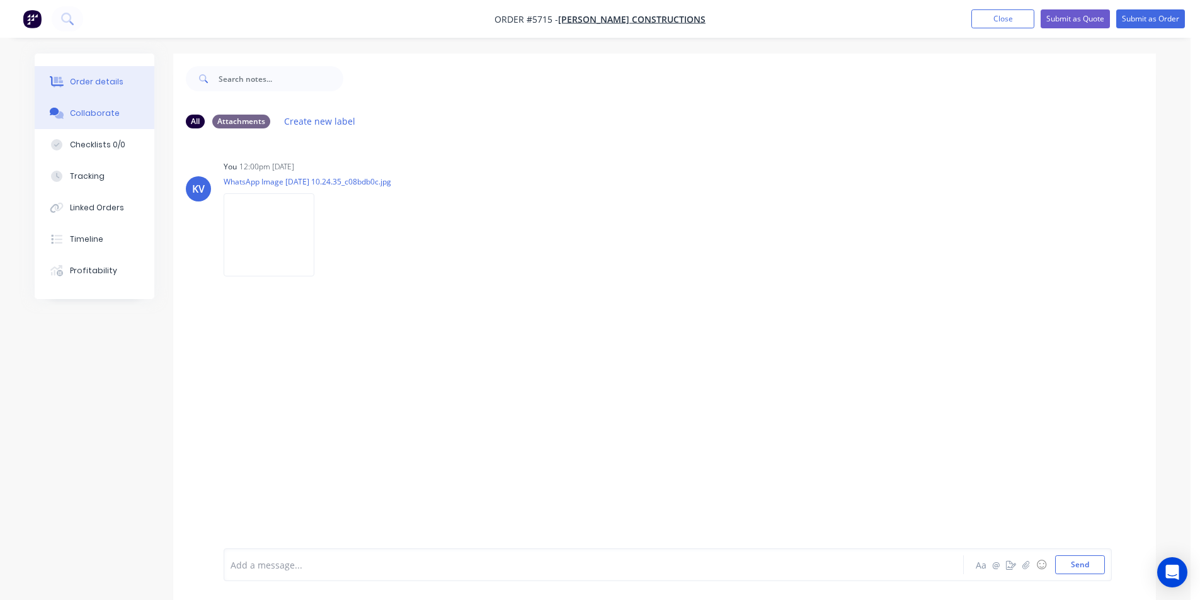
click at [64, 74] on button "Order details" at bounding box center [95, 82] width 120 height 32
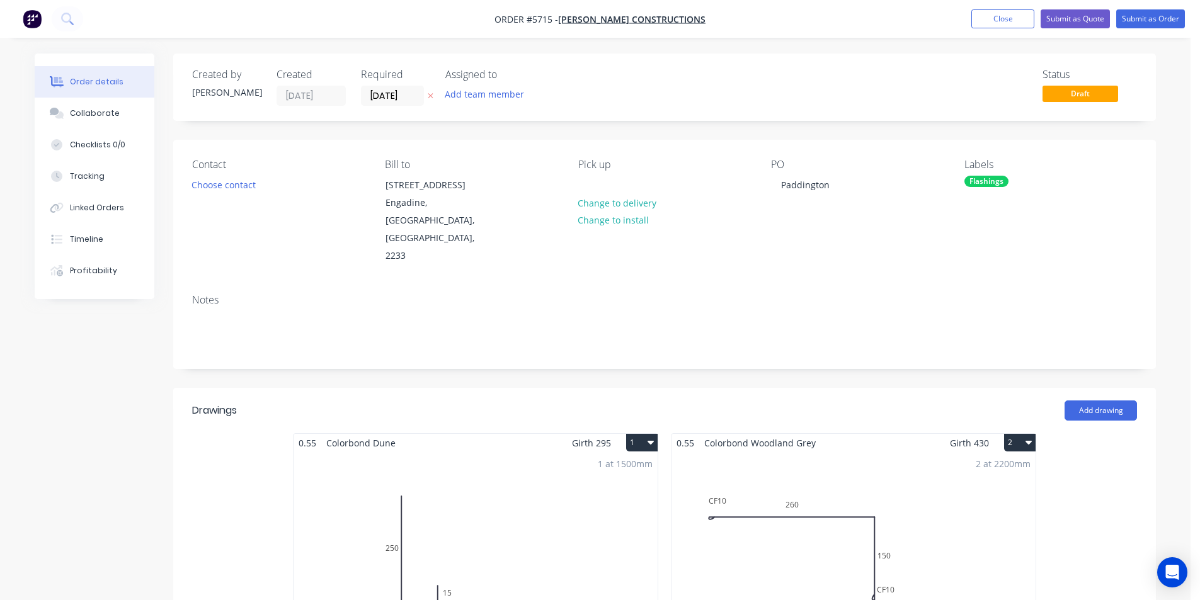
click at [1136, 30] on nav "Order #5715 - Cuthill Constructions Add product Close Submit as Quote Submit as…" at bounding box center [600, 19] width 1200 height 38
click at [1135, 24] on button "Submit as Order" at bounding box center [1151, 18] width 69 height 19
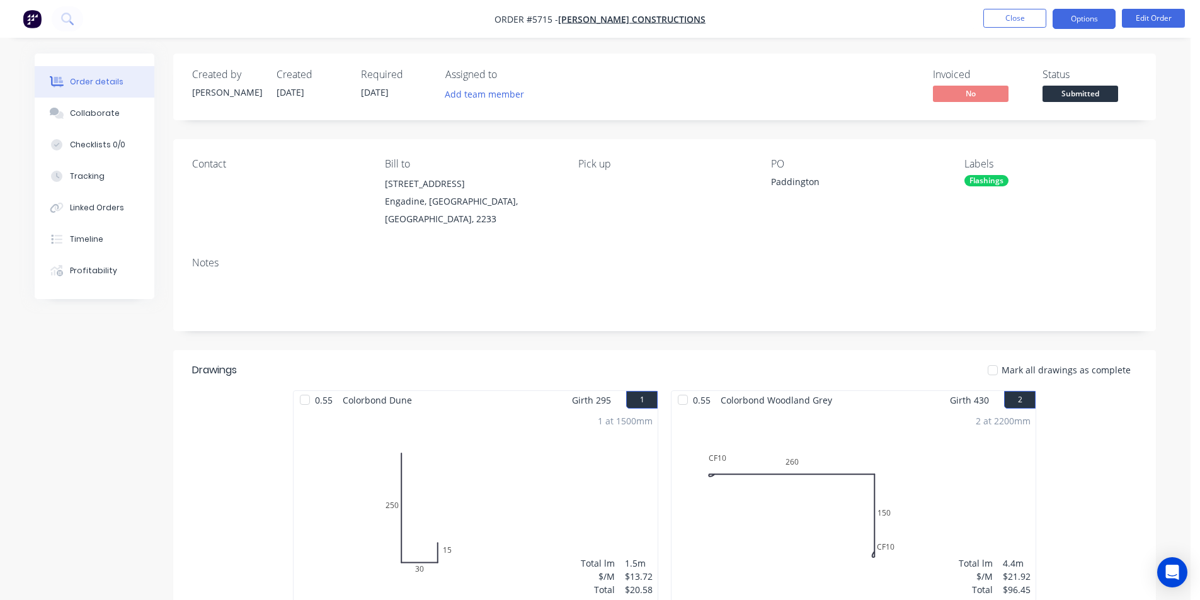
click at [1109, 26] on button "Options" at bounding box center [1084, 19] width 63 height 20
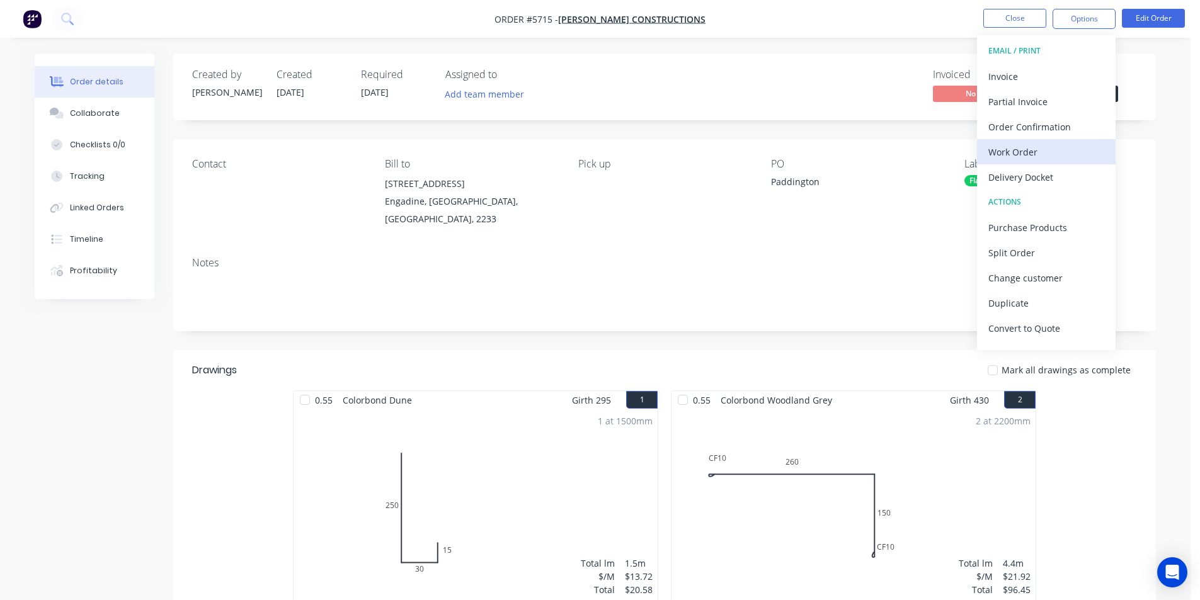
click at [1014, 146] on div "Work Order" at bounding box center [1047, 152] width 116 height 18
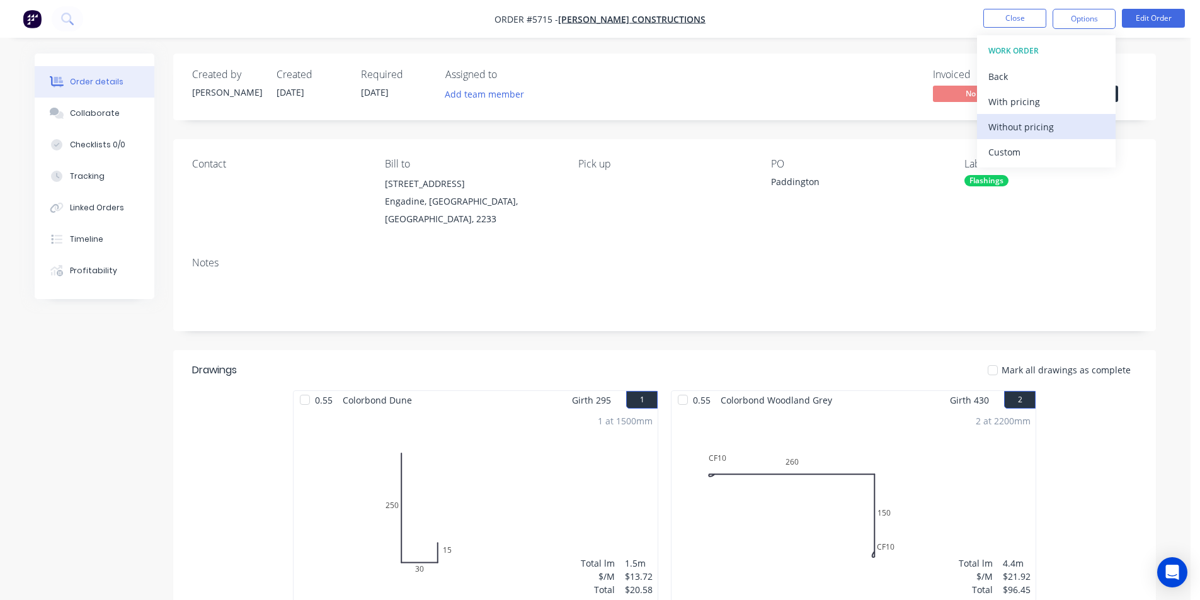
click at [1014, 134] on div "Without pricing" at bounding box center [1047, 127] width 116 height 18
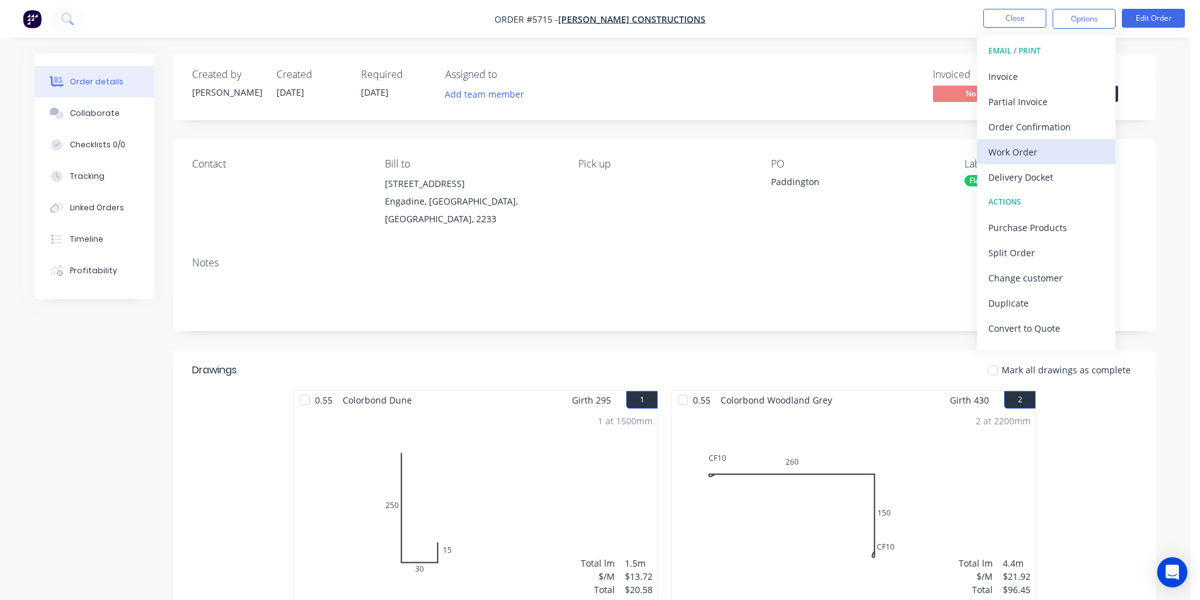
click at [1017, 143] on div "Work Order" at bounding box center [1047, 152] width 116 height 18
click at [1031, 151] on div "Custom" at bounding box center [1047, 152] width 116 height 18
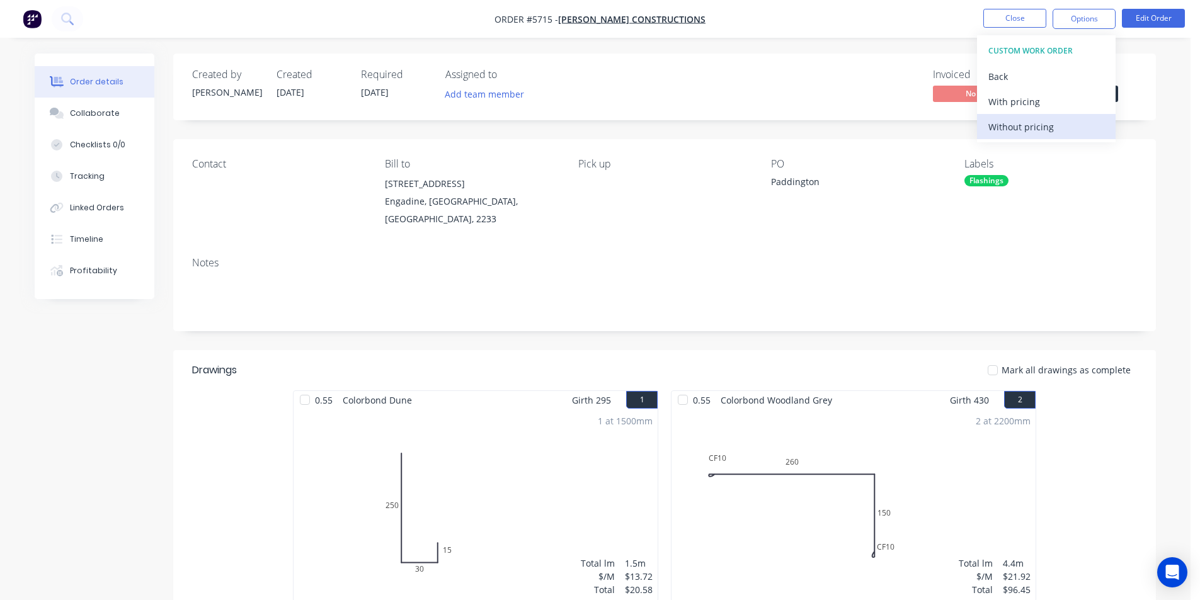
click at [1030, 134] on div "Without pricing" at bounding box center [1047, 127] width 116 height 18
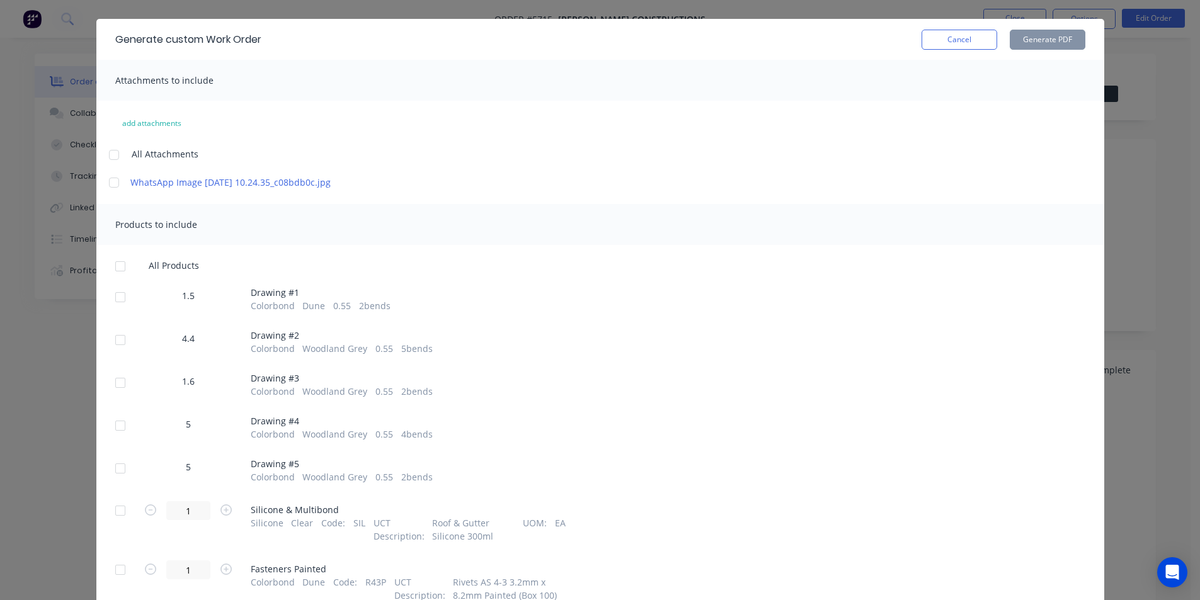
scroll to position [189, 0]
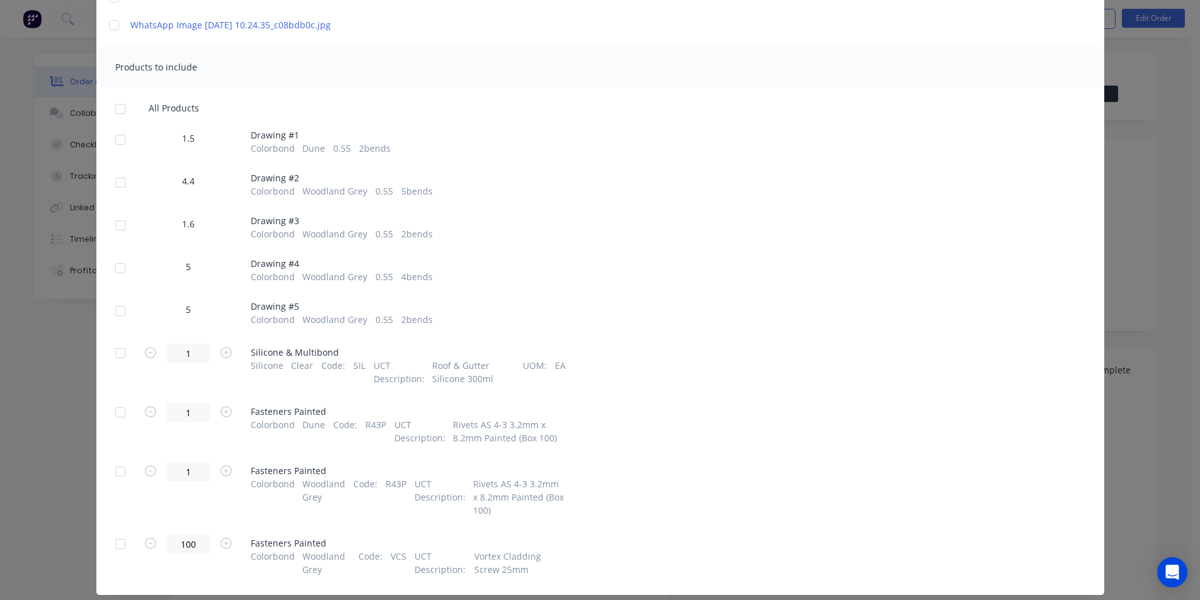
drag, startPoint x: 120, startPoint y: 152, endPoint x: 125, endPoint y: 171, distance: 19.1
click at [120, 152] on div at bounding box center [120, 139] width 25 height 25
click at [110, 195] on div at bounding box center [120, 182] width 25 height 25
click at [116, 238] on div at bounding box center [120, 225] width 25 height 25
click at [110, 281] on div at bounding box center [120, 268] width 25 height 25
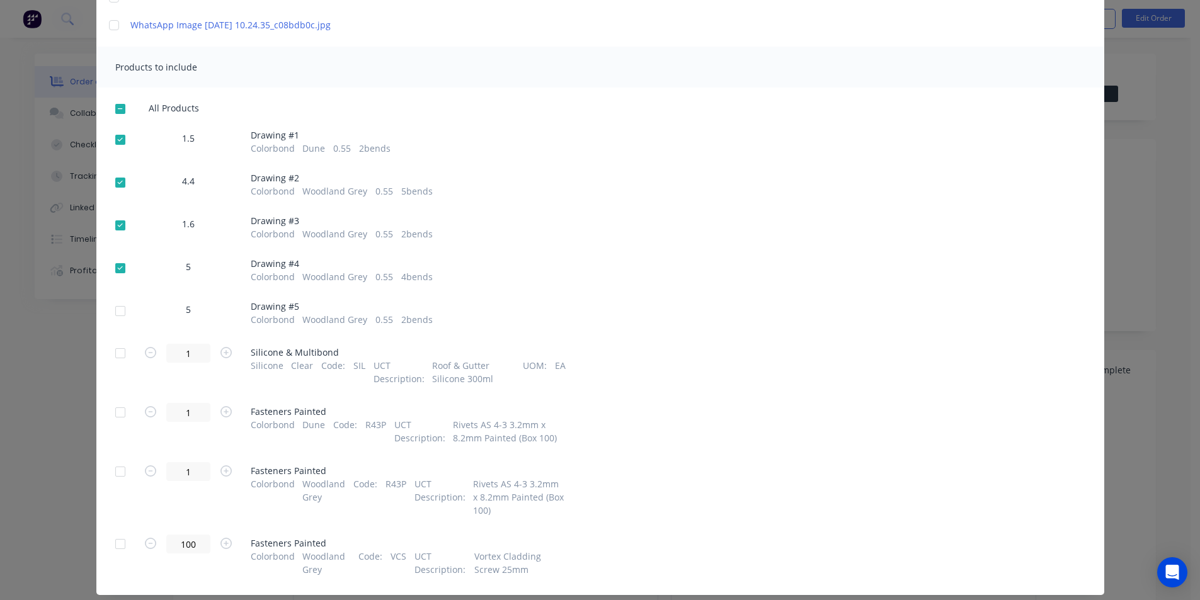
click at [116, 323] on div at bounding box center [120, 311] width 25 height 25
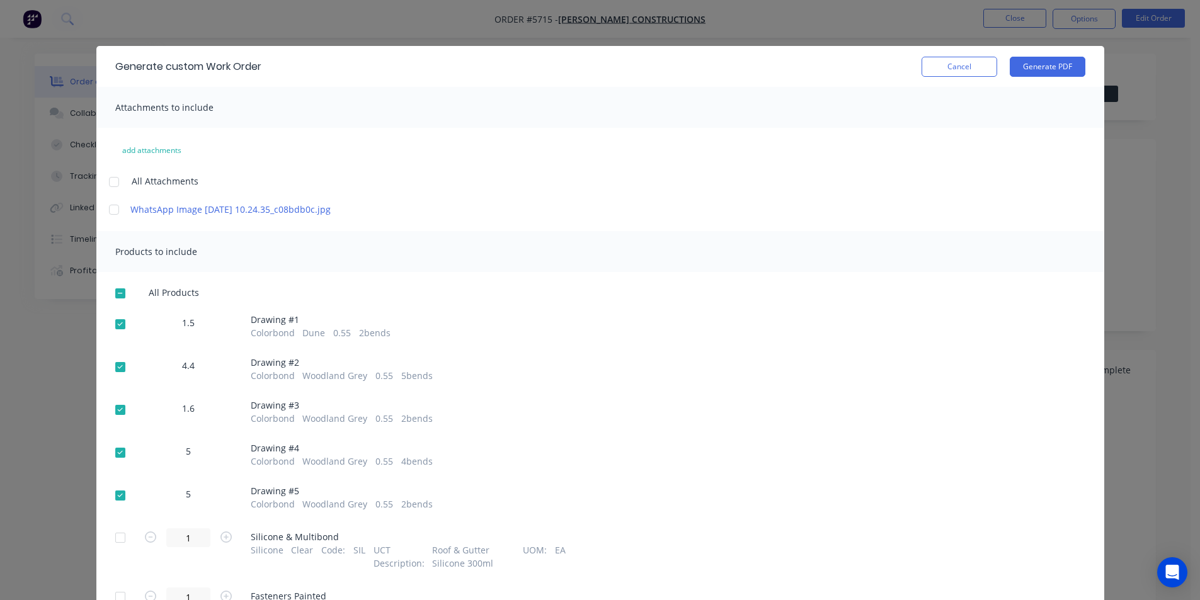
scroll to position [0, 0]
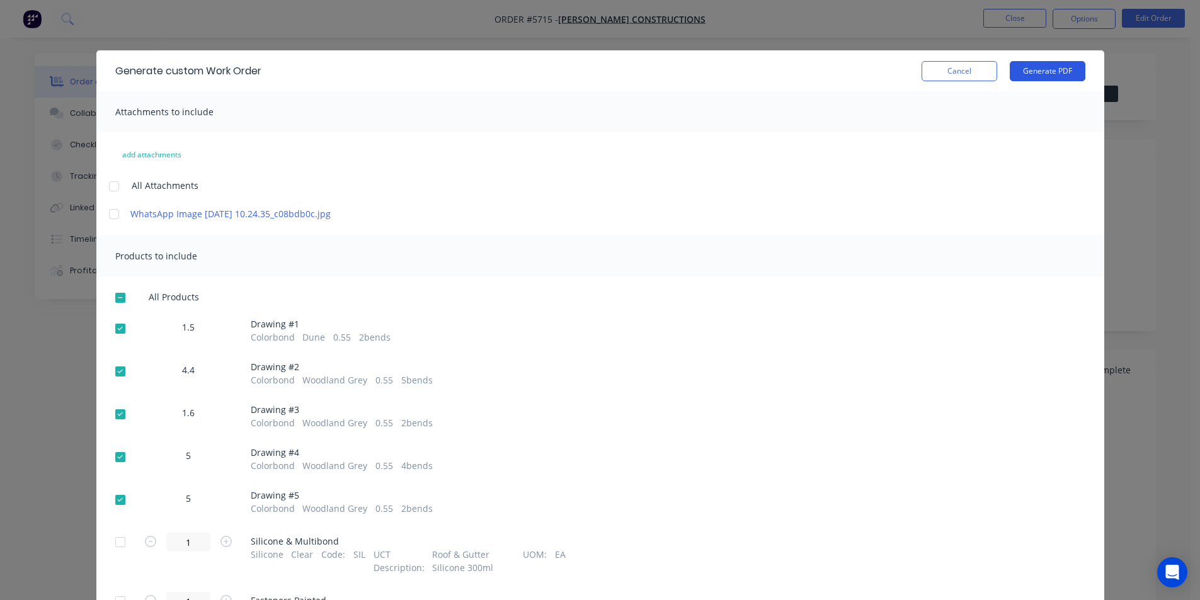
click at [1054, 63] on button "Generate PDF" at bounding box center [1048, 71] width 76 height 20
click at [953, 60] on div "Generate custom Work Order Cancel Generate PDF" at bounding box center [600, 70] width 1008 height 41
click at [951, 64] on button "Cancel" at bounding box center [960, 71] width 76 height 20
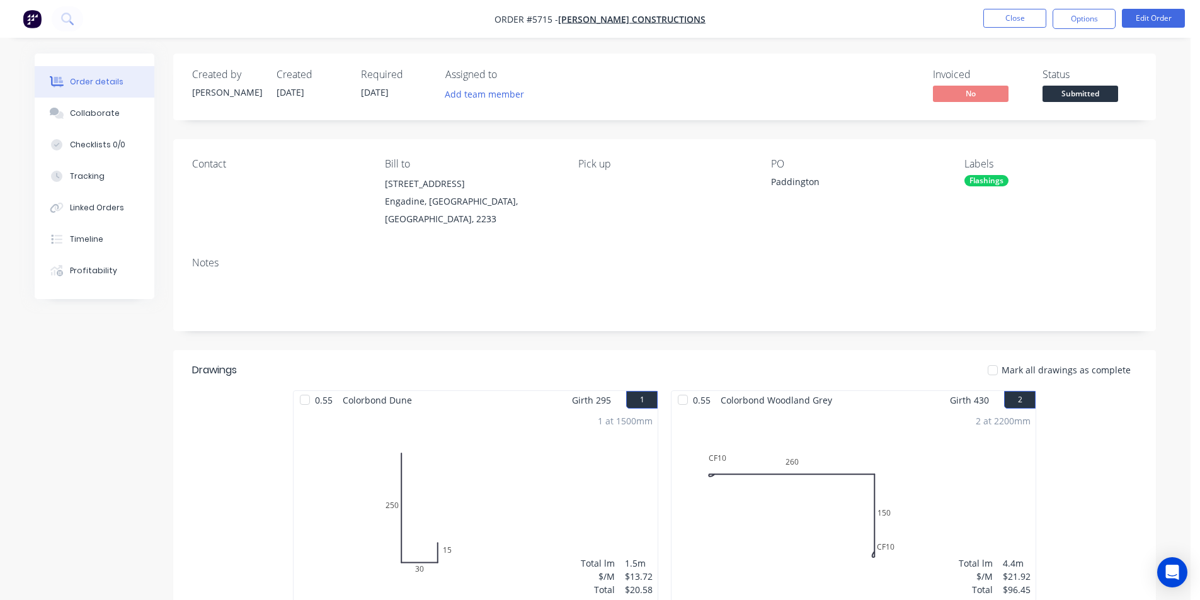
click at [1069, 96] on span "Submitted" at bounding box center [1081, 94] width 76 height 16
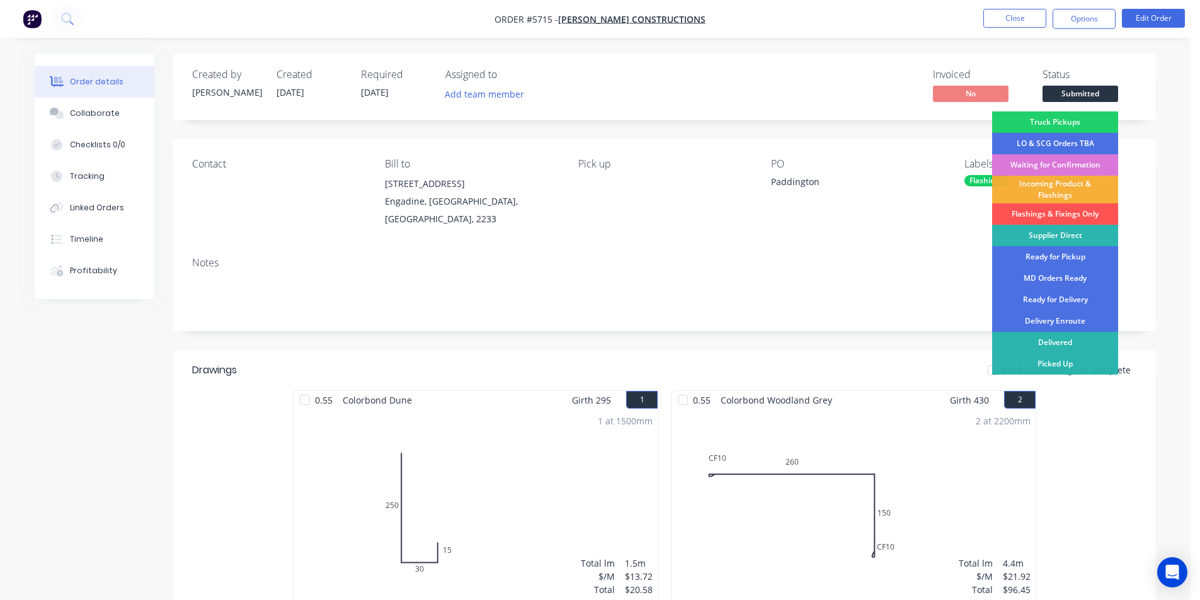
click at [1037, 210] on div "Flashings & Fixings Only" at bounding box center [1055, 214] width 126 height 21
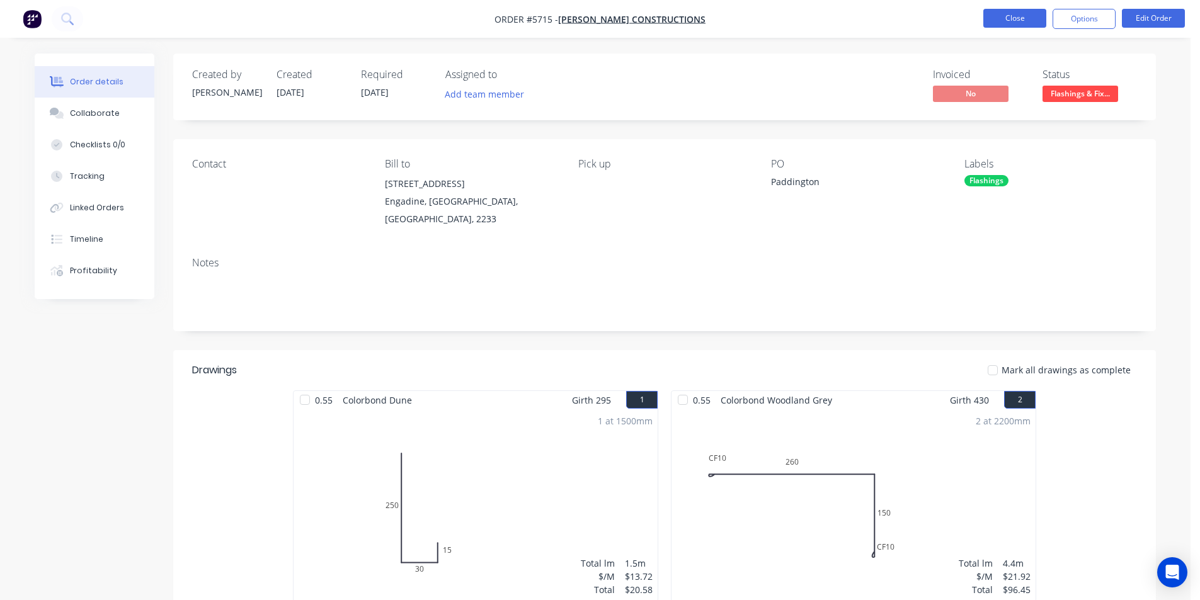
click at [1006, 16] on button "Close" at bounding box center [1015, 18] width 63 height 19
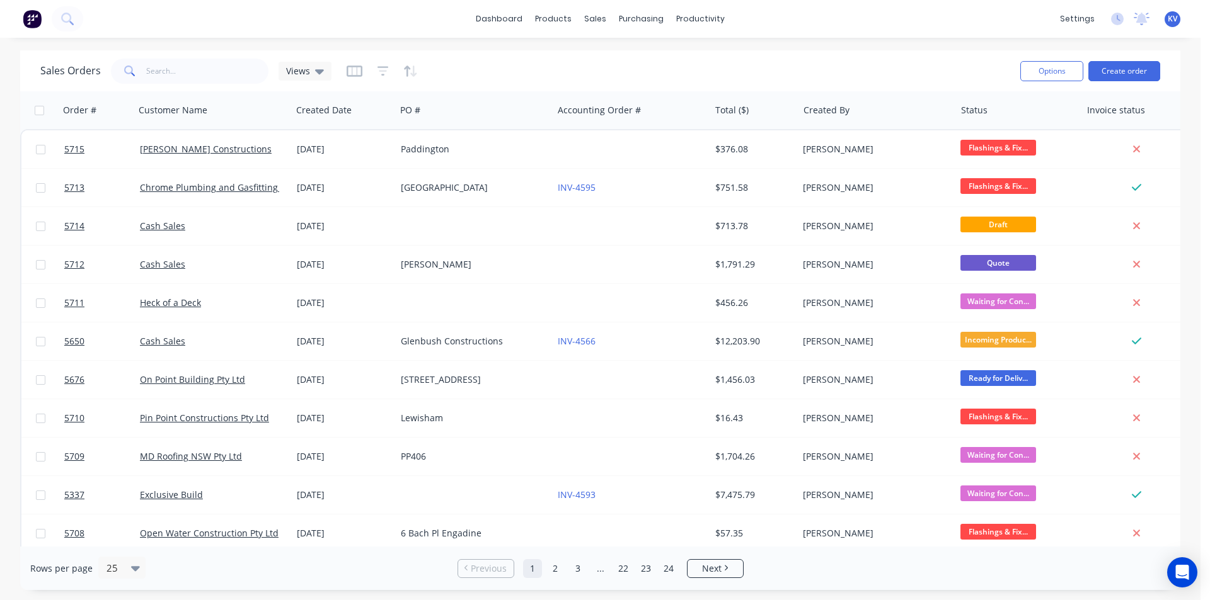
click at [1122, 83] on div "Options Create order" at bounding box center [1087, 70] width 145 height 31
click at [1122, 78] on button "Create order" at bounding box center [1124, 71] width 72 height 20
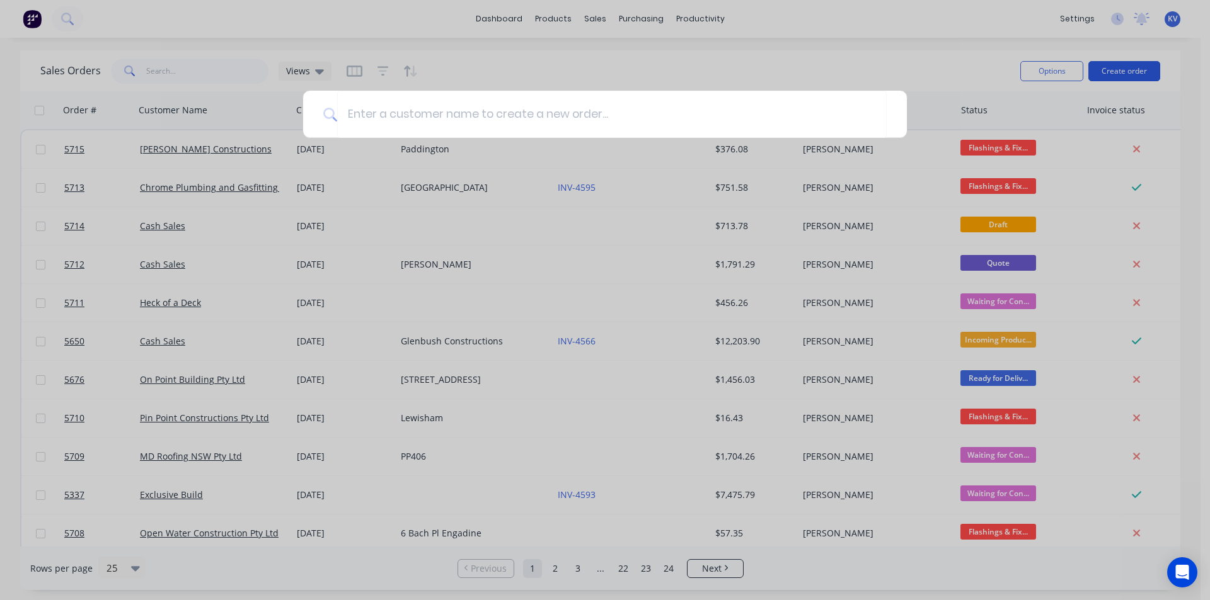
click at [1122, 77] on div at bounding box center [605, 300] width 1210 height 600
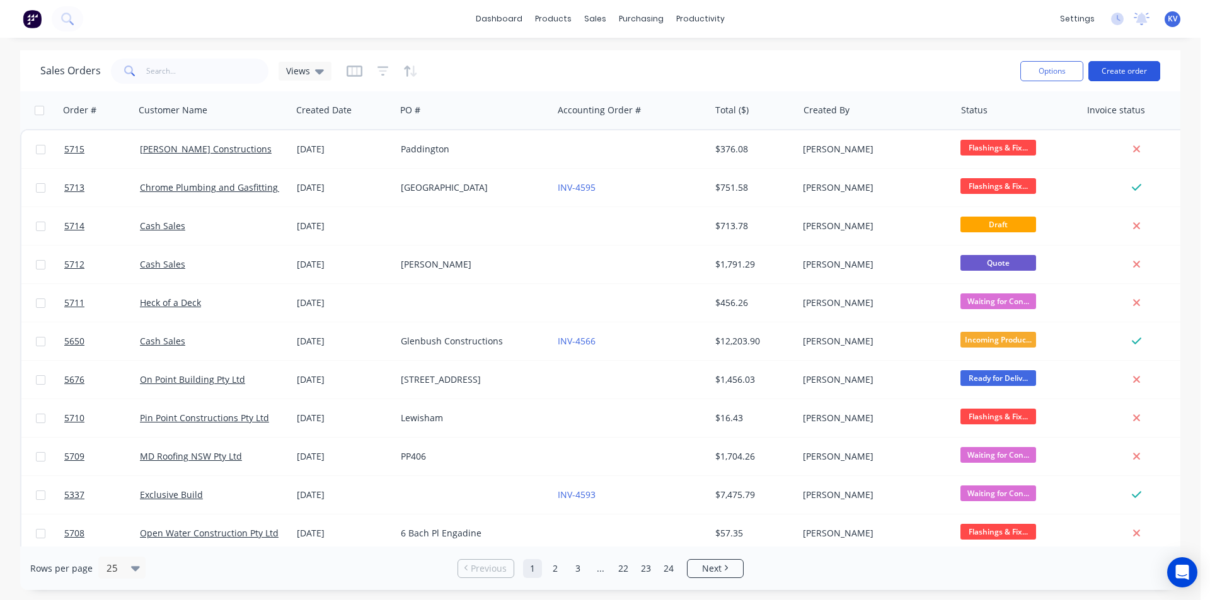
click at [1123, 77] on button "Create order" at bounding box center [1124, 71] width 72 height 20
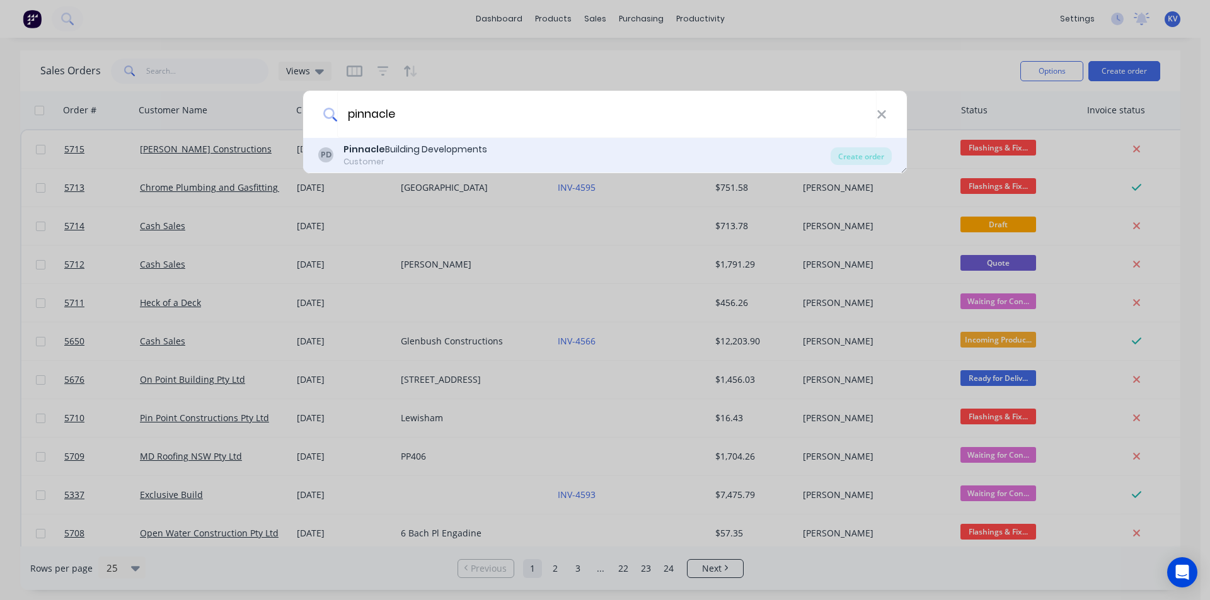
type input "pinnacle"
click at [714, 158] on div "PD Pinnacle Building Developments Customer" at bounding box center [574, 155] width 512 height 25
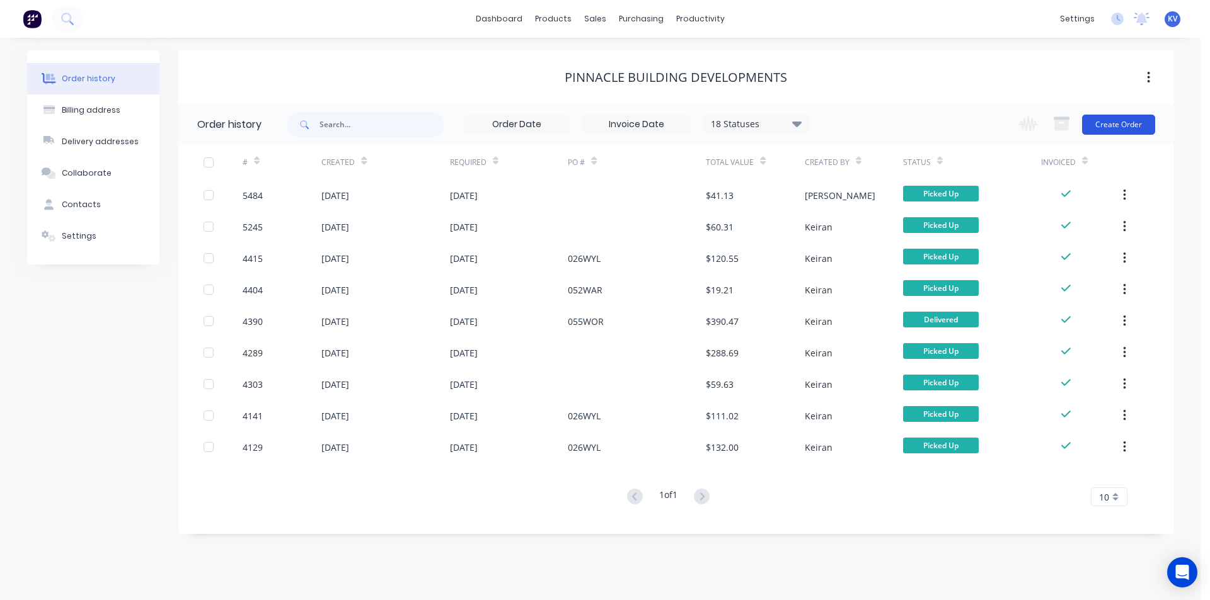
click at [1125, 127] on button "Create Order" at bounding box center [1118, 125] width 73 height 20
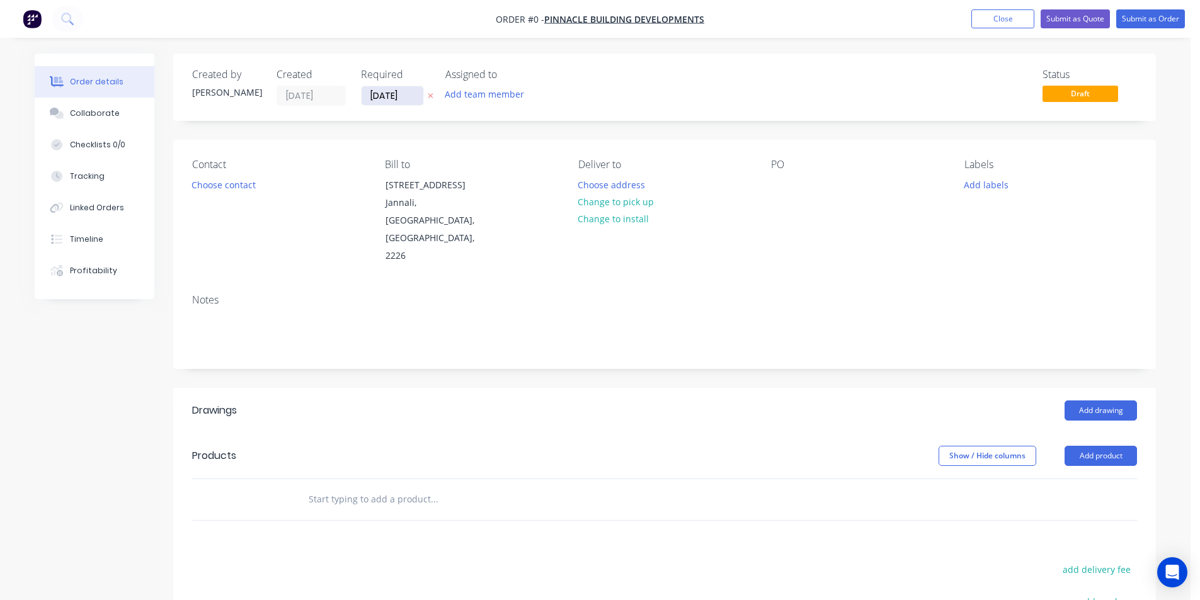
click at [390, 92] on input "[DATE]" at bounding box center [393, 95] width 62 height 19
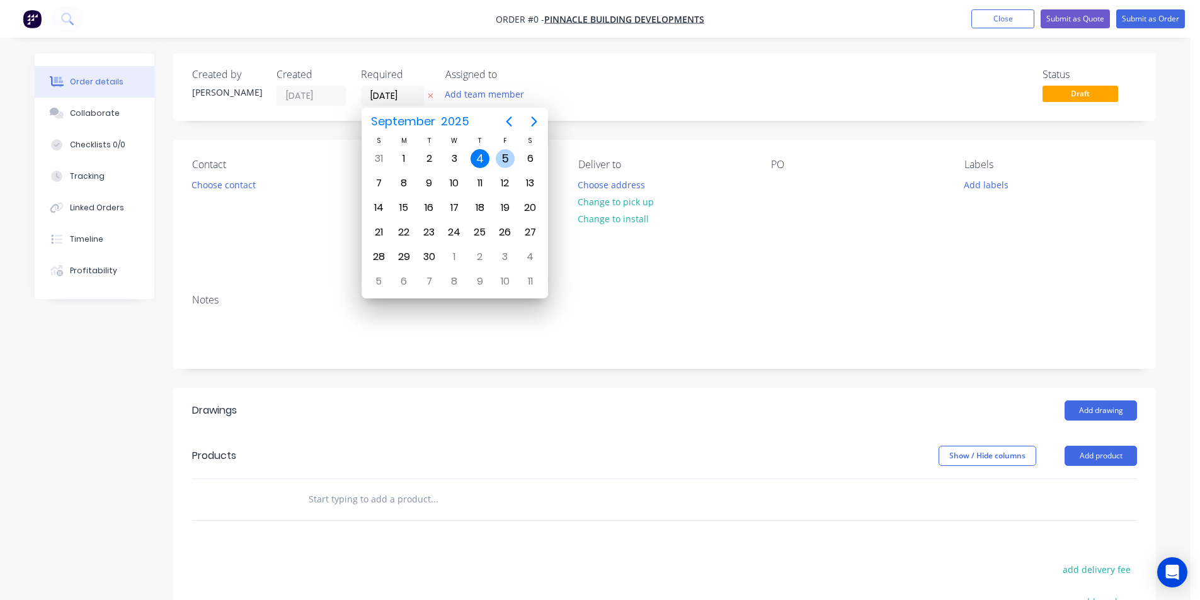
click at [497, 151] on div "5" at bounding box center [505, 159] width 25 height 24
type input "[DATE]"
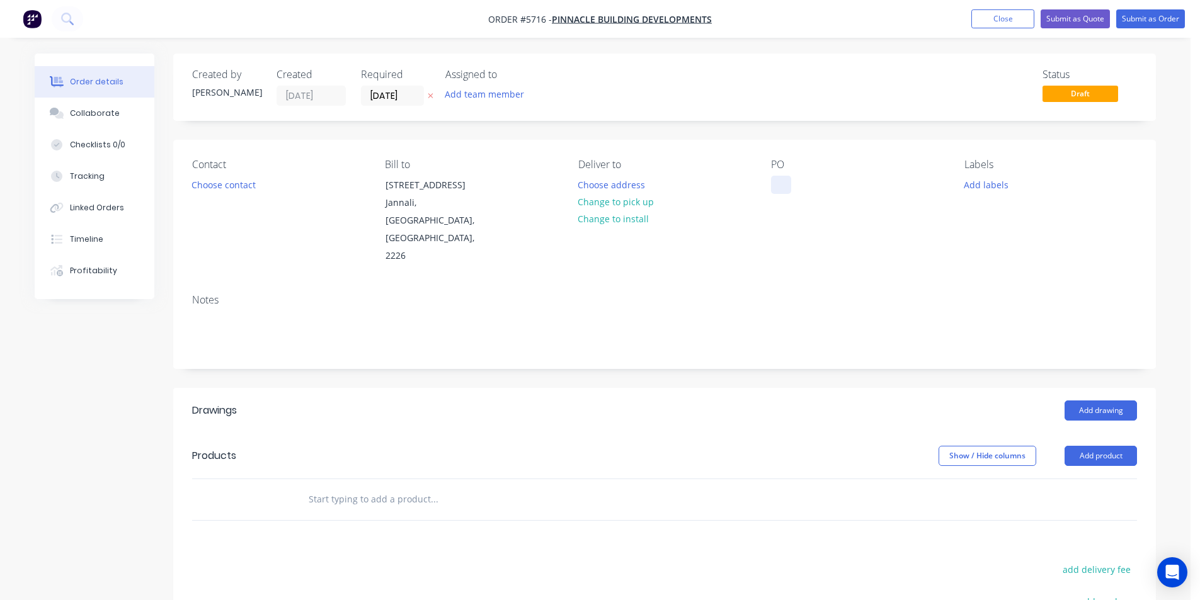
click at [773, 190] on div at bounding box center [781, 185] width 20 height 18
click at [387, 487] on input "text" at bounding box center [434, 499] width 252 height 25
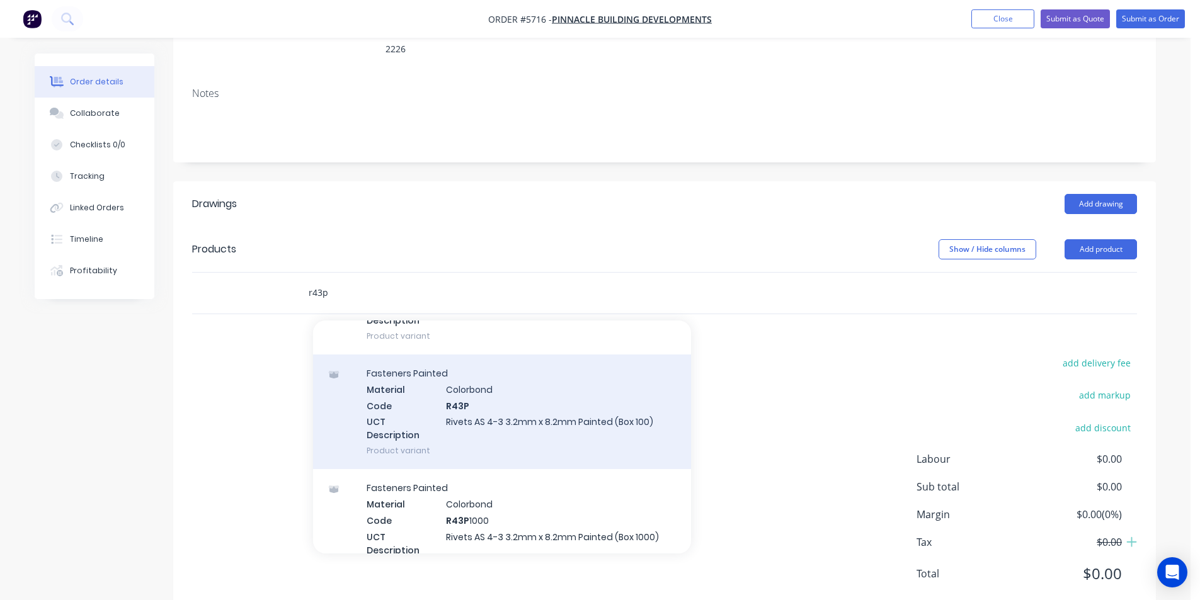
scroll to position [378, 0]
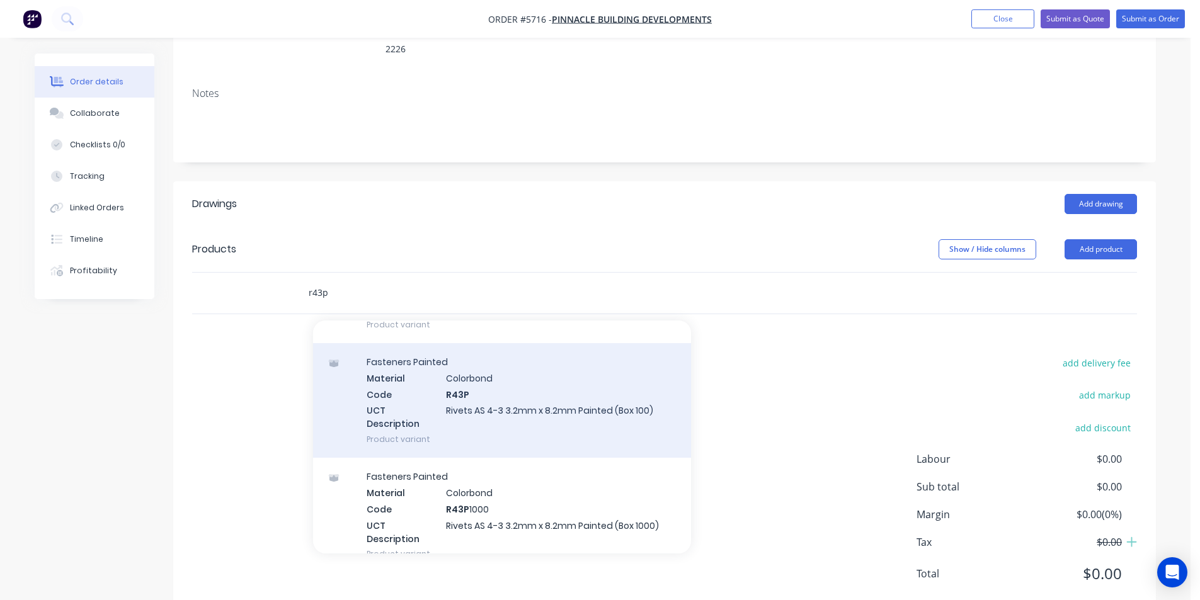
type input "r43p"
click at [505, 370] on div "Fasteners Painted Material Colorbond Code R43P UCT Description Rivets AS 4-3 3.…" at bounding box center [502, 400] width 378 height 115
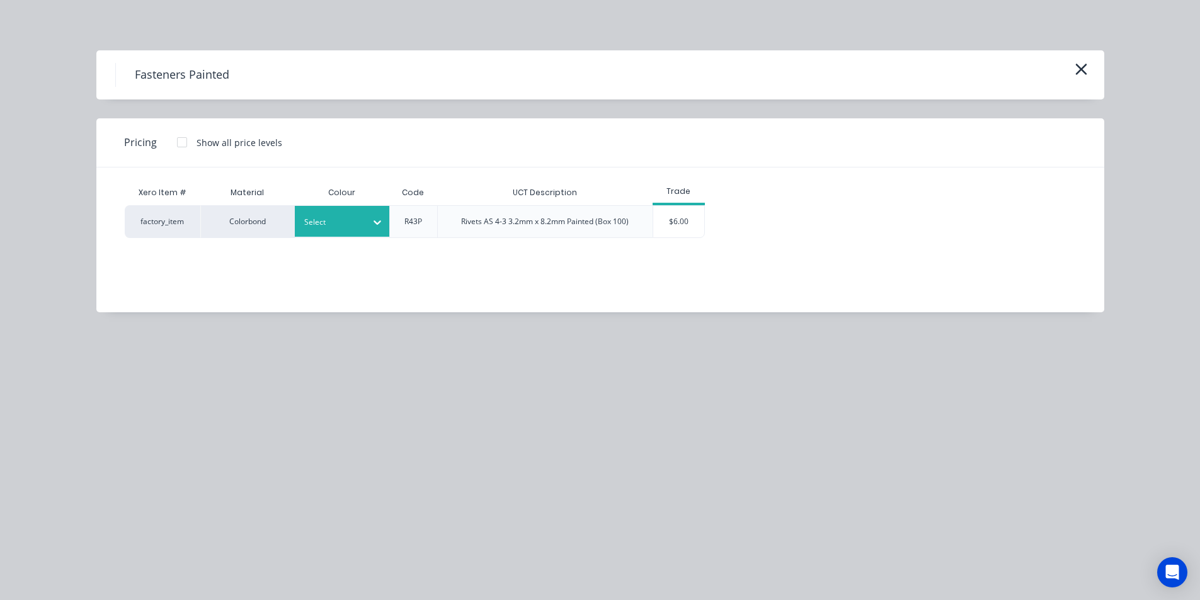
click at [374, 226] on icon at bounding box center [377, 222] width 13 height 13
type input "surf"
click at [339, 266] on div "Surfmist" at bounding box center [374, 255] width 158 height 23
click at [686, 238] on div "Xero Item # Material Colour Code UCT Description Trade factory_item Colorbond S…" at bounding box center [590, 231] width 989 height 126
click at [682, 219] on div "$6.00" at bounding box center [678, 222] width 51 height 32
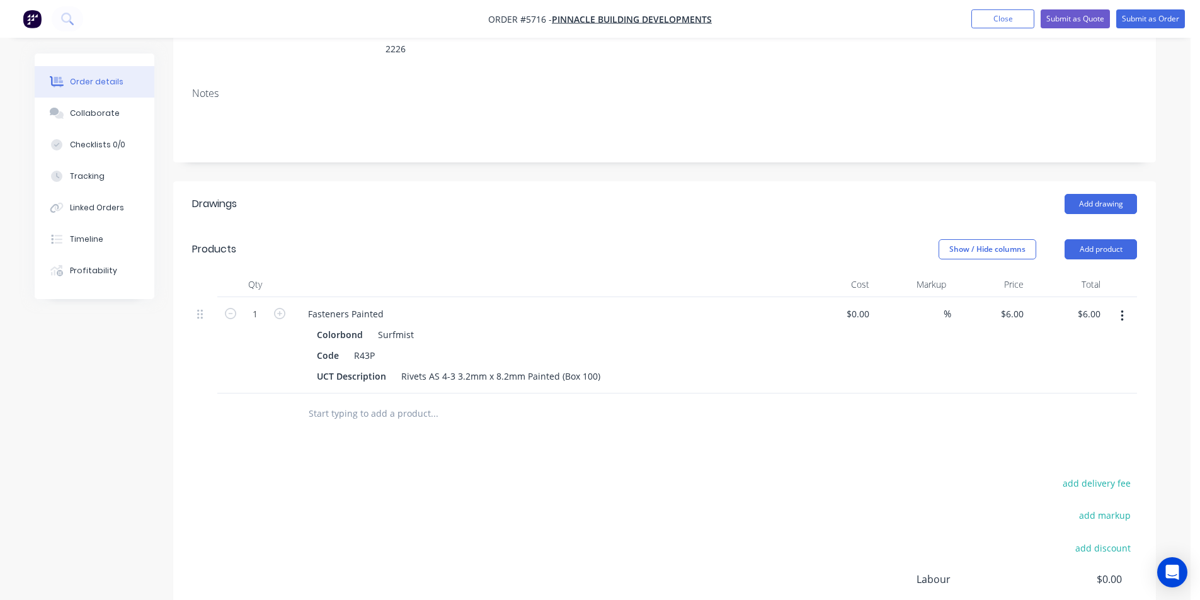
click at [361, 401] on input "text" at bounding box center [434, 413] width 252 height 25
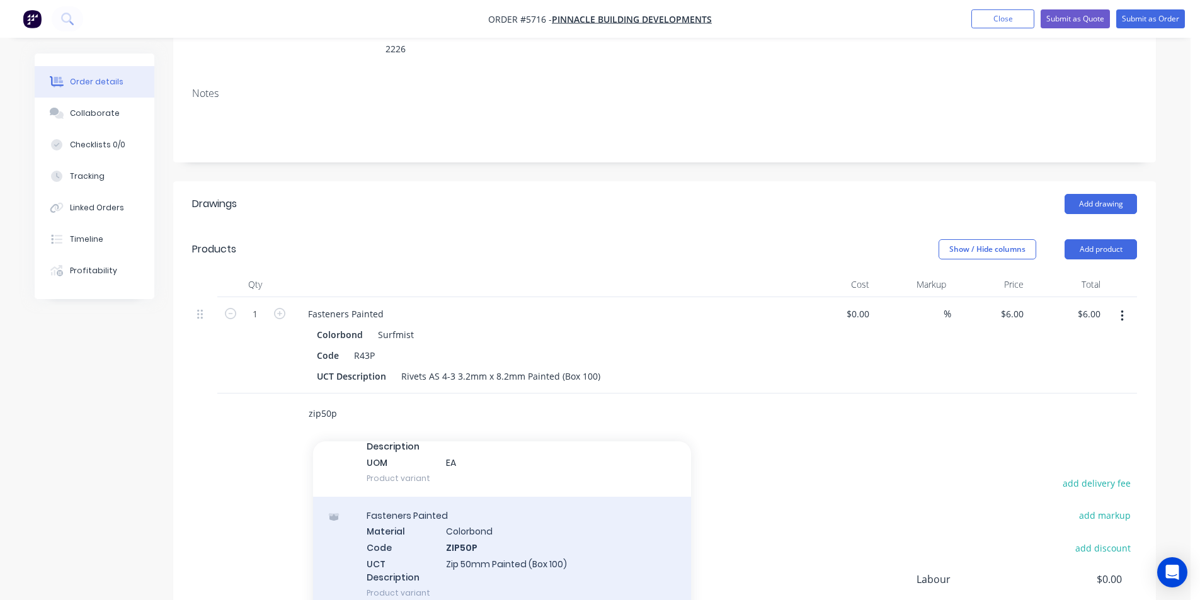
type input "zip50p"
click at [473, 507] on div "Fasteners Painted Material Colorbond Code ZIP50P UCT Description Zip 50mm Paint…" at bounding box center [502, 554] width 378 height 115
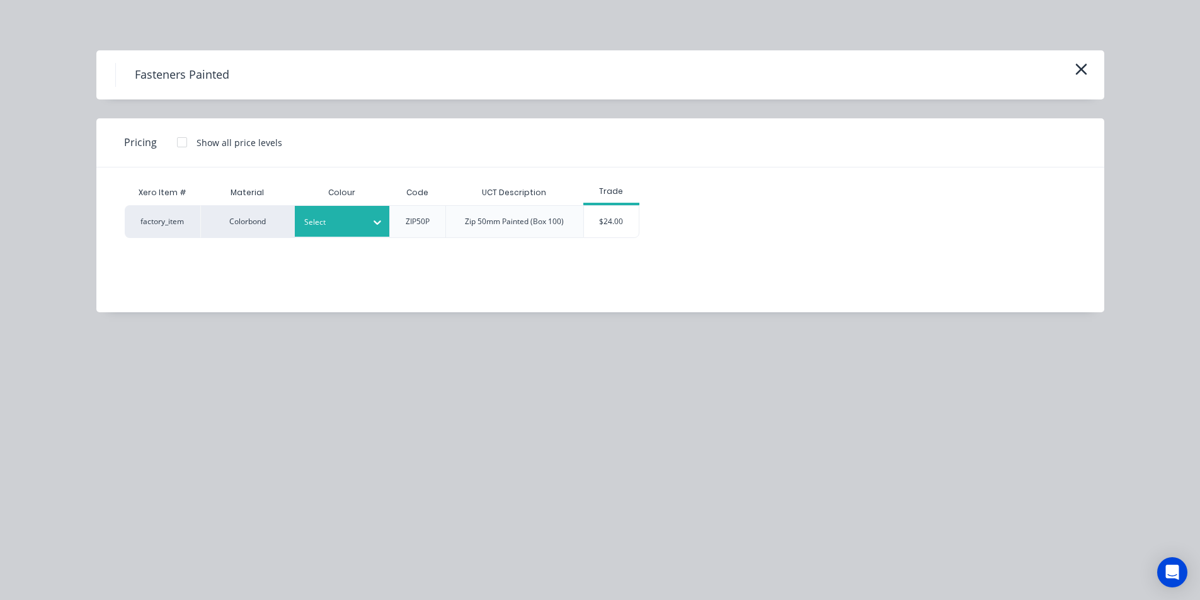
click at [370, 218] on div at bounding box center [377, 222] width 23 height 20
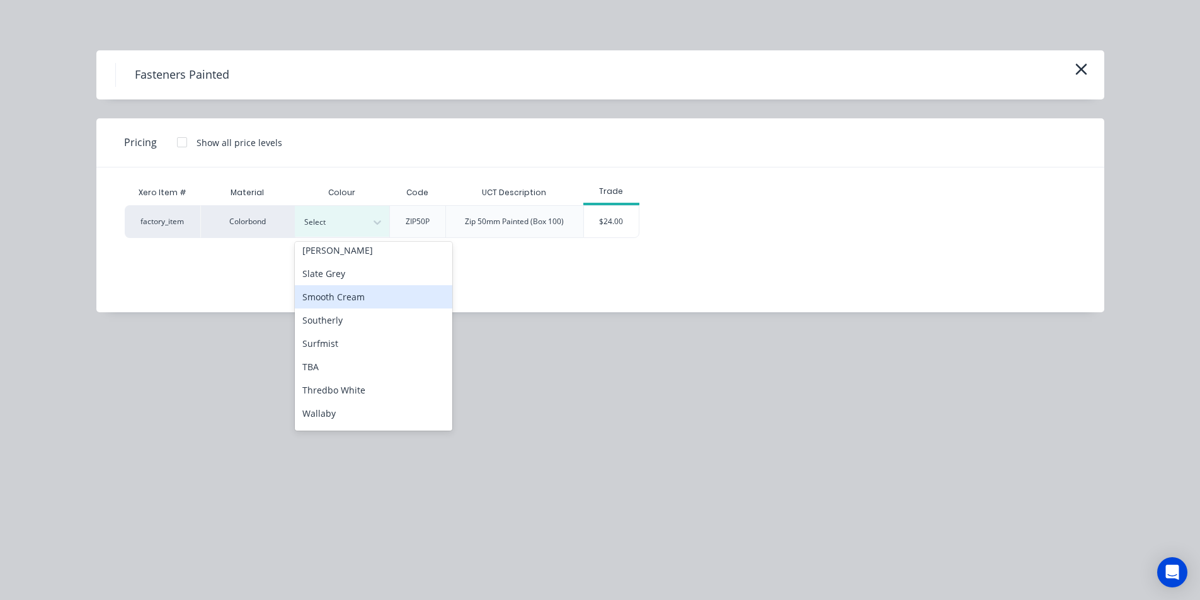
scroll to position [982, 0]
click at [364, 287] on div "Surfmist" at bounding box center [374, 276] width 158 height 23
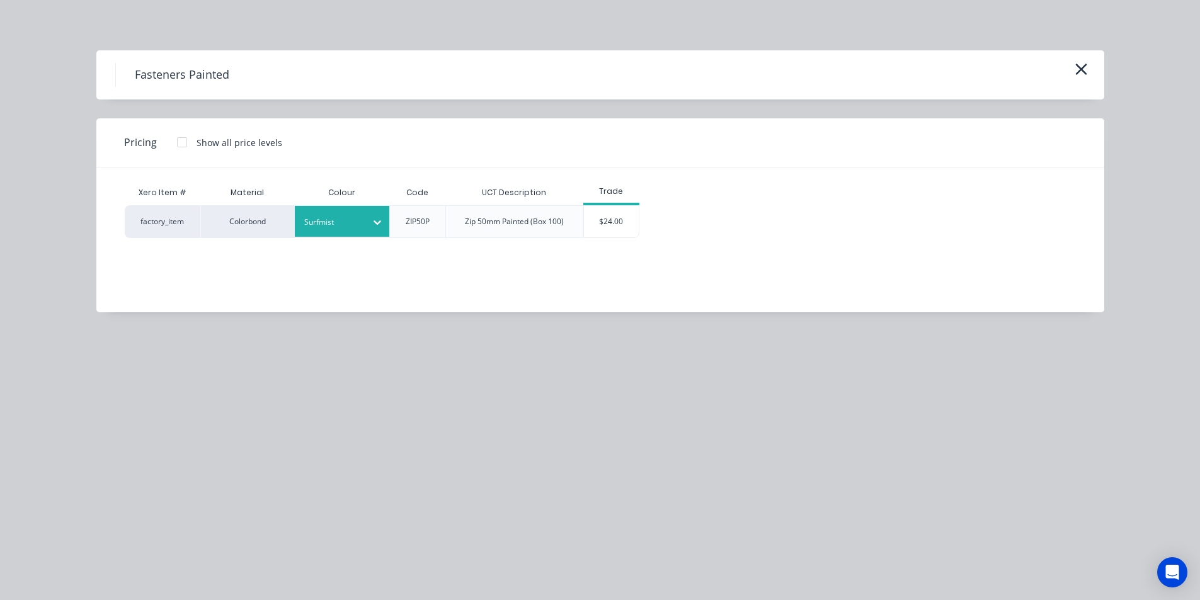
click at [626, 227] on div "$24.00" at bounding box center [611, 222] width 55 height 32
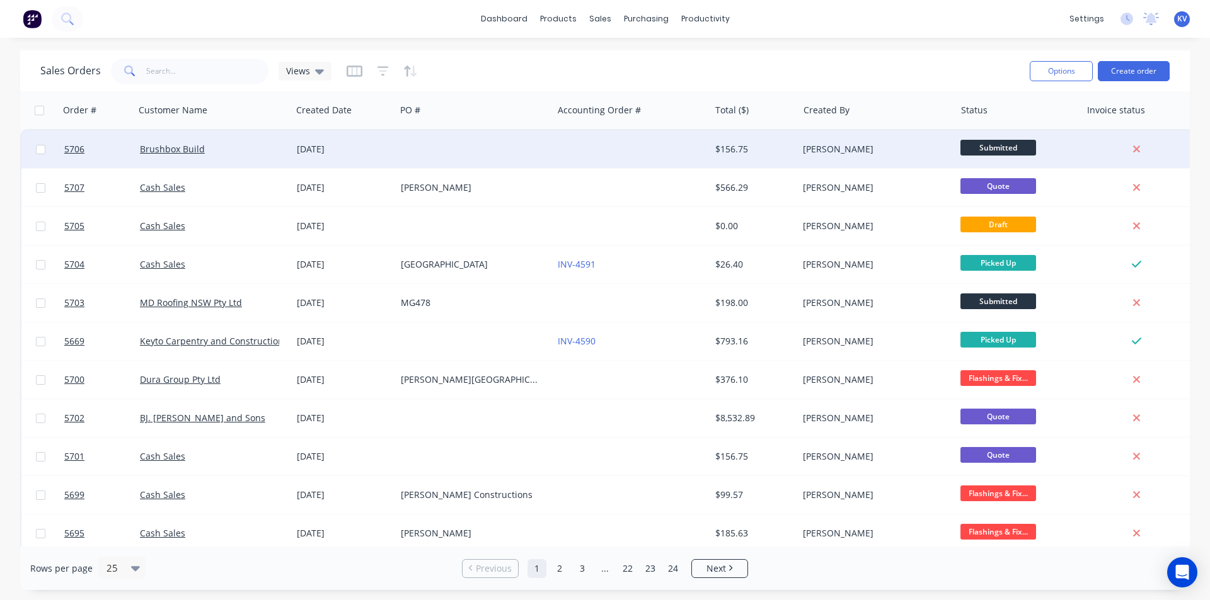
click at [1000, 144] on span "Submitted" at bounding box center [998, 148] width 76 height 16
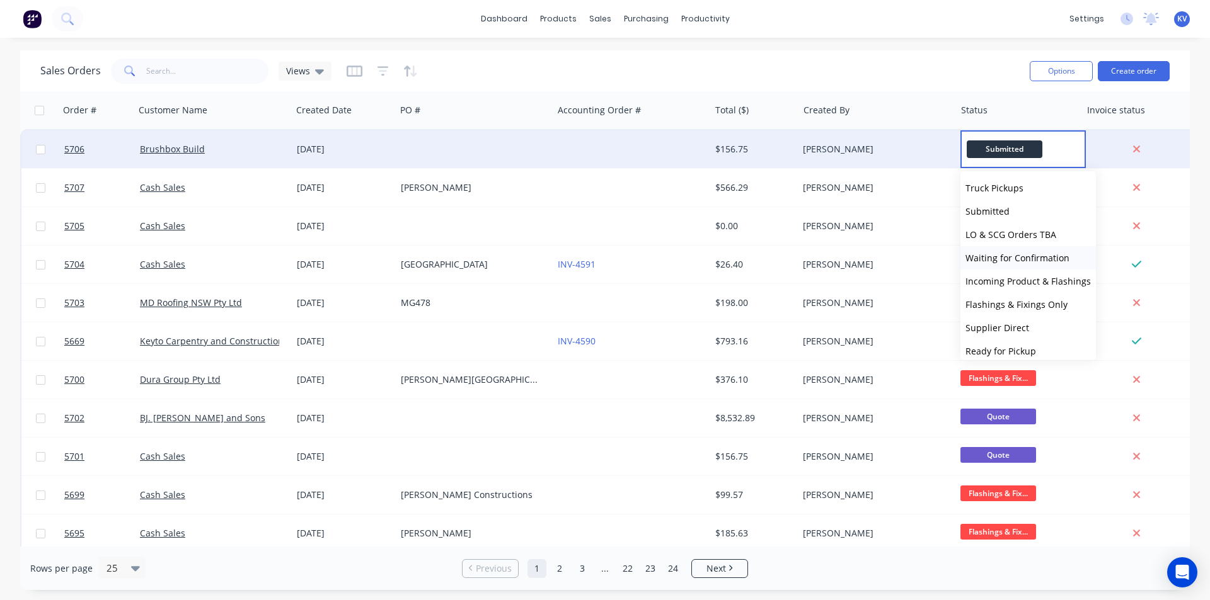
click at [1015, 256] on span "Waiting for Confirmation" at bounding box center [1017, 258] width 104 height 12
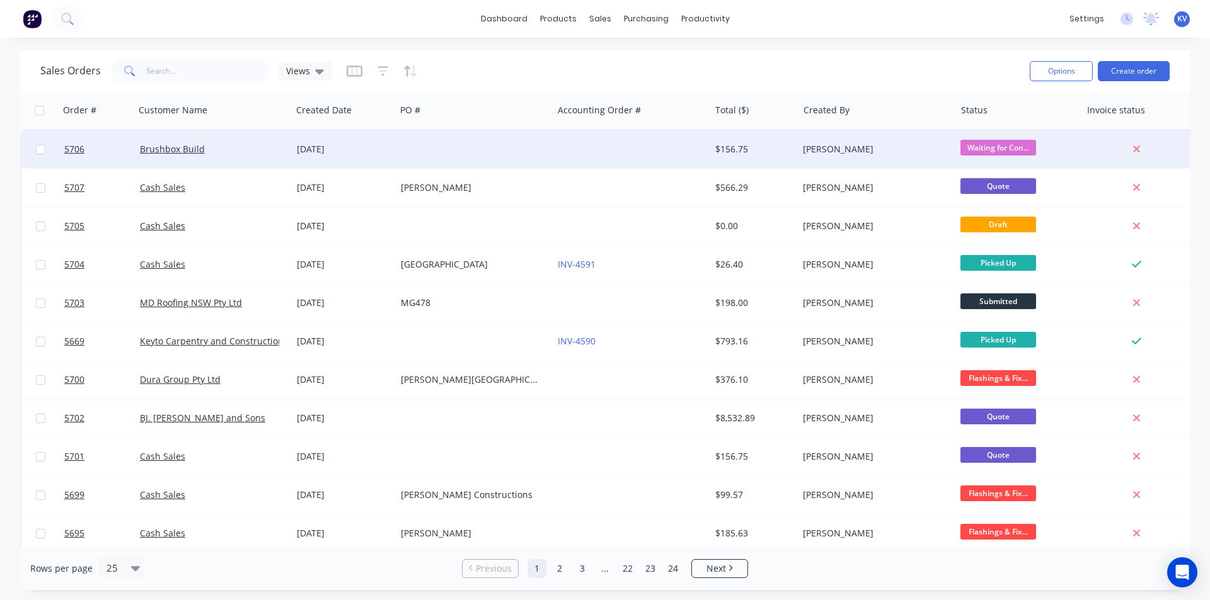
click at [742, 141] on div "$156.75" at bounding box center [754, 149] width 88 height 38
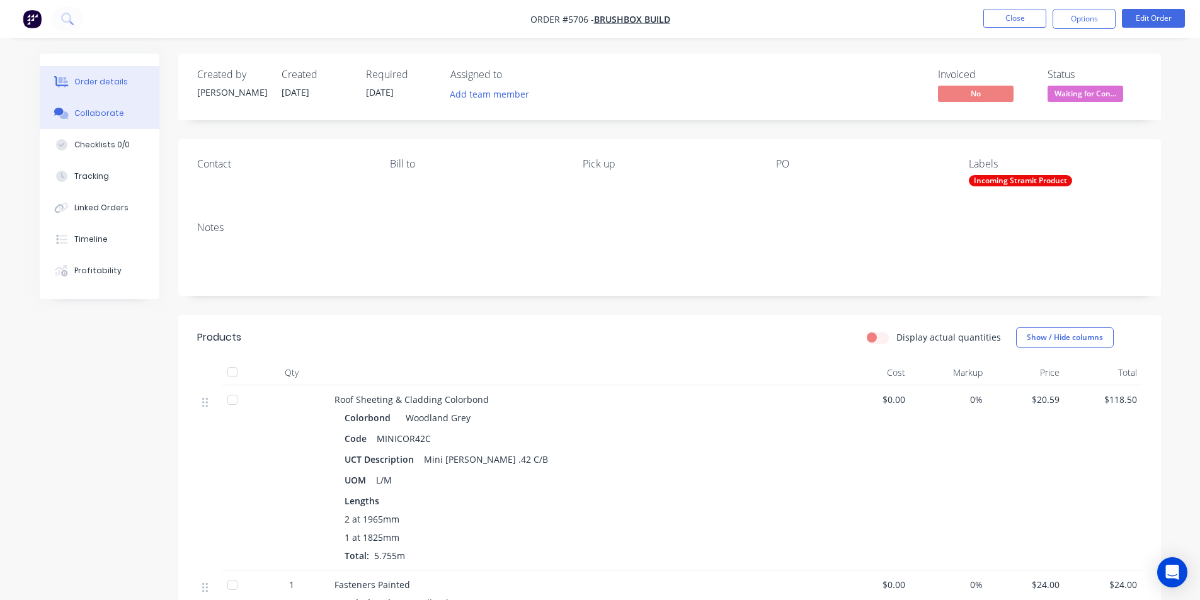
click at [89, 111] on div "Collaborate" at bounding box center [99, 113] width 50 height 11
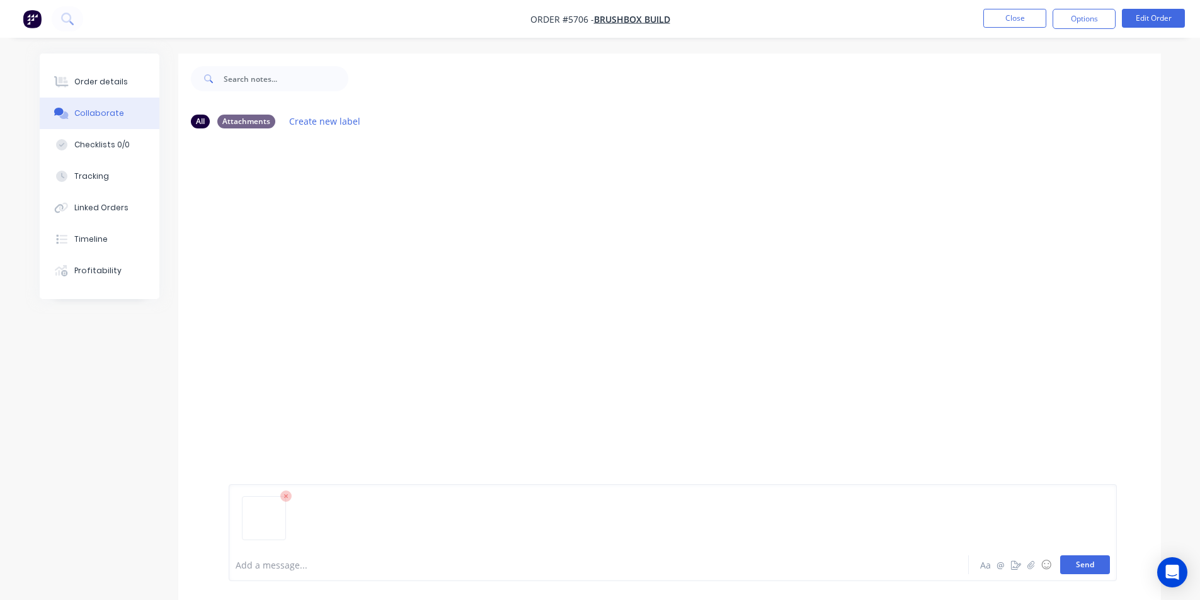
click at [1065, 568] on button "Send" at bounding box center [1085, 565] width 50 height 19
click at [1002, 24] on button "Close" at bounding box center [1015, 18] width 63 height 19
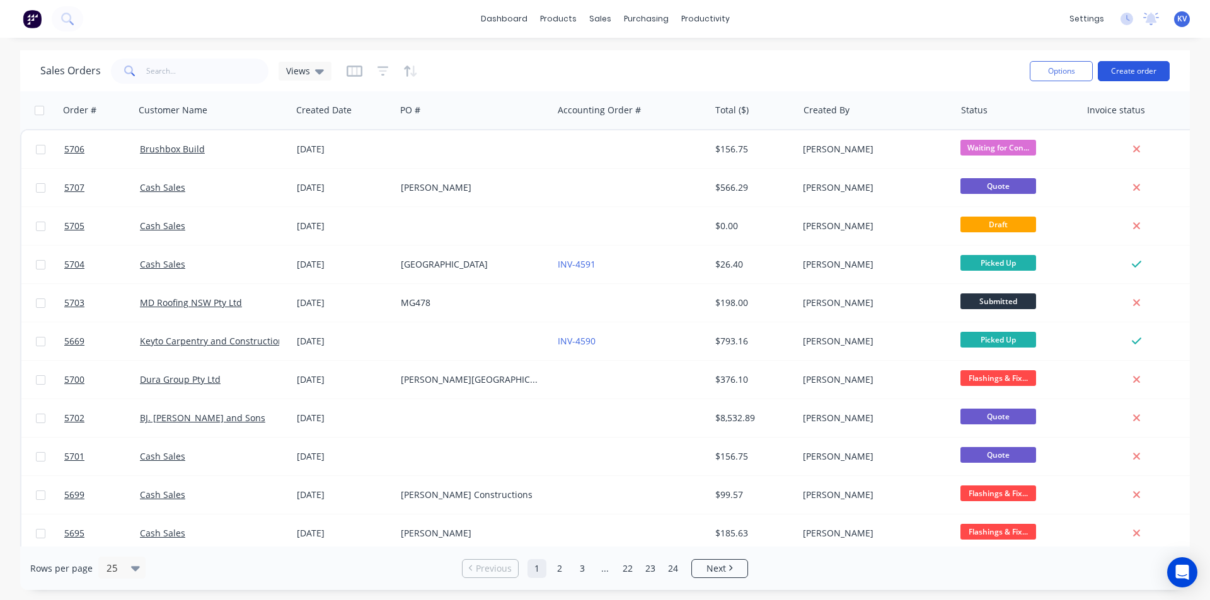
click at [1153, 71] on button "Create order" at bounding box center [1134, 71] width 72 height 20
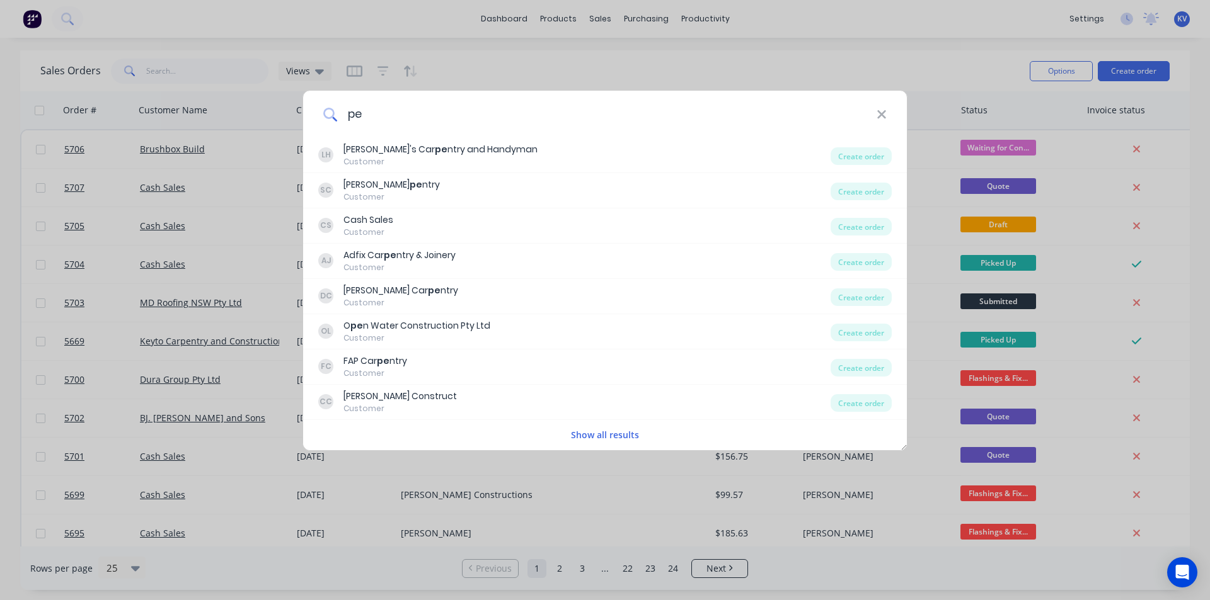
type input "p"
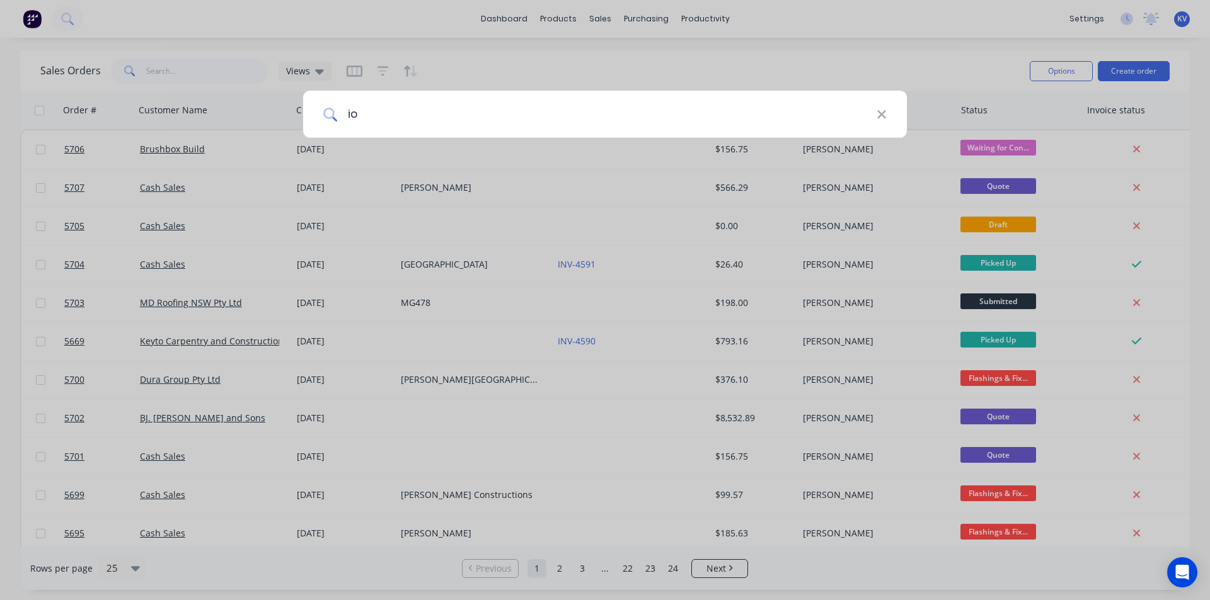
type input "i"
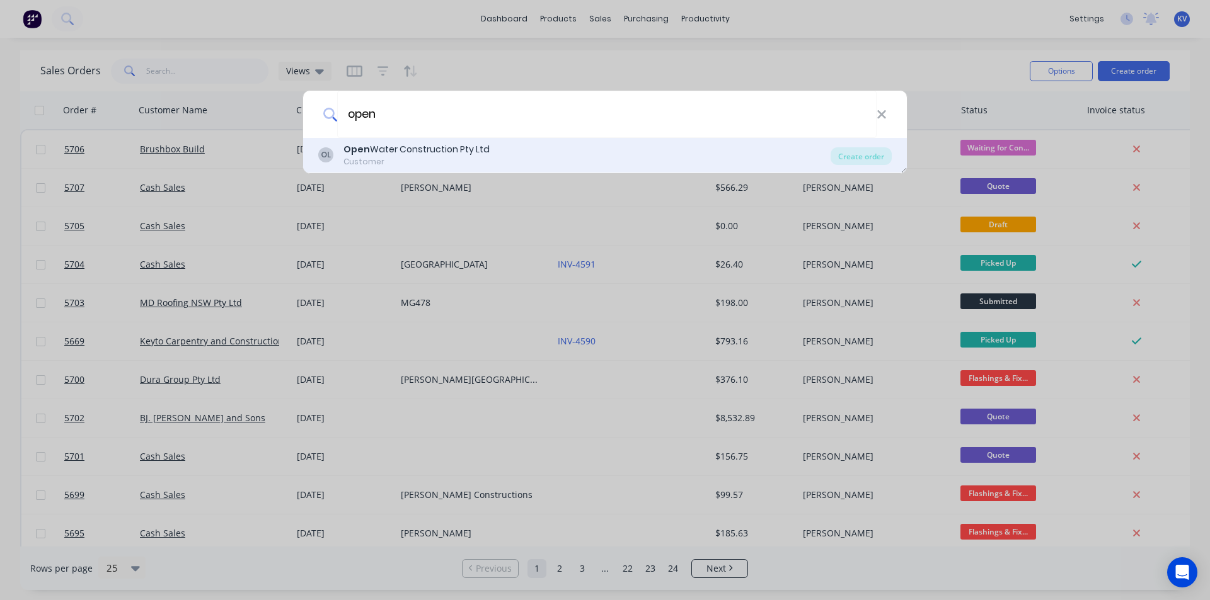
type input "open"
click at [512, 152] on div "OL Open Water Construction Pty Ltd Customer" at bounding box center [574, 155] width 512 height 25
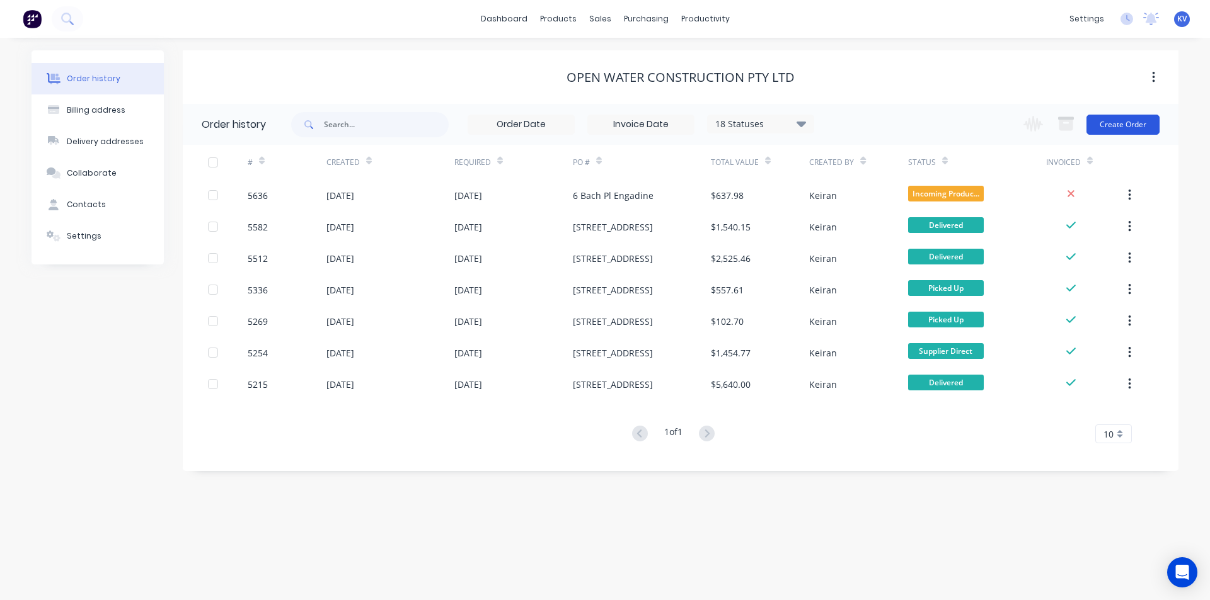
click at [1105, 122] on button "Create Order" at bounding box center [1122, 125] width 73 height 20
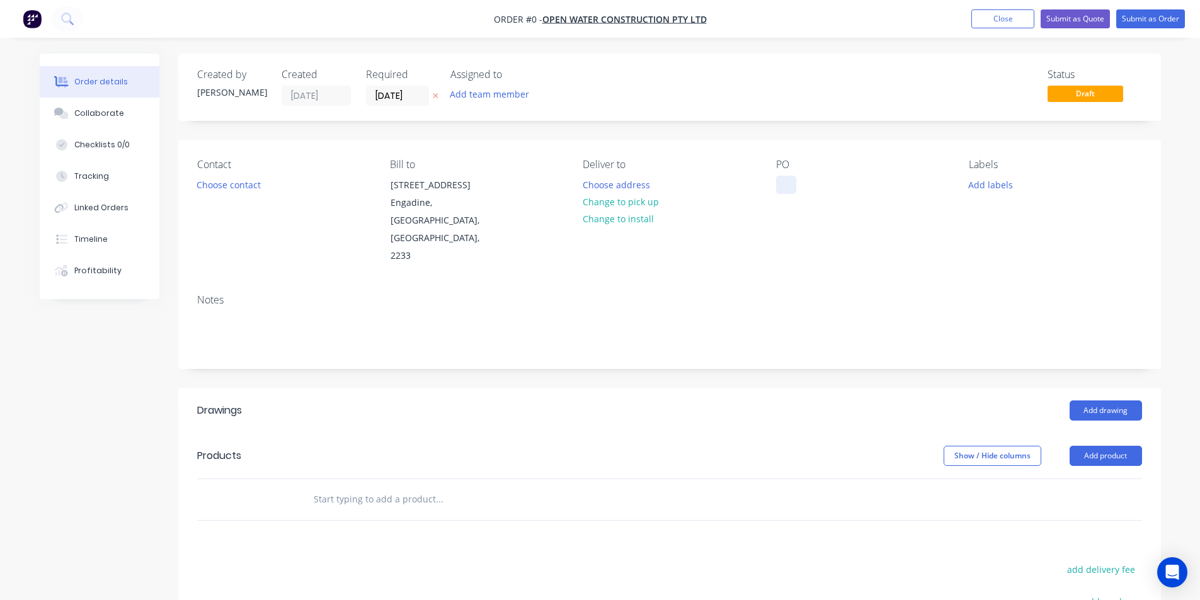
click at [792, 180] on div at bounding box center [786, 185] width 20 height 18
click at [1100, 379] on div "Order details Collaborate Checklists 0/0 Tracking Linked Orders Timeline Profit…" at bounding box center [600, 448] width 1147 height 789
click at [1111, 401] on button "Add drawing" at bounding box center [1106, 411] width 72 height 20
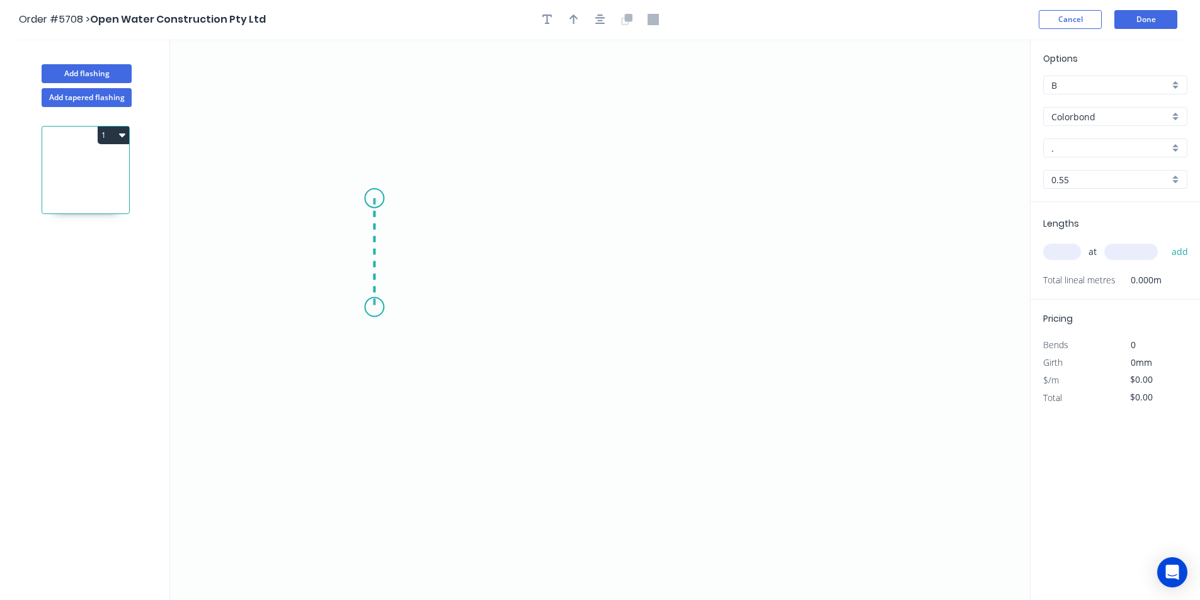
drag, startPoint x: 374, startPoint y: 198, endPoint x: 369, endPoint y: 307, distance: 109.2
click at [369, 307] on icon "0" at bounding box center [600, 319] width 860 height 561
click at [687, 319] on icon "0 ?" at bounding box center [600, 319] width 860 height 561
click at [720, 344] on icon "0 ? ?" at bounding box center [600, 319] width 860 height 561
click at [720, 344] on circle at bounding box center [719, 339] width 19 height 19
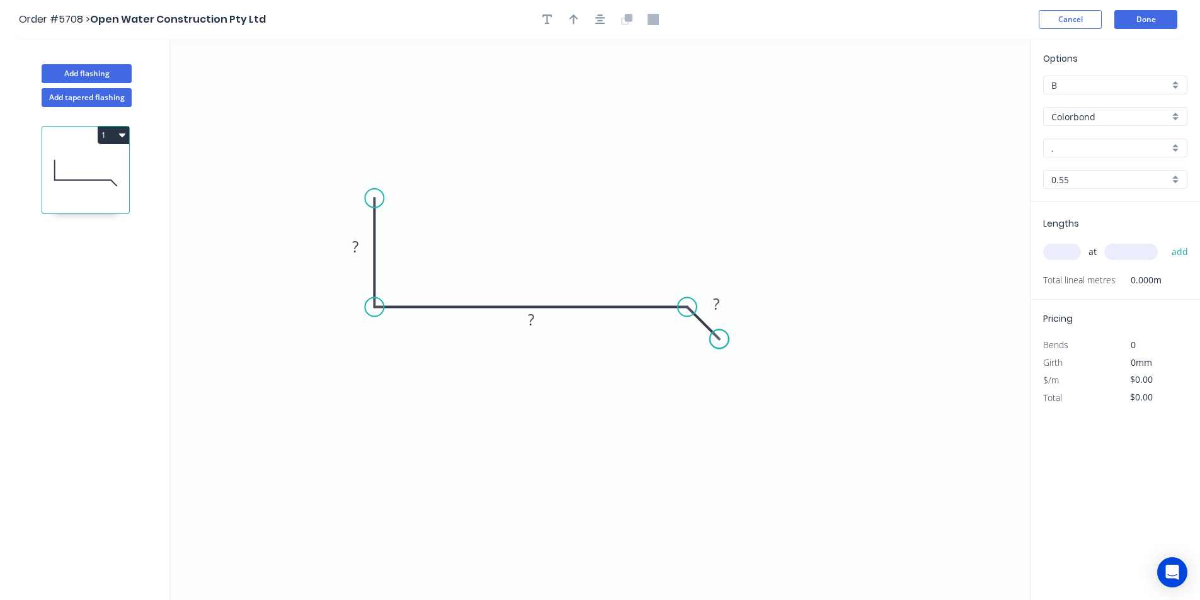
click at [720, 344] on circle at bounding box center [719, 339] width 19 height 19
click at [351, 250] on rect at bounding box center [355, 248] width 25 height 18
click at [575, 25] on button "button" at bounding box center [574, 19] width 19 height 19
drag, startPoint x: 965, startPoint y: 98, endPoint x: 591, endPoint y: 197, distance: 387.1
click at [576, 195] on icon at bounding box center [580, 174] width 11 height 40
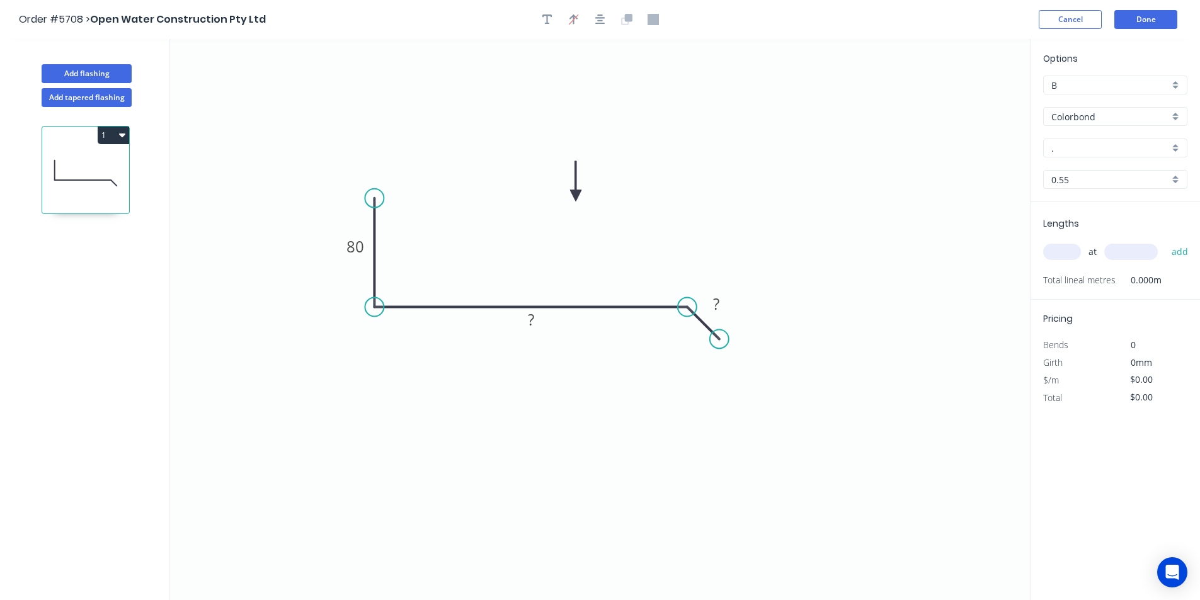
click at [1059, 147] on input "." at bounding box center [1111, 148] width 118 height 13
click at [1061, 175] on div "Night Sky" at bounding box center [1115, 172] width 143 height 22
type input "Night Sky"
click at [726, 305] on rect at bounding box center [716, 305] width 25 height 18
click at [538, 328] on rect at bounding box center [531, 322] width 25 height 18
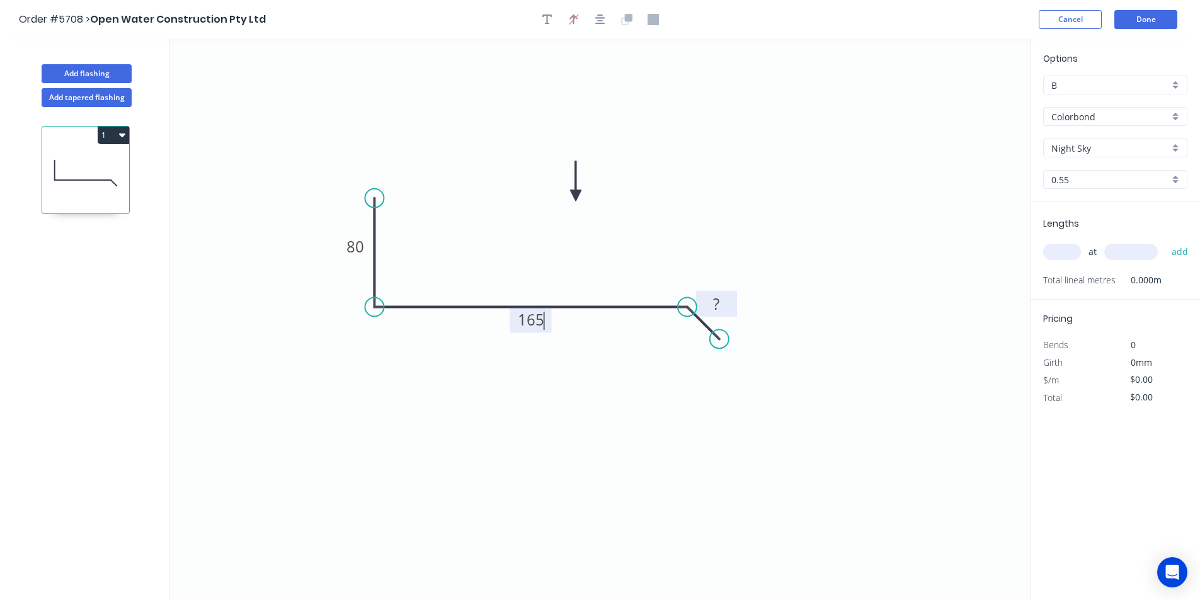
click at [729, 302] on rect at bounding box center [716, 305] width 25 height 18
drag, startPoint x: 980, startPoint y: 190, endPoint x: 991, endPoint y: 200, distance: 15.2
click at [985, 193] on icon "0 80 165 20" at bounding box center [600, 319] width 860 height 561
type input "$13.72"
click at [1053, 254] on input "text" at bounding box center [1062, 252] width 38 height 16
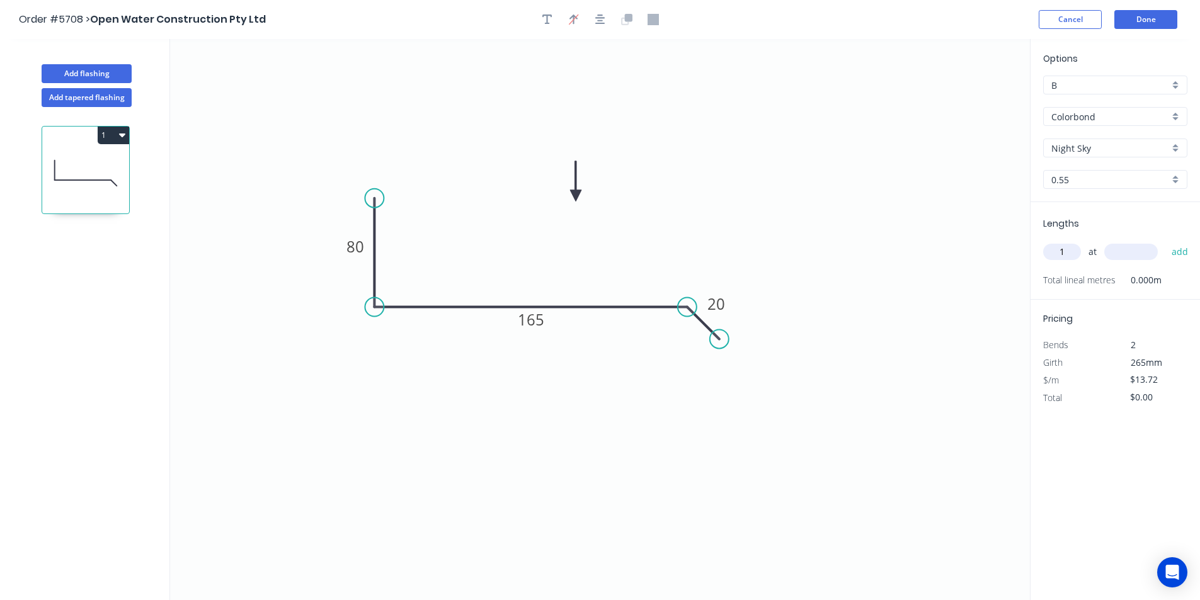
type input "1"
type input "3800"
click at [1182, 258] on button "add" at bounding box center [1181, 251] width 30 height 21
type input "$52.14"
click at [577, 324] on icon "0 80 165 20" at bounding box center [600, 319] width 860 height 561
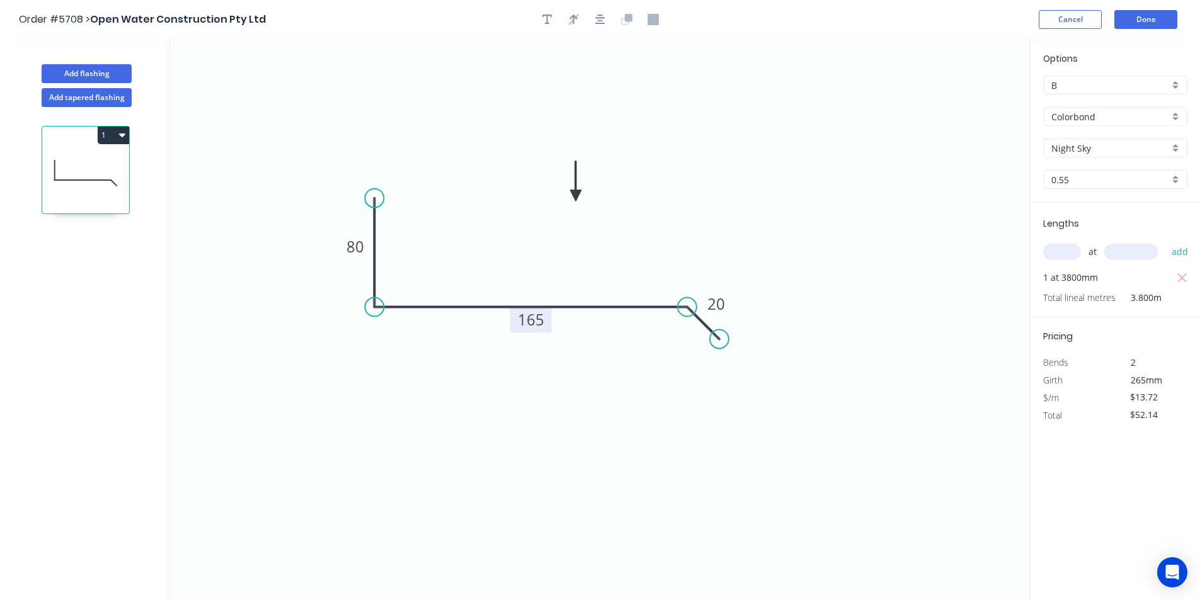
click at [558, 327] on icon "0 80 165 20" at bounding box center [600, 319] width 860 height 561
click at [540, 324] on tspan "165" at bounding box center [531, 319] width 26 height 21
click at [542, 318] on tspan "165" at bounding box center [531, 319] width 26 height 21
click at [809, 287] on icon "0 80 170 20" at bounding box center [600, 319] width 860 height 561
click at [712, 302] on tspan "20" at bounding box center [717, 304] width 18 height 21
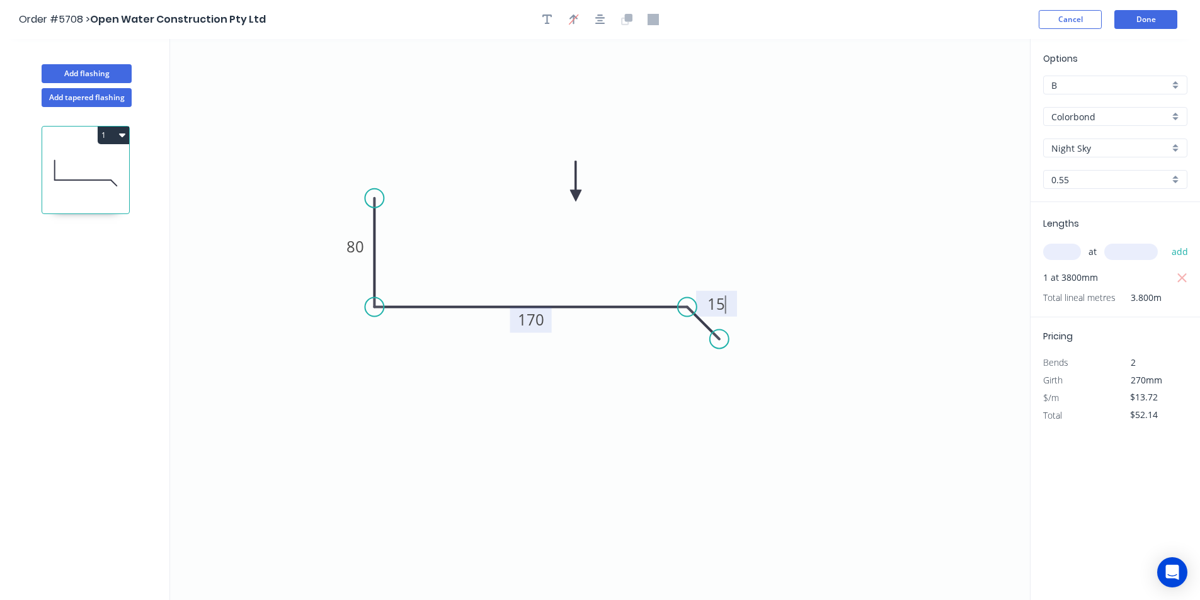
click at [864, 263] on icon "0 80 170 15" at bounding box center [600, 319] width 860 height 561
click at [1155, 22] on button "Done" at bounding box center [1146, 19] width 63 height 19
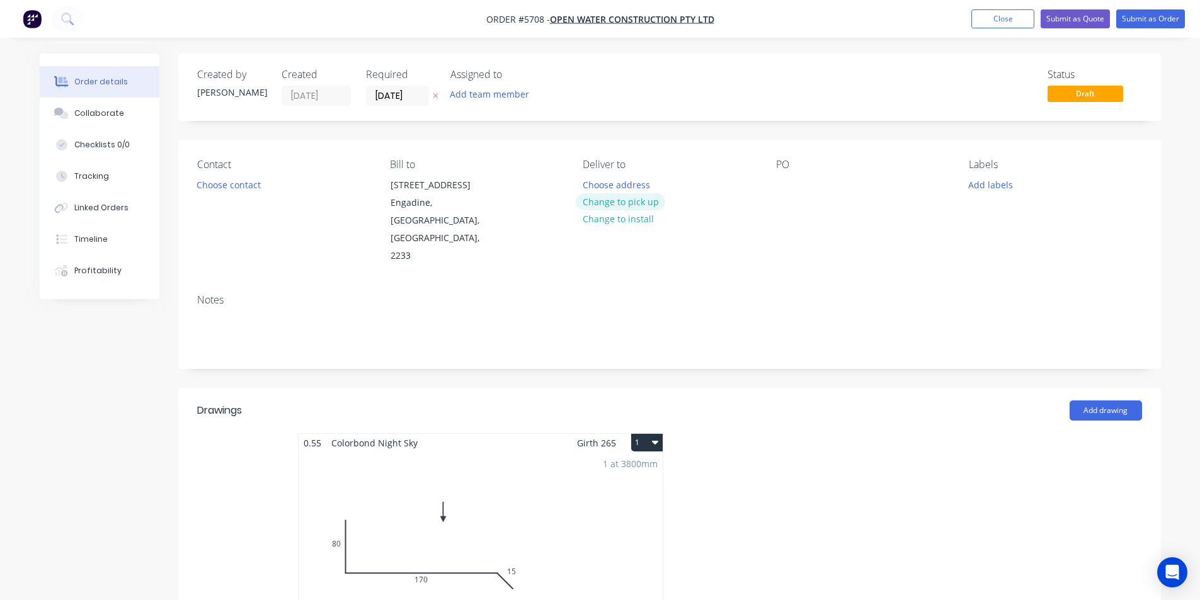
click at [608, 205] on button "Change to pick up" at bounding box center [620, 201] width 89 height 17
click at [785, 186] on div at bounding box center [786, 185] width 20 height 18
paste div
click at [835, 222] on div "PO 6 Bach Pl Engadine" at bounding box center [862, 212] width 173 height 106
click at [982, 181] on button "Add labels" at bounding box center [991, 184] width 58 height 17
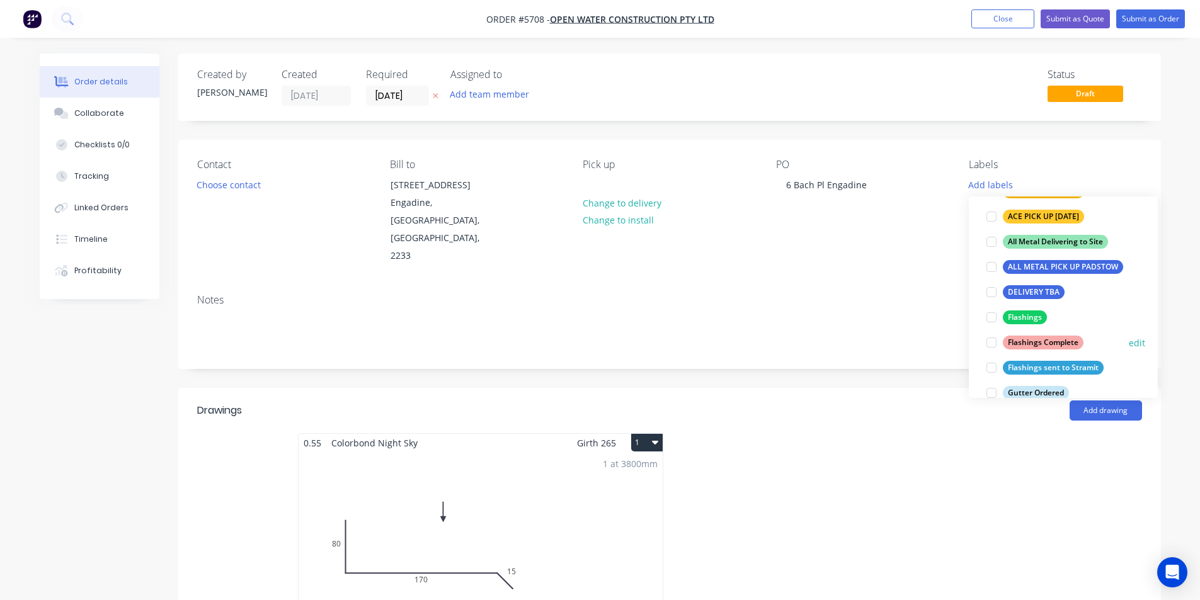
scroll to position [189, 0]
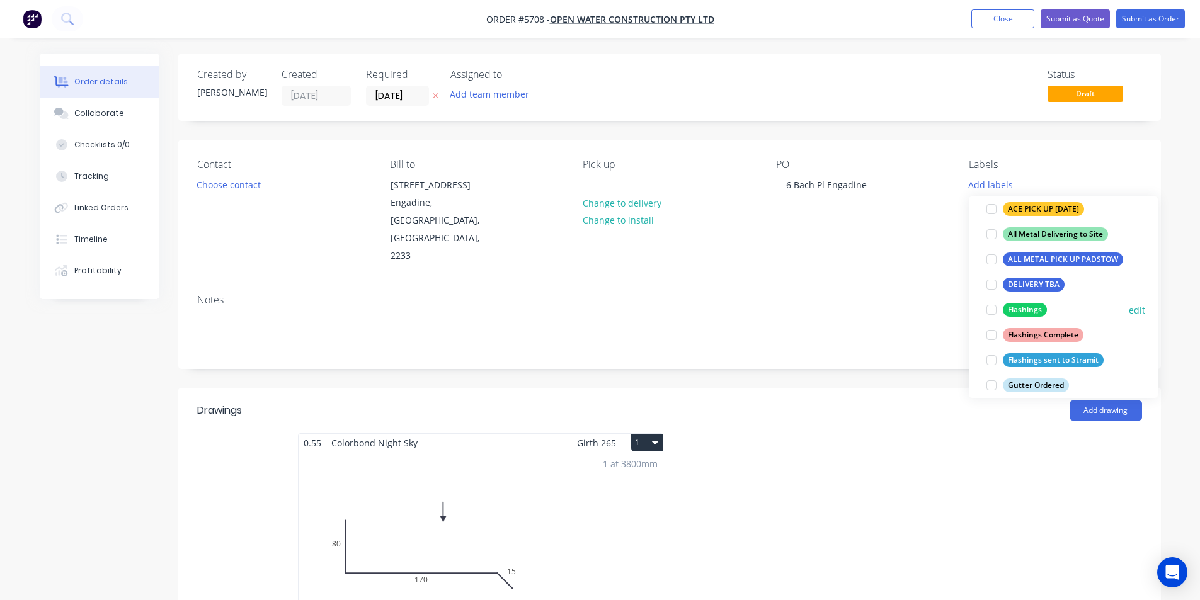
click at [993, 311] on div at bounding box center [991, 309] width 25 height 25
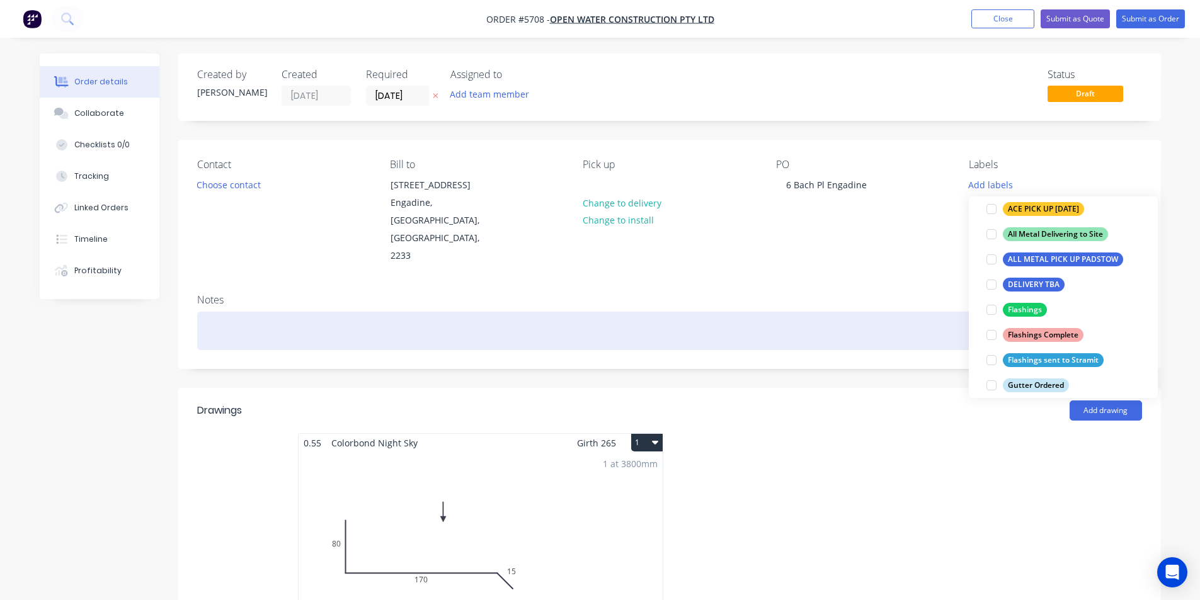
scroll to position [0, 0]
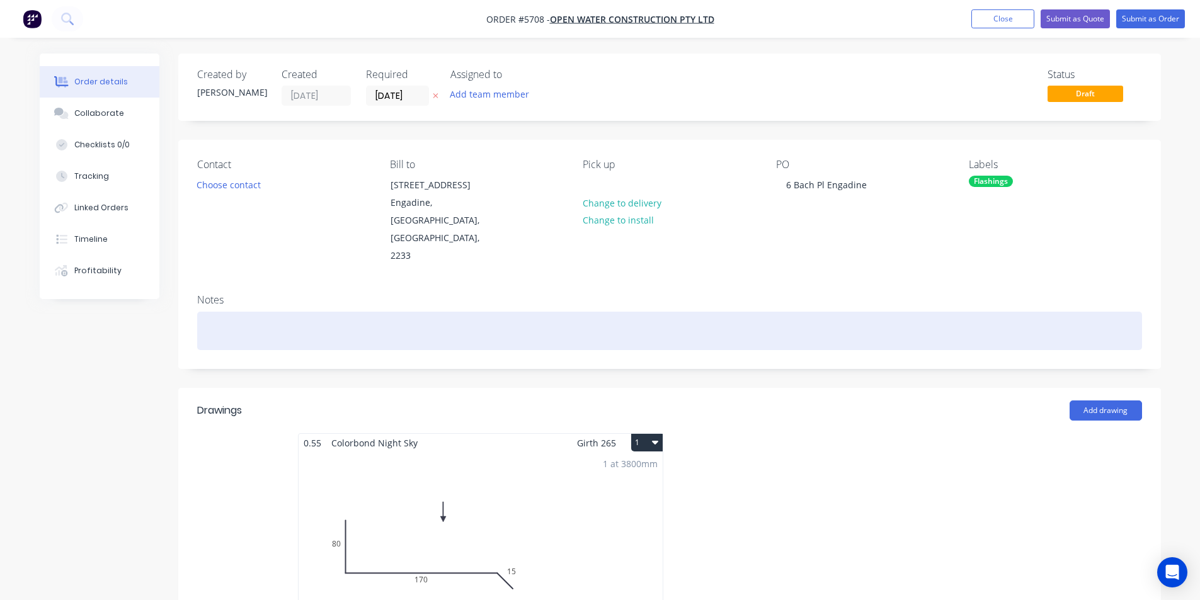
click at [869, 312] on div at bounding box center [669, 331] width 945 height 38
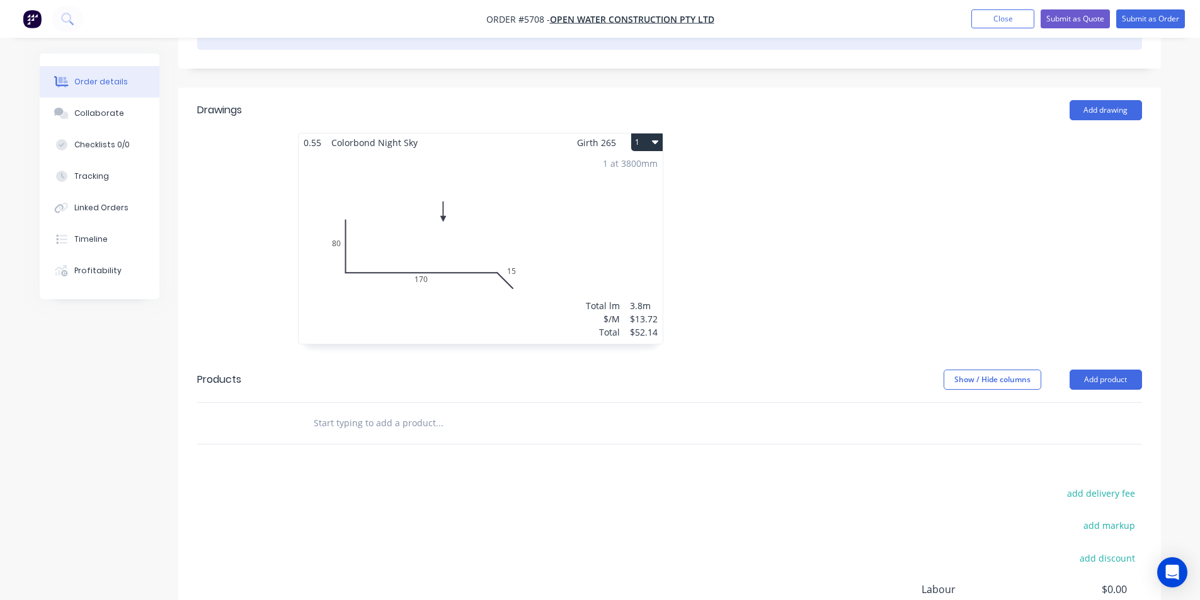
scroll to position [315, 0]
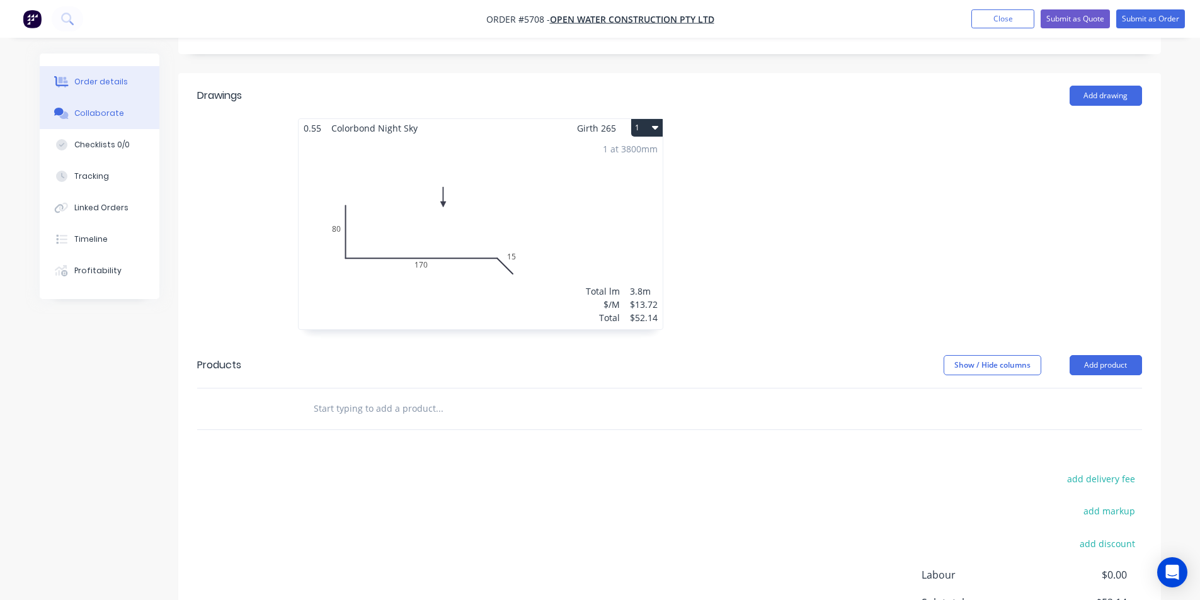
click at [94, 112] on div "Collaborate" at bounding box center [99, 113] width 50 height 11
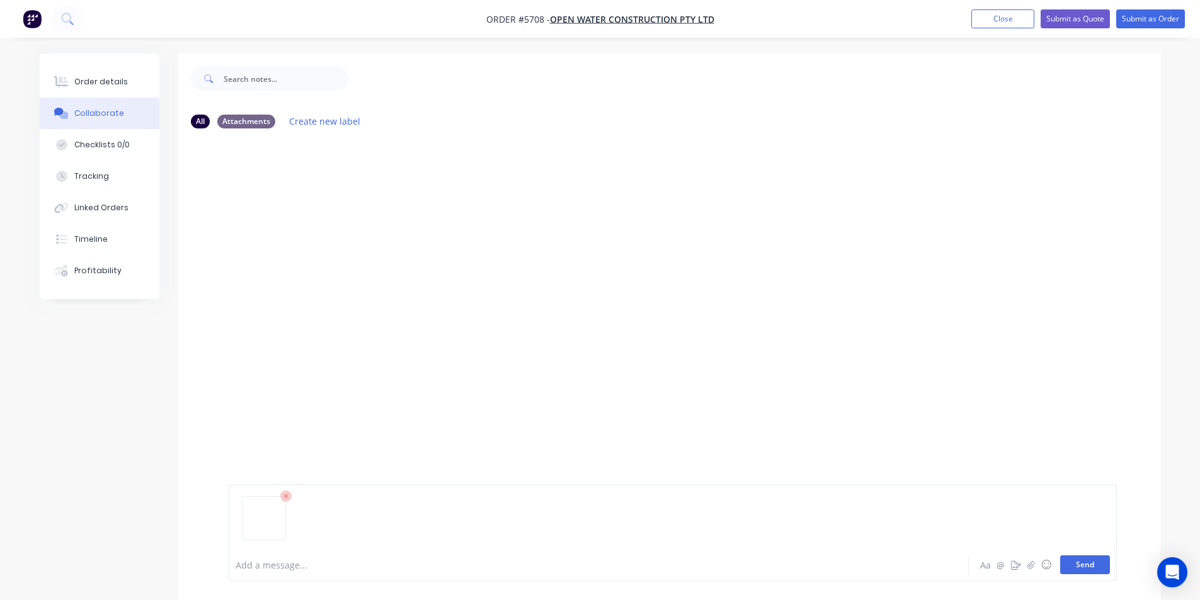
click at [1064, 565] on button "Send" at bounding box center [1085, 565] width 50 height 19
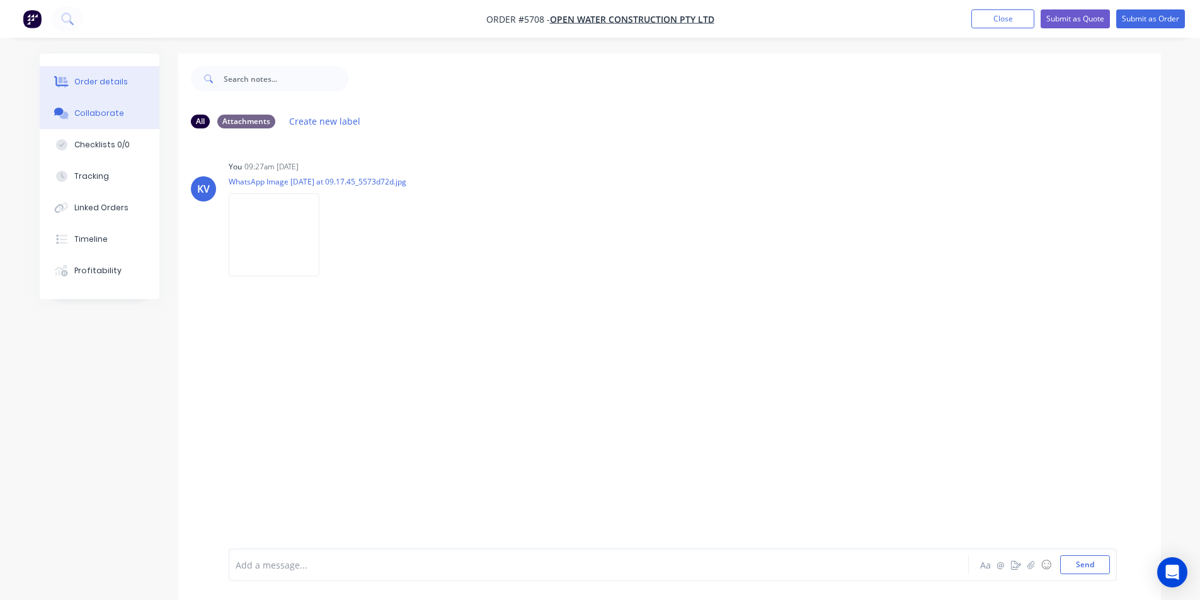
click at [87, 83] on div "Order details" at bounding box center [101, 81] width 54 height 11
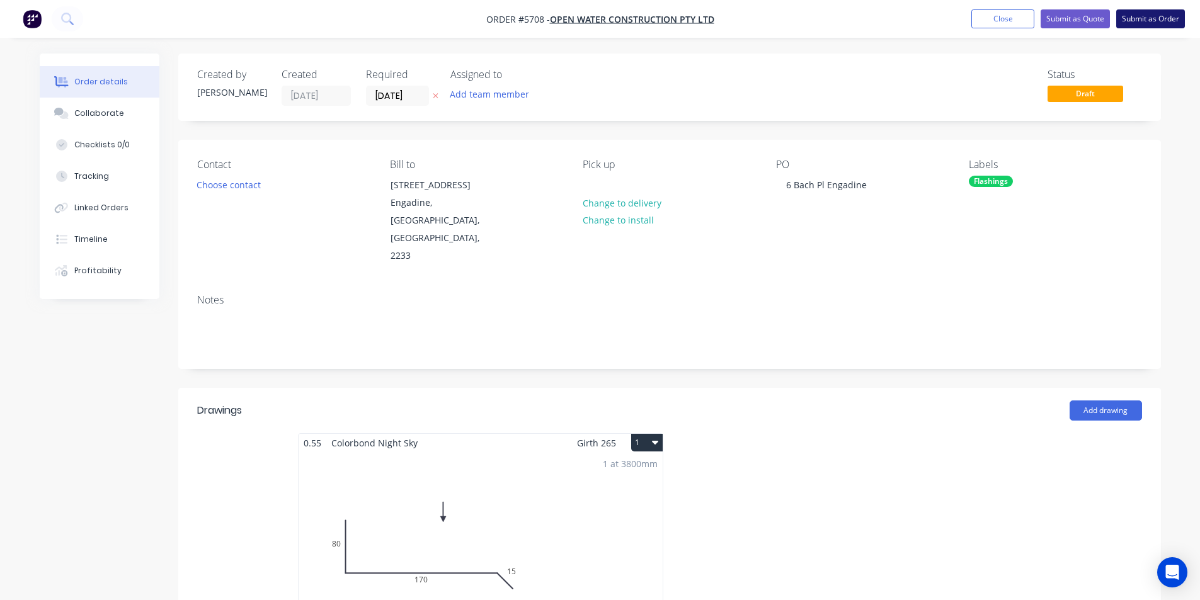
click at [1164, 13] on button "Submit as Order" at bounding box center [1151, 18] width 69 height 19
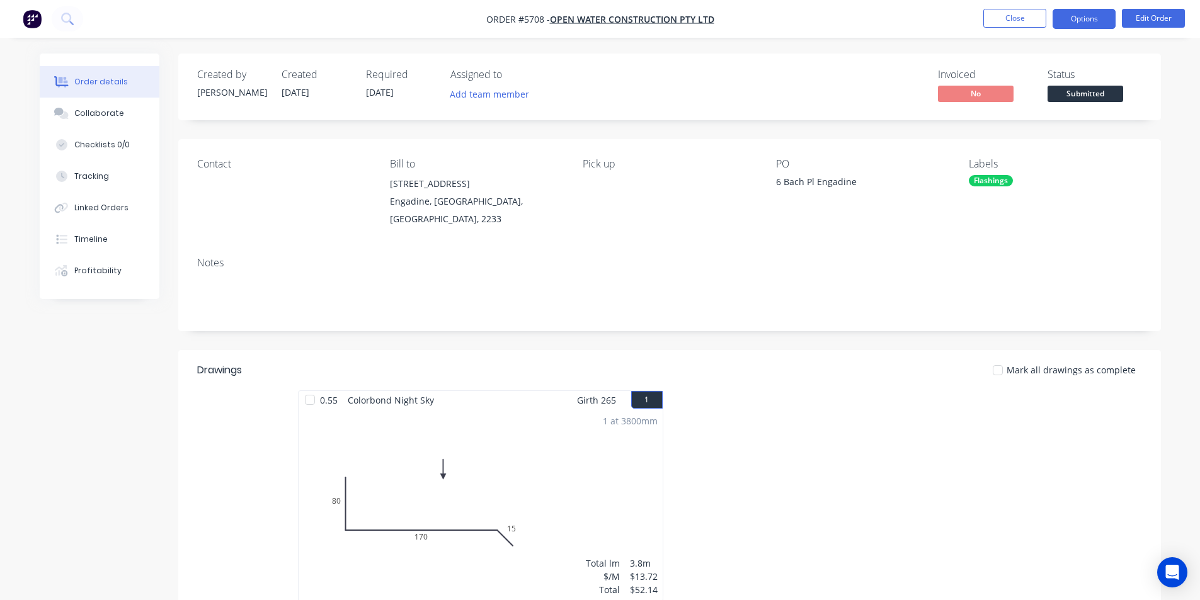
click at [1071, 23] on button "Options" at bounding box center [1084, 19] width 63 height 20
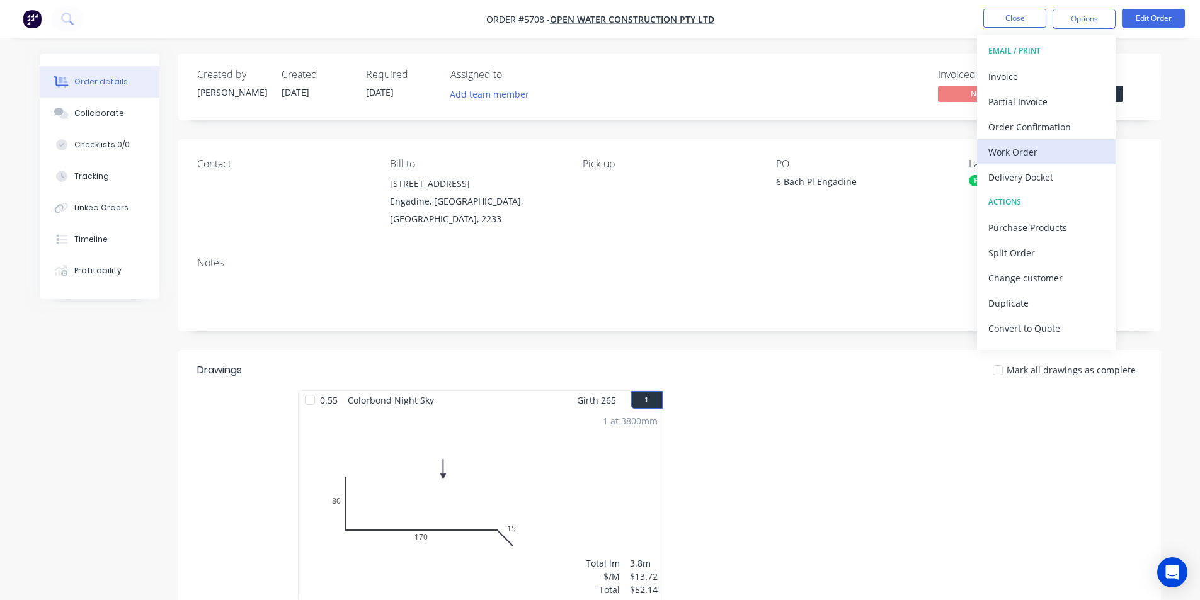
click at [1023, 149] on div "Work Order" at bounding box center [1047, 152] width 116 height 18
click at [1010, 143] on div "Custom" at bounding box center [1047, 152] width 116 height 18
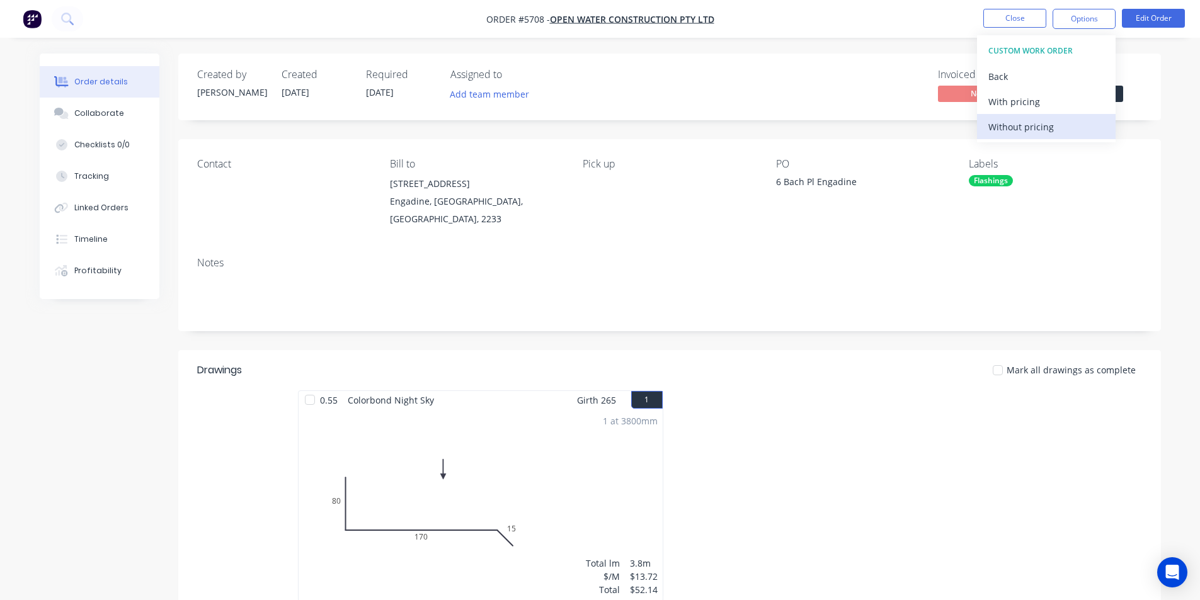
click at [1013, 129] on div "Without pricing" at bounding box center [1047, 127] width 116 height 18
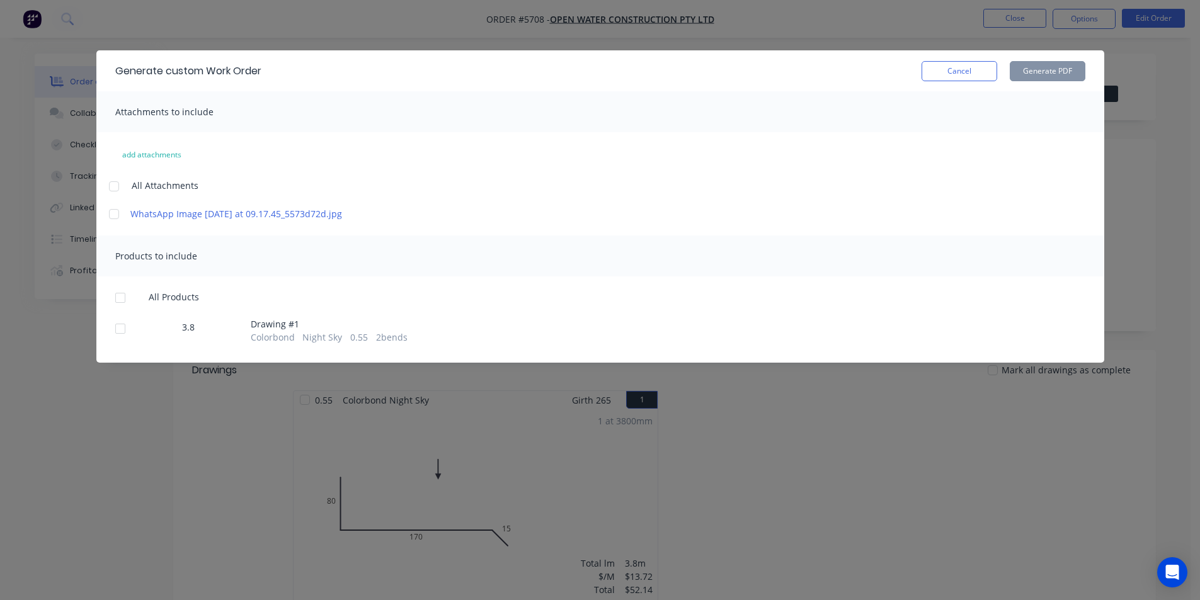
click at [118, 340] on div at bounding box center [120, 328] width 25 height 25
click at [1021, 70] on button "Generate PDF" at bounding box center [1048, 71] width 76 height 20
click at [938, 76] on button "Cancel" at bounding box center [960, 71] width 76 height 20
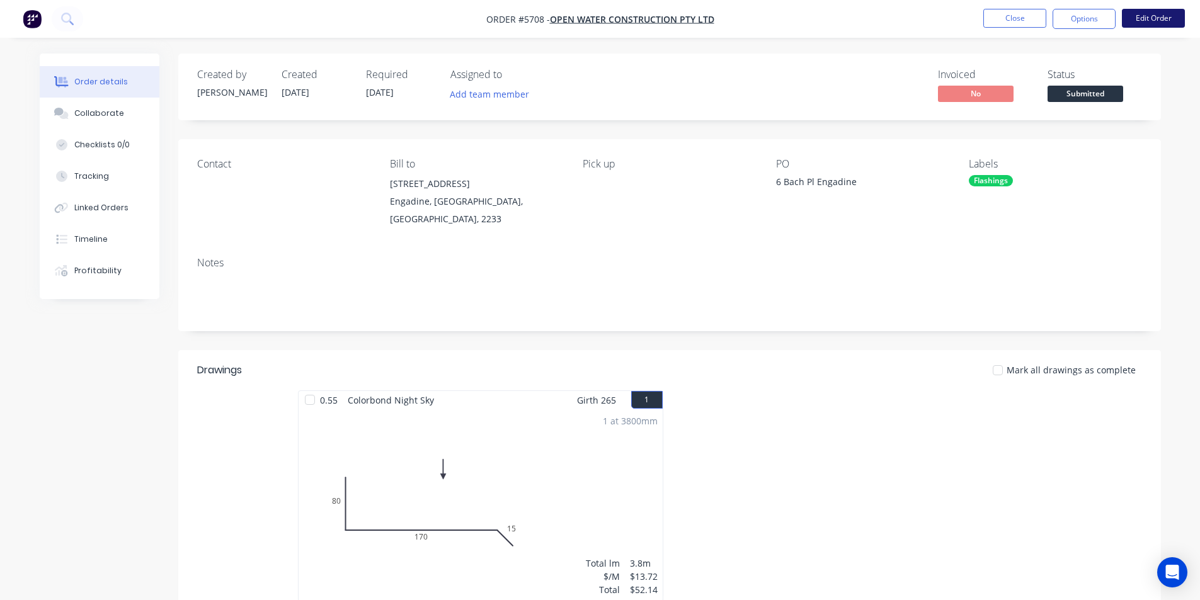
click at [1128, 18] on button "Edit Order" at bounding box center [1153, 18] width 63 height 19
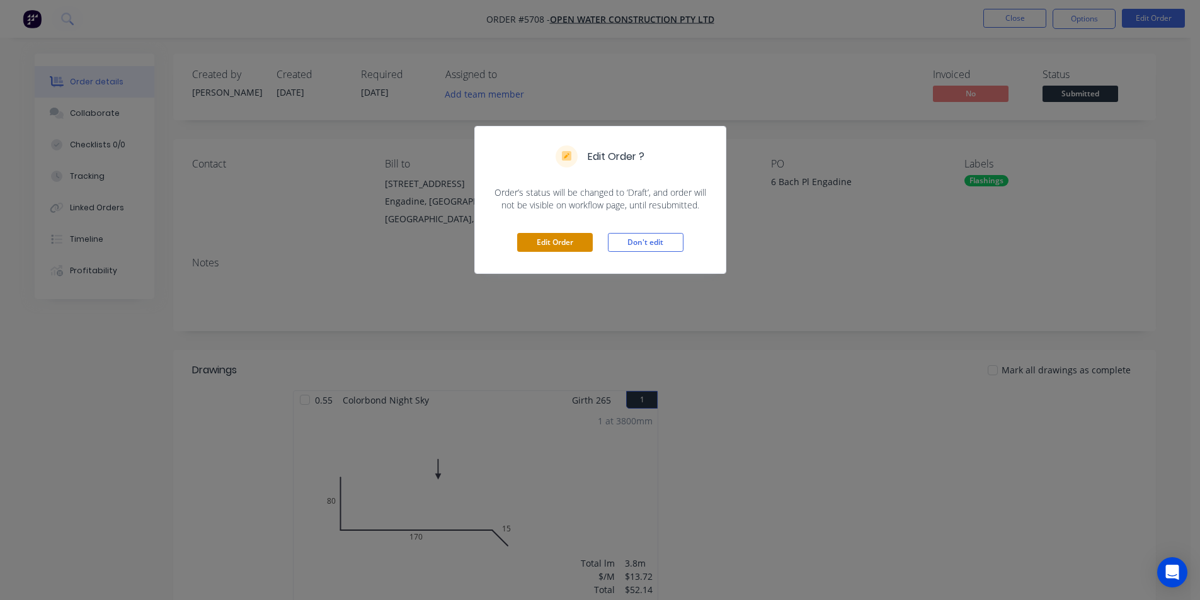
click at [560, 239] on button "Edit Order" at bounding box center [555, 242] width 76 height 19
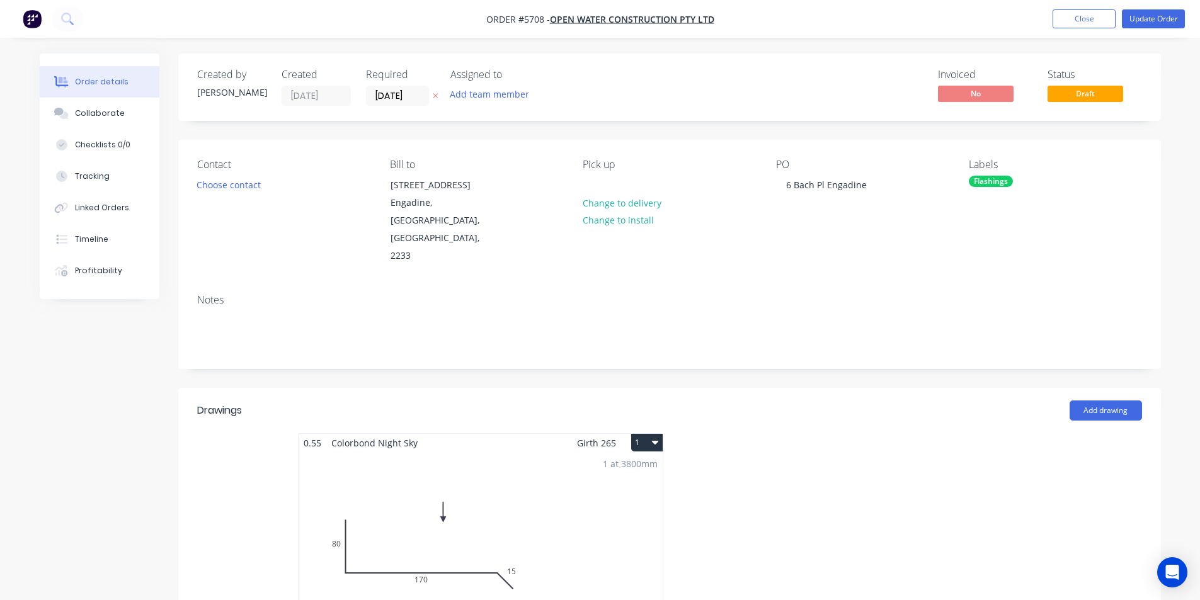
click at [391, 107] on div "Created by Kristy Created 04/09/25 Required 04/09/25 Assigned to Add team membe…" at bounding box center [669, 87] width 983 height 67
click at [395, 97] on input "[DATE]" at bounding box center [398, 95] width 62 height 19
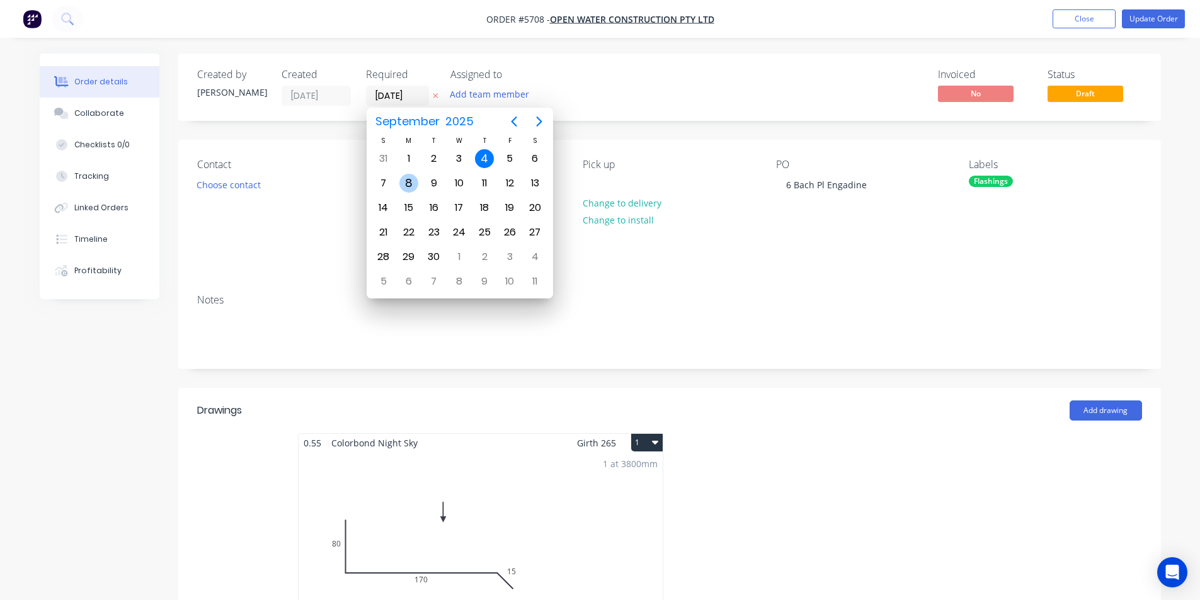
click at [407, 176] on div "8" at bounding box center [408, 183] width 19 height 19
type input "[DATE]"
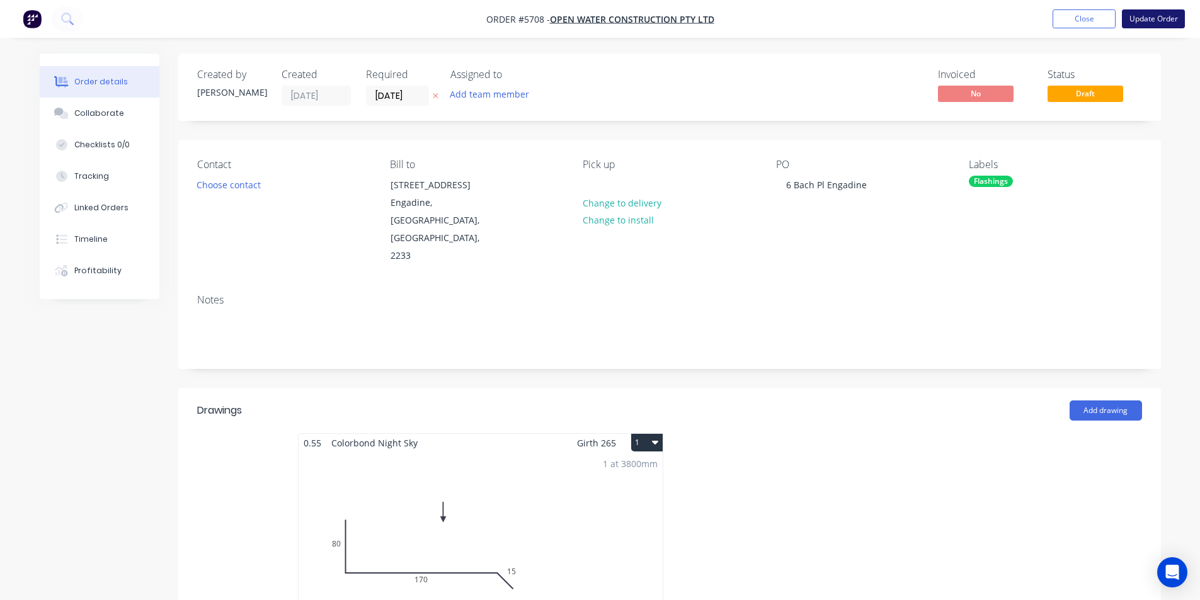
click at [1149, 23] on button "Update Order" at bounding box center [1153, 18] width 63 height 19
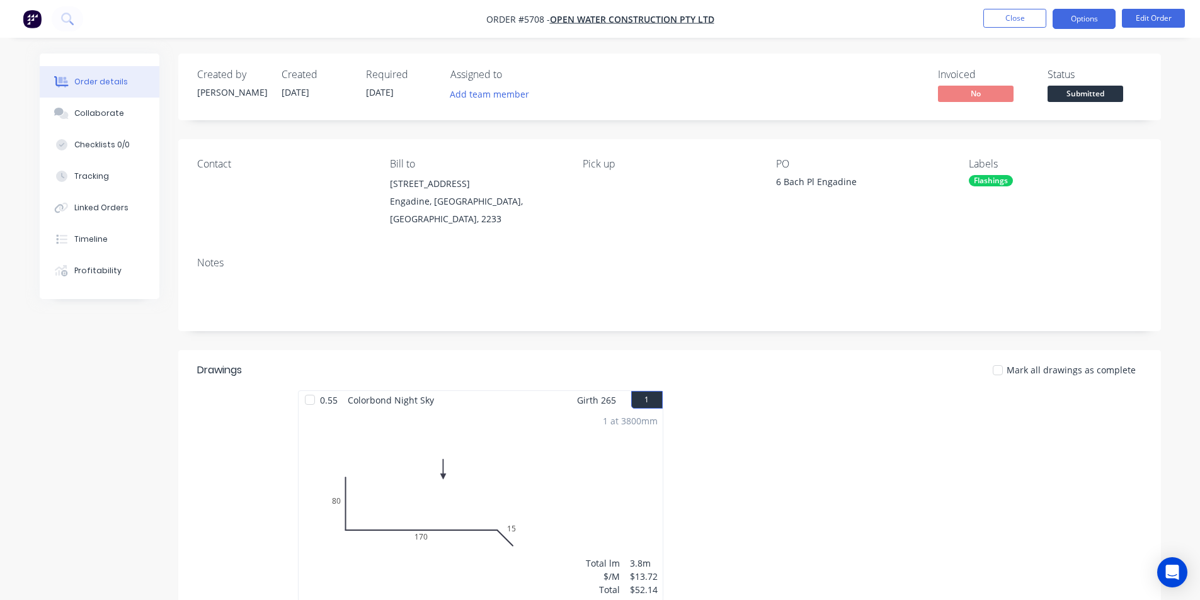
click at [1088, 18] on button "Options" at bounding box center [1084, 19] width 63 height 20
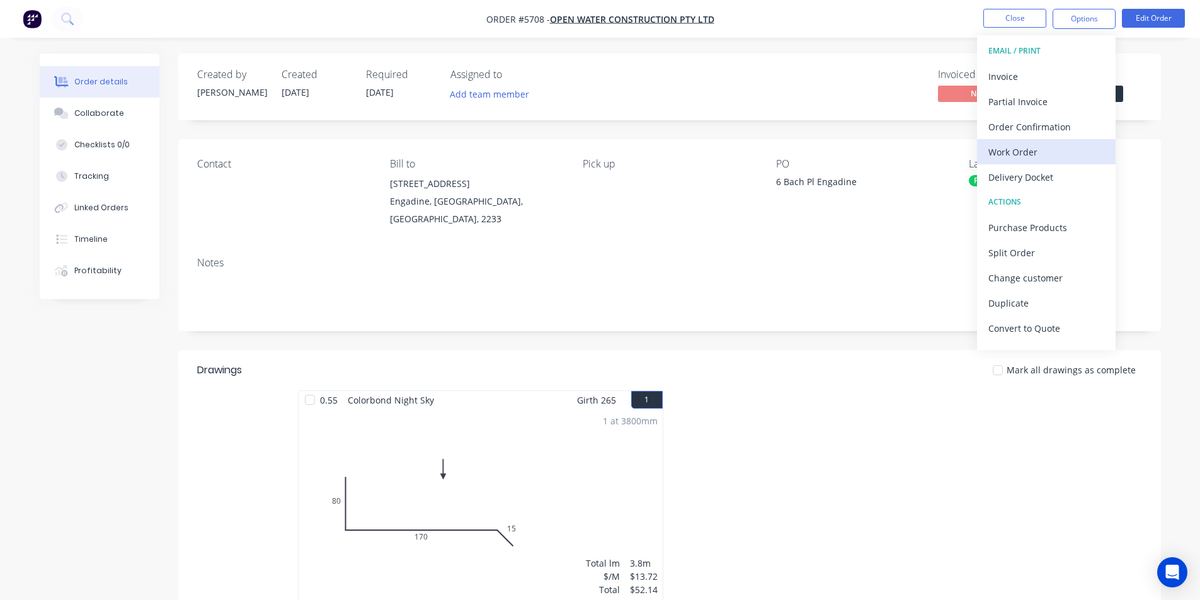
click at [1041, 156] on div "Work Order" at bounding box center [1047, 152] width 116 height 18
click at [1009, 147] on div "Custom" at bounding box center [1047, 152] width 116 height 18
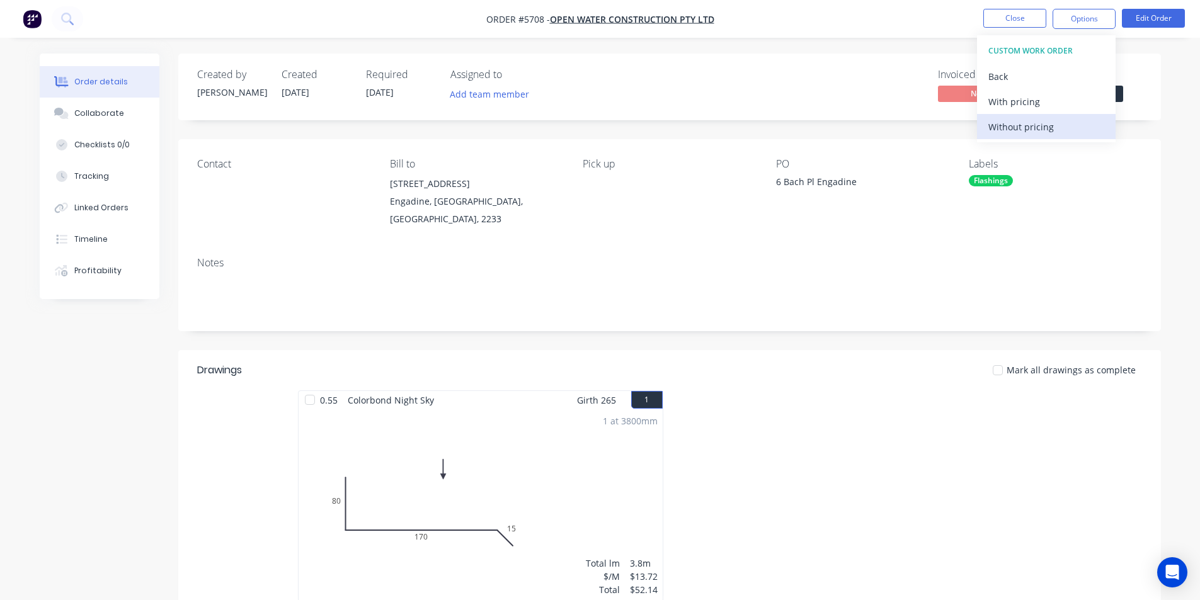
click at [1013, 123] on div "Without pricing" at bounding box center [1047, 127] width 116 height 18
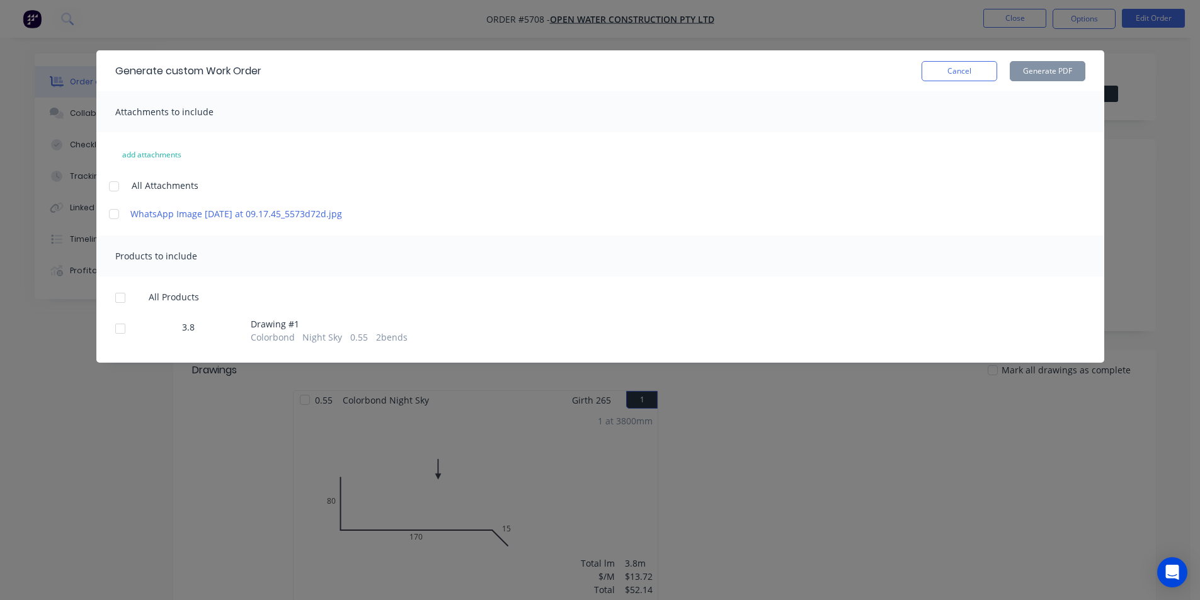
click at [120, 342] on div at bounding box center [120, 328] width 25 height 25
click at [1043, 66] on button "Generate PDF" at bounding box center [1048, 71] width 76 height 20
click at [997, 74] on div "Cancel Generate PDF" at bounding box center [1004, 71] width 164 height 20
click at [989, 73] on button "Cancel" at bounding box center [960, 71] width 76 height 20
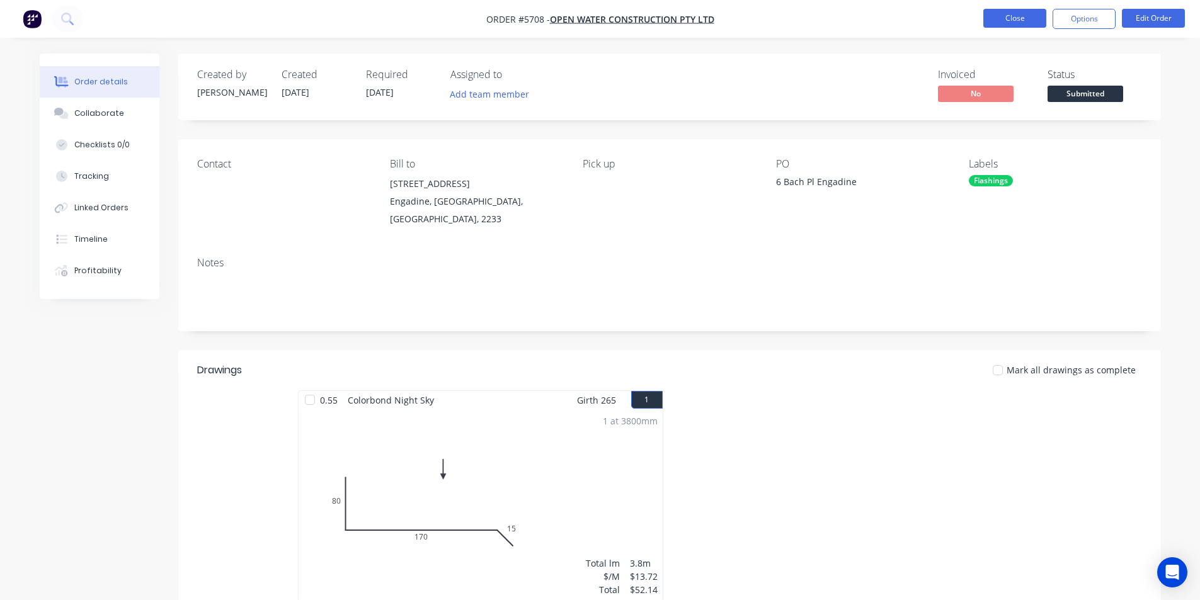
click at [1008, 14] on button "Close" at bounding box center [1015, 18] width 63 height 19
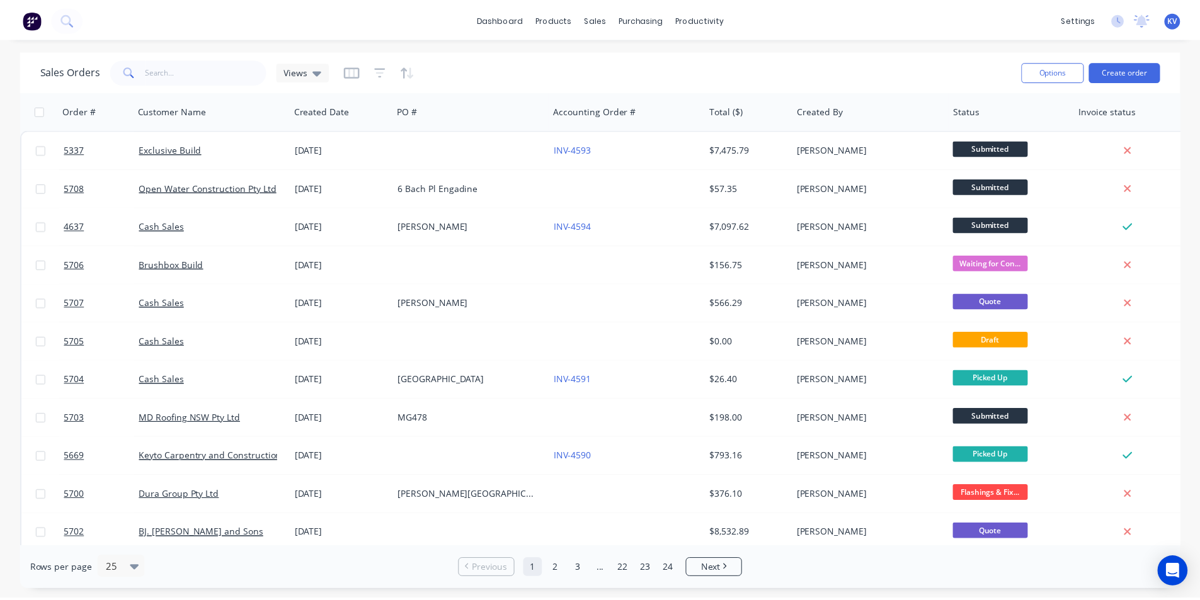
scroll to position [63, 0]
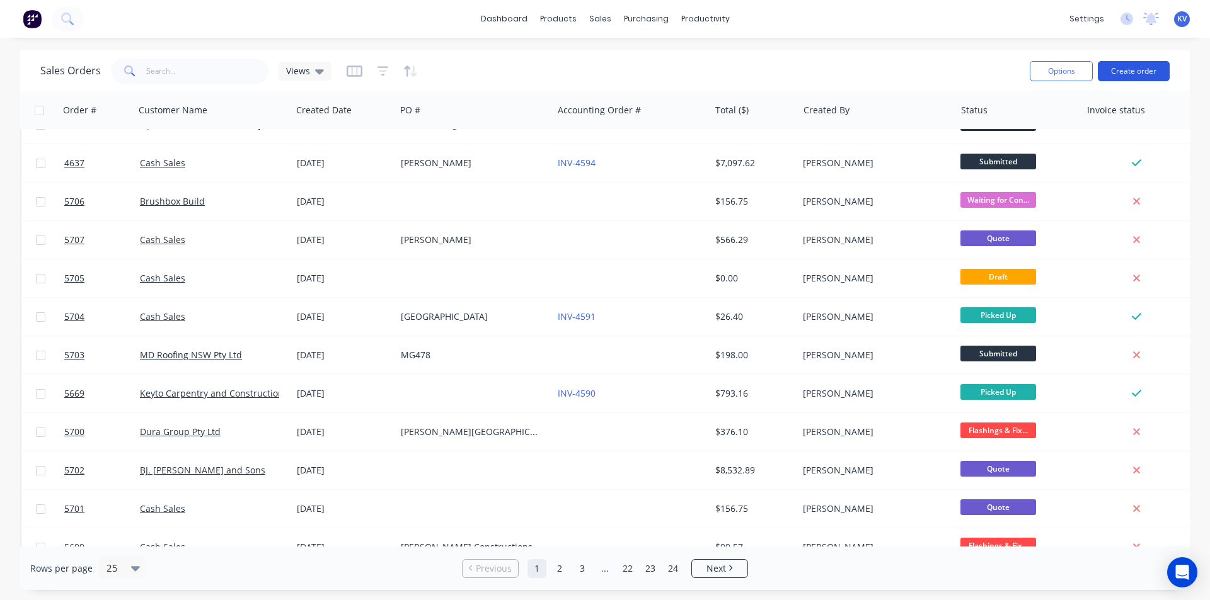
click at [1137, 72] on button "Create order" at bounding box center [1134, 71] width 72 height 20
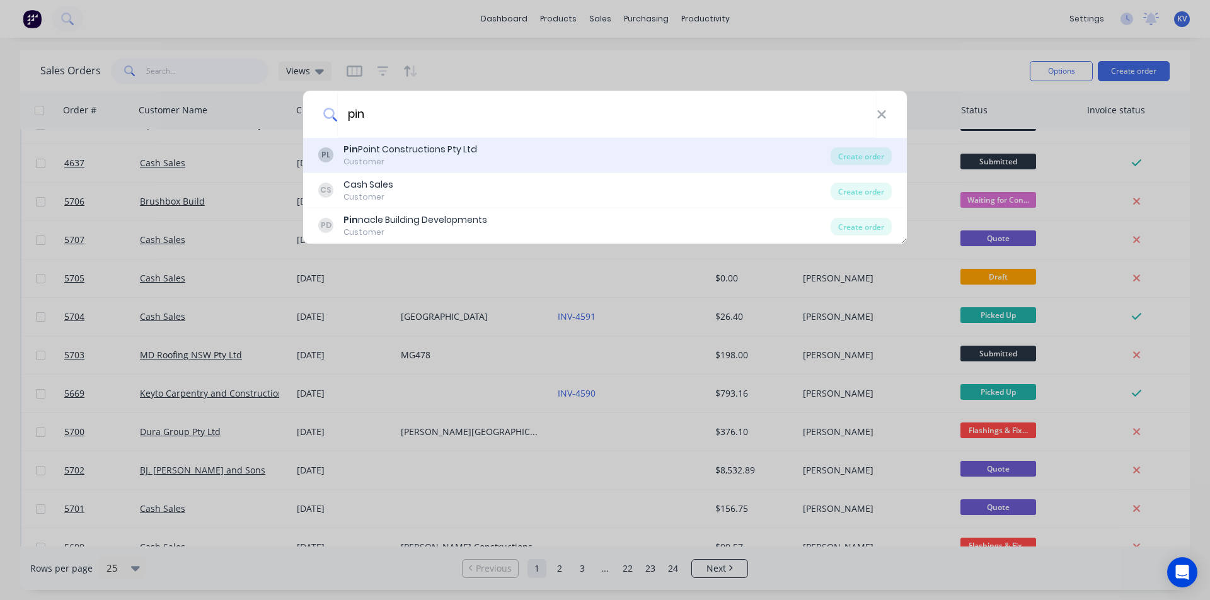
type input "pin"
click at [695, 157] on div "PL Pin Point Constructions Pty Ltd Customer" at bounding box center [574, 155] width 512 height 25
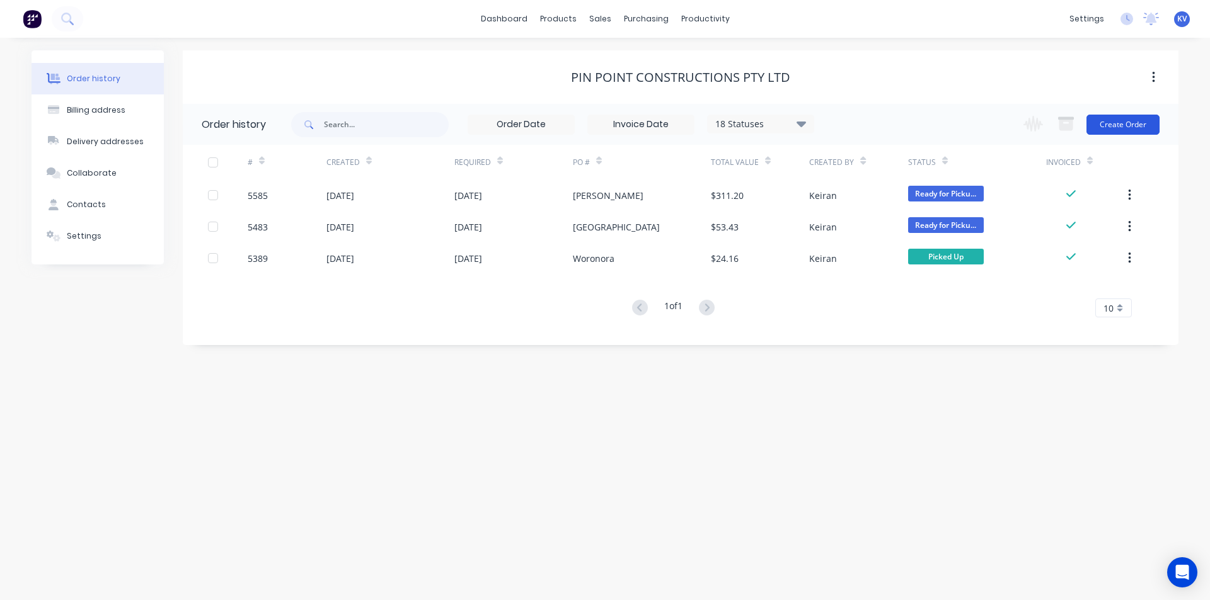
click at [1102, 118] on button "Create Order" at bounding box center [1122, 125] width 73 height 20
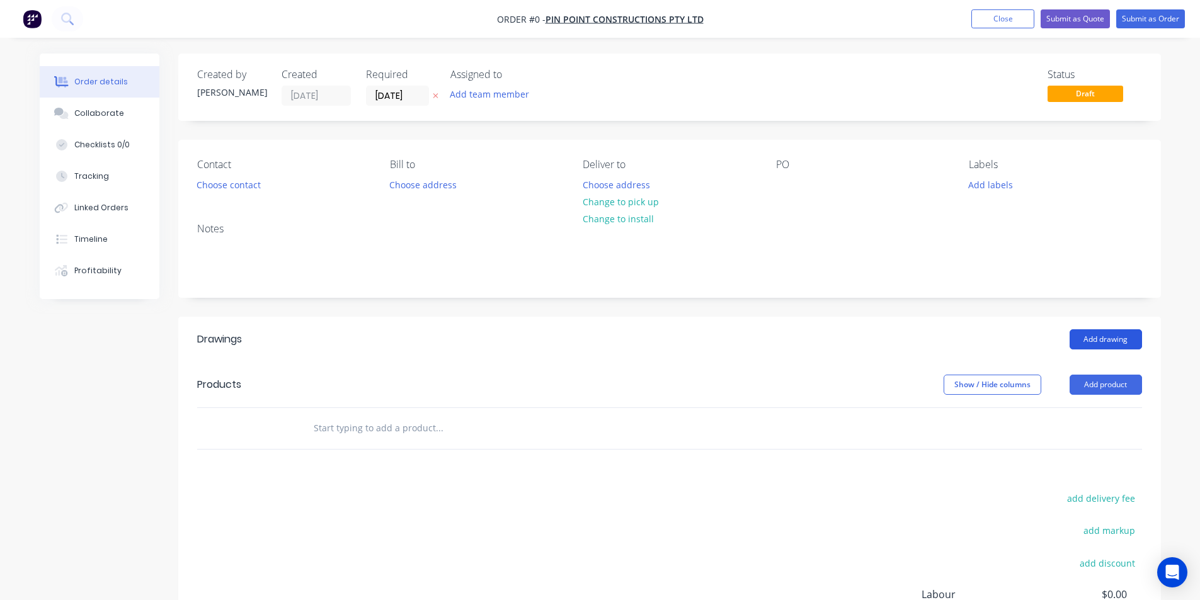
click at [1115, 337] on button "Add drawing" at bounding box center [1106, 340] width 72 height 20
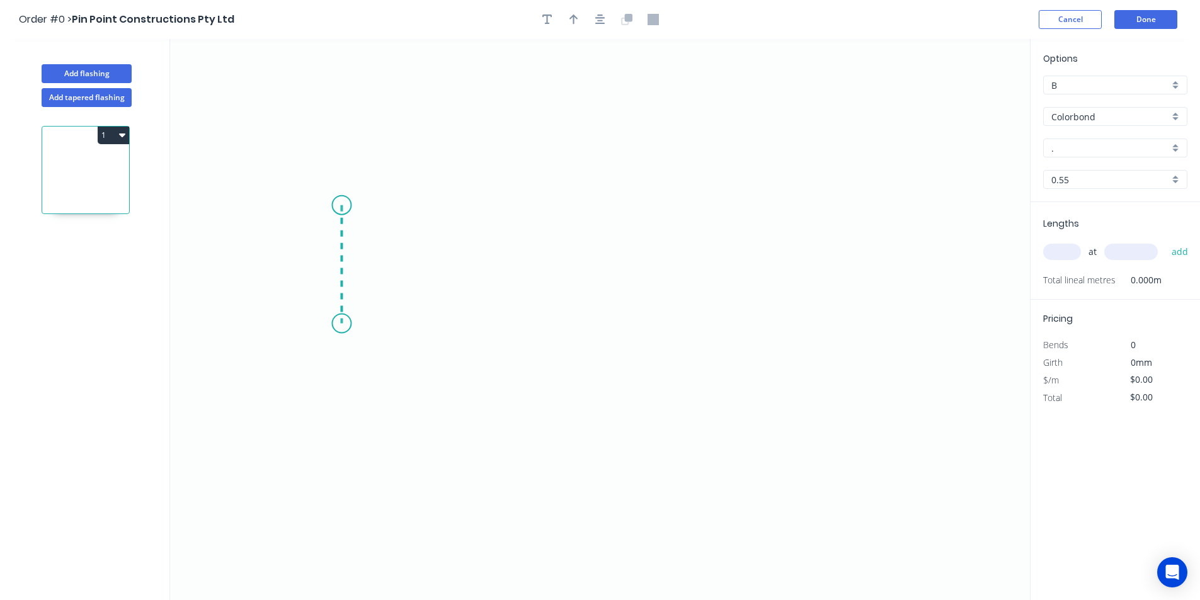
drag, startPoint x: 342, startPoint y: 205, endPoint x: 345, endPoint y: 324, distance: 118.5
click at [345, 324] on icon "0" at bounding box center [600, 319] width 860 height 561
click at [558, 333] on icon "0 ?" at bounding box center [600, 319] width 860 height 561
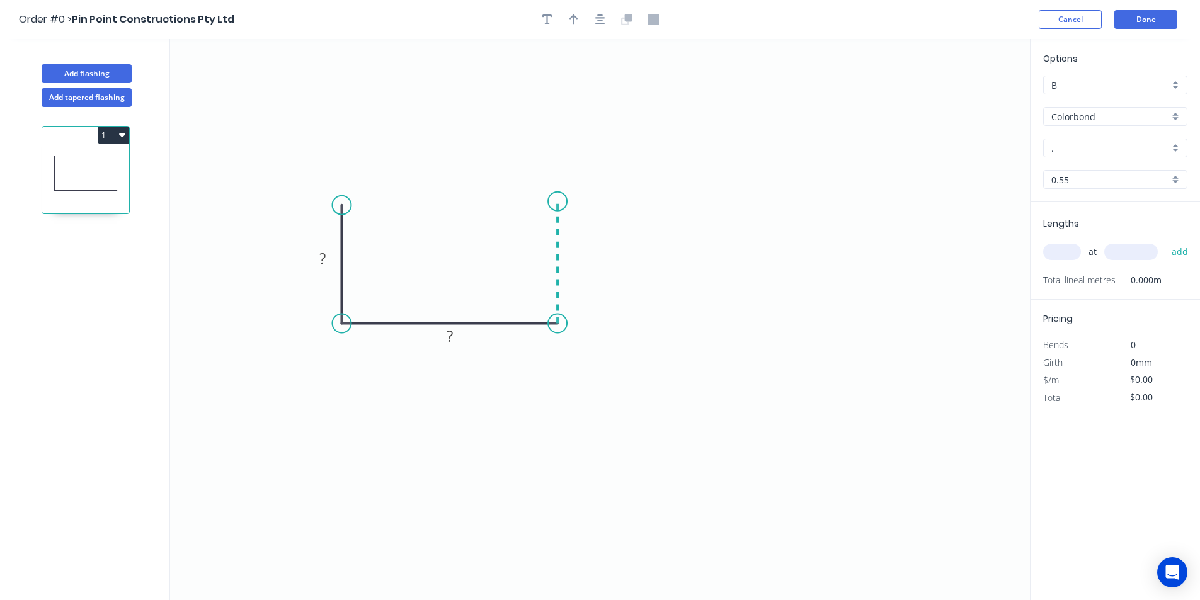
click at [552, 202] on icon "0 ? ?" at bounding box center [600, 319] width 860 height 561
click at [552, 202] on circle at bounding box center [557, 201] width 19 height 19
click at [328, 263] on rect at bounding box center [323, 260] width 25 height 18
click at [801, 208] on icon "0 50 83 50" at bounding box center [600, 319] width 860 height 561
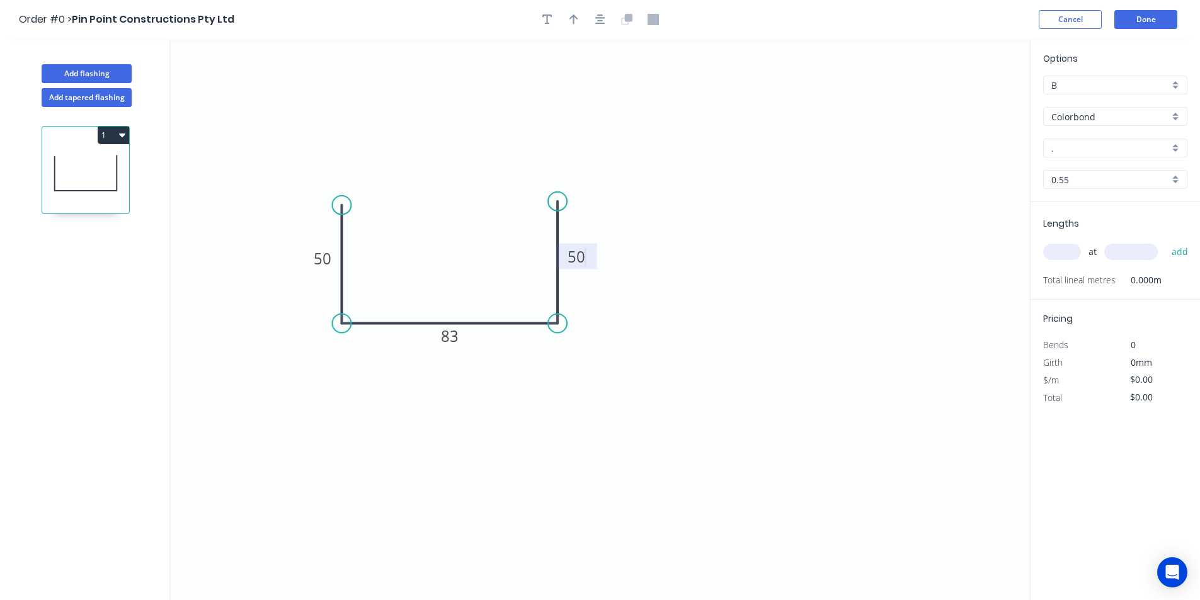
type input "$10.67"
click at [1084, 146] on input "." at bounding box center [1111, 148] width 118 height 13
click at [1078, 163] on div "Night Sky" at bounding box center [1115, 172] width 143 height 22
type input "Night Sky"
click at [1071, 255] on input "text" at bounding box center [1062, 252] width 38 height 16
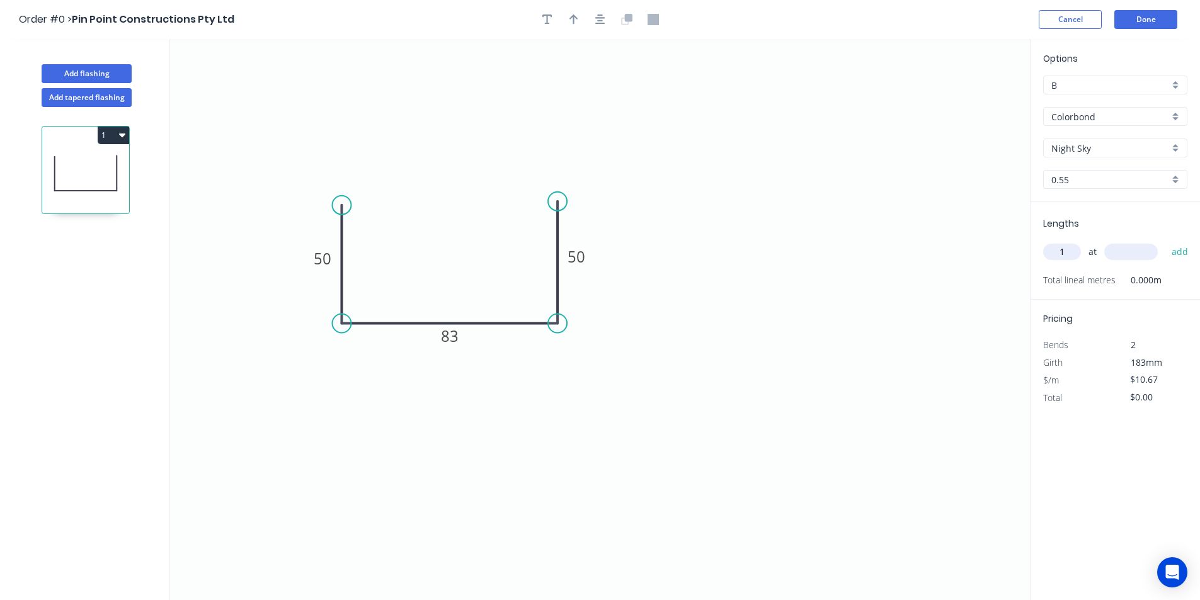
type input "1"
type input "0"
type input "700"
click at [1185, 255] on button "add" at bounding box center [1181, 251] width 30 height 21
click at [577, 25] on icon "button" at bounding box center [574, 19] width 9 height 11
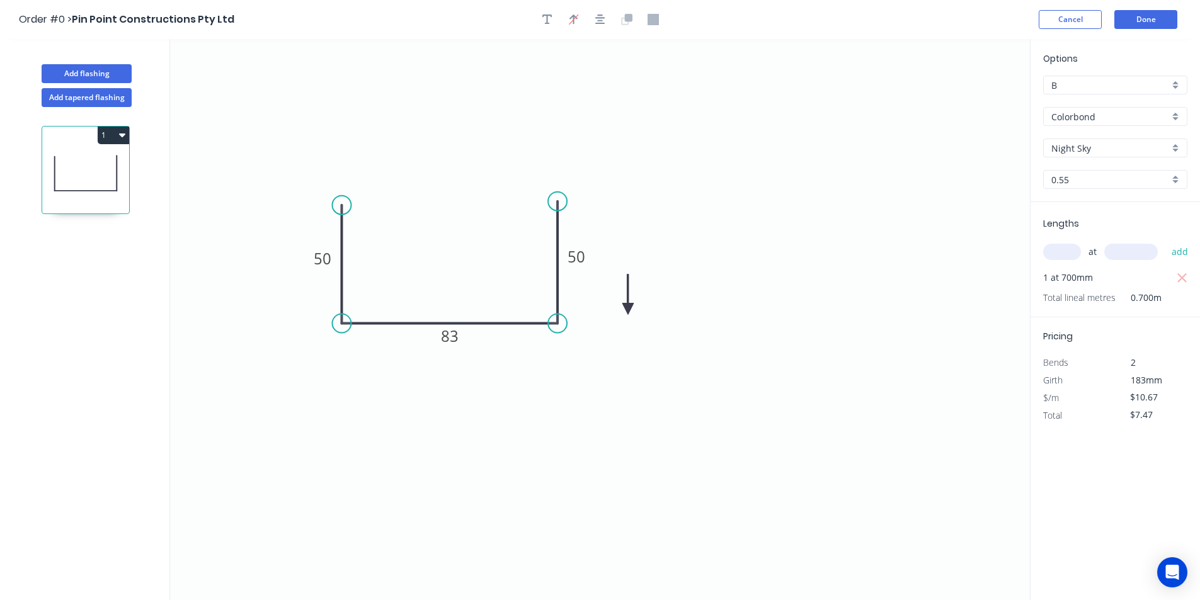
drag, startPoint x: 967, startPoint y: 100, endPoint x: 631, endPoint y: 306, distance: 394.0
click at [631, 307] on icon at bounding box center [628, 295] width 11 height 40
click at [631, 306] on icon at bounding box center [630, 292] width 11 height 40
click at [631, 306] on icon at bounding box center [641, 296] width 37 height 37
click at [1185, 276] on icon "button" at bounding box center [1182, 277] width 9 height 9
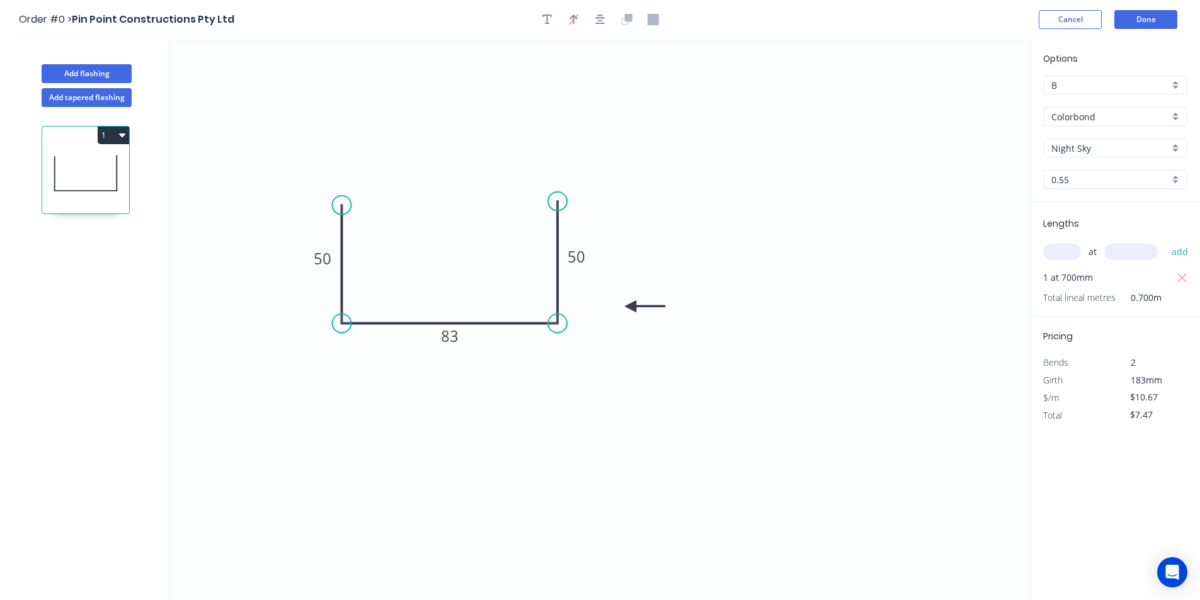
type input "$0.00"
click at [1067, 265] on div "at add" at bounding box center [1116, 252] width 147 height 34
click at [1067, 260] on input "text" at bounding box center [1062, 252] width 38 height 16
type input "2"
click at [1138, 253] on input "text" at bounding box center [1132, 252] width 54 height 16
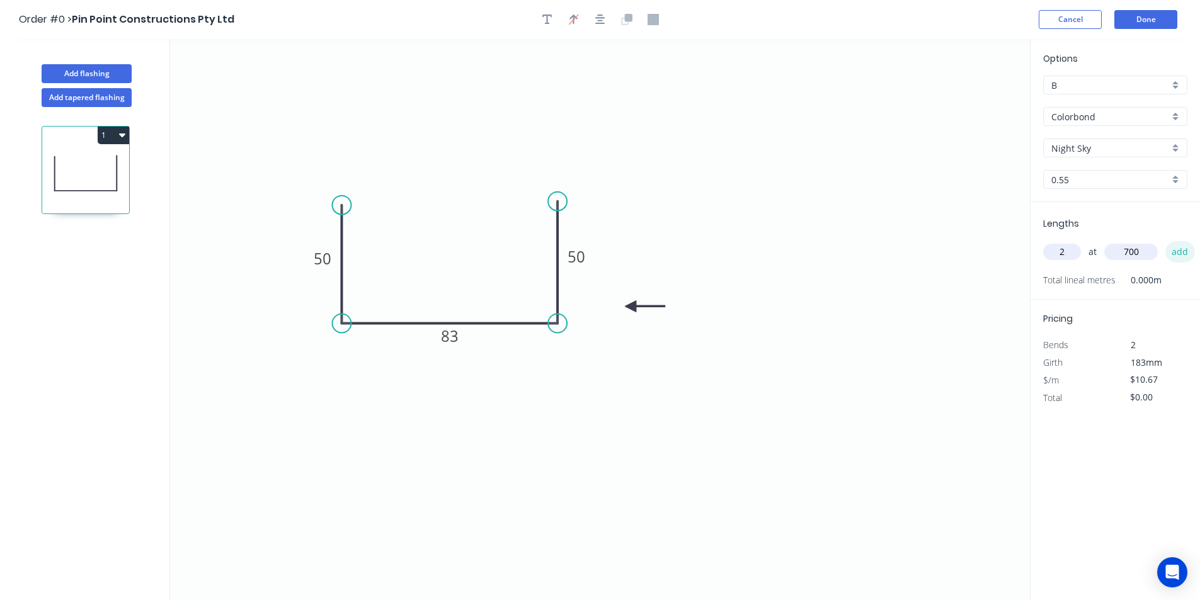
type input "700"
click at [1169, 255] on button "add" at bounding box center [1181, 251] width 30 height 21
type input "$14.94"
click at [1136, 25] on button "Done" at bounding box center [1146, 19] width 63 height 19
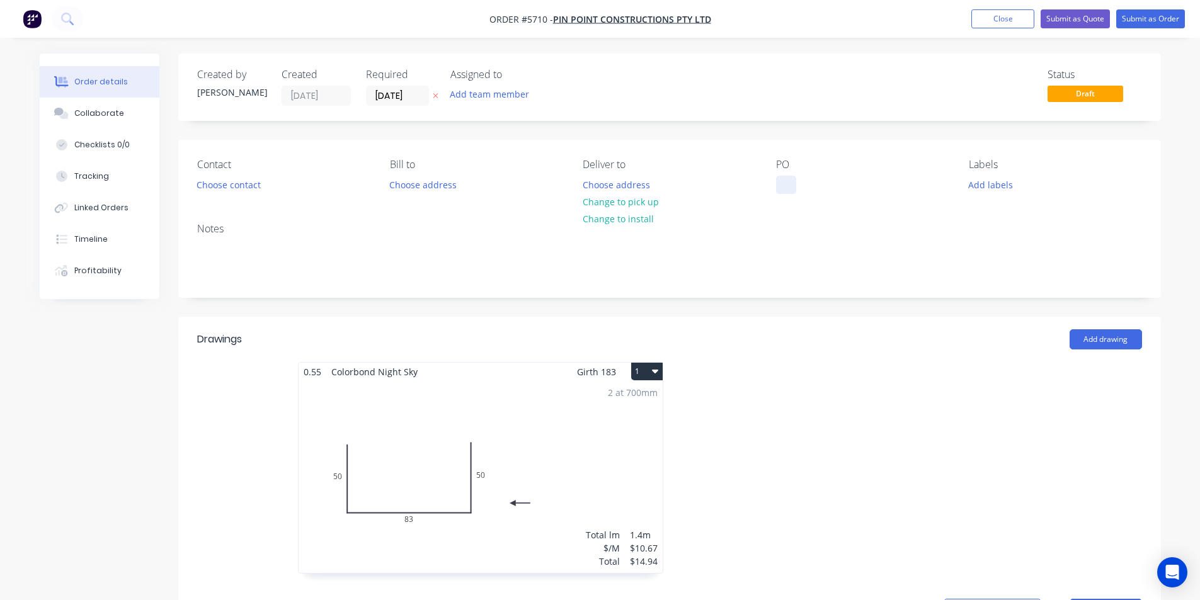
click at [786, 183] on div at bounding box center [786, 185] width 20 height 18
click at [849, 214] on div "Notes" at bounding box center [669, 255] width 983 height 84
click at [982, 188] on button "Add labels" at bounding box center [991, 184] width 58 height 17
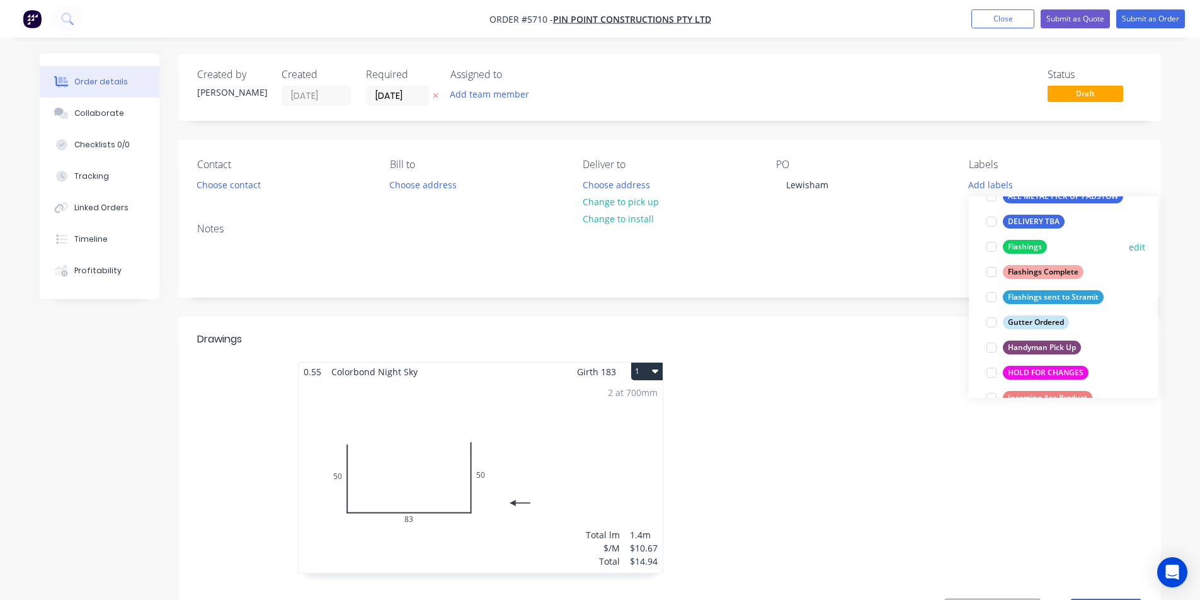
click at [993, 250] on div at bounding box center [991, 246] width 25 height 25
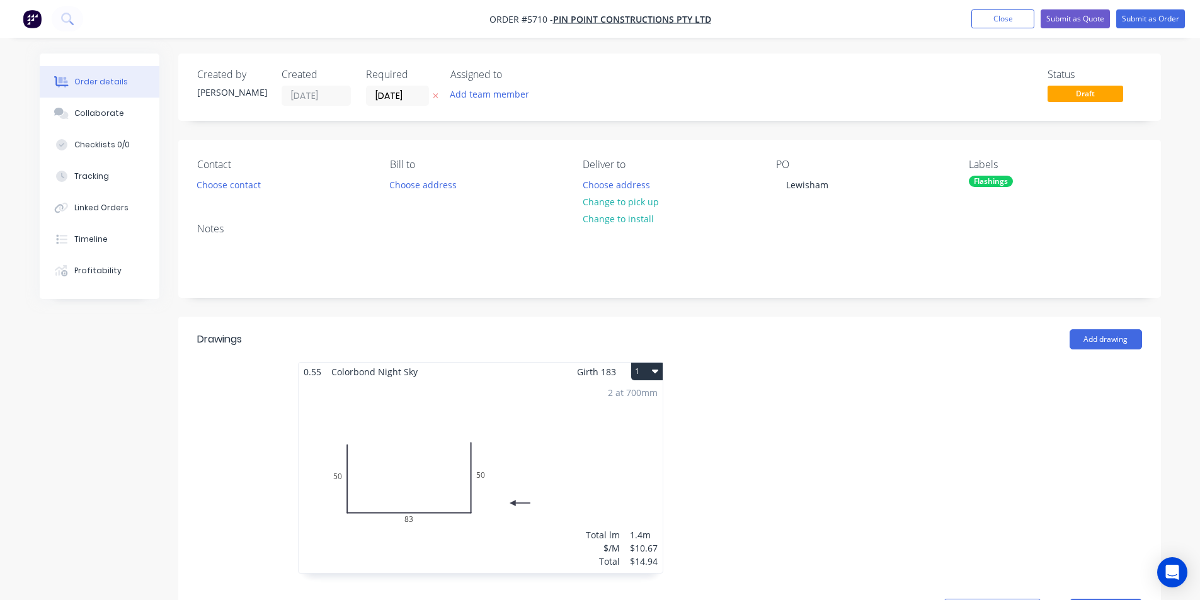
click at [912, 286] on div "Notes" at bounding box center [669, 255] width 983 height 84
click at [394, 95] on input "[DATE]" at bounding box center [398, 95] width 62 height 19
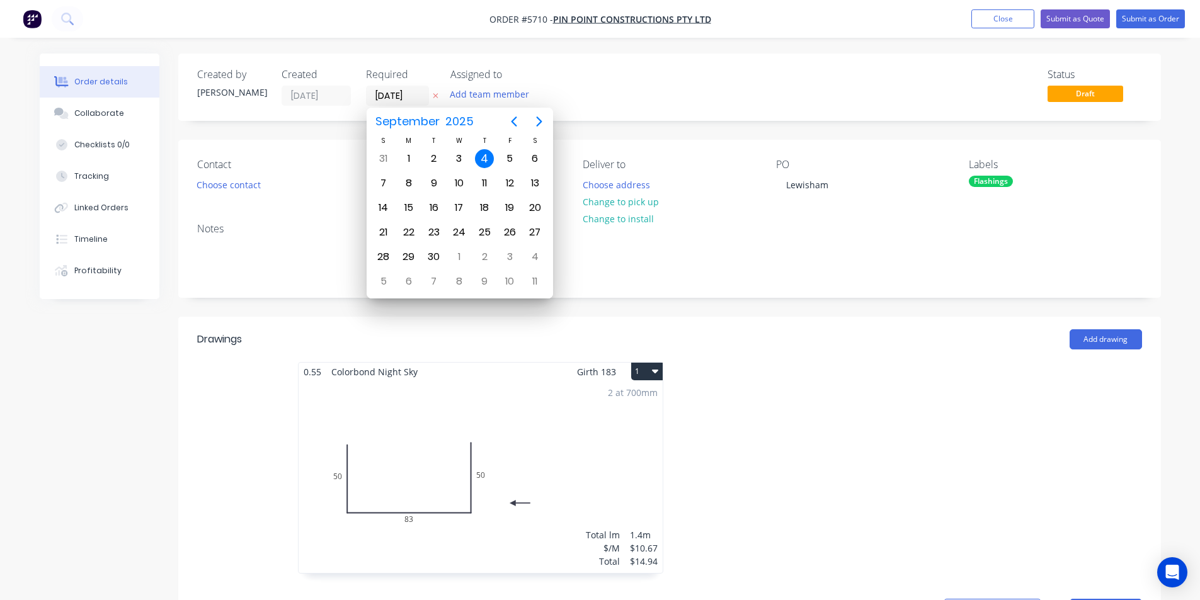
drag, startPoint x: 801, startPoint y: 381, endPoint x: 793, endPoint y: 372, distance: 11.6
click at [801, 379] on div at bounding box center [859, 474] width 378 height 224
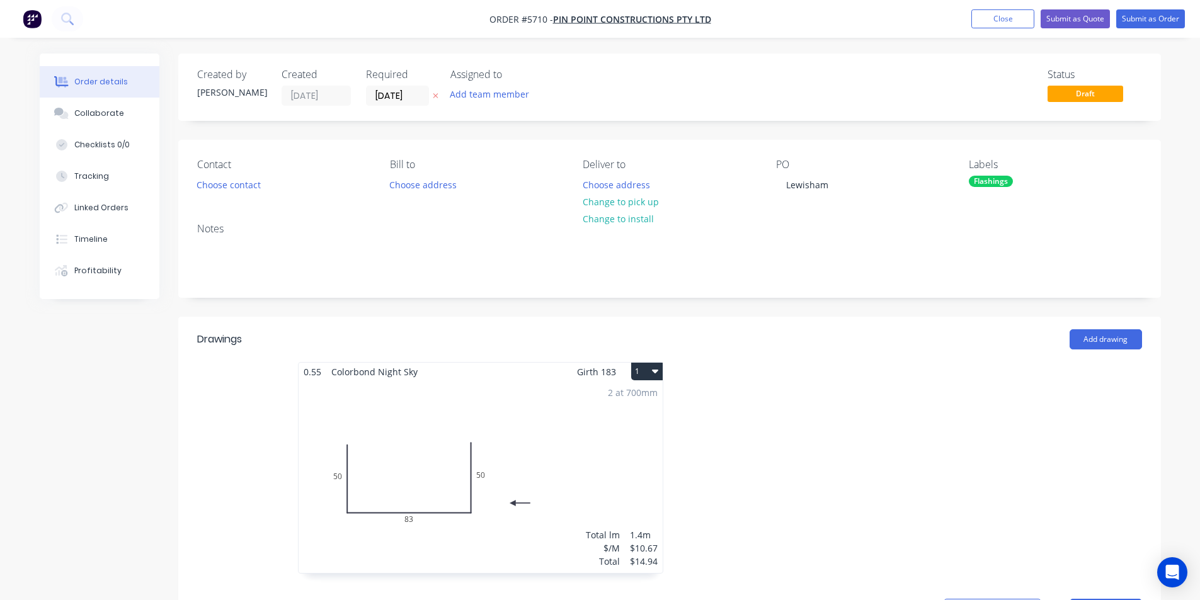
click at [853, 384] on div at bounding box center [859, 474] width 378 height 224
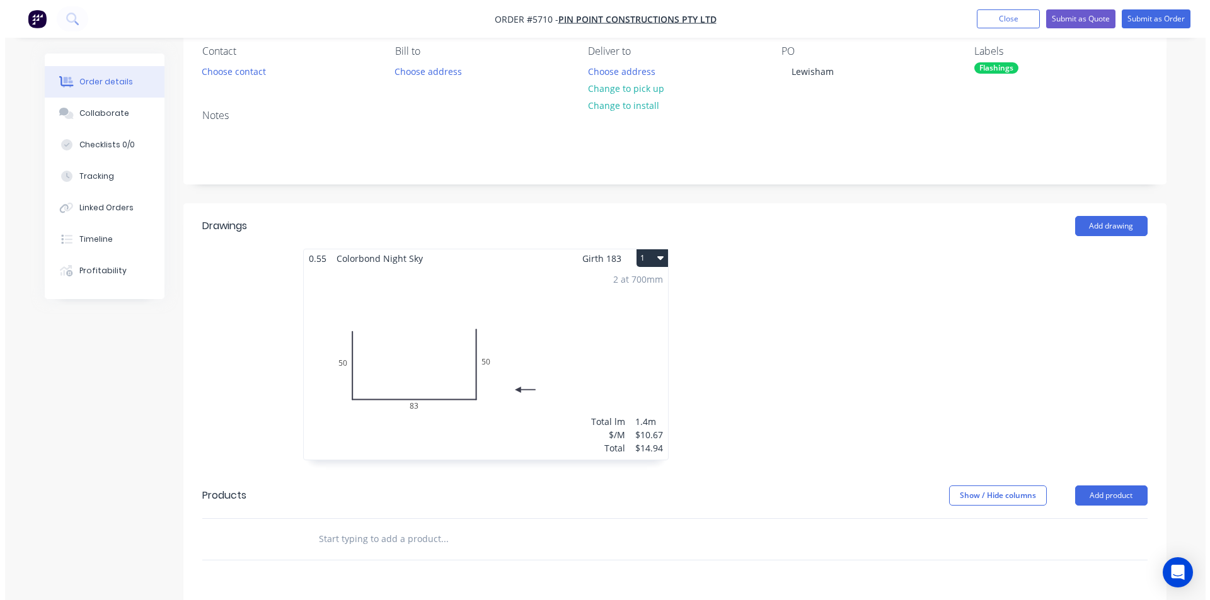
scroll to position [0, 0]
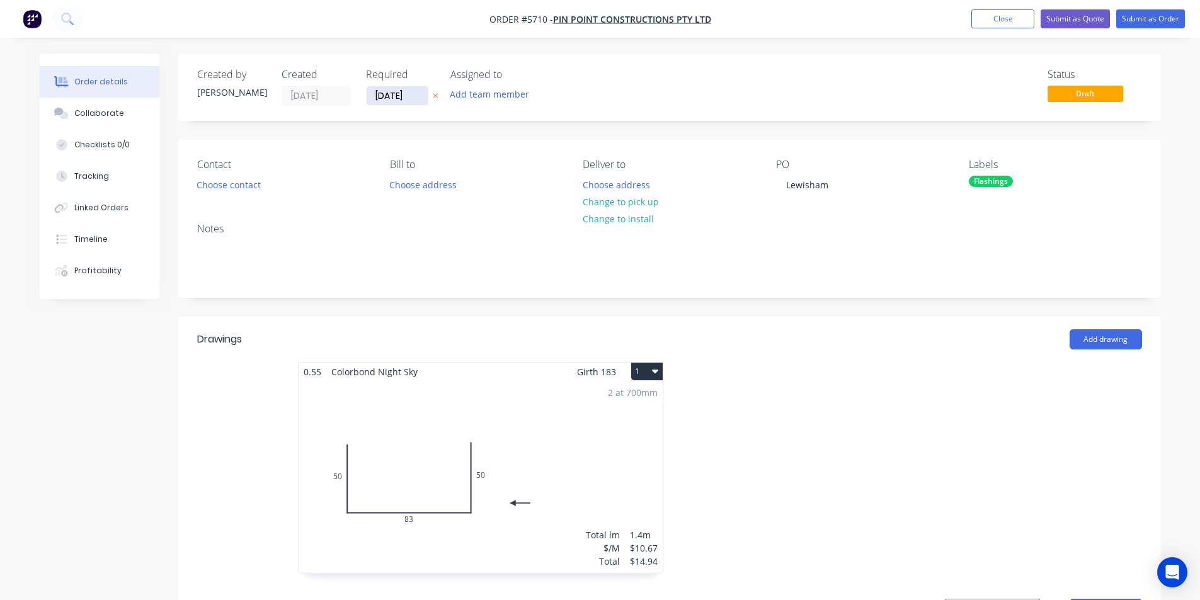
click at [406, 96] on input "[DATE]" at bounding box center [398, 95] width 62 height 19
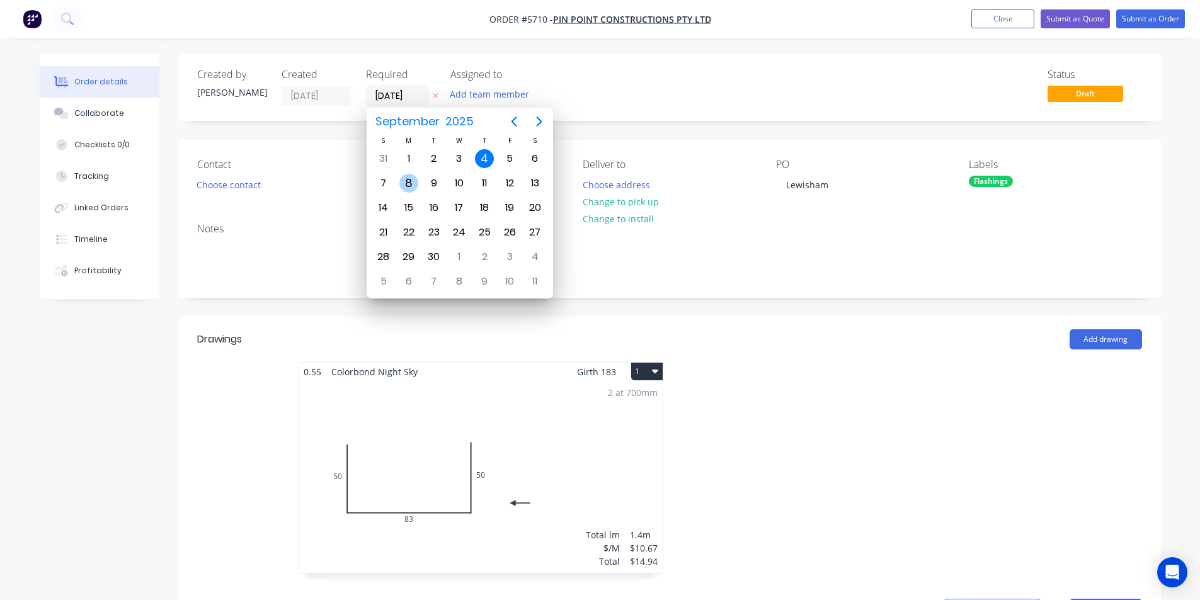
click at [412, 182] on div "8" at bounding box center [408, 183] width 19 height 19
type input "[DATE]"
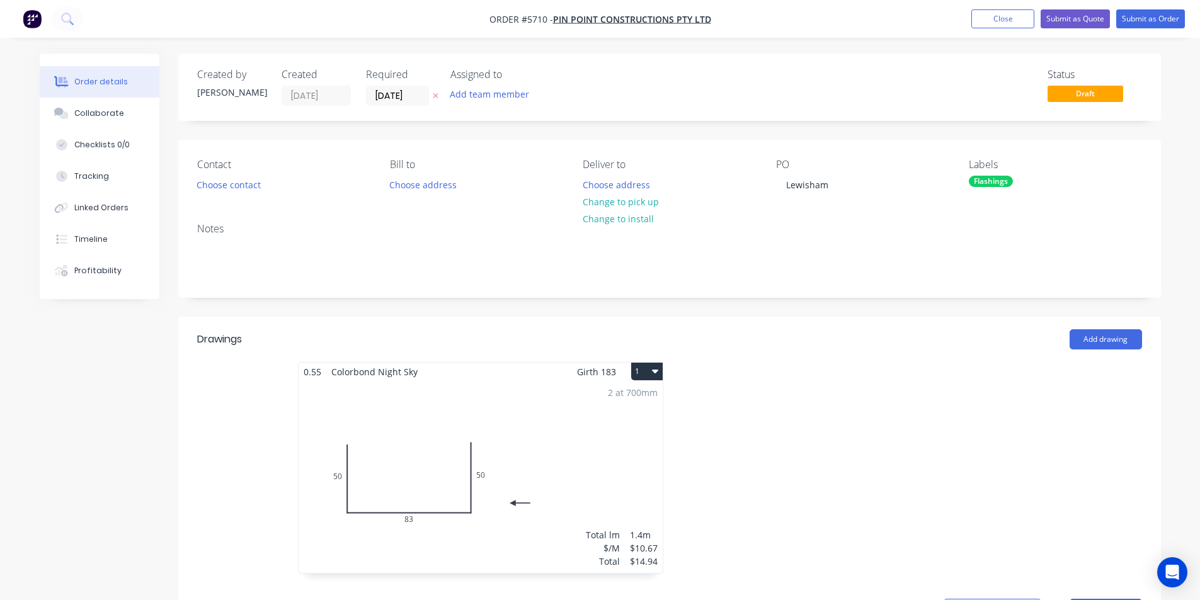
click at [1141, 4] on nav "Order #5710 - Pin Point Constructions Pty Ltd Add product Close Submit as Quote…" at bounding box center [600, 19] width 1200 height 38
click at [1140, 12] on button "Submit as Order" at bounding box center [1151, 18] width 69 height 19
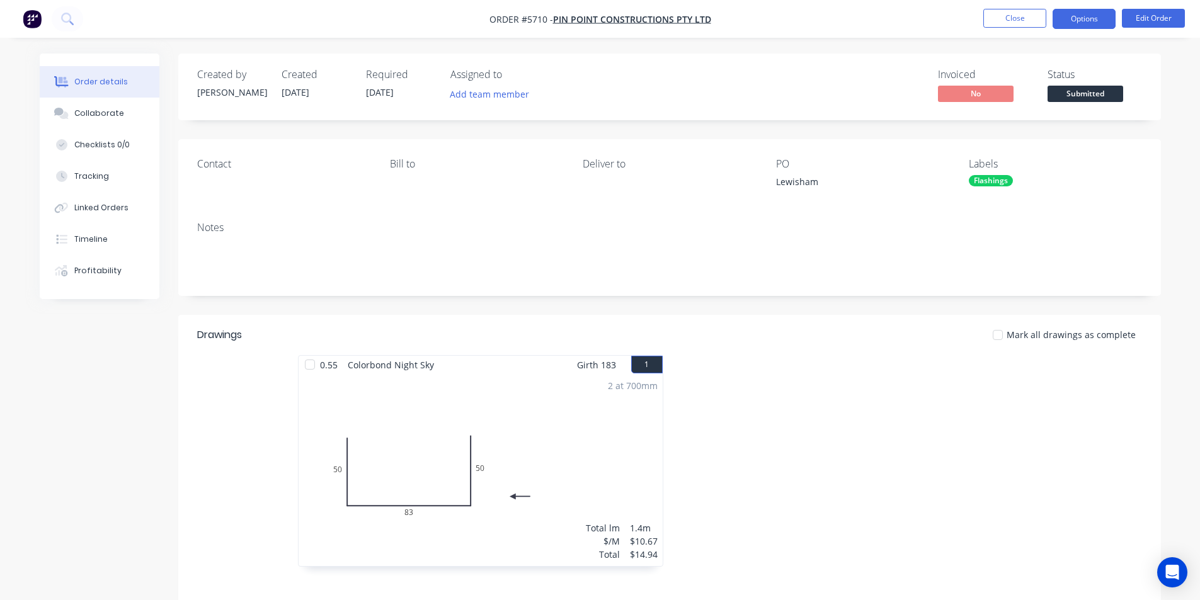
click at [1087, 14] on button "Options" at bounding box center [1084, 19] width 63 height 20
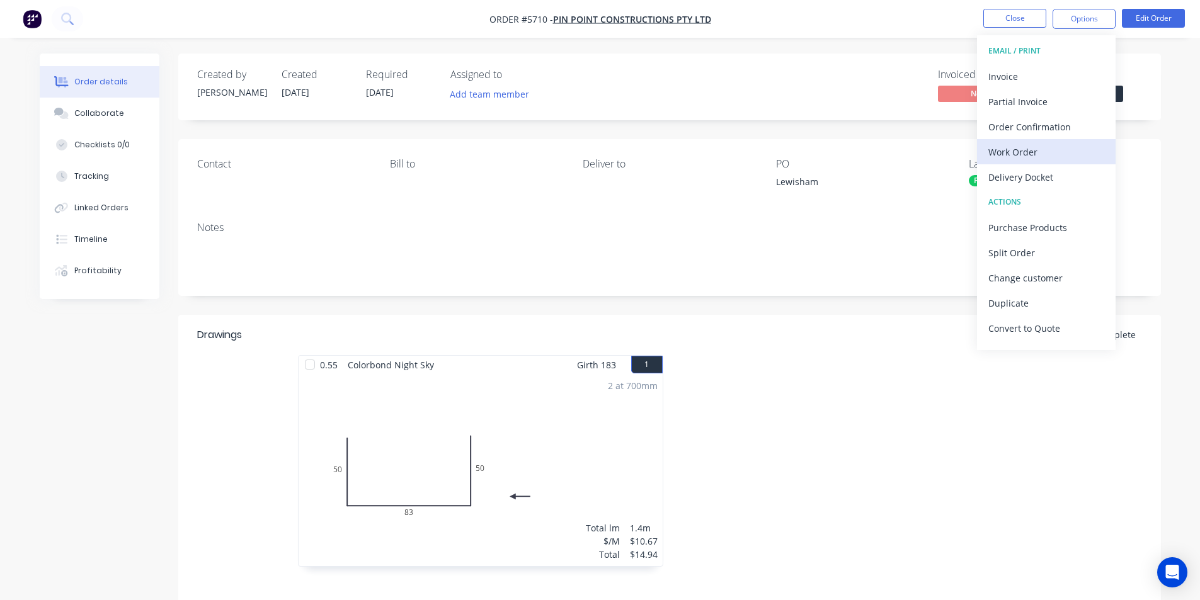
click at [1023, 158] on div "Work Order" at bounding box center [1047, 152] width 116 height 18
click at [992, 141] on button "Custom" at bounding box center [1046, 151] width 139 height 25
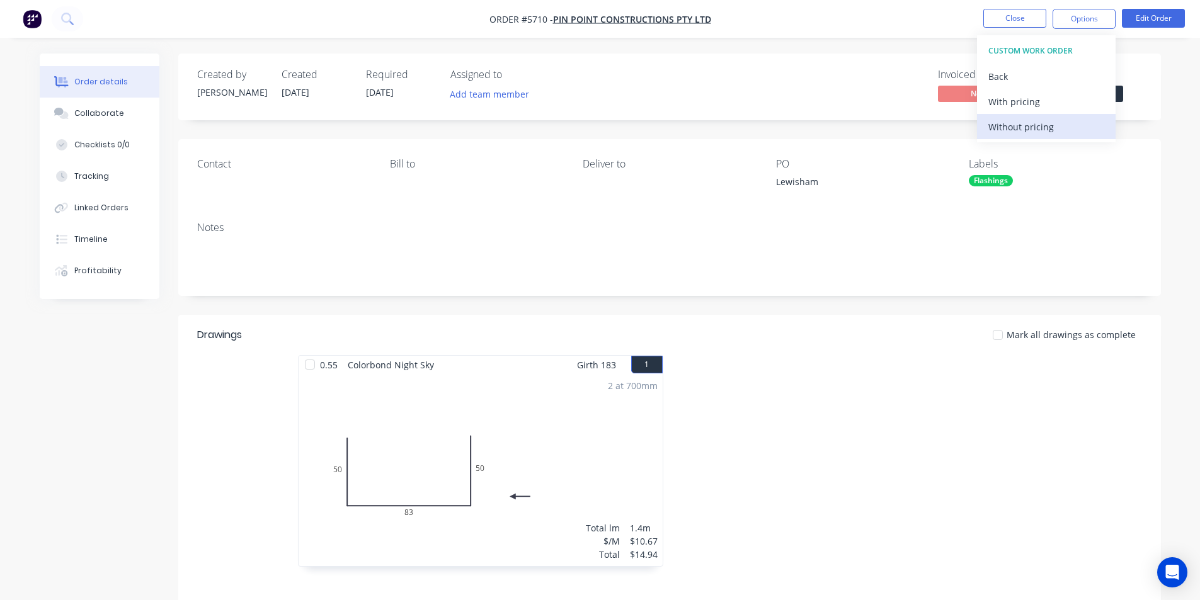
click at [997, 124] on div "Without pricing" at bounding box center [1047, 127] width 116 height 18
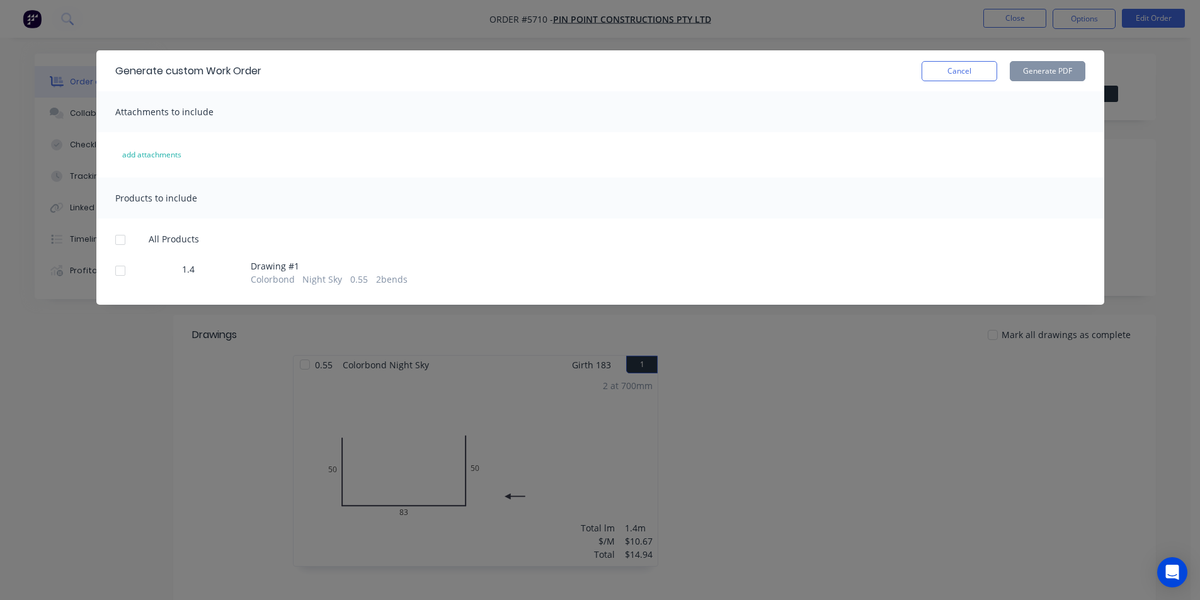
drag, startPoint x: 113, startPoint y: 276, endPoint x: 119, endPoint y: 273, distance: 6.8
click at [115, 275] on div at bounding box center [120, 270] width 25 height 25
click at [1018, 72] on button "Generate PDF" at bounding box center [1048, 71] width 76 height 20
click at [947, 71] on button "Cancel" at bounding box center [960, 71] width 76 height 20
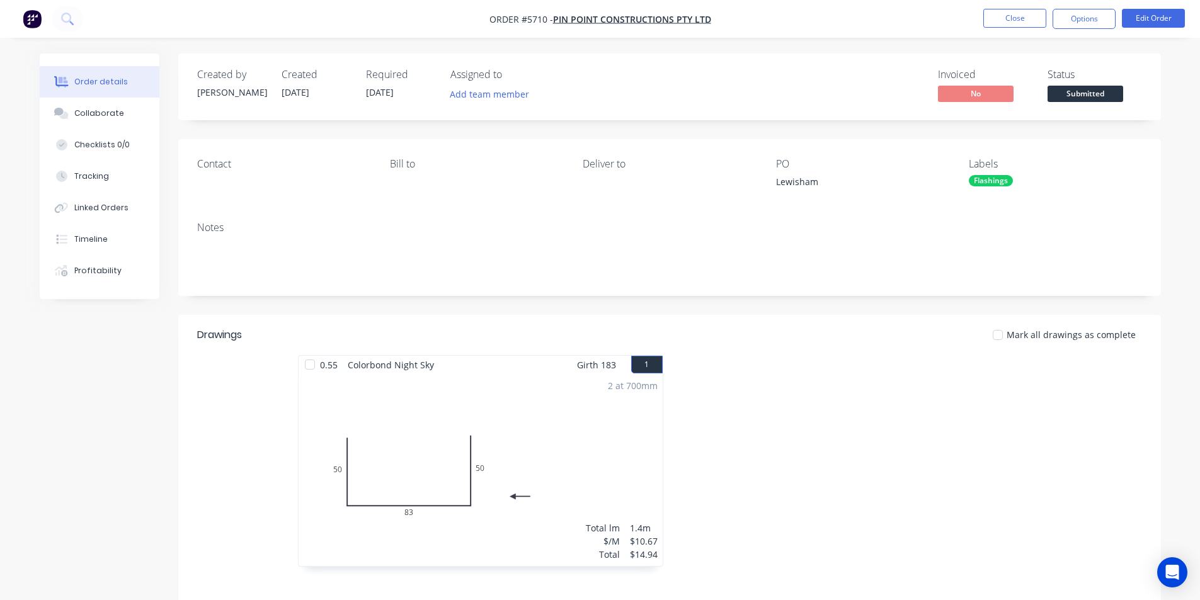
click at [1078, 98] on span "Submitted" at bounding box center [1086, 94] width 76 height 16
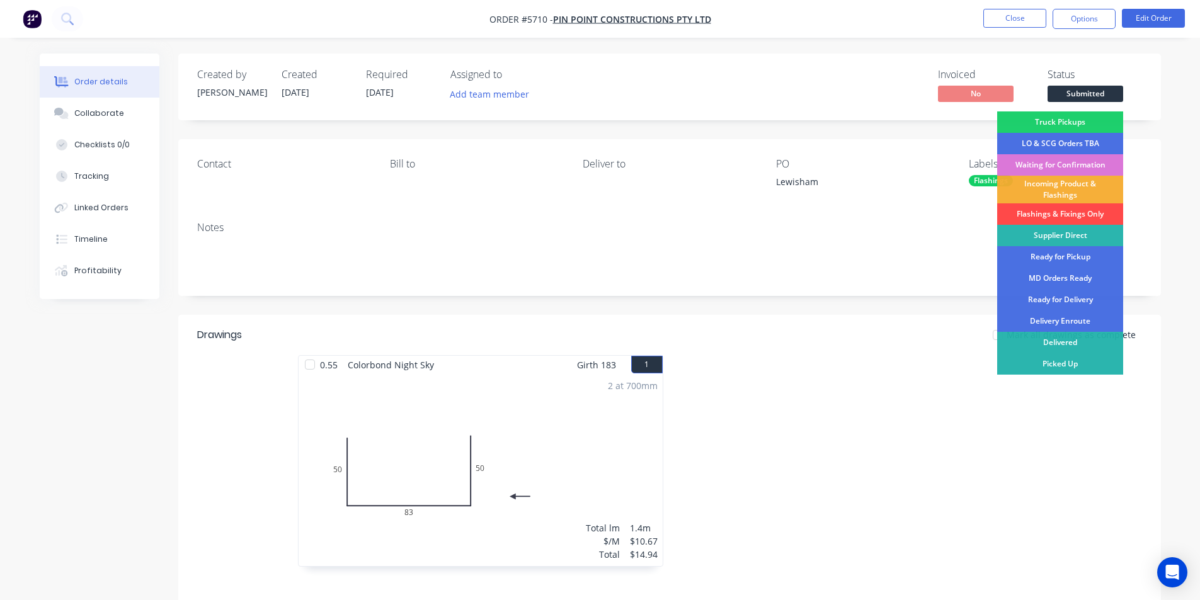
click at [1057, 212] on div "Flashings & Fixings Only" at bounding box center [1060, 214] width 126 height 21
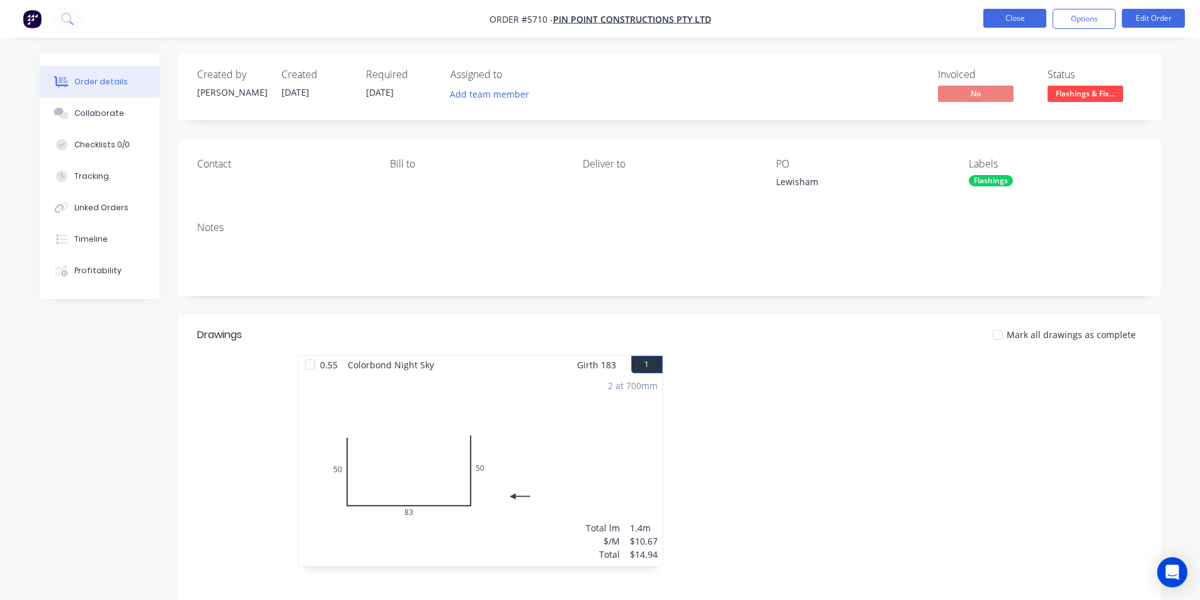
click at [996, 19] on button "Close" at bounding box center [1015, 18] width 63 height 19
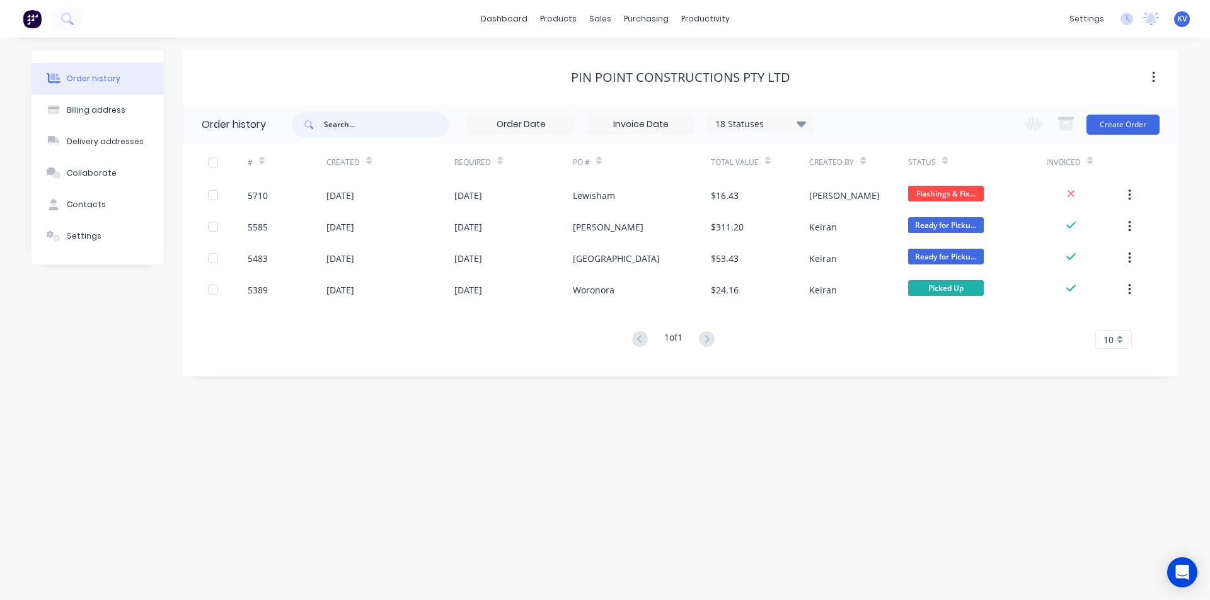
click at [405, 131] on input "text" at bounding box center [386, 124] width 125 height 25
click at [642, 84] on div "Customers" at bounding box center [643, 85] width 45 height 11
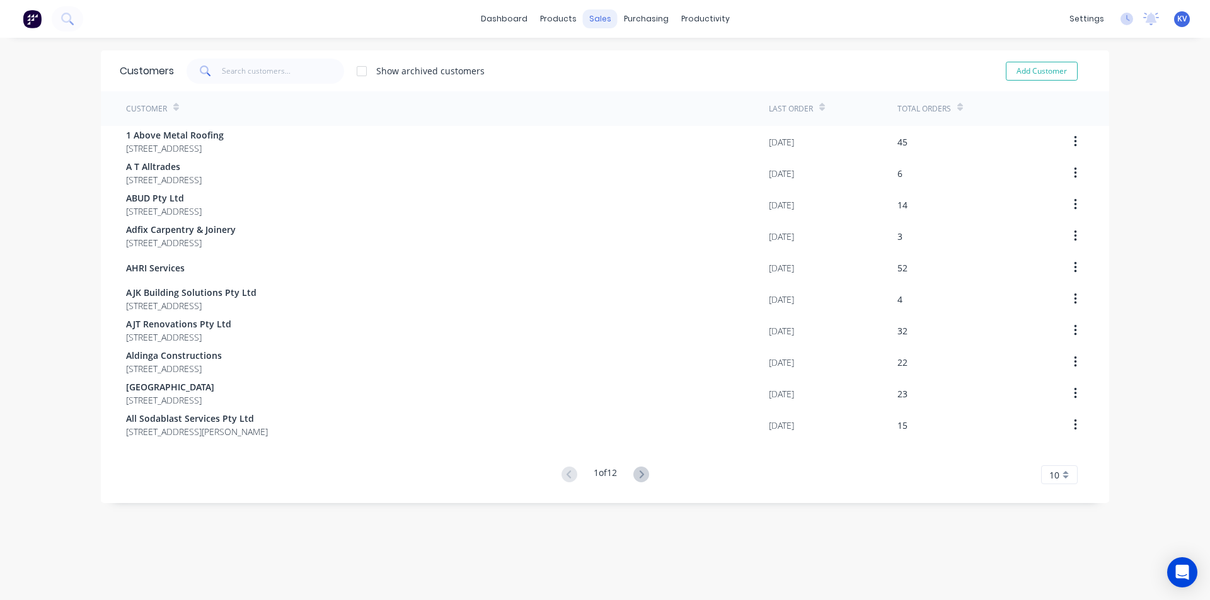
click at [594, 21] on div "sales" at bounding box center [600, 18] width 35 height 19
click at [611, 59] on div at bounding box center [603, 60] width 19 height 11
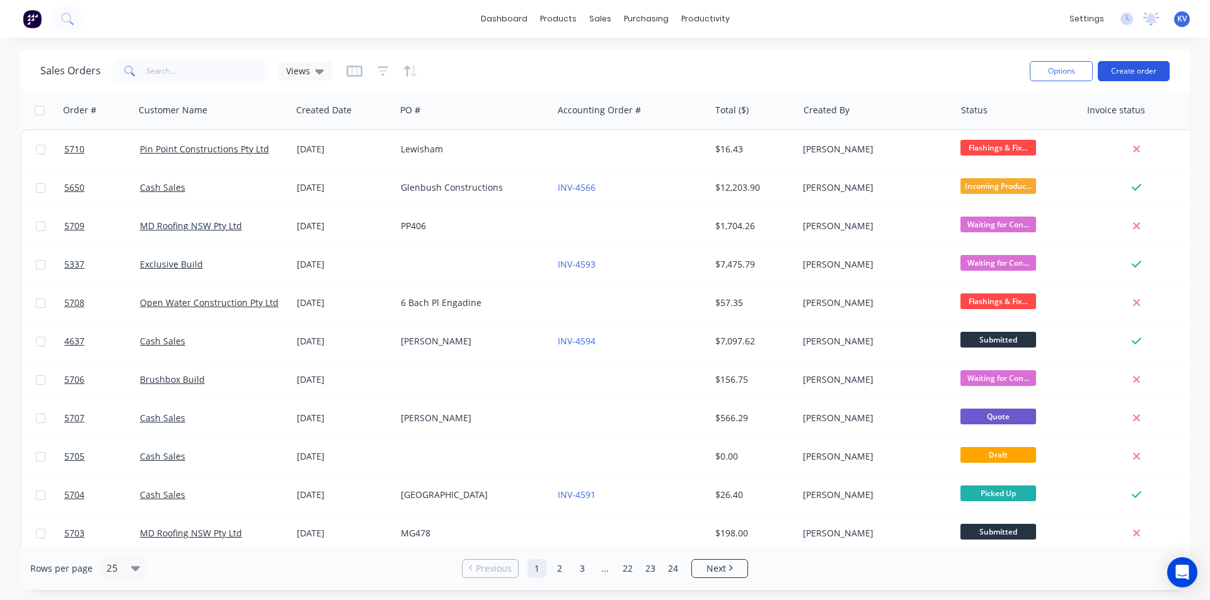
click at [1124, 69] on button "Create order" at bounding box center [1134, 71] width 72 height 20
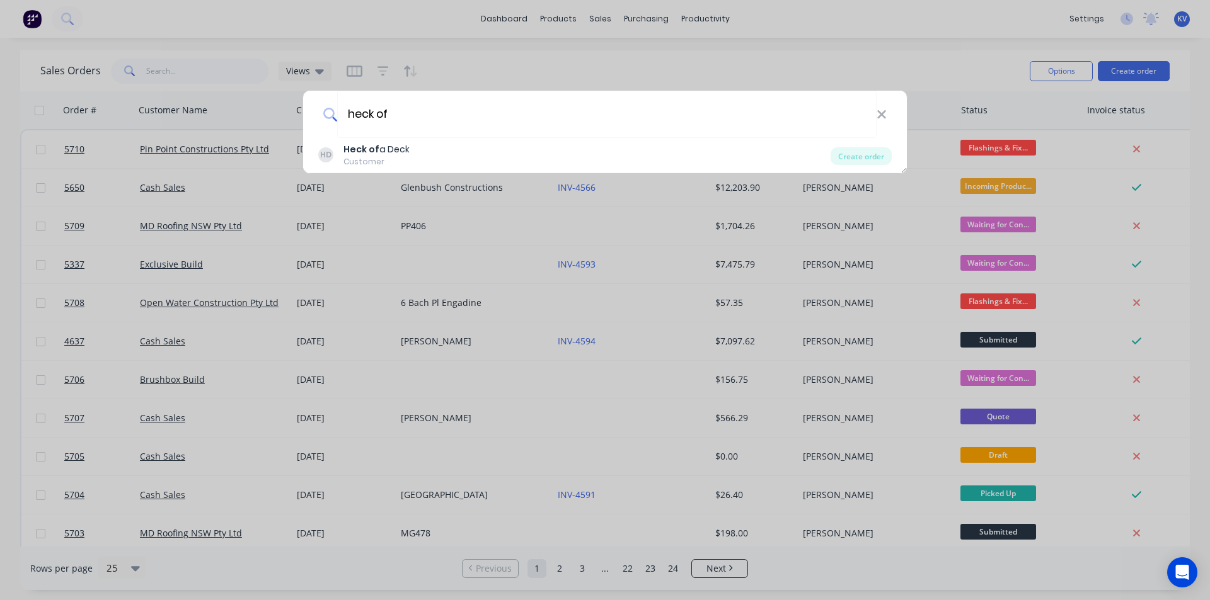
type input "heck of"
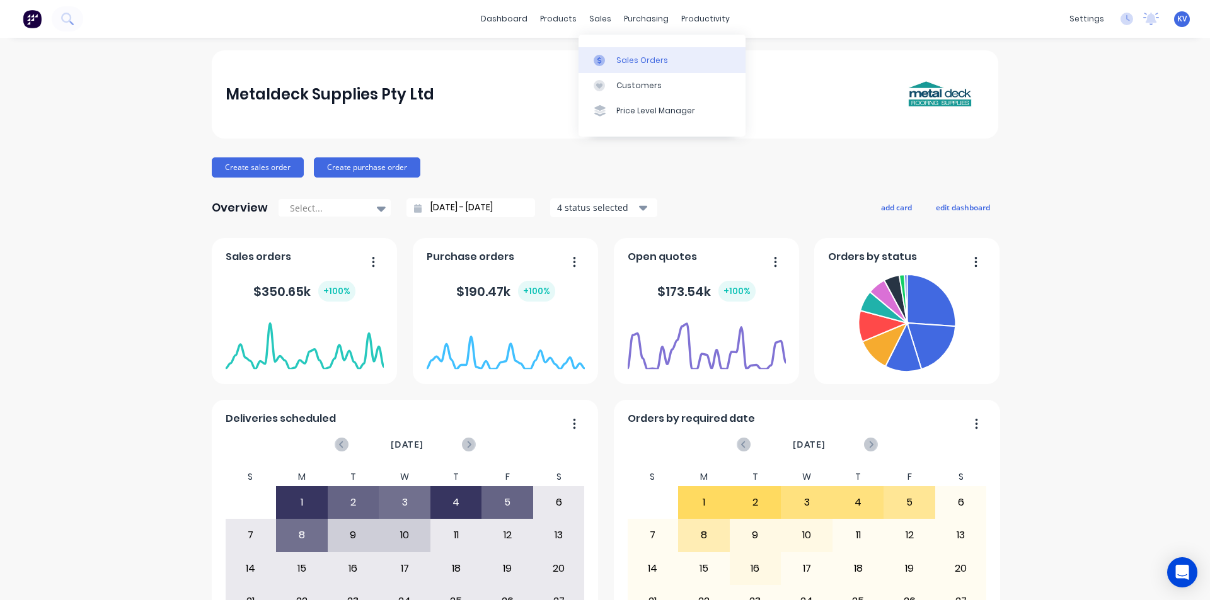
click at [602, 66] on icon at bounding box center [599, 60] width 11 height 11
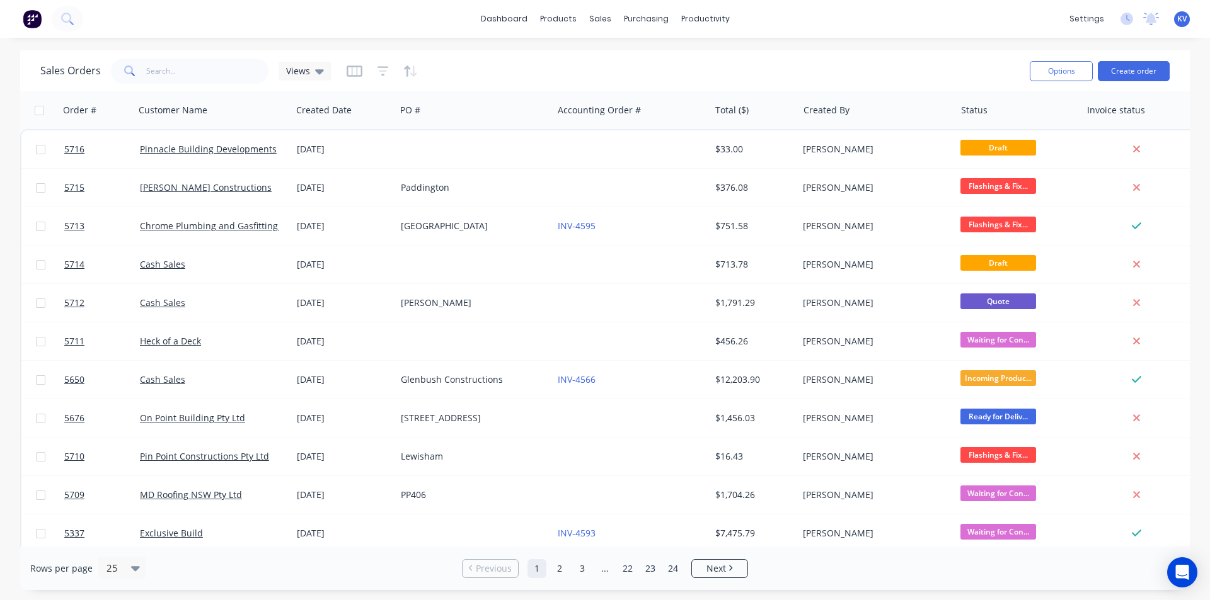
click at [1116, 87] on div "Sales Orders Views Options Create order" at bounding box center [604, 70] width 1169 height 41
click at [1117, 66] on button "Create order" at bounding box center [1134, 71] width 72 height 20
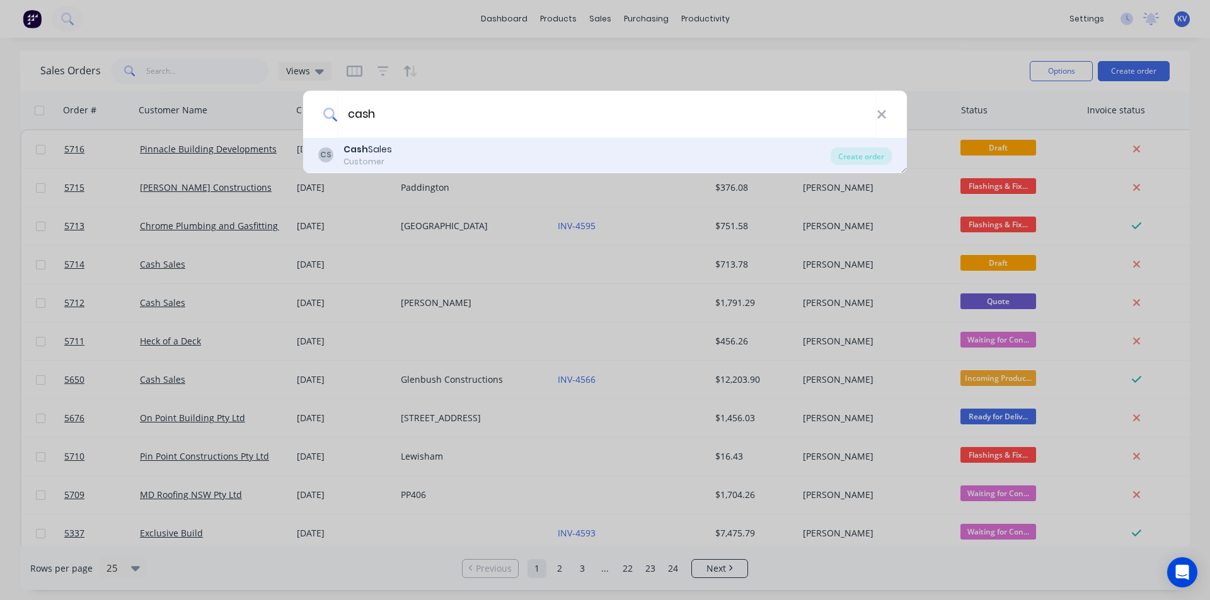
type input "cash"
click at [463, 151] on div "CS Cash Sales Customer" at bounding box center [574, 155] width 512 height 25
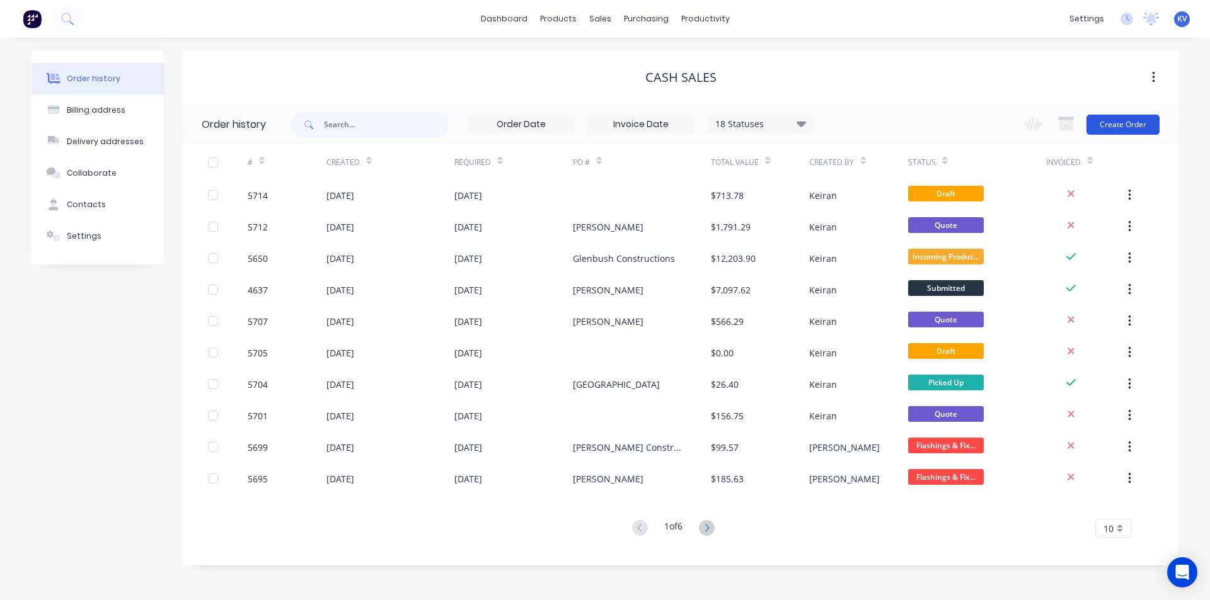
click at [1138, 127] on button "Create Order" at bounding box center [1122, 125] width 73 height 20
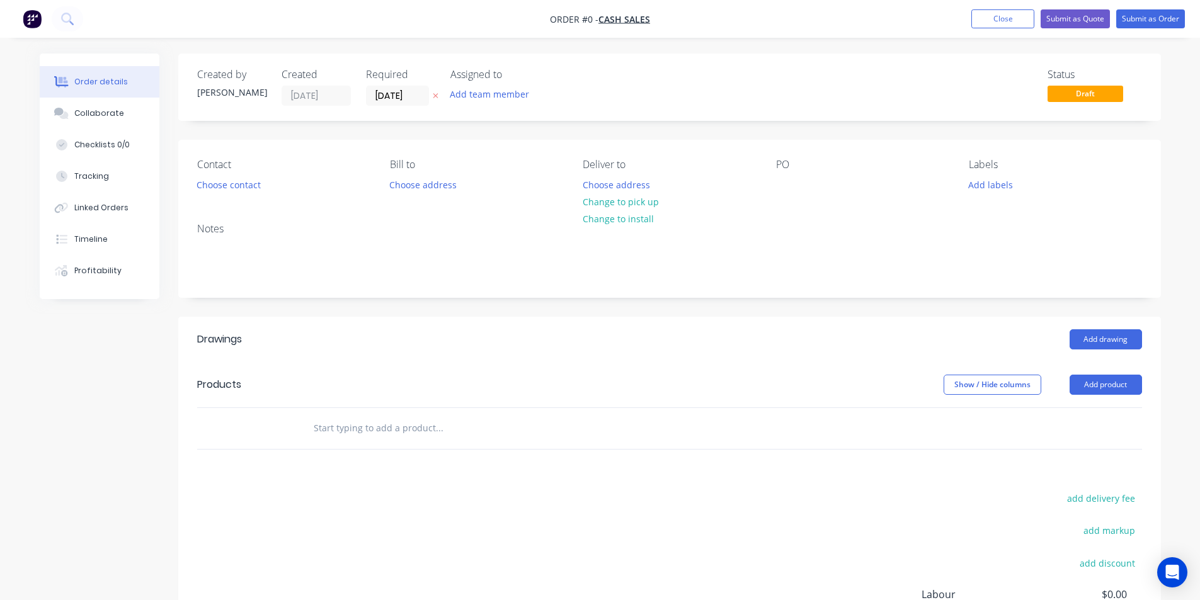
click at [1110, 358] on header "Drawings Add drawing" at bounding box center [669, 339] width 983 height 45
click at [1106, 337] on button "Add drawing" at bounding box center [1106, 340] width 72 height 20
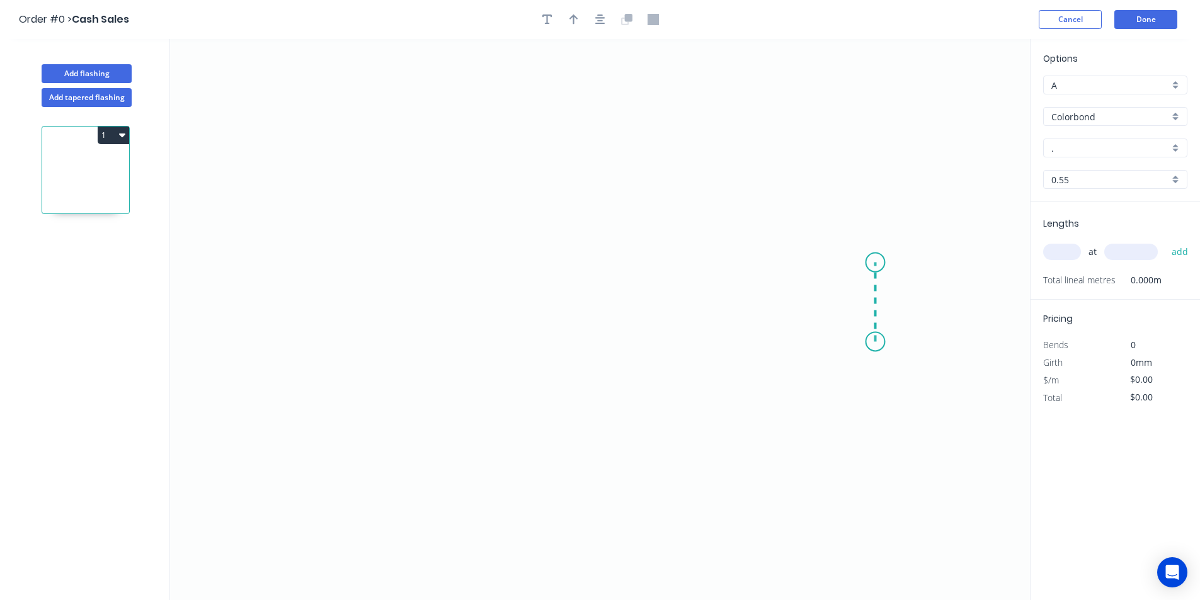
drag, startPoint x: 876, startPoint y: 342, endPoint x: 880, endPoint y: 263, distance: 79.5
click at [880, 263] on icon "0" at bounding box center [600, 319] width 860 height 561
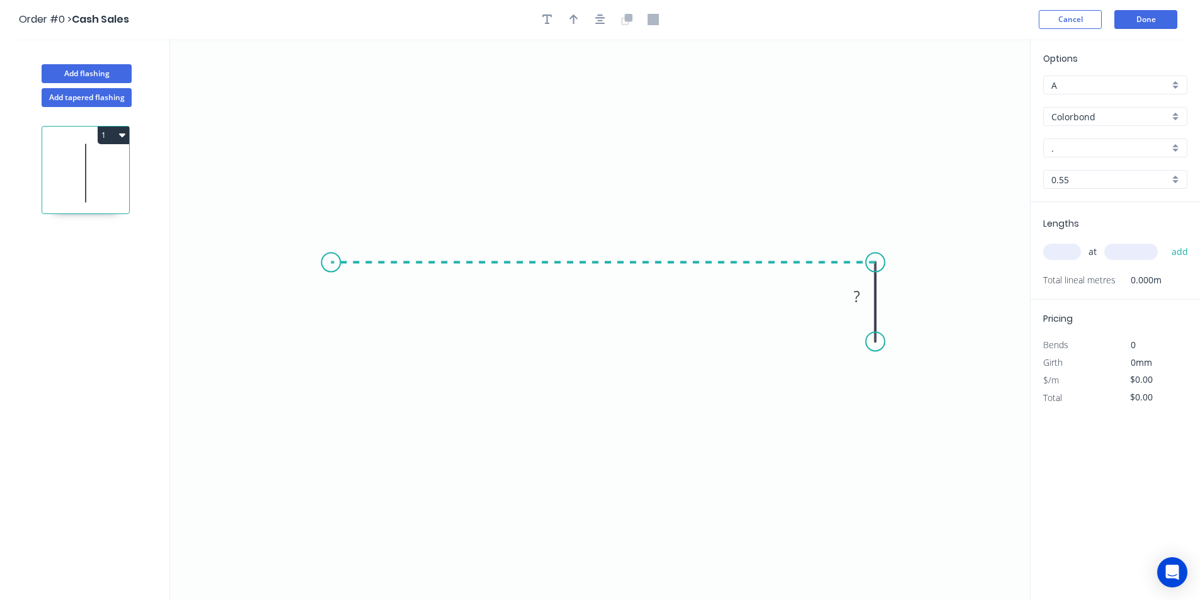
click at [331, 245] on icon "0 ?" at bounding box center [600, 319] width 860 height 561
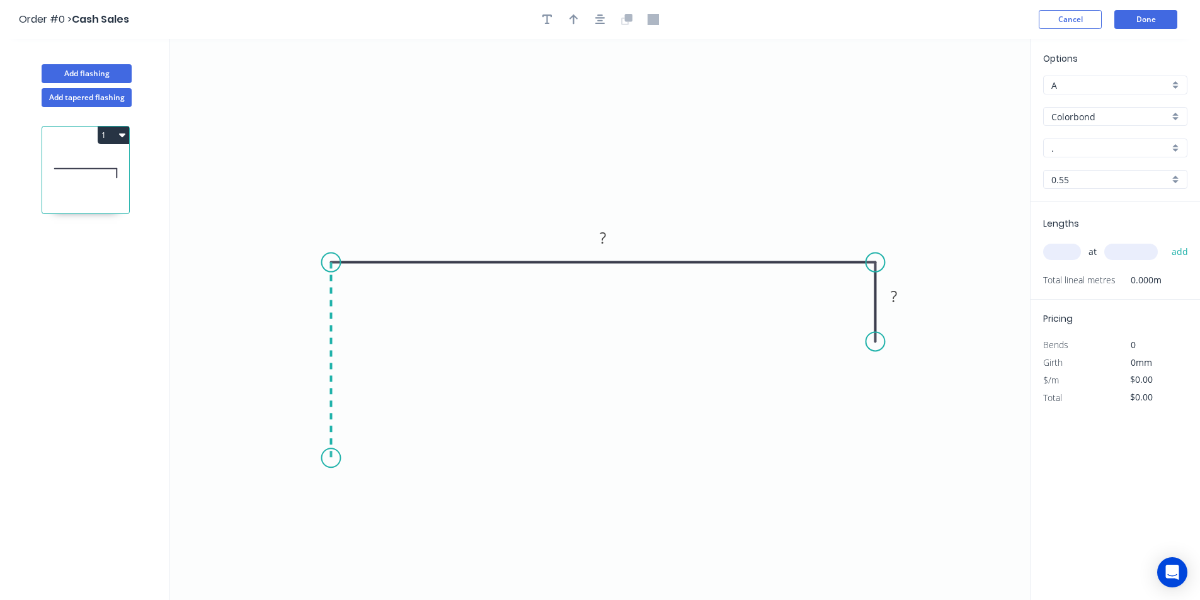
click at [332, 459] on icon "0 ? ?" at bounding box center [600, 319] width 860 height 561
click at [332, 459] on circle at bounding box center [330, 458] width 19 height 19
click at [333, 457] on circle at bounding box center [330, 458] width 19 height 19
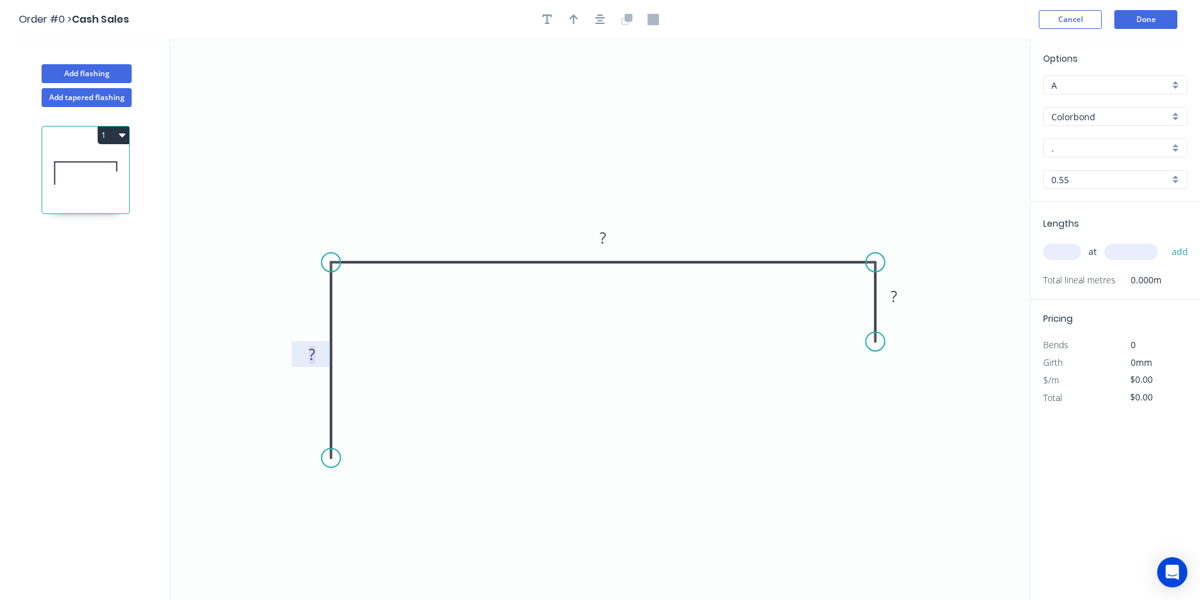
click at [317, 353] on rect at bounding box center [312, 356] width 25 height 18
click at [498, 168] on icon "0 25 113 15" at bounding box center [600, 319] width 860 height 561
type input "$11.56"
click at [1065, 147] on input "." at bounding box center [1111, 148] width 118 height 13
click at [1075, 171] on div "Dover White" at bounding box center [1115, 172] width 143 height 22
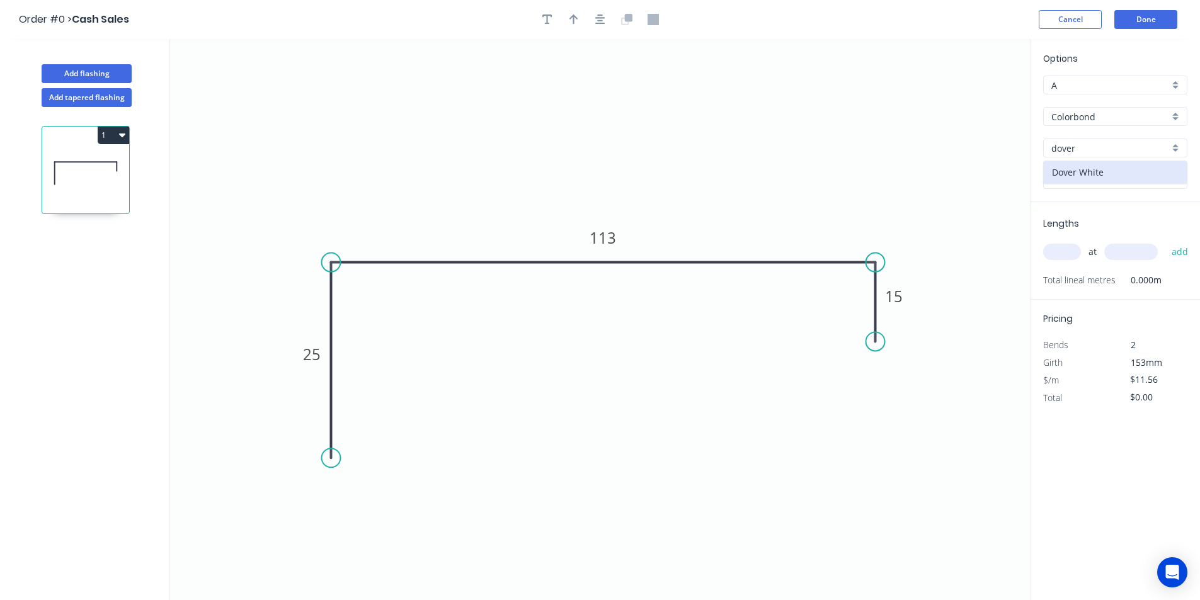
type input "Dover White"
click at [1073, 250] on input "text" at bounding box center [1062, 252] width 38 height 16
type input "1"
type input "2000"
click at [1174, 258] on button "add" at bounding box center [1181, 251] width 30 height 21
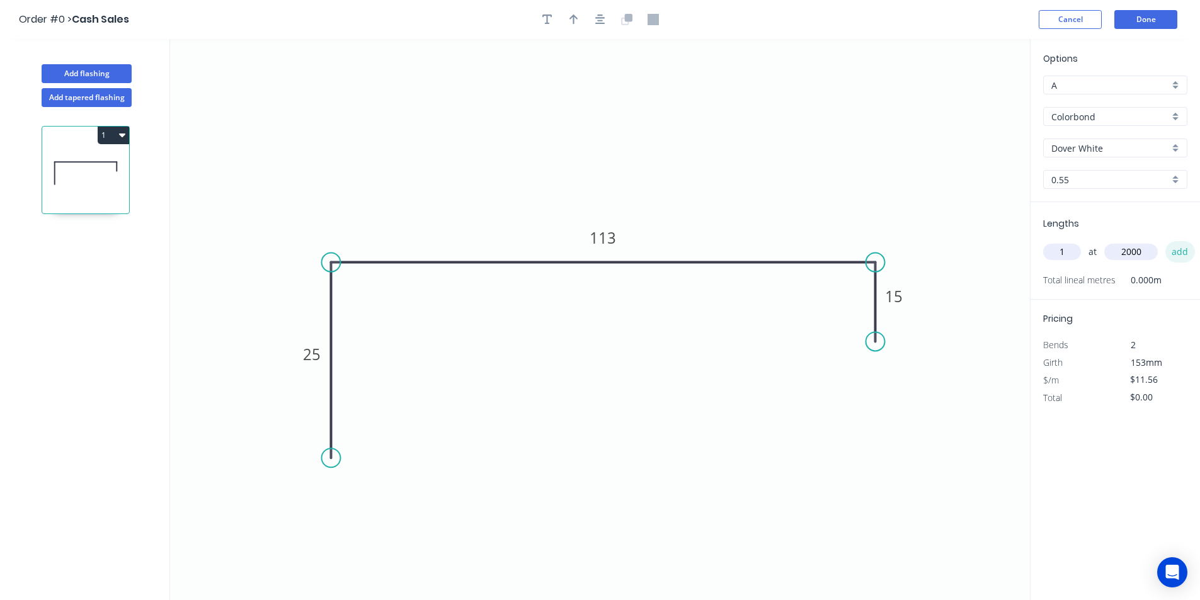
type input "$23.12"
click at [929, 173] on icon "0 25 113 15" at bounding box center [600, 319] width 860 height 561
click at [572, 18] on icon "button" at bounding box center [574, 19] width 9 height 11
drag, startPoint x: 913, startPoint y: 106, endPoint x: 696, endPoint y: 163, distance: 224.8
click at [696, 163] on icon at bounding box center [695, 149] width 11 height 40
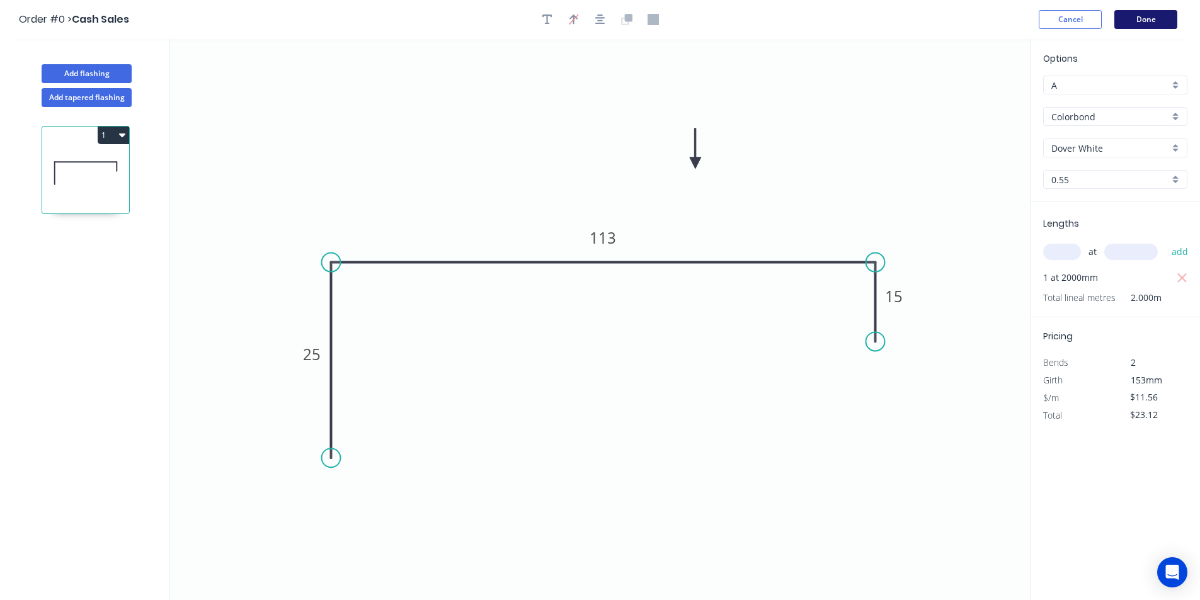
click at [1143, 21] on button "Done" at bounding box center [1146, 19] width 63 height 19
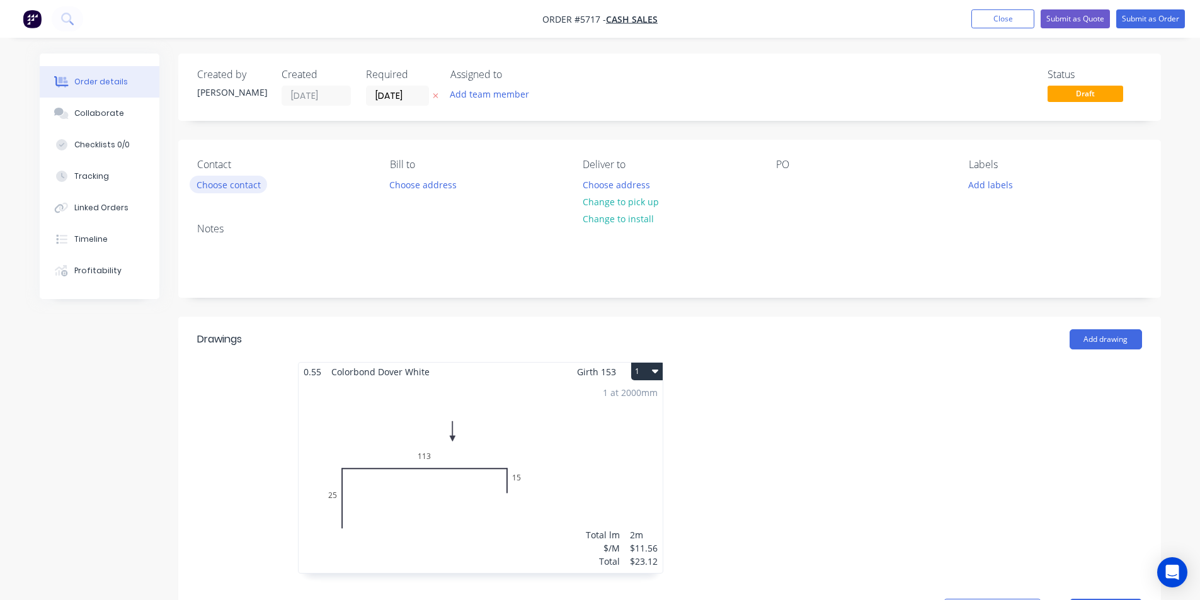
click at [217, 181] on button "Choose contact" at bounding box center [229, 184] width 78 height 17
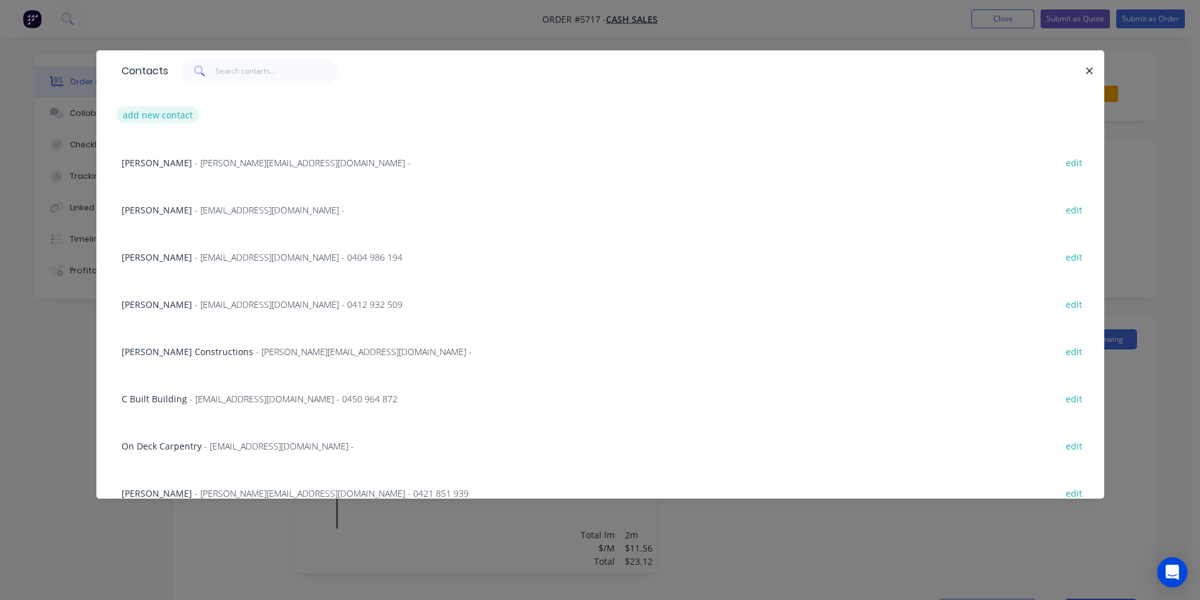
click at [163, 113] on button "add new contact" at bounding box center [158, 114] width 83 height 17
select select "AU"
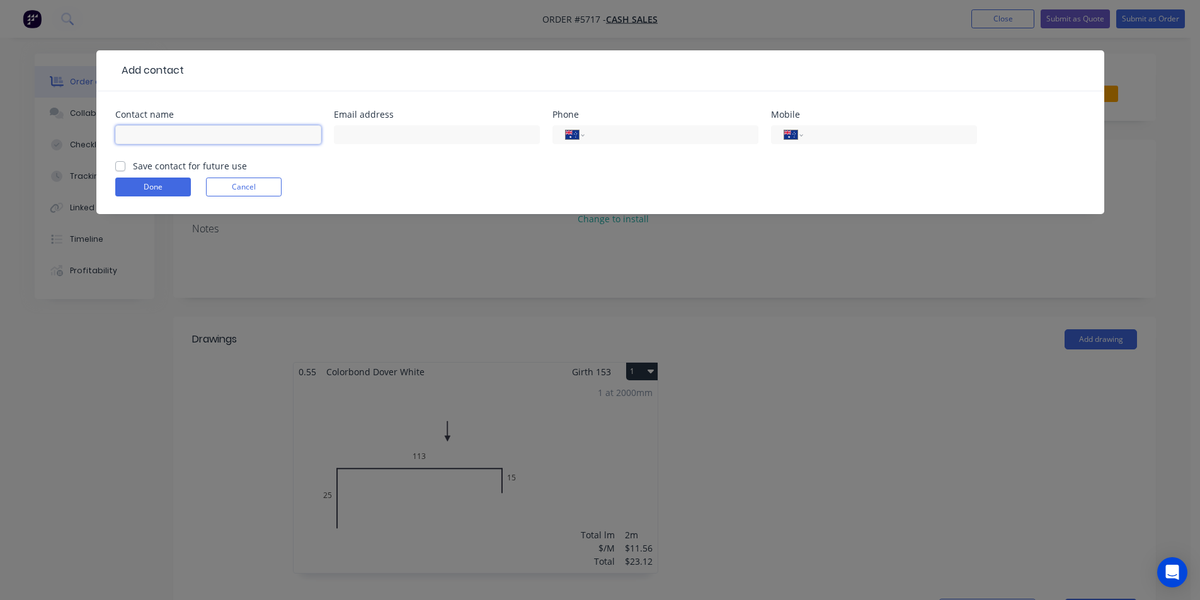
click at [212, 132] on input "text" at bounding box center [218, 134] width 206 height 19
type input "John Uebel"
click at [924, 134] on input "tel" at bounding box center [887, 135] width 151 height 14
type input "0407 106 352"
click at [172, 189] on button "Done" at bounding box center [153, 187] width 76 height 19
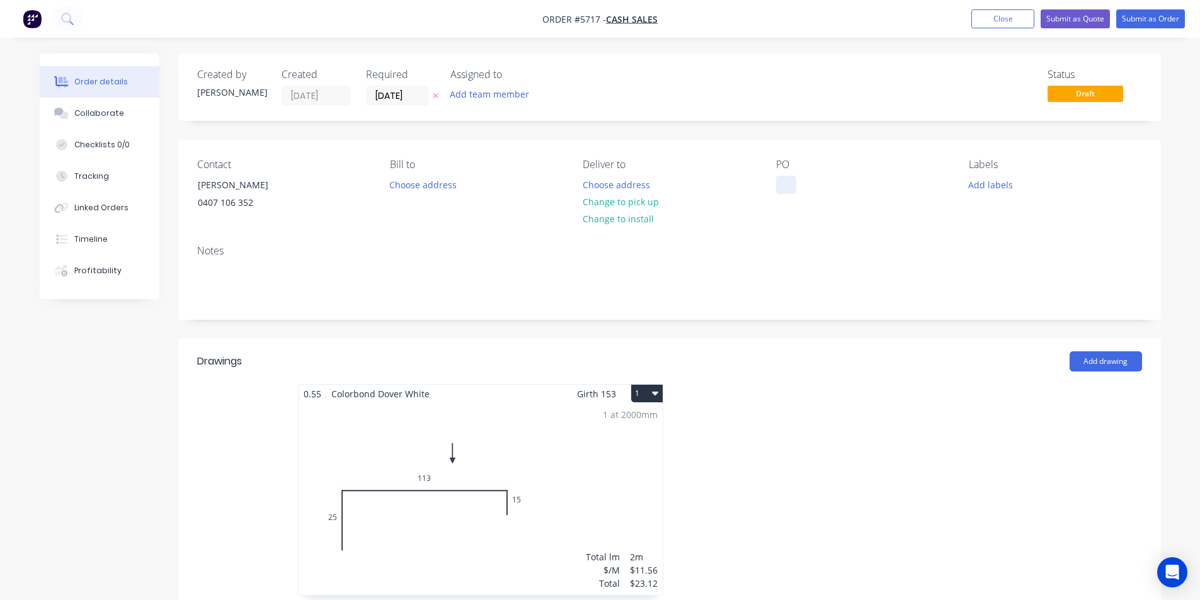
click at [785, 188] on div at bounding box center [786, 185] width 20 height 18
click at [976, 190] on button "Add labels" at bounding box center [991, 184] width 58 height 17
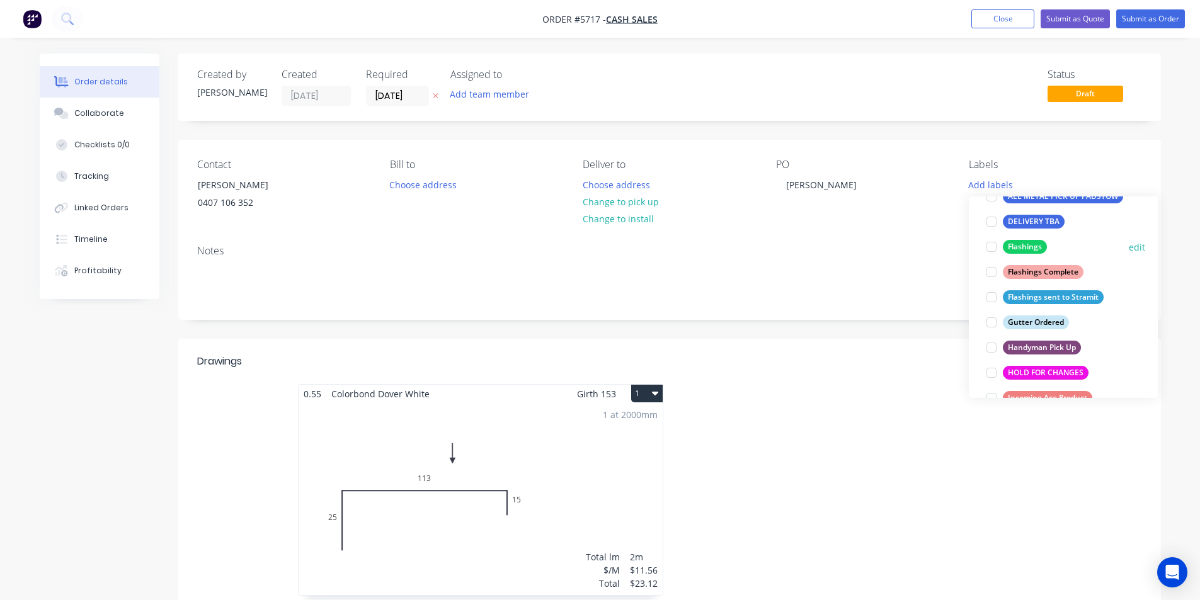
click at [986, 248] on div at bounding box center [991, 246] width 25 height 25
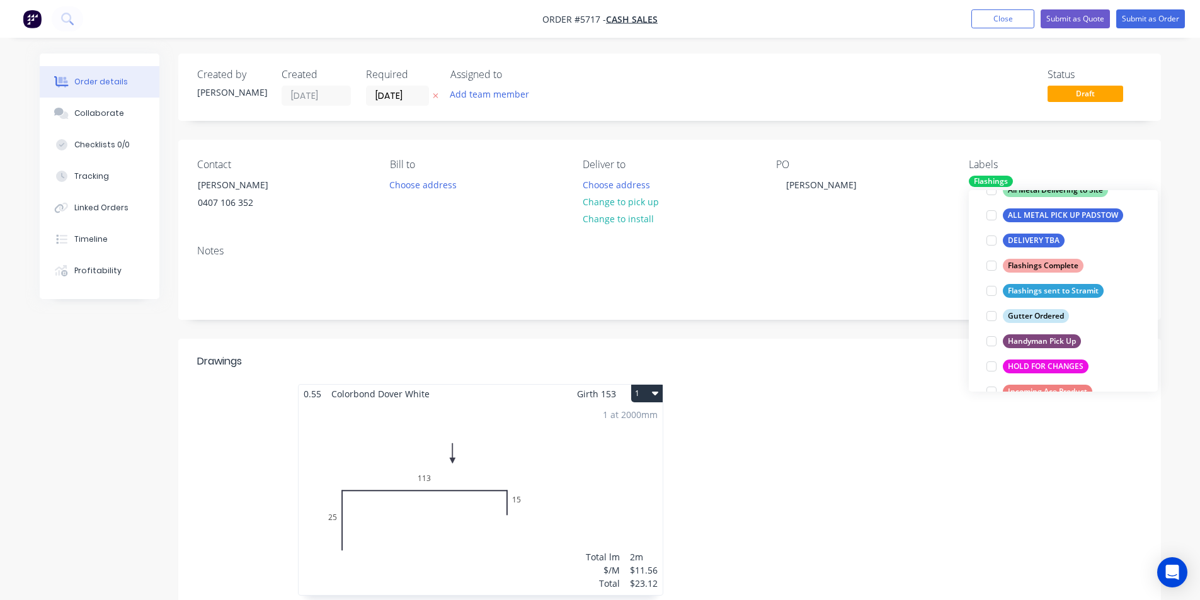
scroll to position [50, 0]
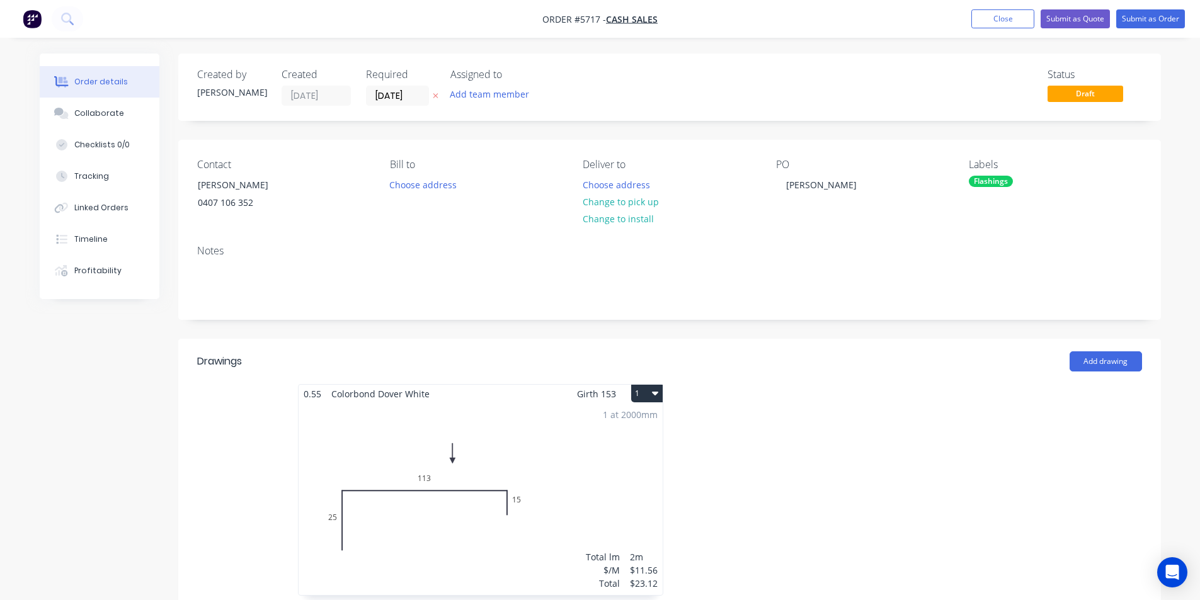
click at [943, 255] on div "Notes" at bounding box center [669, 251] width 945 height 12
click at [1124, 19] on button "Submit as Order" at bounding box center [1151, 18] width 69 height 19
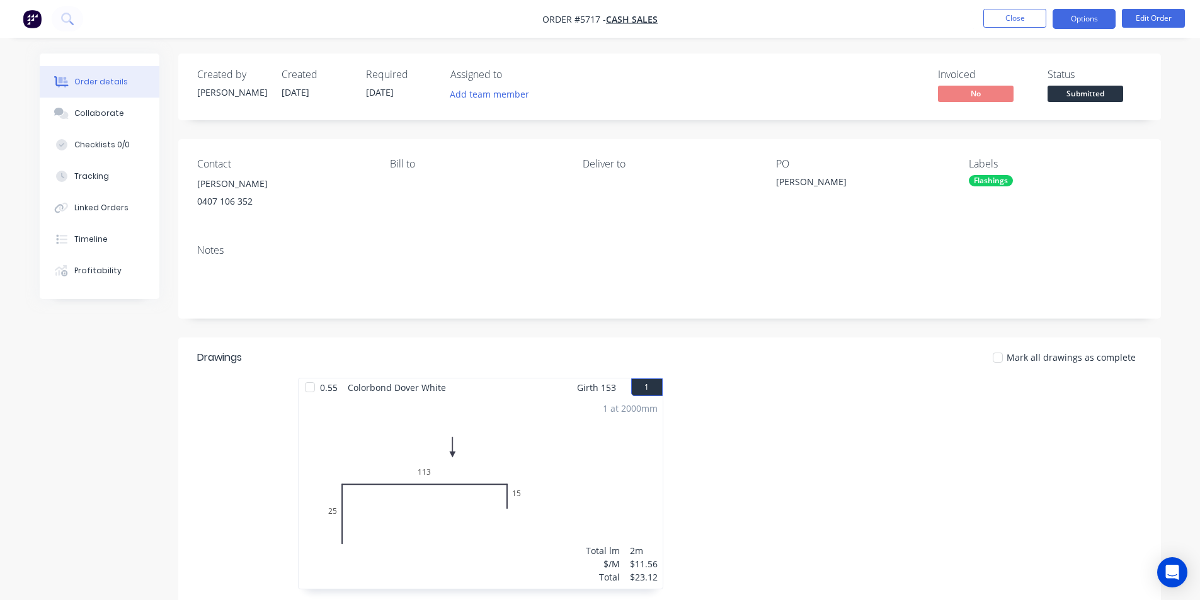
click at [1081, 21] on button "Options" at bounding box center [1084, 19] width 63 height 20
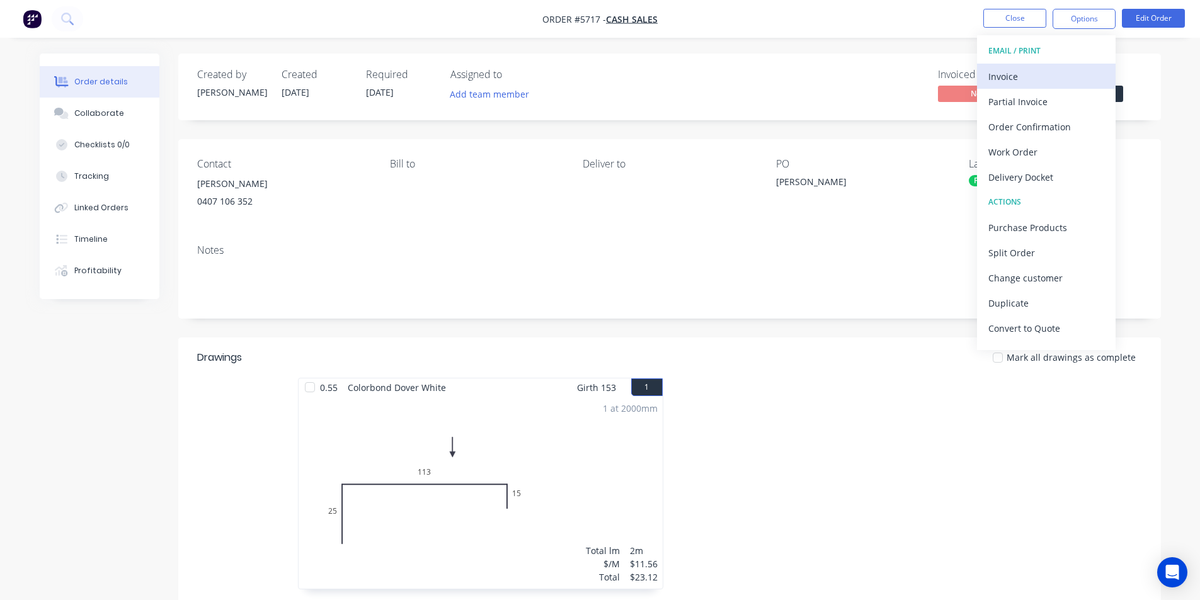
click at [1052, 67] on div "Invoice" at bounding box center [1047, 76] width 116 height 18
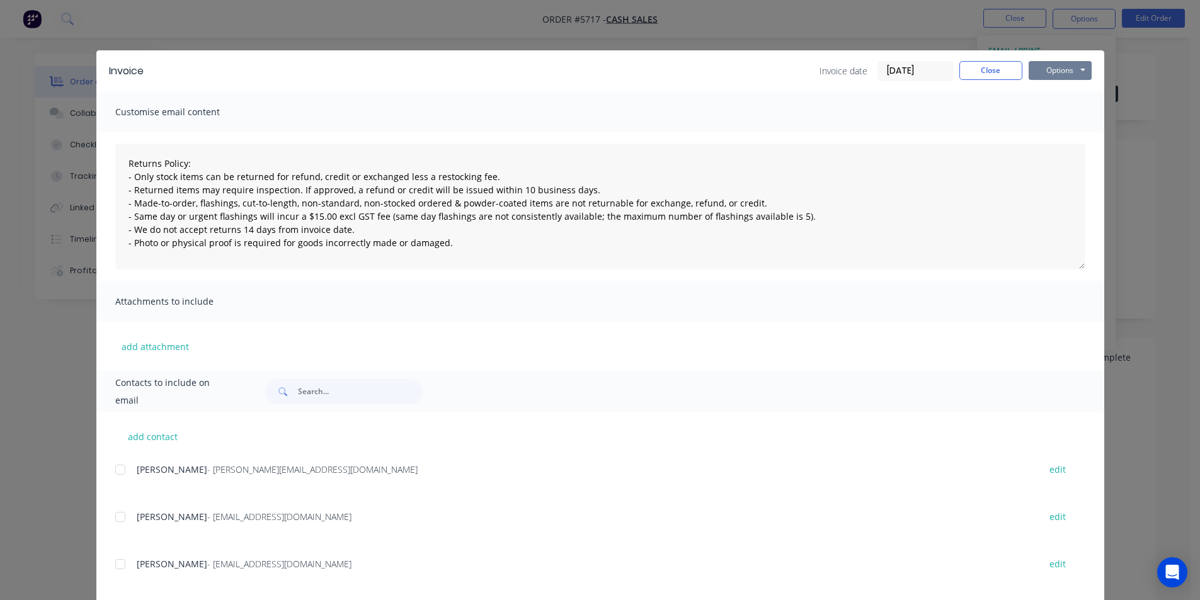
click at [1034, 73] on button "Options" at bounding box center [1060, 70] width 63 height 19
click at [1047, 115] on button "Print" at bounding box center [1069, 113] width 81 height 21
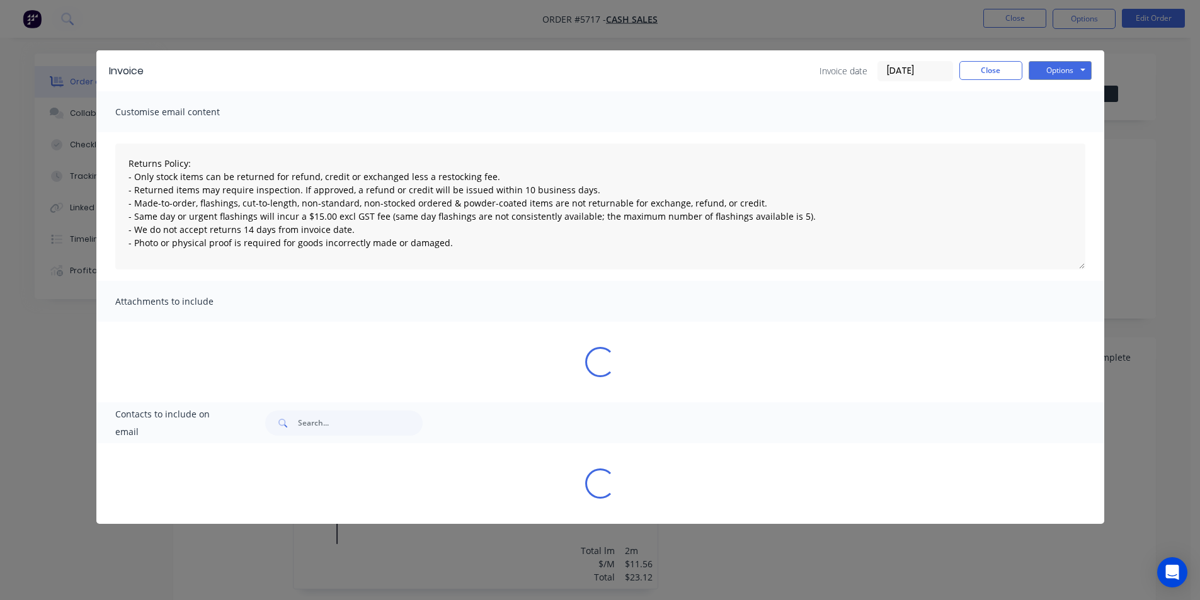
type textarea "Returns Policy: - Only stock items can be returned for refund, credit or exchan…"
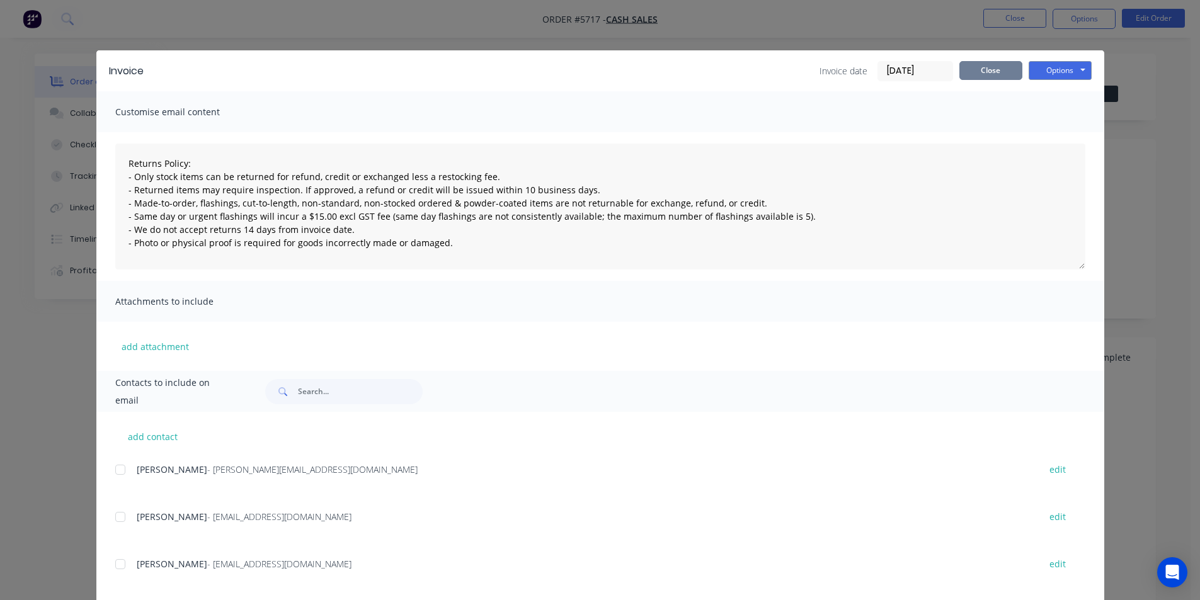
click at [988, 74] on button "Close" at bounding box center [991, 70] width 63 height 19
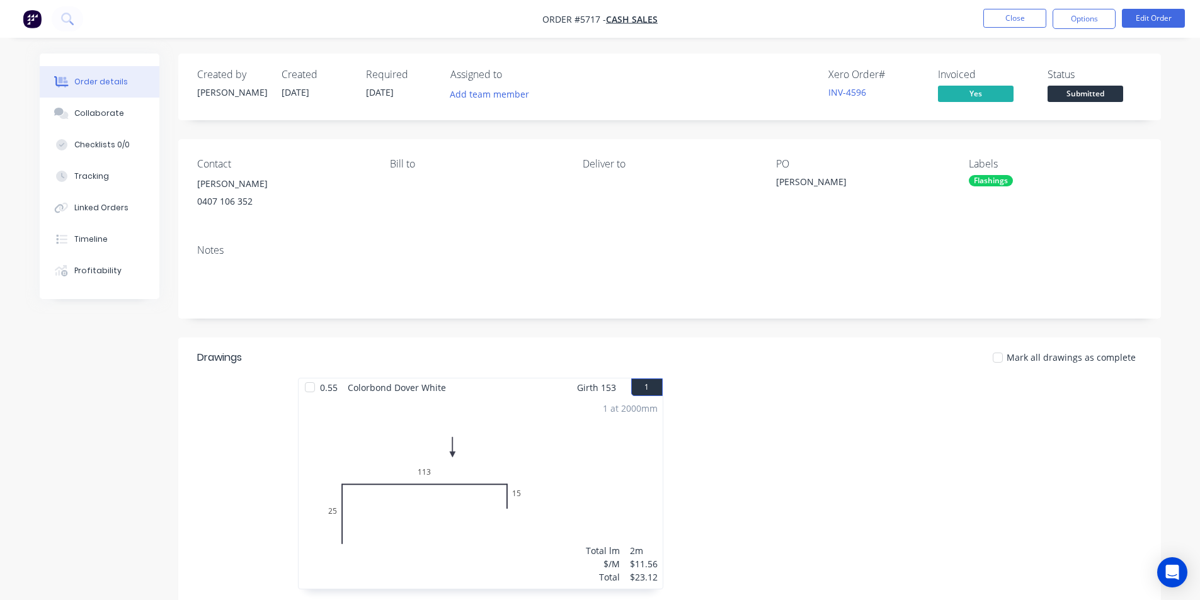
click at [377, 89] on span "[DATE]" at bounding box center [380, 92] width 28 height 12
click at [1144, 14] on button "Edit Order" at bounding box center [1153, 18] width 63 height 19
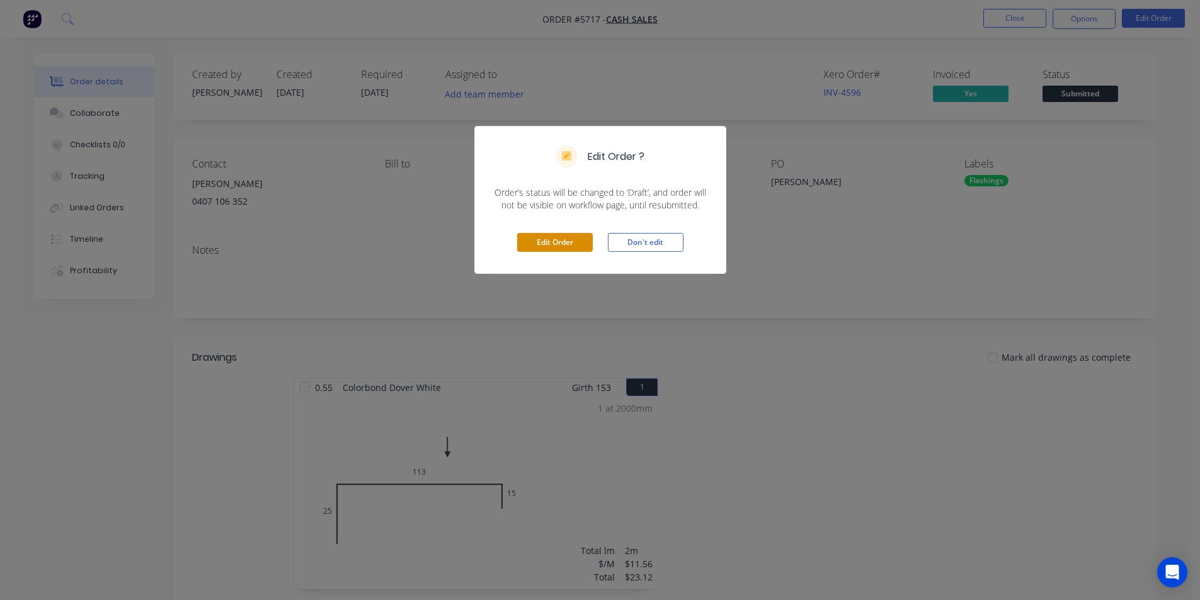
click at [574, 242] on button "Edit Order" at bounding box center [555, 242] width 76 height 19
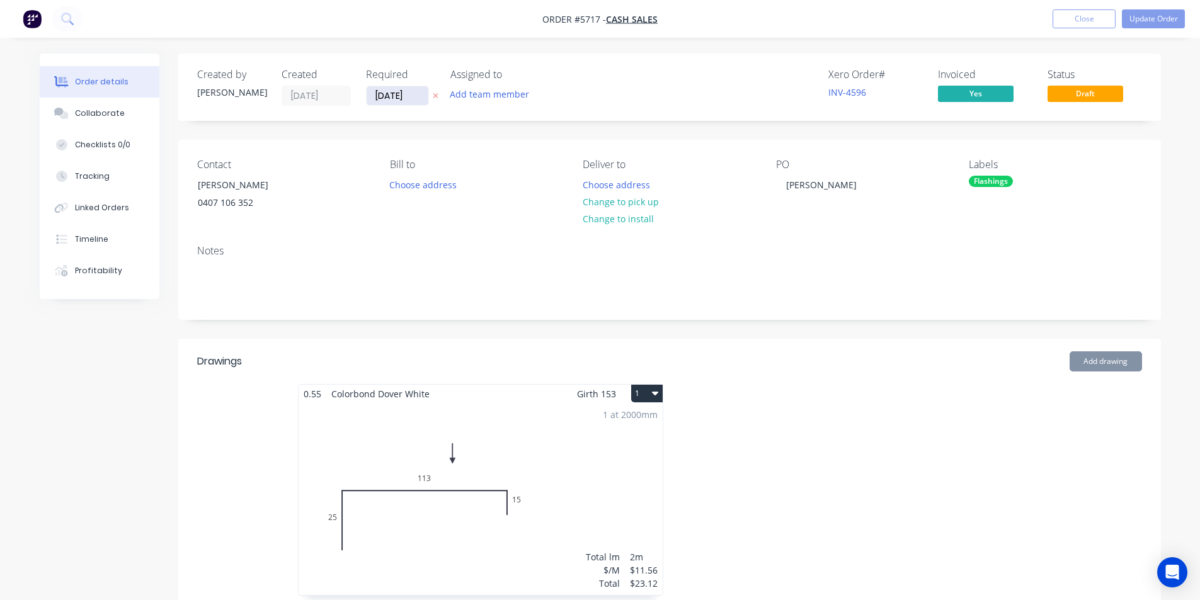
click at [405, 99] on input "[DATE]" at bounding box center [398, 95] width 62 height 19
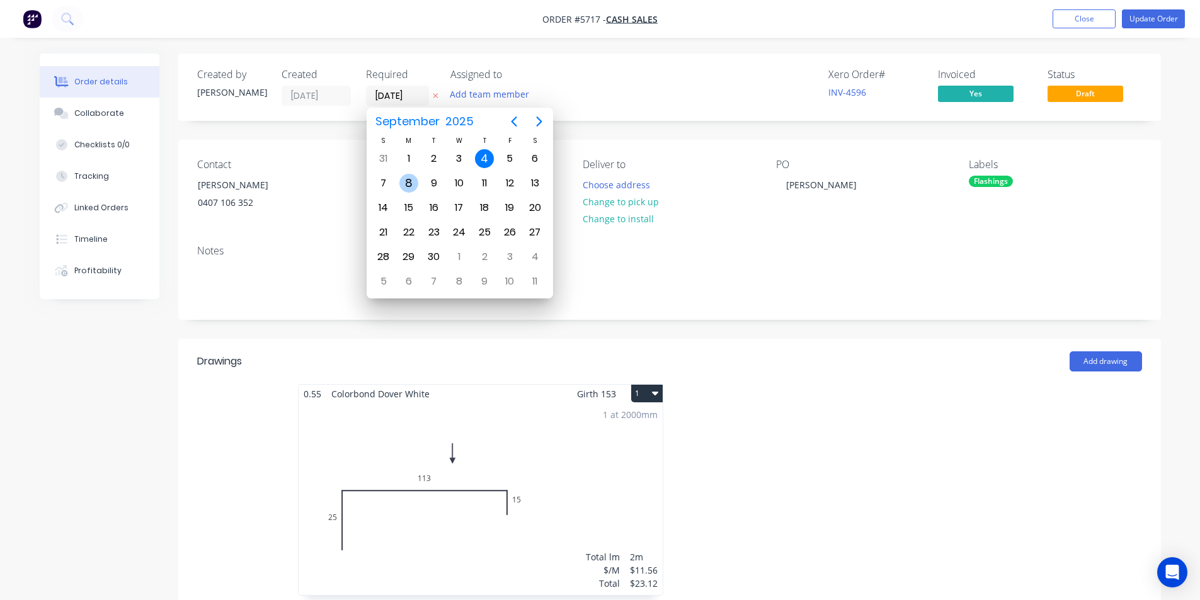
click at [410, 175] on div "8" at bounding box center [408, 183] width 19 height 19
type input "[DATE]"
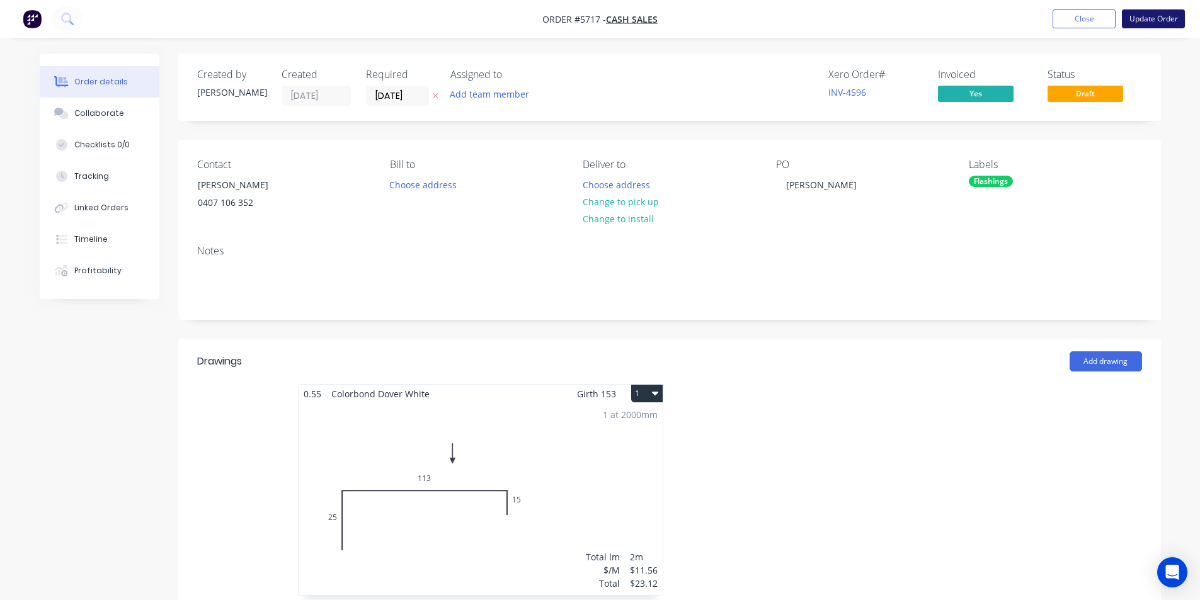
click at [1167, 15] on button "Update Order" at bounding box center [1153, 18] width 63 height 19
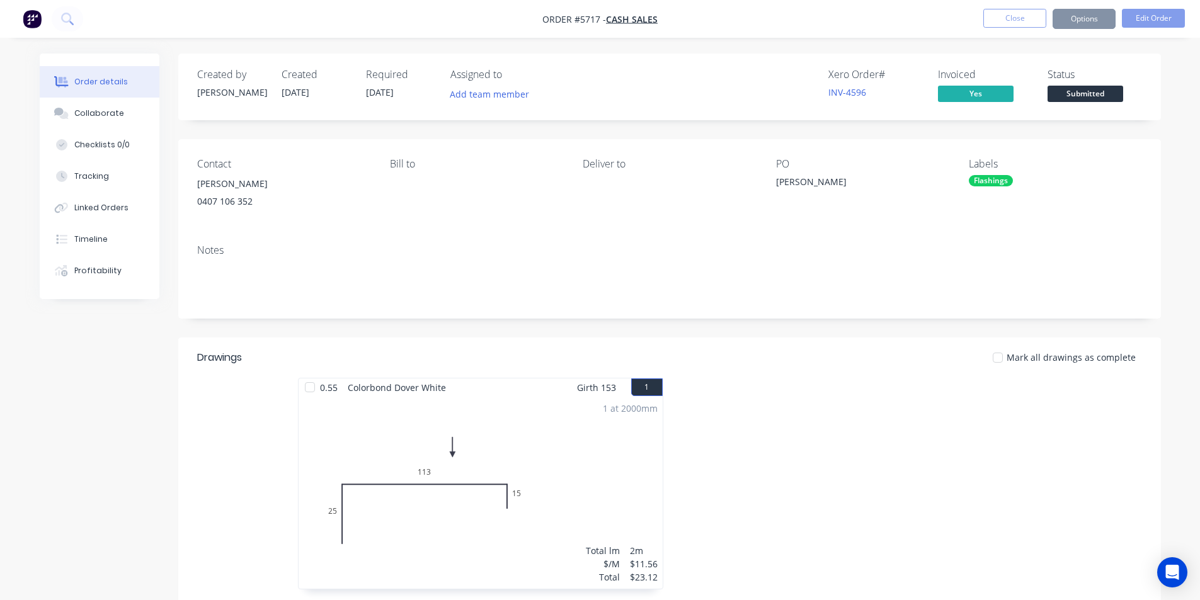
click at [1092, 20] on button "Options" at bounding box center [1084, 19] width 63 height 20
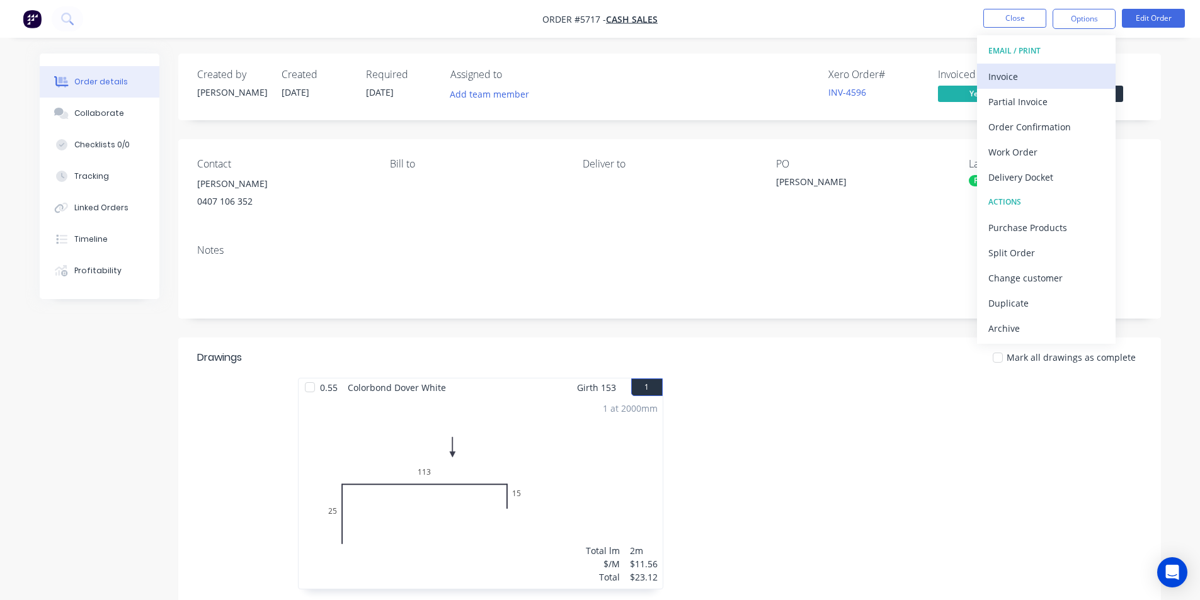
click at [1026, 74] on div "Invoice" at bounding box center [1047, 76] width 116 height 18
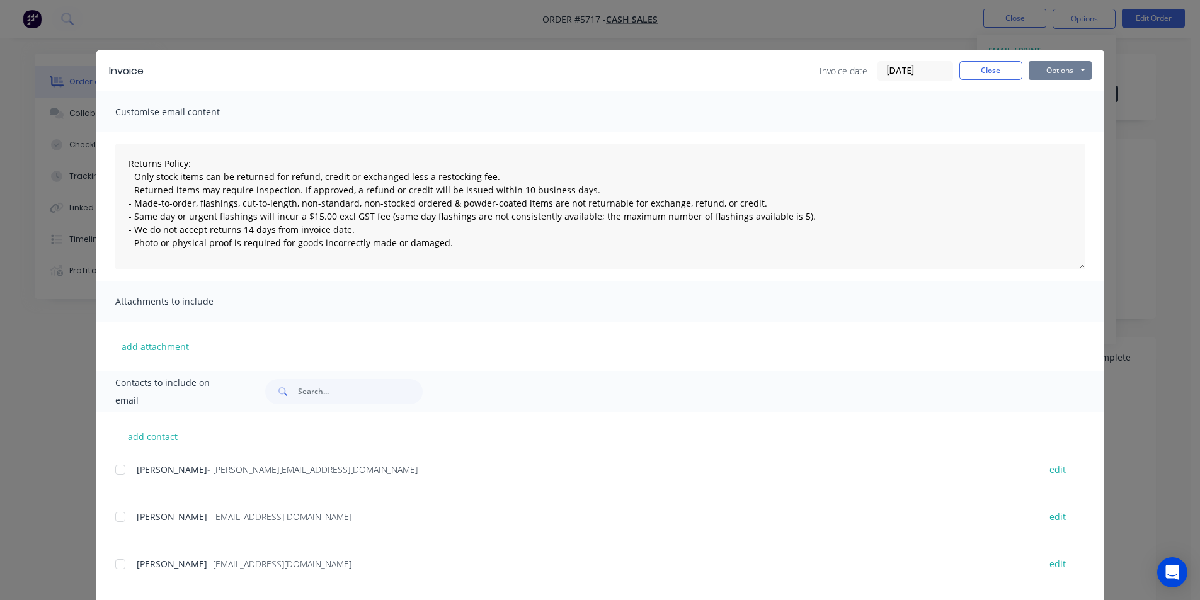
click at [1069, 69] on button "Options" at bounding box center [1060, 70] width 63 height 19
click at [1048, 111] on button "Print" at bounding box center [1069, 113] width 81 height 21
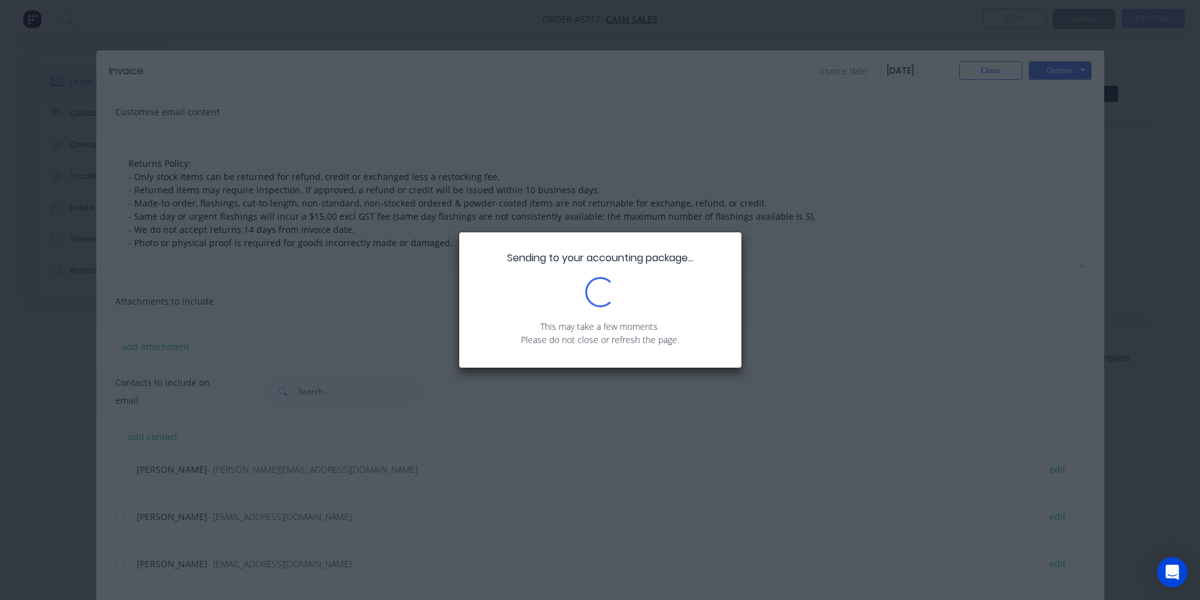
type textarea "Returns Policy: - Only stock items can be returned for refund, credit or exchan…"
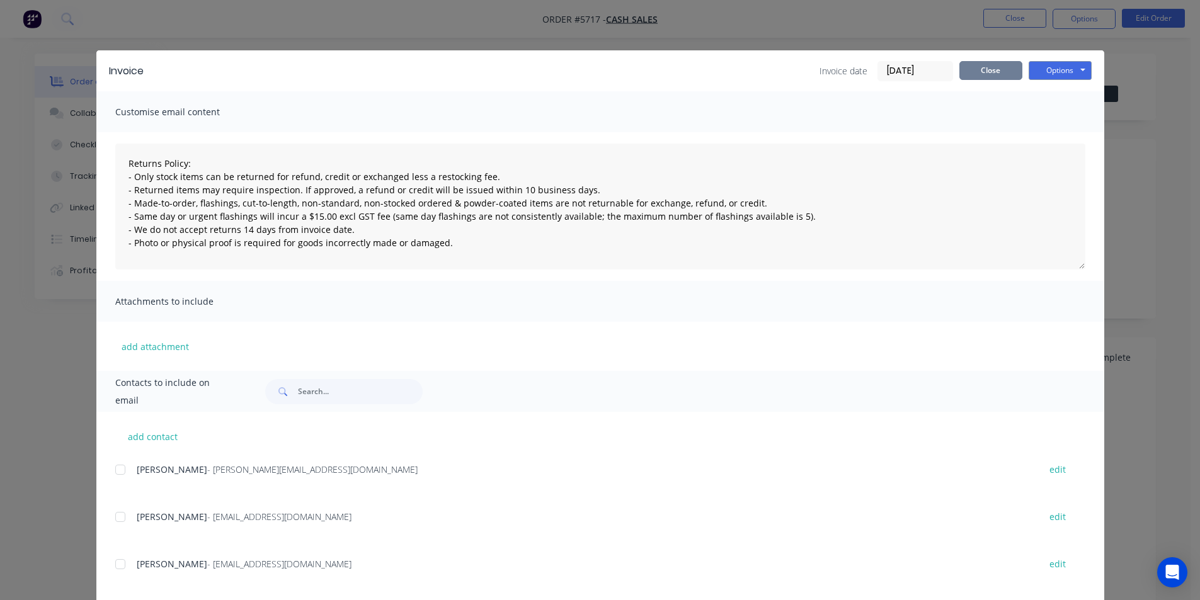
click at [976, 72] on button "Close" at bounding box center [991, 70] width 63 height 19
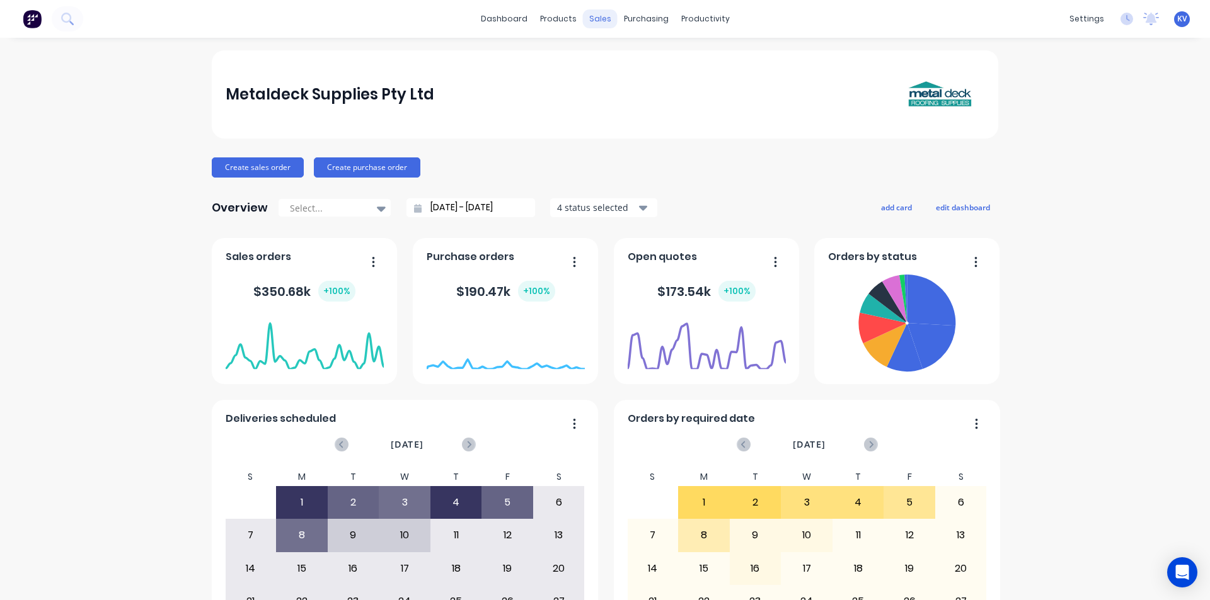
click at [599, 13] on div "sales" at bounding box center [600, 18] width 35 height 19
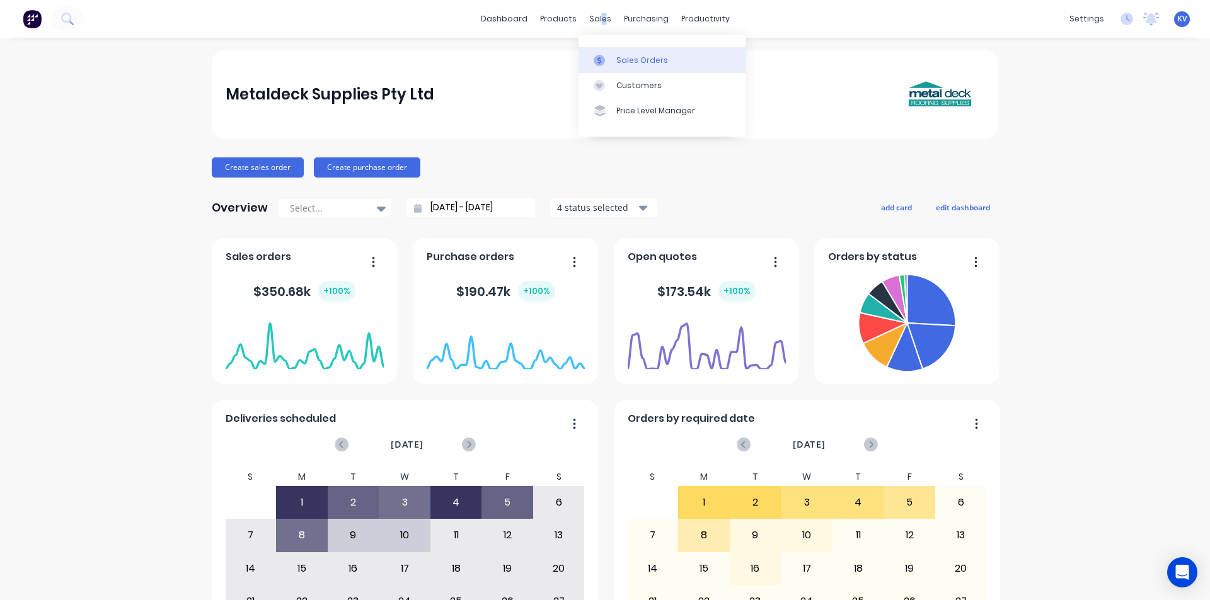
click at [610, 55] on div at bounding box center [603, 60] width 19 height 11
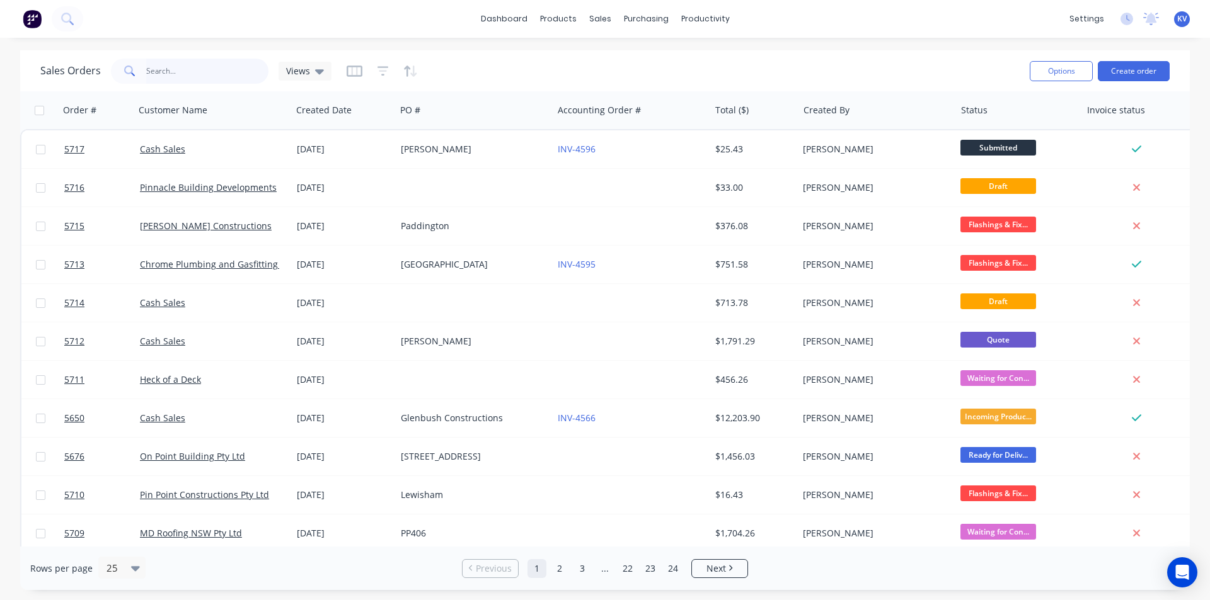
click at [197, 69] on input "text" at bounding box center [207, 71] width 123 height 25
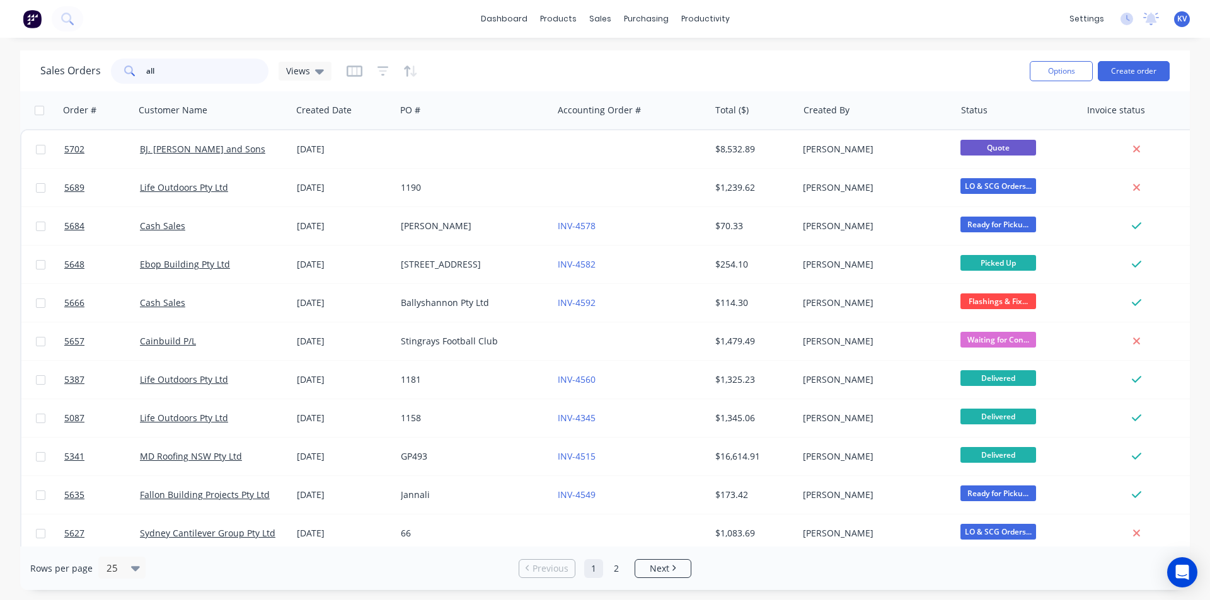
click at [176, 77] on input "all" at bounding box center [207, 71] width 123 height 25
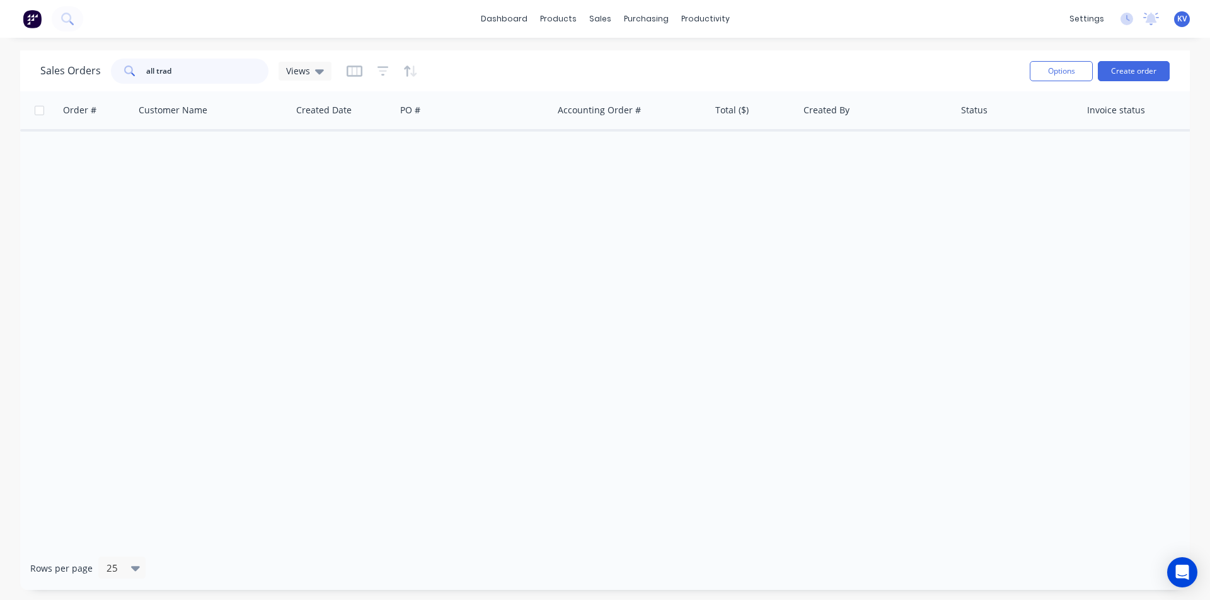
drag, startPoint x: 204, startPoint y: 74, endPoint x: 0, endPoint y: 23, distance: 209.8
click at [0, 23] on div "dashboard products sales purchasing productivity dashboard products Product Cat…" at bounding box center [605, 300] width 1210 height 600
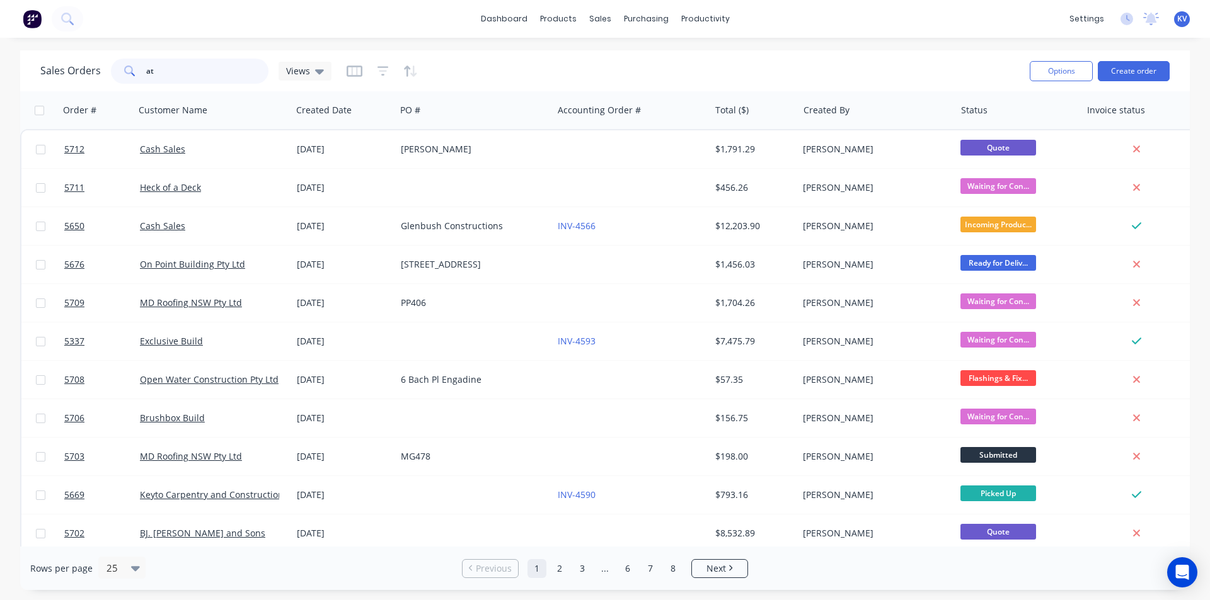
type input "a"
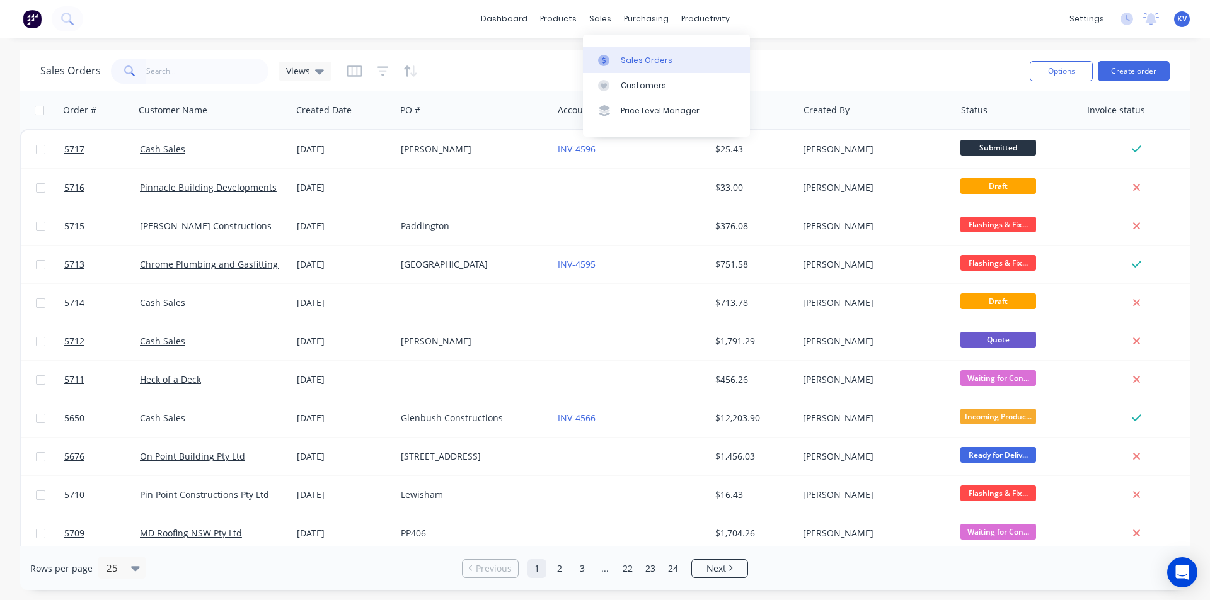
click at [645, 56] on div "Sales Orders" at bounding box center [647, 60] width 52 height 11
click at [1153, 69] on button "Create order" at bounding box center [1134, 71] width 72 height 20
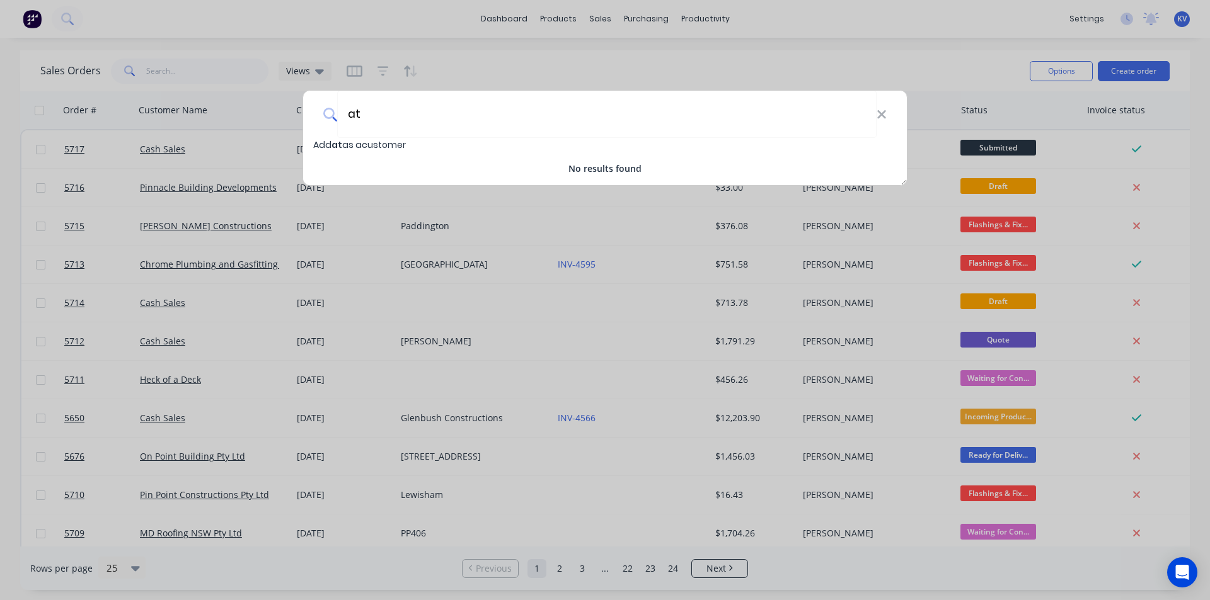
type input "a"
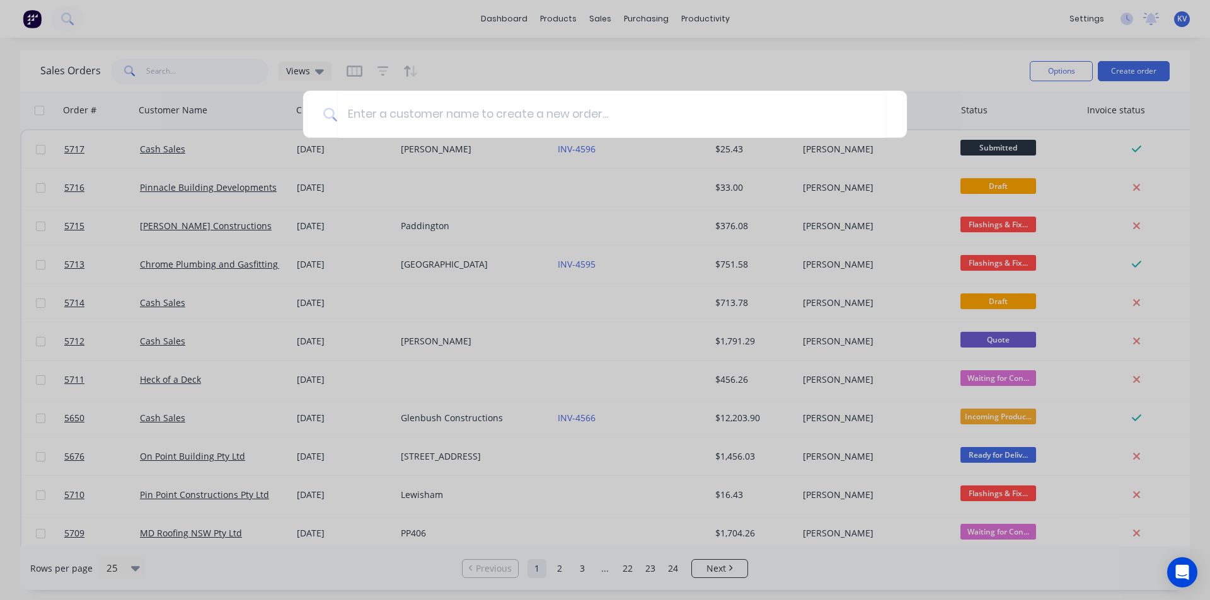
type input "t"
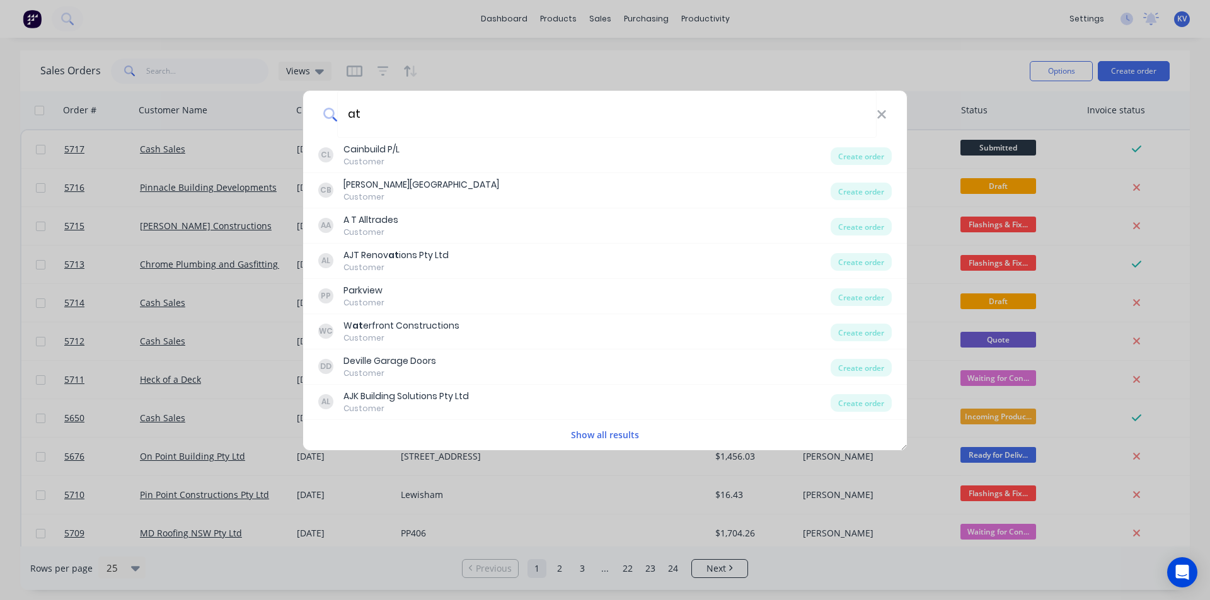
type input "a"
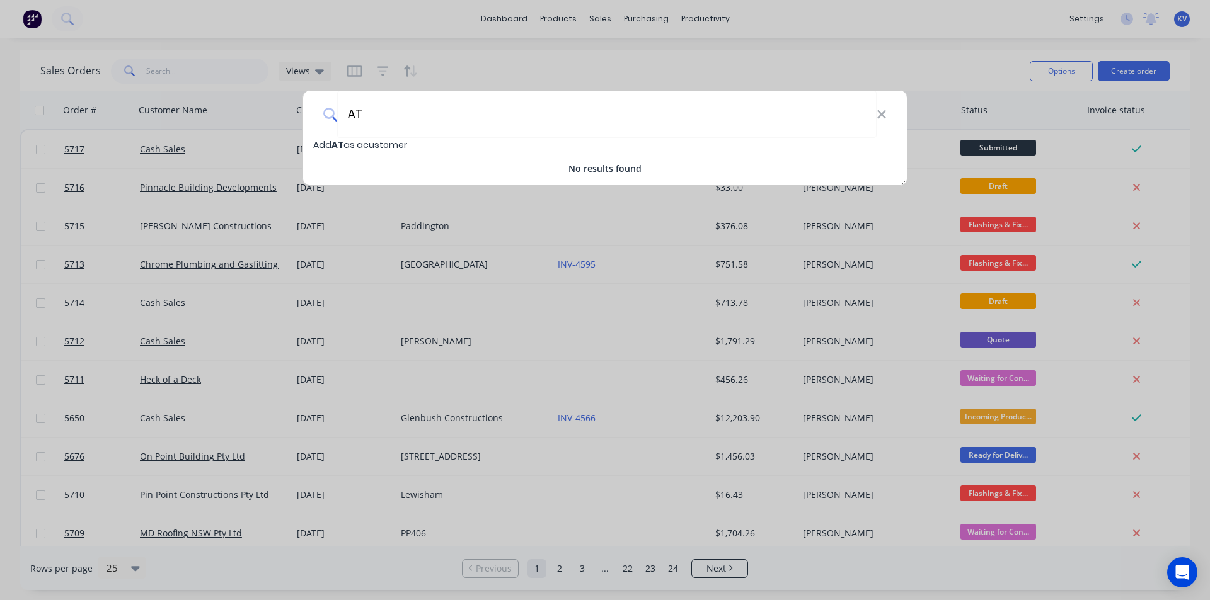
type input "A"
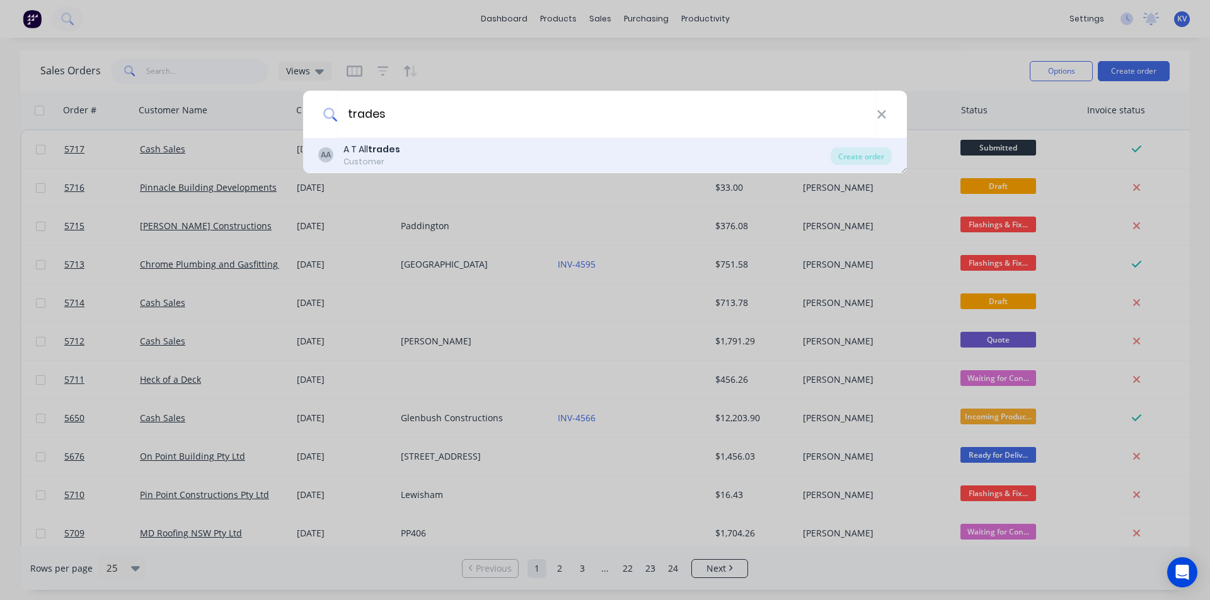
type input "trades"
click at [463, 168] on div "AA A T All trades Customer Create order" at bounding box center [605, 155] width 604 height 35
click at [461, 162] on div "AA A T All trades Customer" at bounding box center [574, 155] width 512 height 25
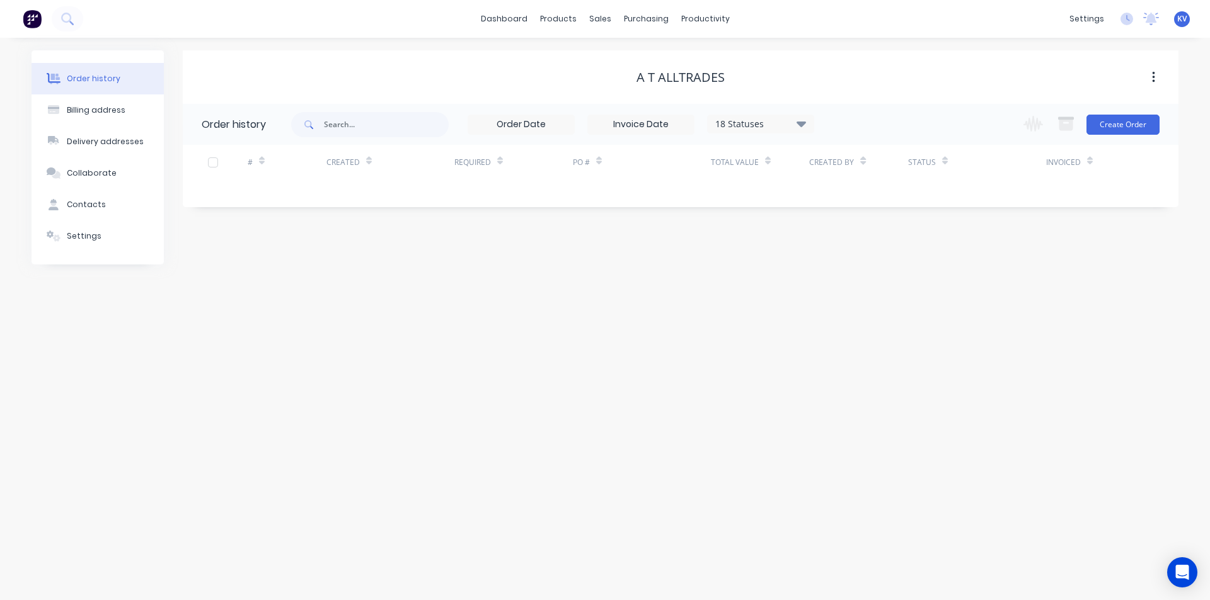
click at [870, 210] on div "A T Alltrades Order history 18 Statuses Invoice Status Invoiced Not Invoiced Pa…" at bounding box center [681, 157] width 996 height 214
drag, startPoint x: 781, startPoint y: 132, endPoint x: 786, endPoint y: 128, distance: 6.8
click at [784, 131] on div "18 Statuses Invoice Status Invoiced Not Invoiced Partial Order Status All Archi…" at bounding box center [760, 124] width 107 height 19
click at [795, 129] on div "18 Statuses" at bounding box center [761, 124] width 106 height 14
click at [864, 294] on label at bounding box center [864, 294] width 0 height 0
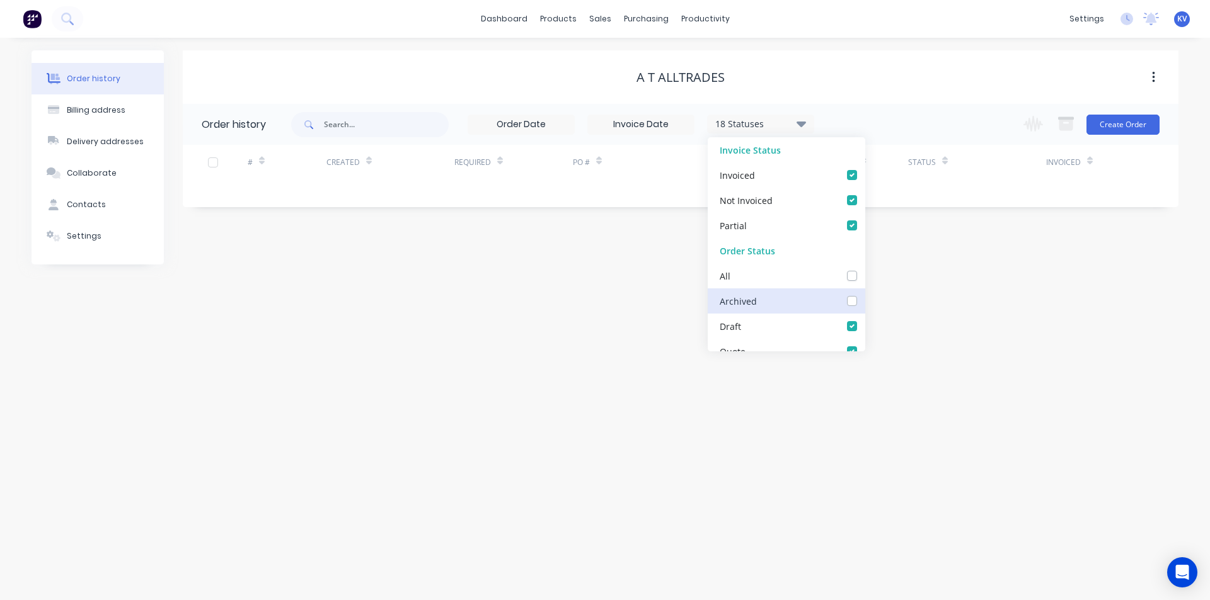
click at [864, 300] on input "checkbox" at bounding box center [869, 300] width 10 height 12
checkbox input "true"
click at [720, 84] on div "A T Alltrades" at bounding box center [680, 77] width 88 height 15
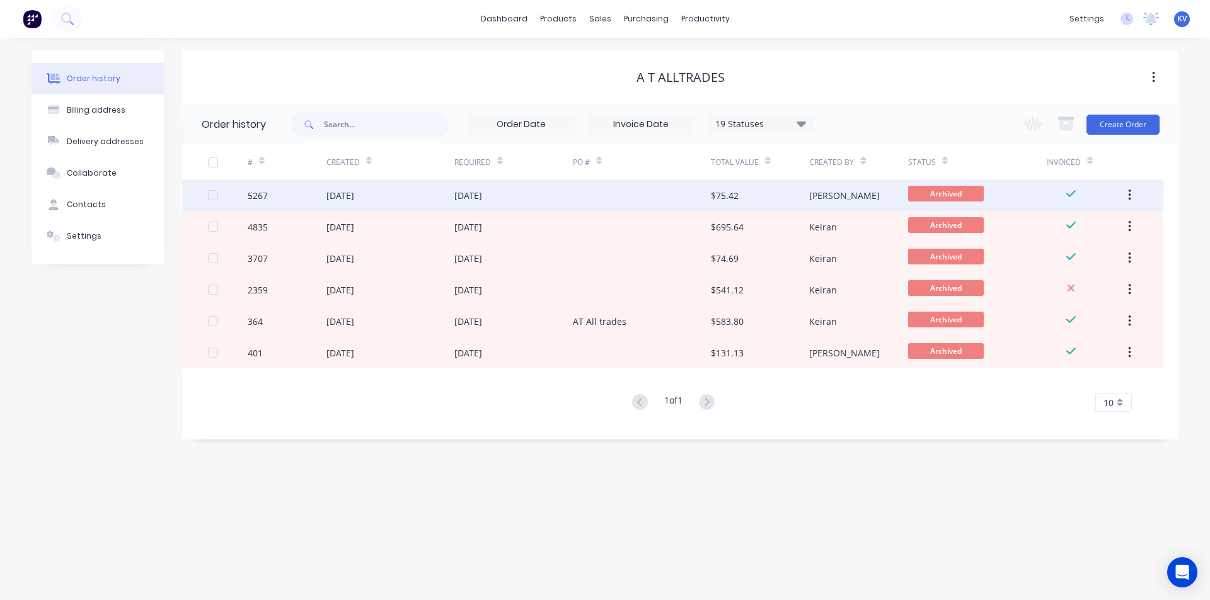
click at [748, 187] on div "$75.42" at bounding box center [760, 196] width 98 height 32
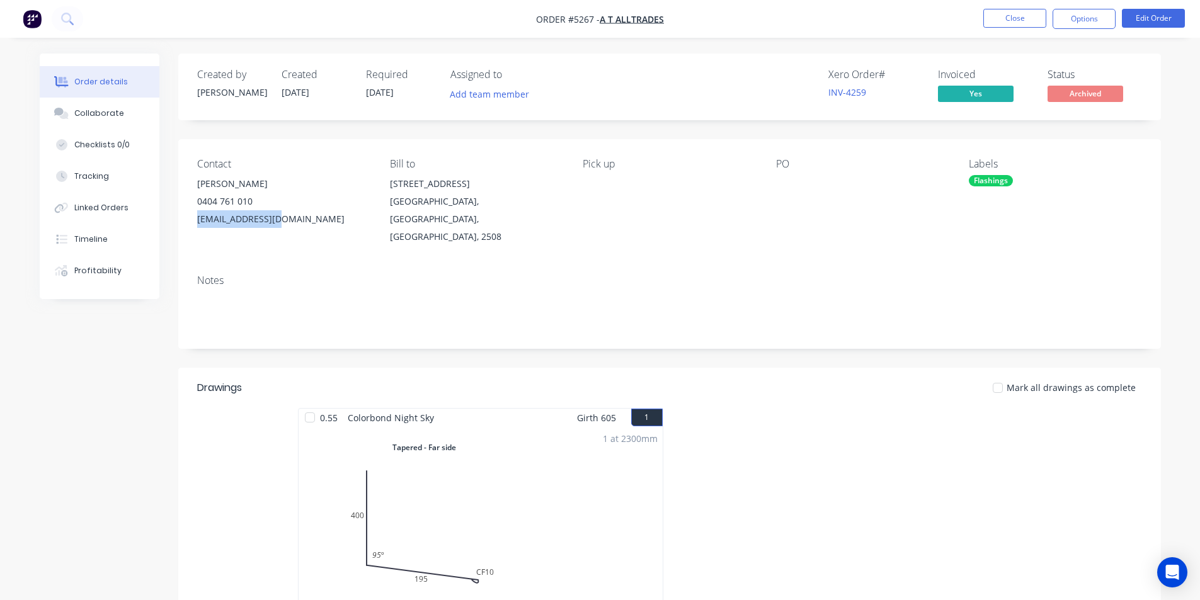
drag, startPoint x: 300, startPoint y: 217, endPoint x: 192, endPoint y: 214, distance: 108.4
click at [192, 214] on div "Contact [PERSON_NAME] [PHONE_NUMBER] [EMAIL_ADDRESS][DOMAIN_NAME] Bill to [STRE…" at bounding box center [669, 201] width 983 height 125
click at [70, 236] on div at bounding box center [61, 239] width 19 height 11
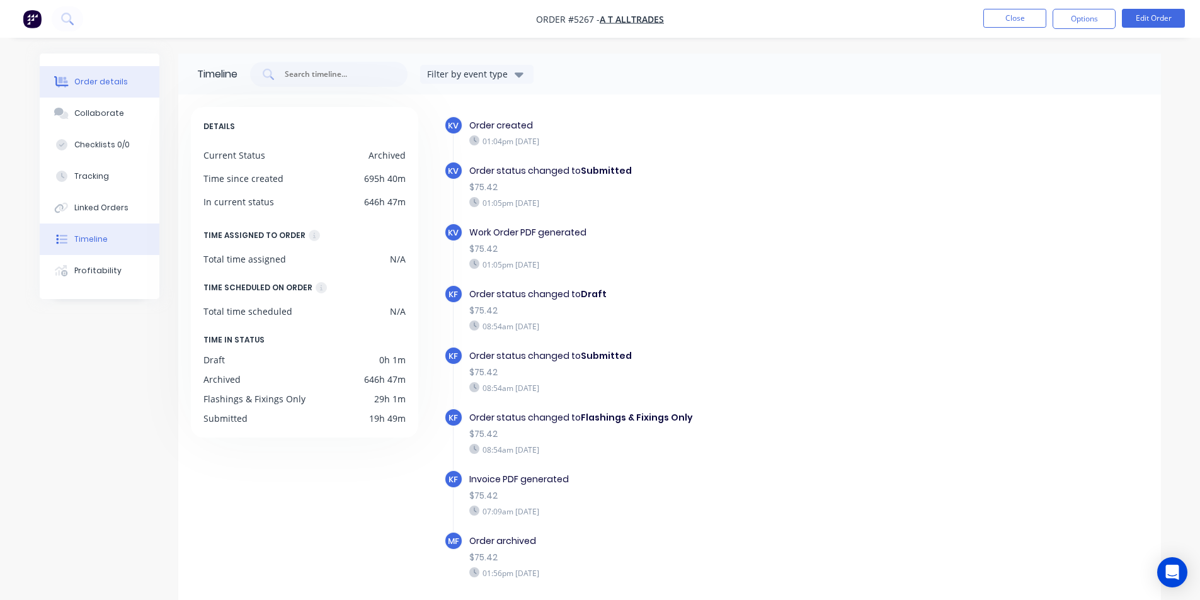
click at [122, 80] on div "Order details" at bounding box center [101, 81] width 54 height 11
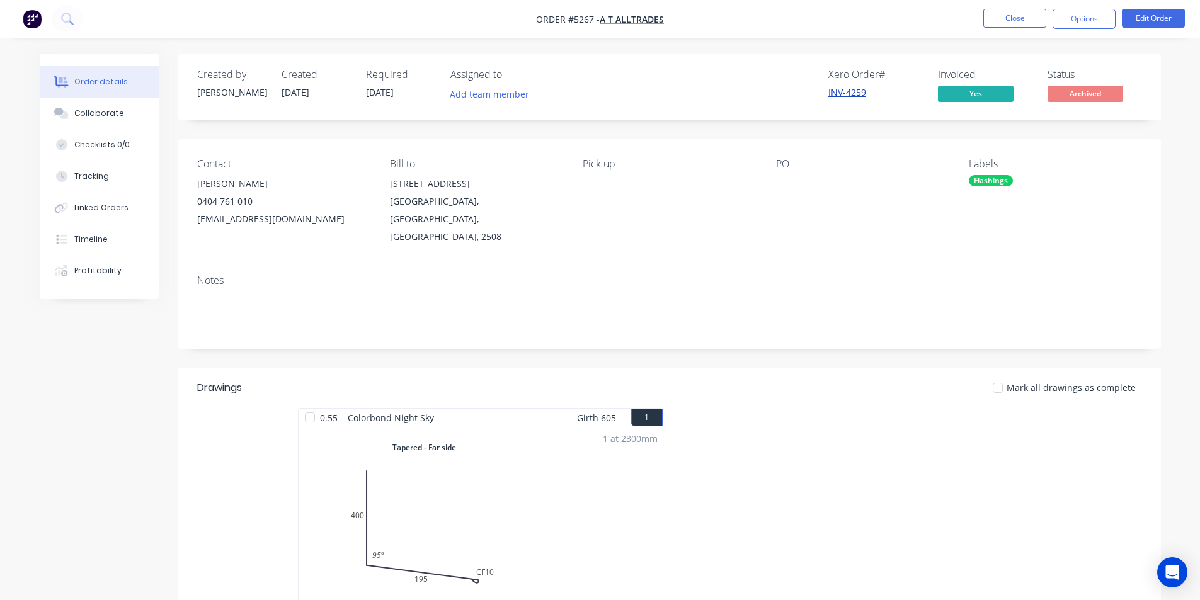
click at [860, 91] on link "INV-4259" at bounding box center [848, 92] width 38 height 12
click at [1082, 10] on button "Options" at bounding box center [1084, 19] width 63 height 20
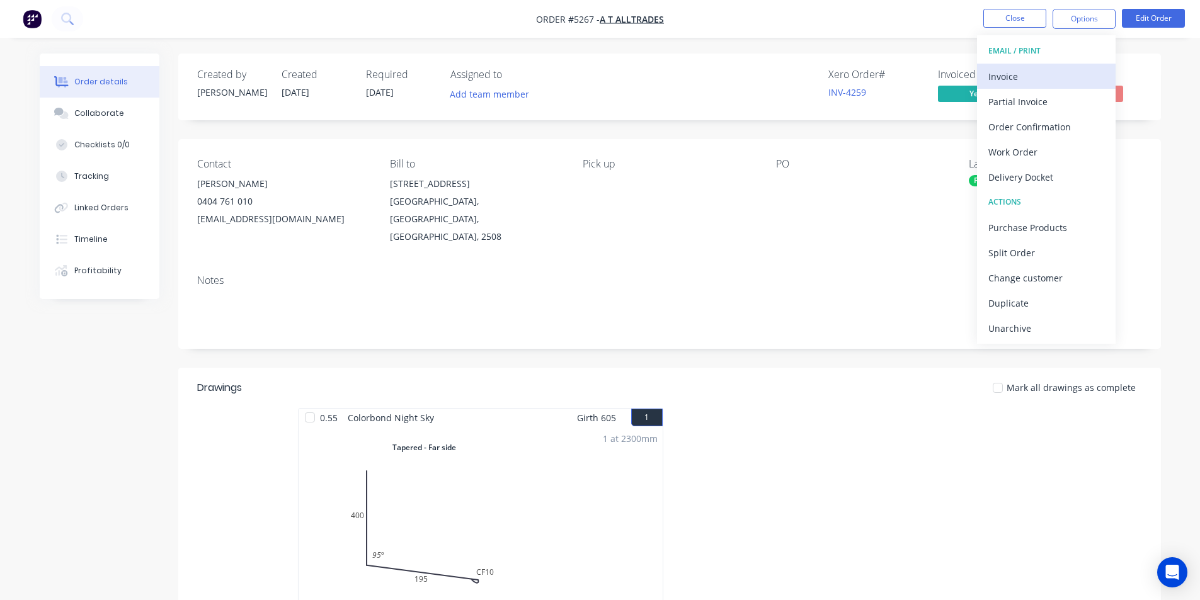
click at [1026, 83] on div "Invoice" at bounding box center [1047, 76] width 116 height 18
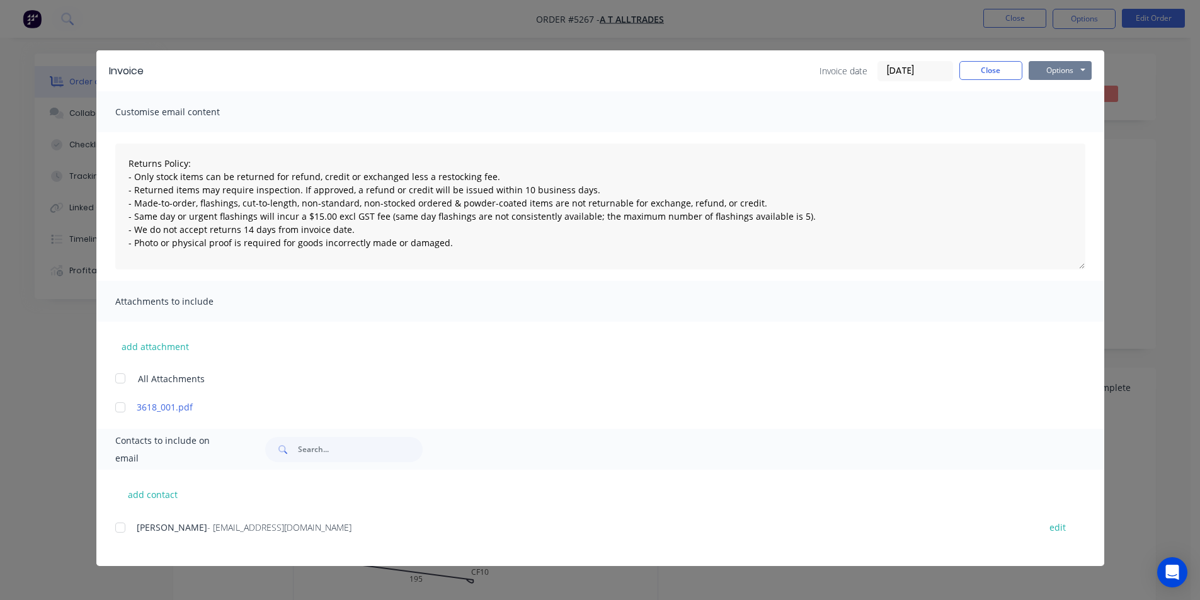
click at [1040, 71] on button "Options" at bounding box center [1060, 70] width 63 height 19
click at [1042, 116] on button "Print" at bounding box center [1069, 113] width 81 height 21
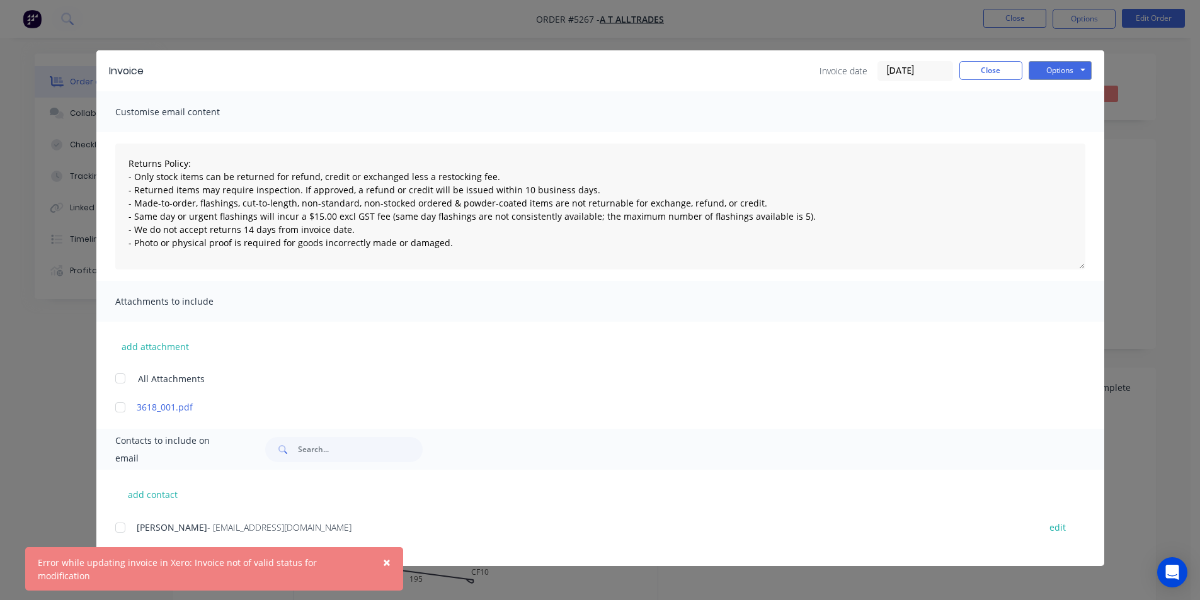
click at [207, 527] on span "- [EMAIL_ADDRESS][DOMAIN_NAME]" at bounding box center [279, 528] width 144 height 12
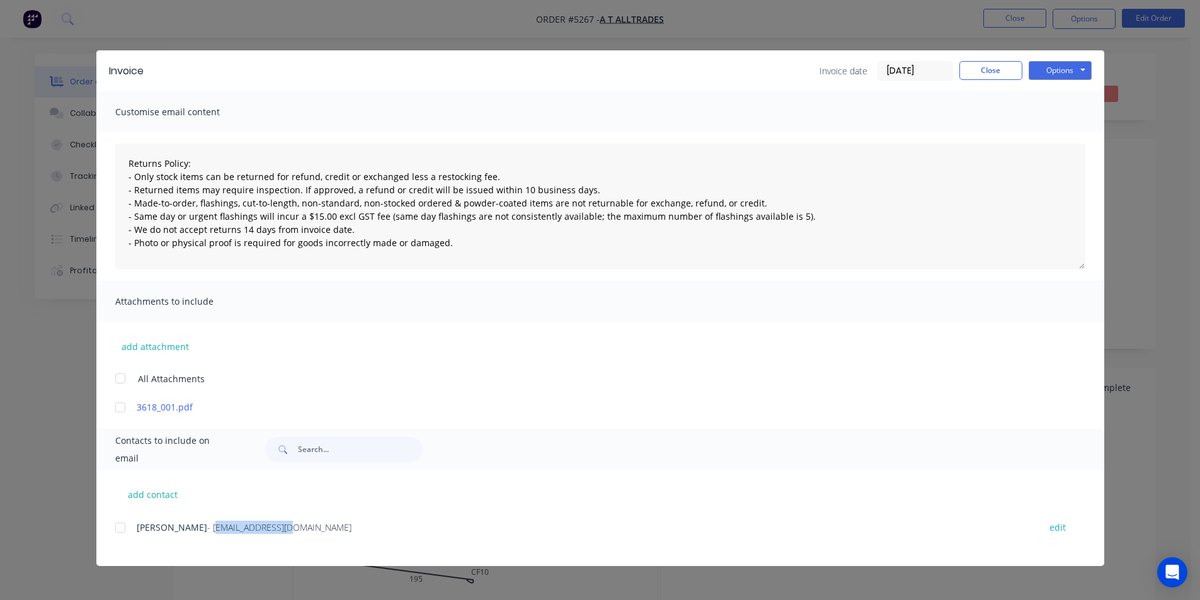
drag, startPoint x: 251, startPoint y: 525, endPoint x: 168, endPoint y: 521, distance: 82.6
click at [168, 521] on div "[PERSON_NAME] - [PERSON_NAME][EMAIL_ADDRESS][DOMAIN_NAME]" at bounding box center [582, 527] width 890 height 13
click at [207, 527] on span "- [EMAIL_ADDRESS][DOMAIN_NAME]" at bounding box center [279, 528] width 144 height 12
drag, startPoint x: 265, startPoint y: 532, endPoint x: 187, endPoint y: 524, distance: 78.6
click at [187, 524] on div "[PERSON_NAME] - [PERSON_NAME][EMAIL_ADDRESS][DOMAIN_NAME]" at bounding box center [582, 527] width 890 height 13
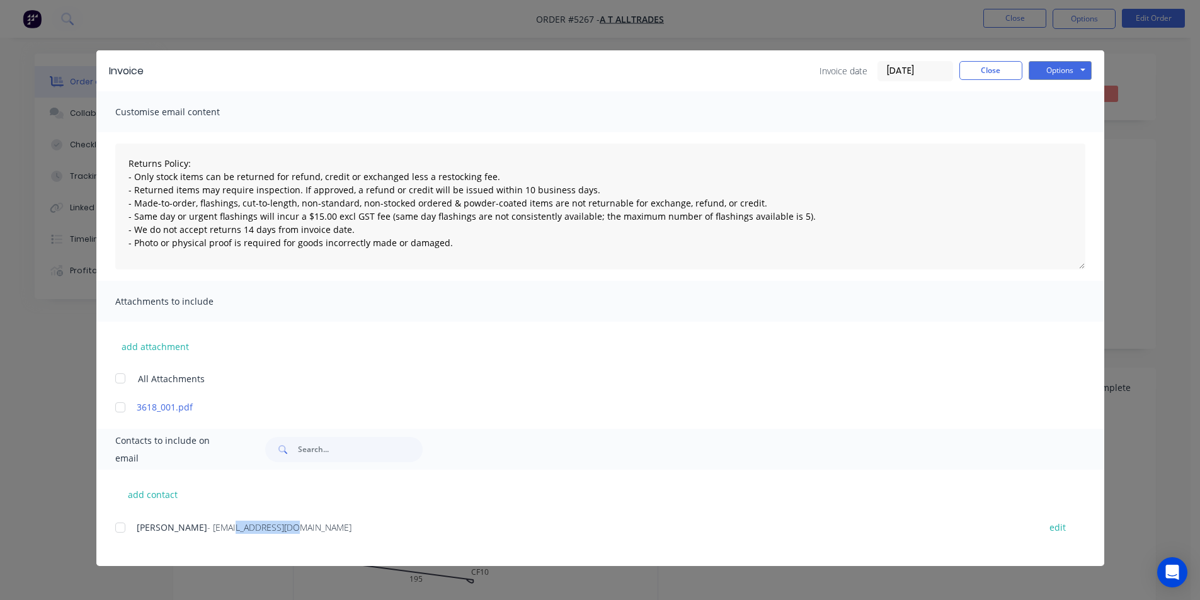
click at [241, 534] on span "- [EMAIL_ADDRESS][DOMAIN_NAME]" at bounding box center [279, 528] width 144 height 12
drag, startPoint x: 269, startPoint y: 534, endPoint x: 169, endPoint y: 535, distance: 99.6
click at [169, 535] on div "[PERSON_NAME] - [PERSON_NAME][EMAIL_ADDRESS][DOMAIN_NAME] edit" at bounding box center [609, 527] width 989 height 17
click at [157, 493] on button "add contact" at bounding box center [153, 494] width 76 height 19
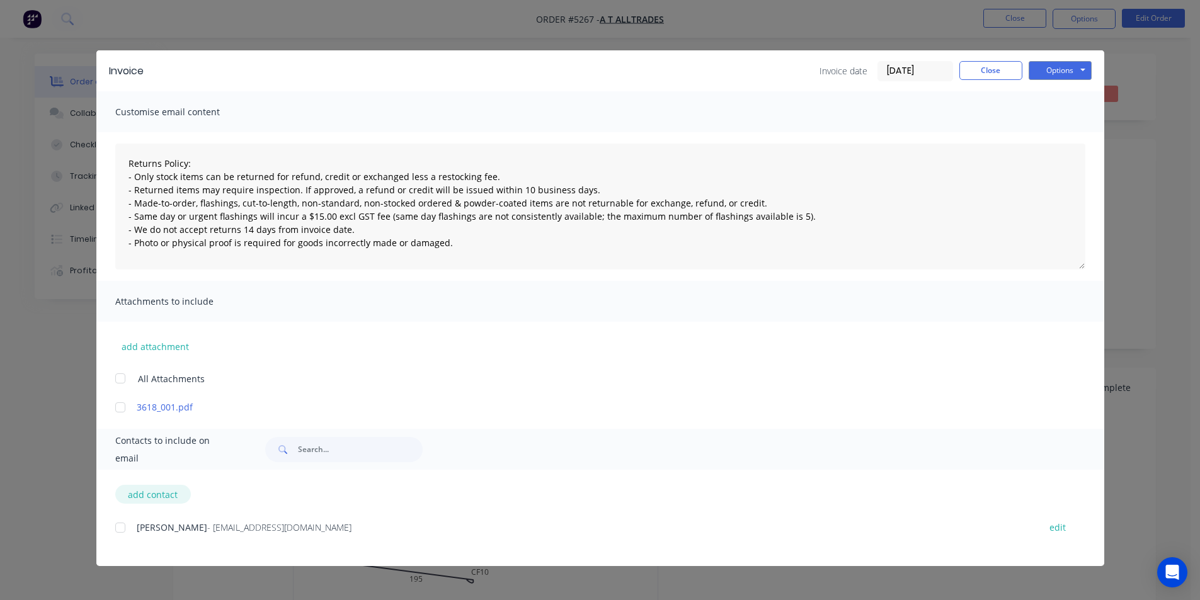
select select "AU"
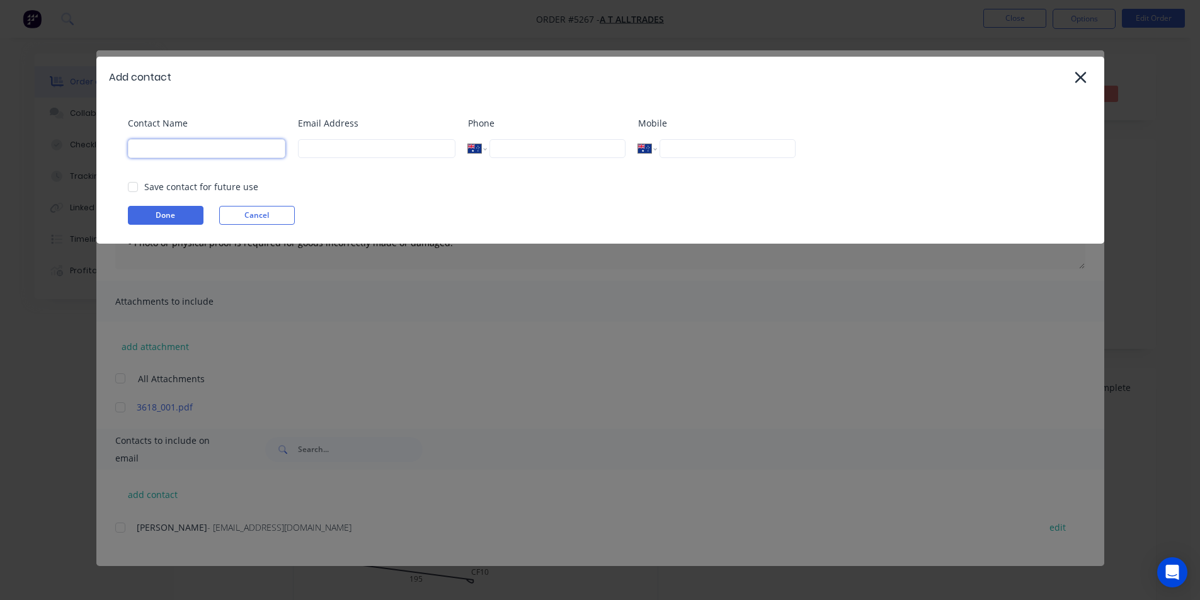
click at [241, 157] on input at bounding box center [207, 148] width 158 height 19
click at [309, 154] on input at bounding box center [377, 148] width 158 height 19
click at [135, 187] on div at bounding box center [132, 187] width 25 height 25
type input "[EMAIL_ADDRESS][DOMAIN_NAME]"
click at [181, 149] on input at bounding box center [207, 148] width 158 height 19
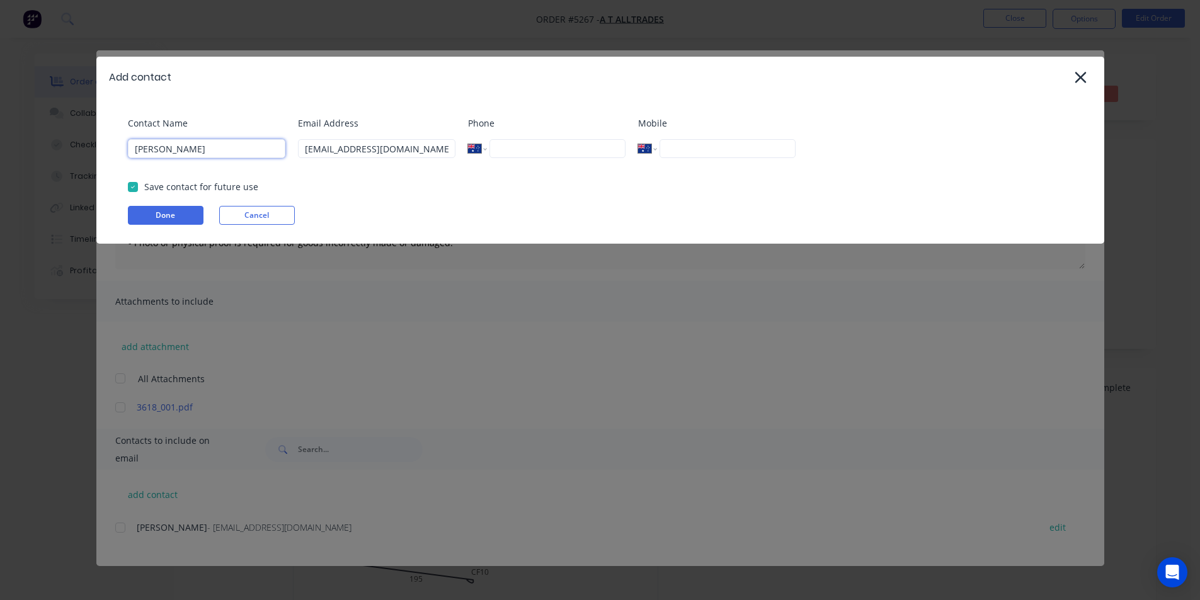
type input "[PERSON_NAME]"
click at [170, 207] on div "Contact Name [PERSON_NAME] Email Address [EMAIL_ADDRESS][DOMAIN_NAME] Phone Int…" at bounding box center [600, 171] width 1008 height 146
click at [170, 214] on button "Done" at bounding box center [166, 215] width 76 height 19
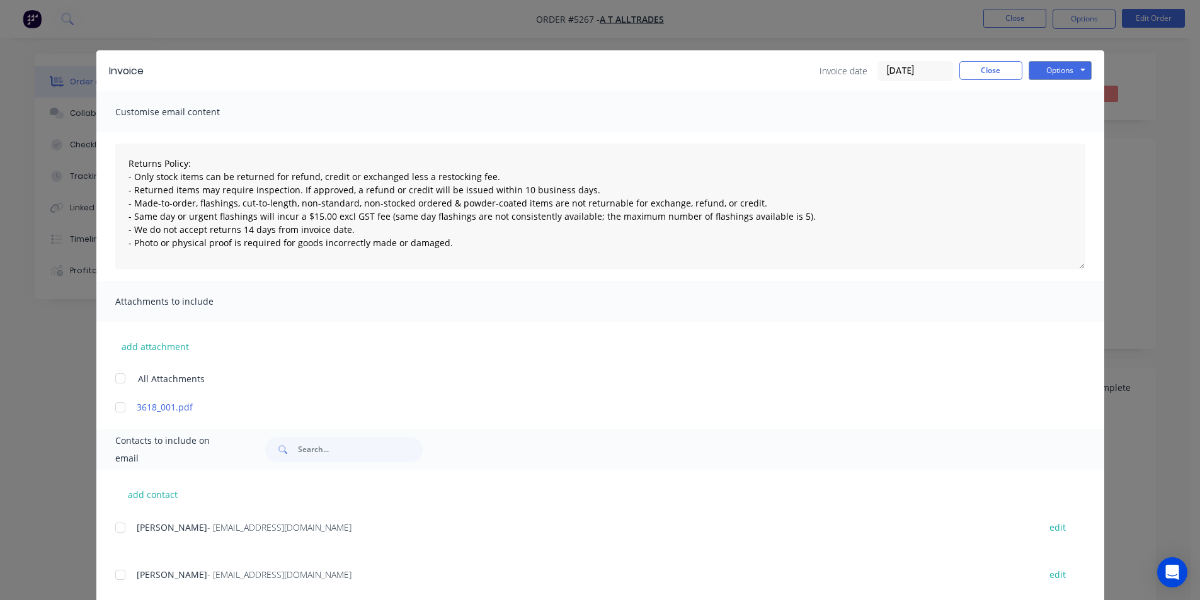
scroll to position [31, 0]
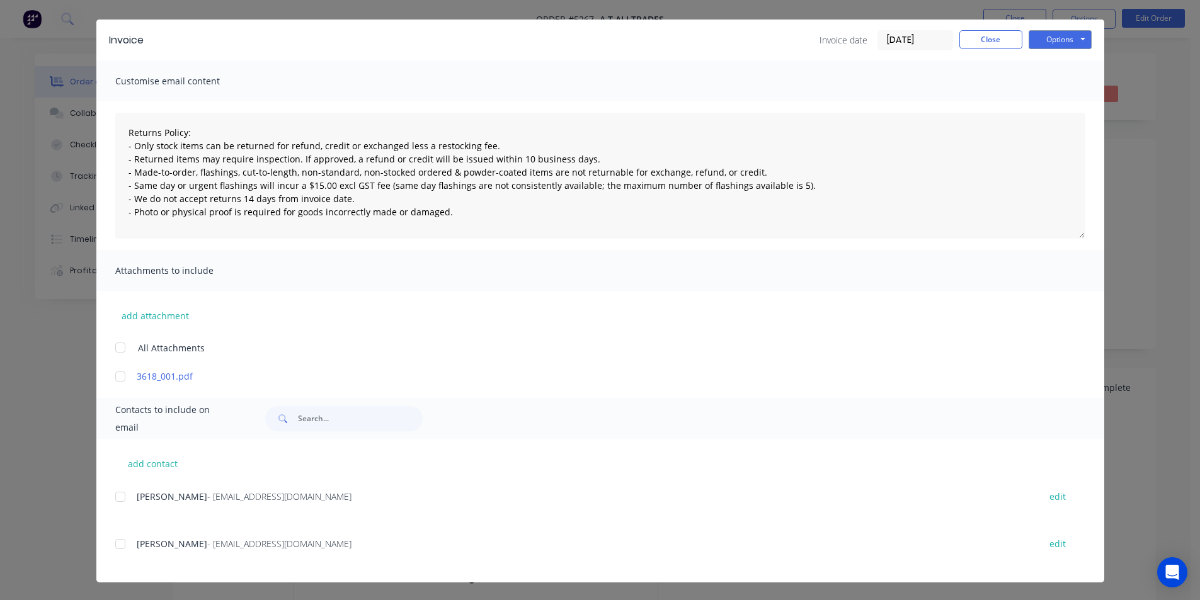
click at [118, 549] on div at bounding box center [120, 544] width 25 height 25
click at [1074, 35] on button "Options" at bounding box center [1060, 39] width 63 height 19
click at [1052, 105] on button "Email" at bounding box center [1069, 103] width 81 height 21
click at [991, 42] on button "Close" at bounding box center [991, 39] width 63 height 19
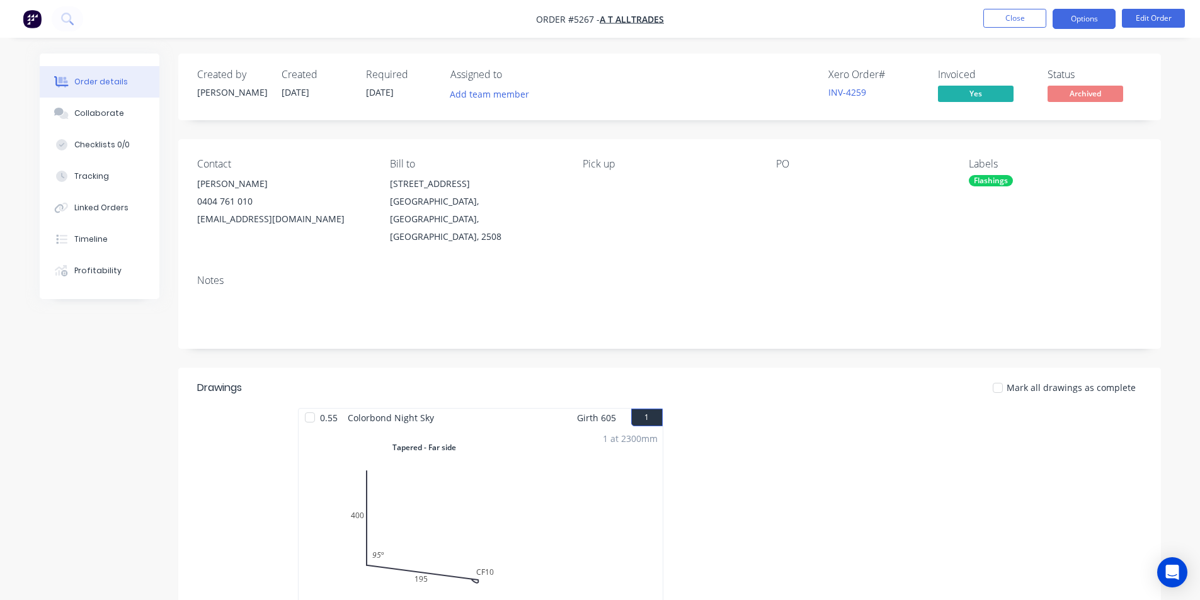
click at [1092, 21] on button "Options" at bounding box center [1084, 19] width 63 height 20
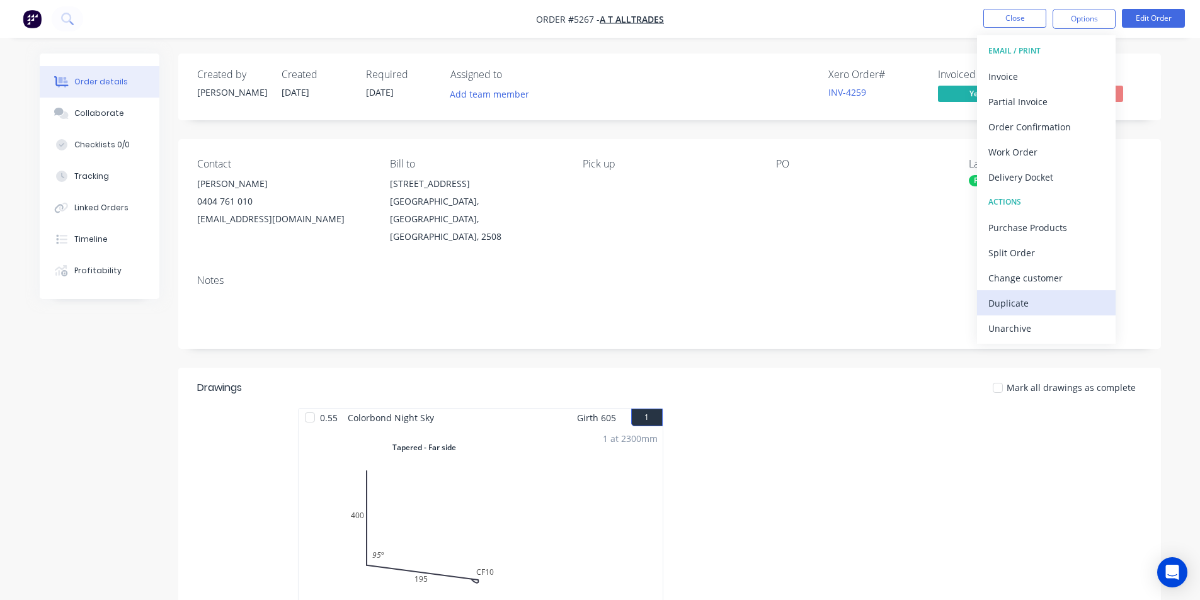
click at [1027, 292] on button "Duplicate" at bounding box center [1046, 302] width 139 height 25
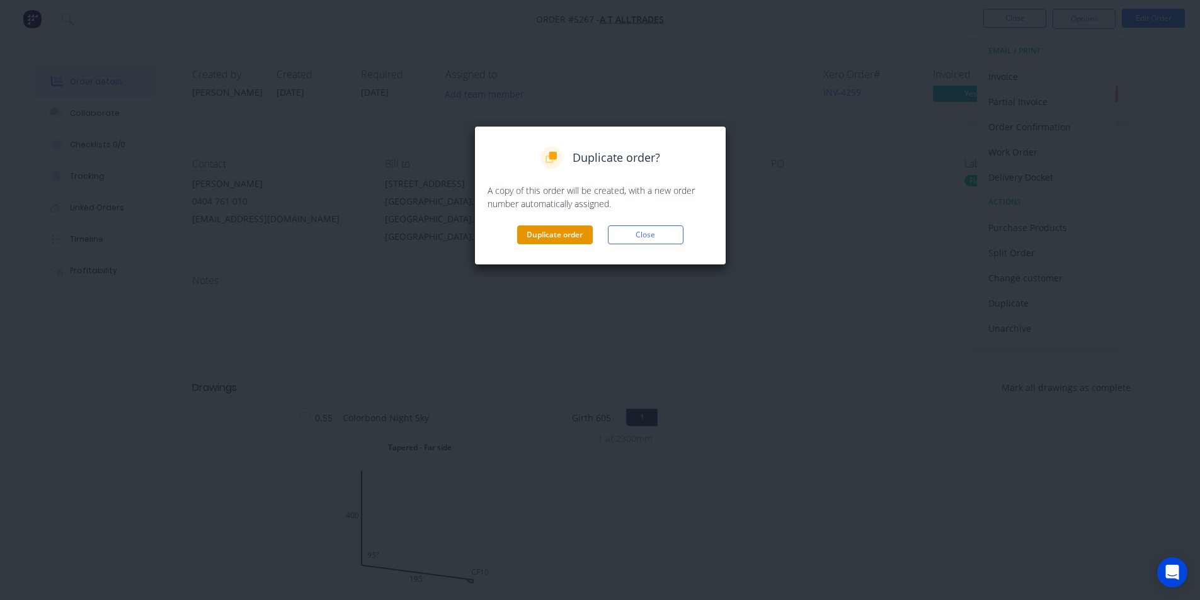
click at [553, 243] on button "Duplicate order" at bounding box center [555, 235] width 76 height 19
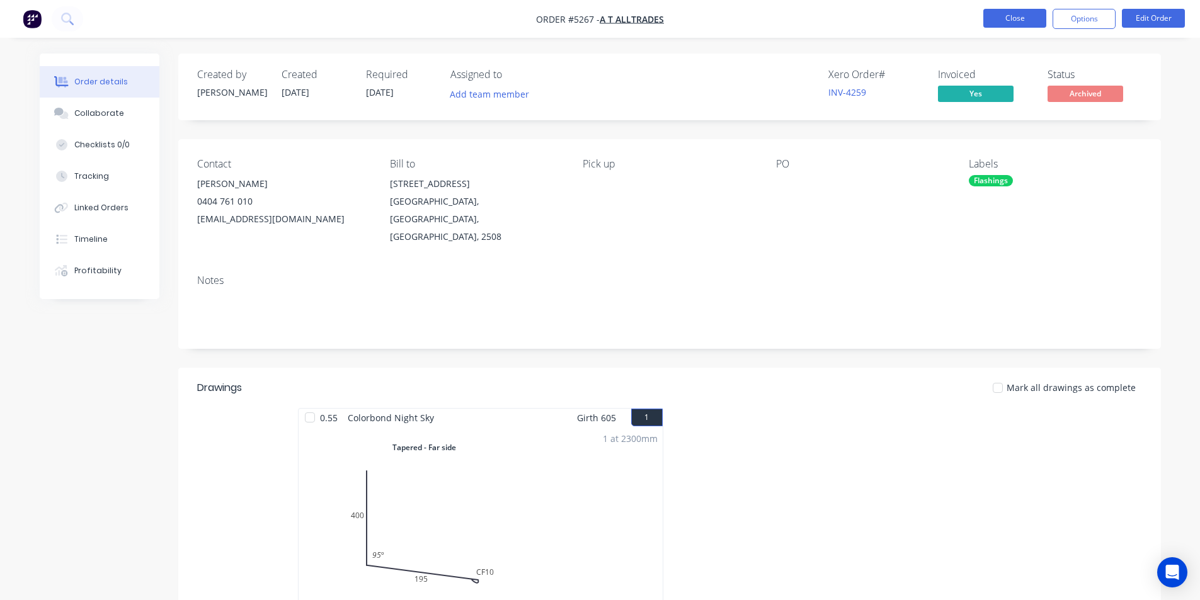
click at [1034, 20] on button "Close" at bounding box center [1015, 18] width 63 height 19
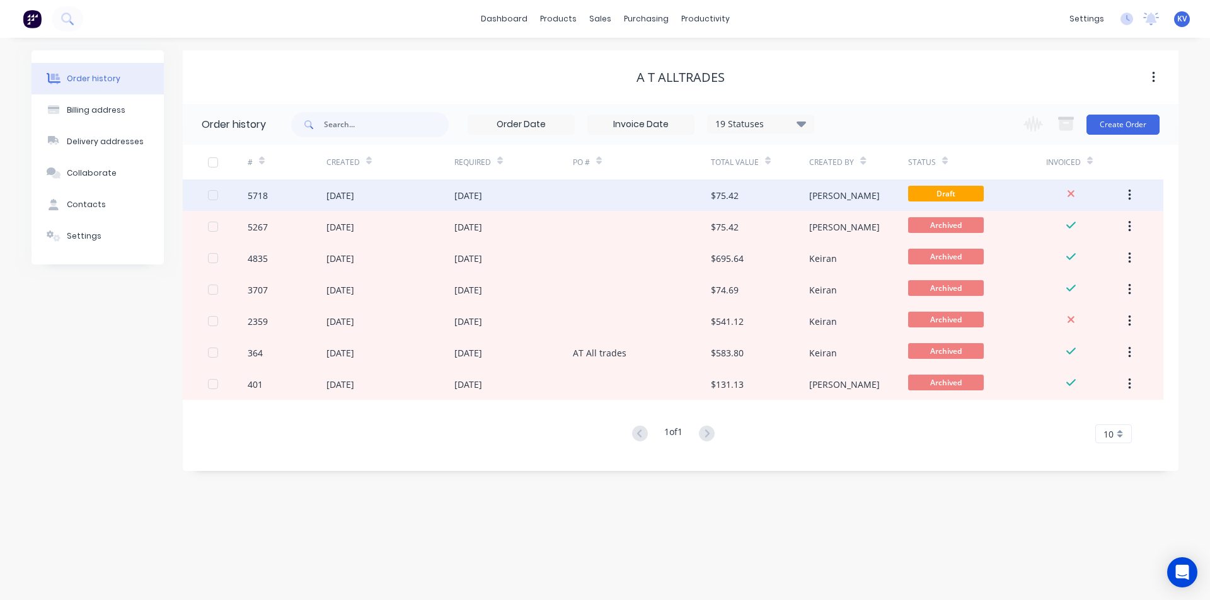
click at [762, 183] on div "$75.42" at bounding box center [760, 196] width 98 height 32
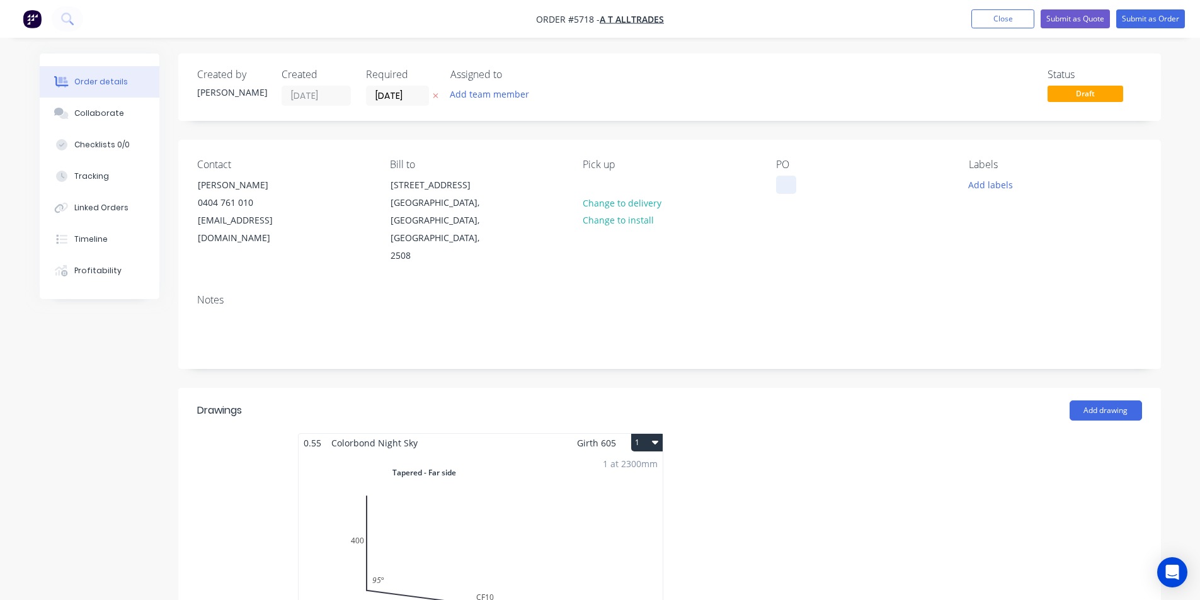
click at [786, 182] on div at bounding box center [786, 185] width 20 height 18
click at [406, 98] on input "[DATE]" at bounding box center [398, 95] width 62 height 19
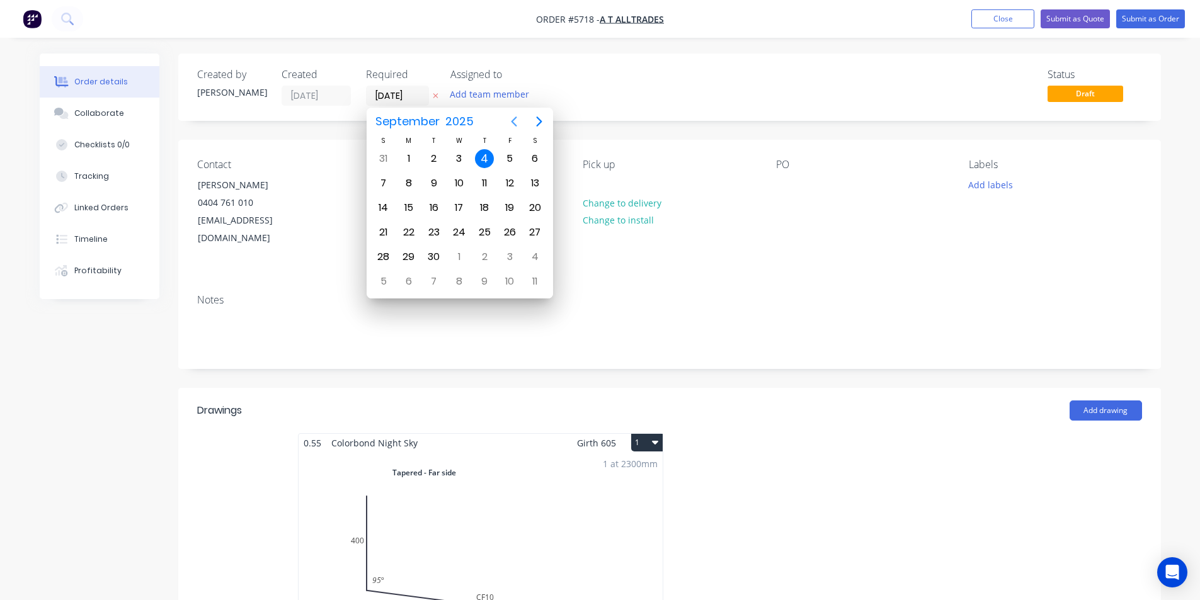
click at [512, 120] on icon "Previous page" at bounding box center [514, 121] width 15 height 15
click at [538, 120] on icon "Next page" at bounding box center [539, 121] width 15 height 15
click at [514, 118] on icon "Previous page" at bounding box center [514, 121] width 15 height 15
click at [454, 175] on div "6" at bounding box center [459, 183] width 19 height 19
type input "[DATE]"
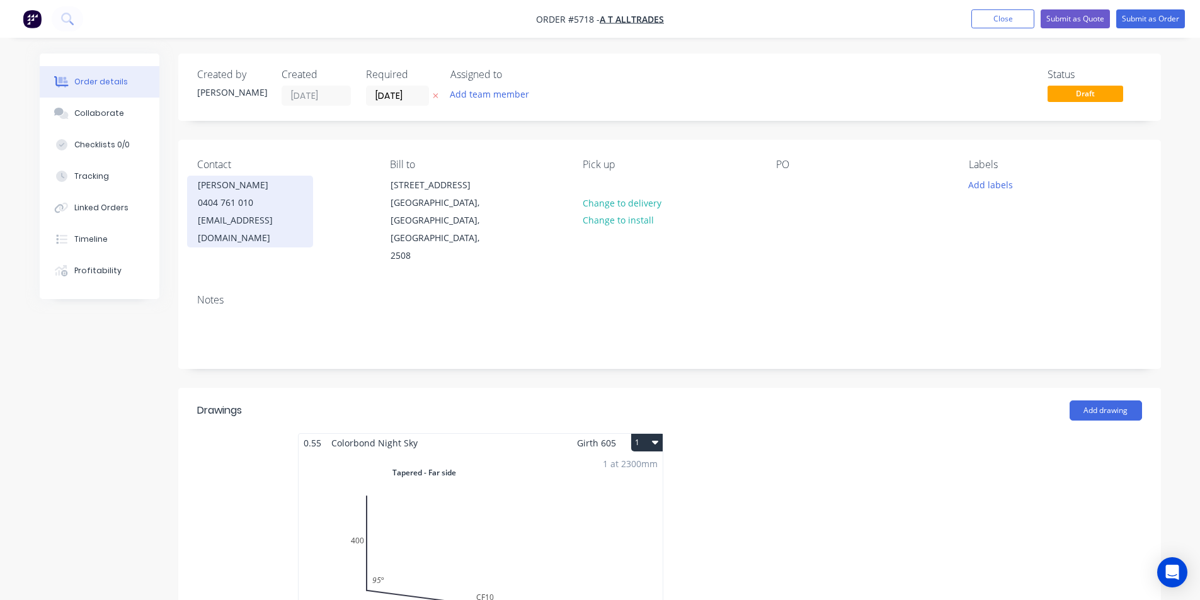
click at [288, 218] on div "[EMAIL_ADDRESS][DOMAIN_NAME]" at bounding box center [250, 229] width 105 height 35
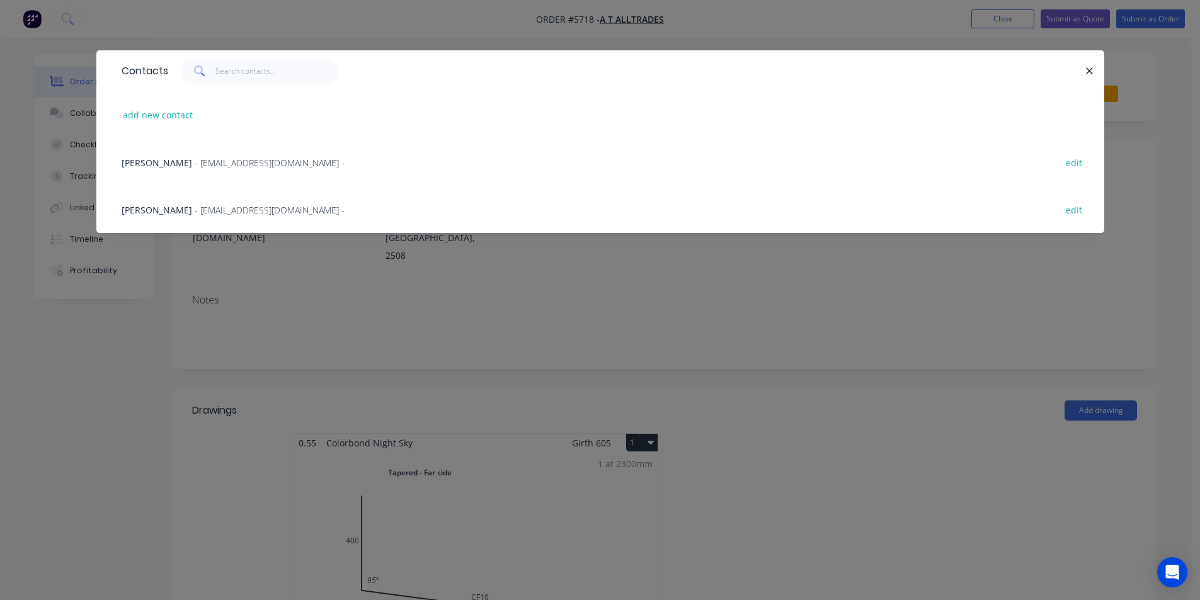
click at [239, 211] on span "- [EMAIL_ADDRESS][DOMAIN_NAME] -" at bounding box center [270, 210] width 150 height 12
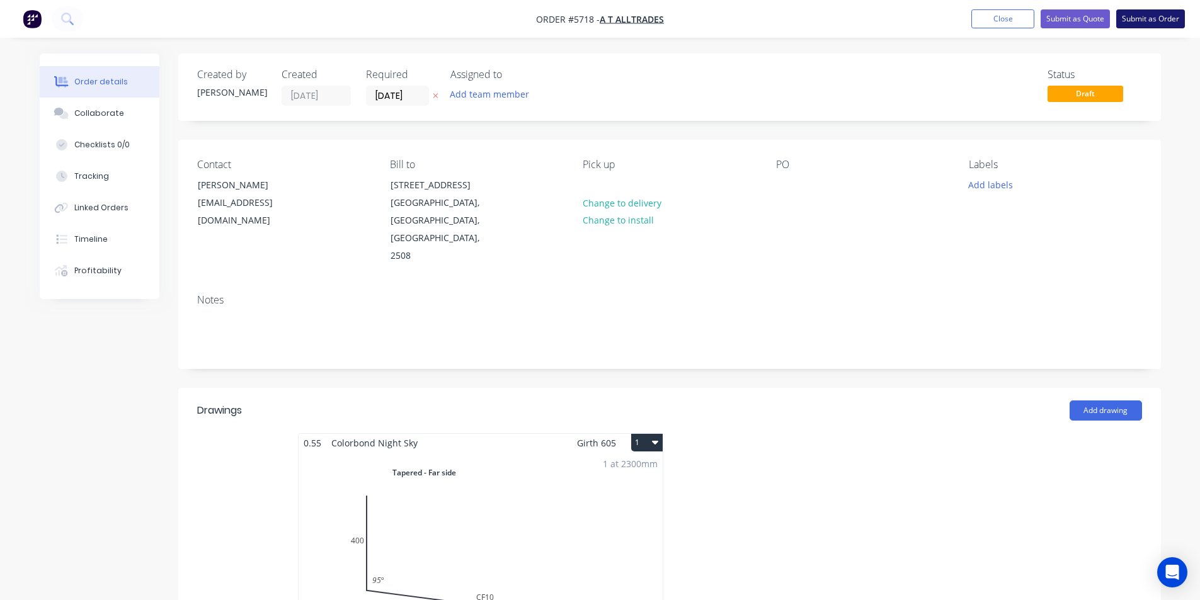
click at [1132, 23] on button "Submit as Order" at bounding box center [1151, 18] width 69 height 19
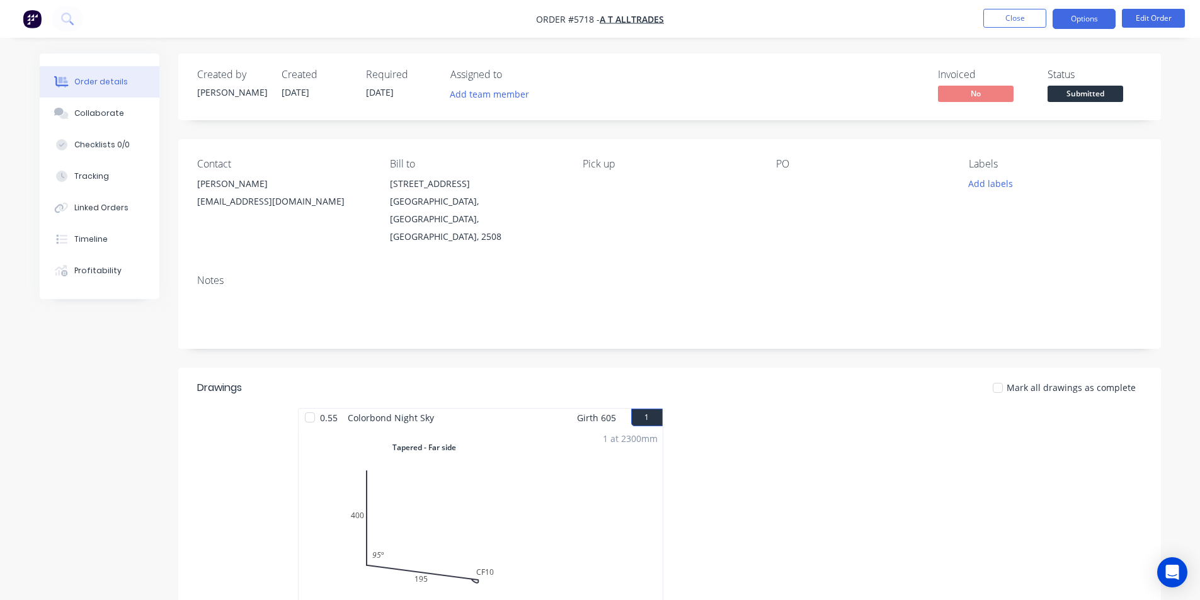
click at [1088, 13] on button "Options" at bounding box center [1084, 19] width 63 height 20
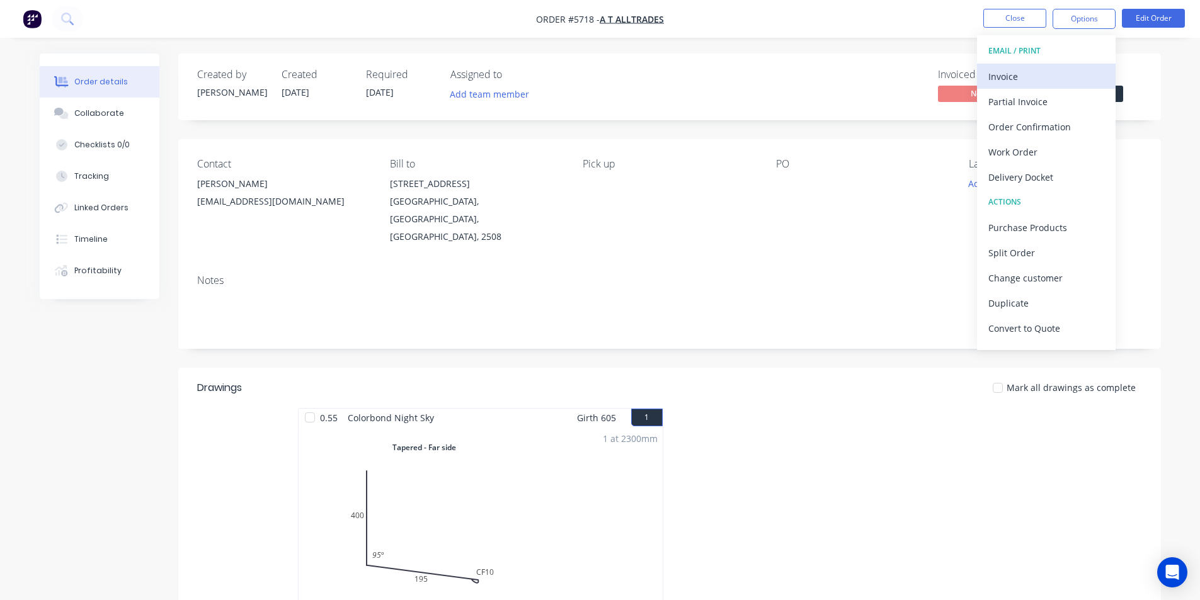
click at [1036, 74] on div "Invoice" at bounding box center [1047, 76] width 116 height 18
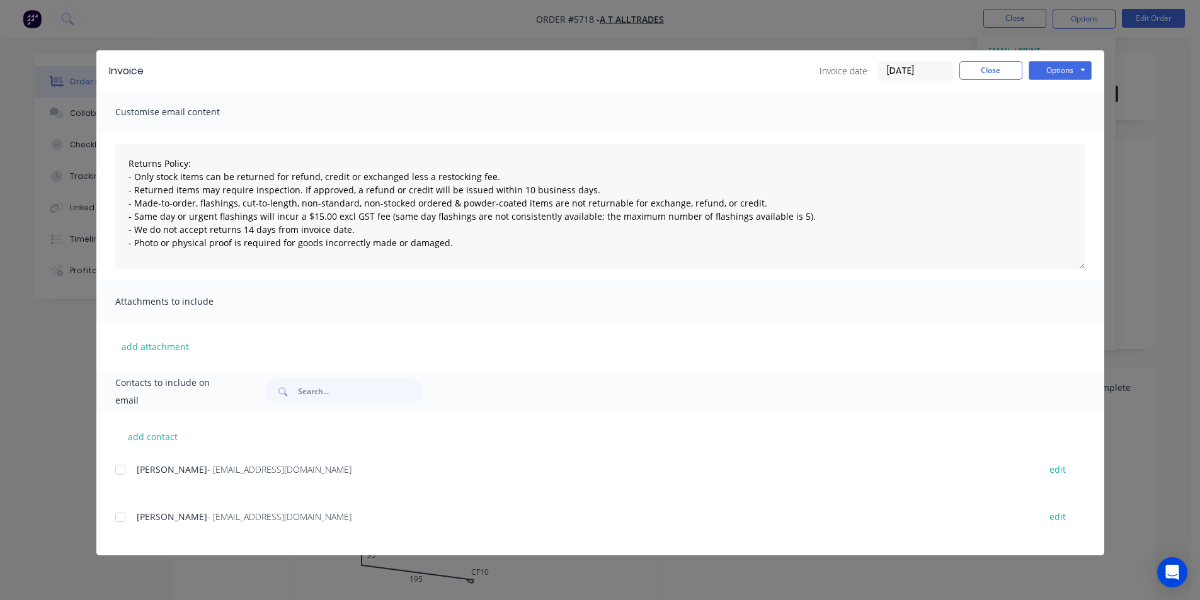
click at [123, 517] on div at bounding box center [120, 517] width 25 height 25
click at [1079, 72] on button "Options" at bounding box center [1060, 70] width 63 height 19
click at [1053, 137] on button "Email" at bounding box center [1069, 134] width 81 height 21
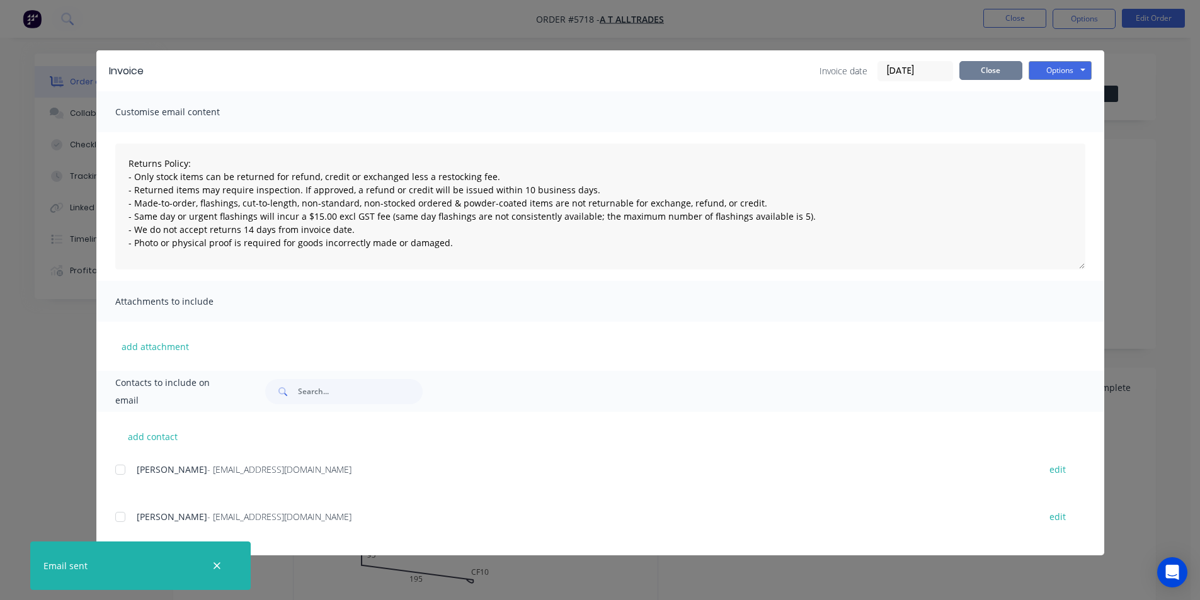
click at [968, 66] on button "Close" at bounding box center [991, 70] width 63 height 19
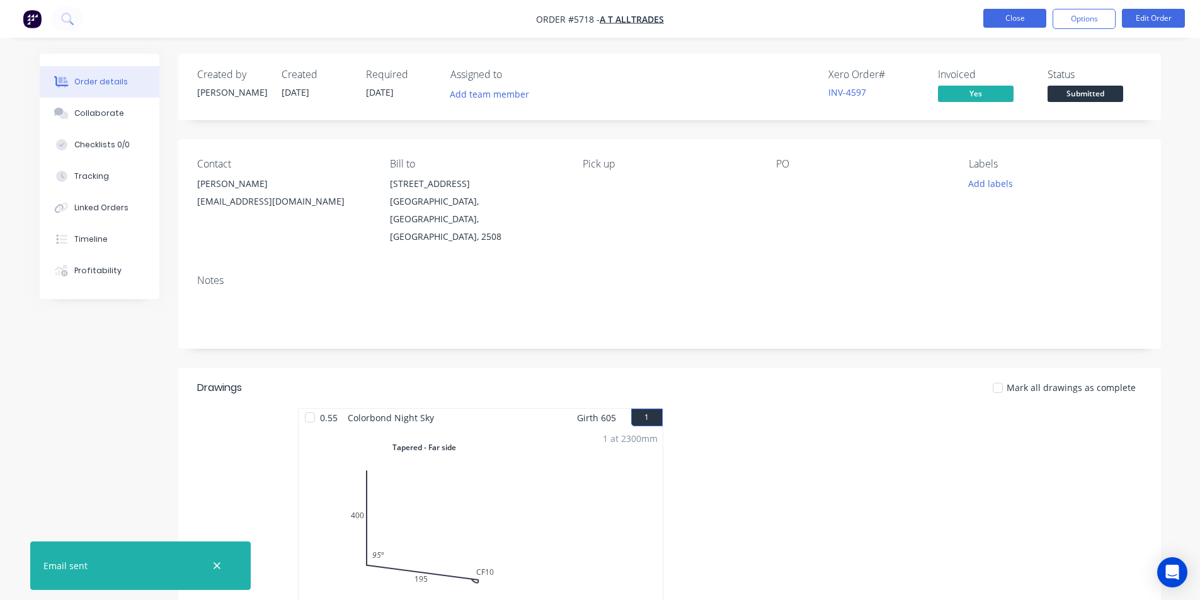
click at [1002, 20] on button "Close" at bounding box center [1015, 18] width 63 height 19
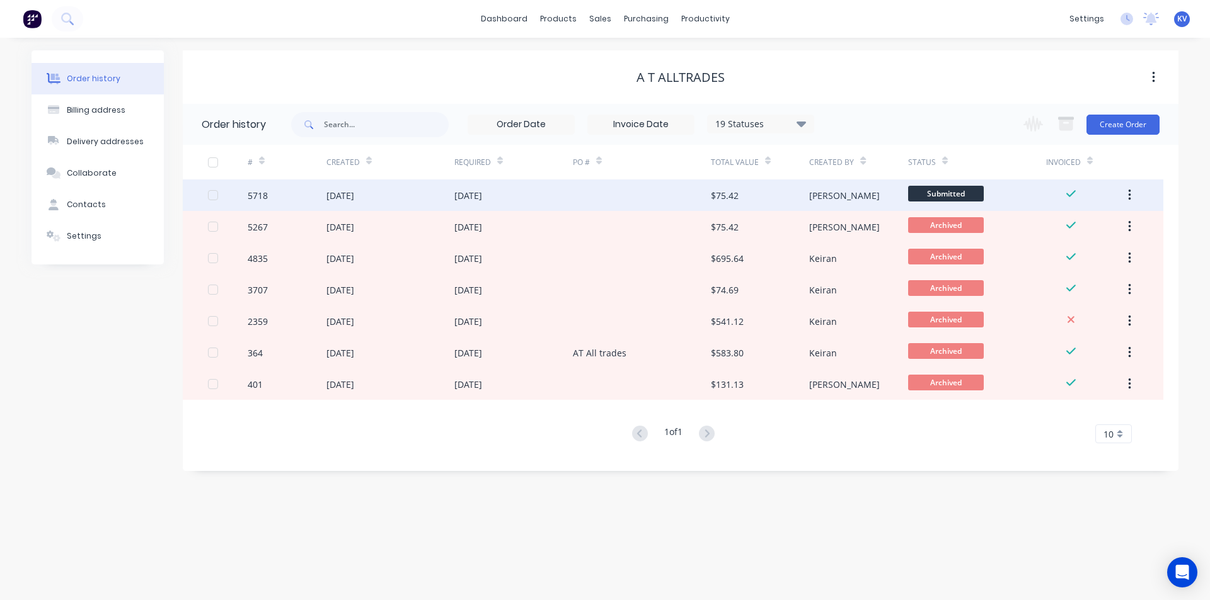
click at [1130, 197] on icon "button" at bounding box center [1129, 195] width 3 height 14
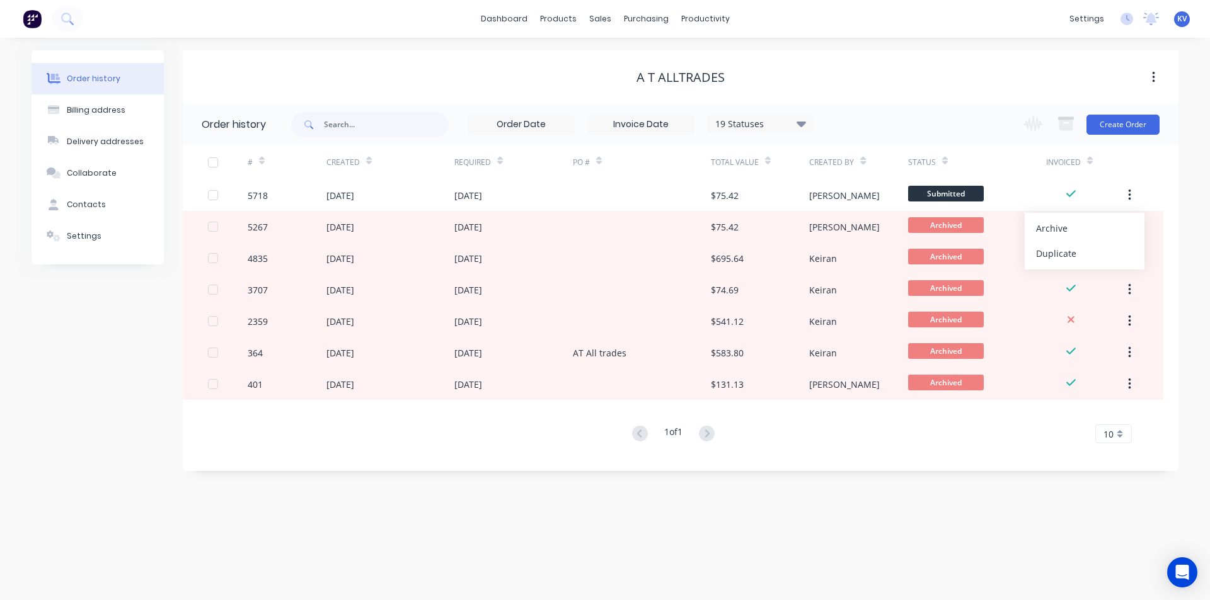
click at [1083, 236] on div "Archive" at bounding box center [1084, 228] width 97 height 18
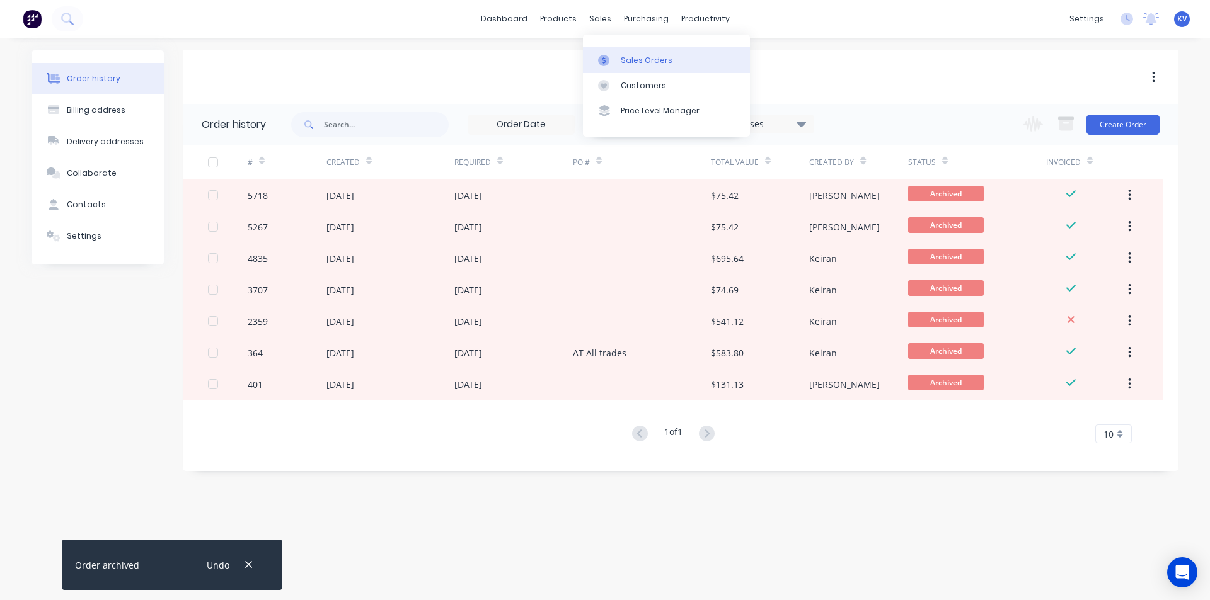
click at [607, 55] on icon at bounding box center [603, 60] width 11 height 11
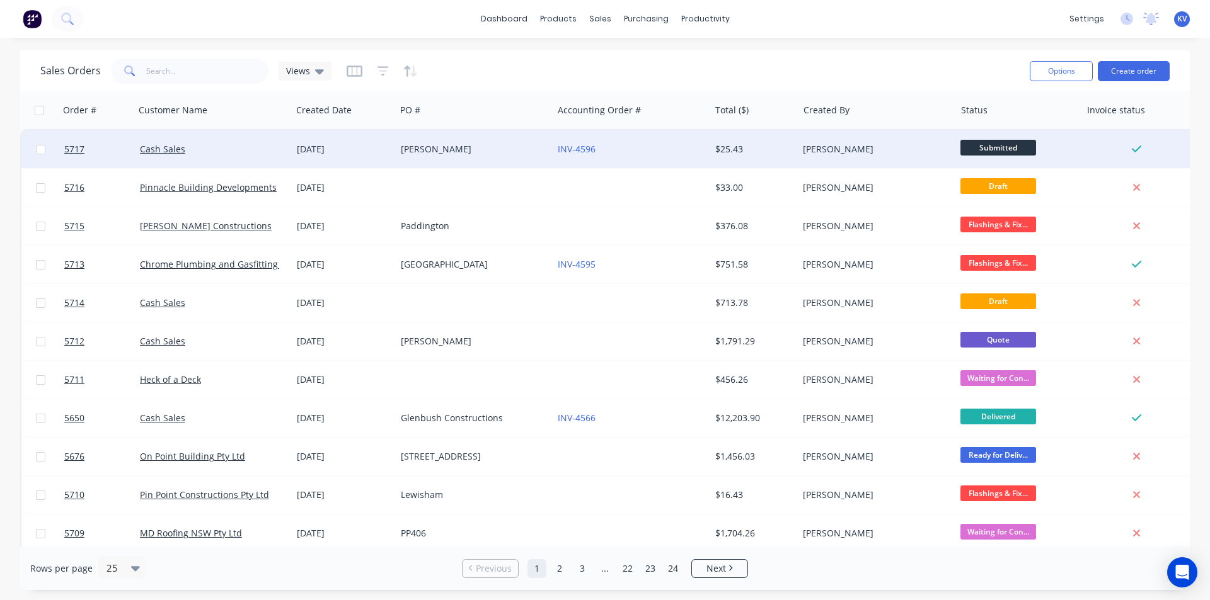
click at [477, 152] on div "[PERSON_NAME]" at bounding box center [471, 149] width 140 height 13
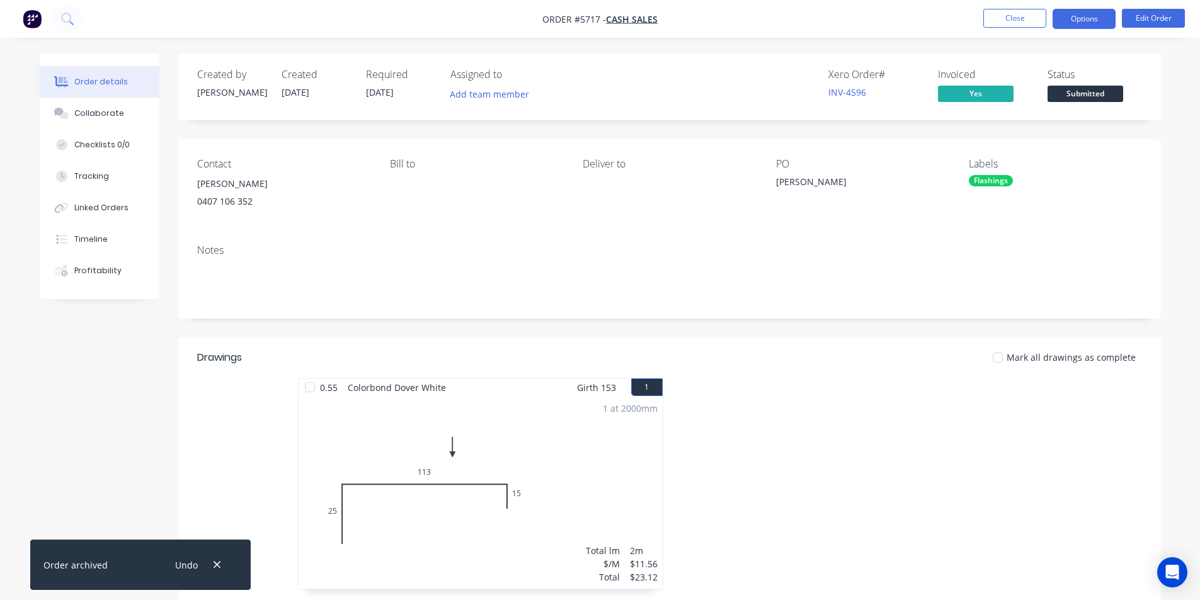
click at [1090, 20] on button "Options" at bounding box center [1084, 19] width 63 height 20
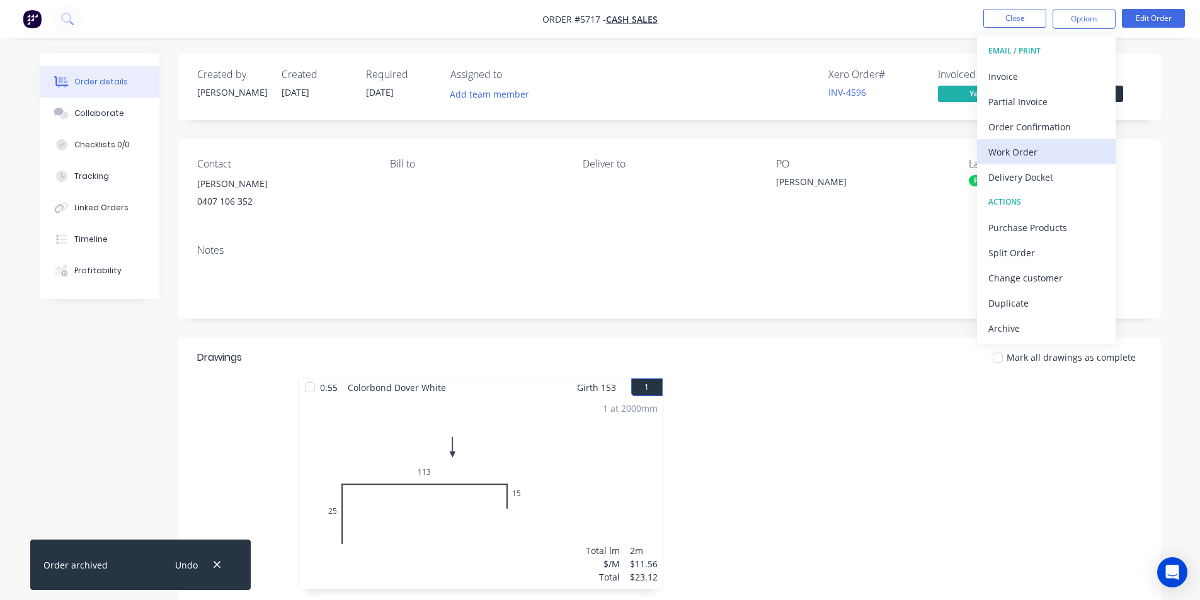
click at [1043, 155] on div "Work Order" at bounding box center [1047, 152] width 116 height 18
drag, startPoint x: 1042, startPoint y: 149, endPoint x: 1028, endPoint y: 123, distance: 28.5
click at [1041, 149] on div "Custom" at bounding box center [1047, 152] width 116 height 18
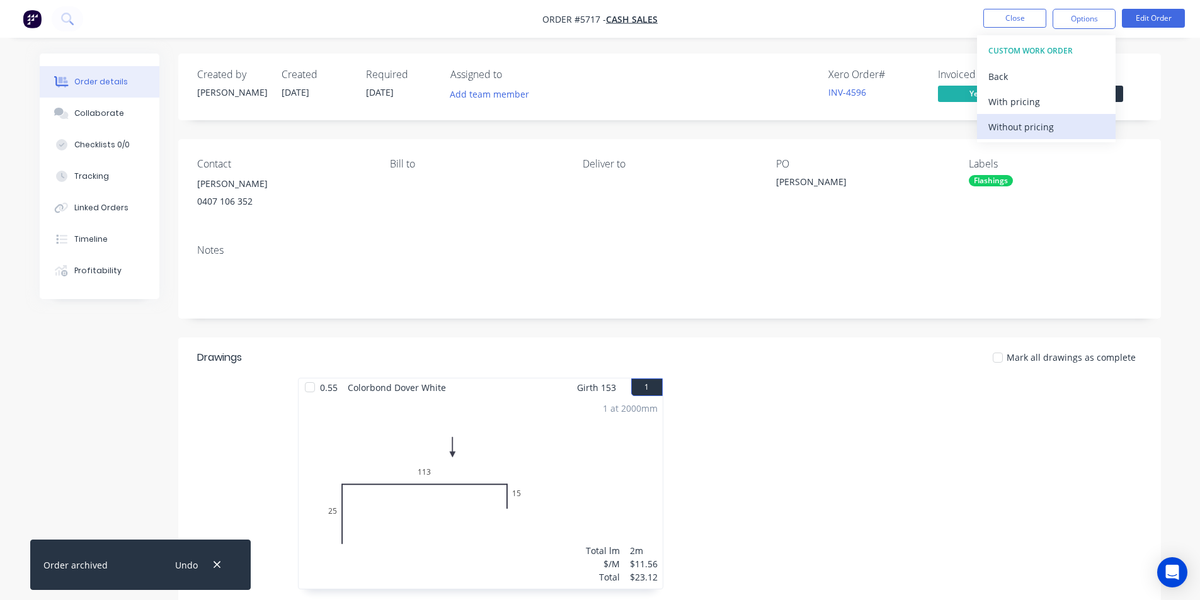
click at [1028, 123] on div "Without pricing" at bounding box center [1047, 127] width 116 height 18
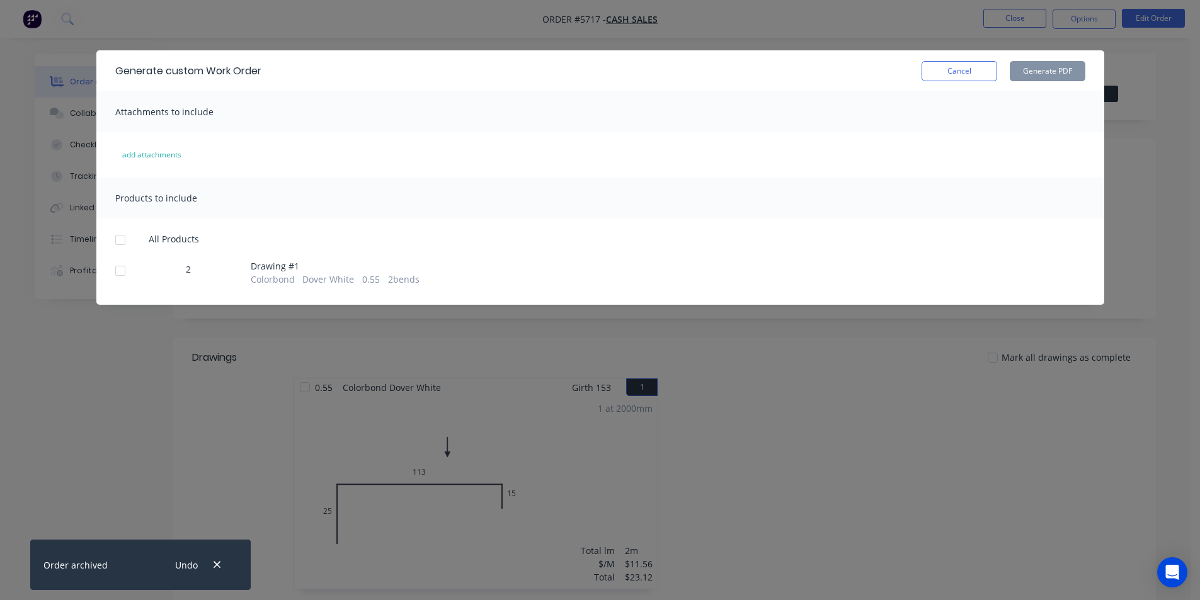
click at [125, 271] on div at bounding box center [120, 270] width 25 height 25
click at [1064, 68] on button "Generate PDF" at bounding box center [1048, 71] width 76 height 20
click at [980, 72] on button "Cancel" at bounding box center [960, 71] width 76 height 20
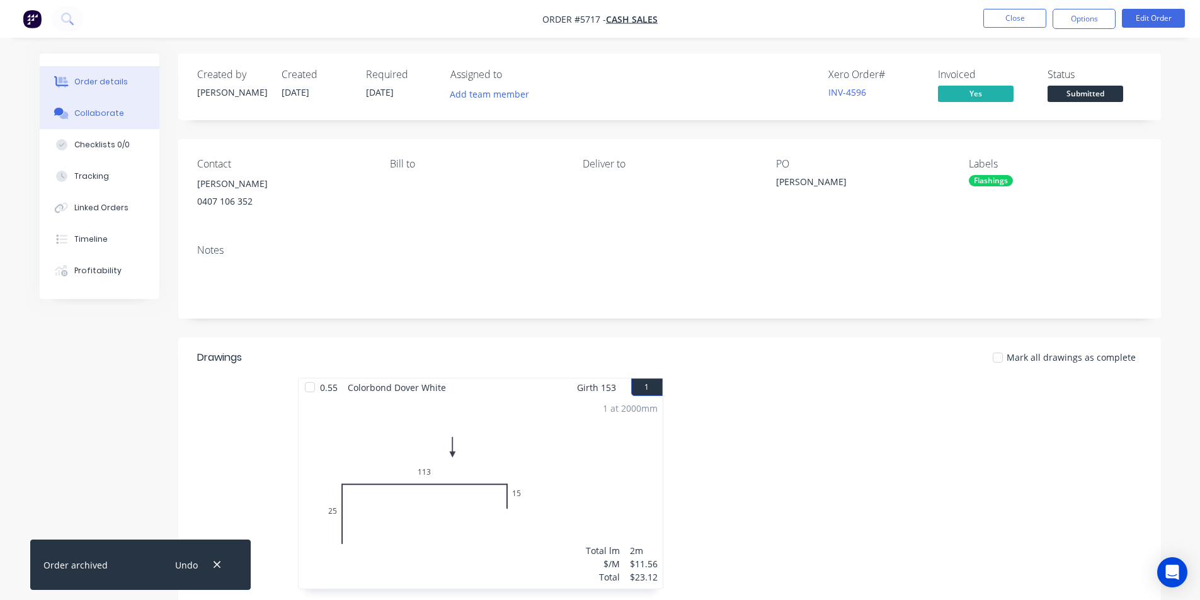
click at [122, 112] on button "Collaborate" at bounding box center [100, 114] width 120 height 32
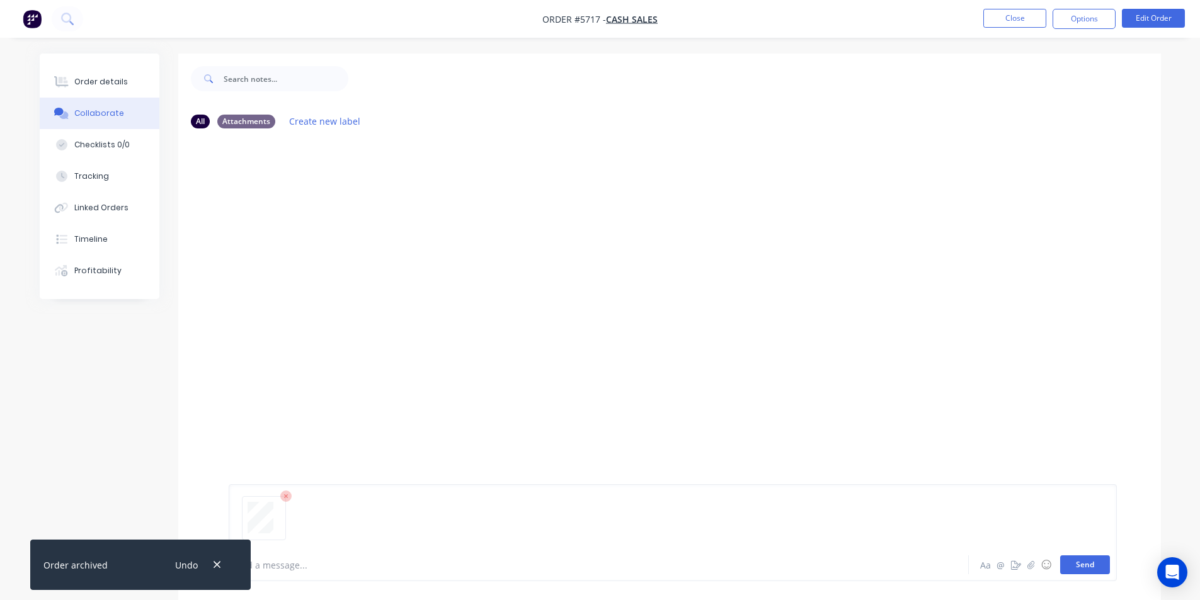
click at [1098, 557] on button "Send" at bounding box center [1085, 565] width 50 height 19
click at [113, 79] on div "Order details" at bounding box center [101, 81] width 54 height 11
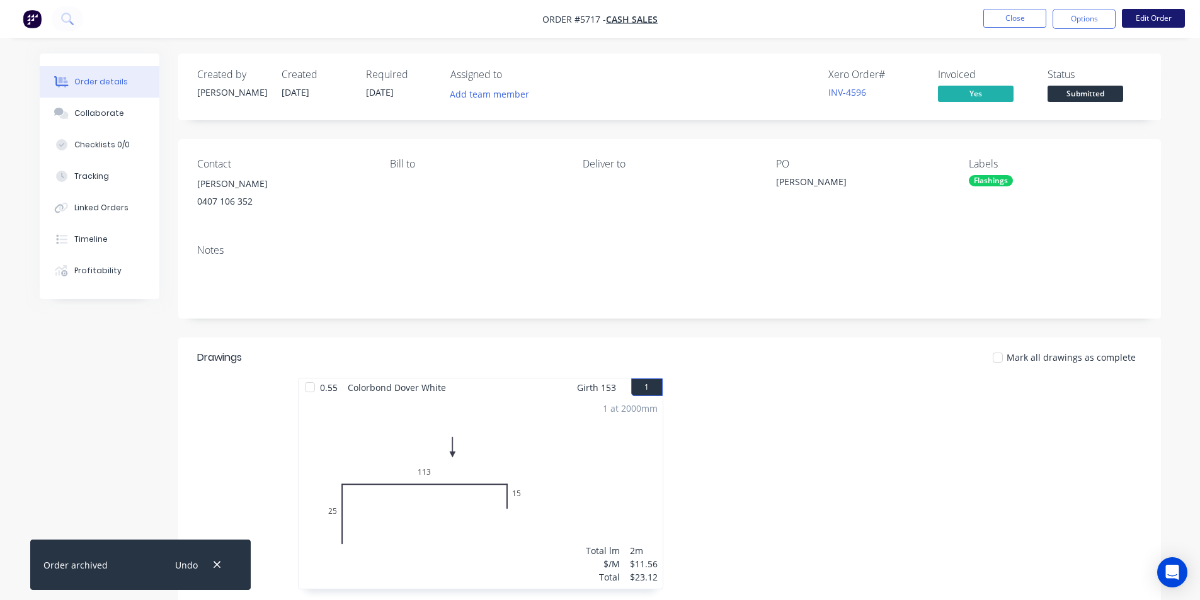
click at [1169, 15] on button "Edit Order" at bounding box center [1153, 18] width 63 height 19
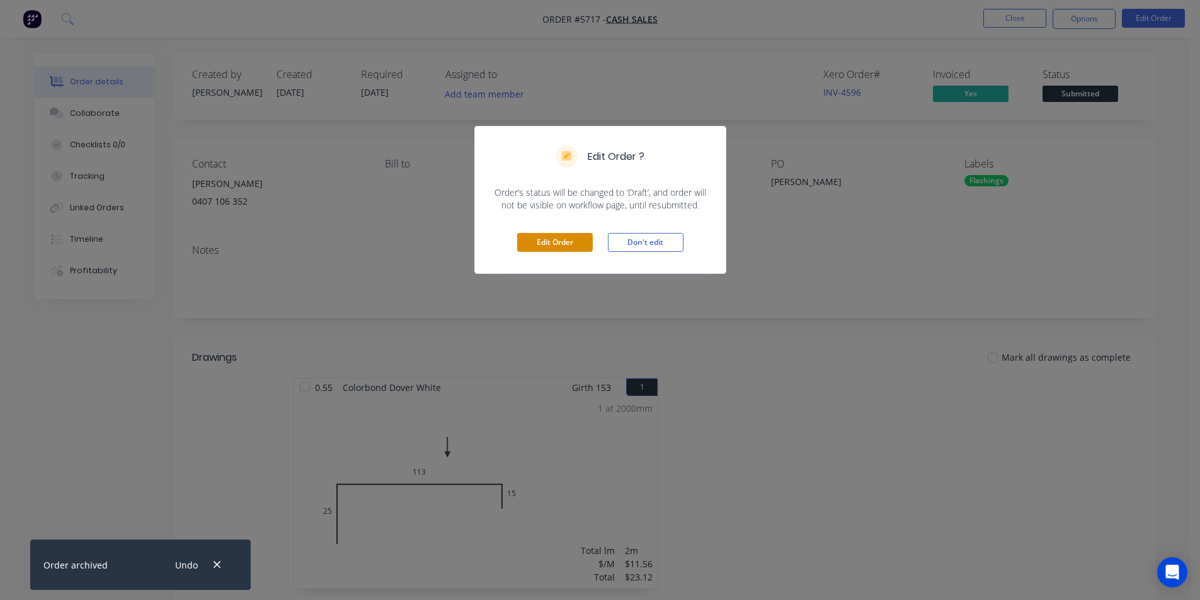
click at [531, 240] on button "Edit Order" at bounding box center [555, 242] width 76 height 19
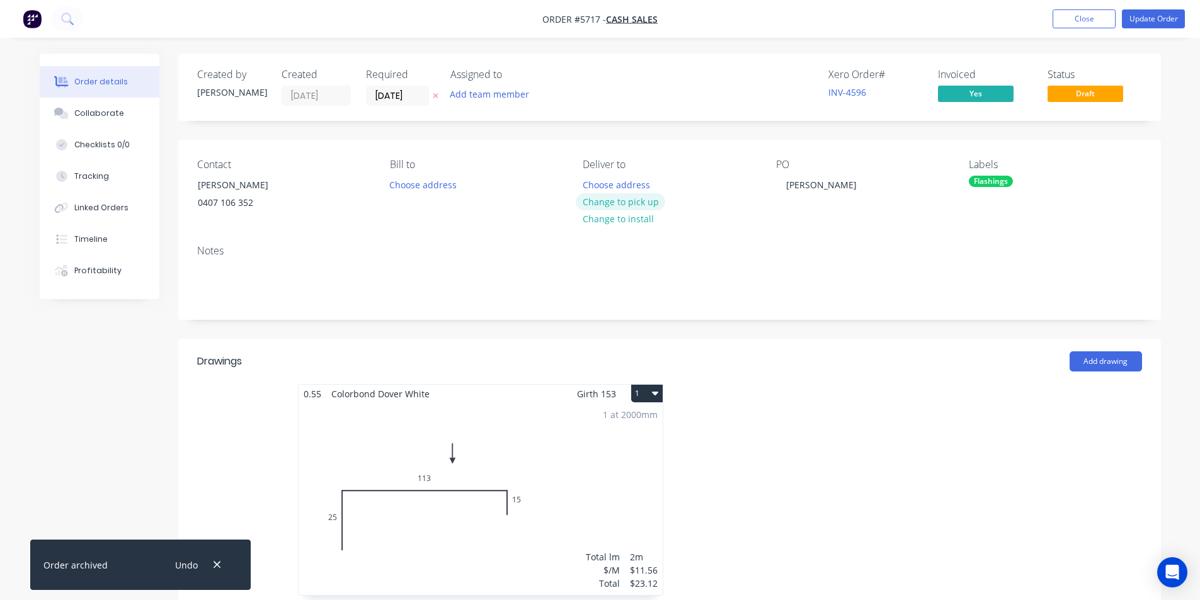
click at [639, 200] on button "Change to pick up" at bounding box center [620, 201] width 89 height 17
click at [1067, 15] on button "Close" at bounding box center [1084, 18] width 63 height 19
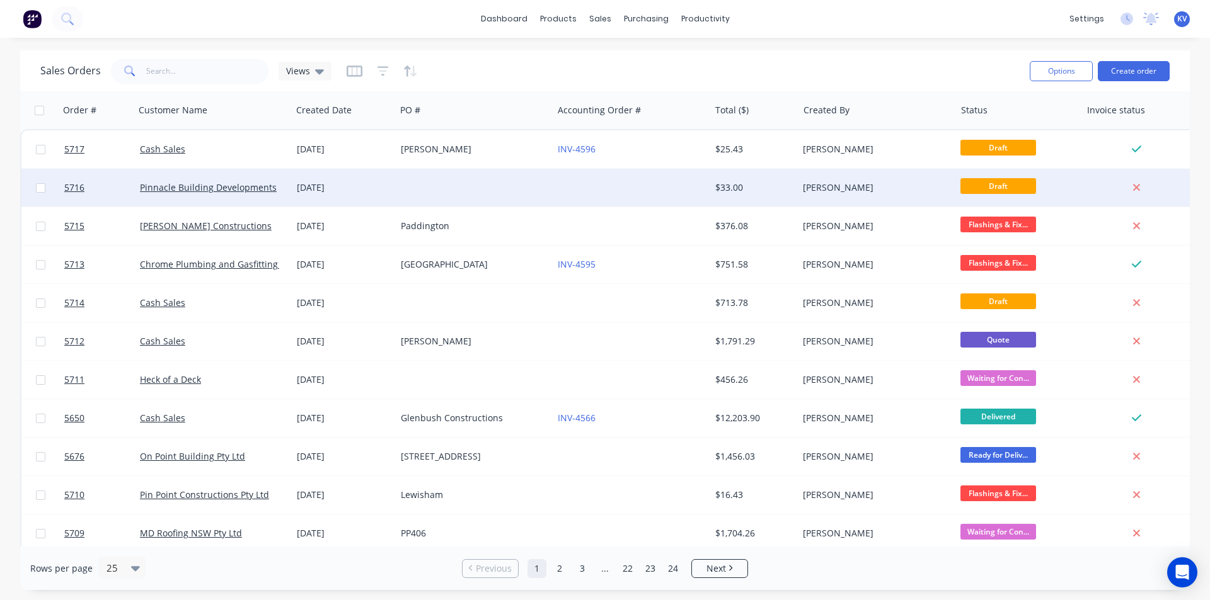
click at [412, 193] on div at bounding box center [474, 188] width 157 height 38
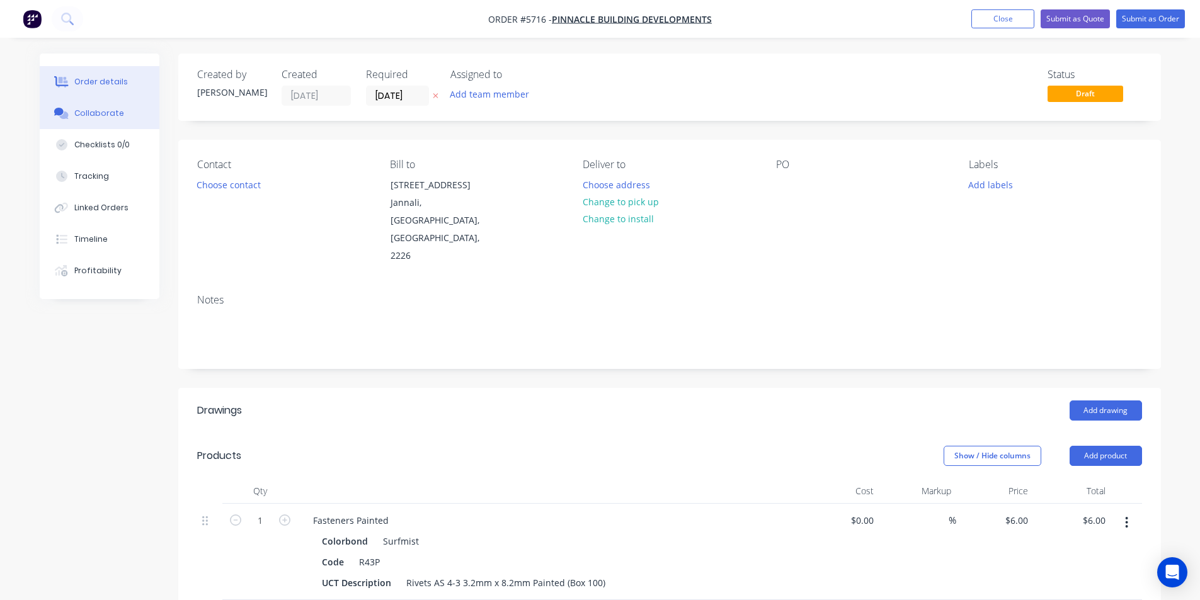
click at [90, 109] on div "Collaborate" at bounding box center [99, 113] width 50 height 11
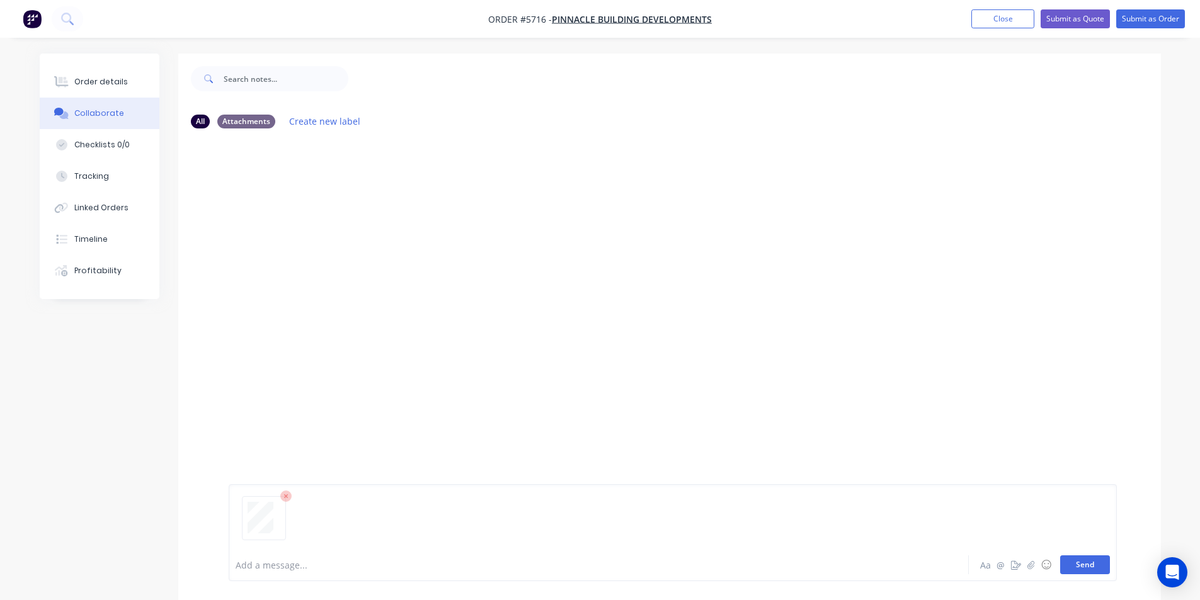
click at [1090, 564] on button "Send" at bounding box center [1085, 565] width 50 height 19
click at [1009, 23] on button "Close" at bounding box center [1003, 18] width 63 height 19
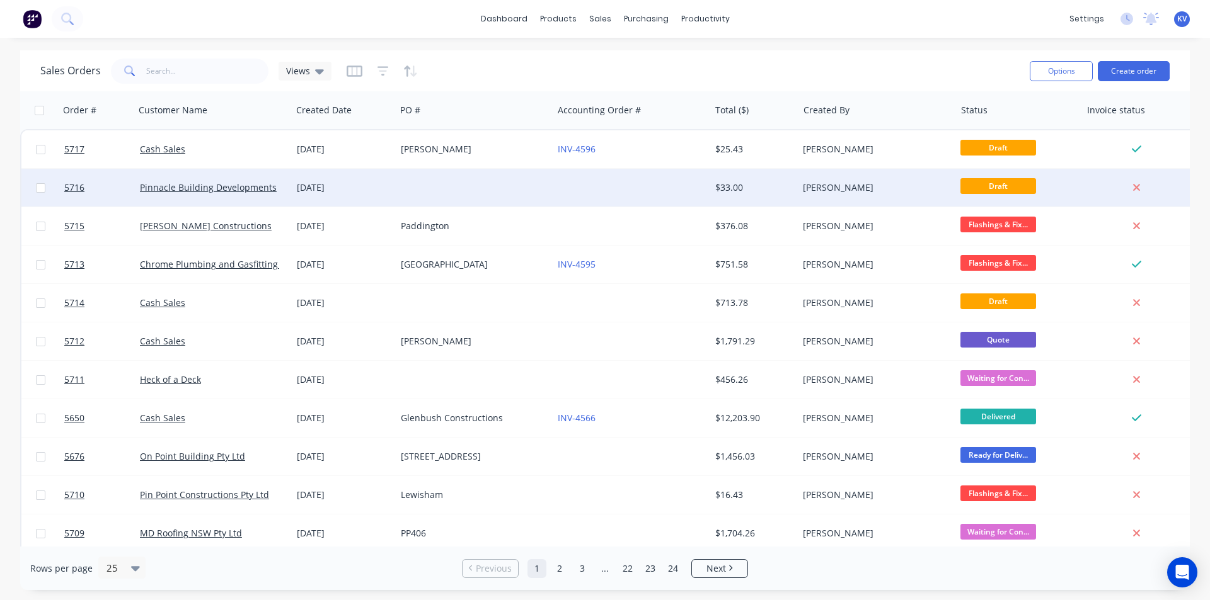
click at [380, 183] on div "[DATE]" at bounding box center [344, 187] width 94 height 13
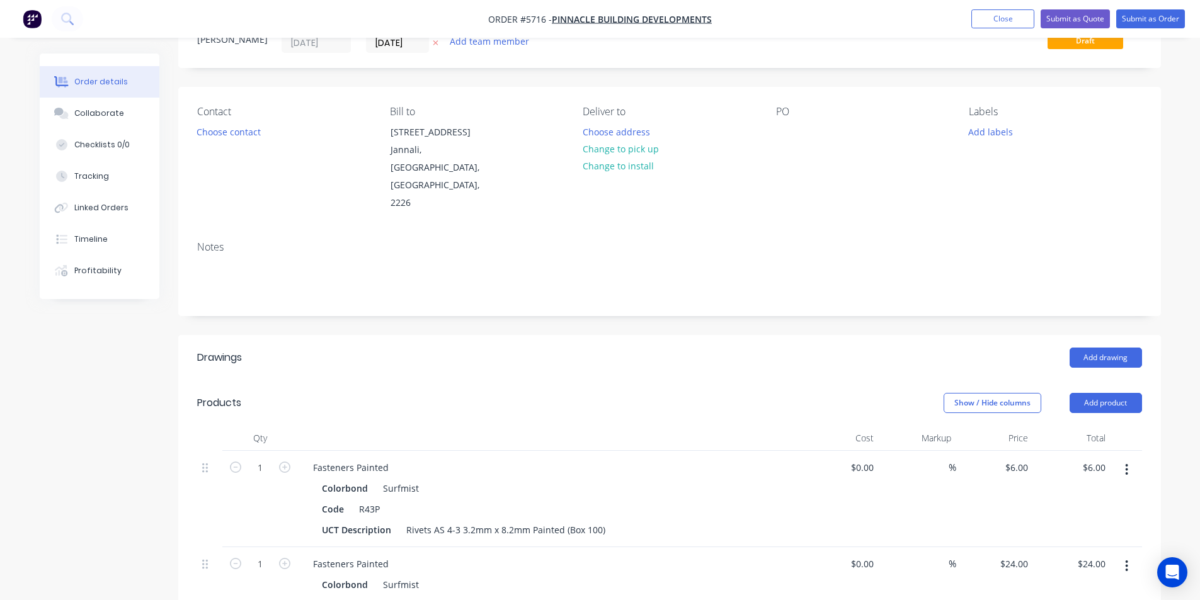
scroll to position [252, 0]
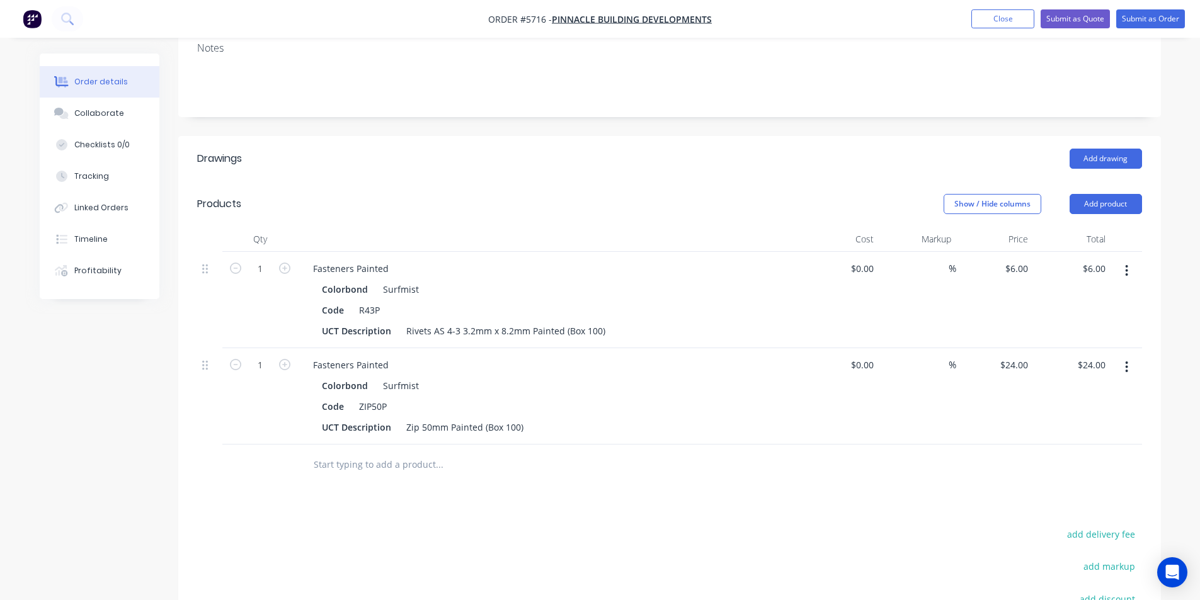
click at [344, 452] on input "text" at bounding box center [439, 464] width 252 height 25
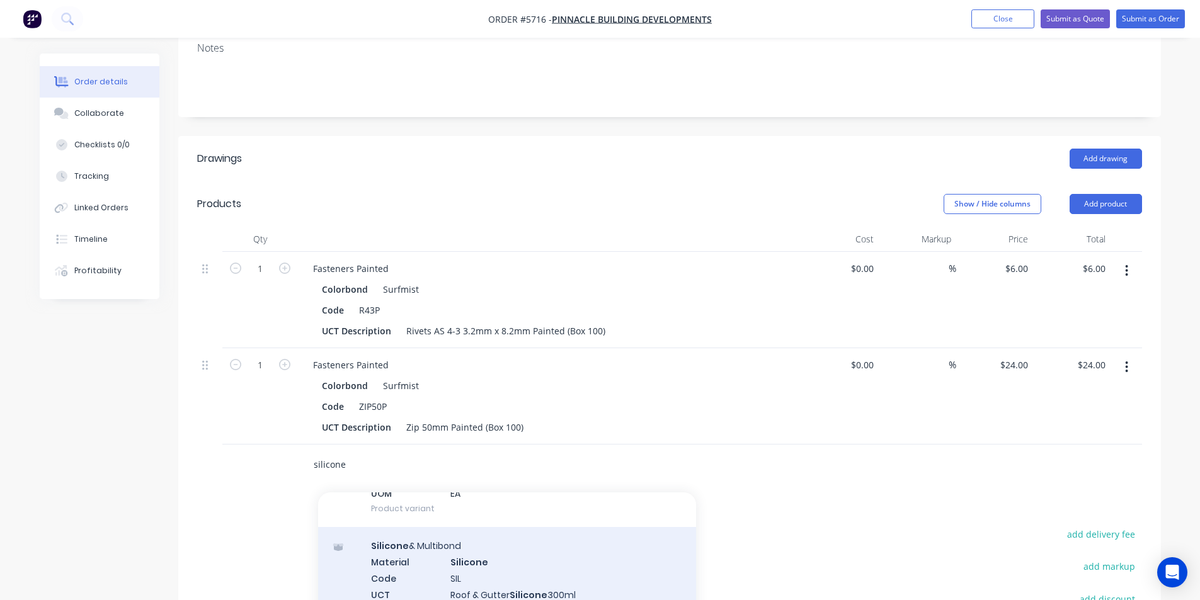
type input "silicone"
click at [548, 549] on div "Silicone & Multibond Material Silicone Code SIL UCT Description Roof & Gutter S…" at bounding box center [507, 592] width 378 height 131
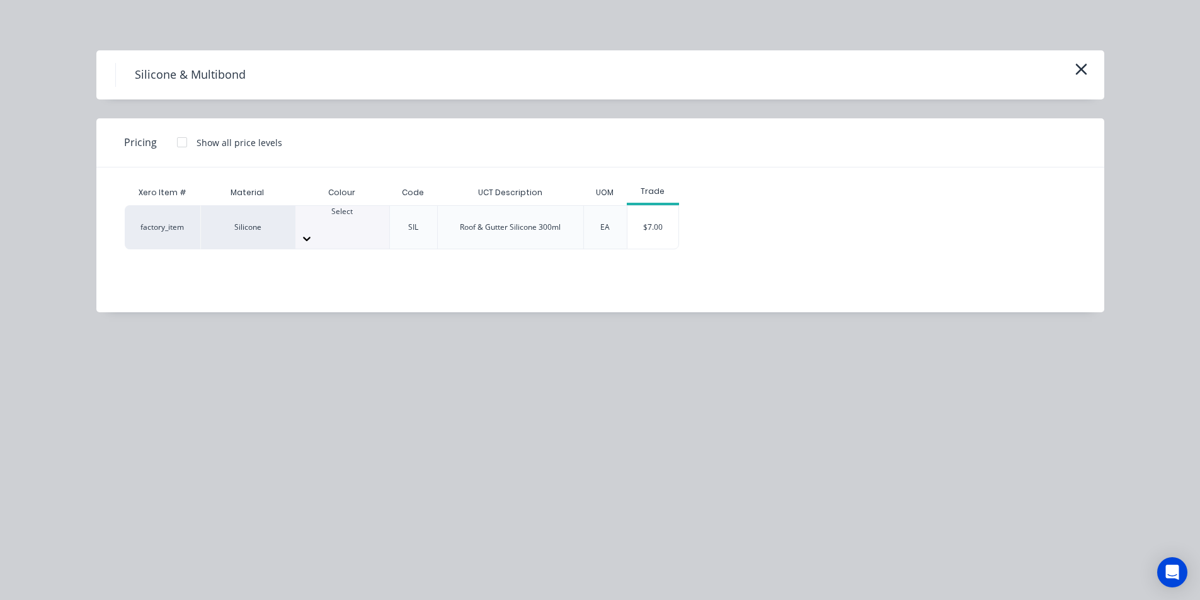
click at [330, 221] on div at bounding box center [343, 222] width 94 height 11
click at [634, 216] on div "$7.00" at bounding box center [653, 227] width 51 height 43
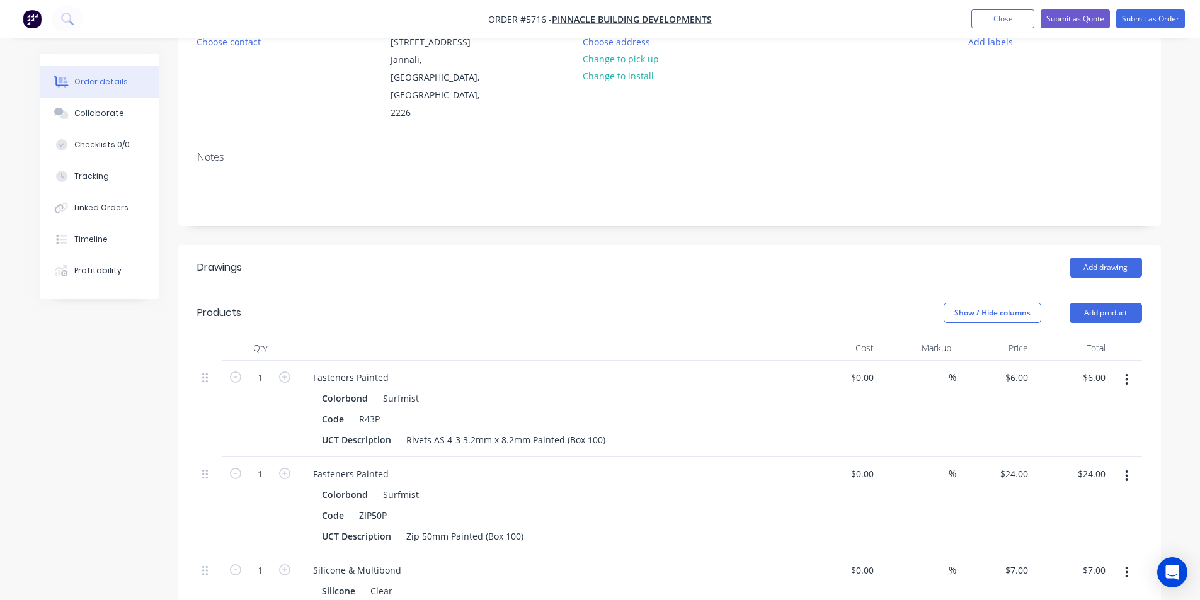
scroll to position [0, 0]
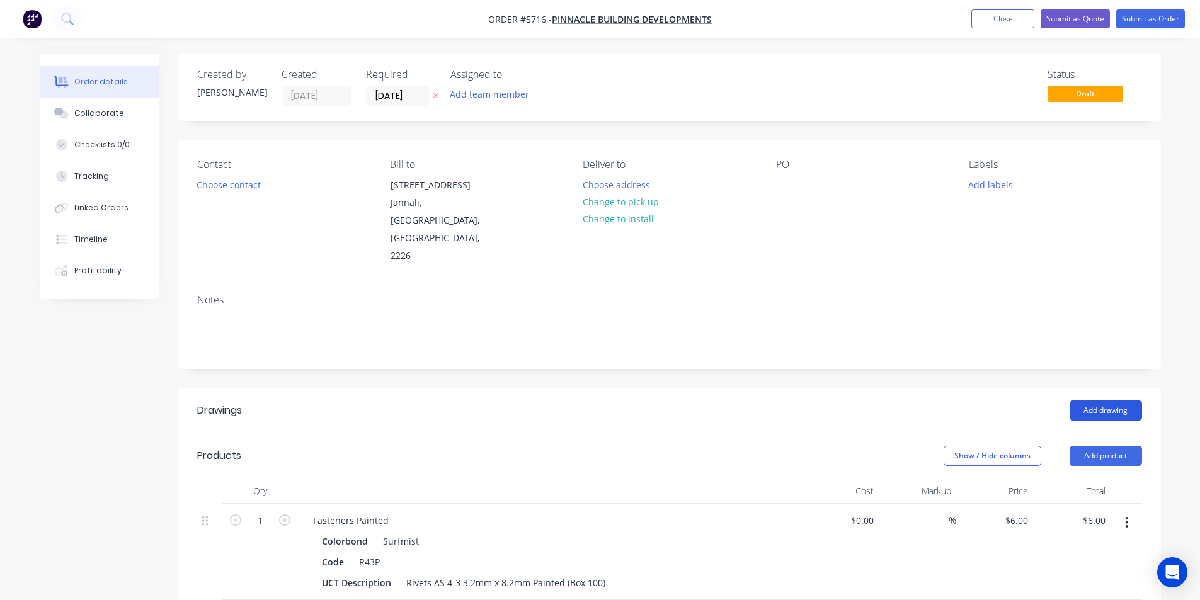
click at [1082, 401] on button "Add drawing" at bounding box center [1106, 411] width 72 height 20
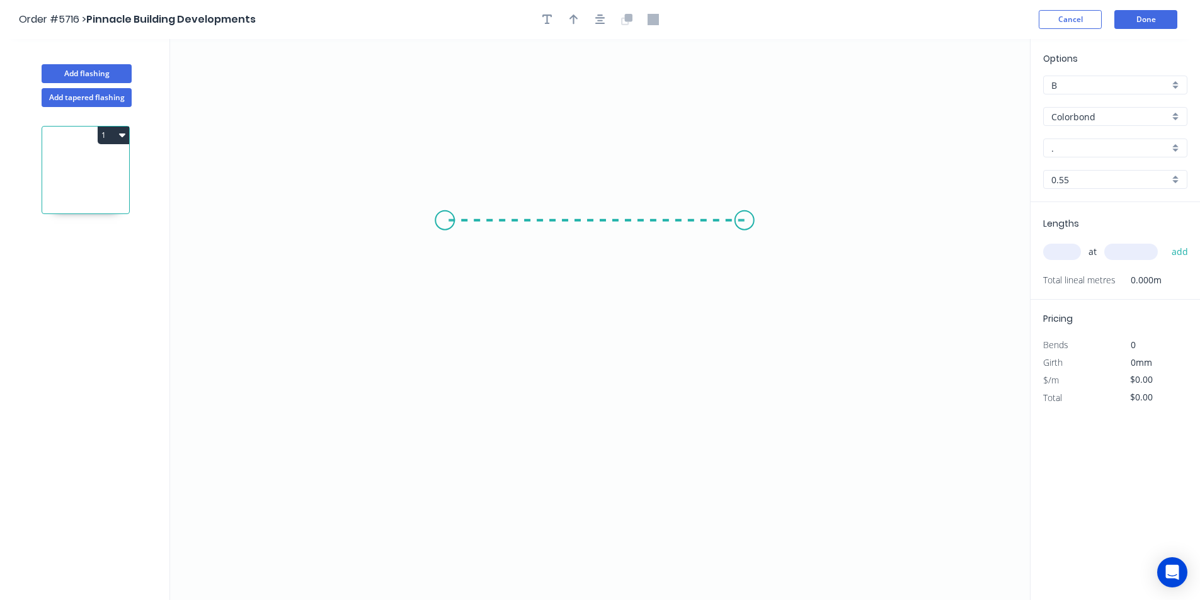
drag, startPoint x: 745, startPoint y: 221, endPoint x: 445, endPoint y: 212, distance: 300.0
click at [445, 212] on icon "0" at bounding box center [600, 319] width 860 height 561
click at [454, 521] on icon "0 ?" at bounding box center [600, 319] width 860 height 561
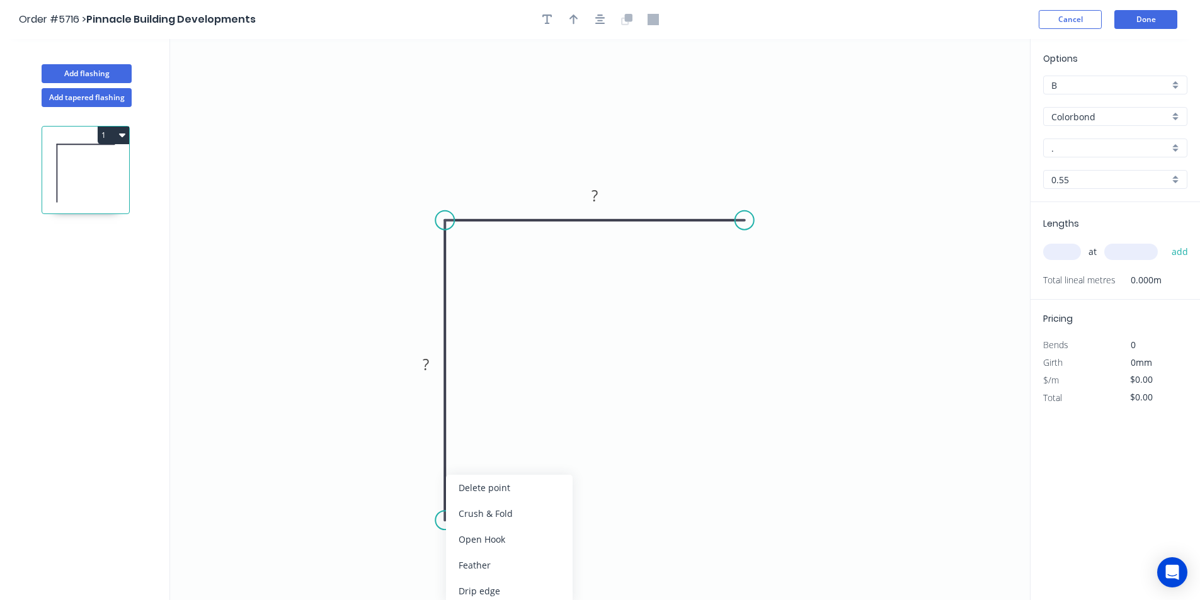
click at [462, 515] on div "Crush & Fold" at bounding box center [509, 514] width 127 height 26
click at [432, 363] on rect at bounding box center [425, 366] width 25 height 18
type input "$14.42"
click at [1073, 143] on input "." at bounding box center [1111, 148] width 118 height 13
click at [1062, 175] on div "Surfmist" at bounding box center [1115, 172] width 143 height 22
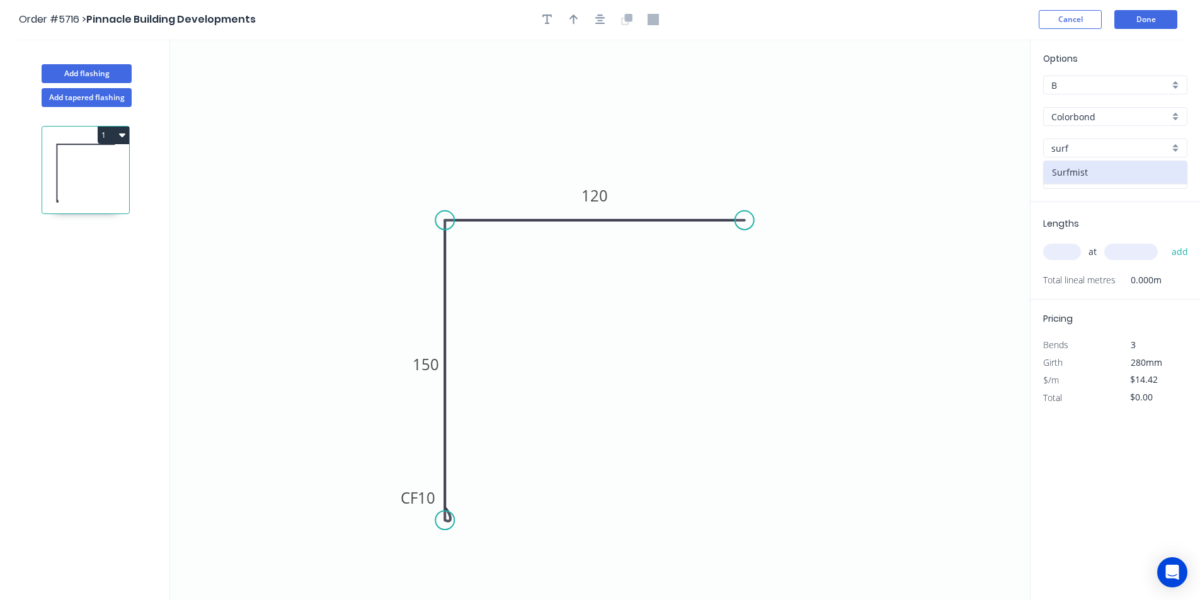
type input "Surfmist"
click at [1065, 246] on input "text" at bounding box center [1062, 252] width 38 height 16
type input "2"
type input "3100"
click at [1177, 254] on button "add" at bounding box center [1181, 251] width 30 height 21
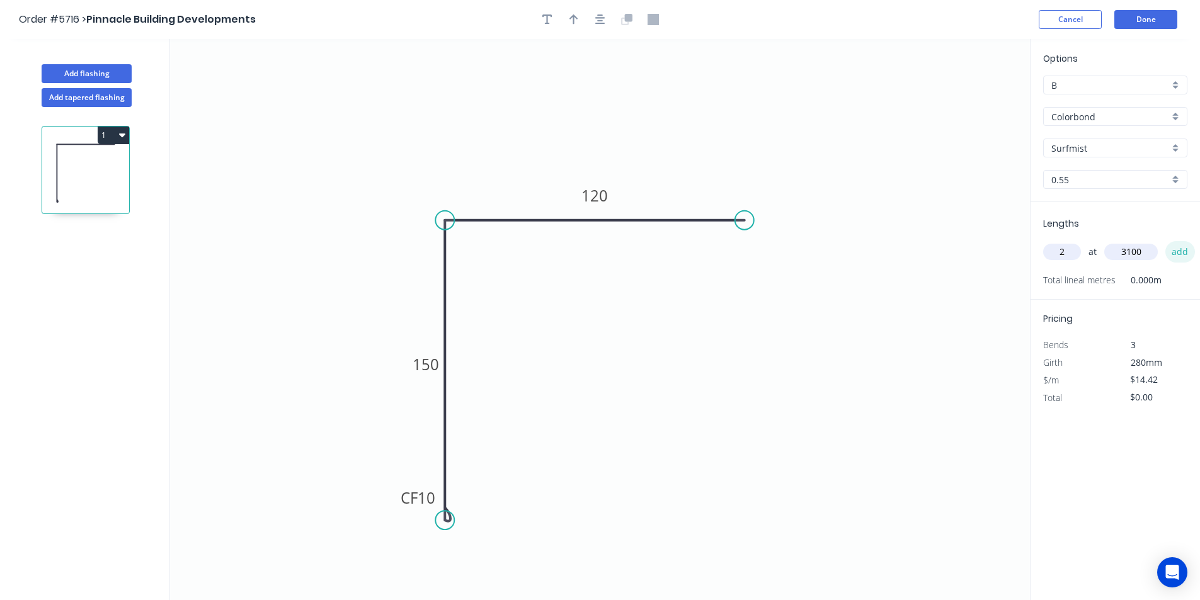
type input "$89.40"
click at [568, 24] on button "button" at bounding box center [574, 19] width 19 height 19
drag, startPoint x: 965, startPoint y: 98, endPoint x: 643, endPoint y: 139, distance: 325.2
click at [643, 139] on icon at bounding box center [642, 125] width 11 height 40
click at [1139, 21] on button "Done" at bounding box center [1146, 19] width 63 height 19
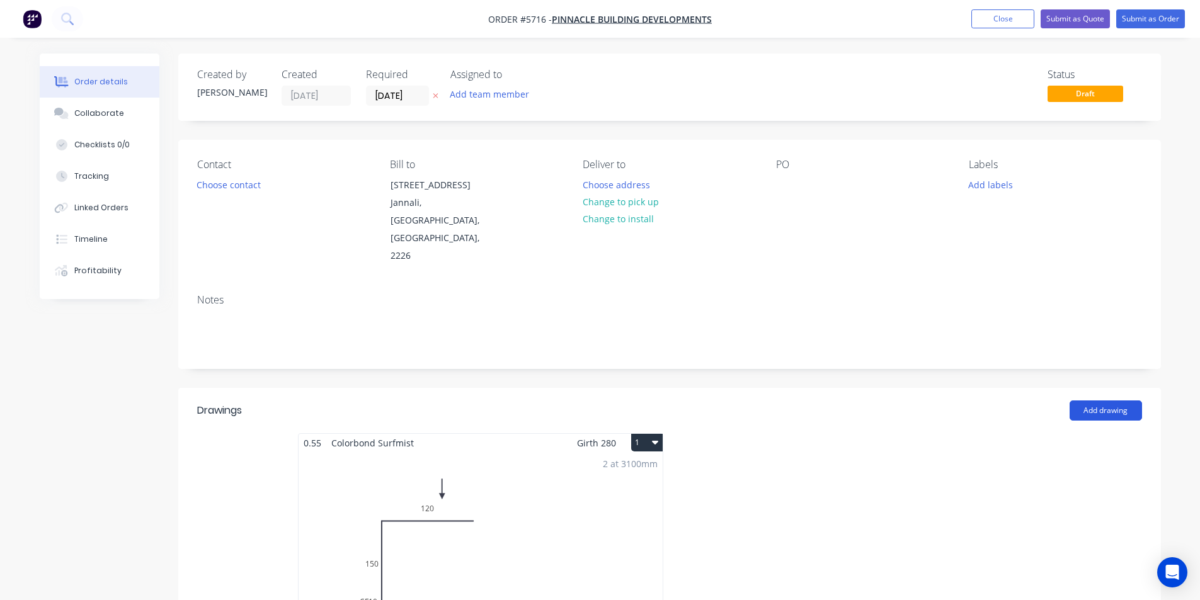
click at [1100, 401] on button "Add drawing" at bounding box center [1106, 411] width 72 height 20
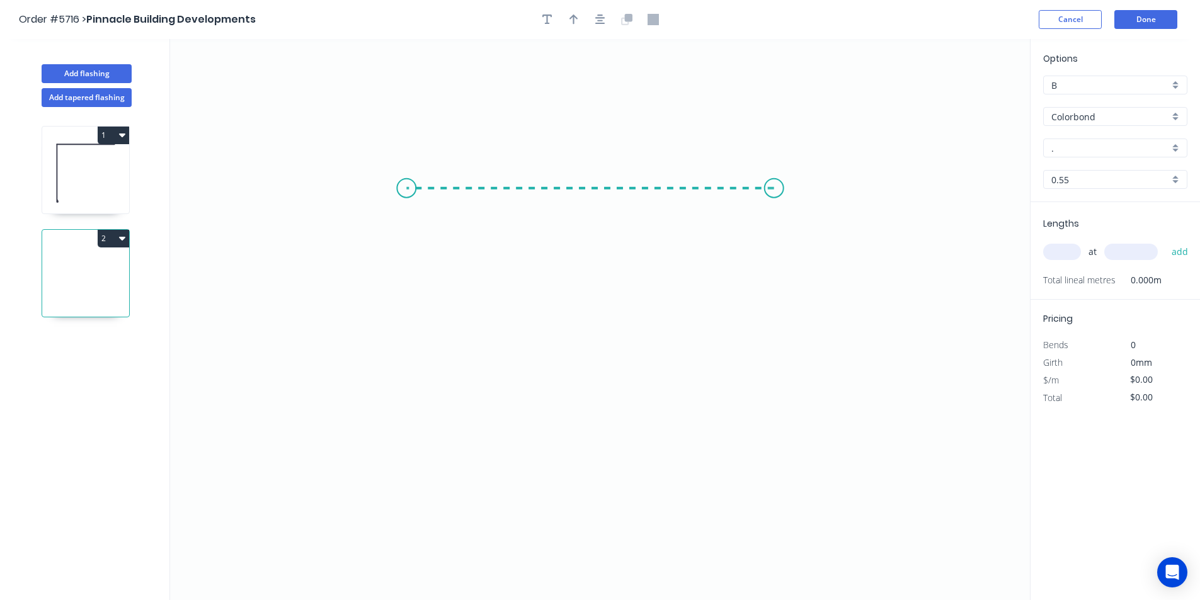
drag, startPoint x: 774, startPoint y: 188, endPoint x: 406, endPoint y: 188, distance: 368.0
click at [406, 188] on icon "0" at bounding box center [600, 319] width 860 height 561
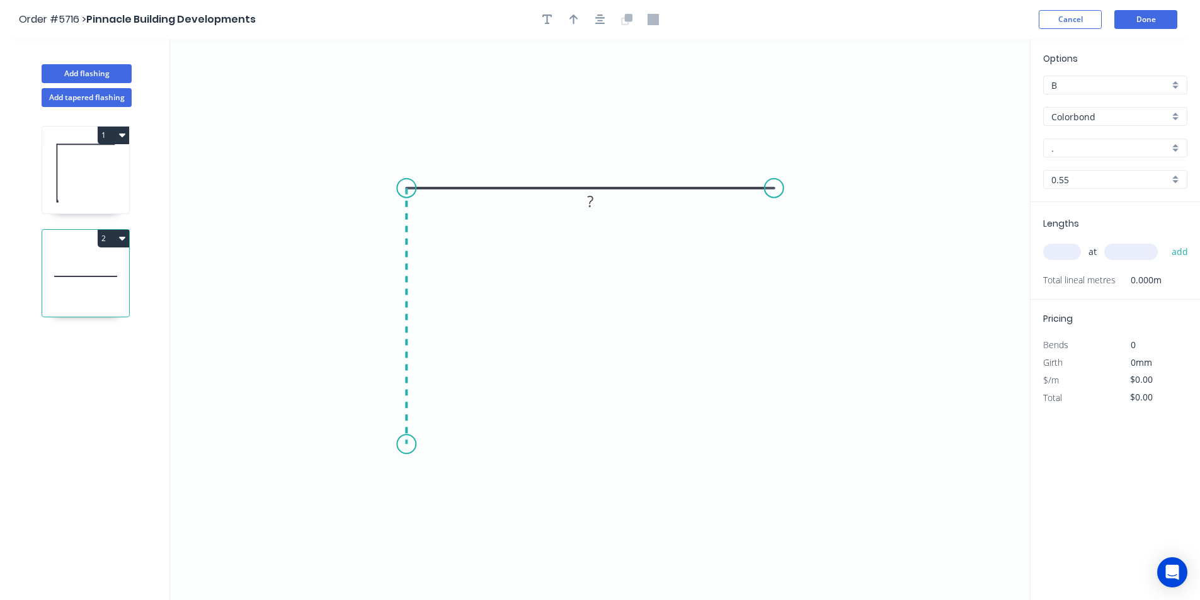
click at [401, 445] on icon "0 ?" at bounding box center [600, 319] width 860 height 561
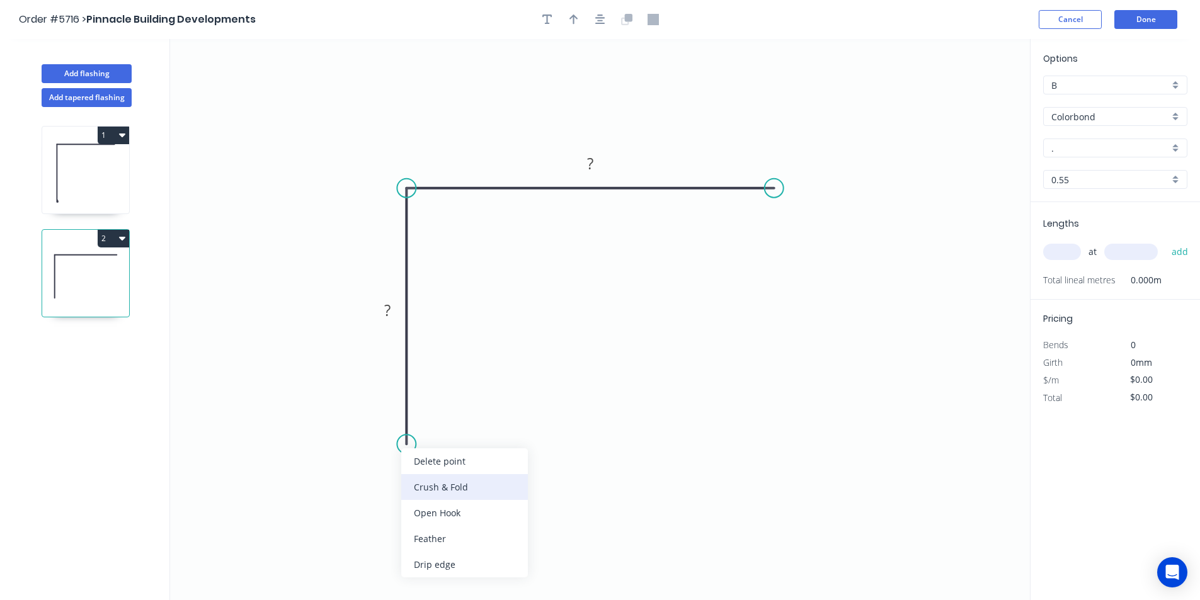
click at [429, 490] on div "Crush & Fold" at bounding box center [464, 487] width 127 height 26
click at [388, 313] on tspan "?" at bounding box center [387, 310] width 6 height 21
type input "$17.46"
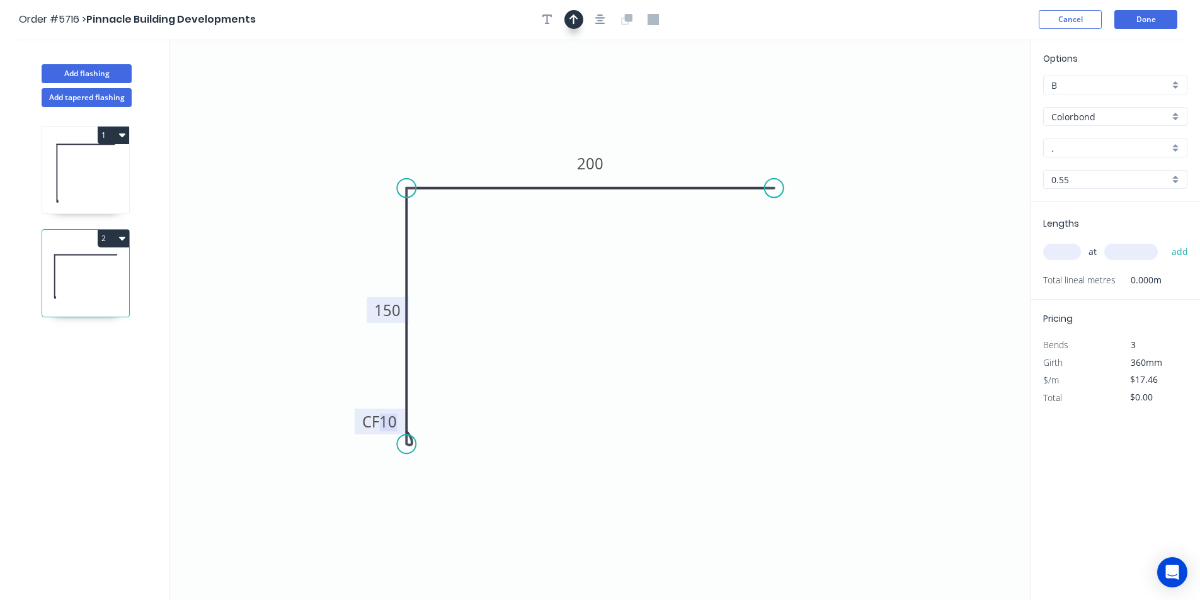
click at [573, 21] on icon "button" at bounding box center [574, 19] width 9 height 10
drag, startPoint x: 909, startPoint y: 119, endPoint x: 672, endPoint y: 131, distance: 236.6
click at [672, 131] on icon at bounding box center [672, 116] width 11 height 40
click at [1111, 149] on input "." at bounding box center [1111, 148] width 118 height 13
click at [1100, 176] on div "Surfmist" at bounding box center [1115, 172] width 143 height 22
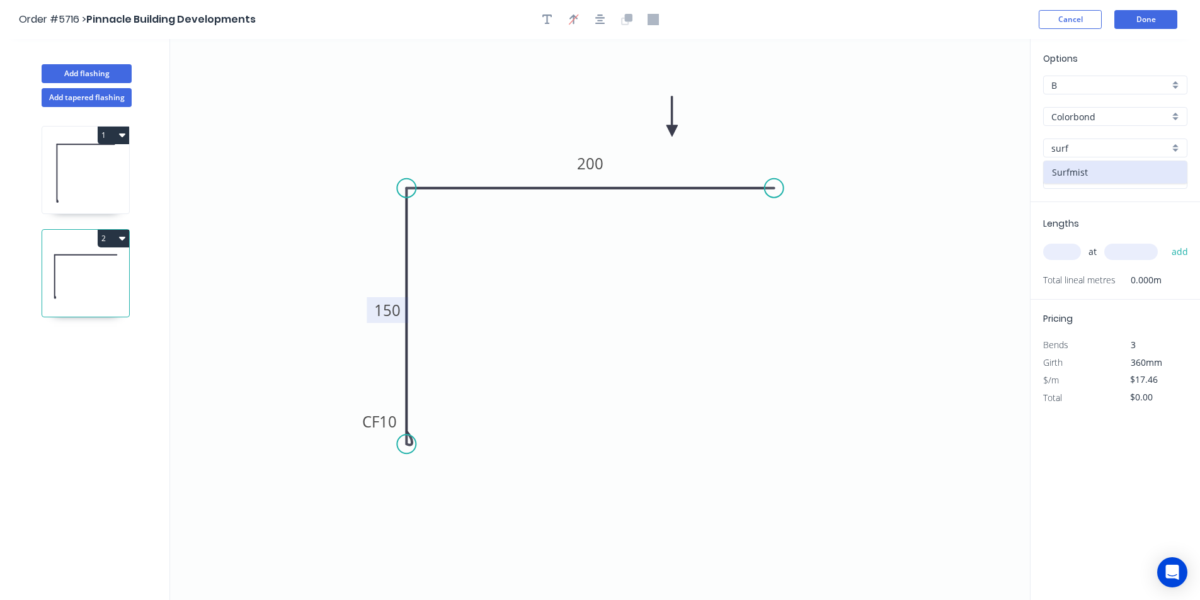
type input "Surfmist"
click at [1069, 249] on input "text" at bounding box center [1062, 252] width 38 height 16
type input "1"
type input "1250"
click at [1183, 250] on button "add" at bounding box center [1181, 251] width 30 height 21
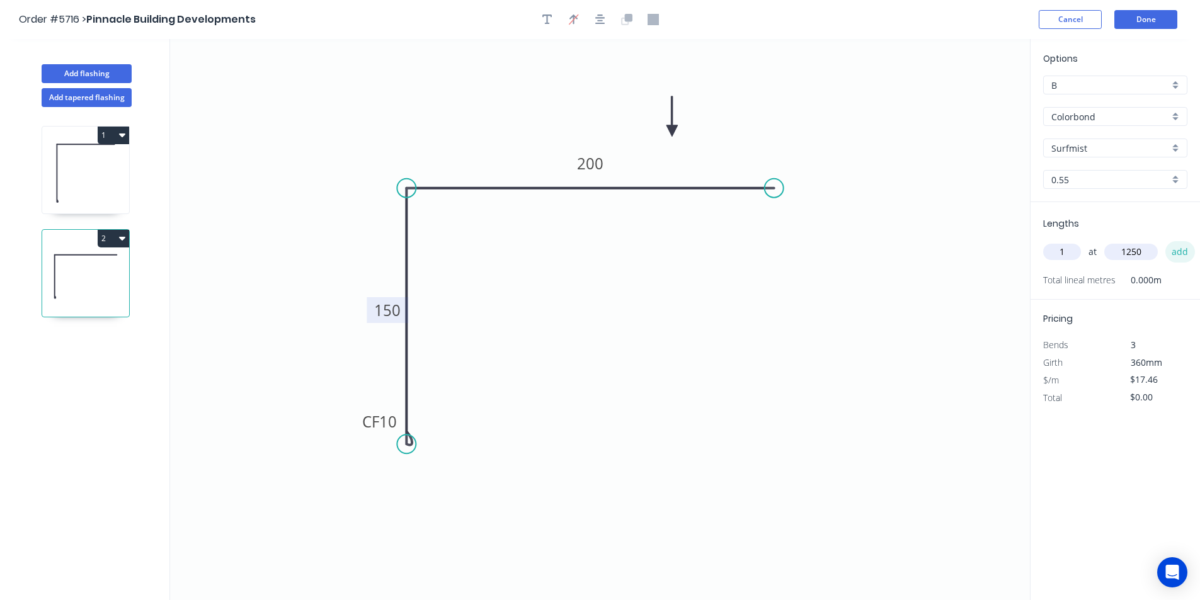
type input "$21.83"
click at [1156, 16] on button "Done" at bounding box center [1146, 19] width 63 height 19
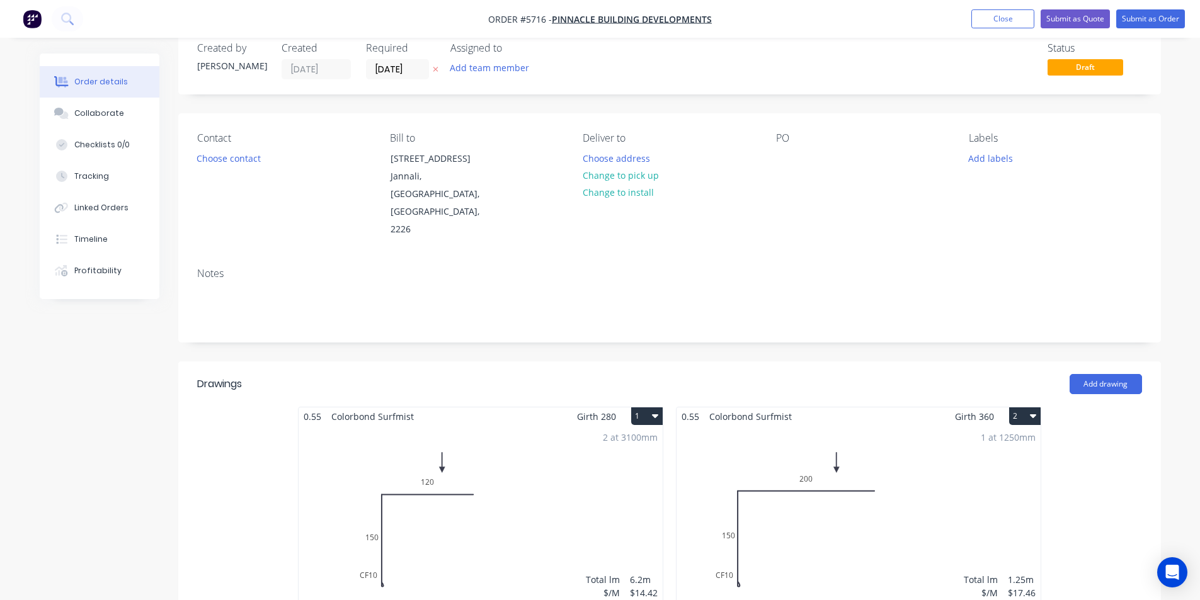
scroll to position [63, 0]
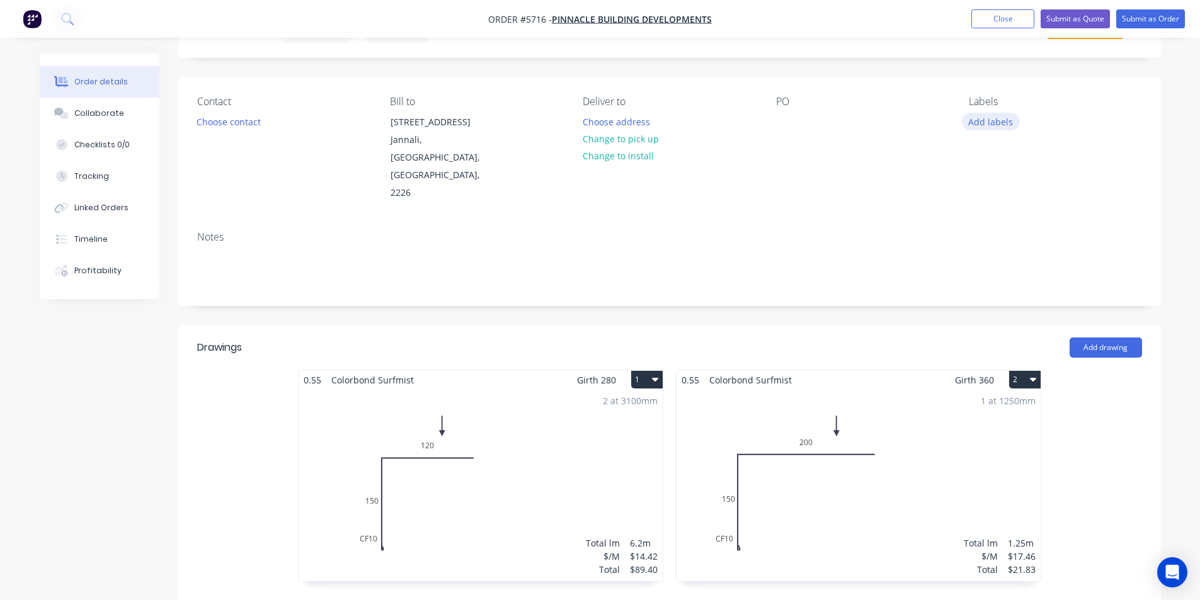
click at [1002, 119] on button "Add labels" at bounding box center [991, 121] width 58 height 17
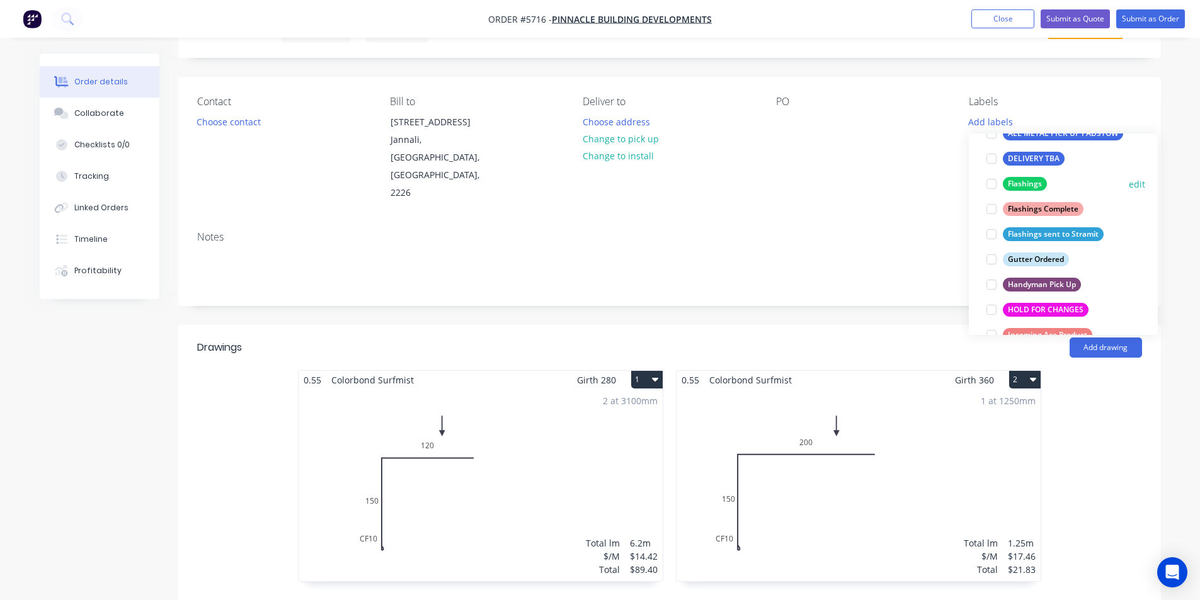
click at [989, 182] on div at bounding box center [991, 183] width 25 height 25
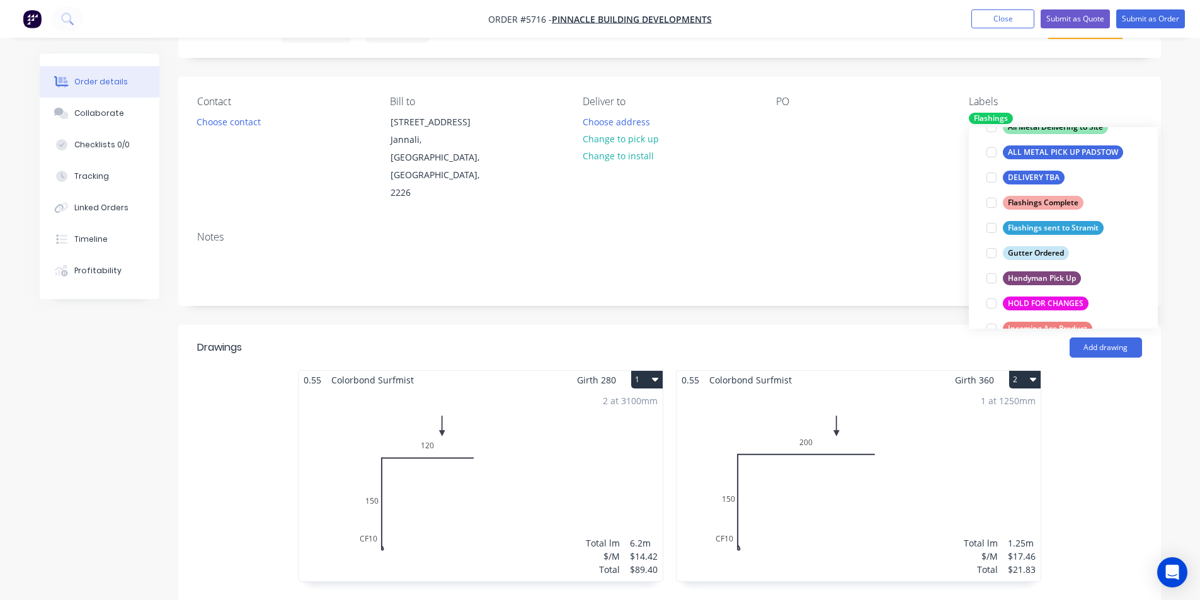
scroll to position [50, 0]
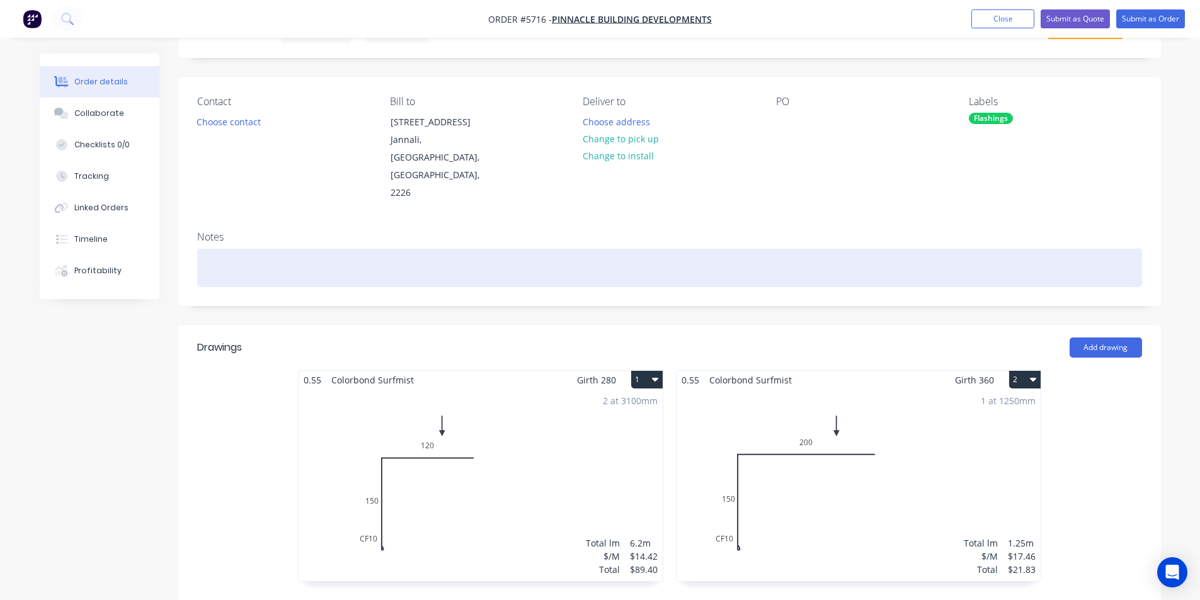
click at [921, 249] on div at bounding box center [669, 268] width 945 height 38
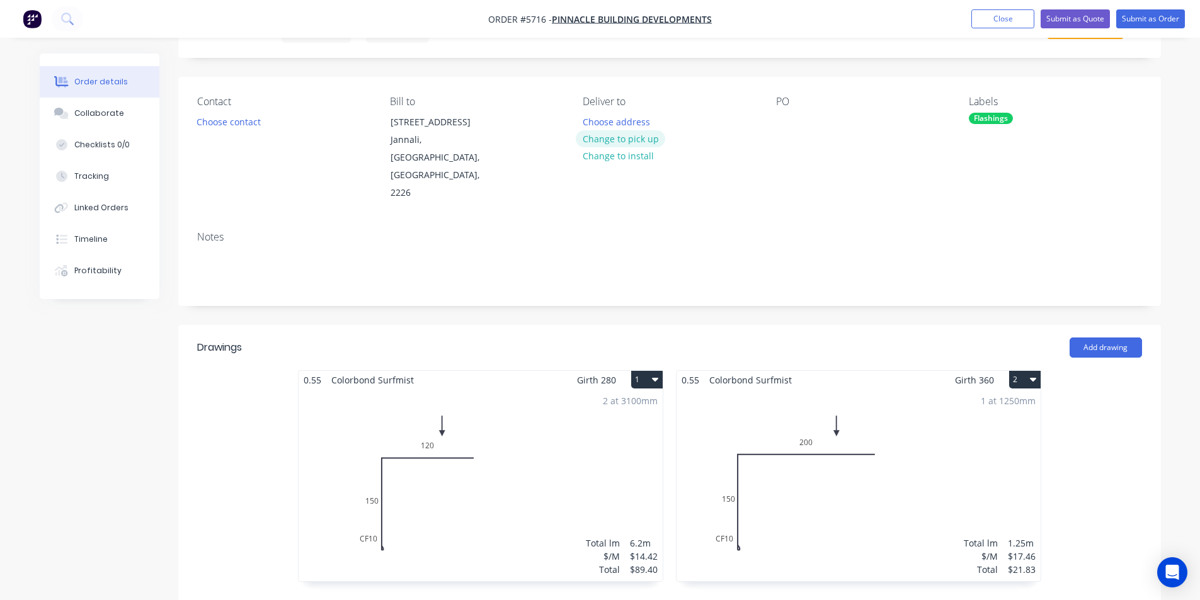
click at [652, 133] on button "Change to pick up" at bounding box center [620, 138] width 89 height 17
click at [761, 259] on div "Notes" at bounding box center [669, 263] width 983 height 84
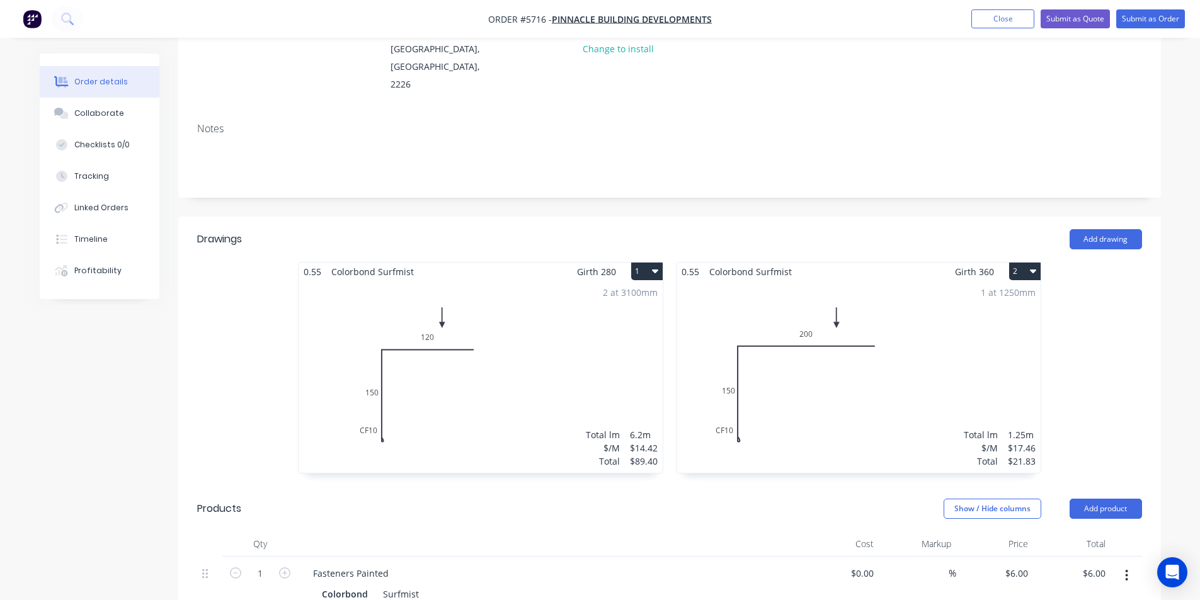
scroll to position [0, 0]
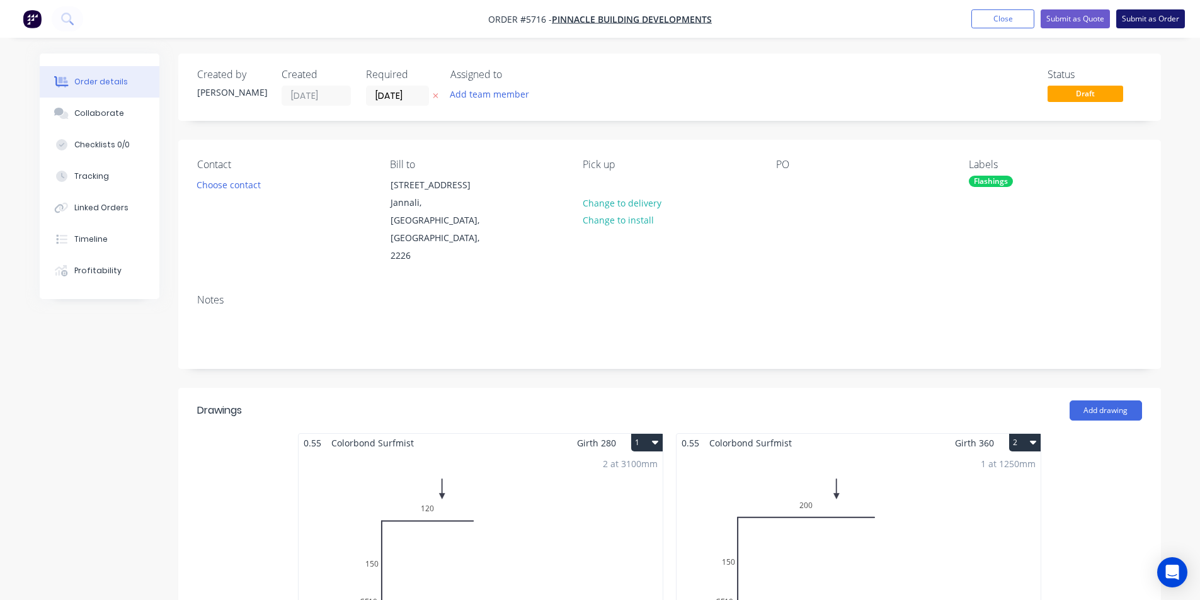
click at [1134, 18] on button "Submit as Order" at bounding box center [1151, 18] width 69 height 19
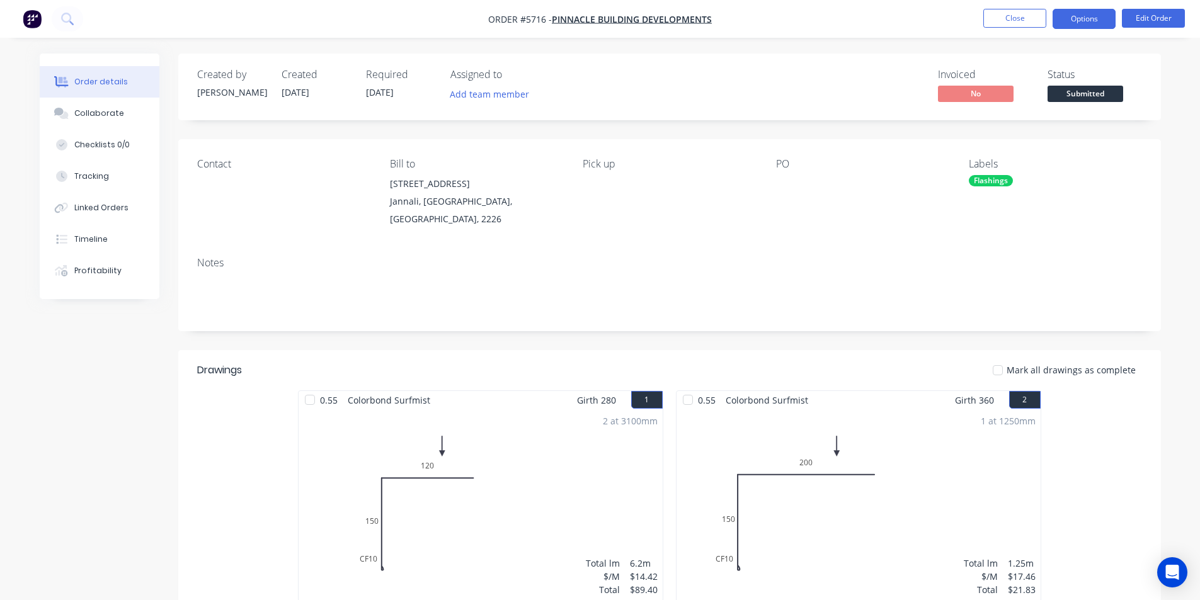
click at [1063, 22] on button "Options" at bounding box center [1084, 19] width 63 height 20
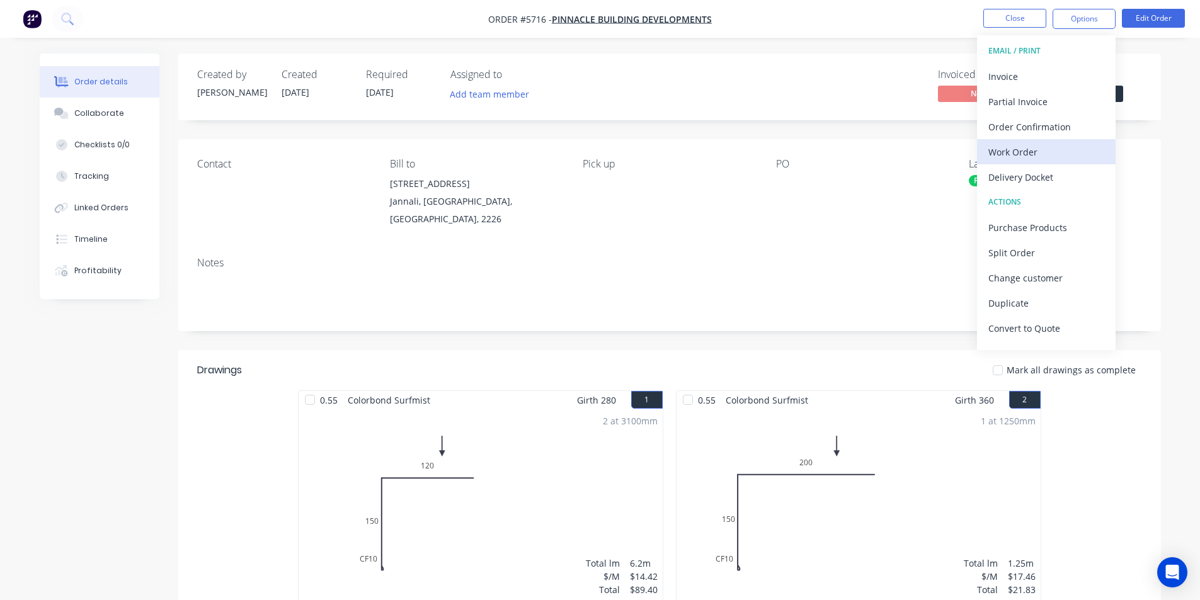
click at [1036, 149] on div "Work Order" at bounding box center [1047, 152] width 116 height 18
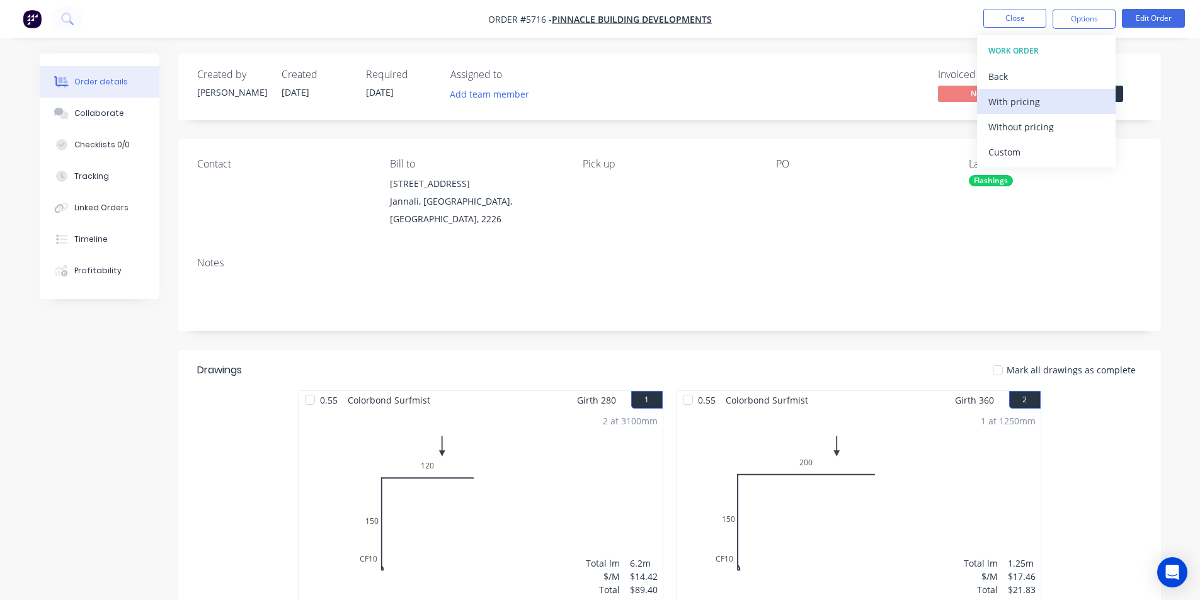
drag, startPoint x: 1028, startPoint y: 155, endPoint x: 1031, endPoint y: 110, distance: 45.5
click at [1030, 150] on div "Custom" at bounding box center [1047, 152] width 116 height 18
click at [1021, 134] on div "Without pricing" at bounding box center [1047, 127] width 116 height 18
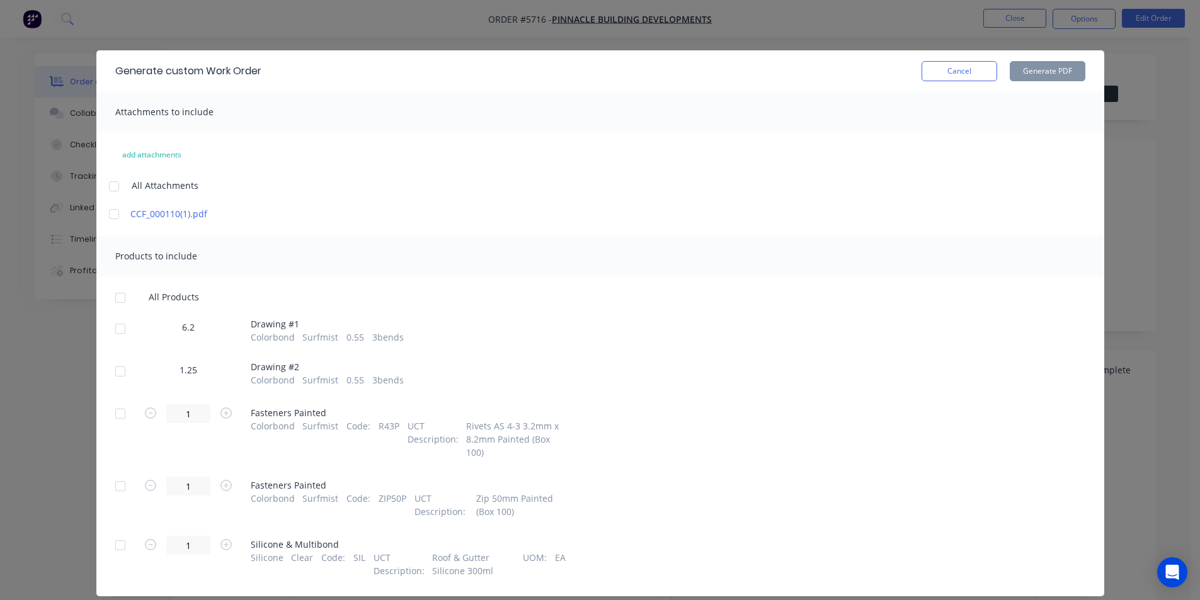
click at [121, 328] on div at bounding box center [120, 328] width 25 height 25
click at [111, 376] on div at bounding box center [120, 371] width 25 height 25
click at [1025, 66] on button "Generate PDF" at bounding box center [1048, 71] width 76 height 20
click at [964, 80] on button "Cancel" at bounding box center [960, 71] width 76 height 20
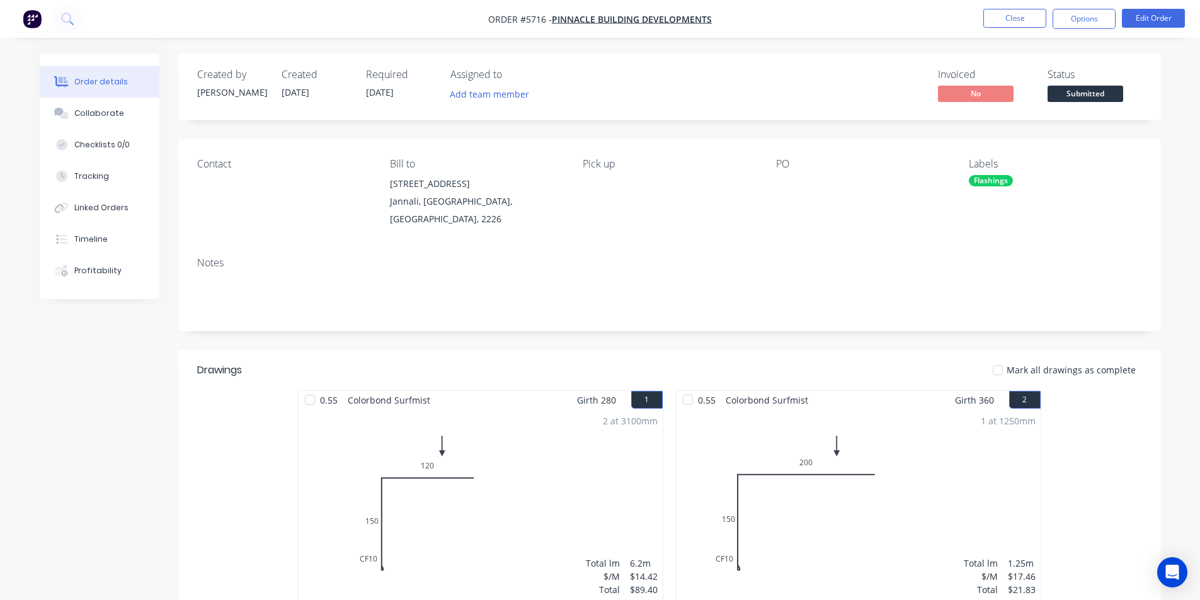
click at [1069, 92] on span "Submitted" at bounding box center [1086, 94] width 76 height 16
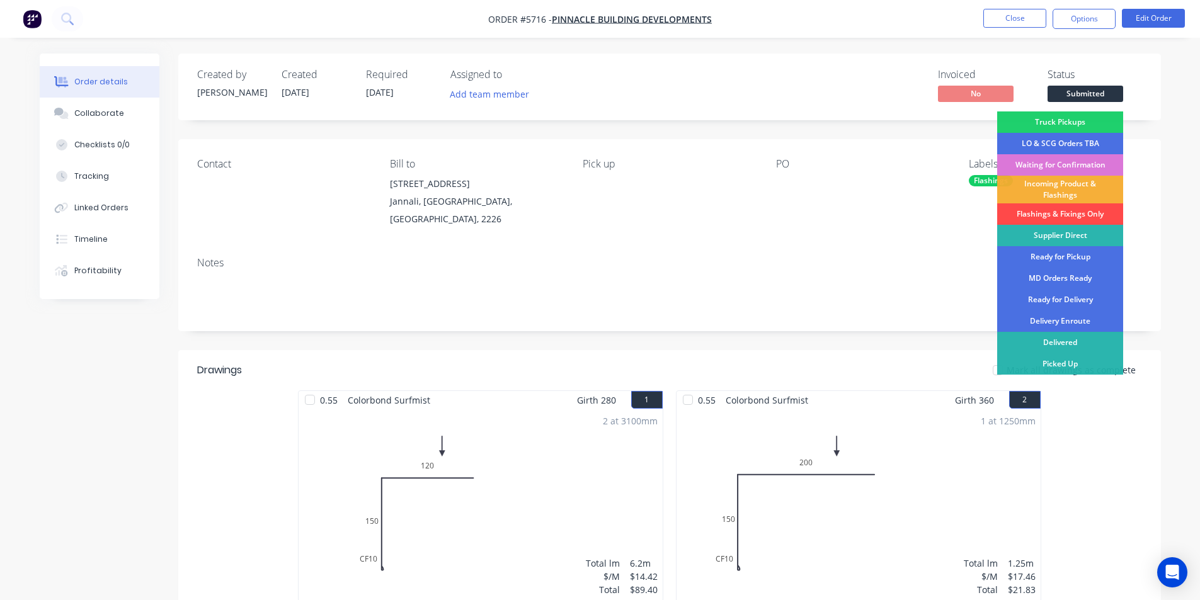
click at [1052, 210] on div "Flashings & Fixings Only" at bounding box center [1060, 214] width 126 height 21
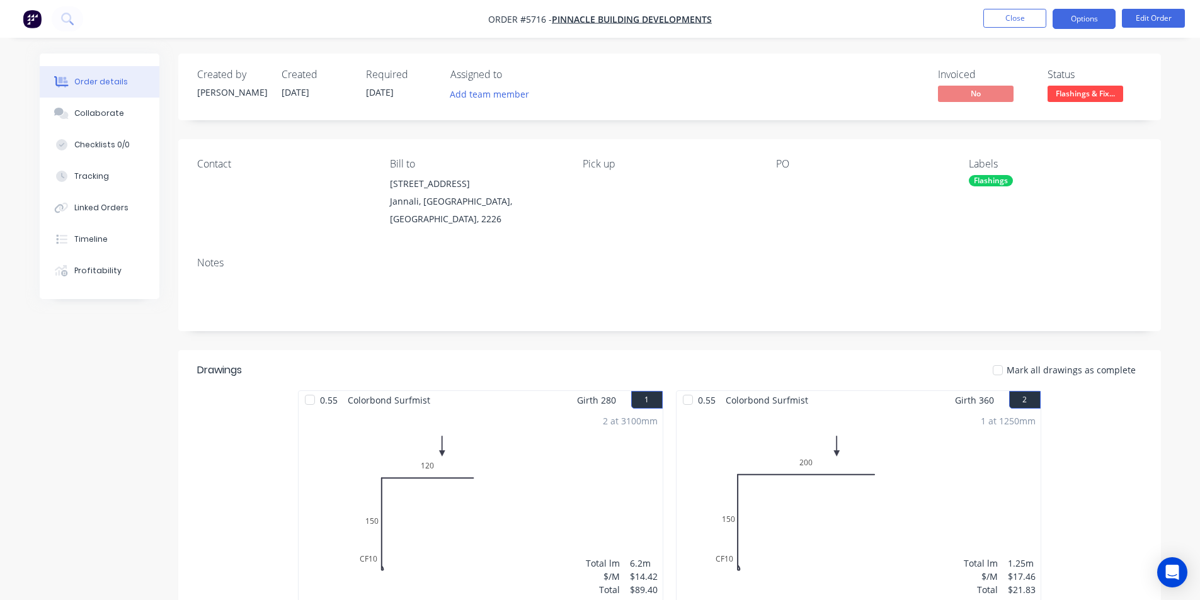
click at [1100, 16] on button "Options" at bounding box center [1084, 19] width 63 height 20
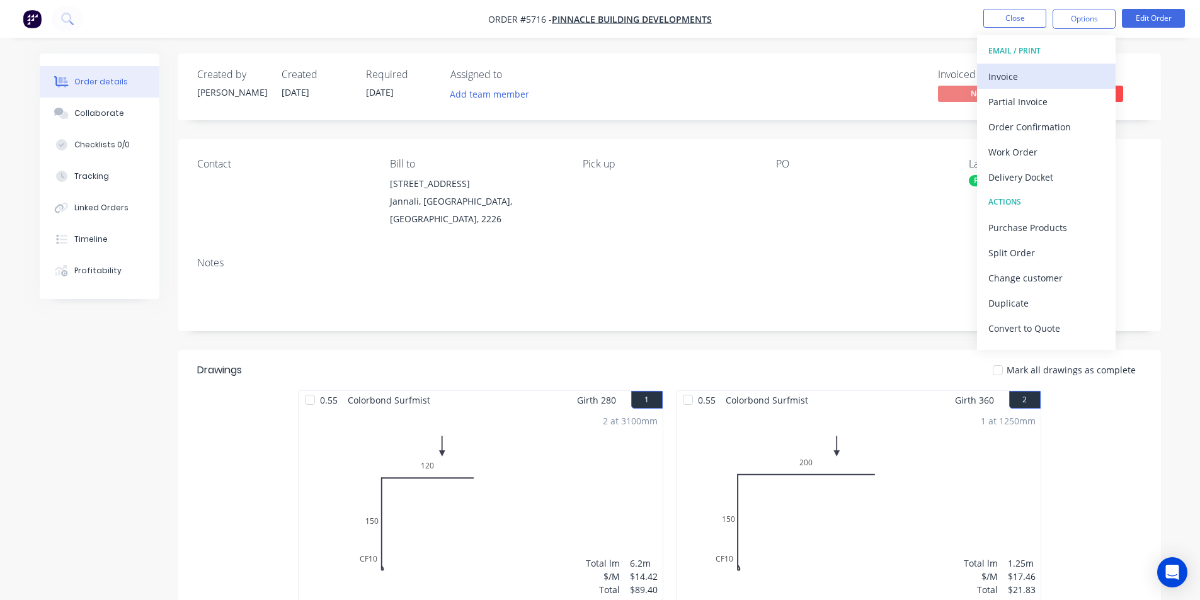
click at [1076, 68] on div "Invoice" at bounding box center [1047, 76] width 116 height 18
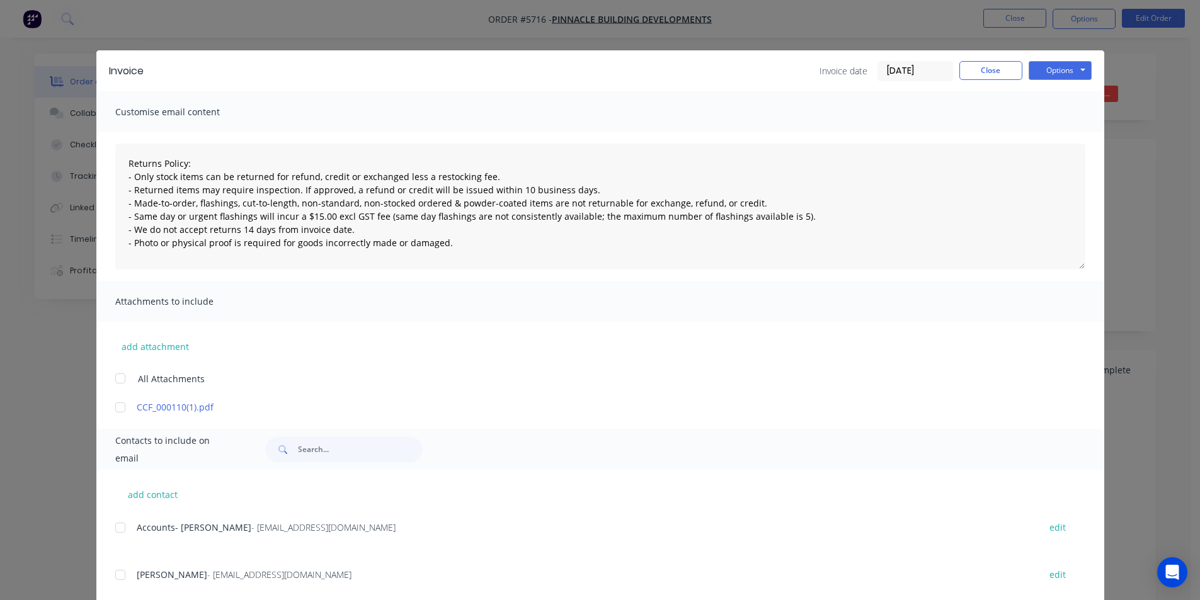
click at [118, 532] on div at bounding box center [120, 527] width 25 height 25
click at [1066, 60] on div "Invoice Invoice date [DATE] Close Options Preview Print Email" at bounding box center [600, 70] width 1008 height 41
click at [1067, 67] on button "Options" at bounding box center [1060, 70] width 63 height 19
click at [1049, 130] on button "Email" at bounding box center [1069, 134] width 81 height 21
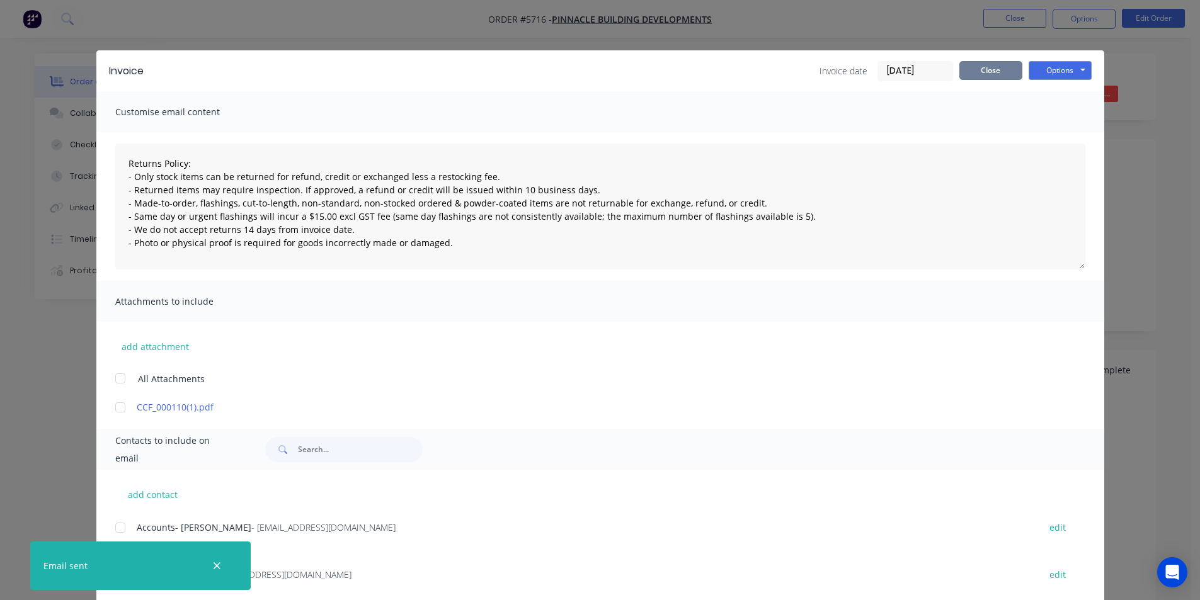
drag, startPoint x: 984, startPoint y: 66, endPoint x: 992, endPoint y: 42, distance: 26.1
click at [984, 66] on button "Close" at bounding box center [991, 70] width 63 height 19
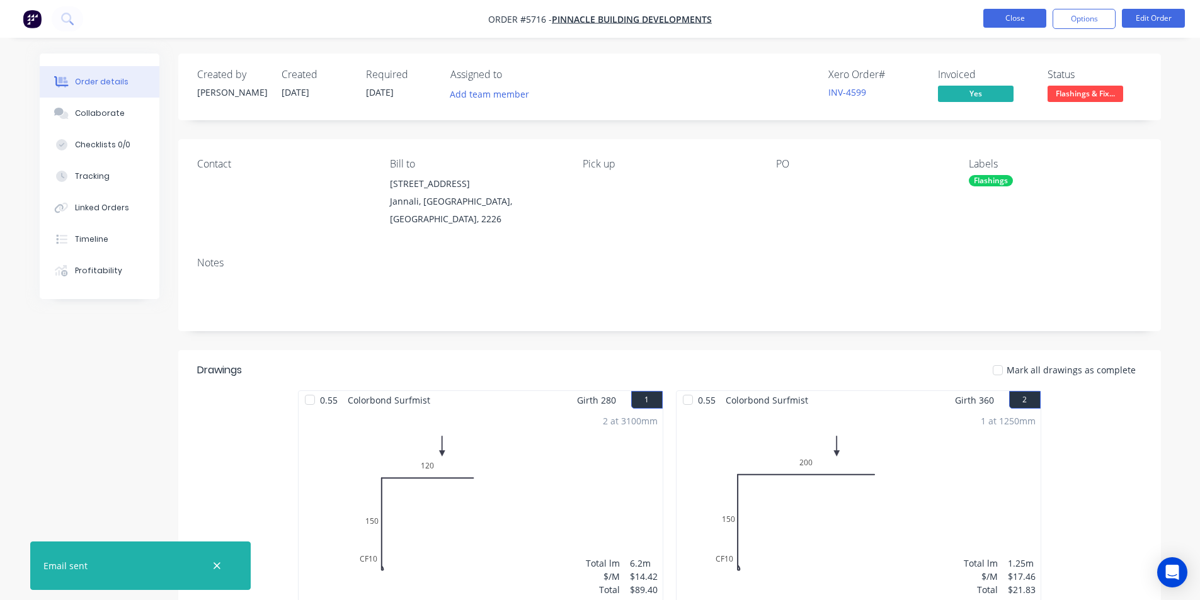
click at [1009, 23] on button "Close" at bounding box center [1015, 18] width 63 height 19
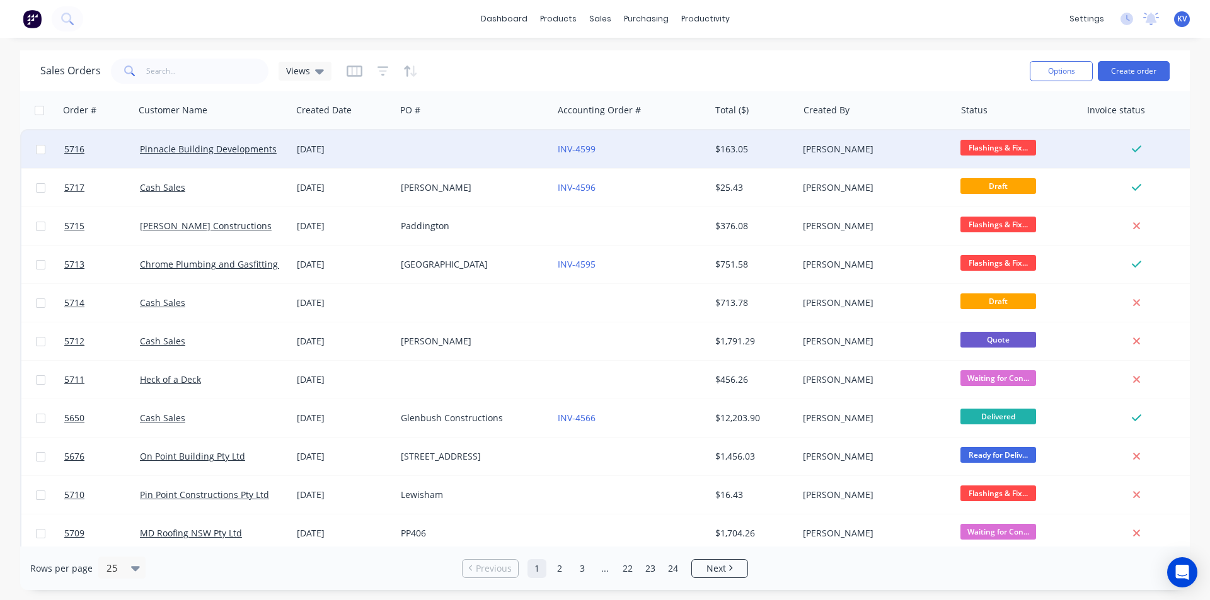
click at [273, 146] on div "Pinnacle Building Developments" at bounding box center [210, 149] width 140 height 13
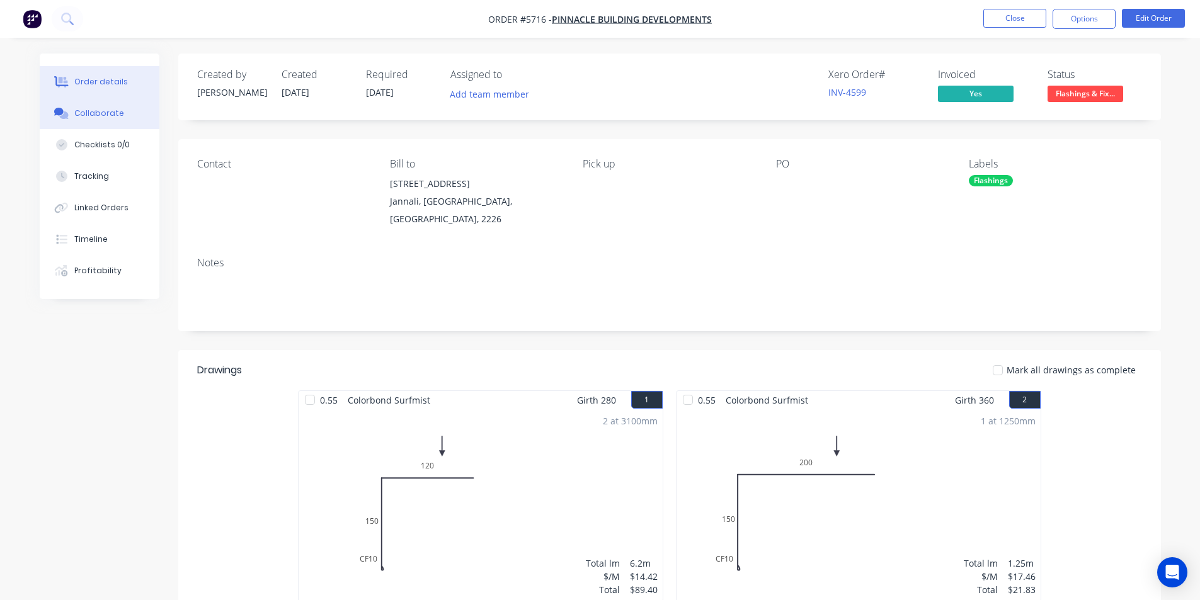
click at [93, 115] on div "Collaborate" at bounding box center [99, 113] width 50 height 11
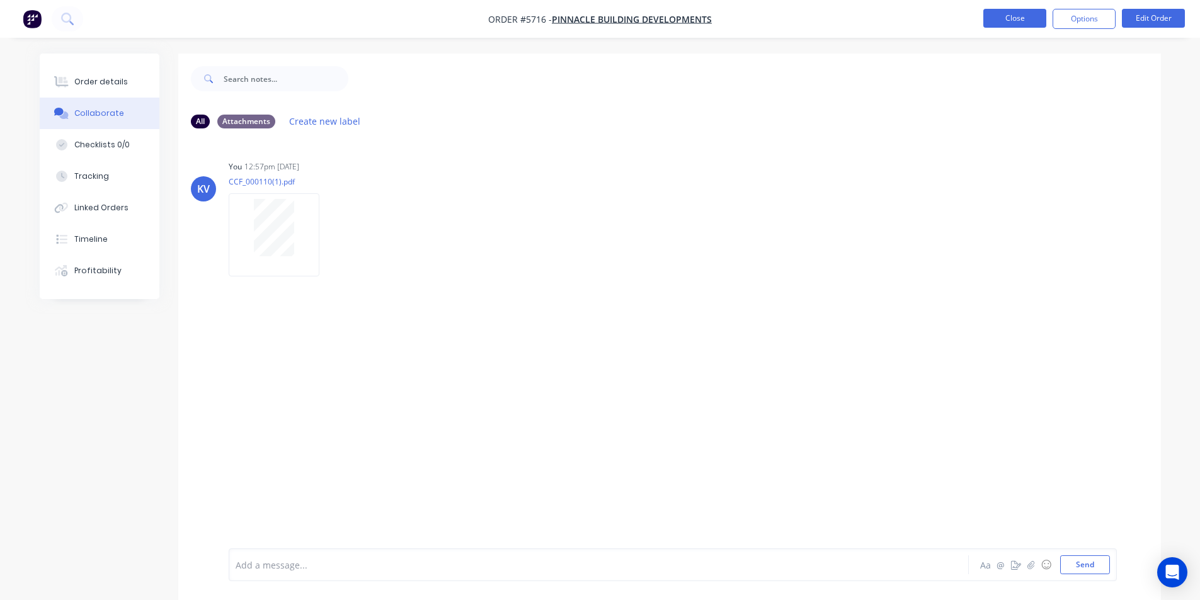
click at [998, 21] on button "Close" at bounding box center [1015, 18] width 63 height 19
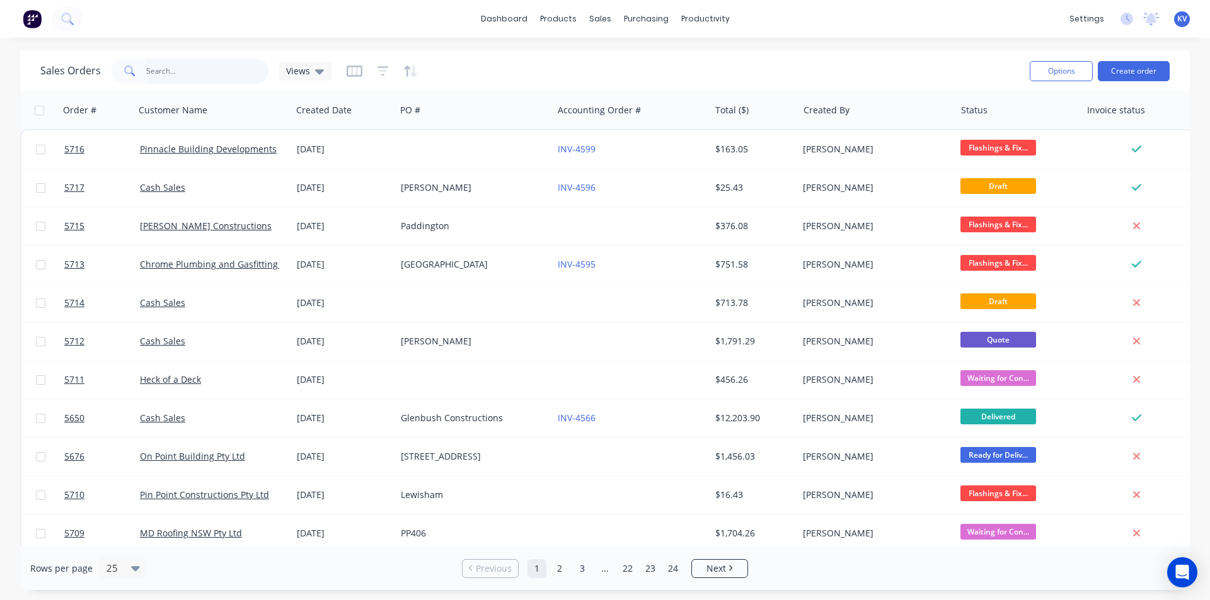
click at [197, 66] on input "text" at bounding box center [207, 71] width 123 height 25
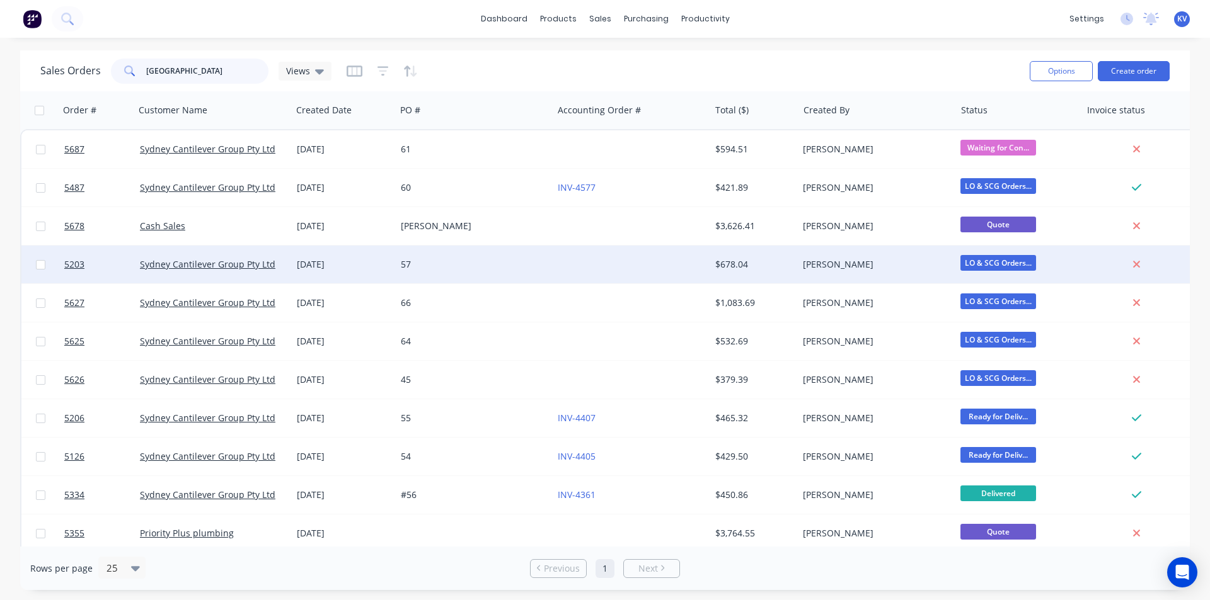
type input "[GEOGRAPHIC_DATA]"
click at [304, 263] on div "[DATE]" at bounding box center [344, 264] width 94 height 13
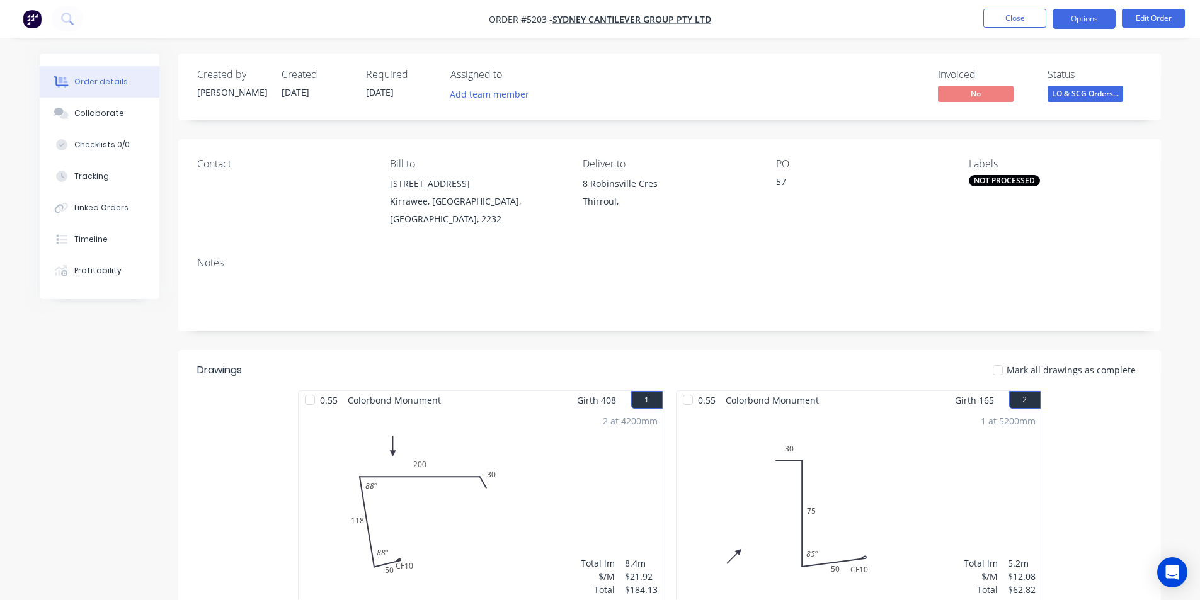
click at [1087, 13] on button "Options" at bounding box center [1084, 19] width 63 height 20
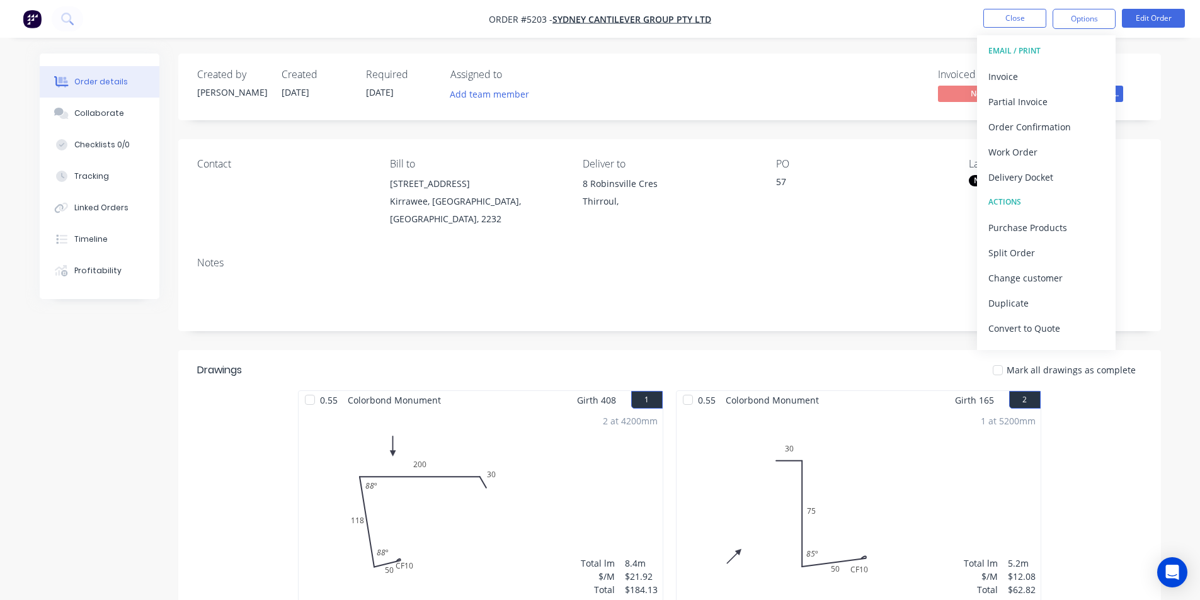
click at [1152, 83] on div "Created by [PERSON_NAME] Created [DATE] Required [DATE] Assigned to Add team me…" at bounding box center [669, 87] width 983 height 67
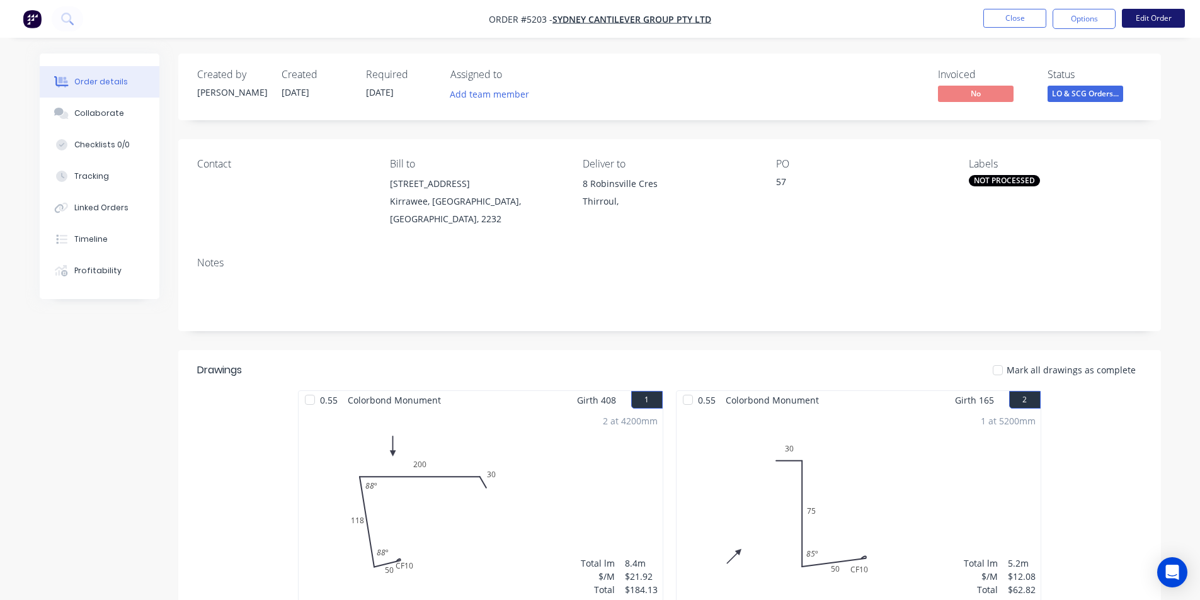
click at [1136, 21] on button "Edit Order" at bounding box center [1153, 18] width 63 height 19
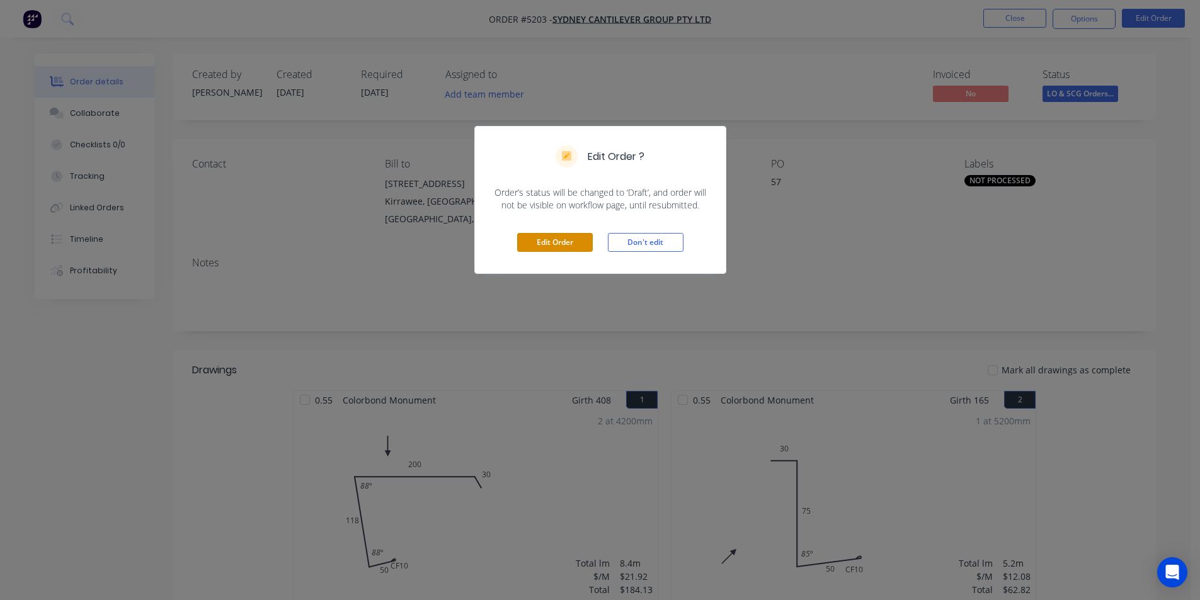
click at [577, 246] on button "Edit Order" at bounding box center [555, 242] width 76 height 19
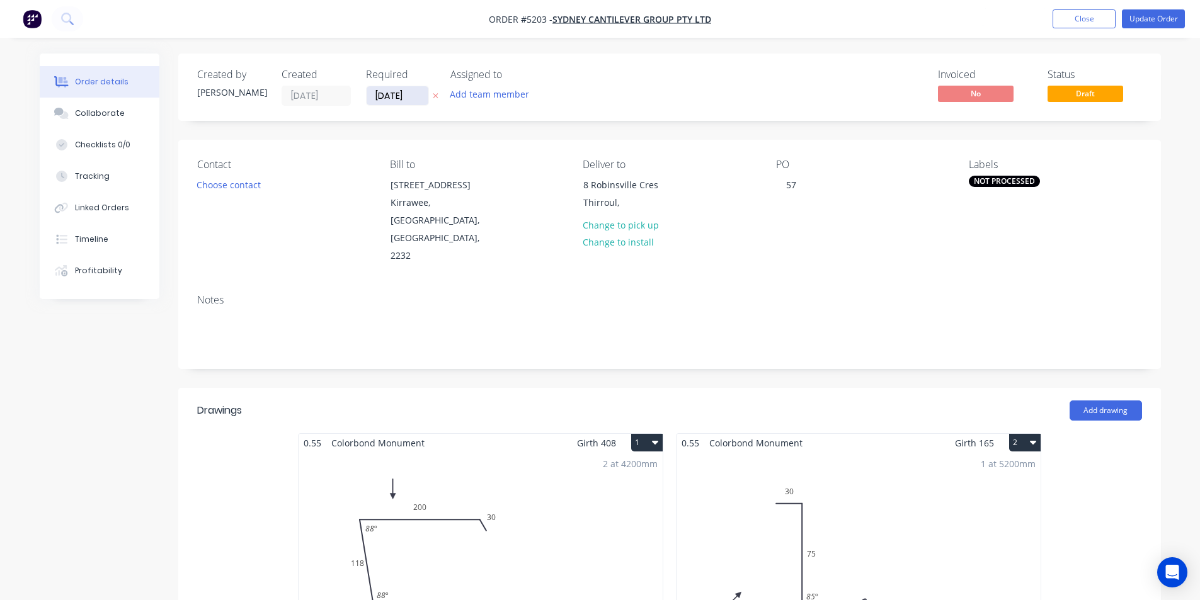
click at [391, 93] on input "[DATE]" at bounding box center [398, 95] width 62 height 19
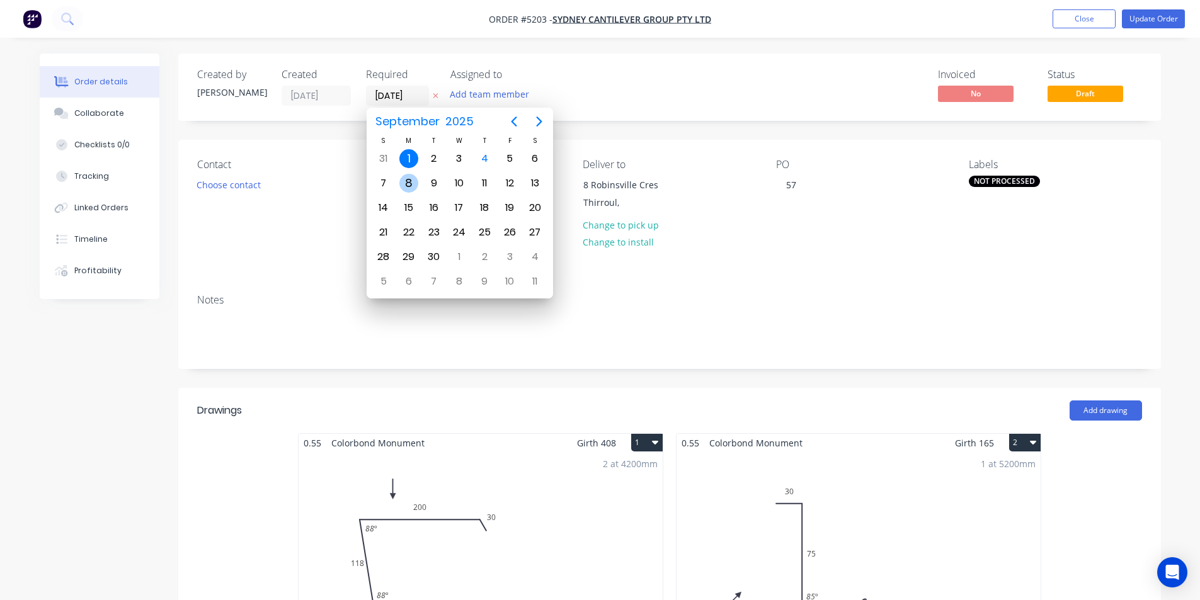
click at [412, 185] on div "8" at bounding box center [408, 183] width 19 height 19
type input "[DATE]"
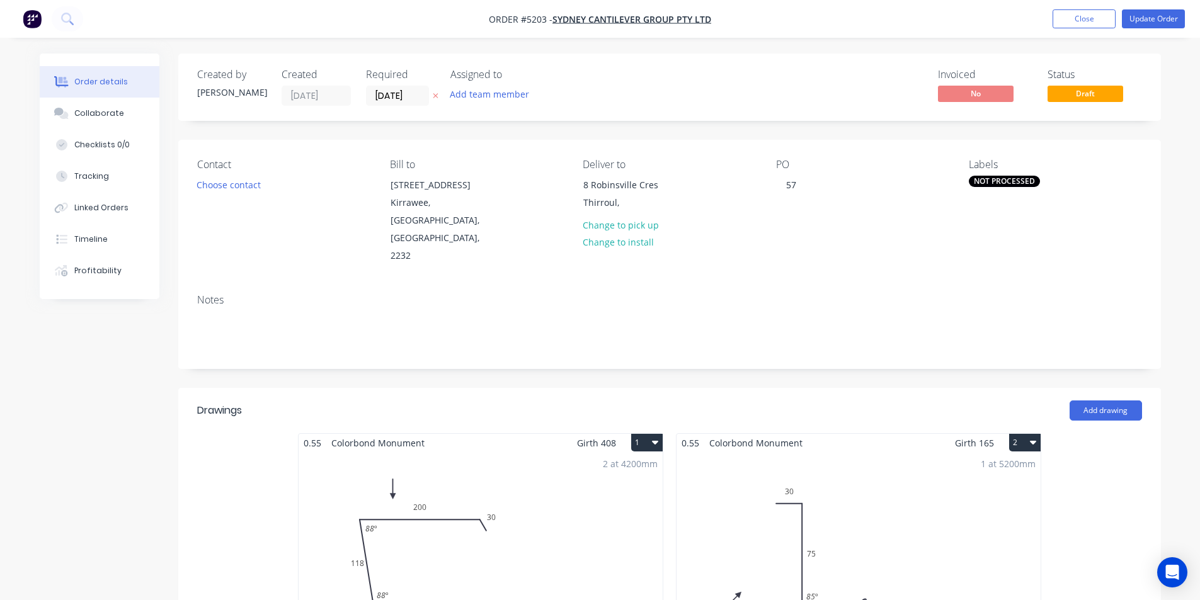
click at [992, 181] on div "NOT PROCESSED" at bounding box center [1004, 181] width 71 height 11
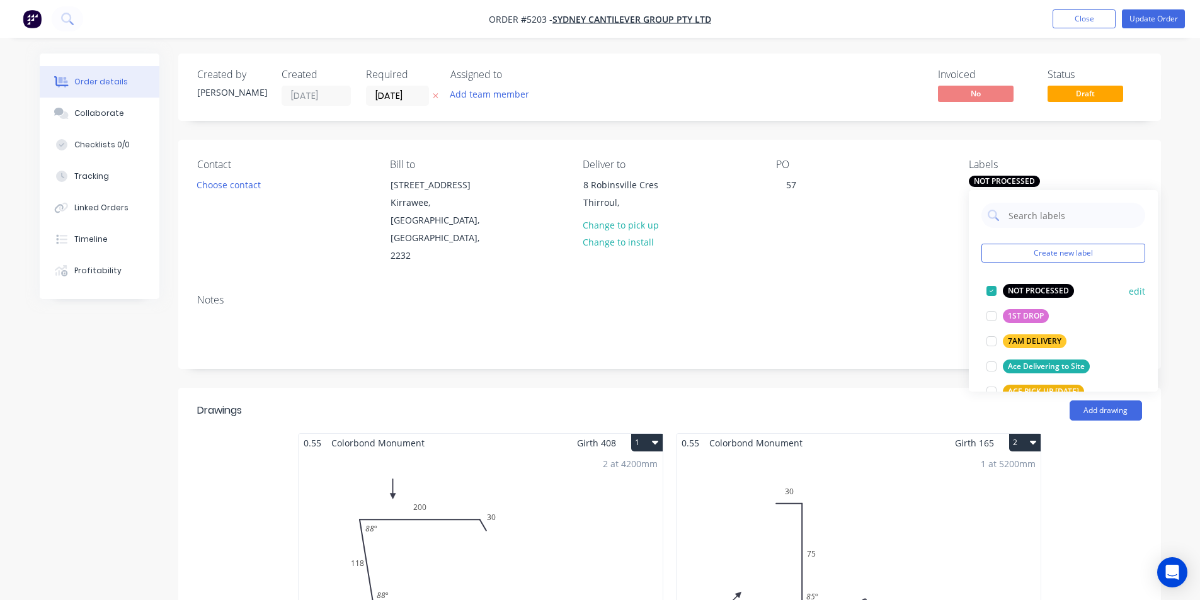
click at [991, 290] on div at bounding box center [991, 290] width 25 height 25
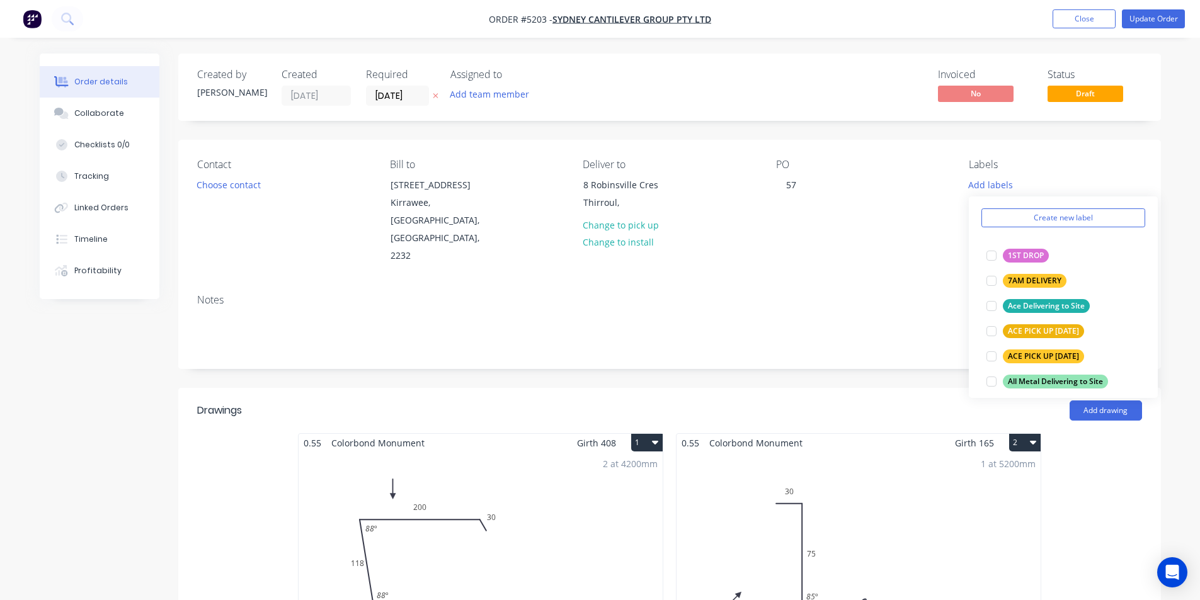
scroll to position [189, 0]
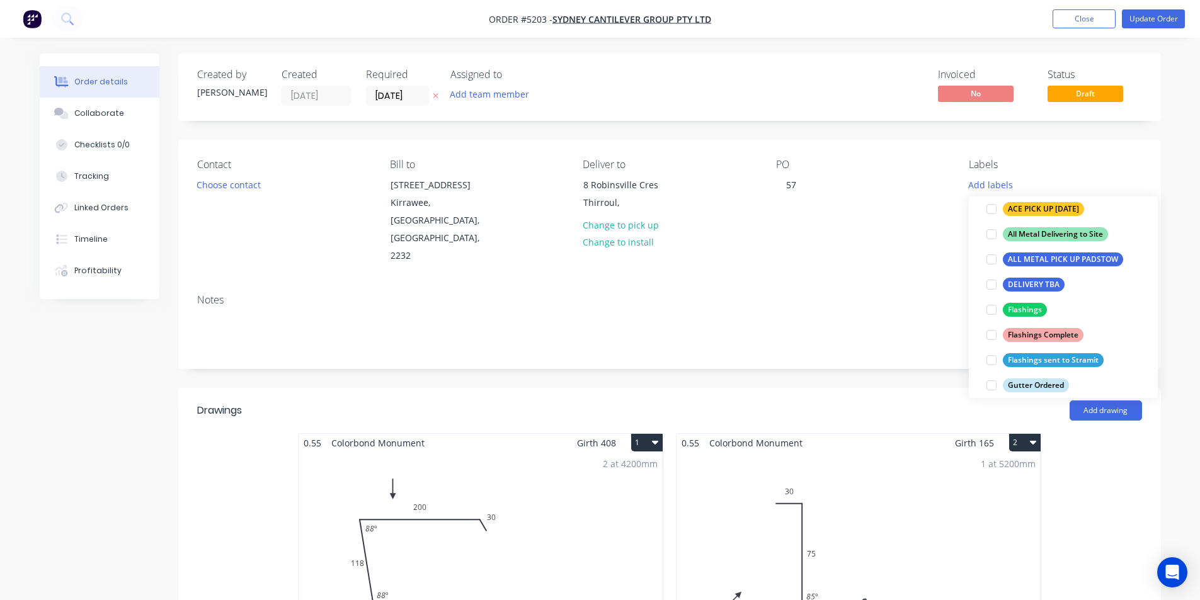
click at [992, 310] on div at bounding box center [991, 309] width 25 height 25
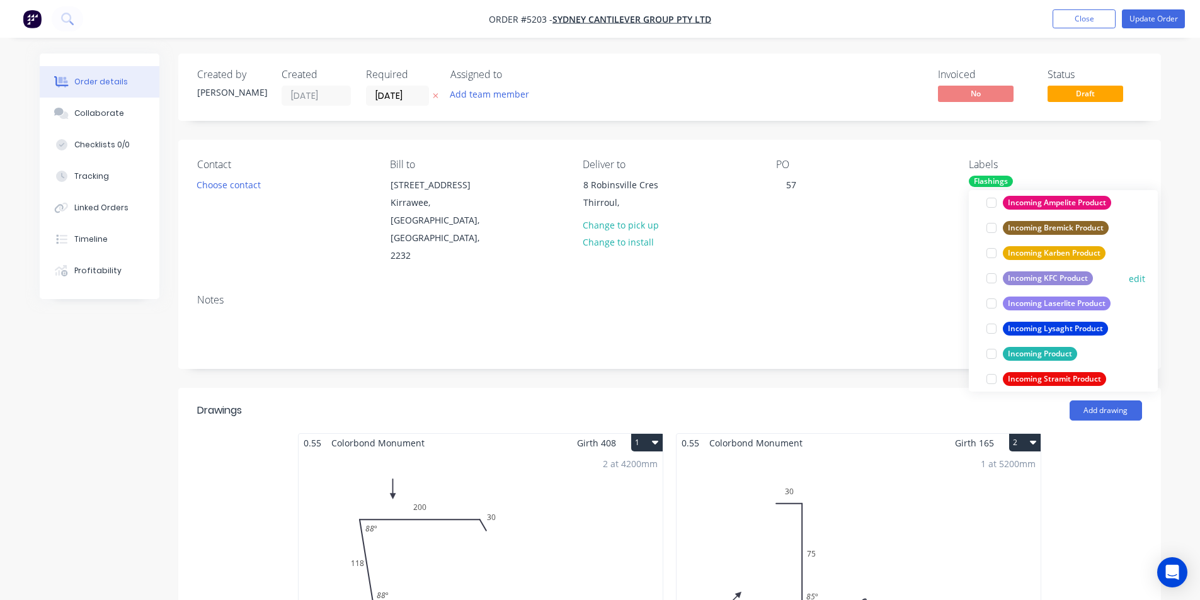
scroll to position [630, 0]
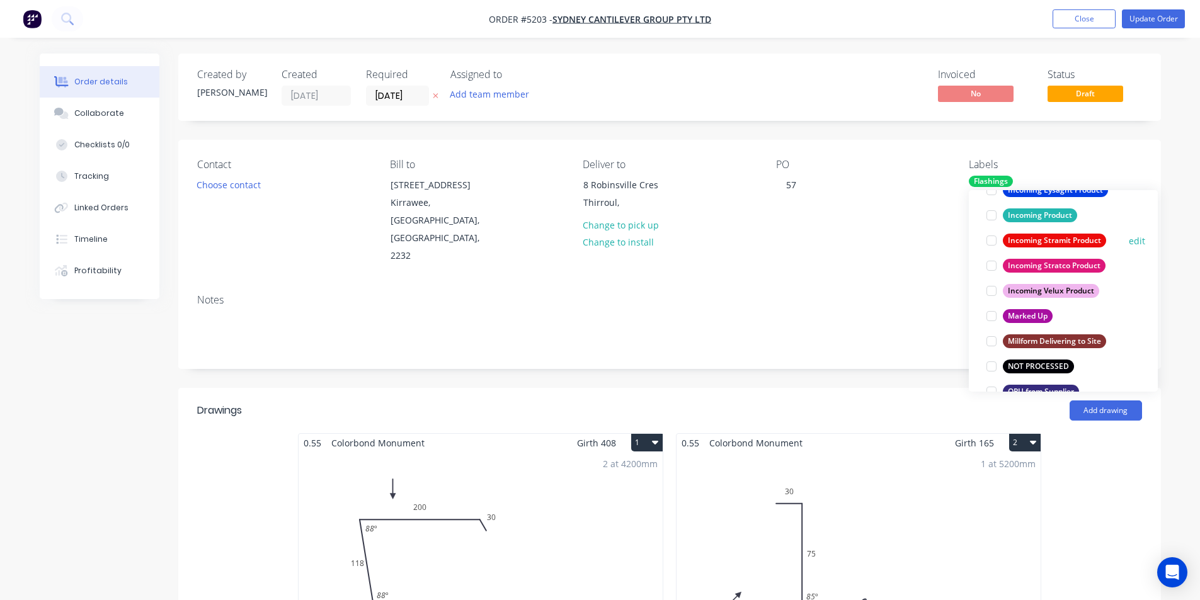
click at [988, 240] on div at bounding box center [991, 240] width 25 height 25
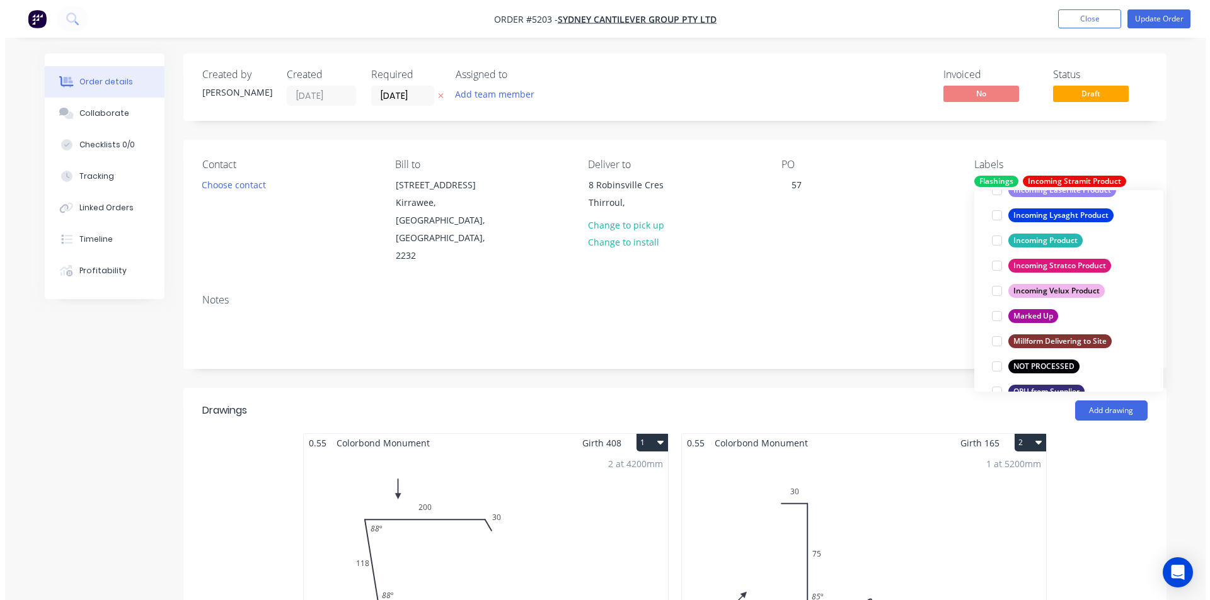
scroll to position [76, 0]
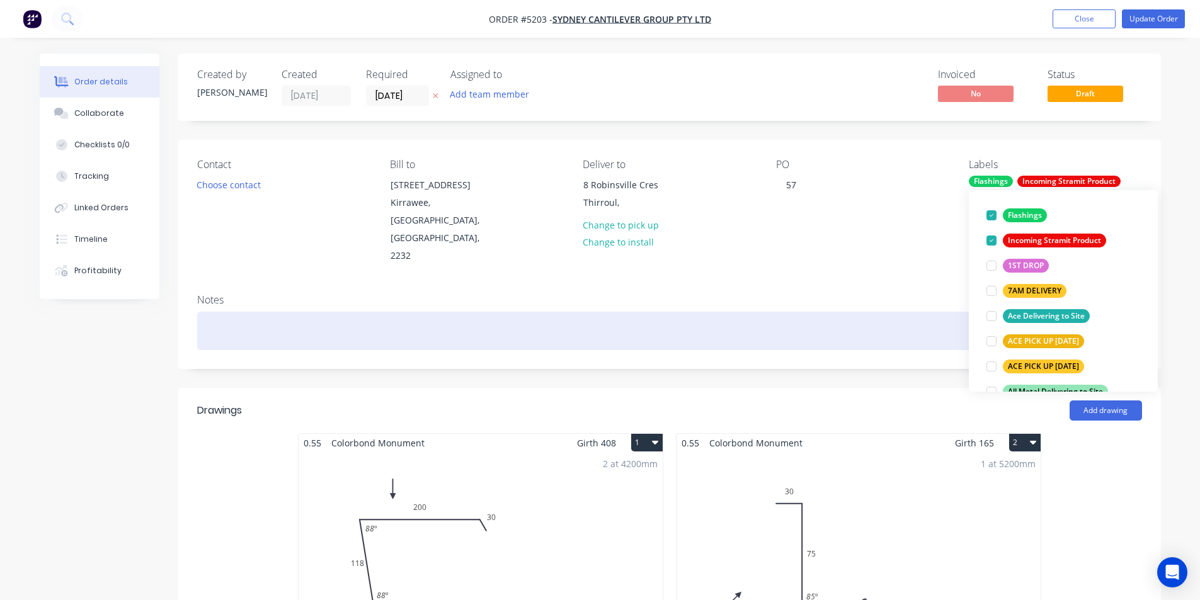
click at [793, 312] on div at bounding box center [669, 331] width 945 height 38
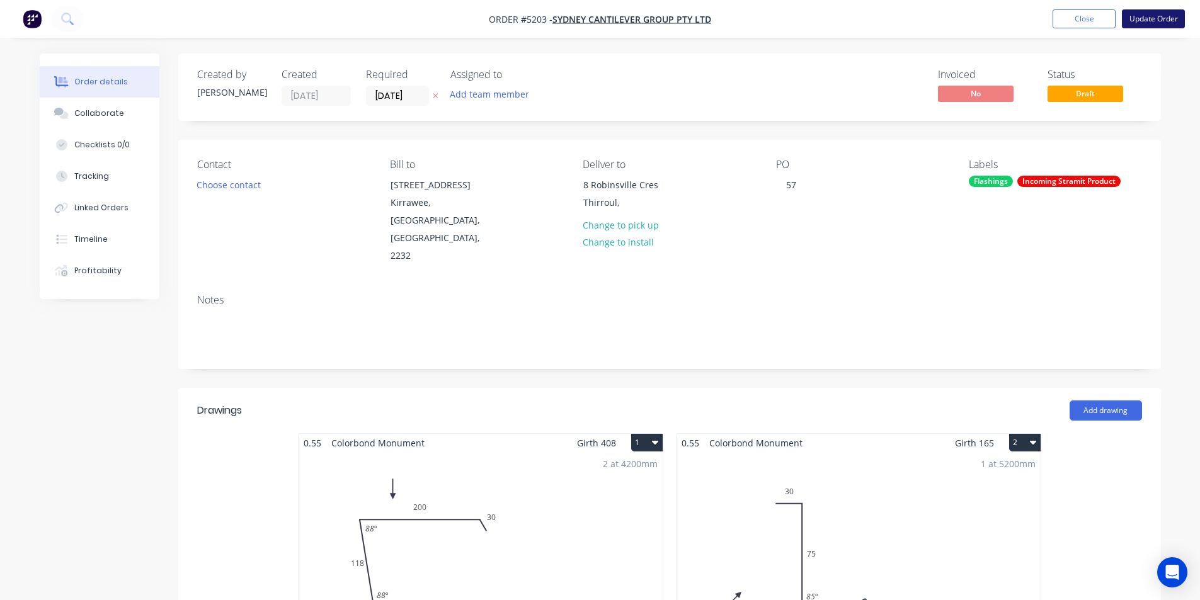
click at [1139, 21] on button "Update Order" at bounding box center [1153, 18] width 63 height 19
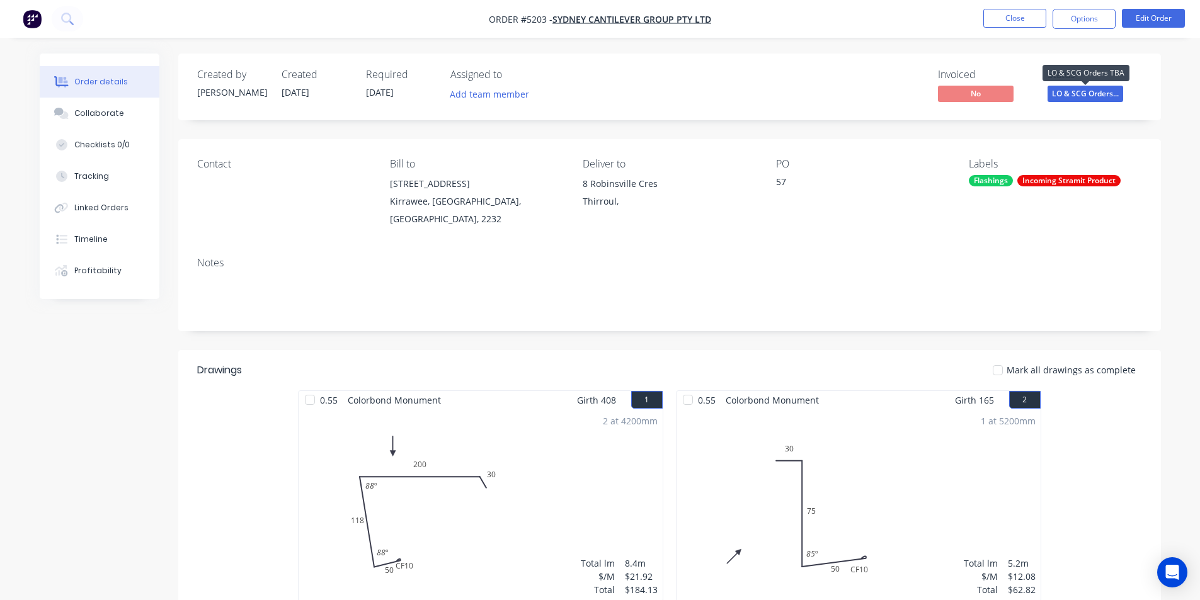
click at [1080, 95] on span "LO & SCG Orders..." at bounding box center [1086, 94] width 76 height 16
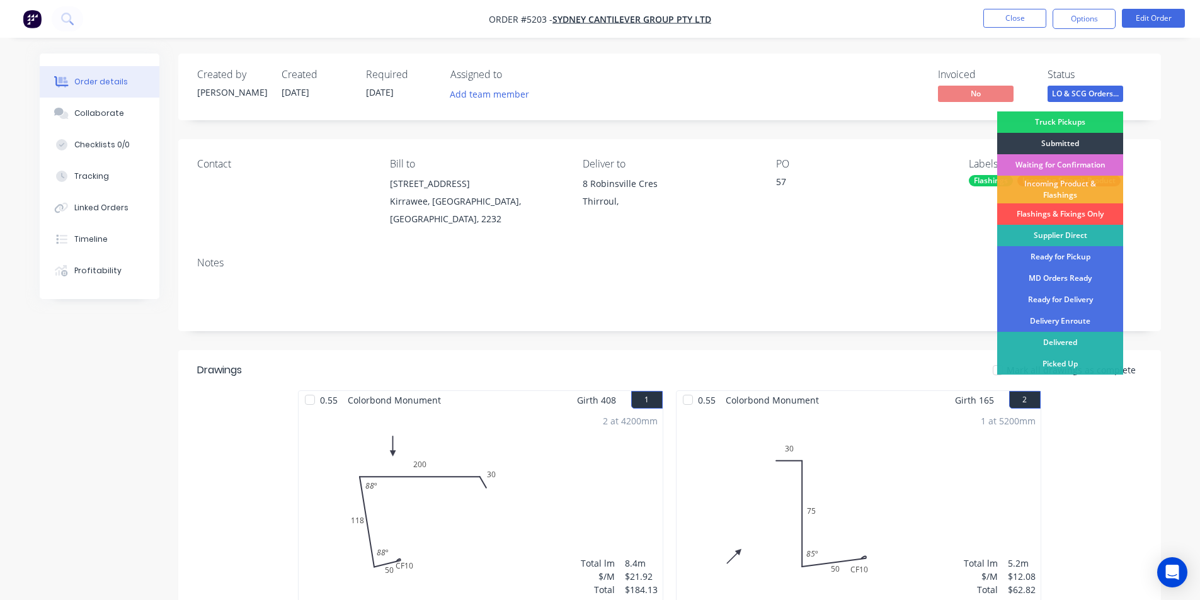
click at [1062, 154] on div "Waiting for Confirmation" at bounding box center [1060, 164] width 126 height 21
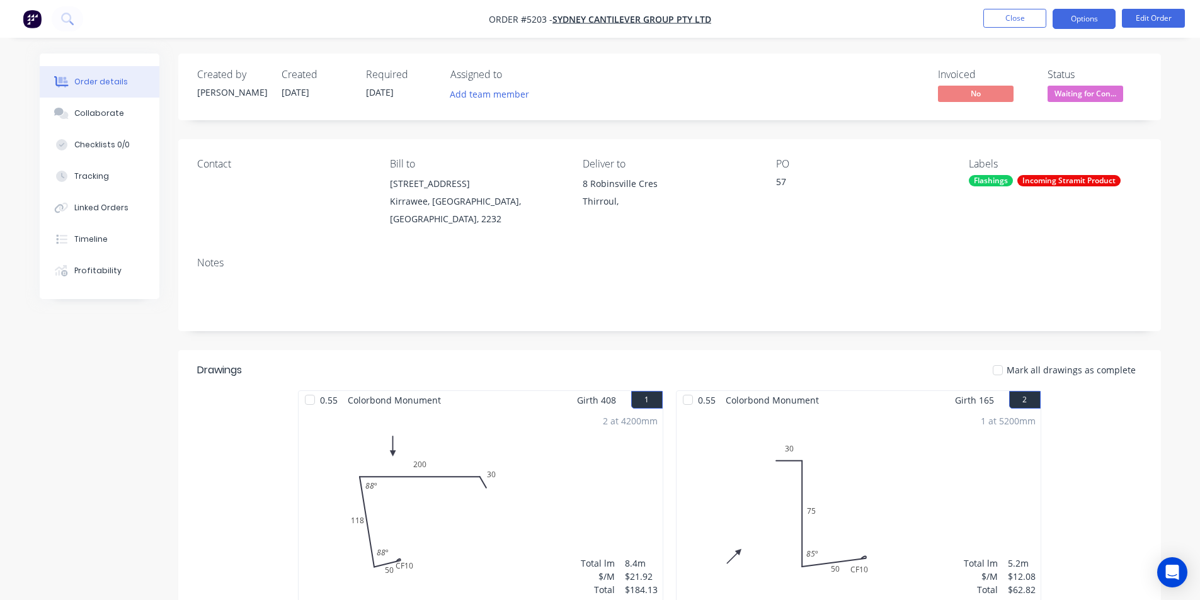
click at [1075, 16] on button "Options" at bounding box center [1084, 19] width 63 height 20
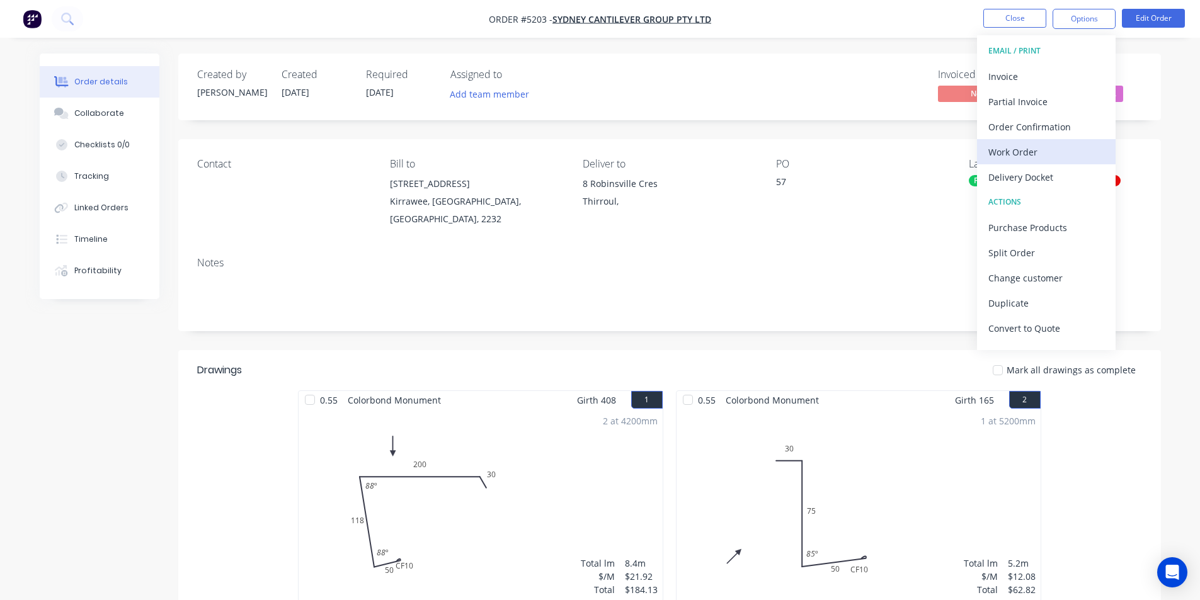
click at [1037, 147] on div "Work Order" at bounding box center [1047, 152] width 116 height 18
click at [1026, 152] on div "Custom" at bounding box center [1047, 152] width 116 height 18
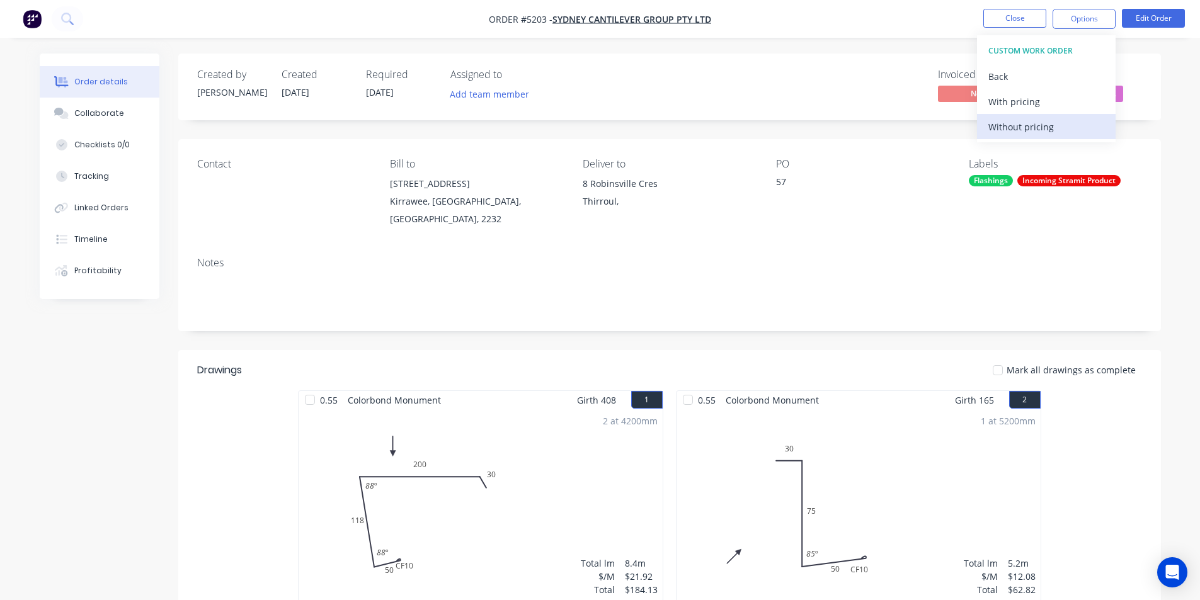
click at [1028, 130] on div "Without pricing" at bounding box center [1047, 127] width 116 height 18
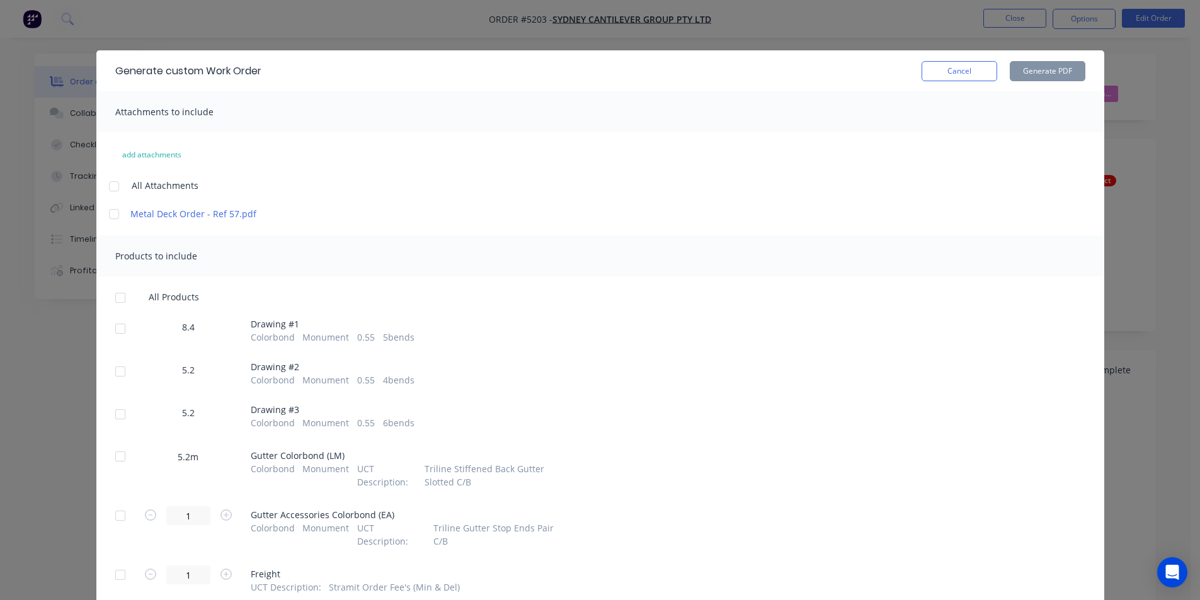
click at [117, 331] on div at bounding box center [120, 328] width 25 height 25
drag, startPoint x: 115, startPoint y: 371, endPoint x: 115, endPoint y: 396, distance: 24.6
click at [115, 372] on div at bounding box center [120, 371] width 25 height 25
click at [112, 411] on div at bounding box center [120, 414] width 25 height 25
click at [1023, 76] on button "Generate PDF" at bounding box center [1048, 71] width 76 height 20
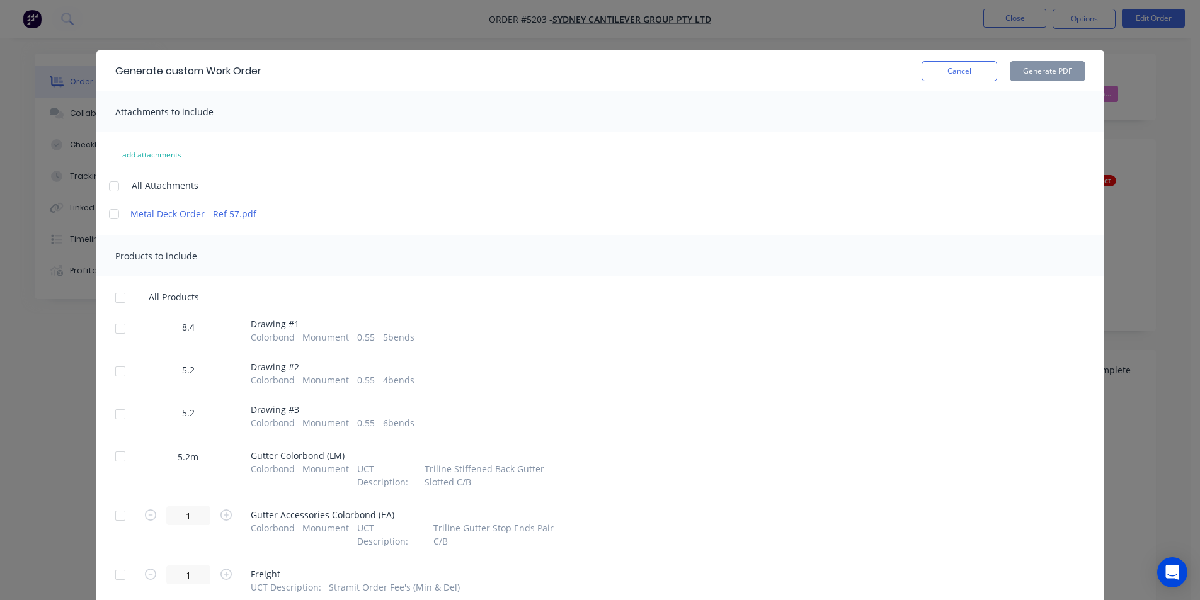
click at [943, 78] on button "Cancel" at bounding box center [960, 71] width 76 height 20
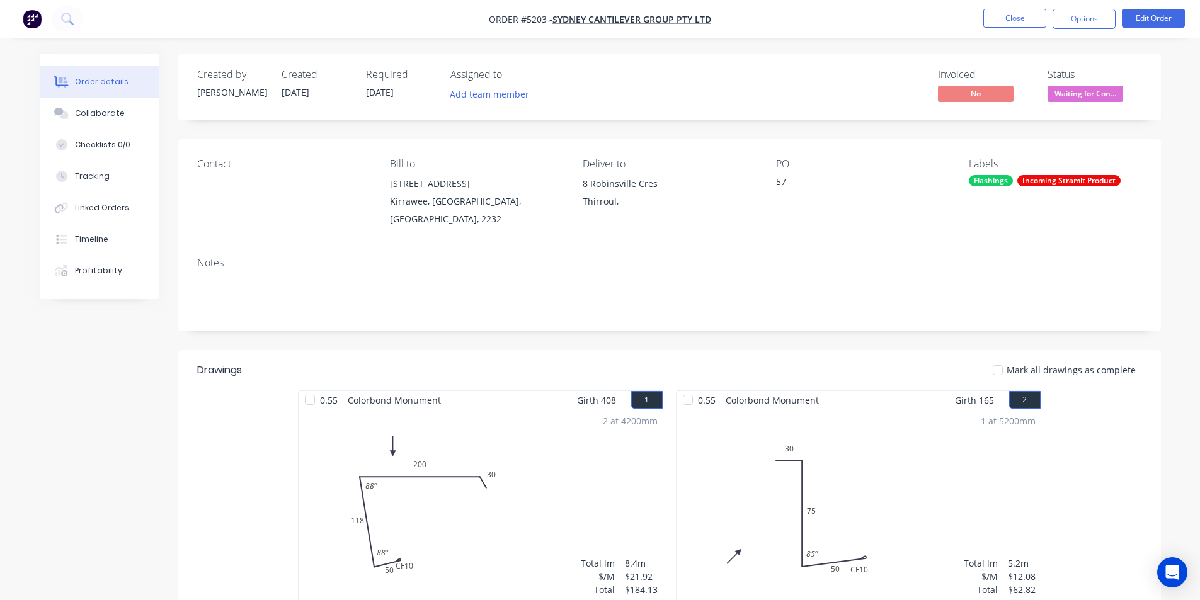
drag, startPoint x: 1067, startPoint y: 15, endPoint x: 1062, endPoint y: 33, distance: 19.1
click at [1068, 15] on button "Options" at bounding box center [1084, 19] width 63 height 20
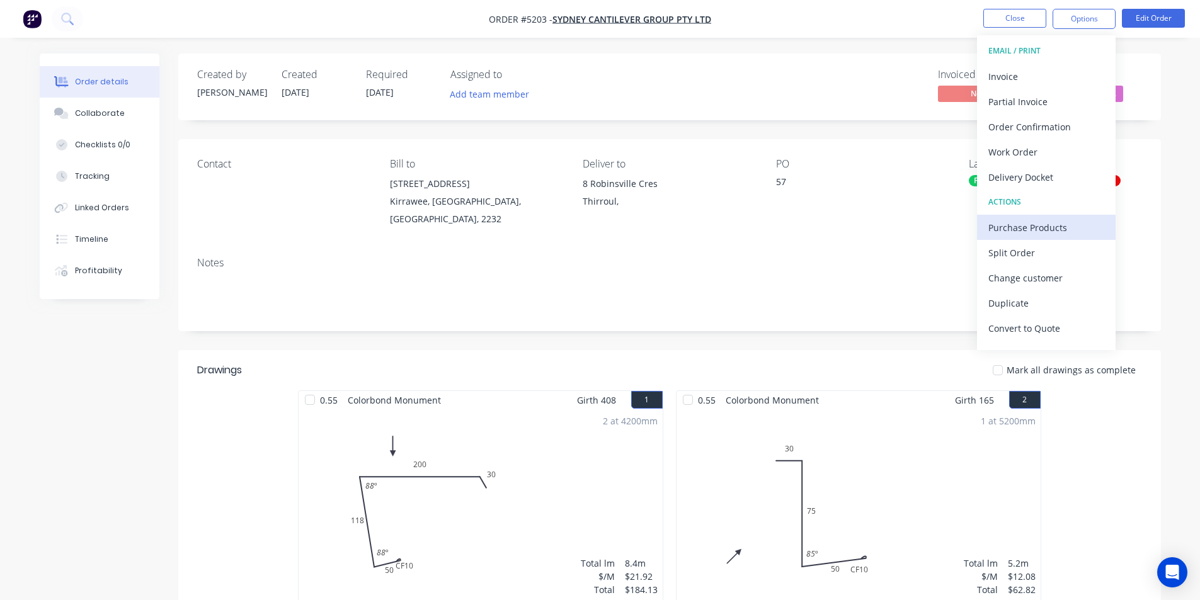
click at [1043, 231] on div "Purchase Products" at bounding box center [1047, 228] width 116 height 18
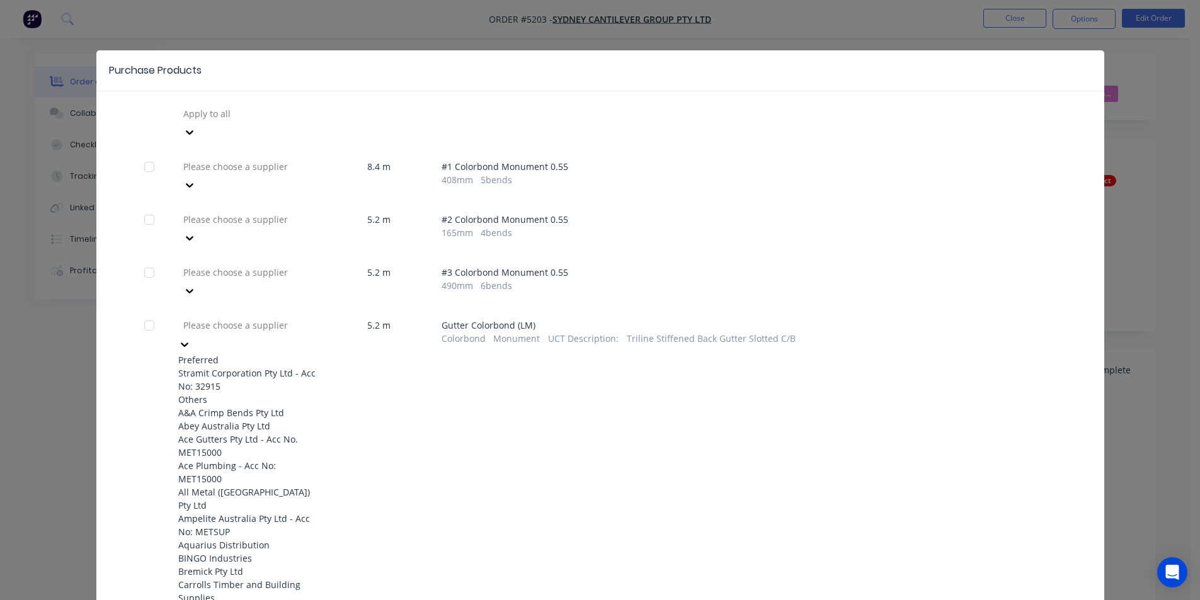
click at [285, 318] on div at bounding box center [272, 326] width 181 height 16
click at [284, 367] on div "Stramit Corporation Pty Ltd - Acc No: 32915" at bounding box center [247, 380] width 139 height 26
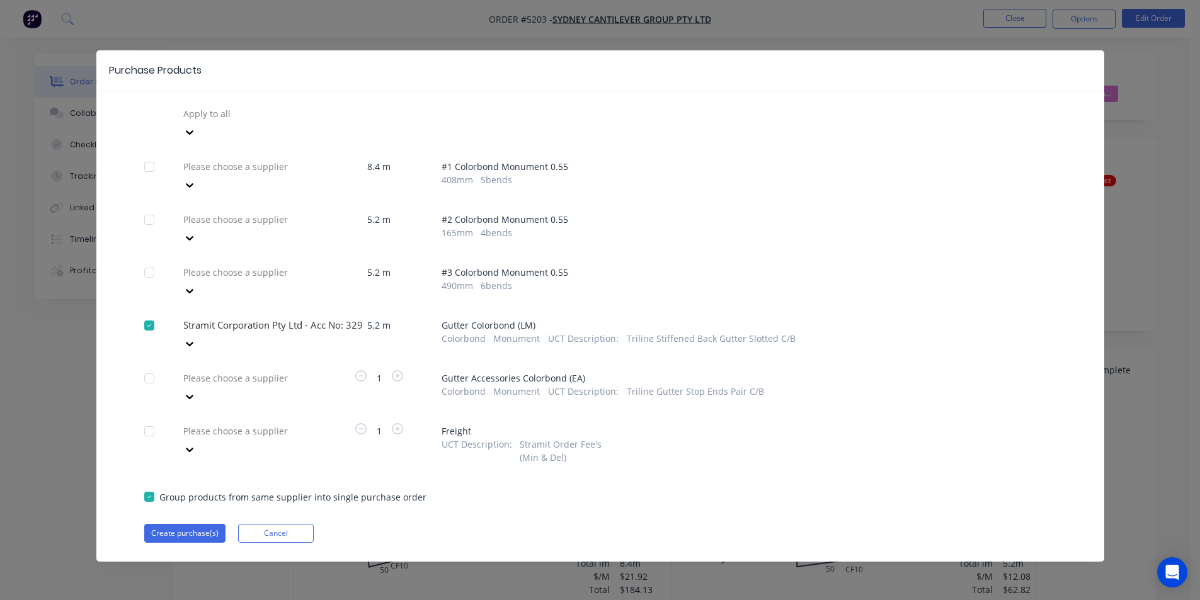
click at [285, 122] on div at bounding box center [272, 114] width 181 height 16
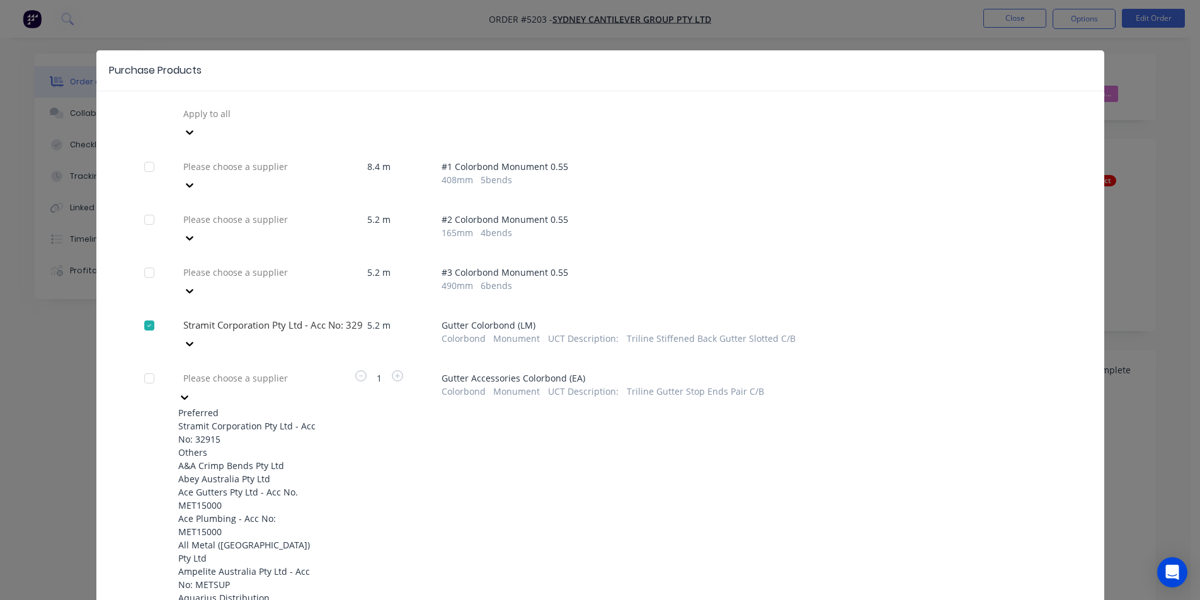
click at [283, 420] on div "Stramit Corporation Pty Ltd - Acc No: 32915" at bounding box center [247, 433] width 139 height 26
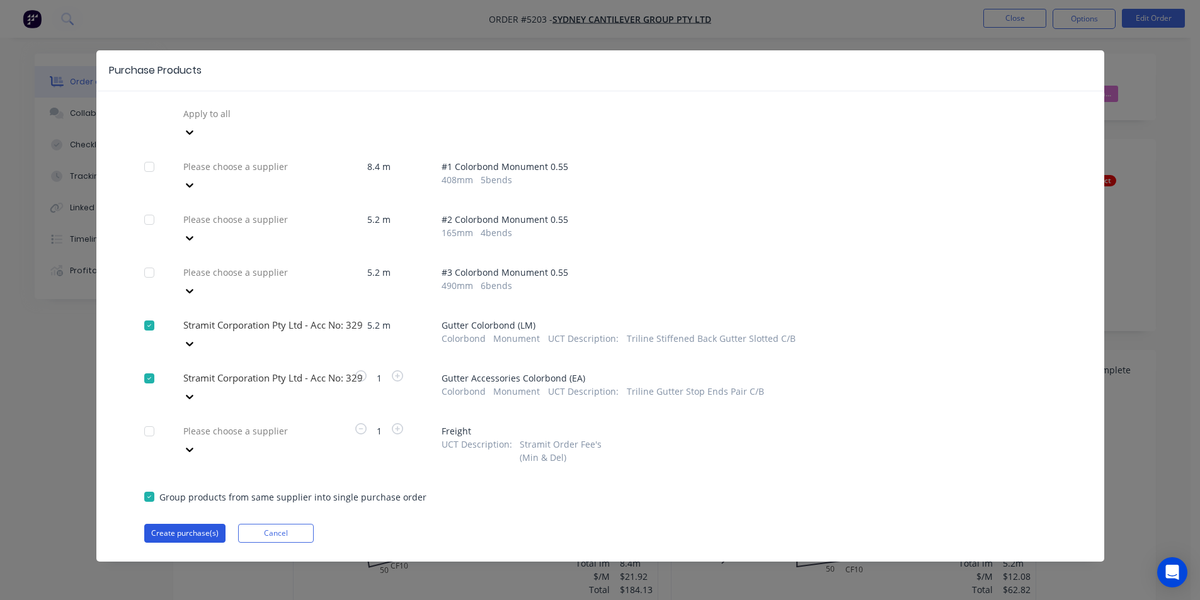
click at [204, 524] on button "Create purchase(s)" at bounding box center [184, 533] width 81 height 19
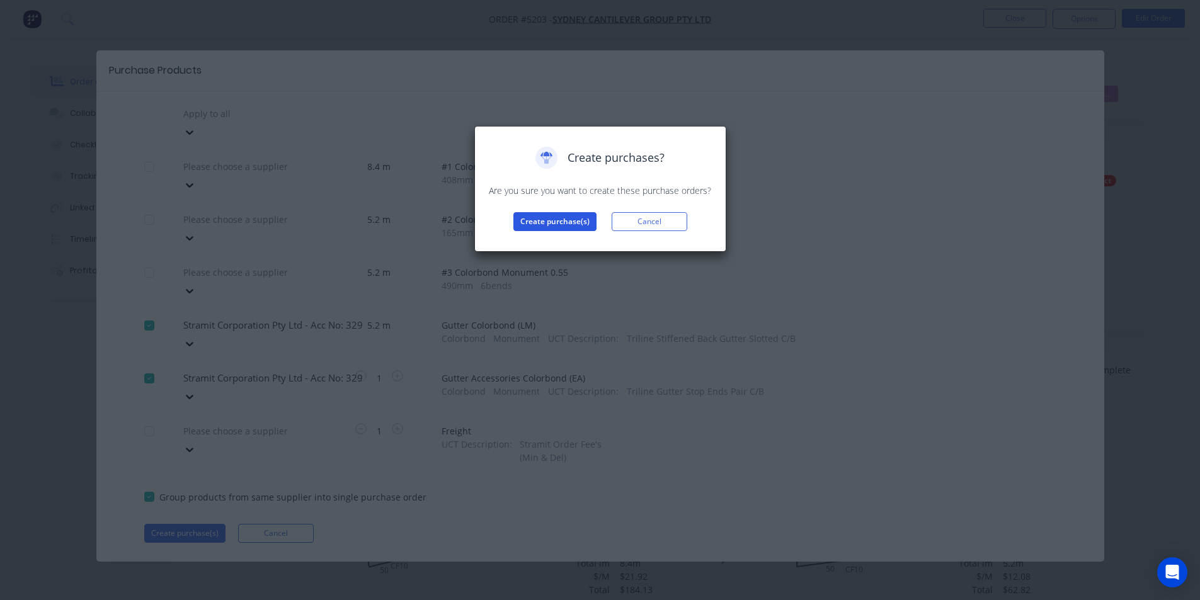
click at [529, 221] on button "Create purchase(s)" at bounding box center [555, 221] width 83 height 19
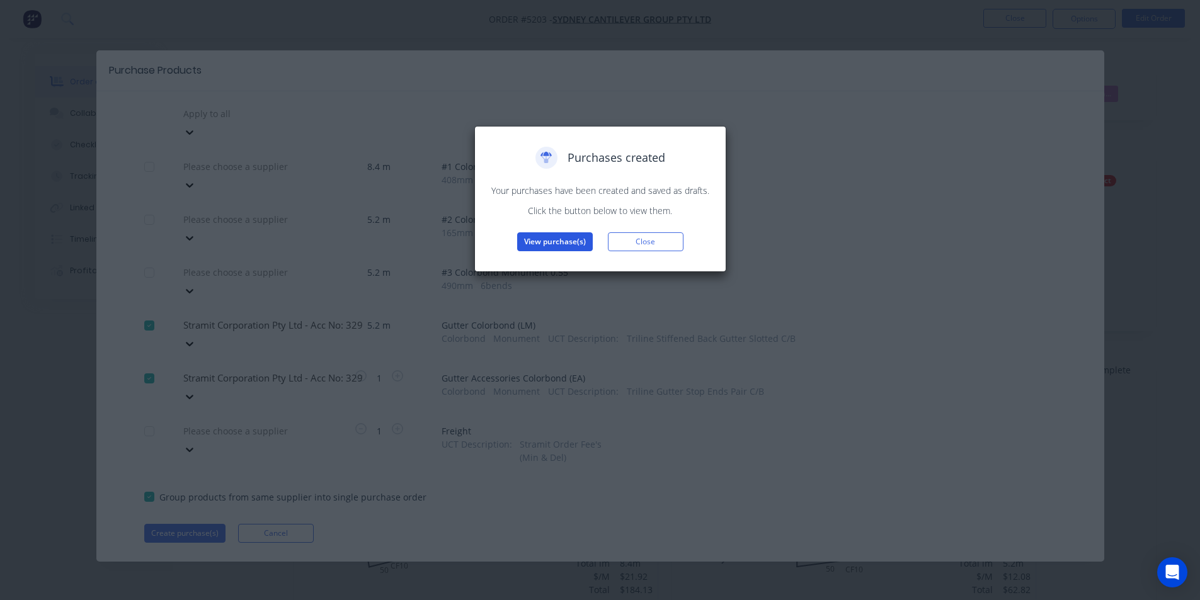
click at [570, 243] on button "View purchase(s)" at bounding box center [555, 242] width 76 height 19
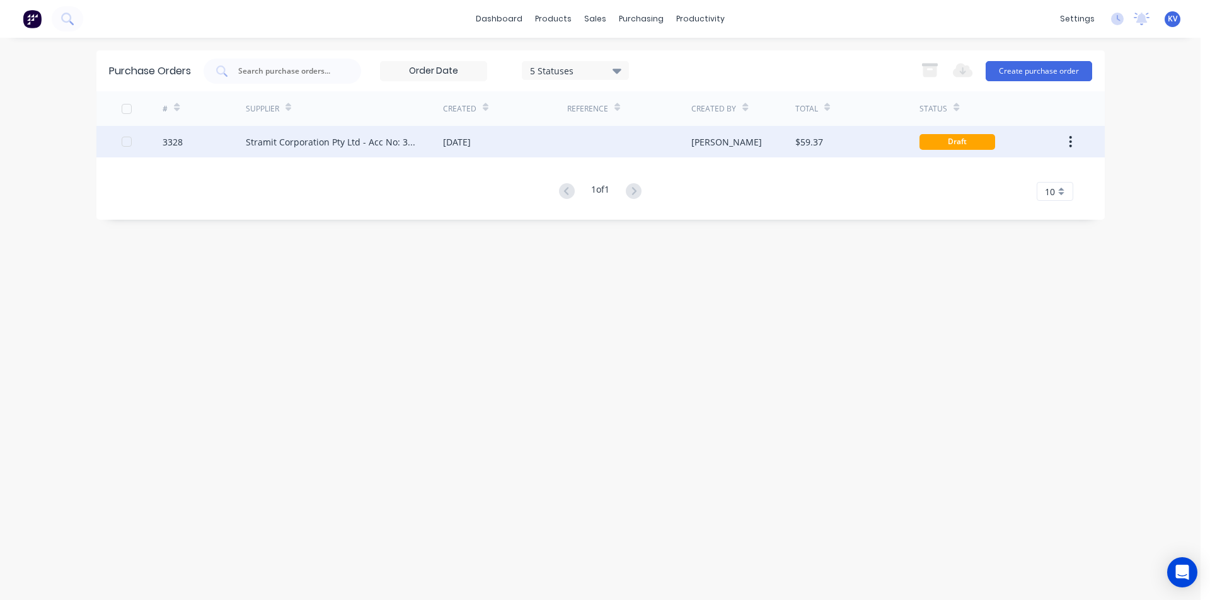
click at [858, 132] on div "$59.37" at bounding box center [857, 142] width 124 height 32
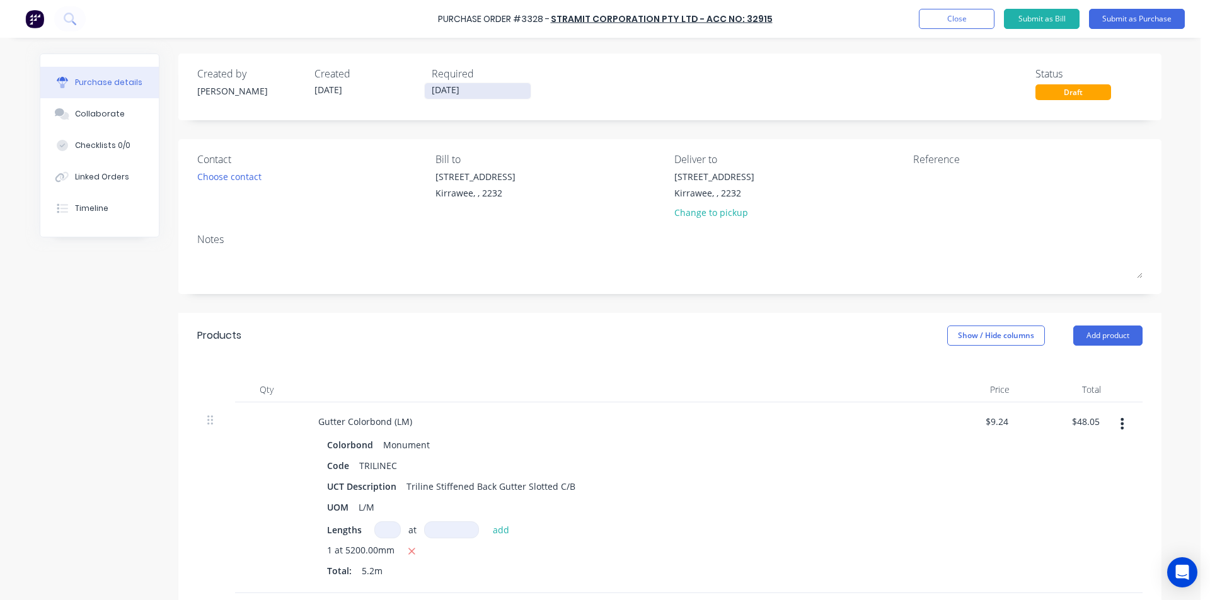
click at [449, 90] on input "[DATE]" at bounding box center [478, 91] width 106 height 16
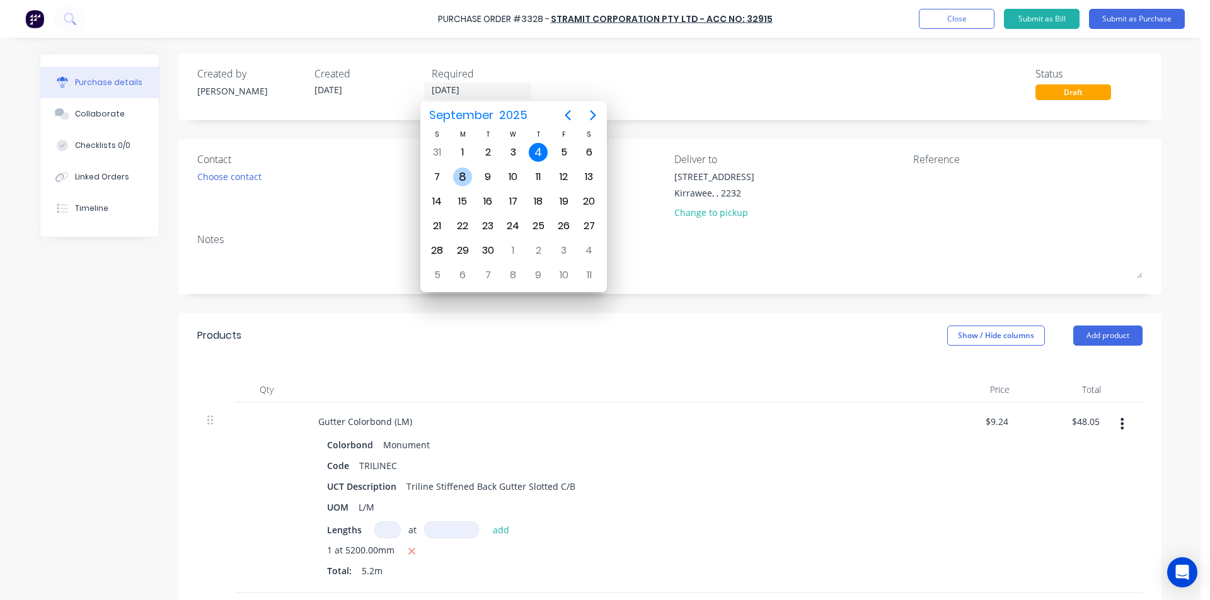
click at [457, 185] on div "8" at bounding box center [462, 177] width 25 height 24
type input "[DATE]"
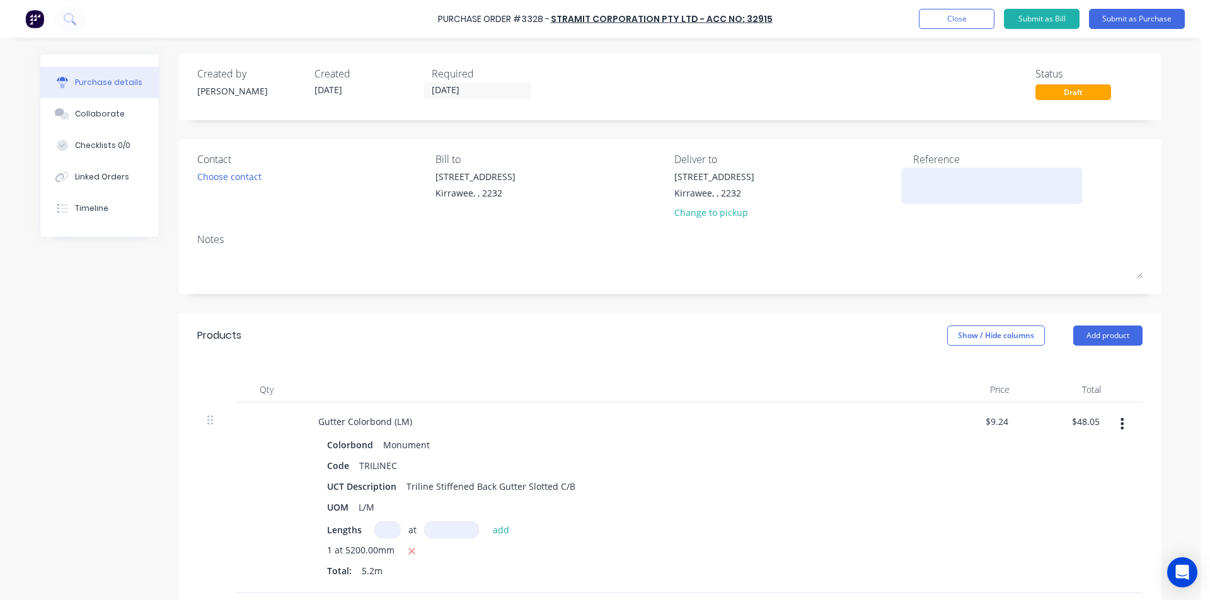
click at [945, 185] on textarea at bounding box center [992, 184] width 158 height 28
type textarea "SCG#57"
click at [892, 243] on div "Notes" at bounding box center [669, 239] width 945 height 15
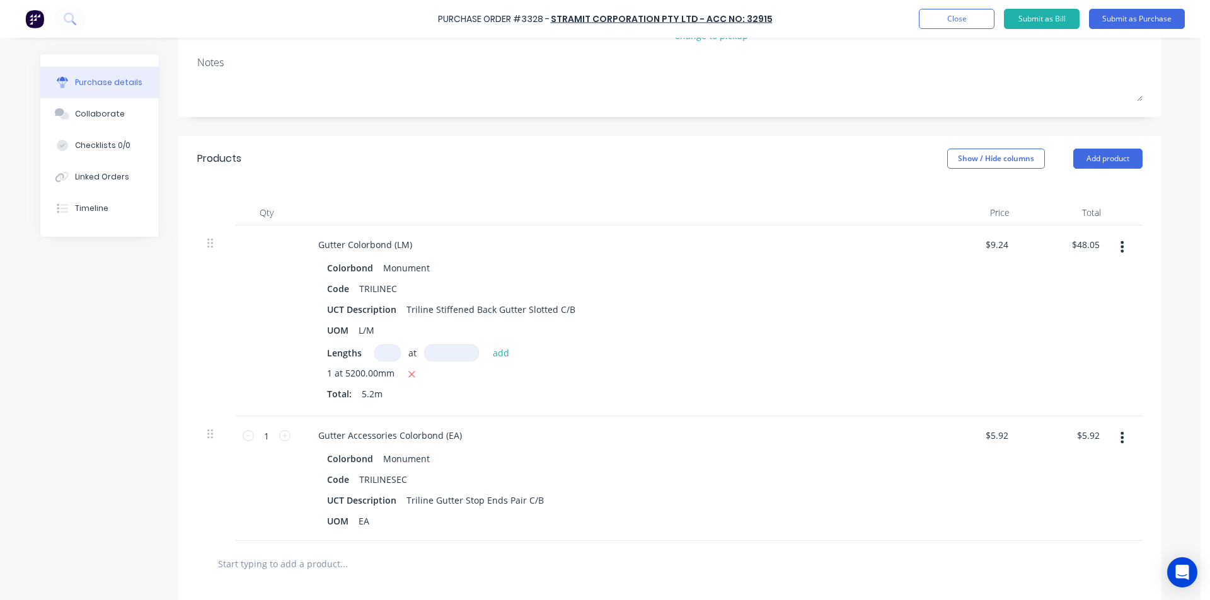
scroll to position [252, 0]
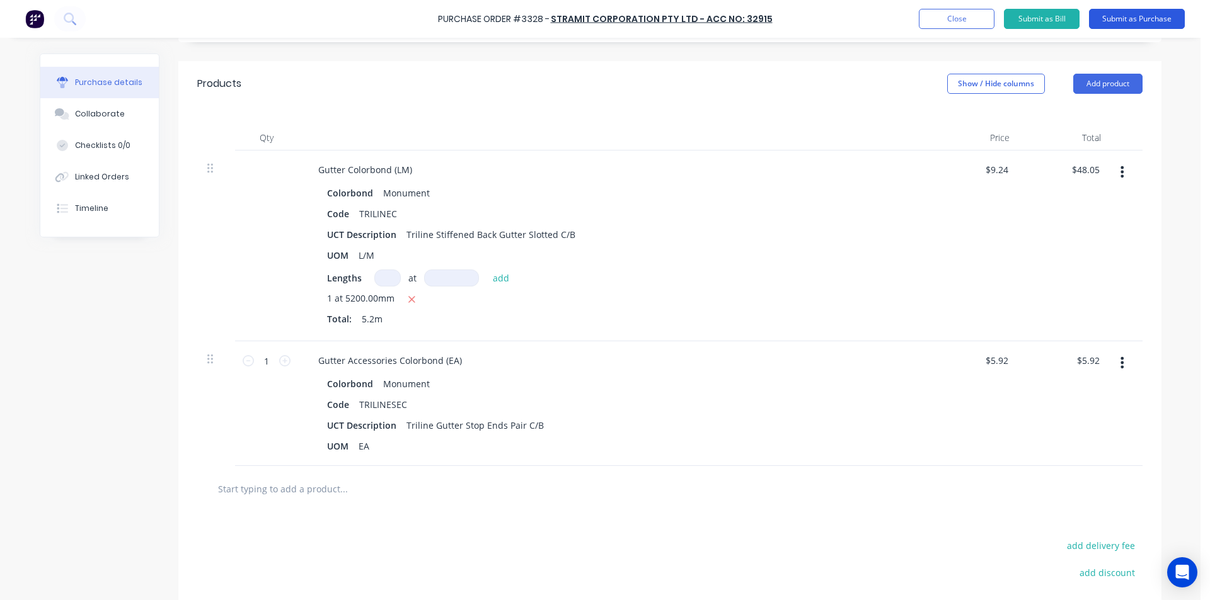
click at [1108, 15] on button "Submit as Purchase" at bounding box center [1137, 19] width 96 height 20
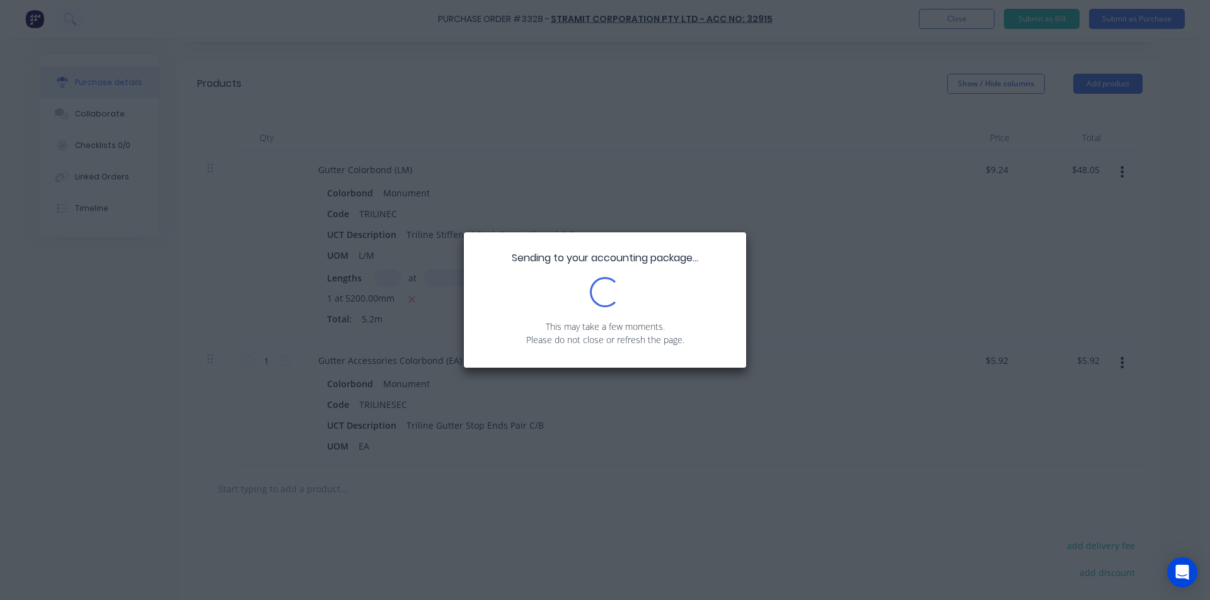
scroll to position [0, 0]
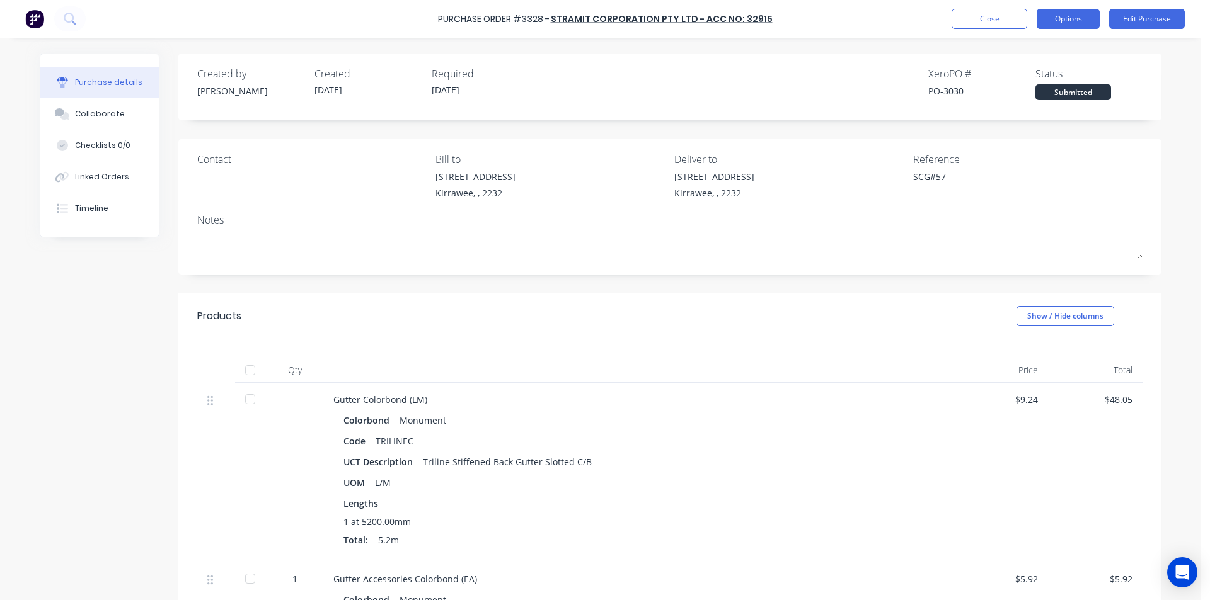
click at [1063, 21] on button "Options" at bounding box center [1067, 19] width 63 height 20
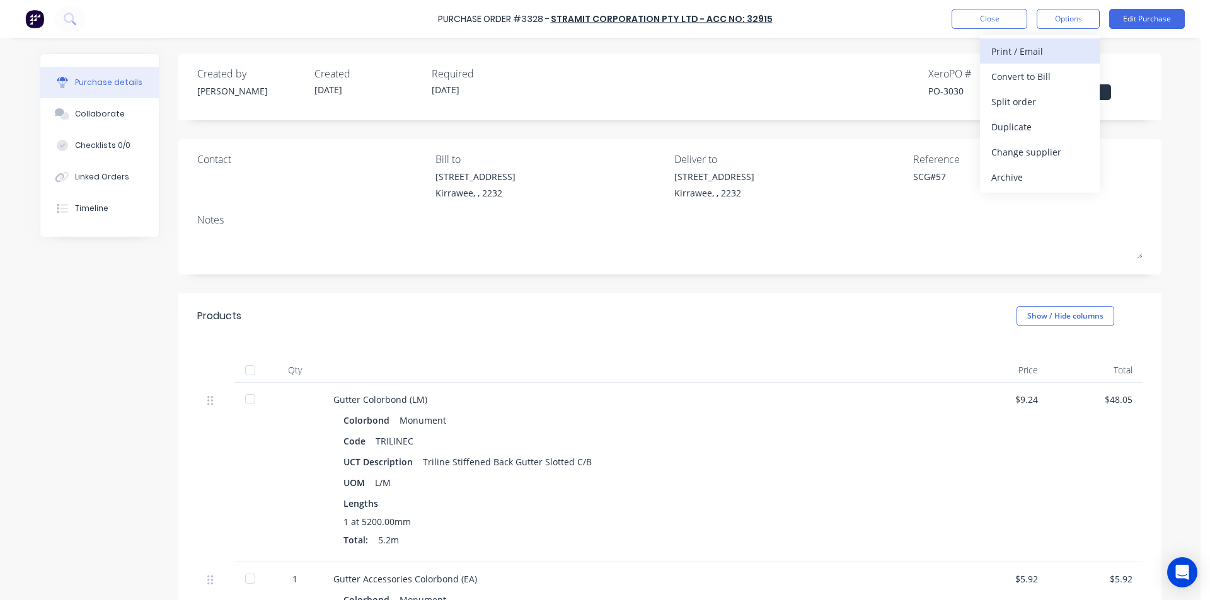
click at [1052, 54] on div "Print / Email" at bounding box center [1039, 51] width 97 height 18
click at [1000, 103] on div "Without pricing" at bounding box center [1039, 102] width 97 height 18
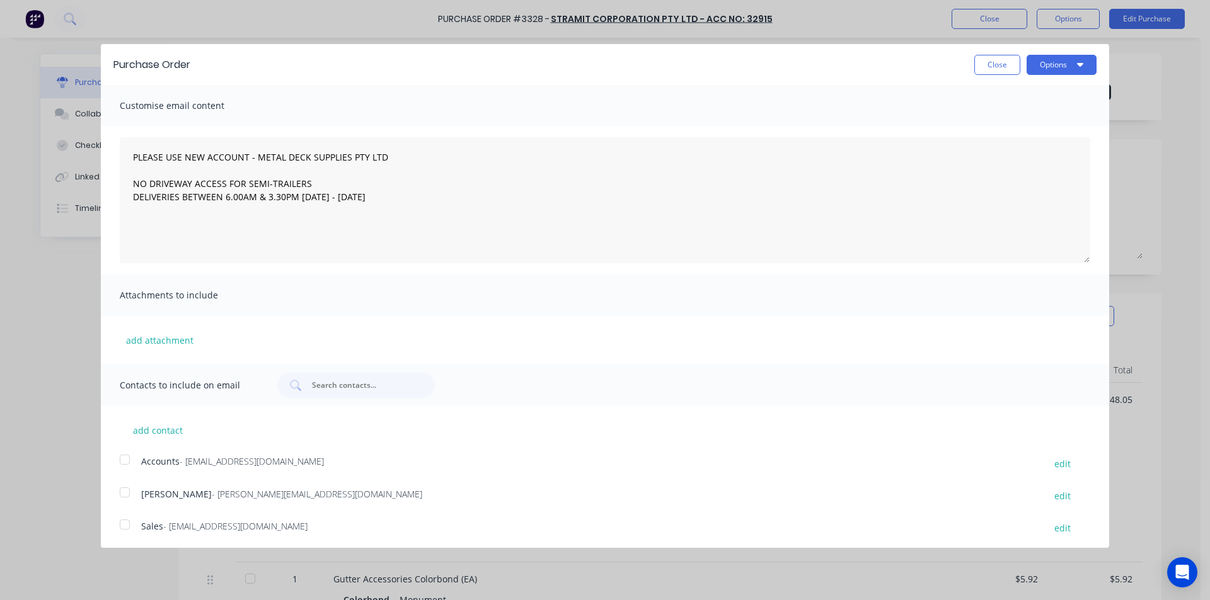
click at [127, 528] on div at bounding box center [124, 524] width 25 height 25
click at [1053, 62] on button "Options" at bounding box center [1061, 65] width 70 height 20
click at [1050, 127] on div "Email" at bounding box center [1036, 122] width 97 height 18
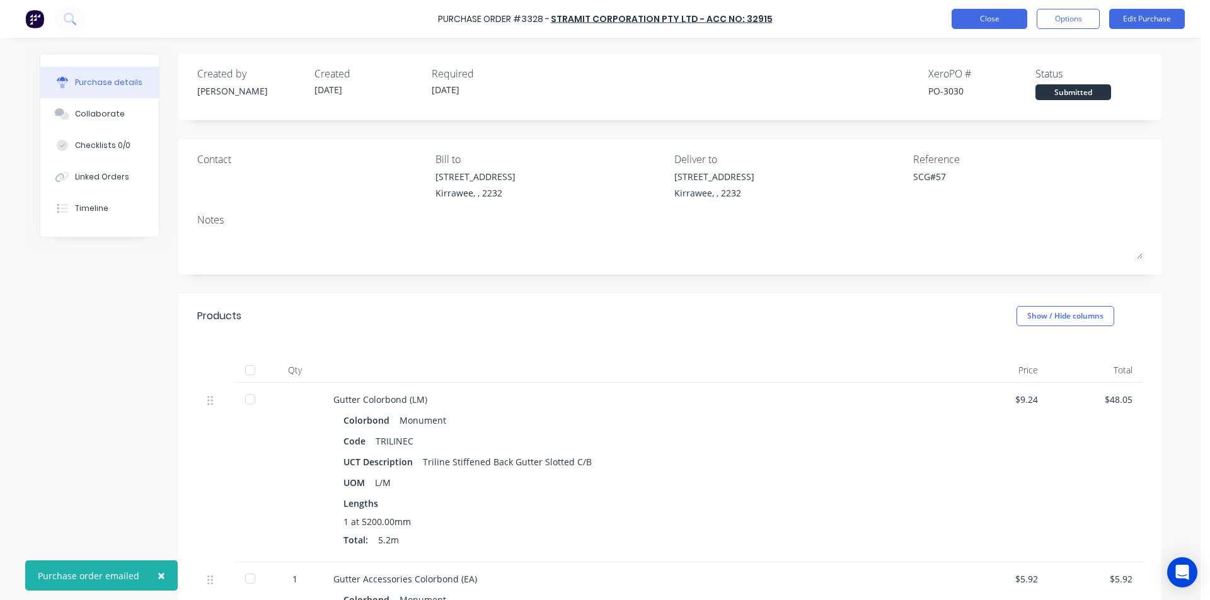
click at [975, 18] on button "Close" at bounding box center [989, 19] width 76 height 20
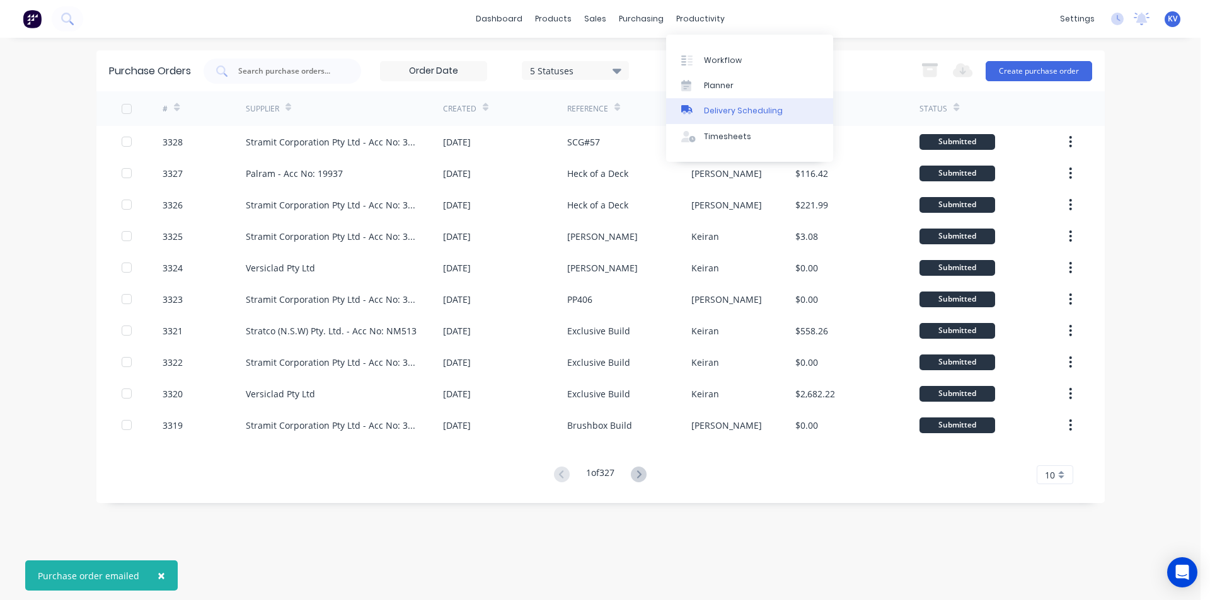
click at [698, 118] on link "Delivery Scheduling" at bounding box center [749, 110] width 167 height 25
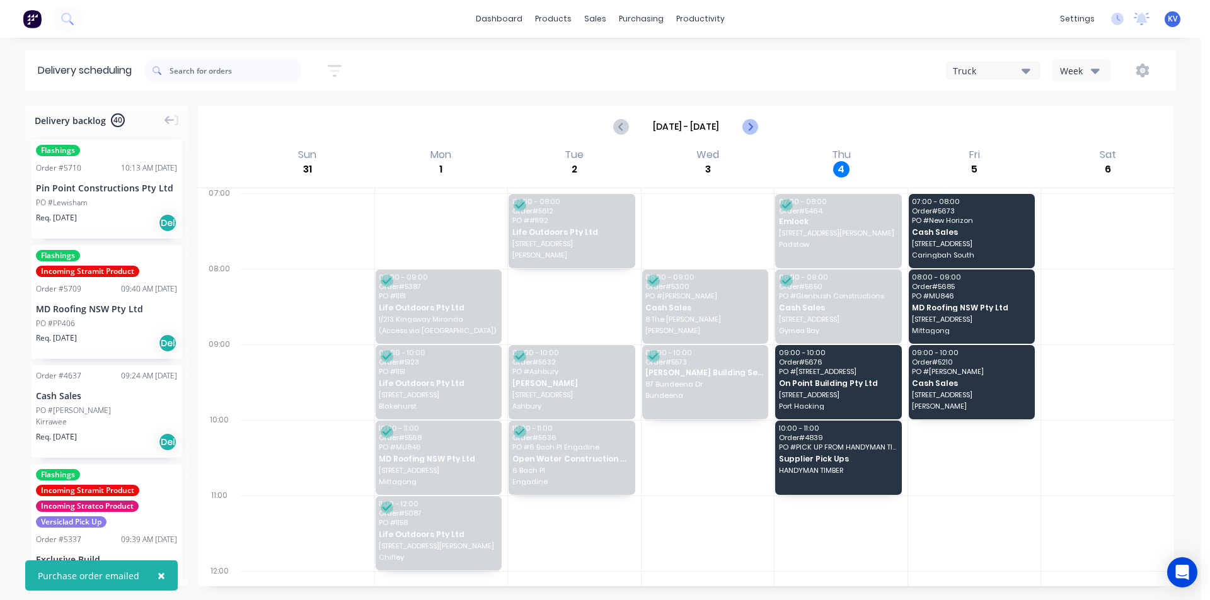
click at [764, 126] on div "[DATE] - [DATE]" at bounding box center [685, 126] width 973 height 39
click at [753, 126] on icon "Next page" at bounding box center [749, 126] width 15 height 15
type input "[DATE] - [DATE]"
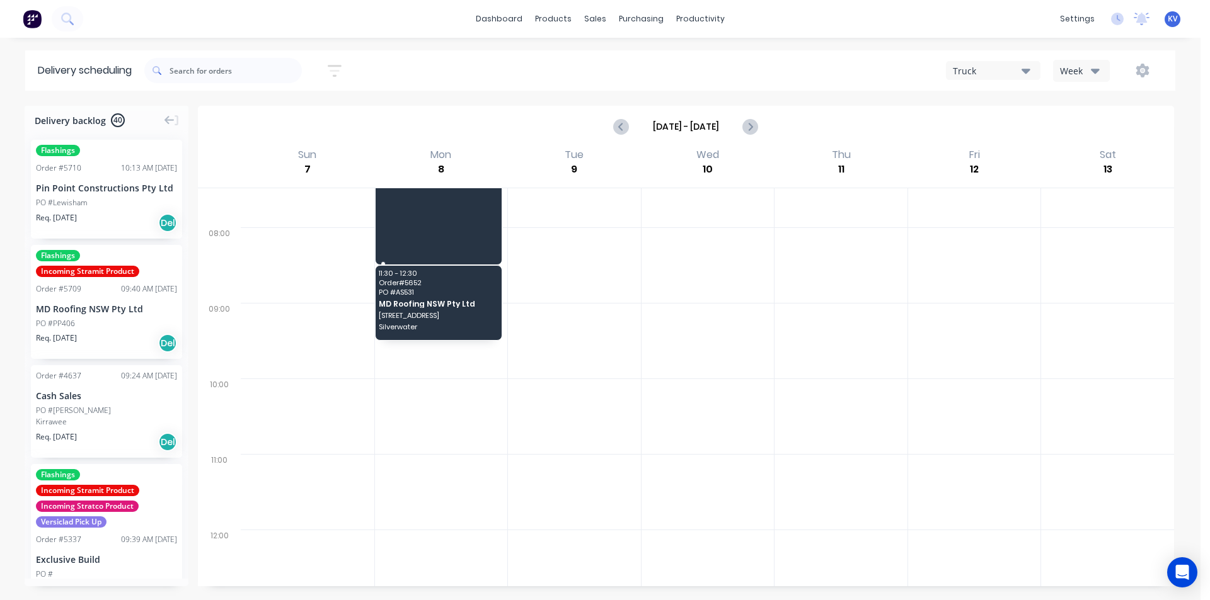
scroll to position [292, 0]
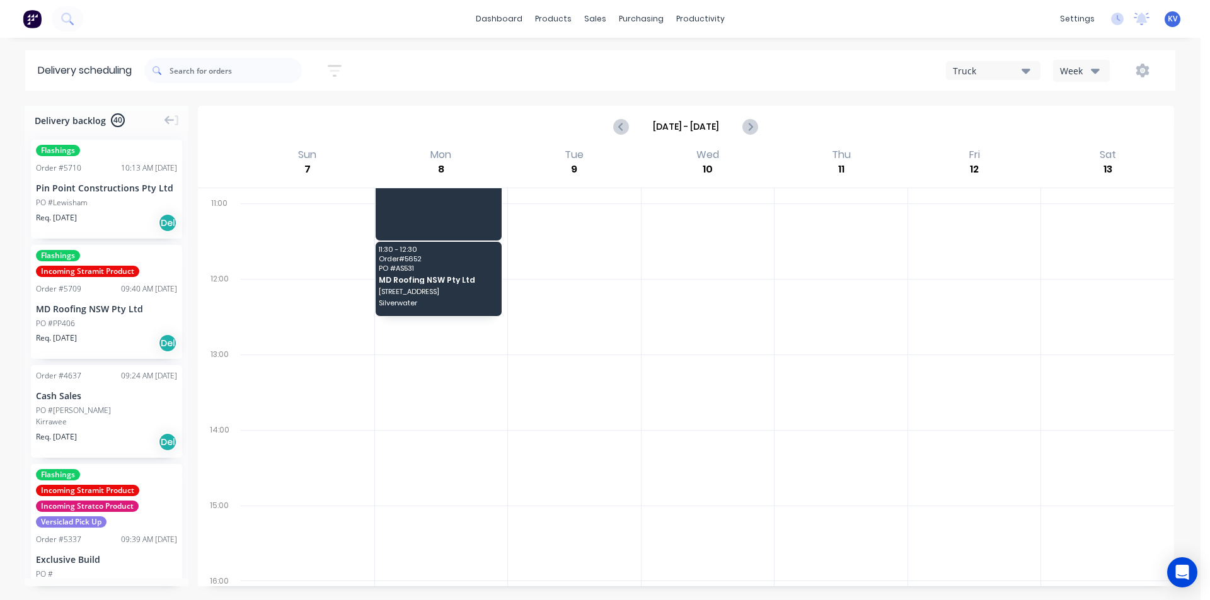
click at [406, 337] on div at bounding box center [441, 317] width 133 height 76
drag, startPoint x: 394, startPoint y: 393, endPoint x: 394, endPoint y: 378, distance: 14.5
click at [394, 393] on div at bounding box center [441, 393] width 133 height 76
click at [415, 375] on div at bounding box center [441, 393] width 133 height 76
click at [217, 67] on input "text" at bounding box center [235, 70] width 132 height 25
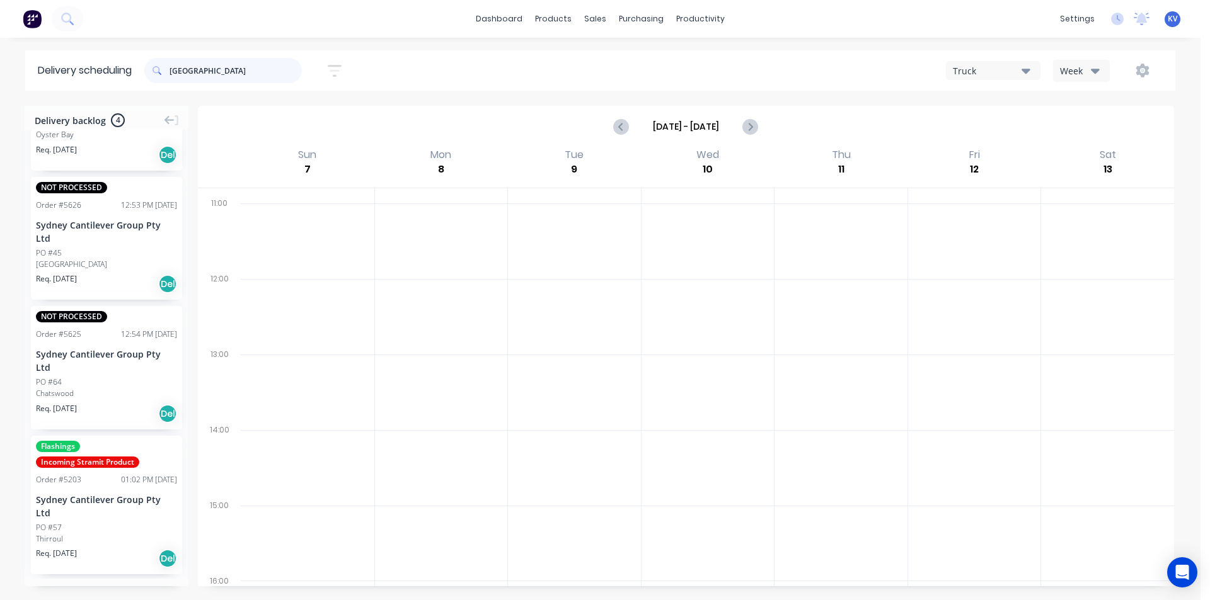
scroll to position [95, 0]
type input "[GEOGRAPHIC_DATA]"
click at [123, 541] on div "Thirroul" at bounding box center [106, 537] width 141 height 11
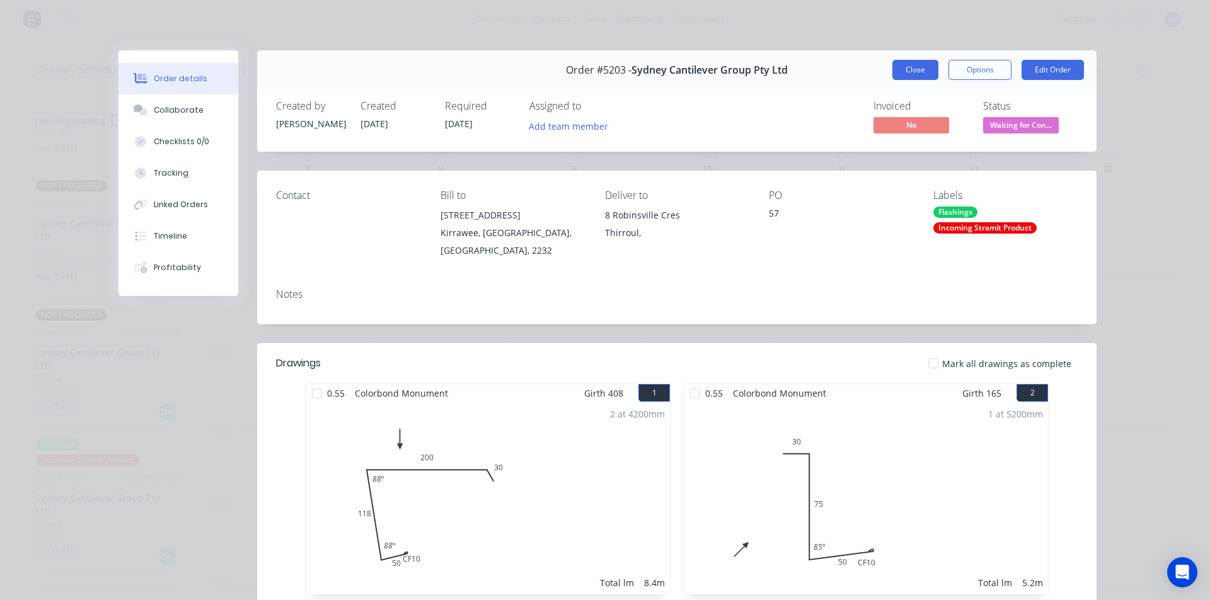
click at [917, 71] on button "Close" at bounding box center [915, 70] width 46 height 20
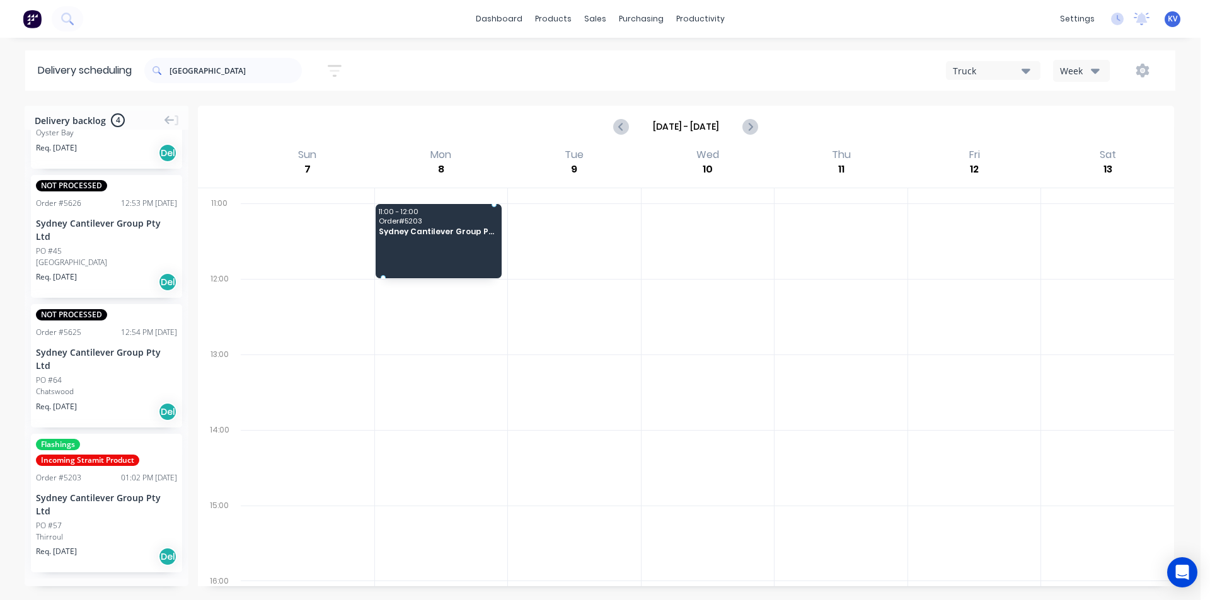
drag, startPoint x: 79, startPoint y: 518, endPoint x: 414, endPoint y: 227, distance: 443.5
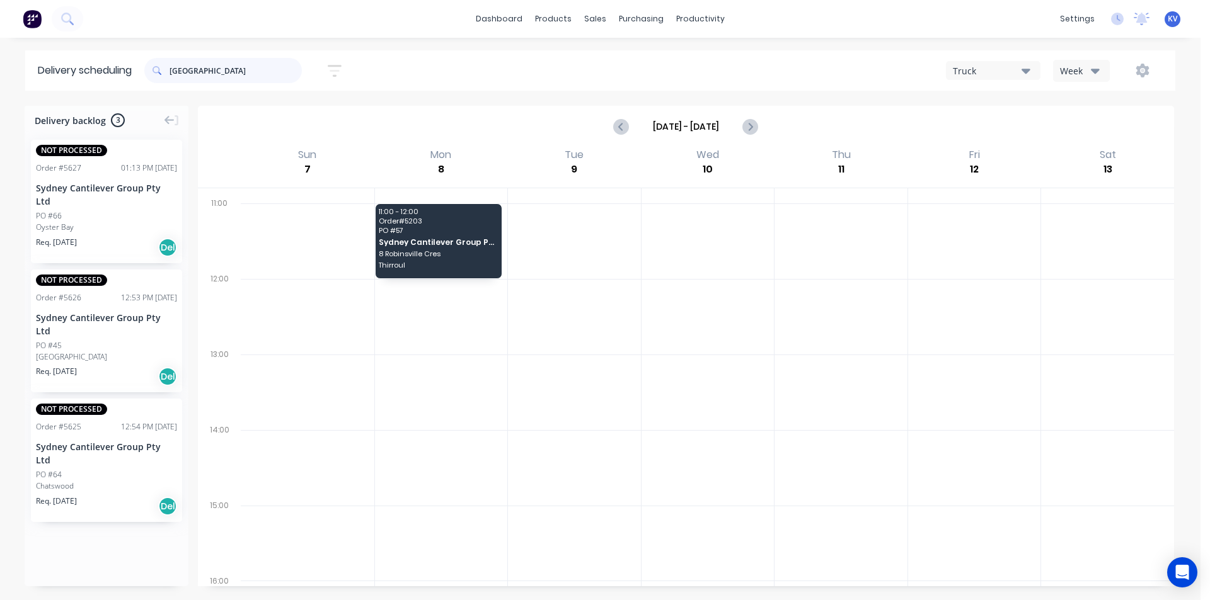
drag, startPoint x: 214, startPoint y: 70, endPoint x: 14, endPoint y: 58, distance: 200.7
click at [14, 58] on div "Delivery scheduling [GEOGRAPHIC_DATA] Sort by Most recent Created date Required…" at bounding box center [600, 70] width 1200 height 40
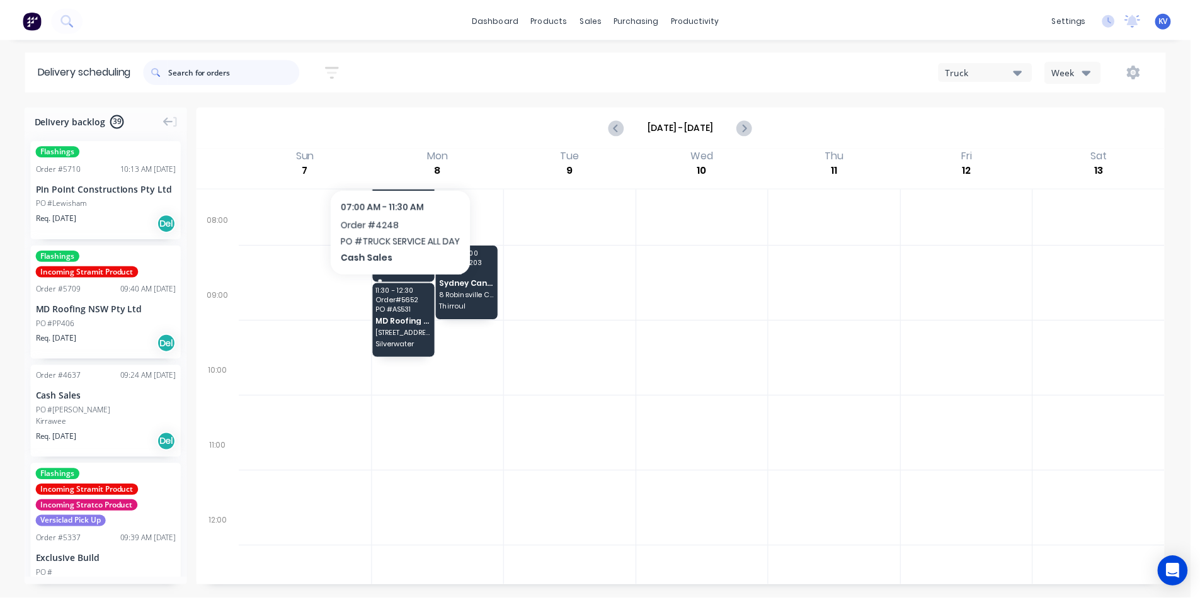
scroll to position [252, 0]
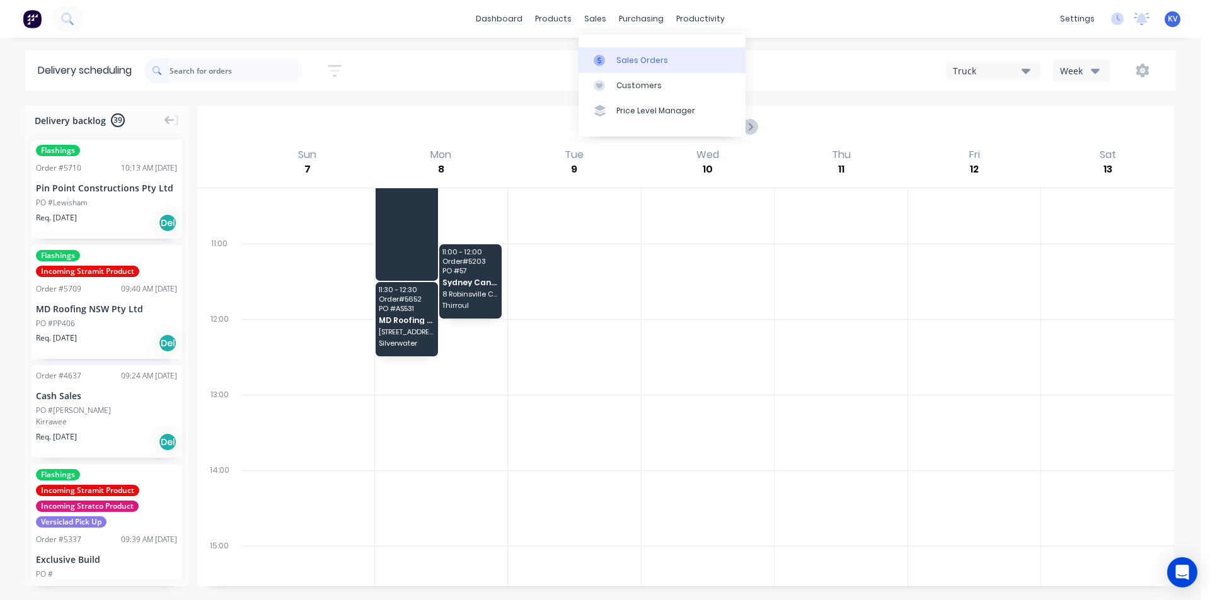
click at [619, 60] on div "Sales Orders" at bounding box center [642, 60] width 52 height 11
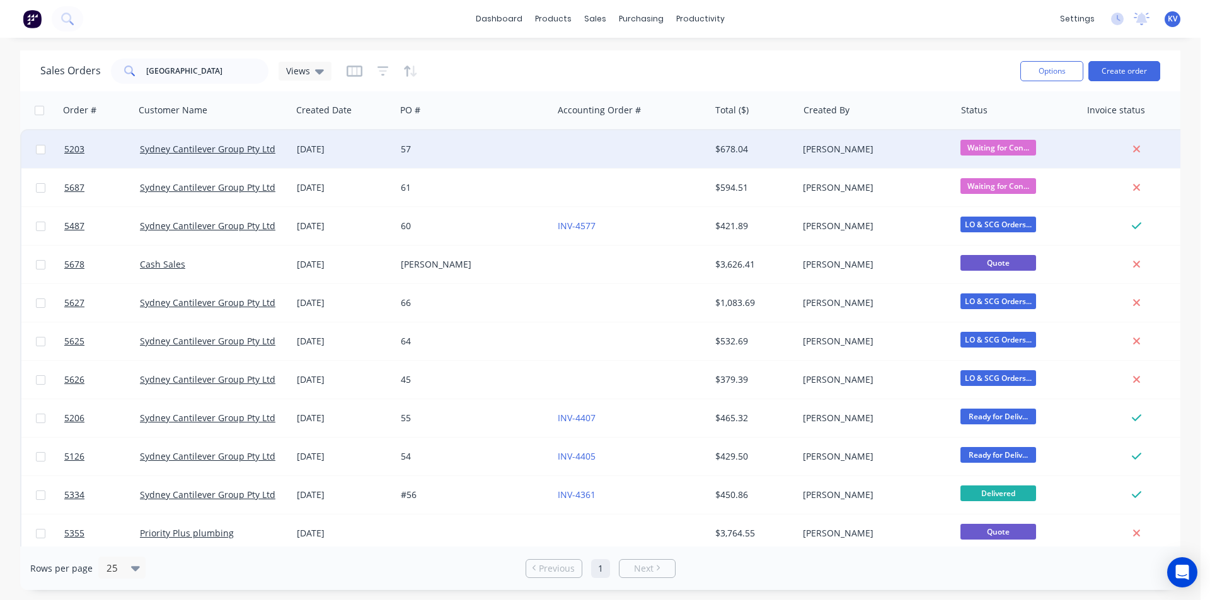
click at [776, 138] on div "$678.04" at bounding box center [754, 149] width 88 height 38
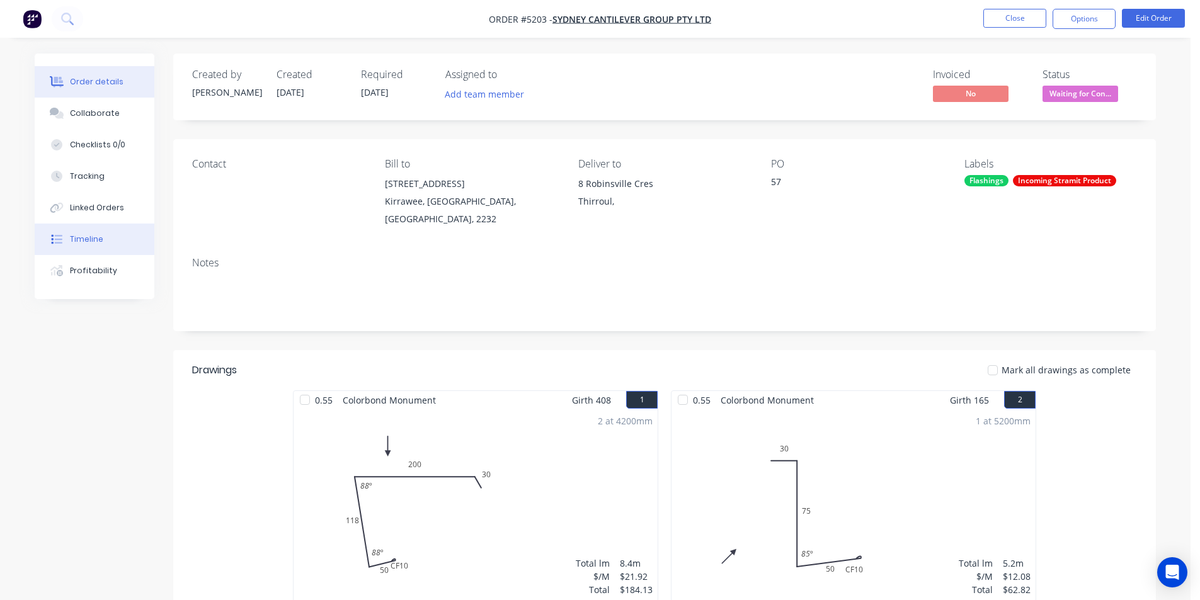
click at [81, 239] on div "Timeline" at bounding box center [86, 239] width 33 height 11
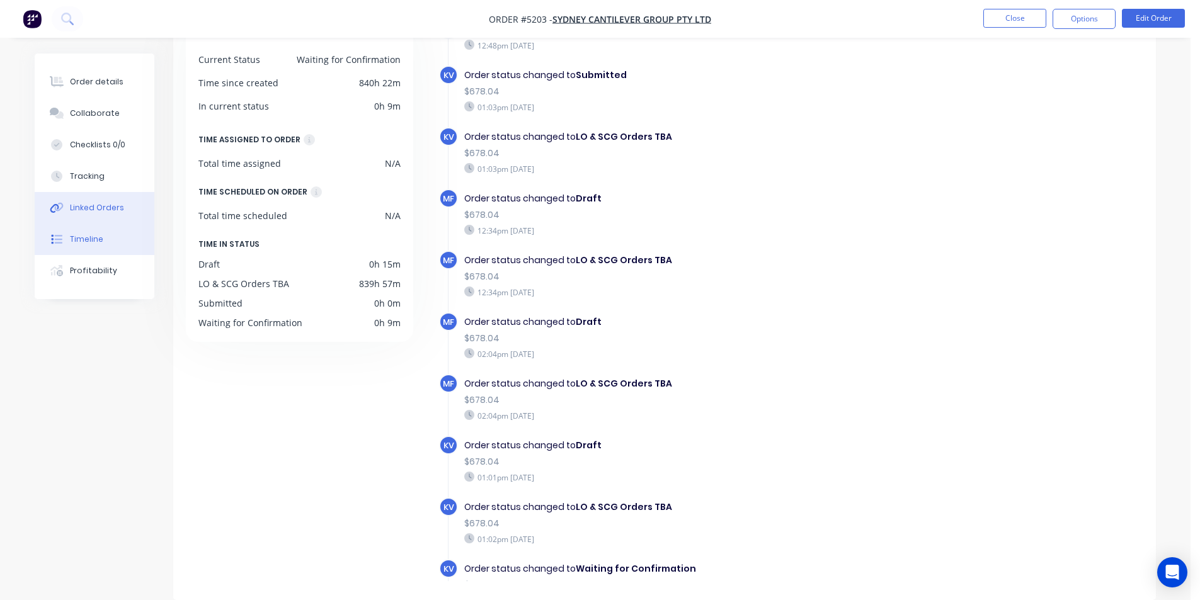
click at [88, 202] on button "Linked Orders" at bounding box center [95, 208] width 120 height 32
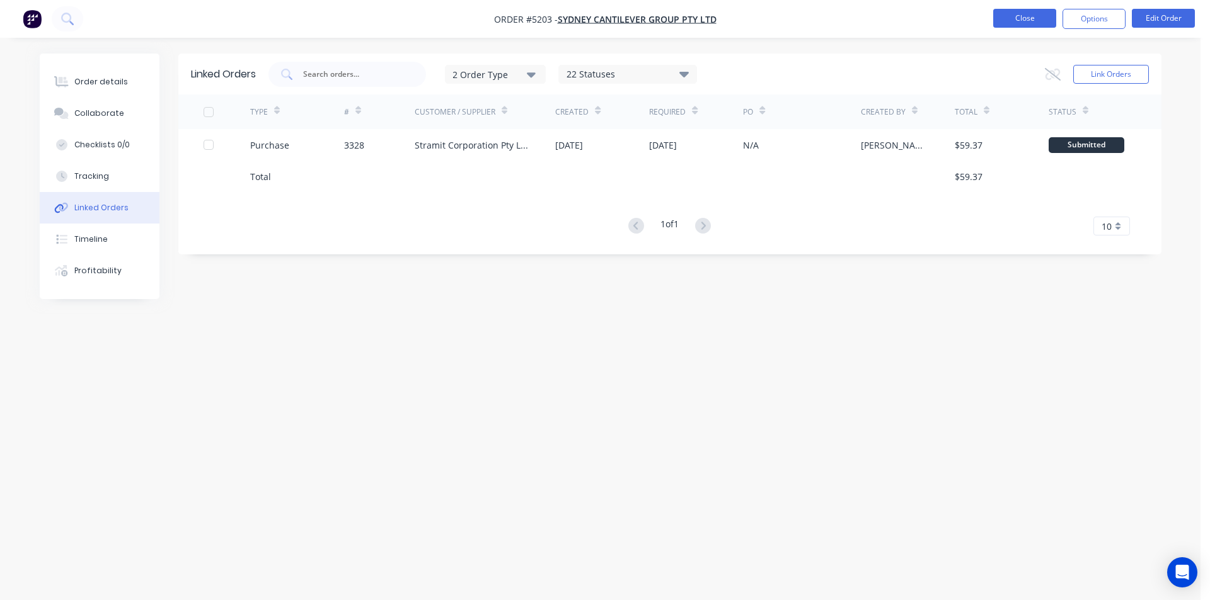
click at [1003, 21] on button "Close" at bounding box center [1024, 18] width 63 height 19
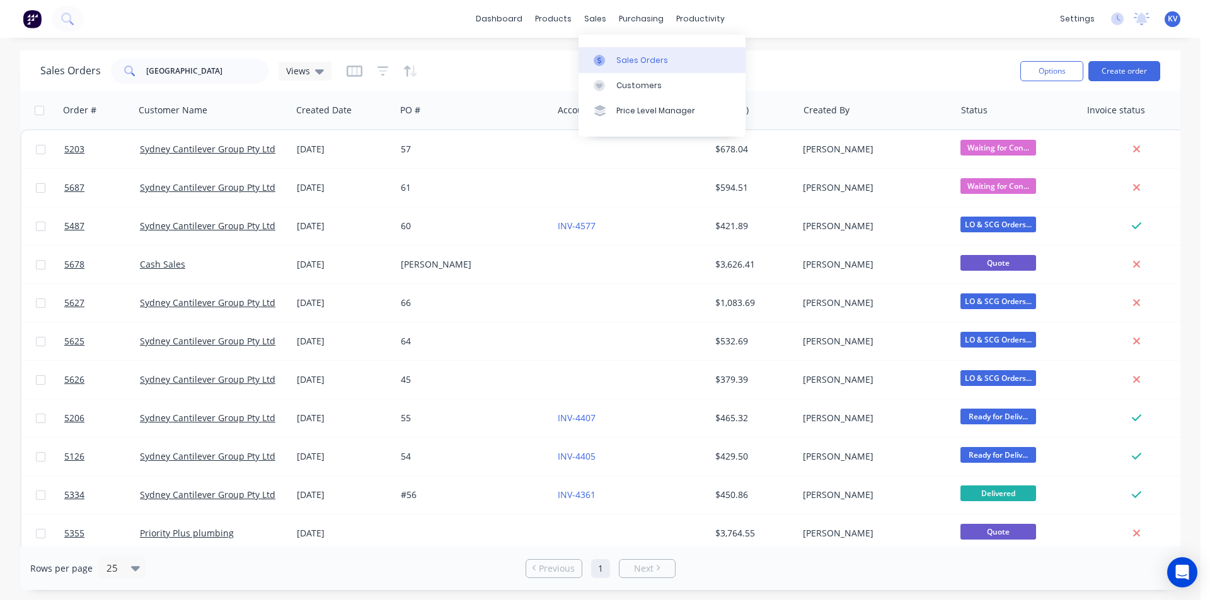
click at [608, 64] on div at bounding box center [603, 60] width 19 height 11
drag, startPoint x: 205, startPoint y: 66, endPoint x: 135, endPoint y: 70, distance: 69.4
click at [135, 70] on div "[GEOGRAPHIC_DATA]" at bounding box center [190, 71] width 158 height 25
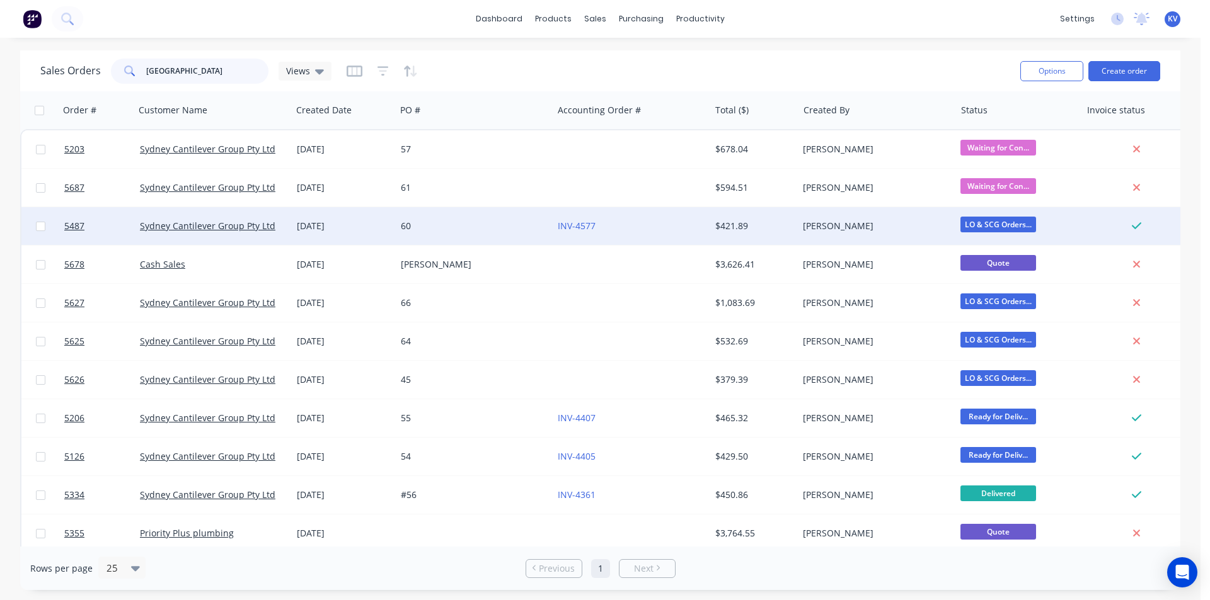
type input "h"
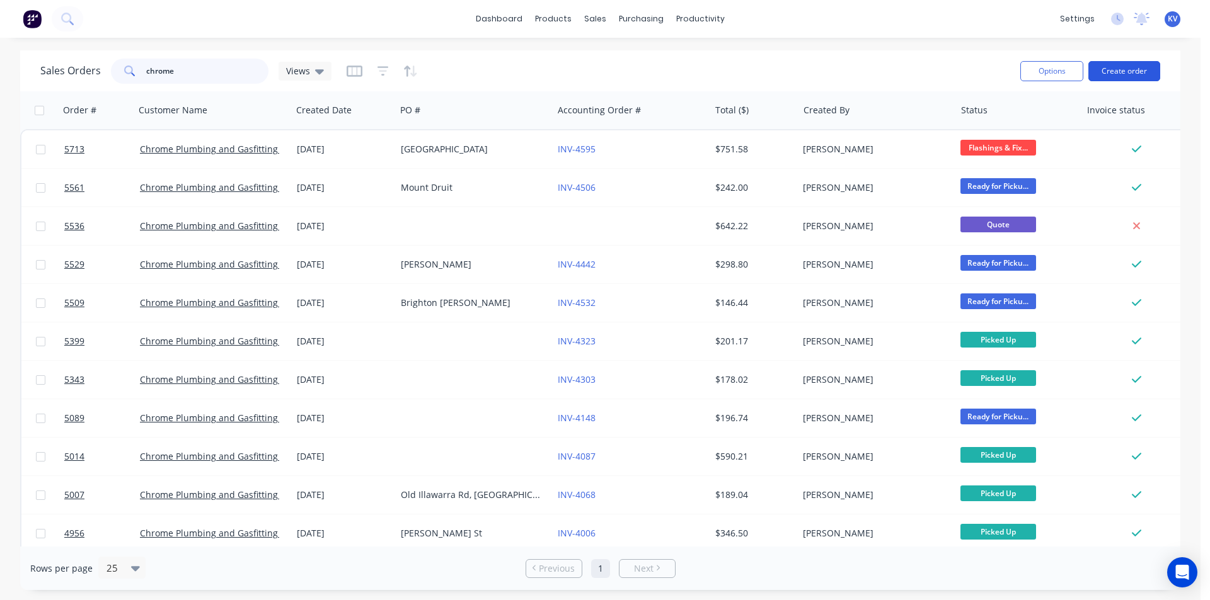
type input "chrome"
click at [1123, 69] on button "Create order" at bounding box center [1124, 71] width 72 height 20
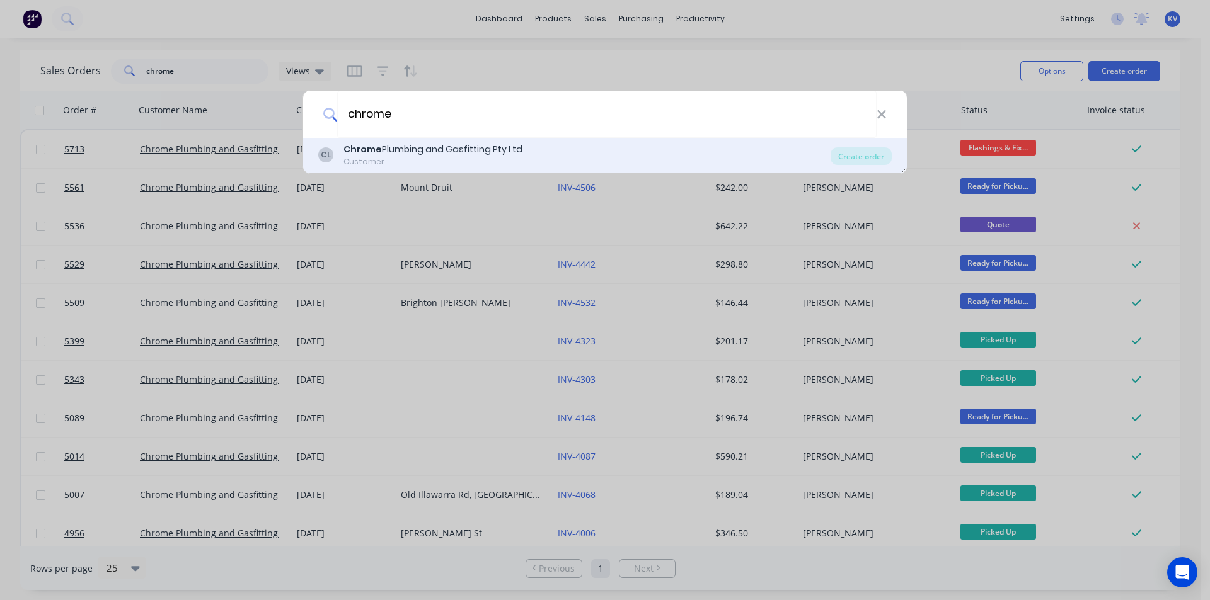
type input "chrome"
click at [422, 156] on div "Chrome Plumbing and Gasfitting Pty Ltd" at bounding box center [432, 149] width 179 height 13
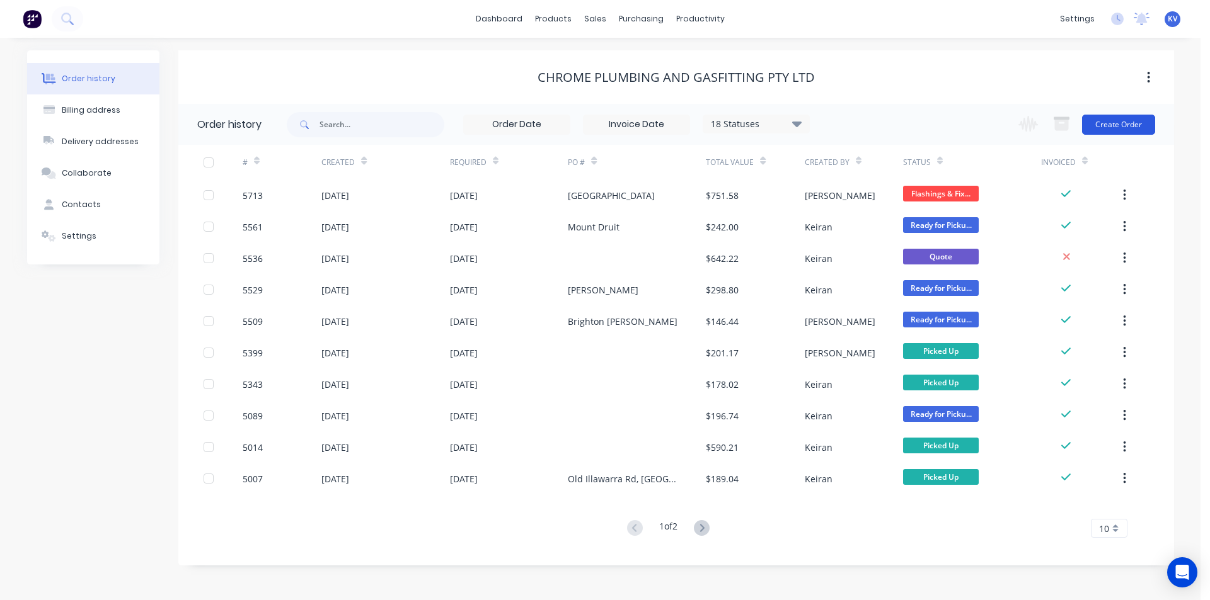
click at [1106, 134] on button "Create Order" at bounding box center [1118, 125] width 73 height 20
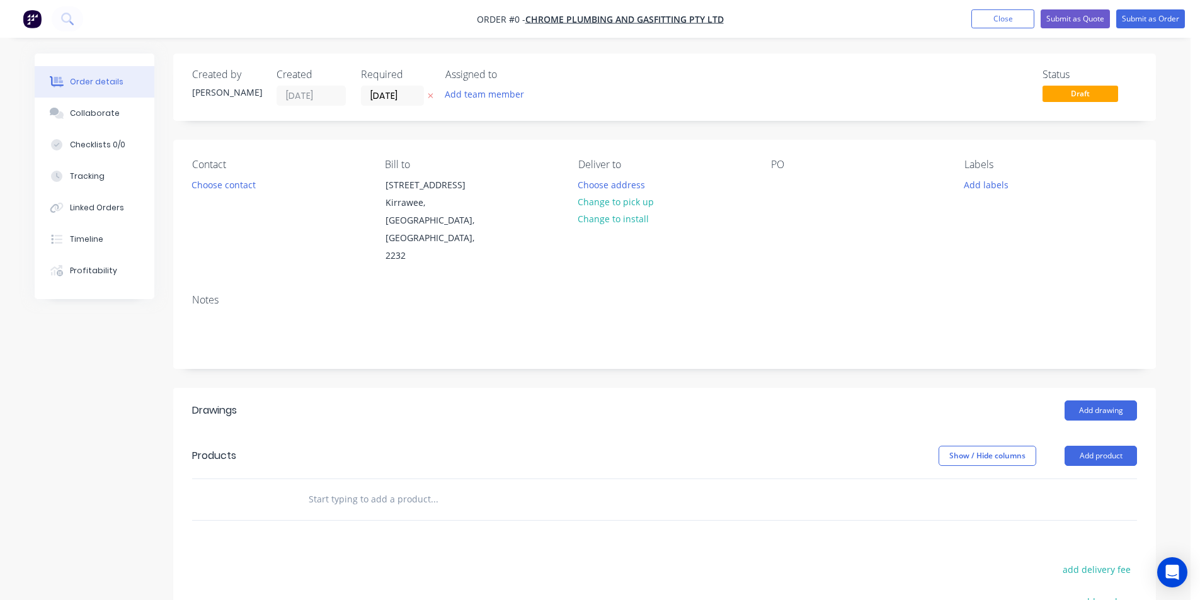
click at [776, 170] on div "PO" at bounding box center [857, 165] width 173 height 12
click at [778, 180] on div at bounding box center [781, 185] width 20 height 18
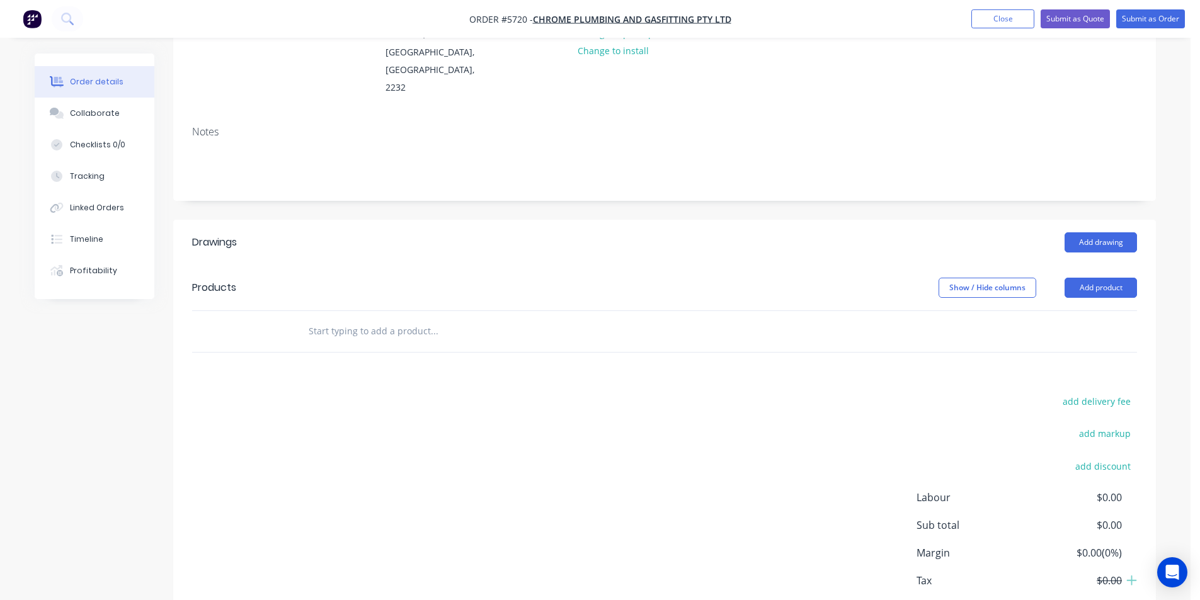
scroll to position [207, 0]
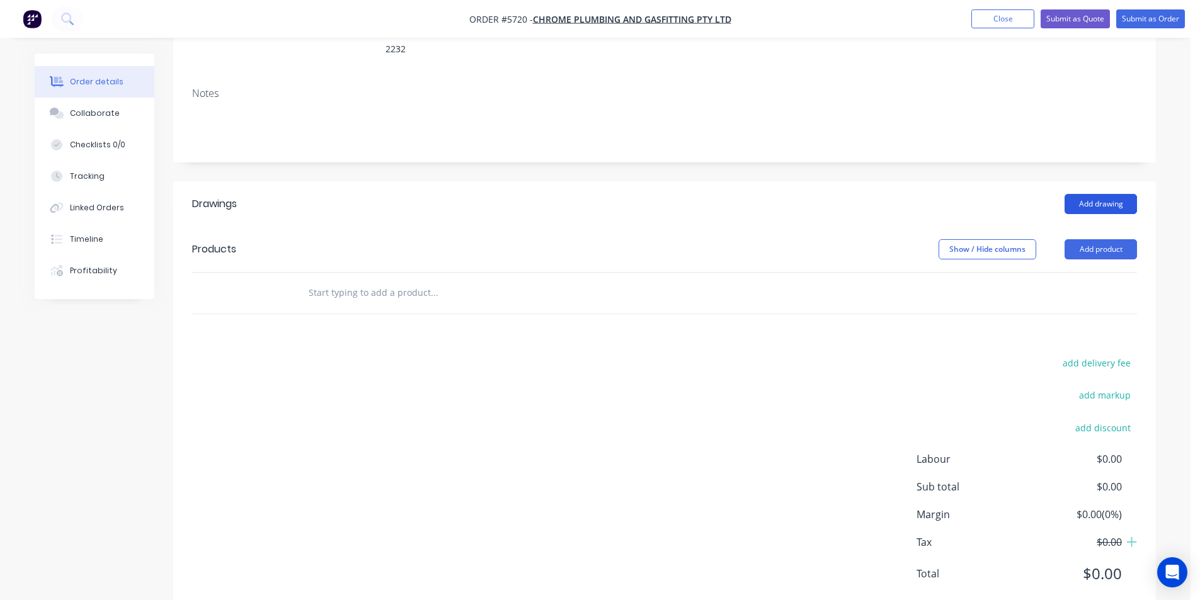
click at [1096, 194] on button "Add drawing" at bounding box center [1101, 204] width 72 height 20
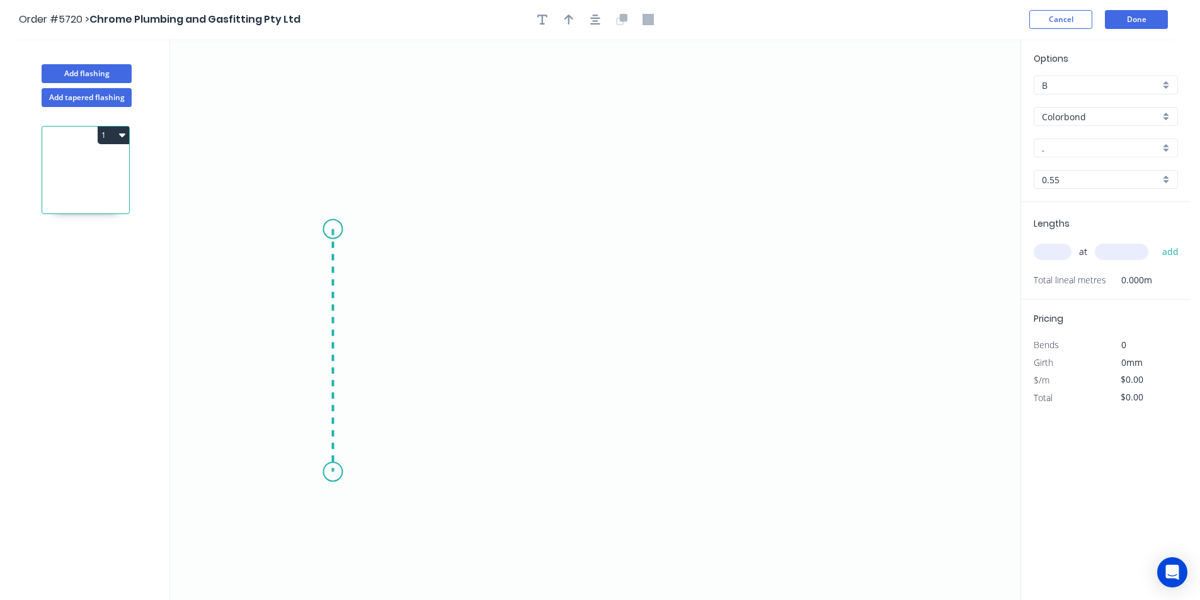
drag, startPoint x: 333, startPoint y: 229, endPoint x: 335, endPoint y: 473, distance: 243.2
click at [335, 473] on icon "0" at bounding box center [595, 319] width 851 height 561
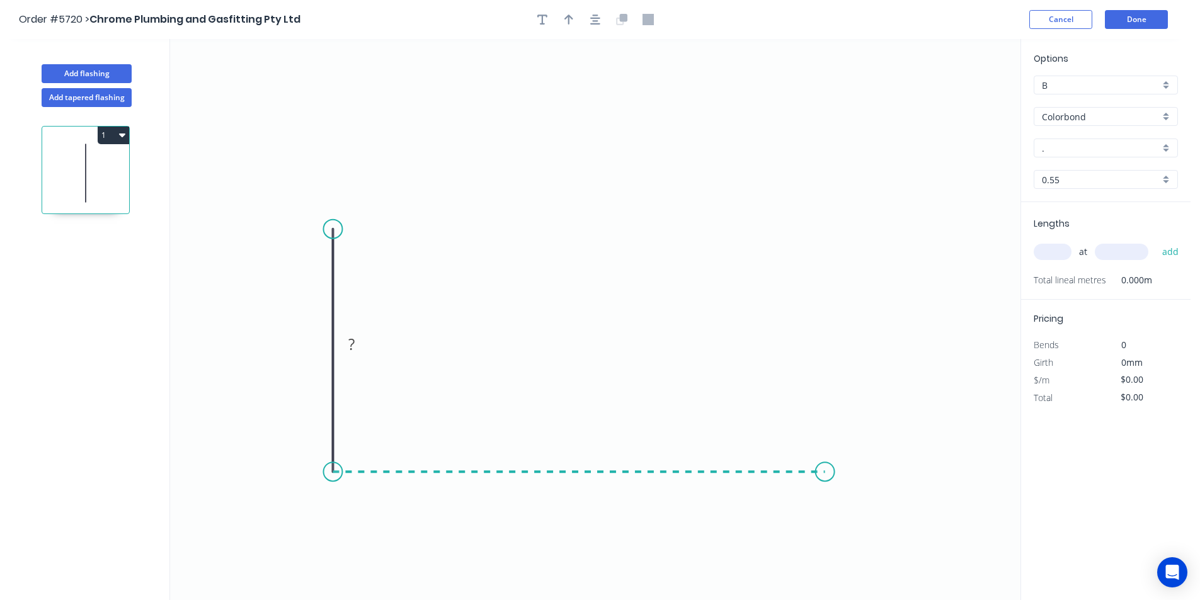
click at [825, 466] on icon "0 ?" at bounding box center [595, 319] width 851 height 561
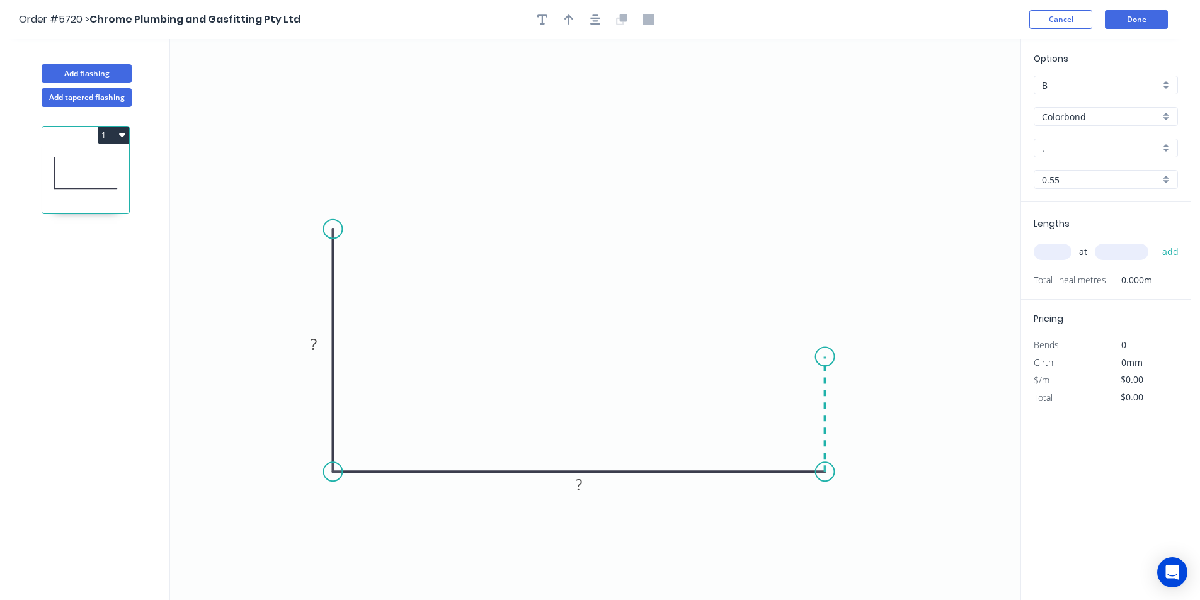
click at [820, 357] on icon "0 ? ?" at bounding box center [595, 319] width 851 height 561
click at [875, 357] on icon "0 ? ? ?" at bounding box center [595, 319] width 851 height 561
click at [875, 357] on circle at bounding box center [875, 356] width 19 height 19
click at [844, 330] on rect at bounding box center [849, 333] width 25 height 18
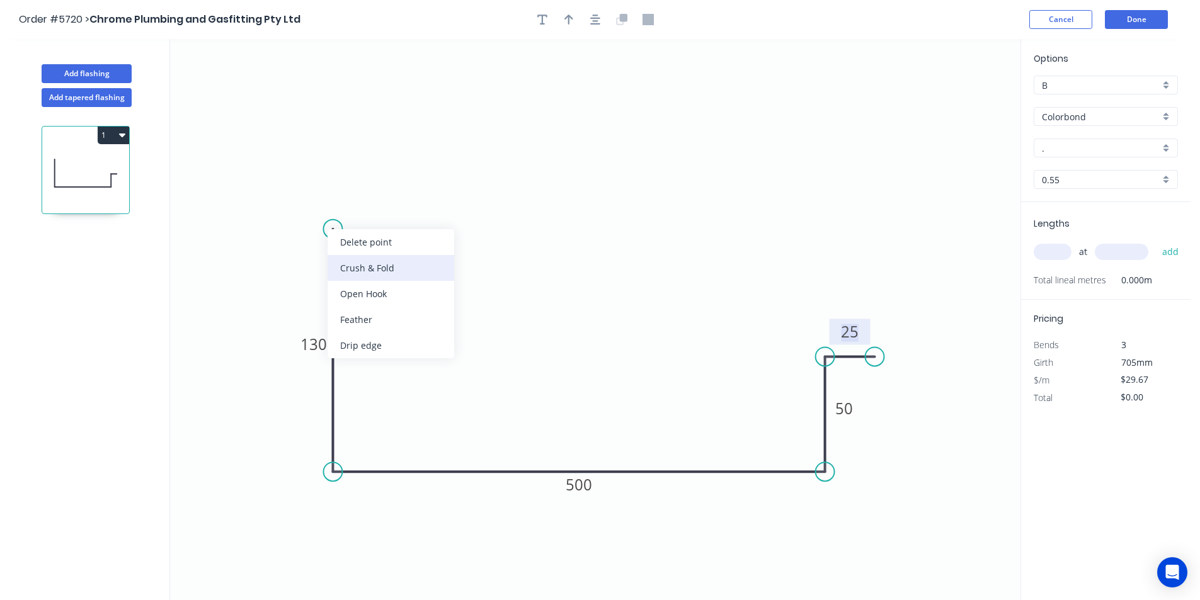
click at [367, 260] on div "Crush & Fold" at bounding box center [391, 268] width 127 height 26
type input "$31.07"
click at [357, 268] on div "Flip bend" at bounding box center [398, 273] width 127 height 26
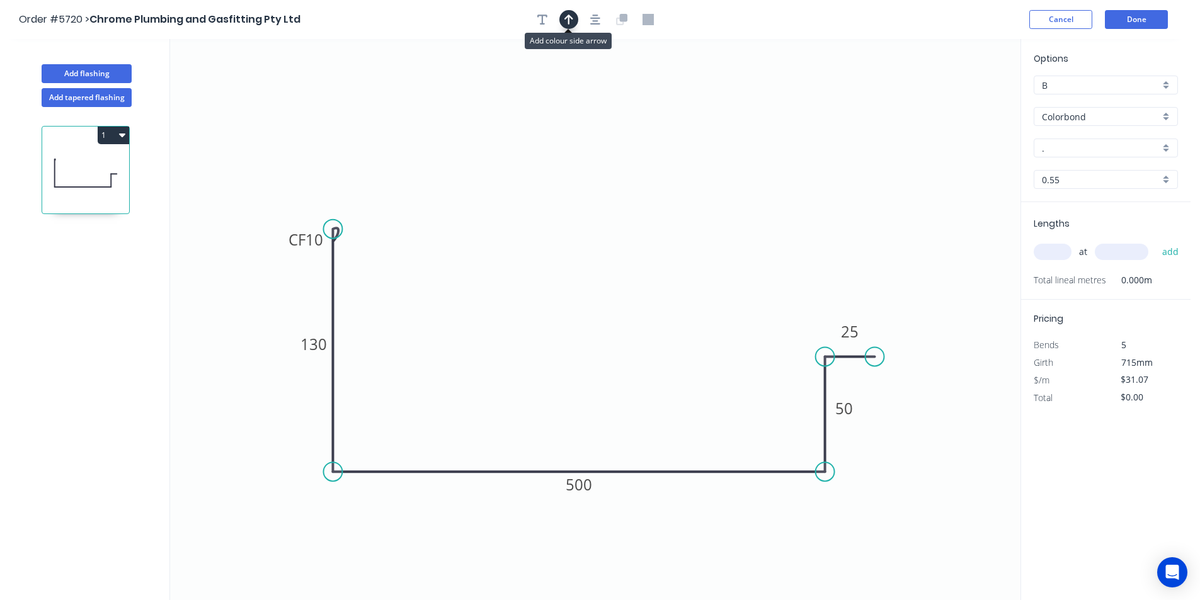
click at [571, 20] on icon "button" at bounding box center [569, 19] width 9 height 11
drag, startPoint x: 962, startPoint y: 100, endPoint x: 910, endPoint y: 261, distance: 170.2
click at [884, 355] on icon "0 CF 10 130 500 50 25" at bounding box center [595, 319] width 851 height 561
click at [877, 362] on circle at bounding box center [875, 356] width 19 height 19
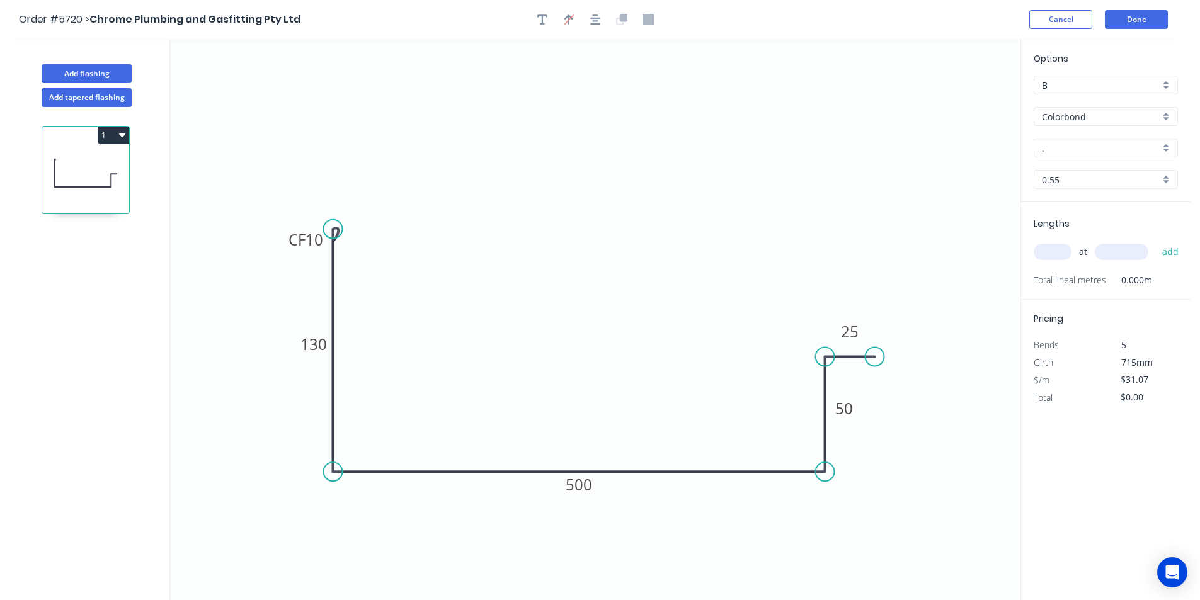
drag, startPoint x: 956, startPoint y: 97, endPoint x: 563, endPoint y: 238, distance: 418.3
click at [568, 11] on button "button" at bounding box center [569, 19] width 19 height 19
click at [568, 16] on icon "button" at bounding box center [569, 19] width 9 height 10
drag, startPoint x: 957, startPoint y: 99, endPoint x: 703, endPoint y: 562, distance: 528.2
click at [703, 562] on icon at bounding box center [703, 547] width 11 height 40
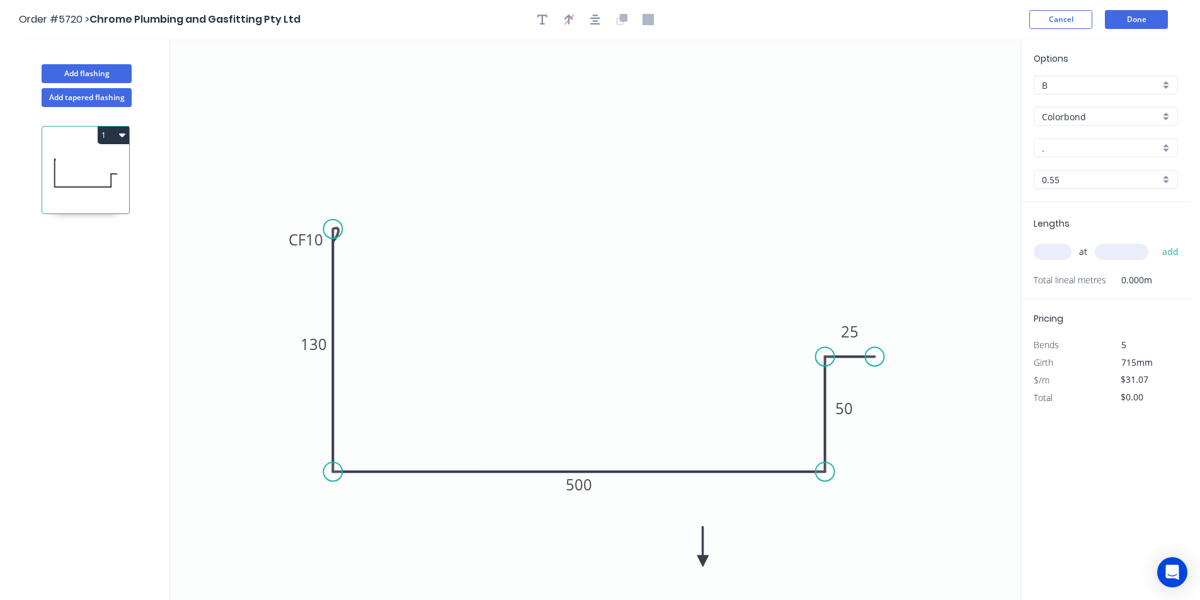
click at [704, 559] on icon at bounding box center [703, 547] width 11 height 40
click at [704, 559] on icon at bounding box center [718, 561] width 40 height 11
click at [704, 559] on icon "0 CF 10 130 500 50 25" at bounding box center [595, 319] width 851 height 561
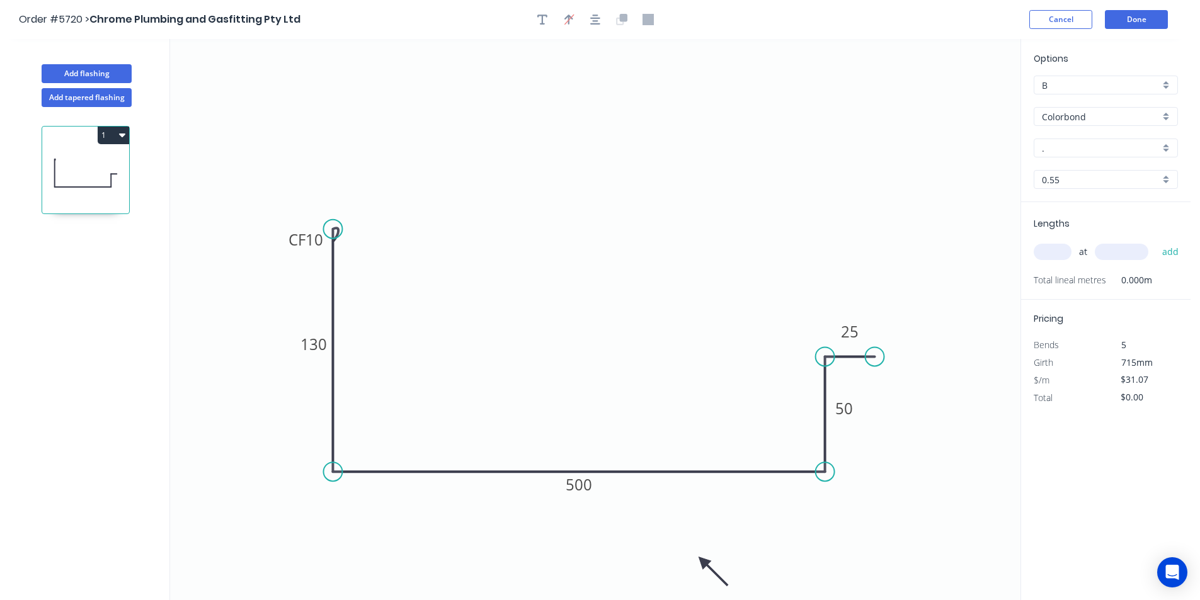
click at [704, 559] on icon "0 CF 10 130 500 50 25" at bounding box center [595, 319] width 851 height 561
drag, startPoint x: 703, startPoint y: 563, endPoint x: 718, endPoint y: 519, distance: 46.6
click at [718, 519] on icon at bounding box center [728, 527] width 37 height 37
click at [1088, 149] on input "." at bounding box center [1101, 148] width 118 height 13
click at [1084, 169] on div "Thredbo White" at bounding box center [1106, 172] width 143 height 22
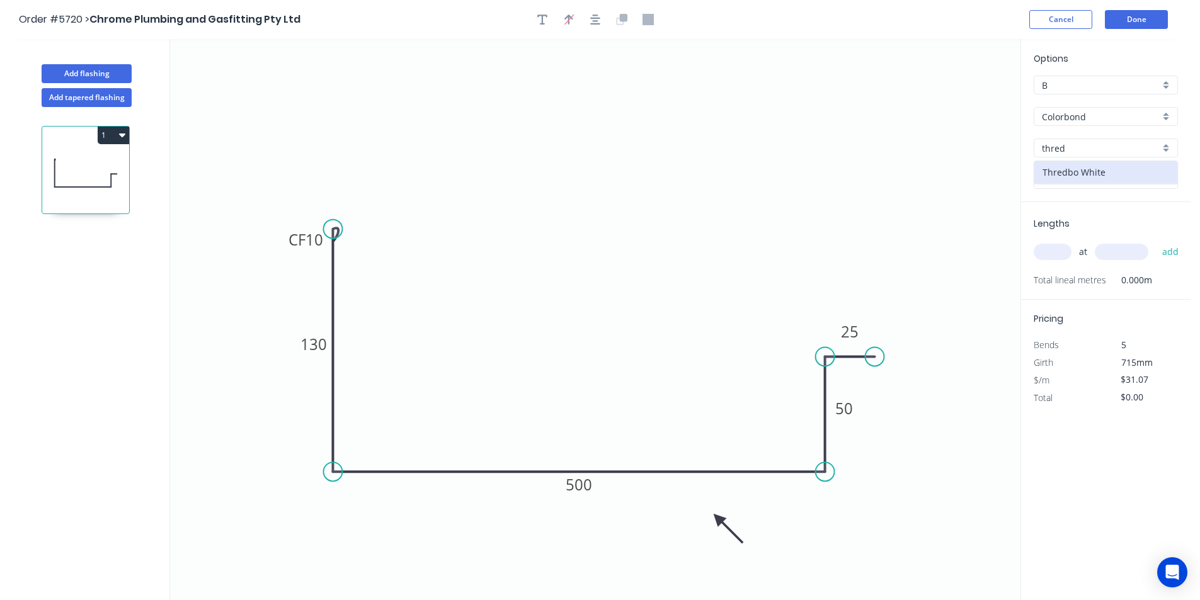
type input "Thredbo White"
click at [1059, 251] on input "text" at bounding box center [1053, 252] width 38 height 16
type input "1"
type input "5500"
click at [1156, 241] on button "add" at bounding box center [1171, 251] width 30 height 21
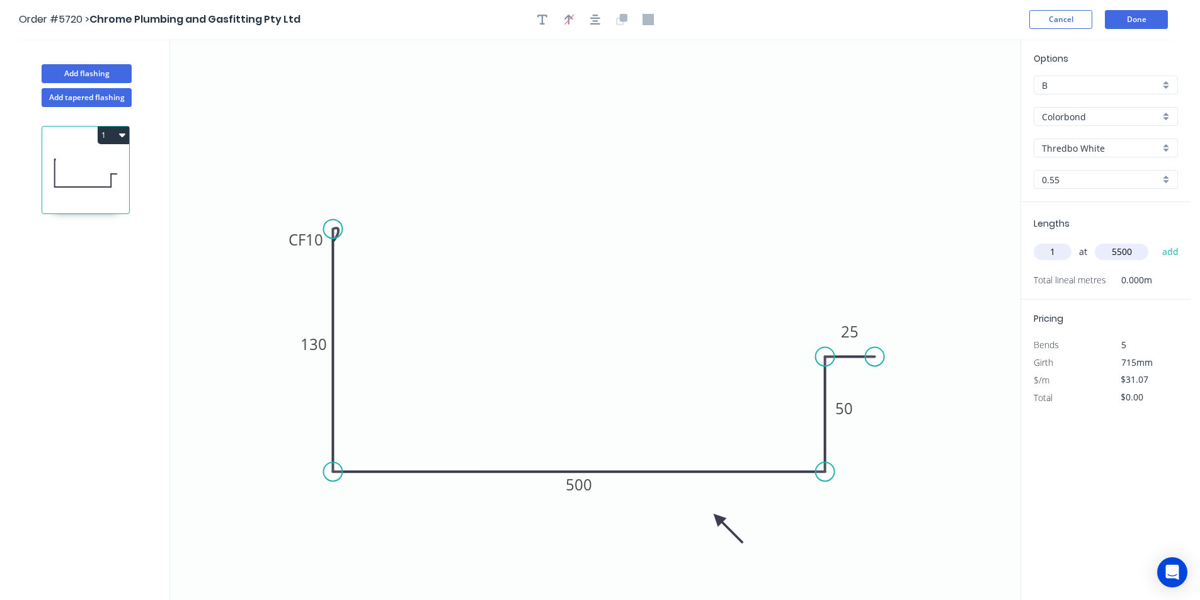
type input "$170.89"
click at [1127, 19] on button "Done" at bounding box center [1136, 19] width 63 height 19
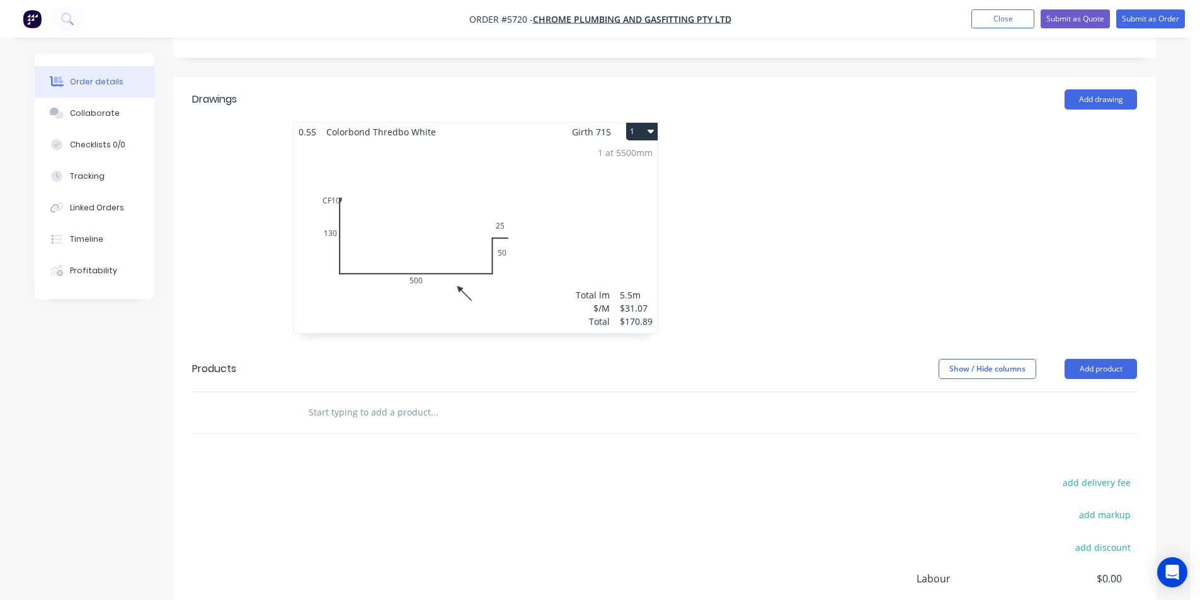
scroll to position [431, 0]
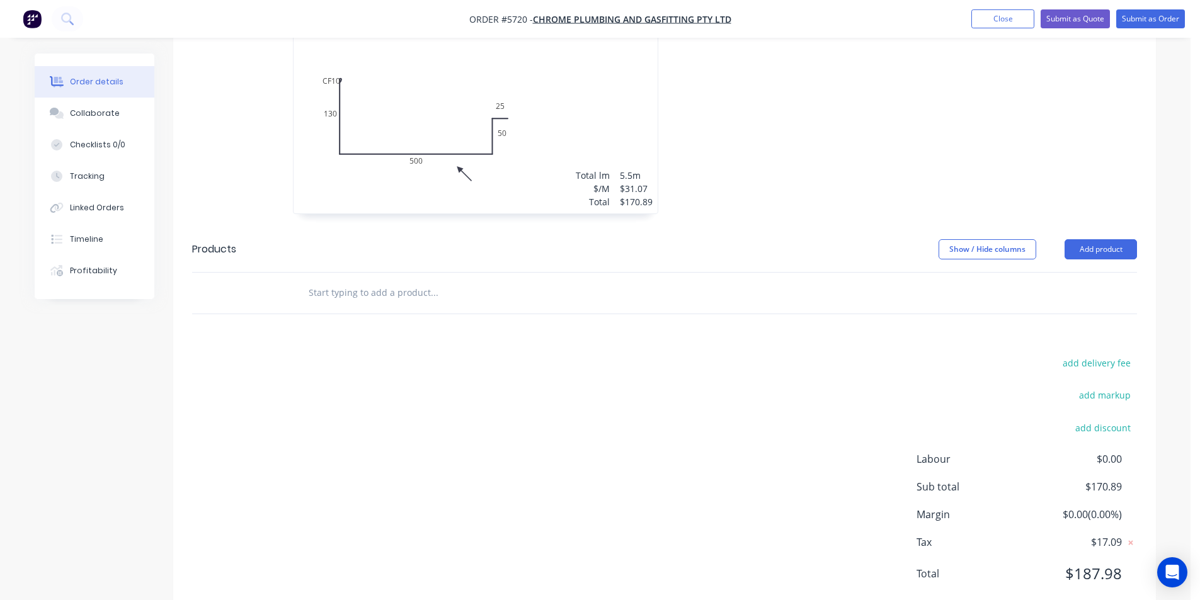
click at [437, 280] on input "text" at bounding box center [434, 292] width 252 height 25
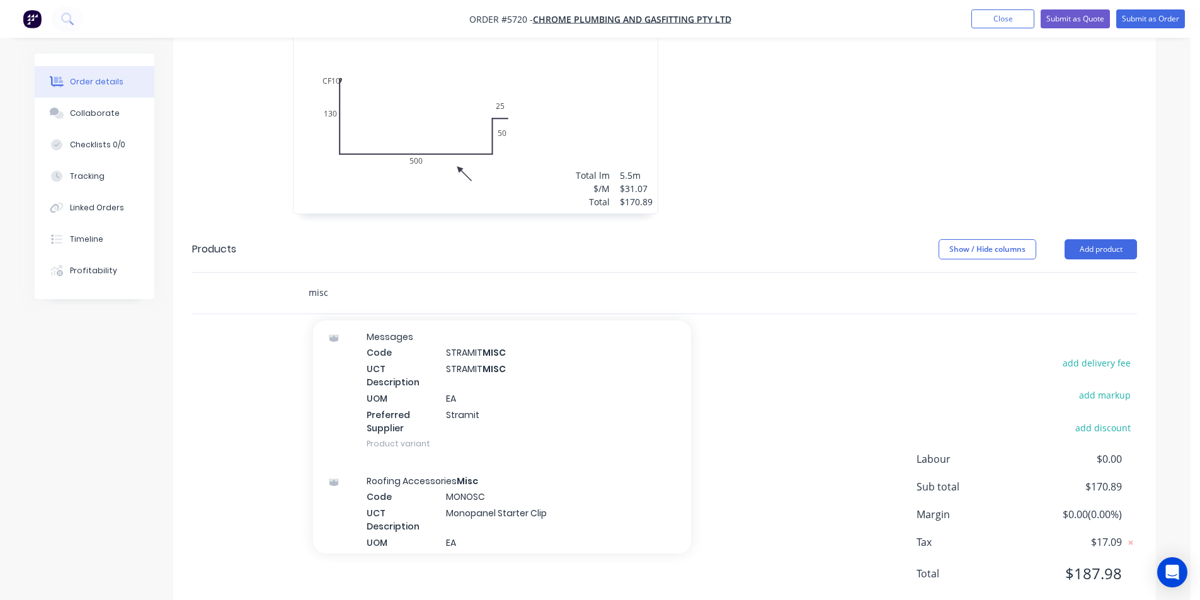
scroll to position [63, 0]
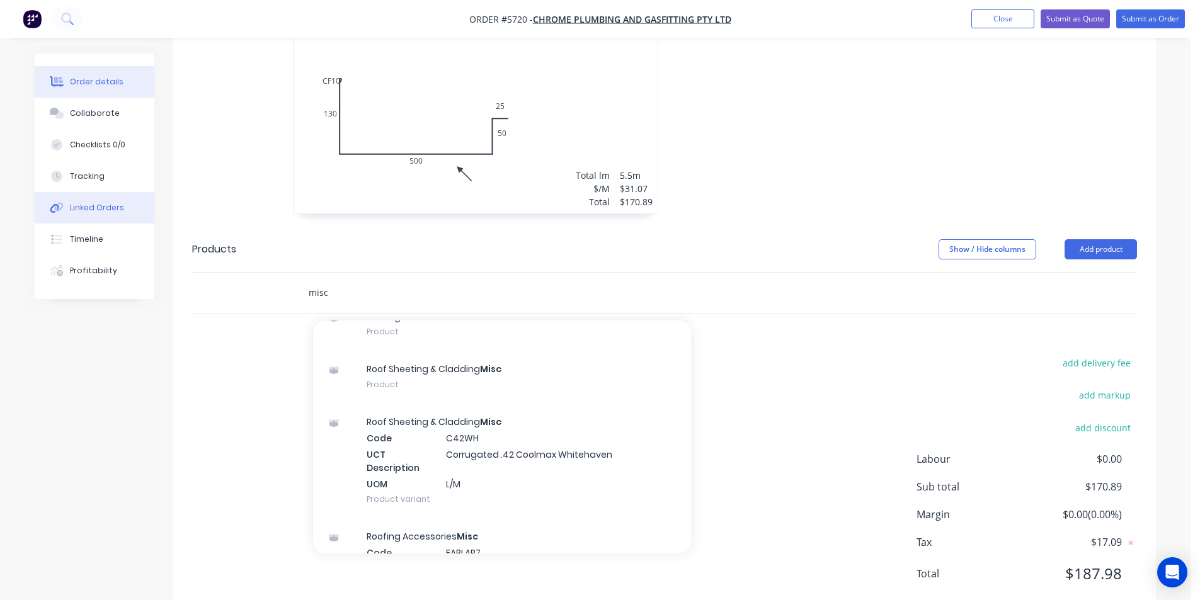
click at [105, 219] on div "Order details Collaborate Checklists 0/0 Tracking Linked Orders Timeline Profit…" at bounding box center [595, 129] width 1147 height 1013
type input "1"
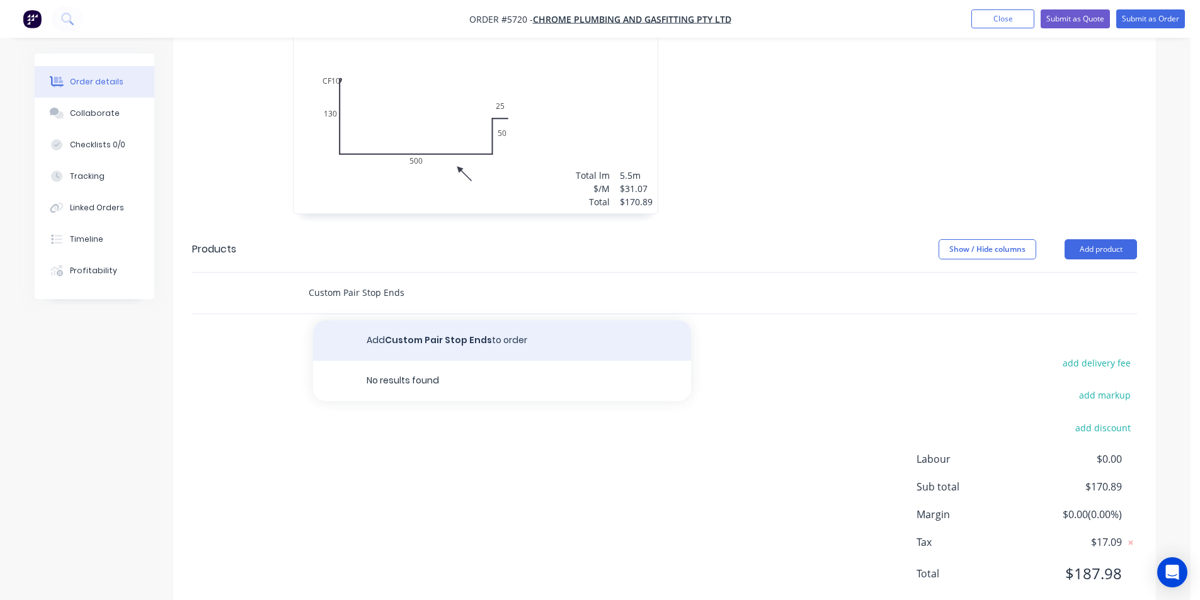
type input "Custom Pair Stop Ends"
click at [454, 321] on button "Add Custom Pair Stop Ends to order" at bounding box center [502, 341] width 378 height 40
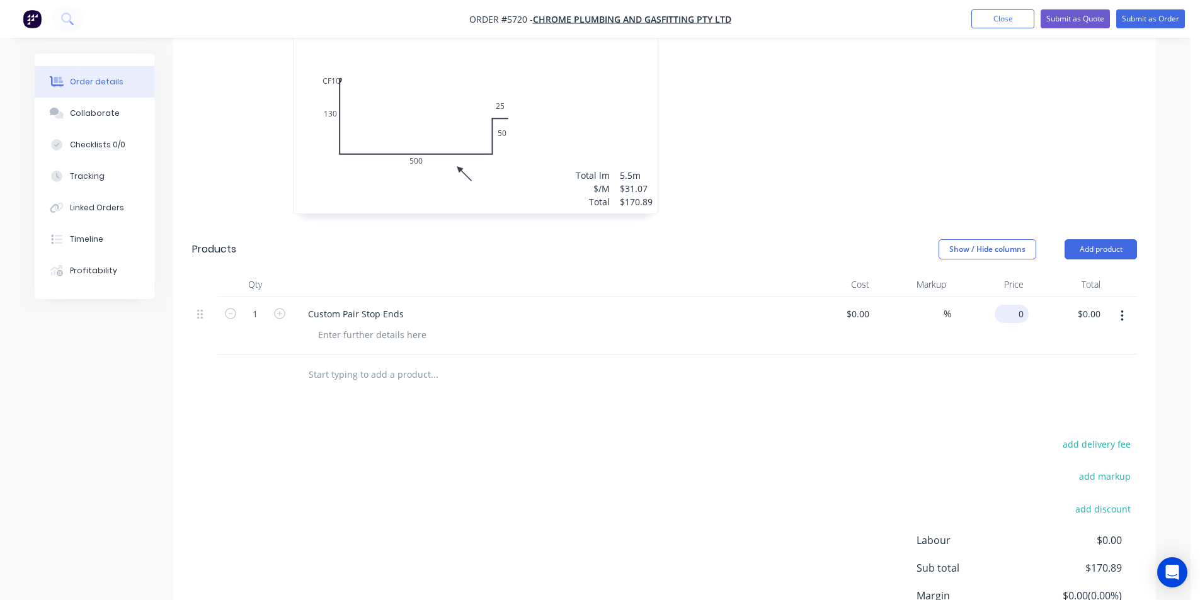
click at [1001, 297] on div "0 $0.00" at bounding box center [990, 325] width 78 height 57
type input "$25.00"
click at [1045, 357] on div at bounding box center [664, 375] width 945 height 41
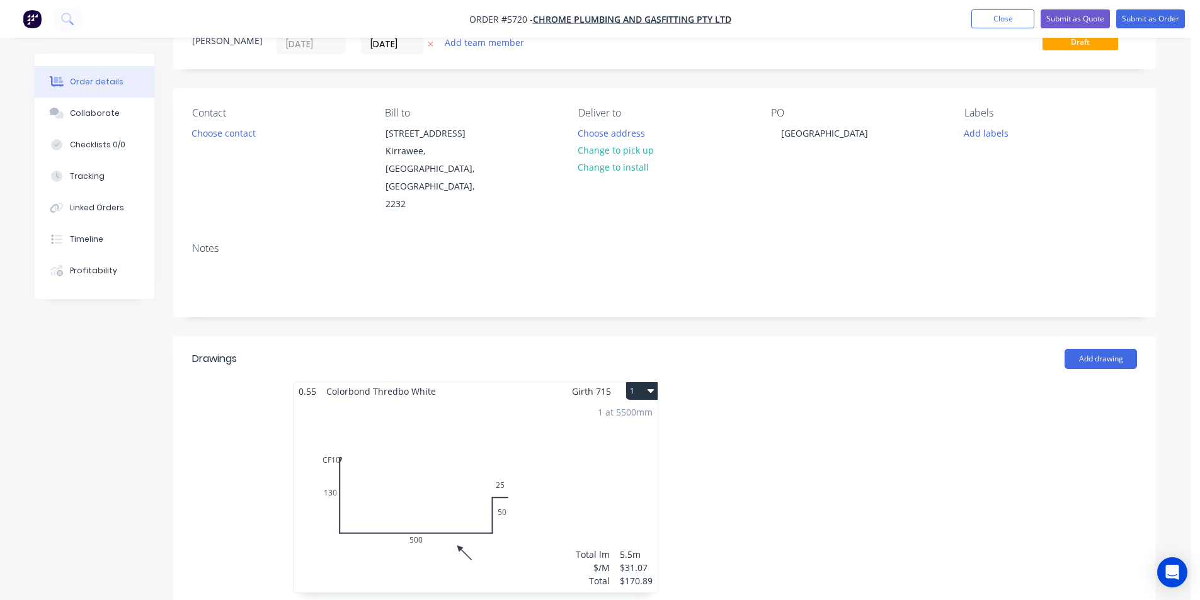
scroll to position [0, 0]
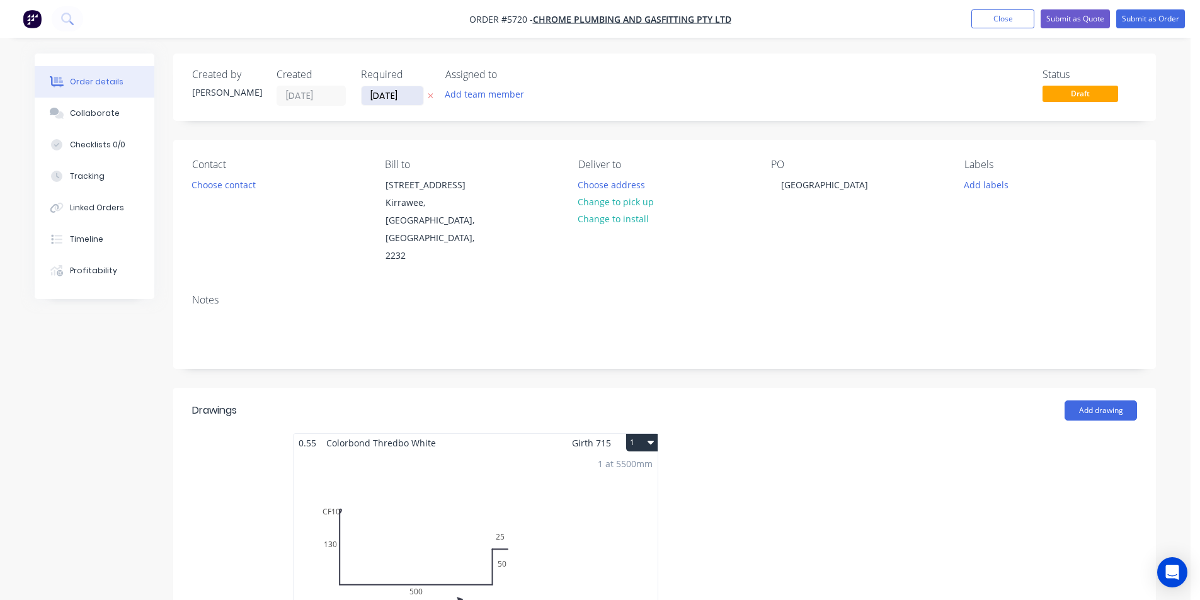
click at [376, 97] on input "[DATE]" at bounding box center [393, 95] width 62 height 19
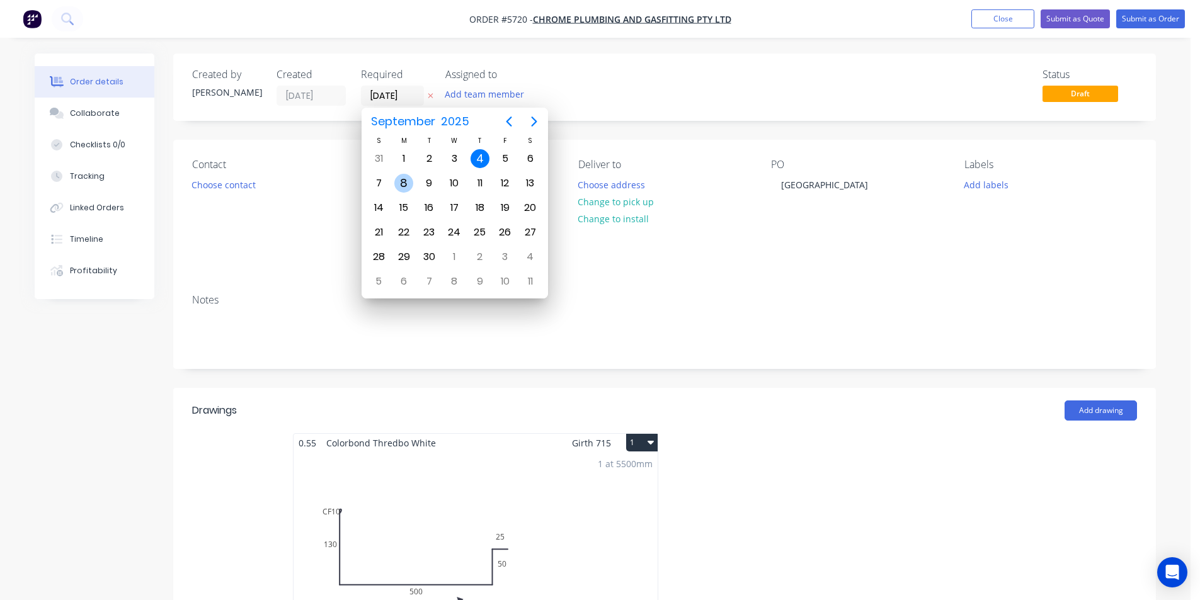
click at [403, 186] on div "8" at bounding box center [403, 183] width 19 height 19
type input "[DATE]"
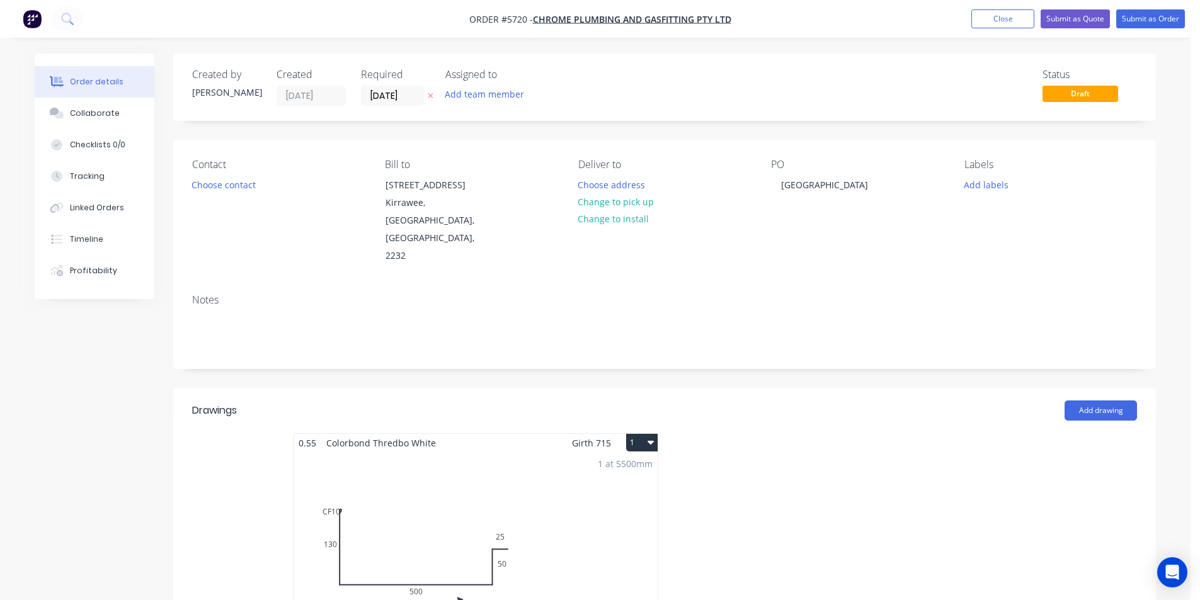
click at [829, 245] on div "Contact Choose contact Bill to [STREET_ADDRESS] Deliver to Choose address Chang…" at bounding box center [664, 212] width 983 height 144
drag, startPoint x: 631, startPoint y: 200, endPoint x: 682, endPoint y: 196, distance: 51.2
click at [633, 200] on button "Change to pick up" at bounding box center [615, 201] width 89 height 17
click at [993, 183] on button "Add labels" at bounding box center [986, 184] width 58 height 17
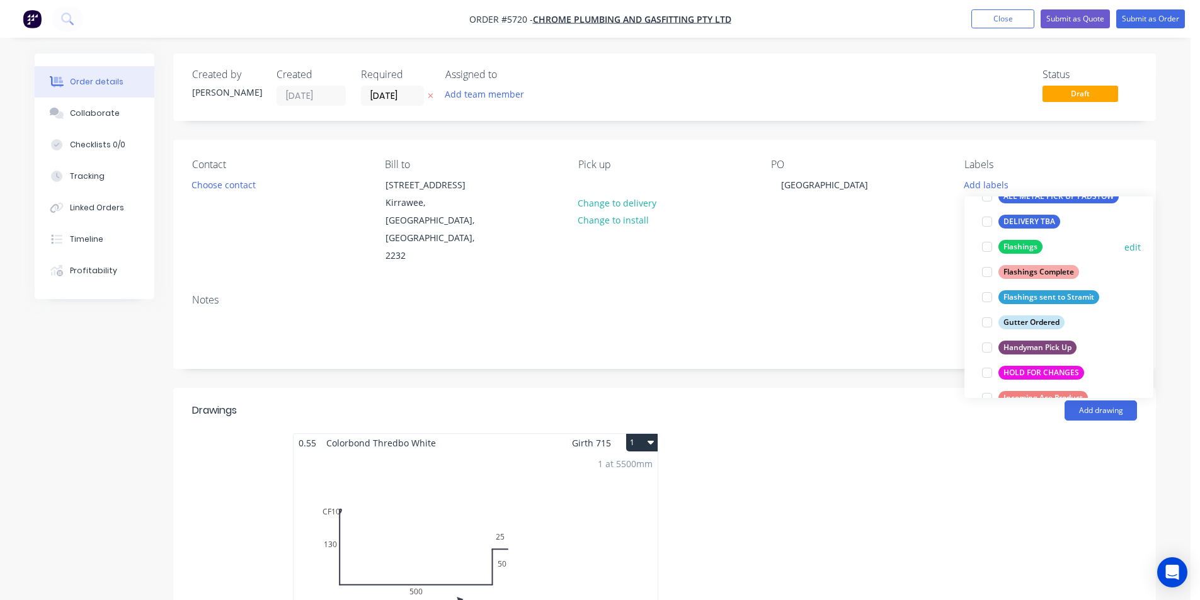
click at [985, 247] on div at bounding box center [987, 246] width 25 height 25
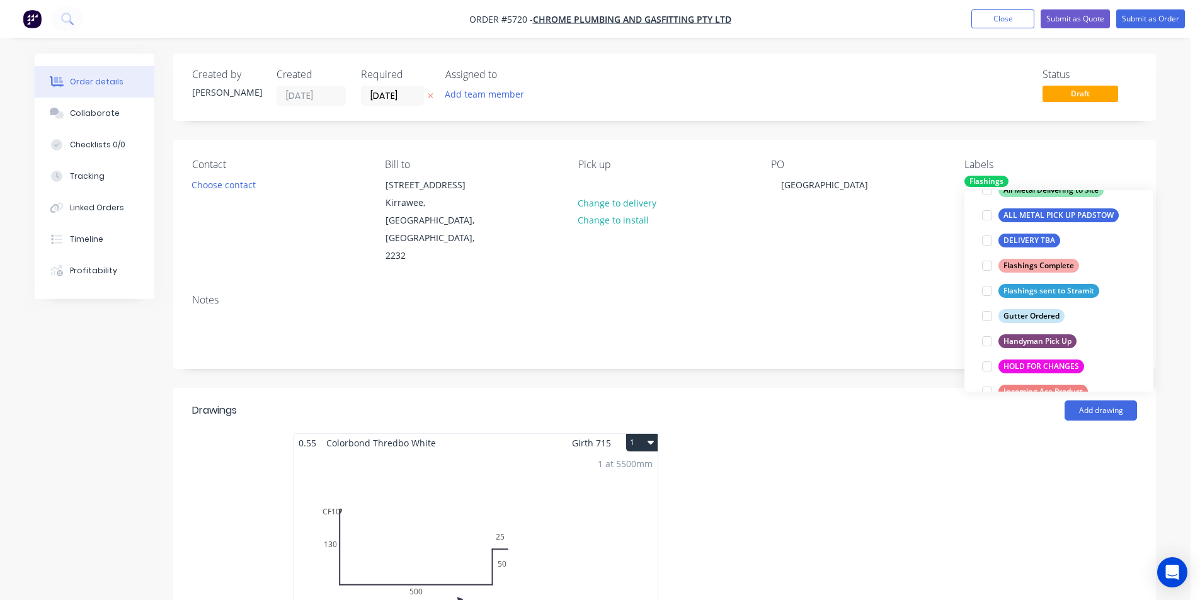
scroll to position [50, 0]
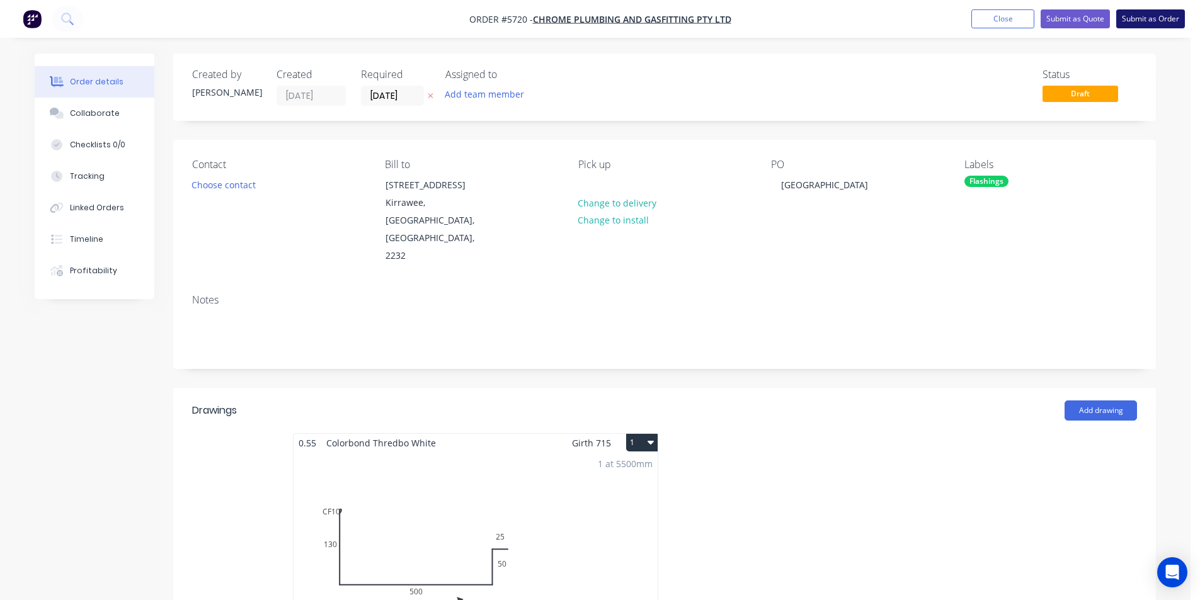
click at [1128, 18] on button "Submit as Order" at bounding box center [1151, 18] width 69 height 19
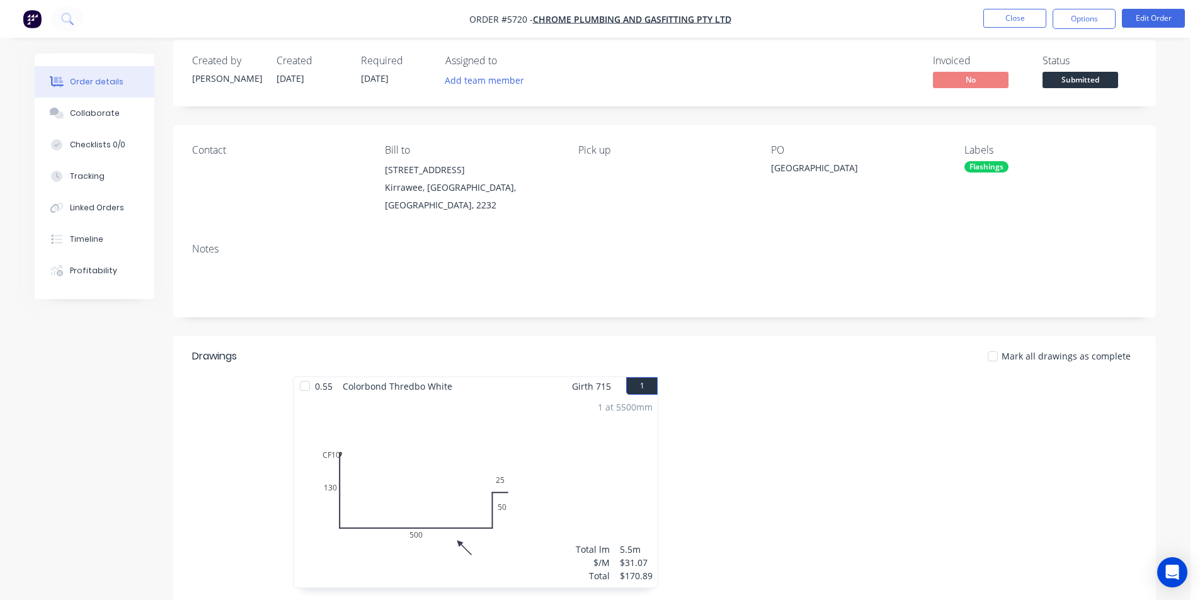
scroll to position [0, 0]
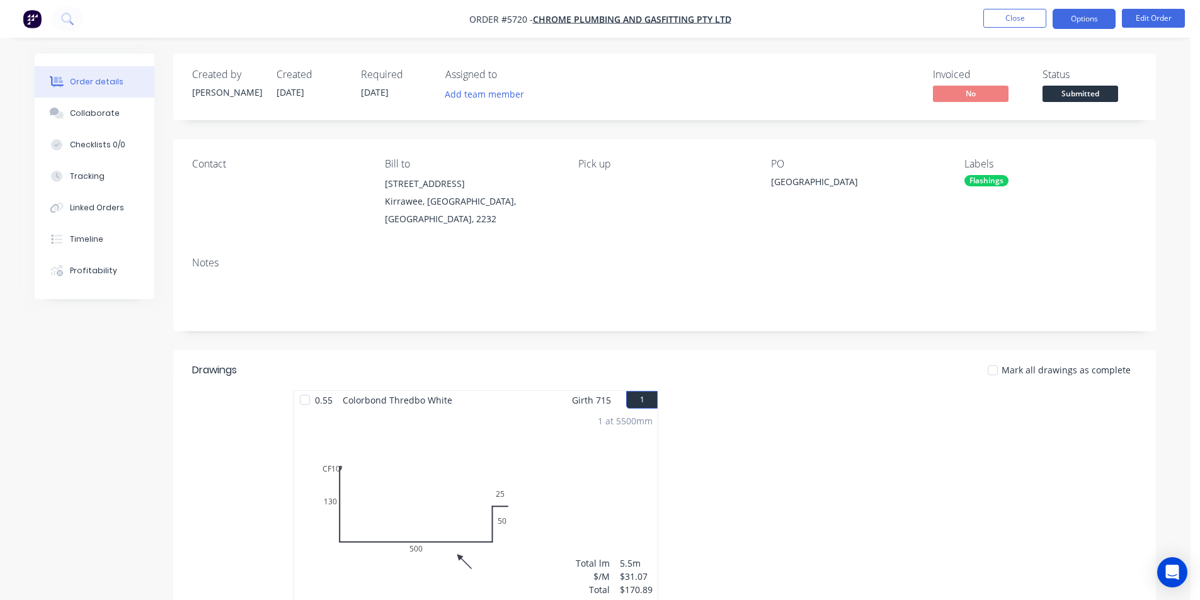
click at [1087, 16] on button "Options" at bounding box center [1084, 19] width 63 height 20
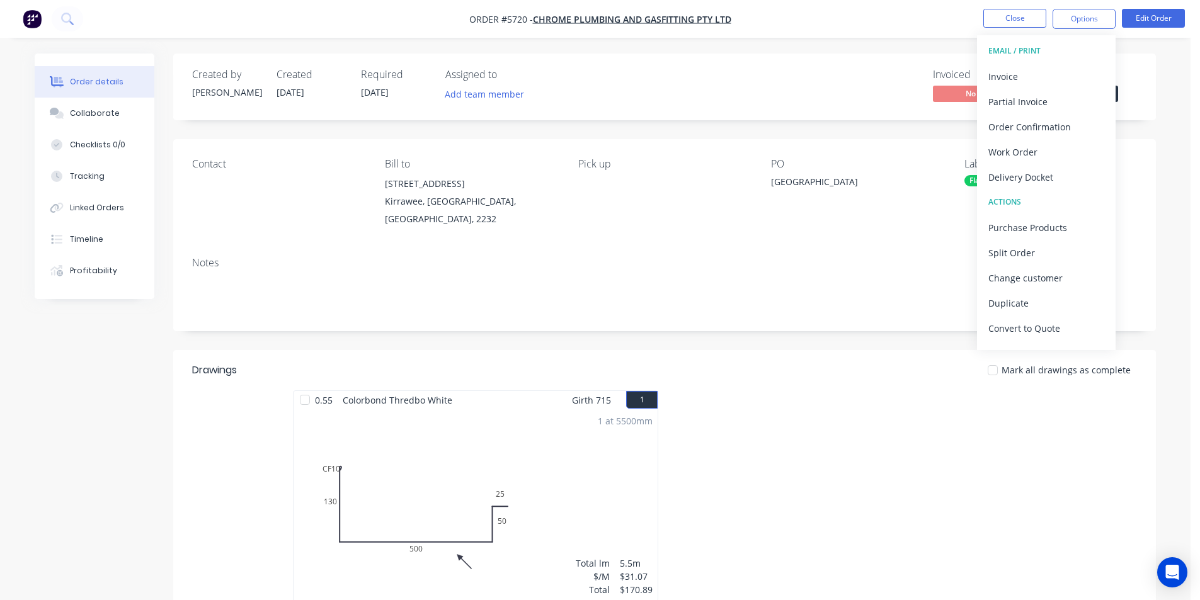
click at [500, 478] on div "1 at 5500mm Total lm $/M Total 5.5m $31.07 $170.89" at bounding box center [476, 506] width 364 height 192
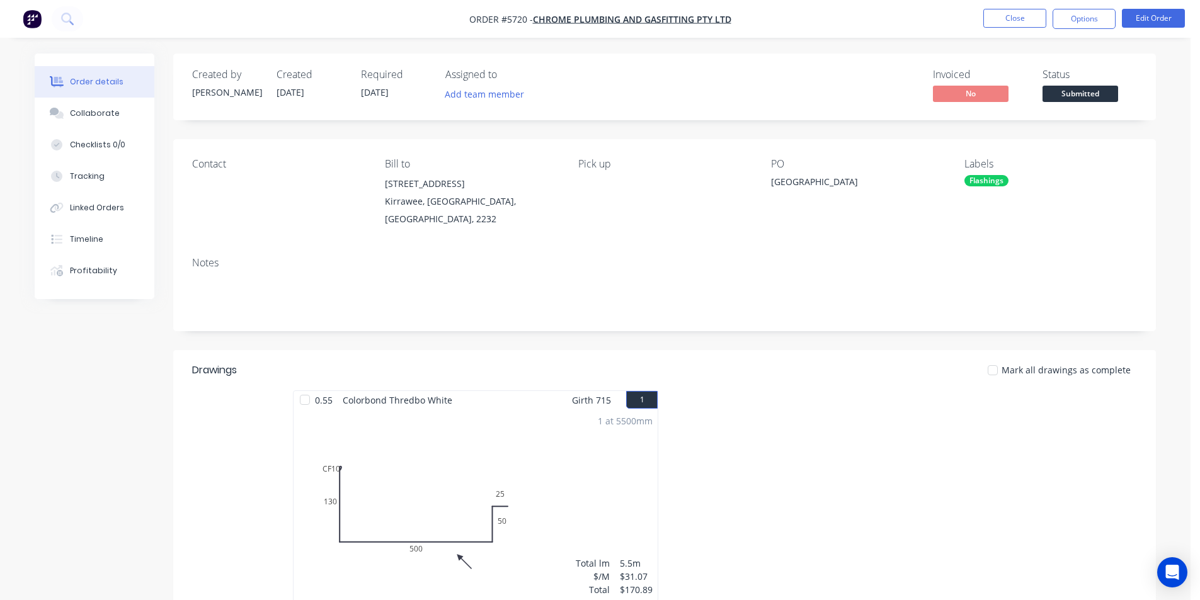
click at [515, 444] on div "1 at 5500mm Total lm $/M Total 5.5m $31.07 $170.89" at bounding box center [476, 506] width 364 height 192
click at [1170, 20] on button "Edit Order" at bounding box center [1153, 18] width 63 height 19
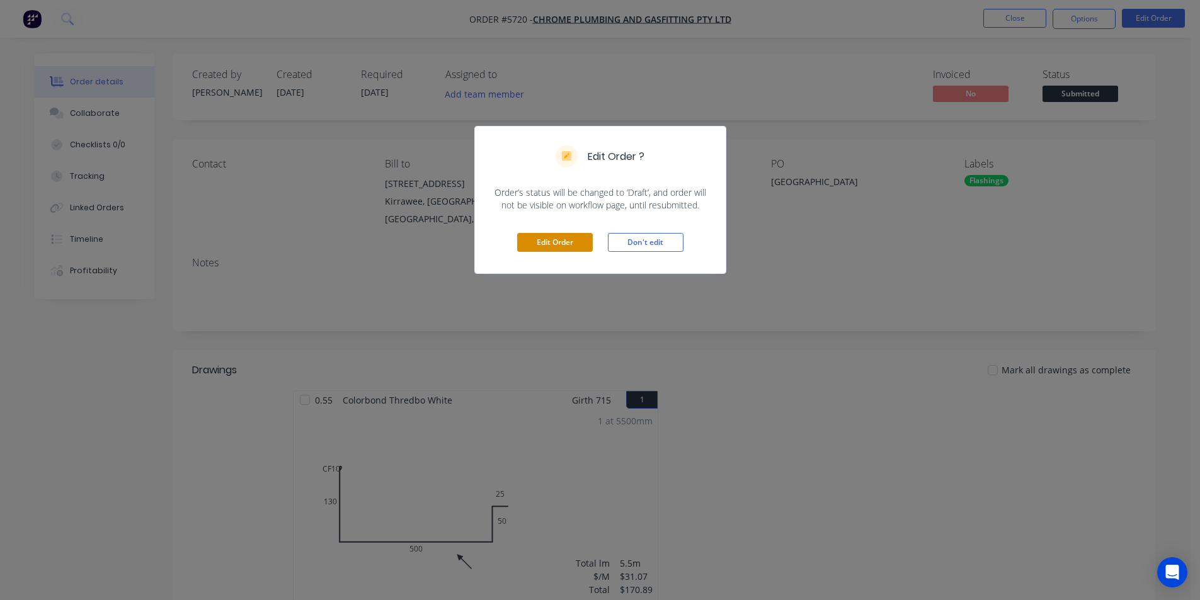
click at [574, 241] on button "Edit Order" at bounding box center [555, 242] width 76 height 19
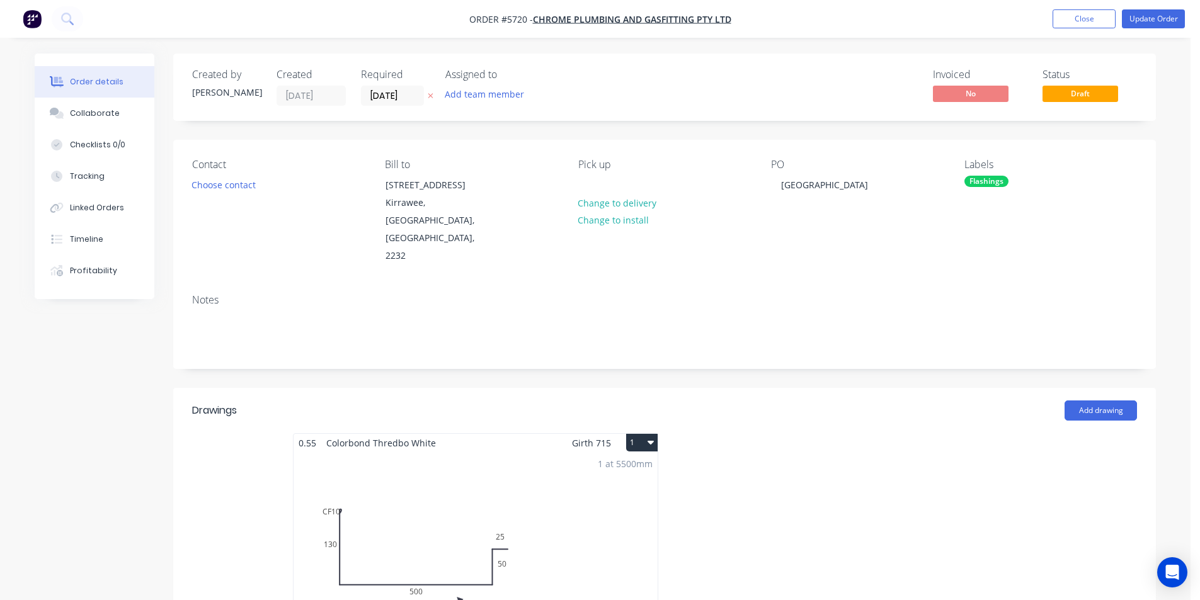
click at [537, 488] on div "1 at 5500mm Total lm $/M Total 5.5m $31.07 $170.89" at bounding box center [476, 548] width 364 height 192
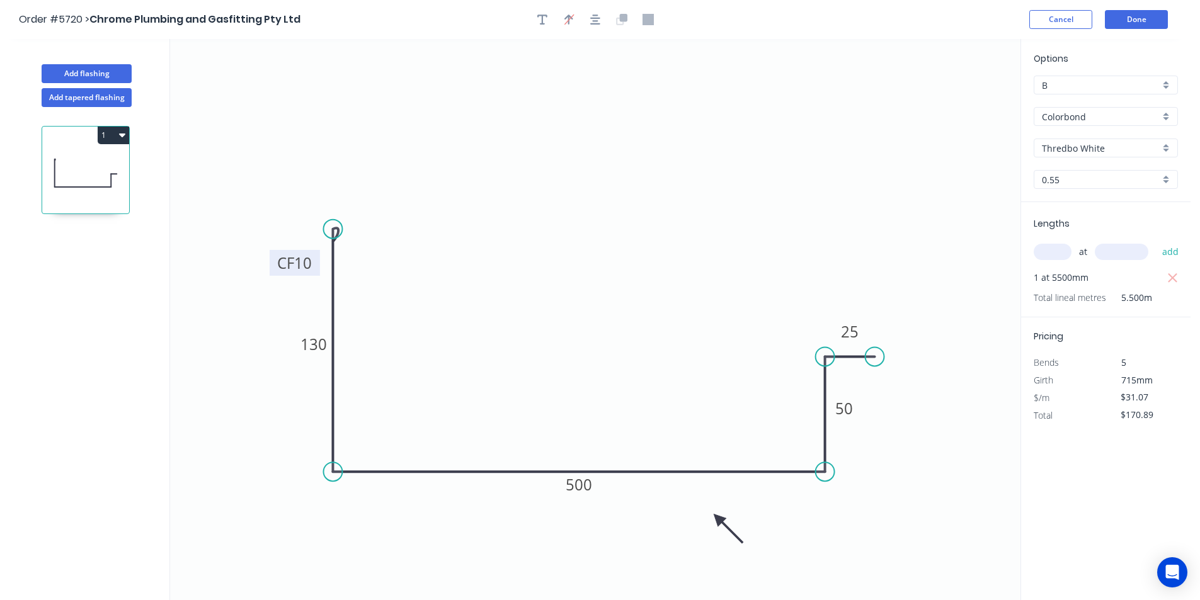
drag, startPoint x: 284, startPoint y: 244, endPoint x: 273, endPoint y: 267, distance: 25.9
click at [273, 267] on rect at bounding box center [295, 263] width 50 height 26
click at [1146, 30] on header "Order #5720 > Chrome Plumbing and Gasfitting Pty Ltd Cancel Done" at bounding box center [595, 19] width 1191 height 39
click at [1144, 23] on button "Done" at bounding box center [1136, 19] width 63 height 19
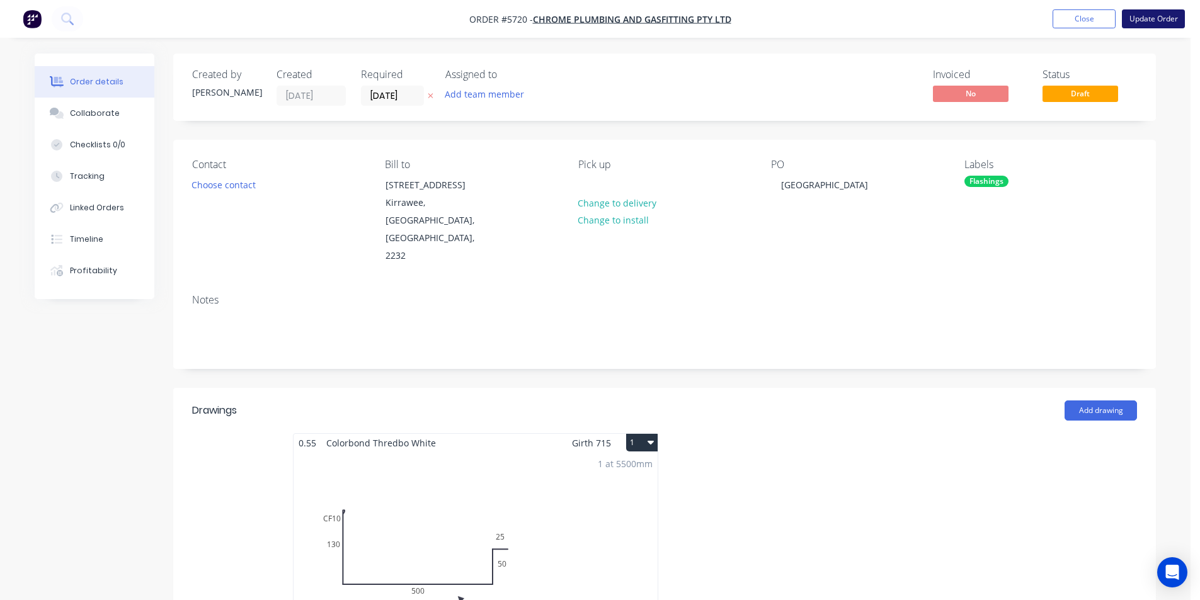
click at [1134, 20] on button "Update Order" at bounding box center [1153, 18] width 63 height 19
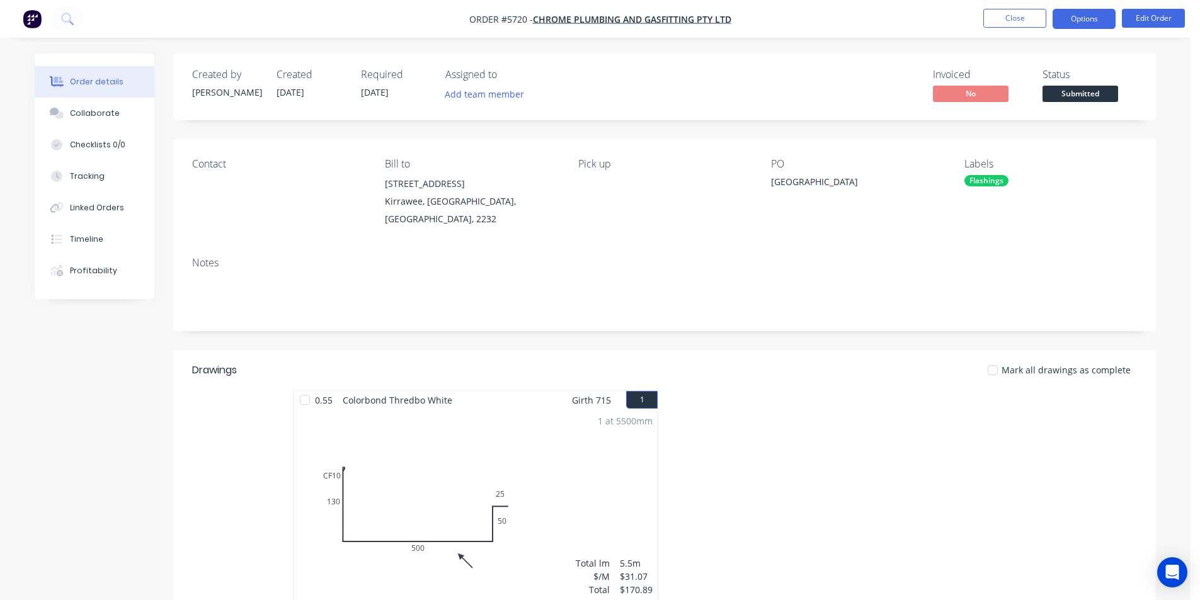
click at [1099, 20] on button "Options" at bounding box center [1084, 19] width 63 height 20
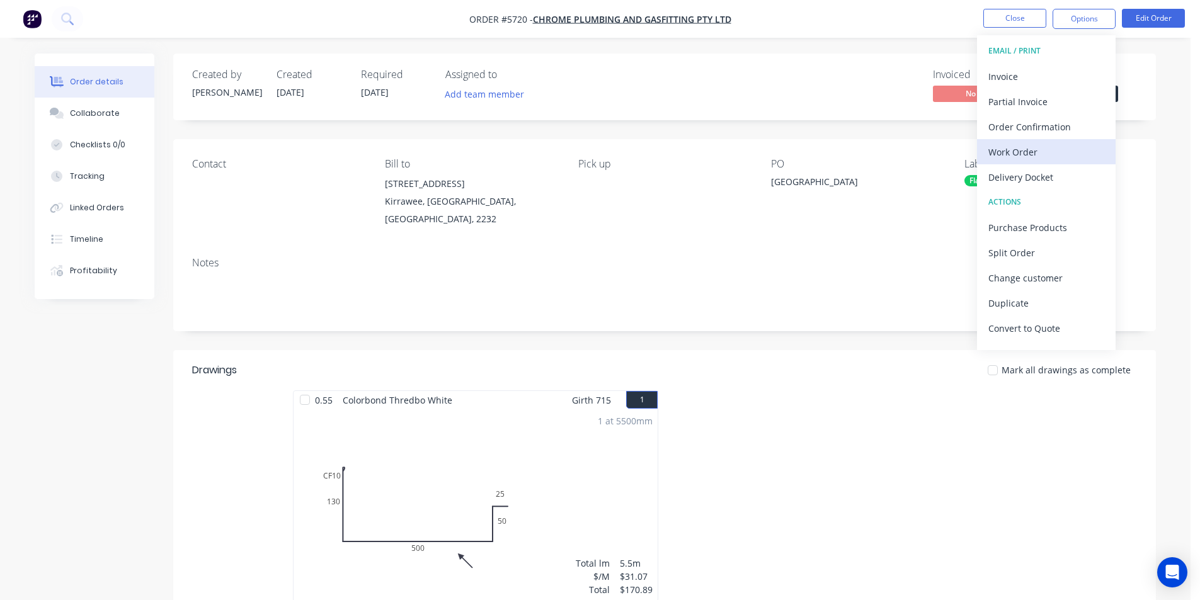
click at [1013, 151] on div "Work Order" at bounding box center [1047, 152] width 116 height 18
click at [1017, 148] on div "Custom" at bounding box center [1047, 152] width 116 height 18
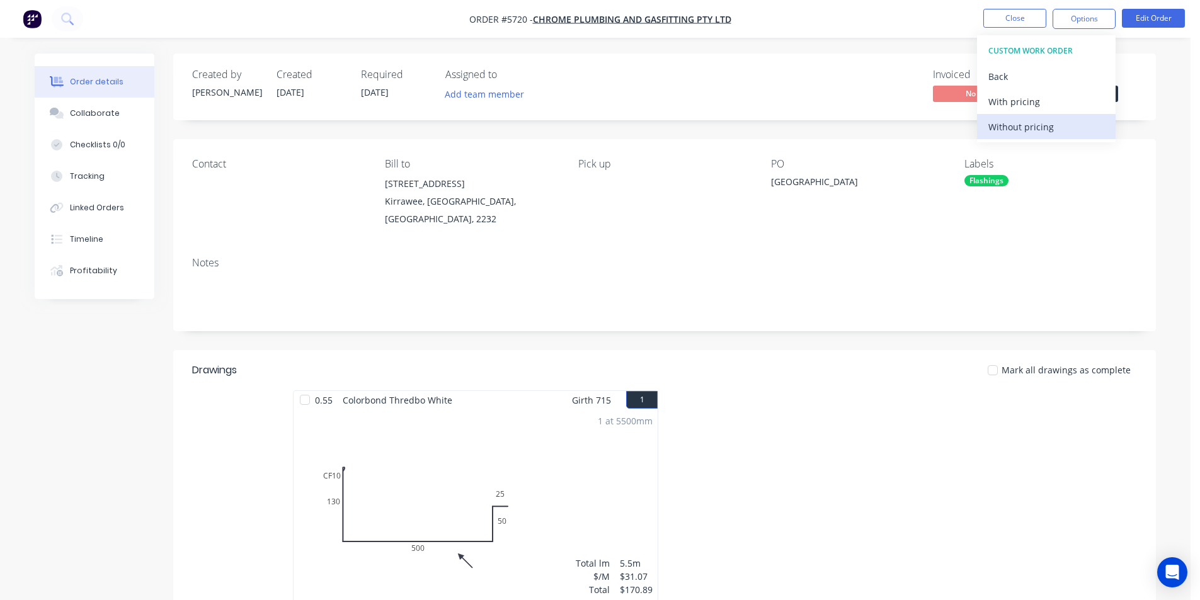
click at [1017, 127] on div "Without pricing" at bounding box center [1047, 127] width 116 height 18
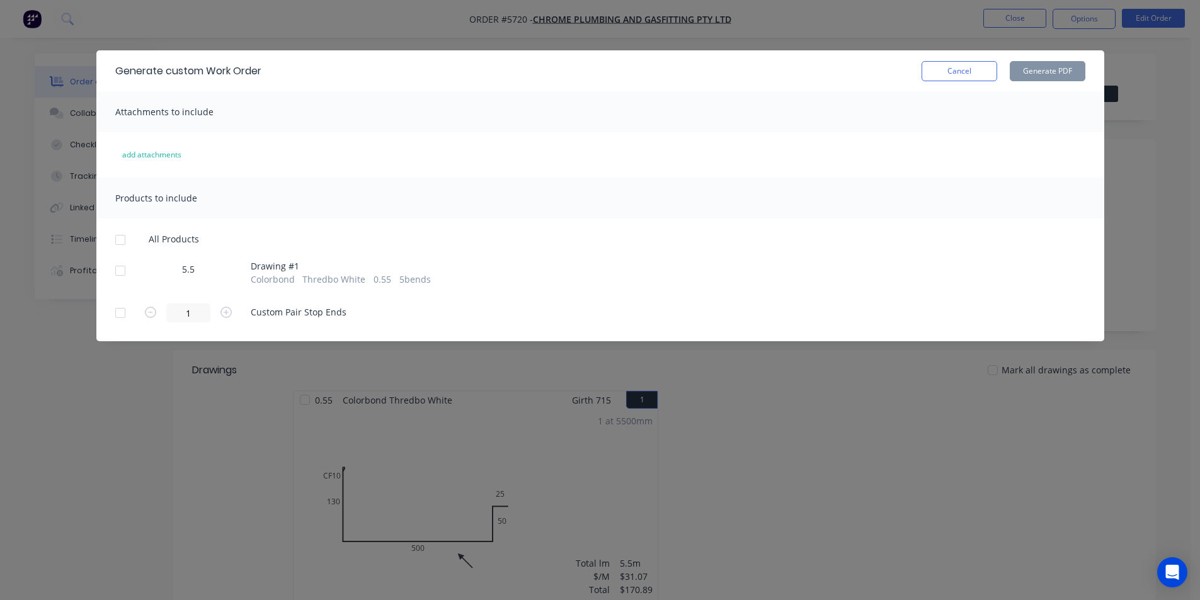
click at [118, 267] on div at bounding box center [120, 270] width 25 height 25
click at [111, 316] on div at bounding box center [120, 313] width 25 height 25
click at [1043, 62] on button "Generate PDF" at bounding box center [1048, 71] width 76 height 20
click at [953, 74] on button "Cancel" at bounding box center [960, 71] width 76 height 20
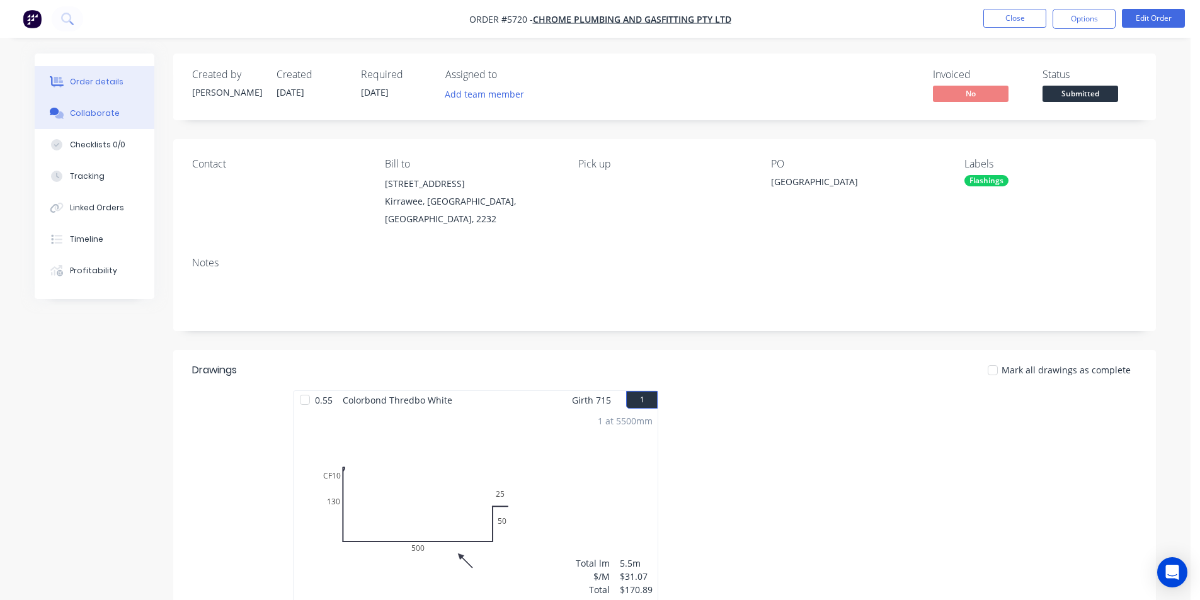
click at [124, 110] on button "Collaborate" at bounding box center [95, 114] width 120 height 32
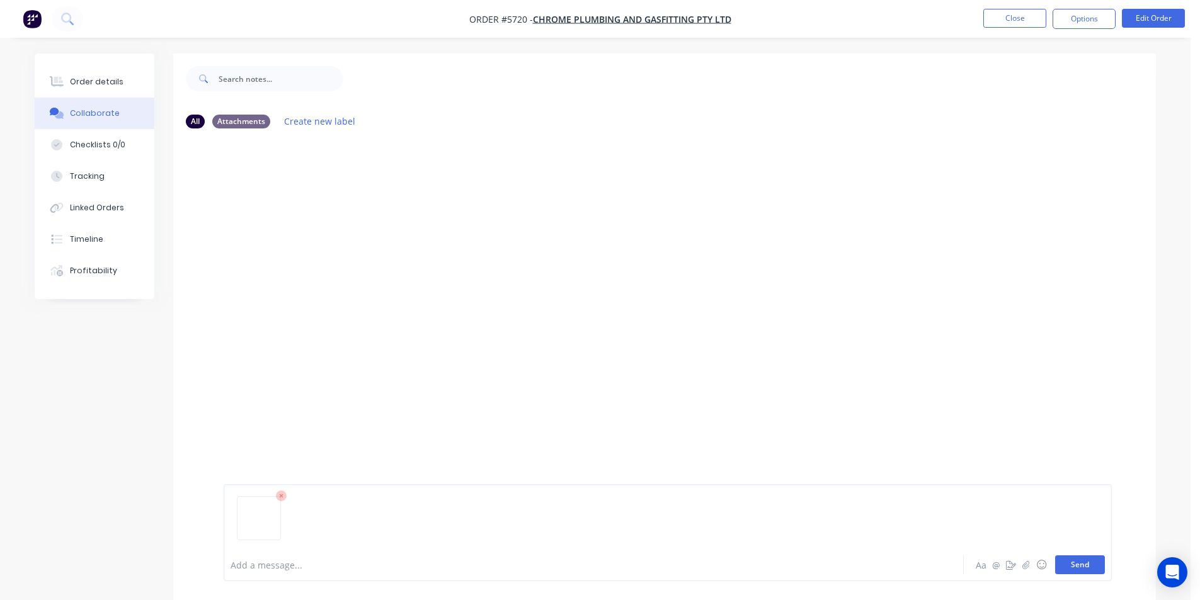
click at [1077, 565] on button "Send" at bounding box center [1080, 565] width 50 height 19
click at [103, 83] on div "Order details" at bounding box center [97, 81] width 54 height 11
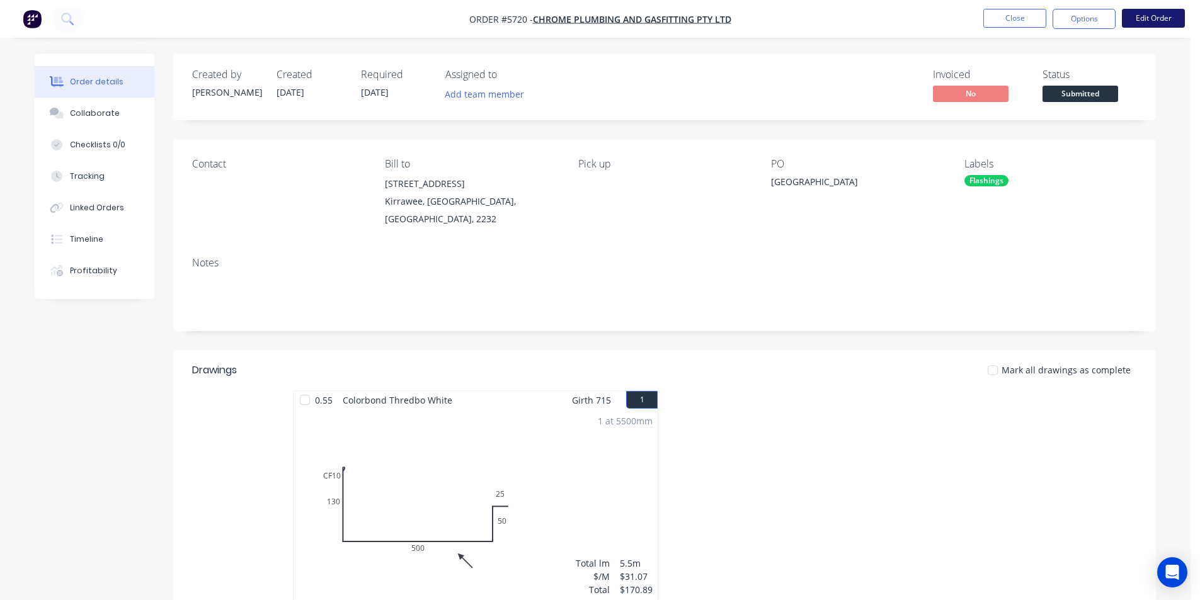
click at [1154, 15] on button "Edit Order" at bounding box center [1153, 18] width 63 height 19
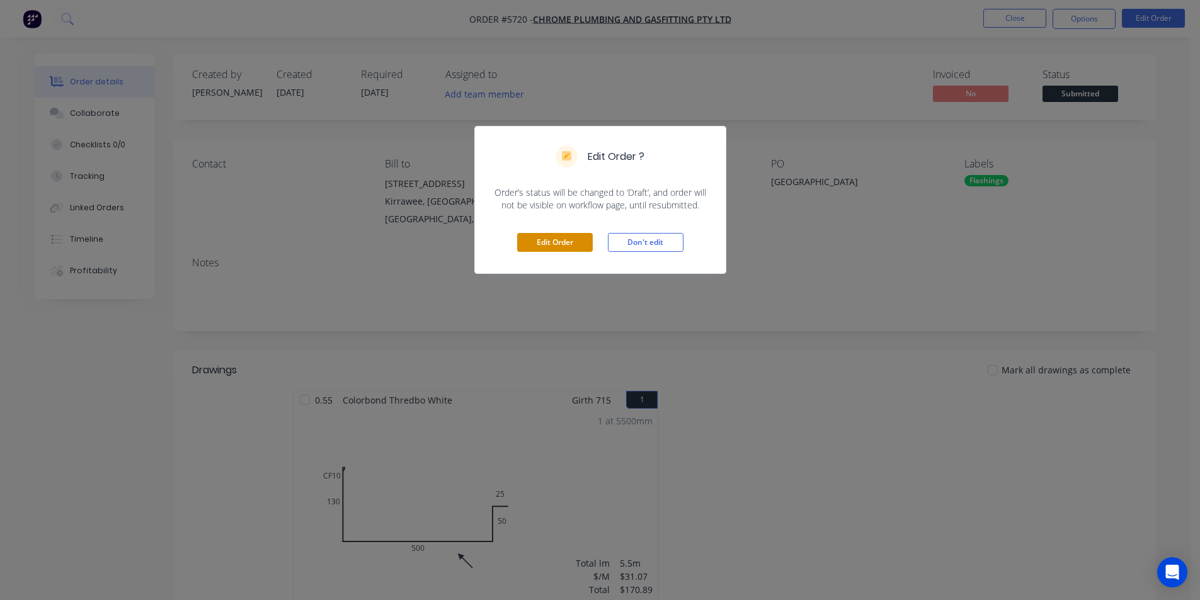
click at [525, 246] on button "Edit Order" at bounding box center [555, 242] width 76 height 19
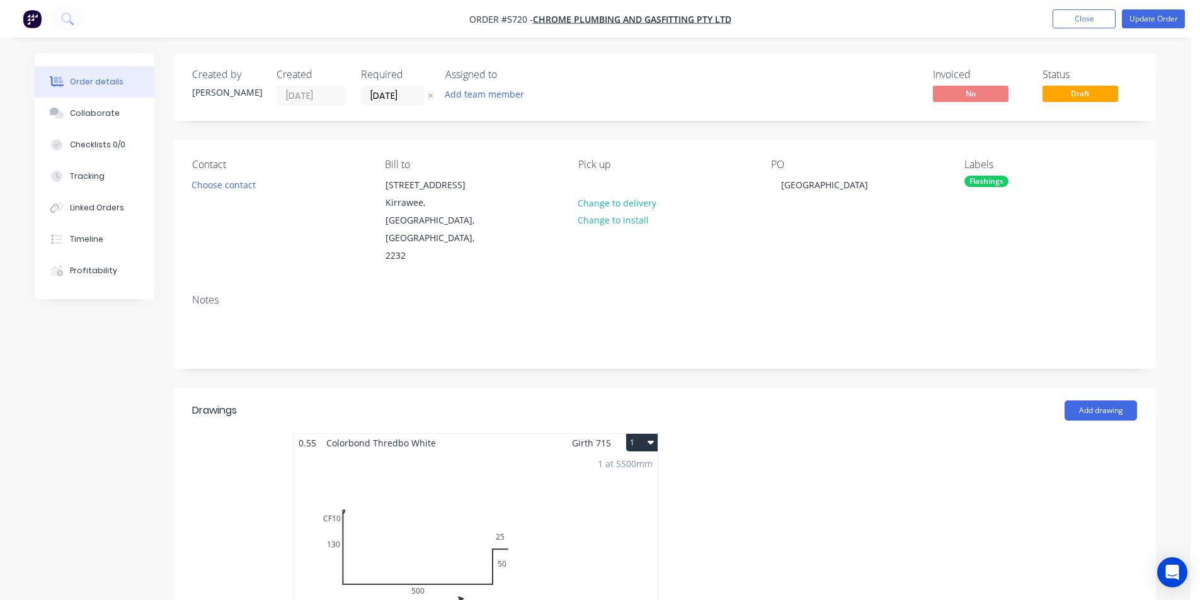
click at [1089, 93] on span "Draft" at bounding box center [1081, 94] width 76 height 16
click at [1055, 96] on span "Draft" at bounding box center [1081, 94] width 76 height 16
click at [1145, 22] on button "Update Order" at bounding box center [1153, 18] width 63 height 19
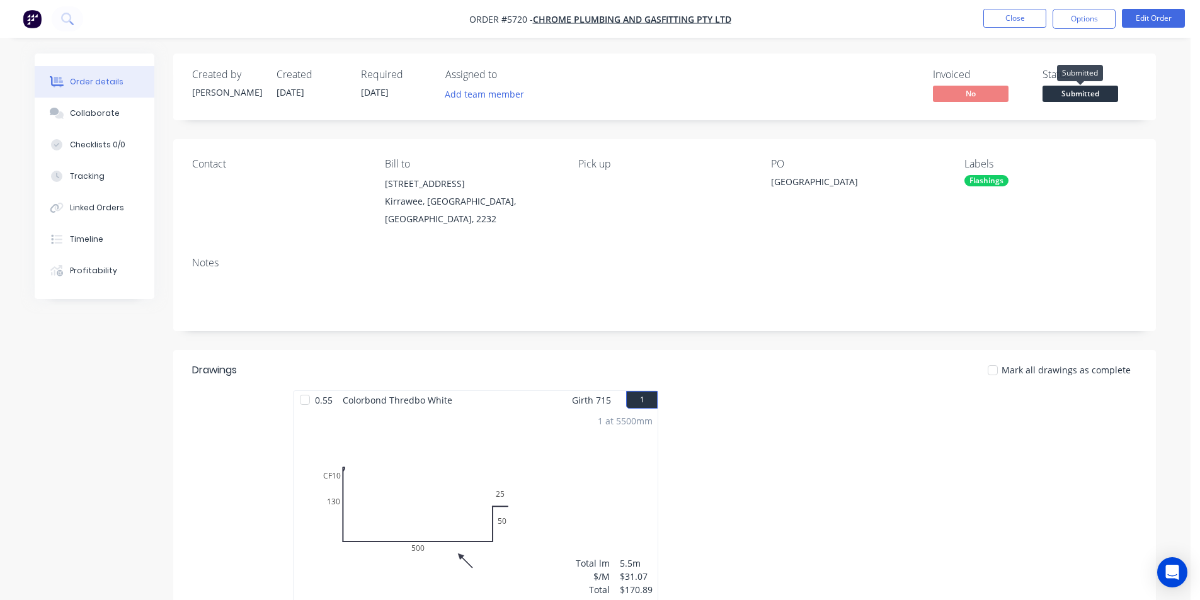
click at [1077, 91] on span "Submitted" at bounding box center [1081, 94] width 76 height 16
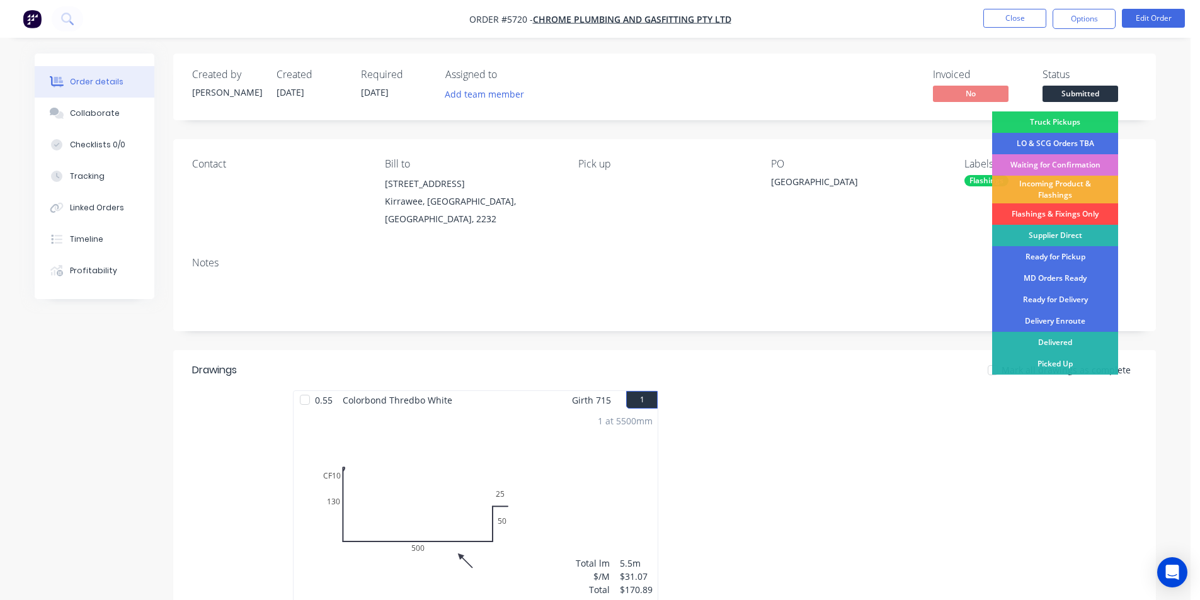
click at [1067, 208] on div "Flashings & Fixings Only" at bounding box center [1055, 214] width 126 height 21
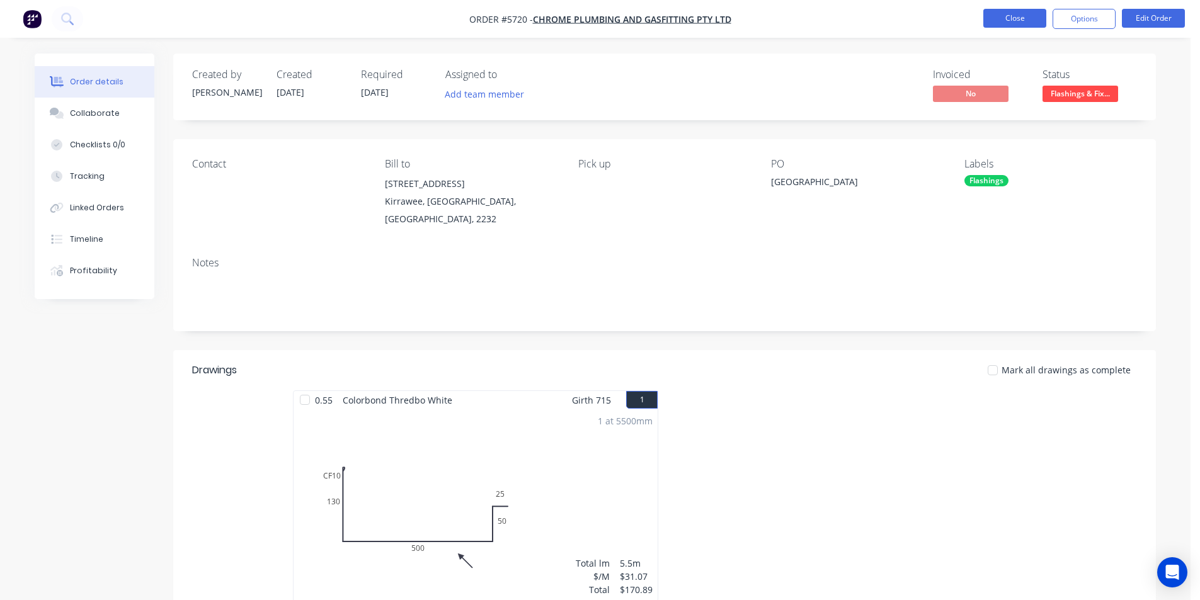
click at [1014, 22] on button "Close" at bounding box center [1015, 18] width 63 height 19
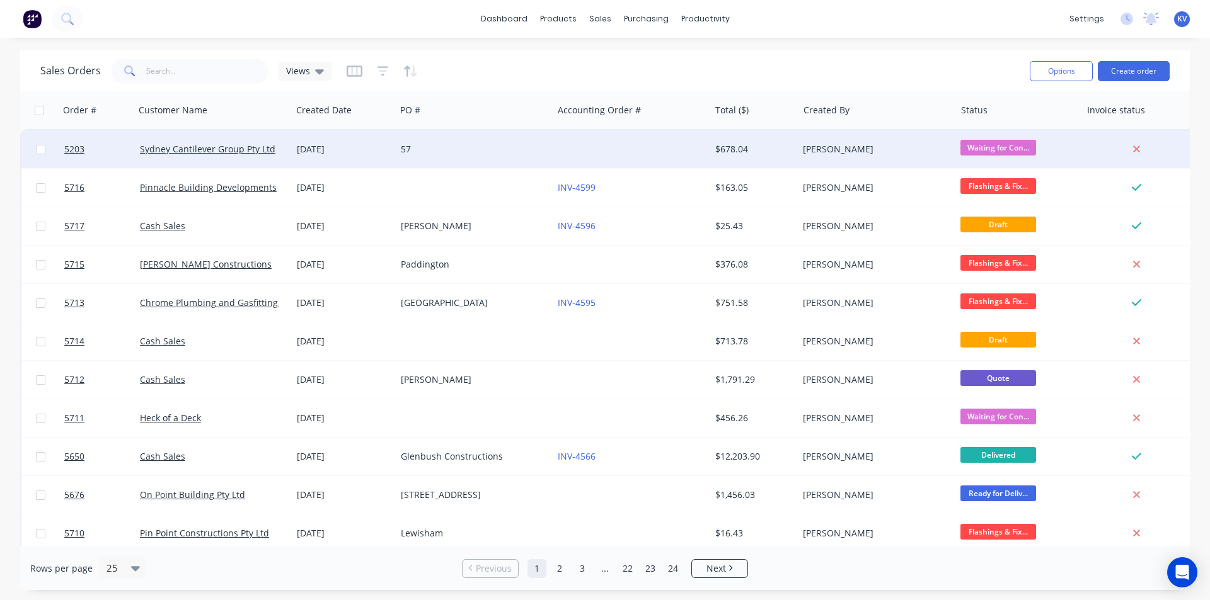
click at [425, 146] on div "57" at bounding box center [471, 149] width 140 height 13
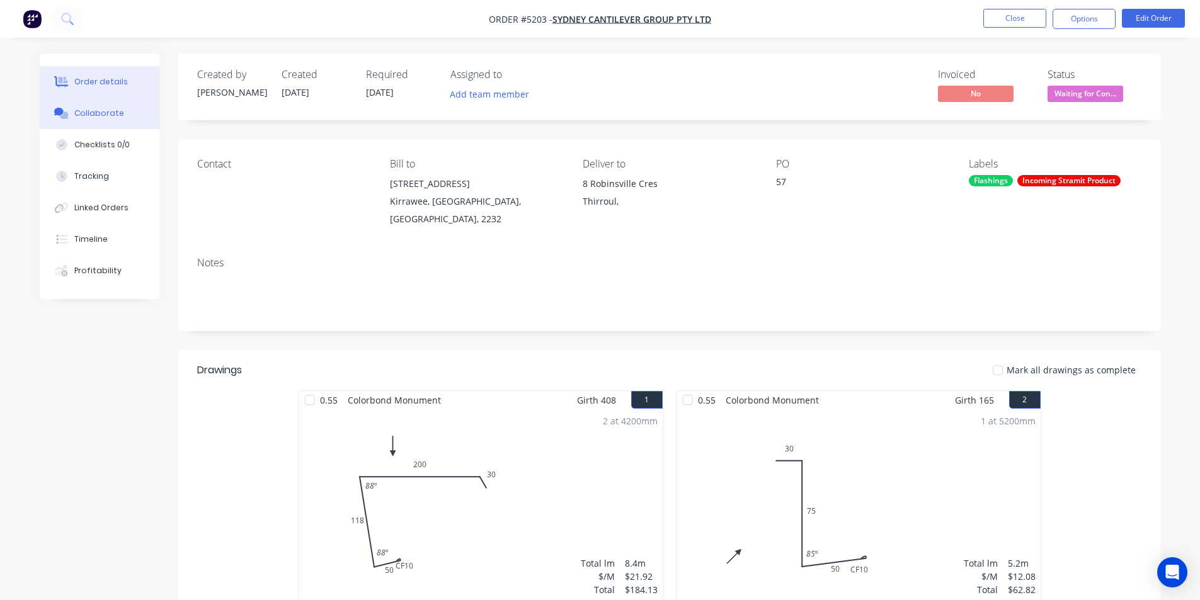
click at [89, 104] on button "Collaborate" at bounding box center [100, 114] width 120 height 32
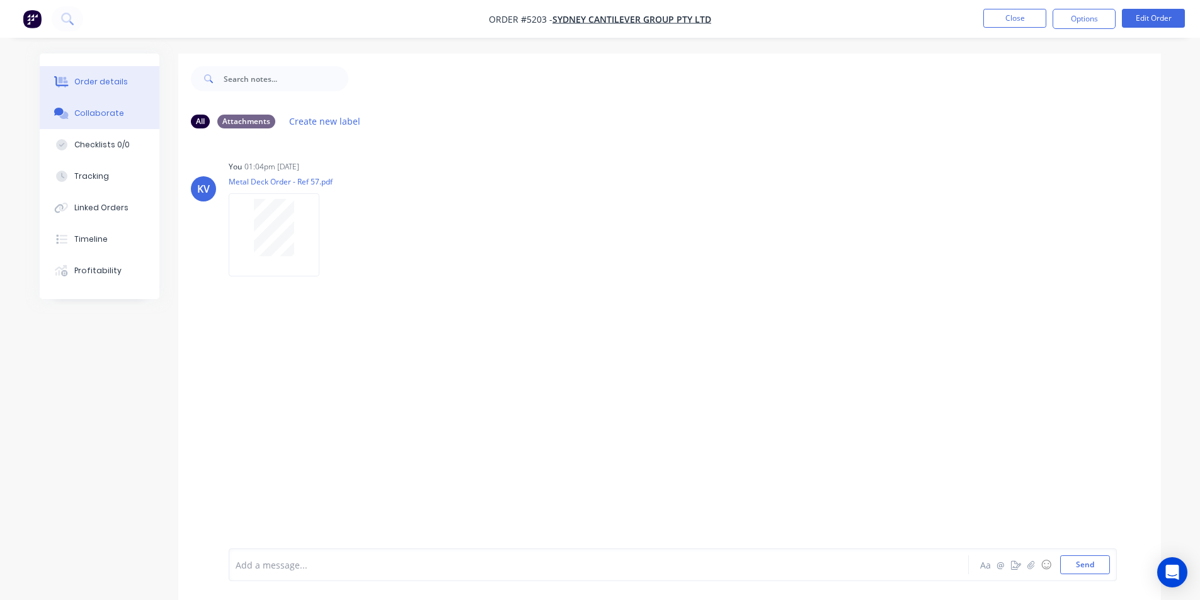
click at [71, 87] on div at bounding box center [61, 81] width 19 height 11
